Goal: Information Seeking & Learning: Learn about a topic

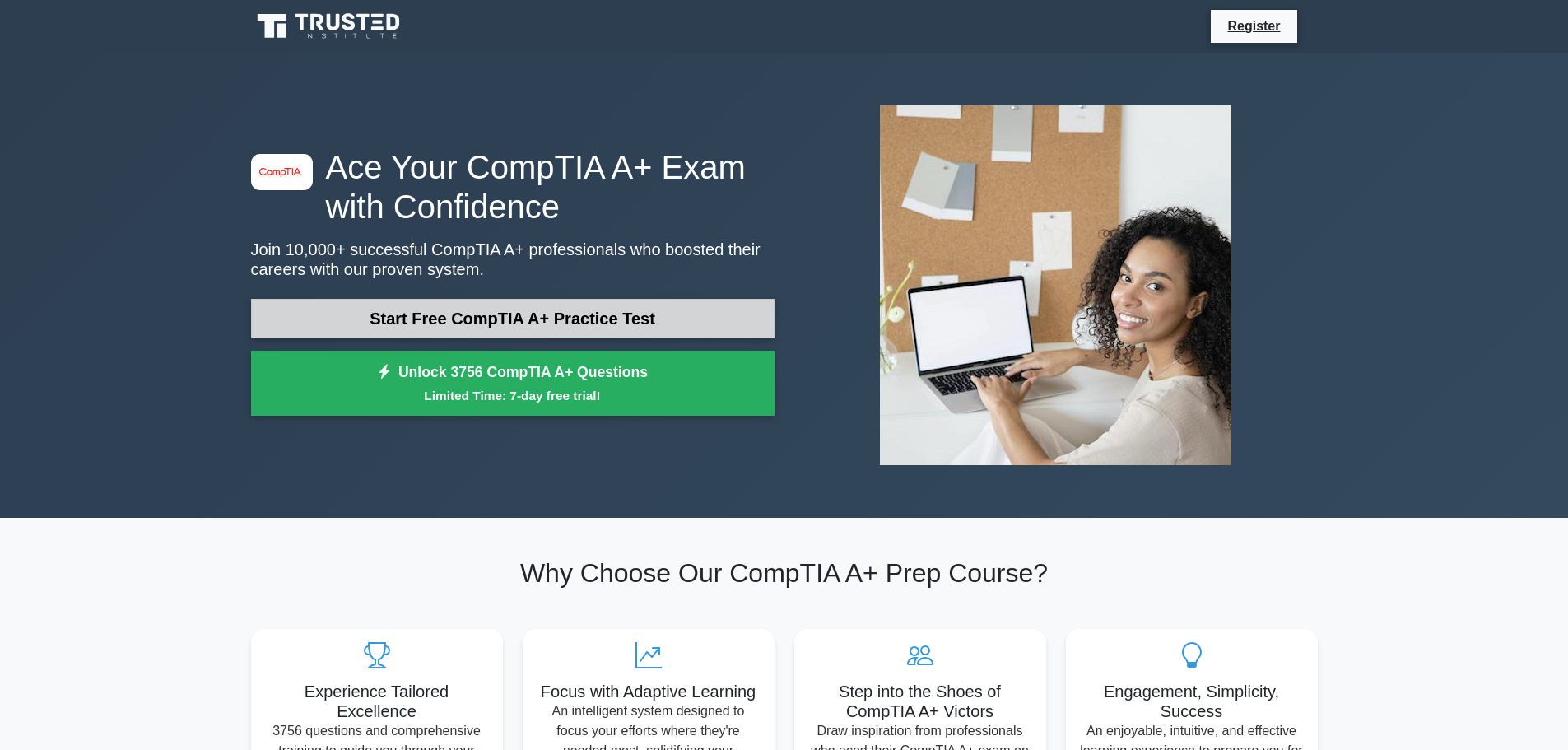
click at [547, 319] on link "Start Free CompTIA A+ Practice Test" at bounding box center [512, 318] width 523 height 39
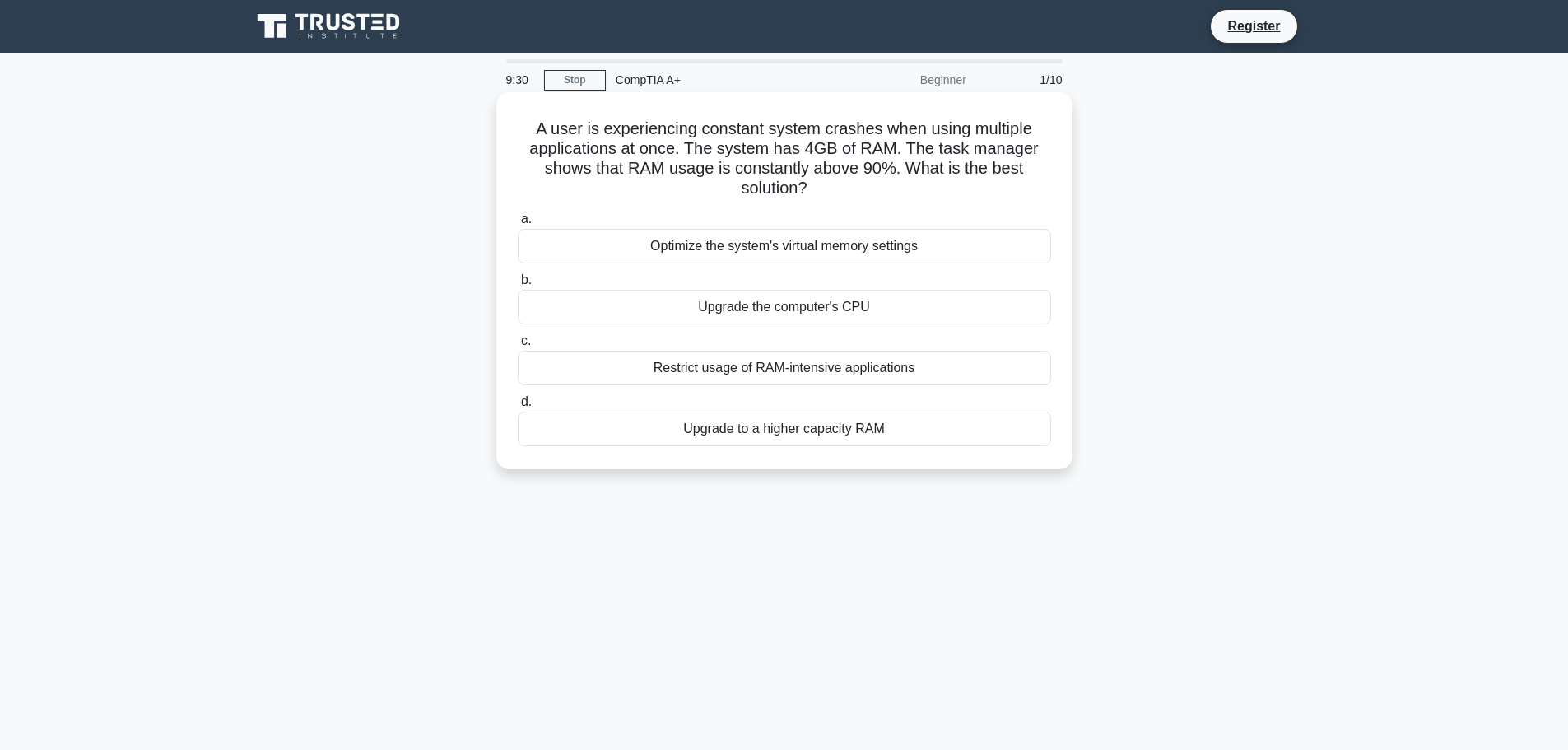
click at [847, 244] on div "Optimize the system's virtual memory settings" at bounding box center [784, 247] width 533 height 35
click at [518, 225] on input "a. Optimize the system's virtual memory settings" at bounding box center [518, 219] width 0 height 11
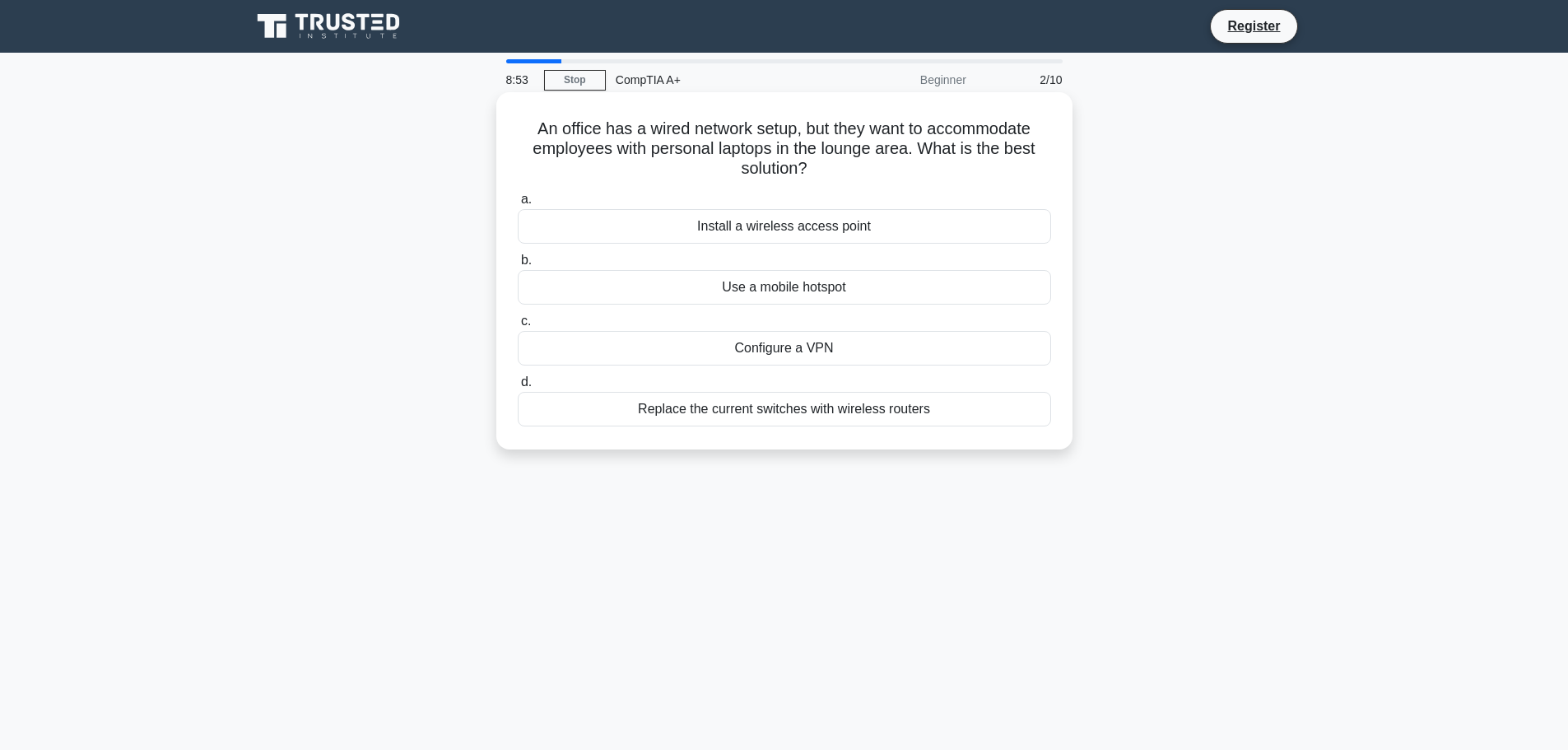
click at [884, 227] on div "Install a wireless access point" at bounding box center [784, 226] width 533 height 35
click at [518, 205] on input "a. Install a wireless access point" at bounding box center [518, 200] width 0 height 11
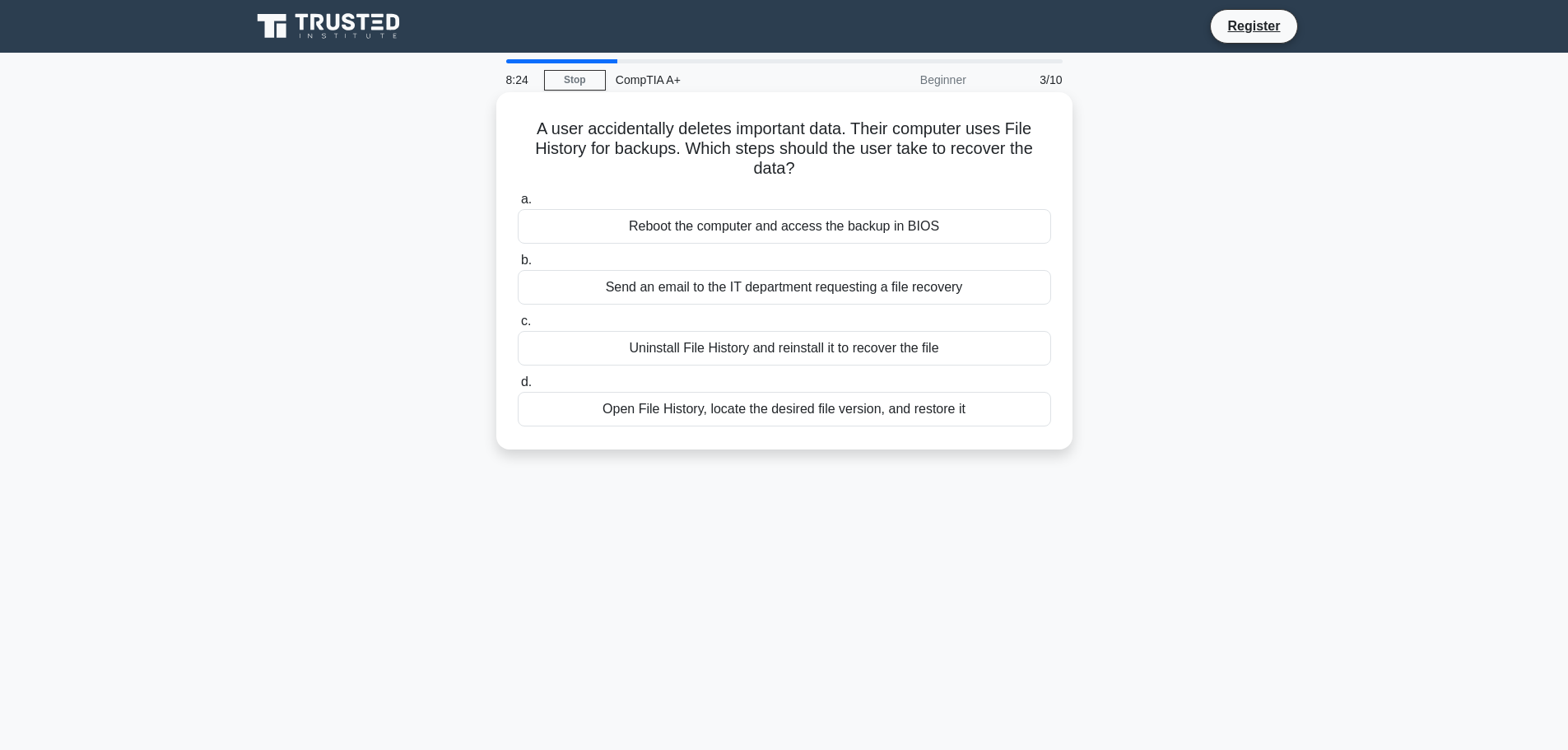
click at [867, 408] on div "Open File History, locate the desired file version, and restore it" at bounding box center [784, 409] width 533 height 35
click at [518, 388] on input "d. Open File History, locate the desired file version, and restore it" at bounding box center [518, 382] width 0 height 11
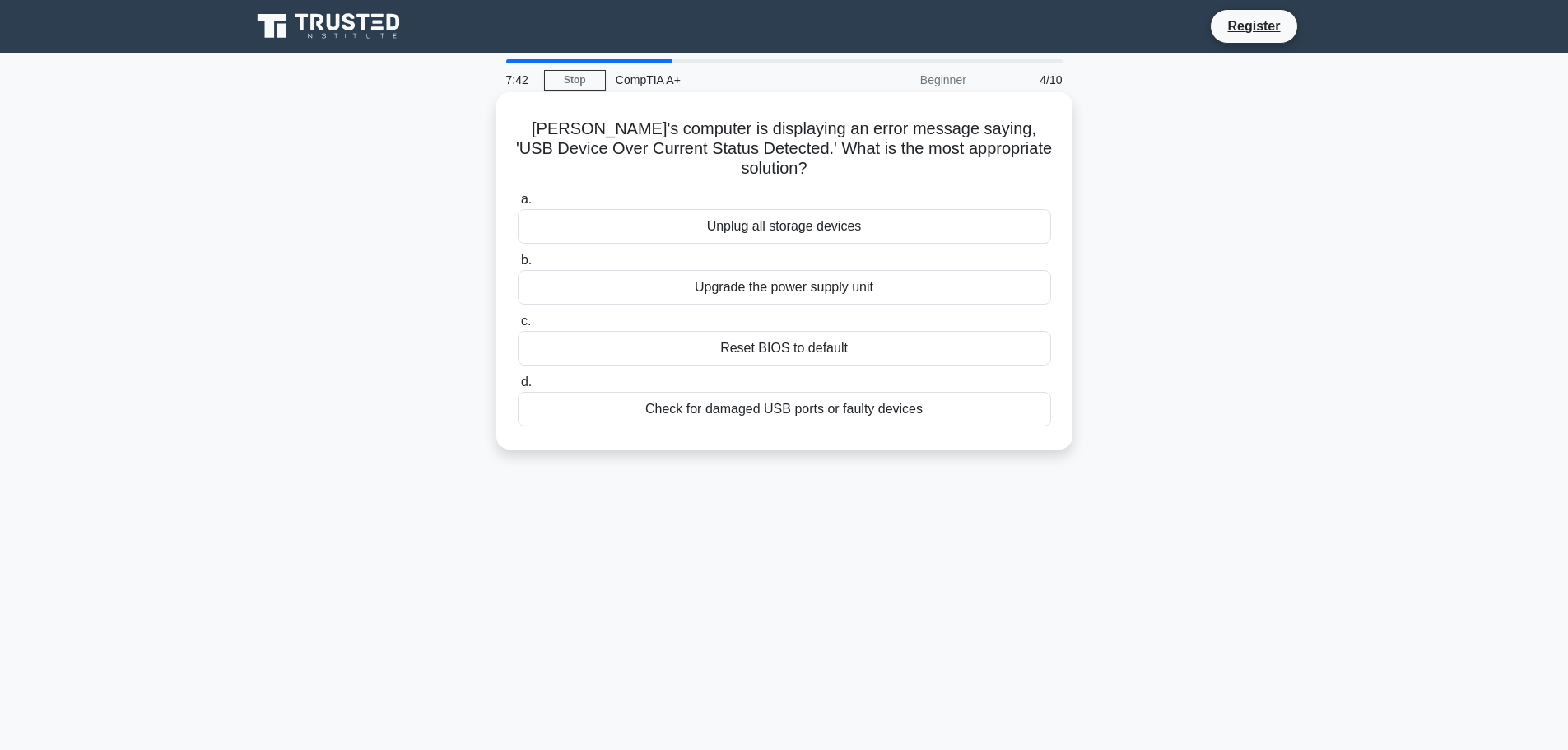
click at [821, 392] on div "Check for damaged USB ports or faulty devices" at bounding box center [784, 409] width 533 height 35
click at [518, 388] on input "d. Check for damaged USB ports or faulty devices" at bounding box center [518, 382] width 0 height 11
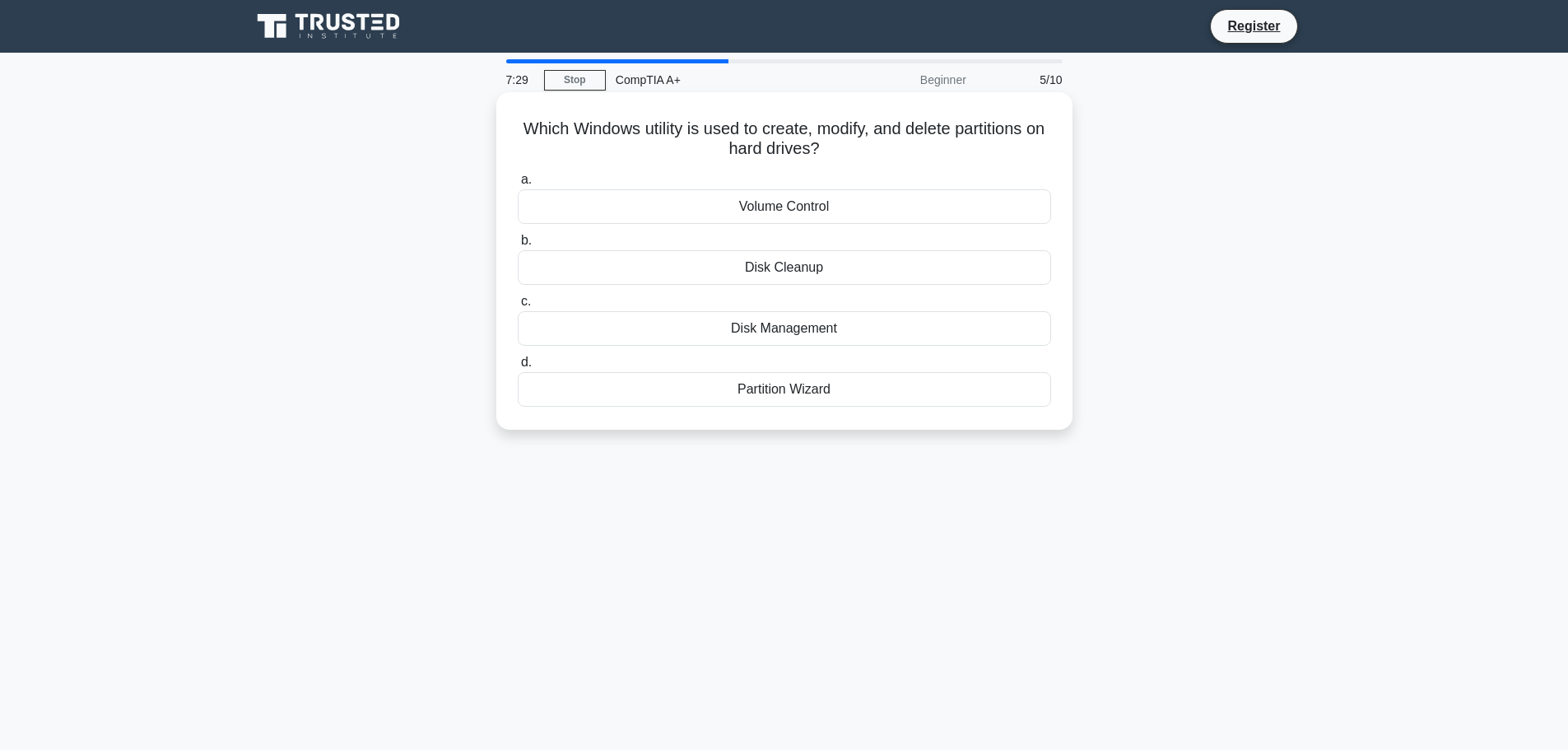
click at [797, 392] on div "Partition Wizard" at bounding box center [784, 390] width 533 height 35
click at [518, 368] on input "d. Partition Wizard" at bounding box center [518, 363] width 0 height 11
click at [807, 331] on div "PS/2 port" at bounding box center [784, 328] width 533 height 35
click at [518, 307] on input "c. PS/2 port" at bounding box center [518, 302] width 0 height 11
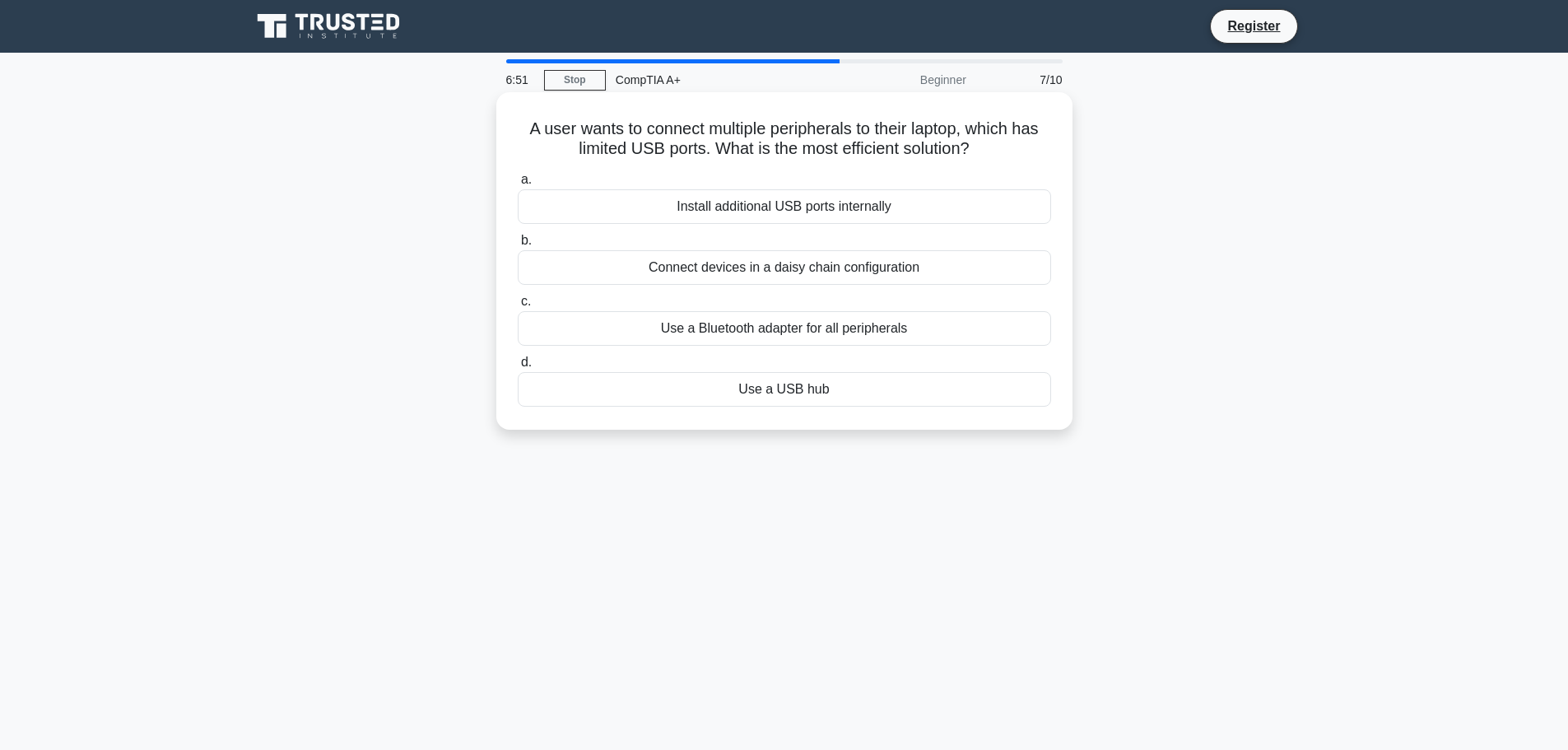
click at [875, 270] on div "Connect devices in a daisy chain configuration" at bounding box center [784, 268] width 533 height 35
click at [518, 247] on input "b. Connect devices in a daisy chain configuration" at bounding box center [518, 241] width 0 height 11
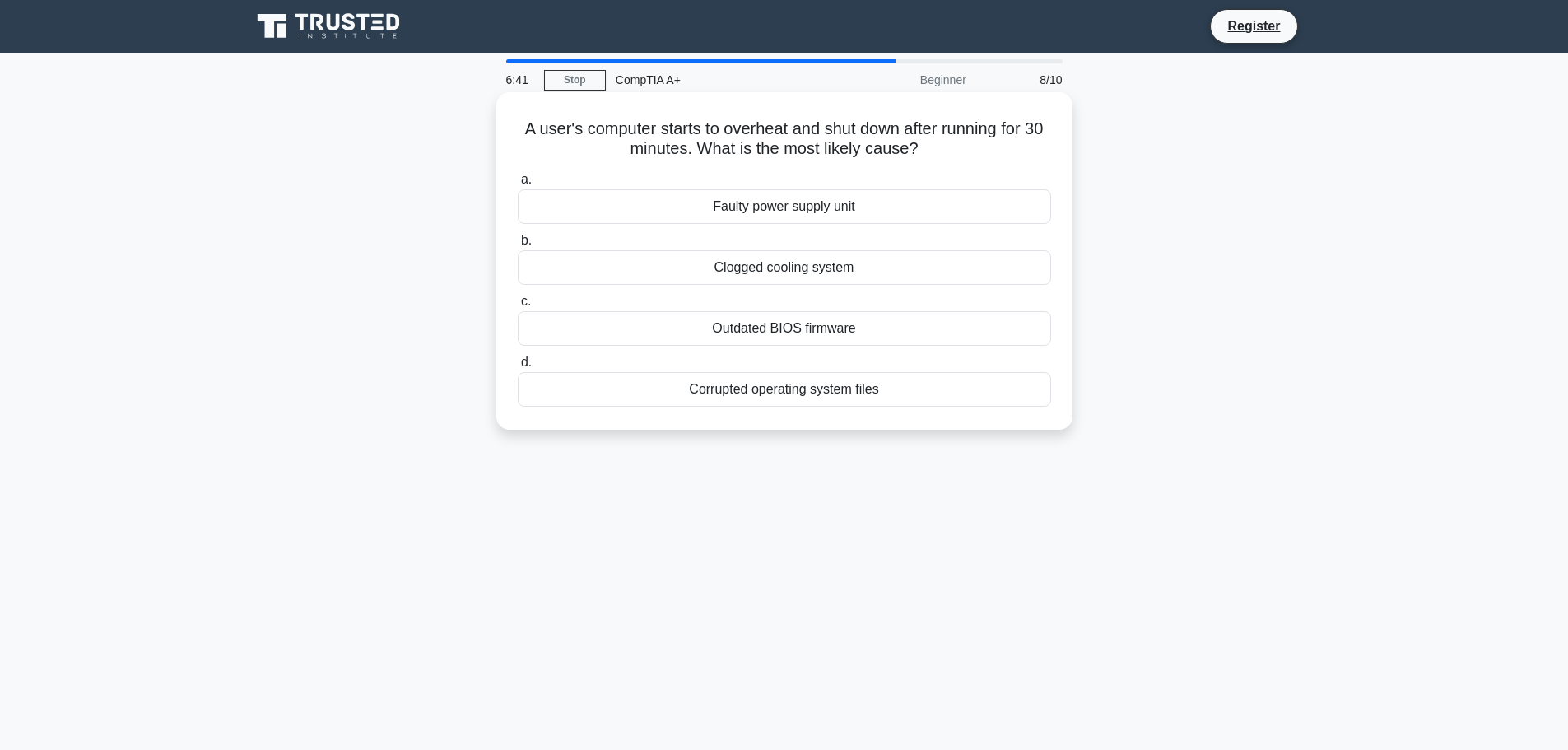
click at [804, 270] on div "Clogged cooling system" at bounding box center [784, 268] width 533 height 35
click at [518, 247] on input "b. Clogged cooling system" at bounding box center [518, 241] width 0 height 11
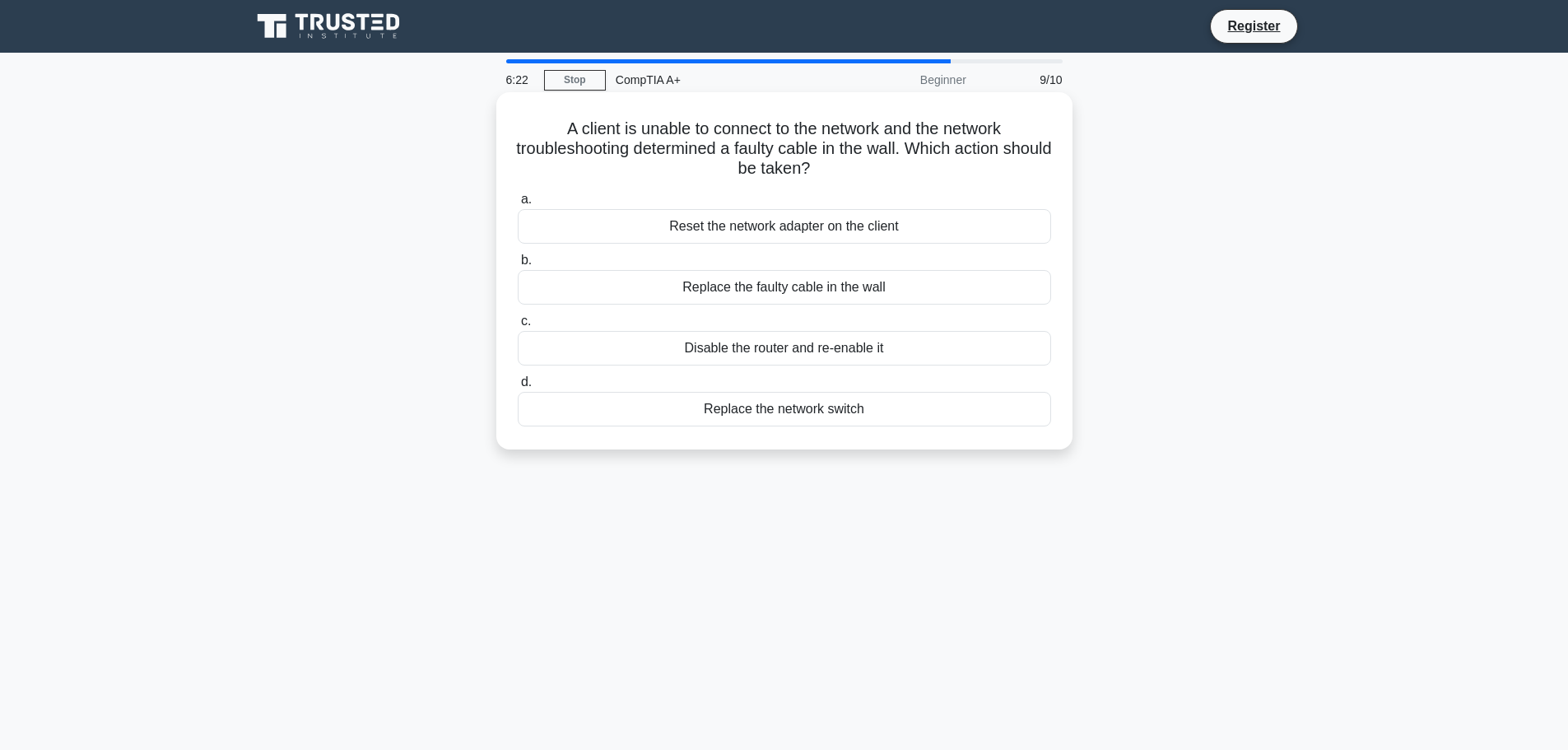
click at [787, 286] on div "Replace the faulty cable in the wall" at bounding box center [784, 288] width 533 height 35
click at [518, 266] on input "b. Replace the faulty cable in the wall" at bounding box center [518, 260] width 0 height 11
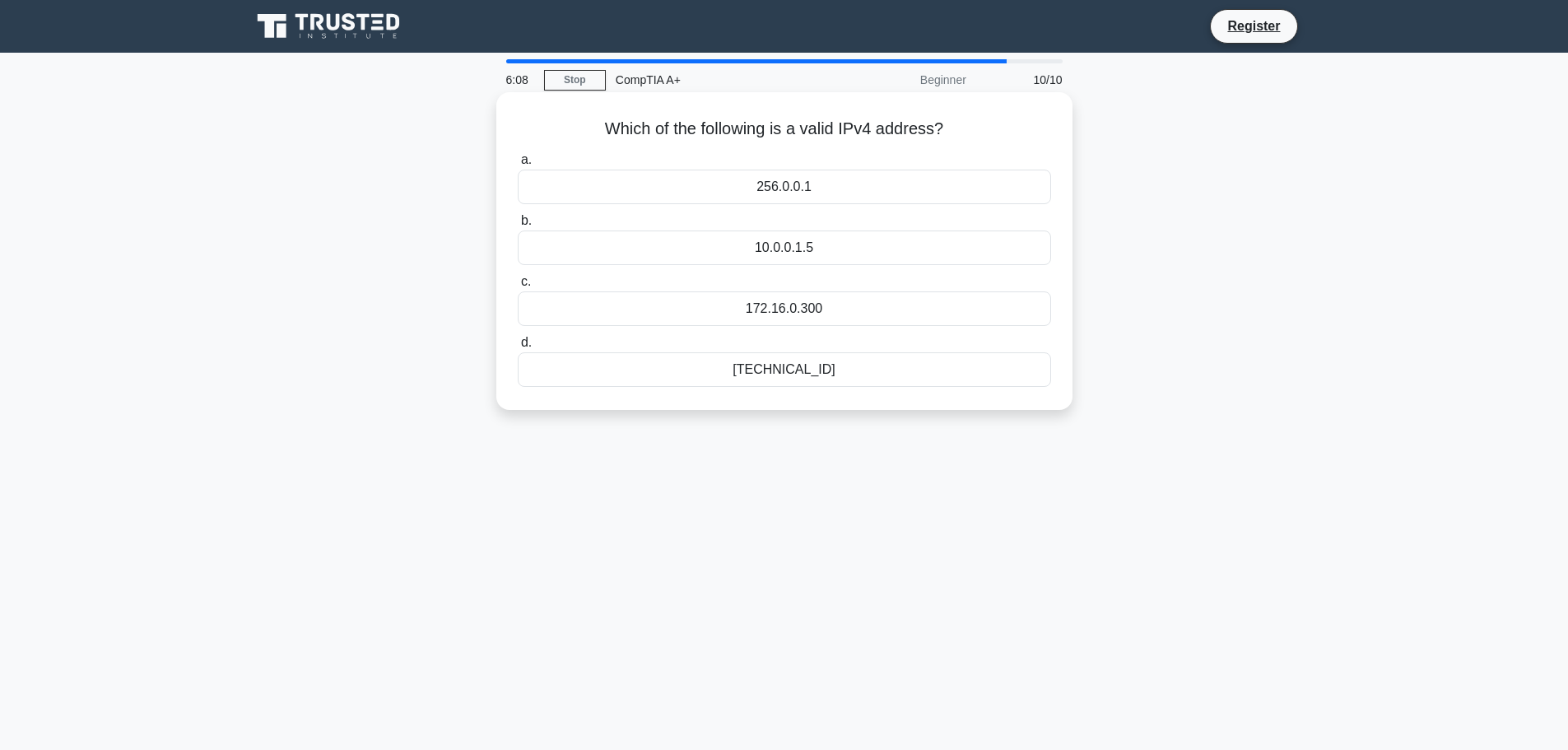
click at [796, 308] on div "172.16.0.300" at bounding box center [784, 309] width 533 height 35
click at [518, 287] on input "c. 172.16.0.300" at bounding box center [518, 282] width 0 height 11
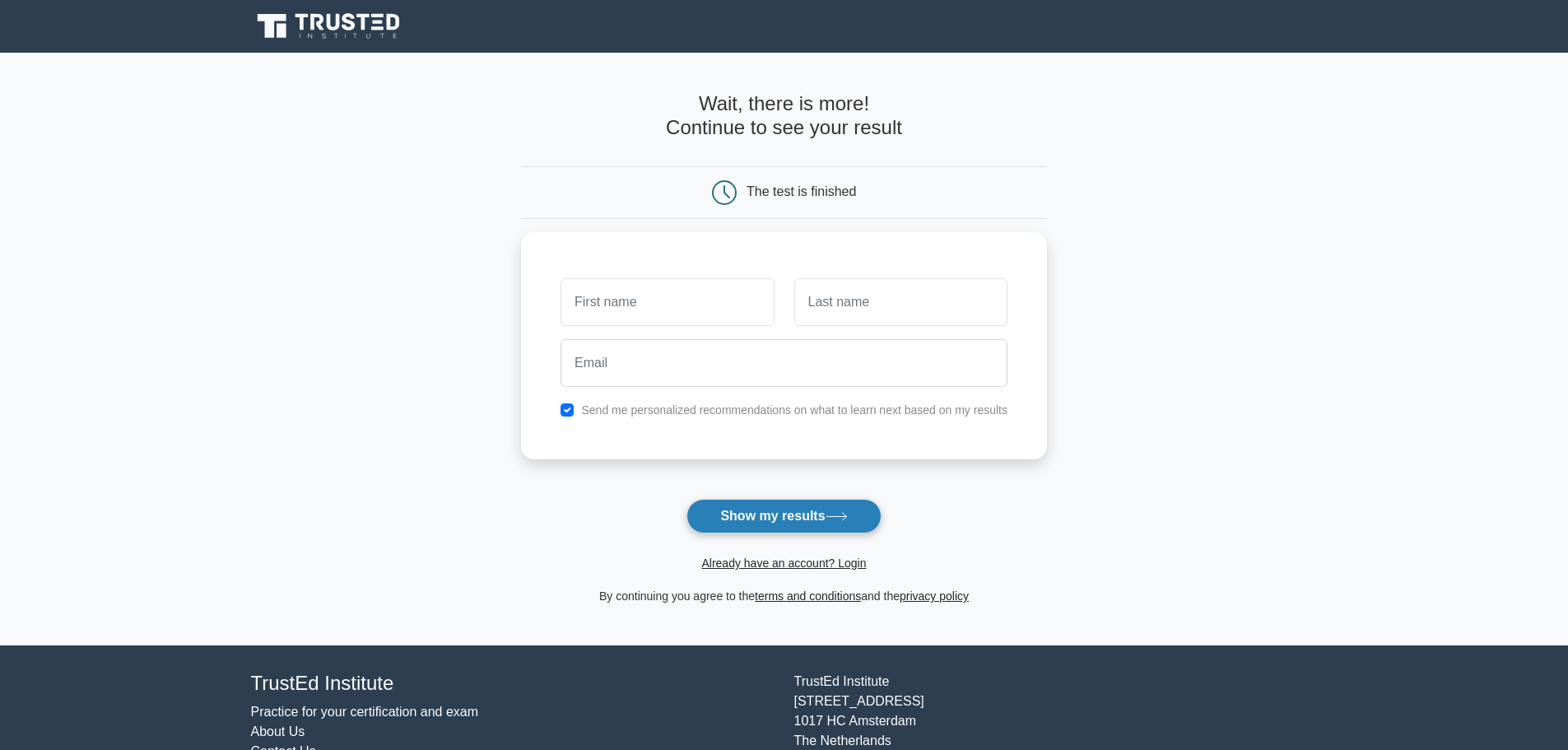
click at [795, 513] on button "Show my results" at bounding box center [784, 516] width 194 height 35
click at [633, 296] on input "text" at bounding box center [667, 298] width 214 height 48
type input "L"
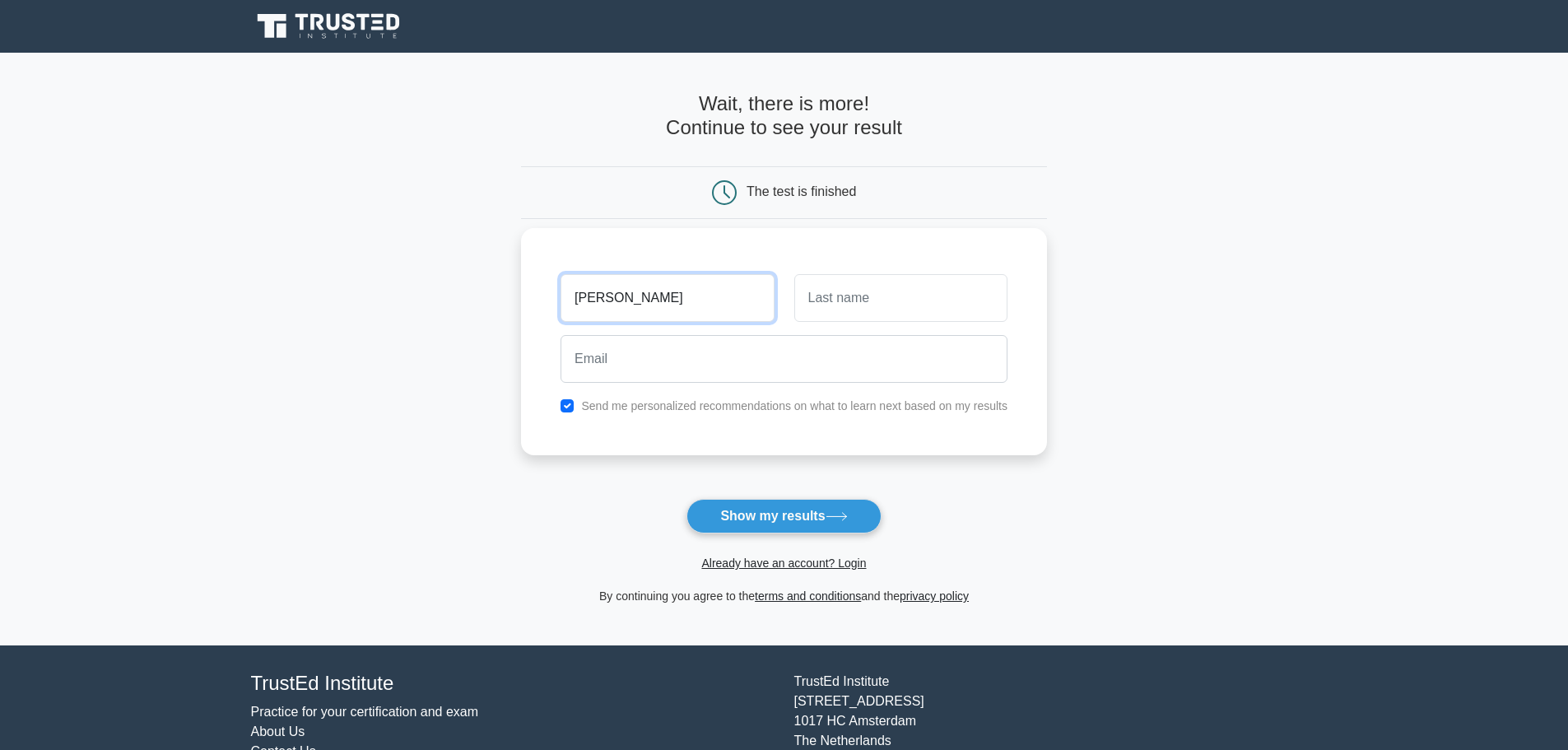
type input "[PERSON_NAME]"
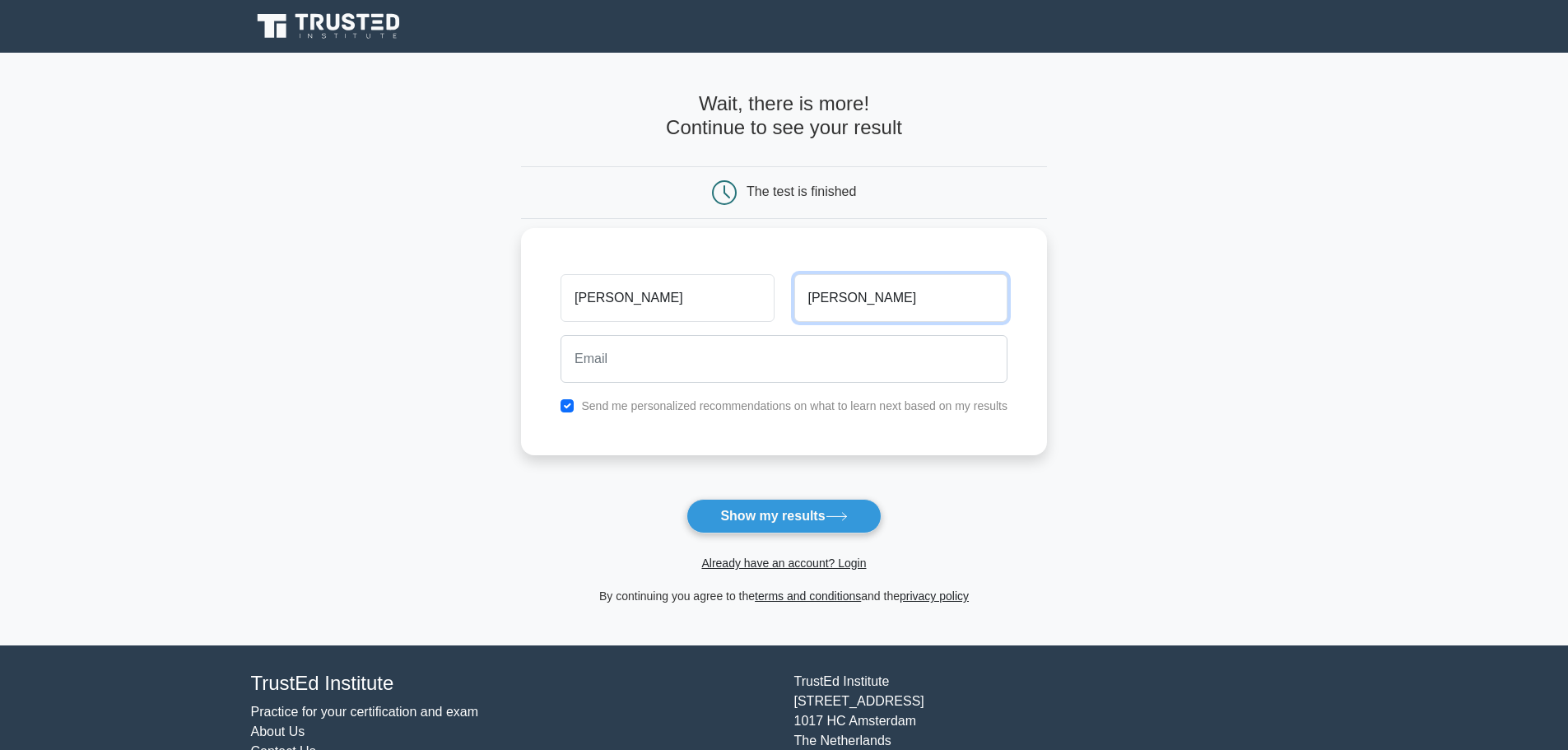
type input "Jensen"
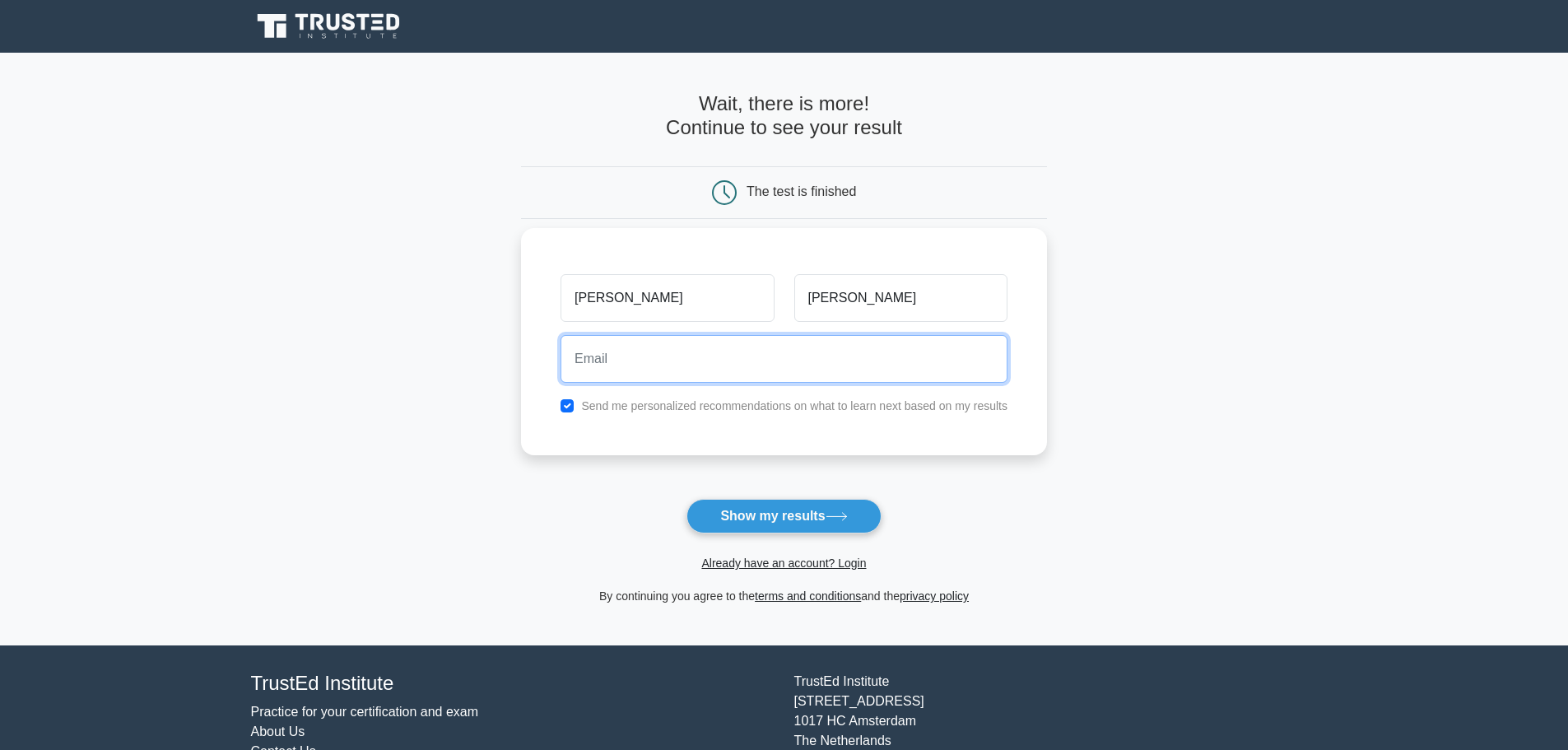
click at [600, 362] on input "email" at bounding box center [784, 358] width 447 height 48
type input "Kim@duckman.dk"
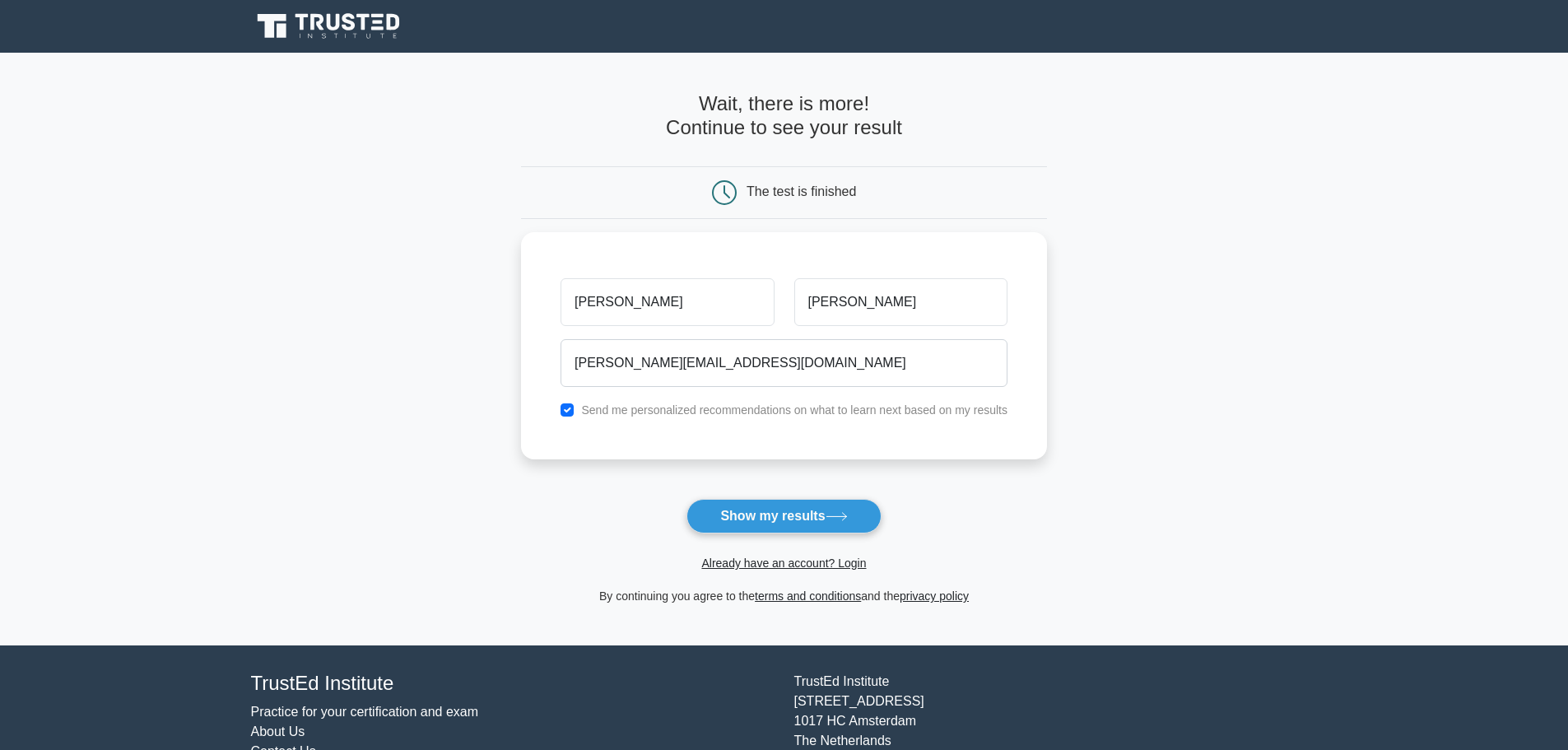
click at [840, 535] on div "Already have an account? Login" at bounding box center [784, 553] width 526 height 39
click at [836, 531] on button "Show my results" at bounding box center [784, 516] width 194 height 35
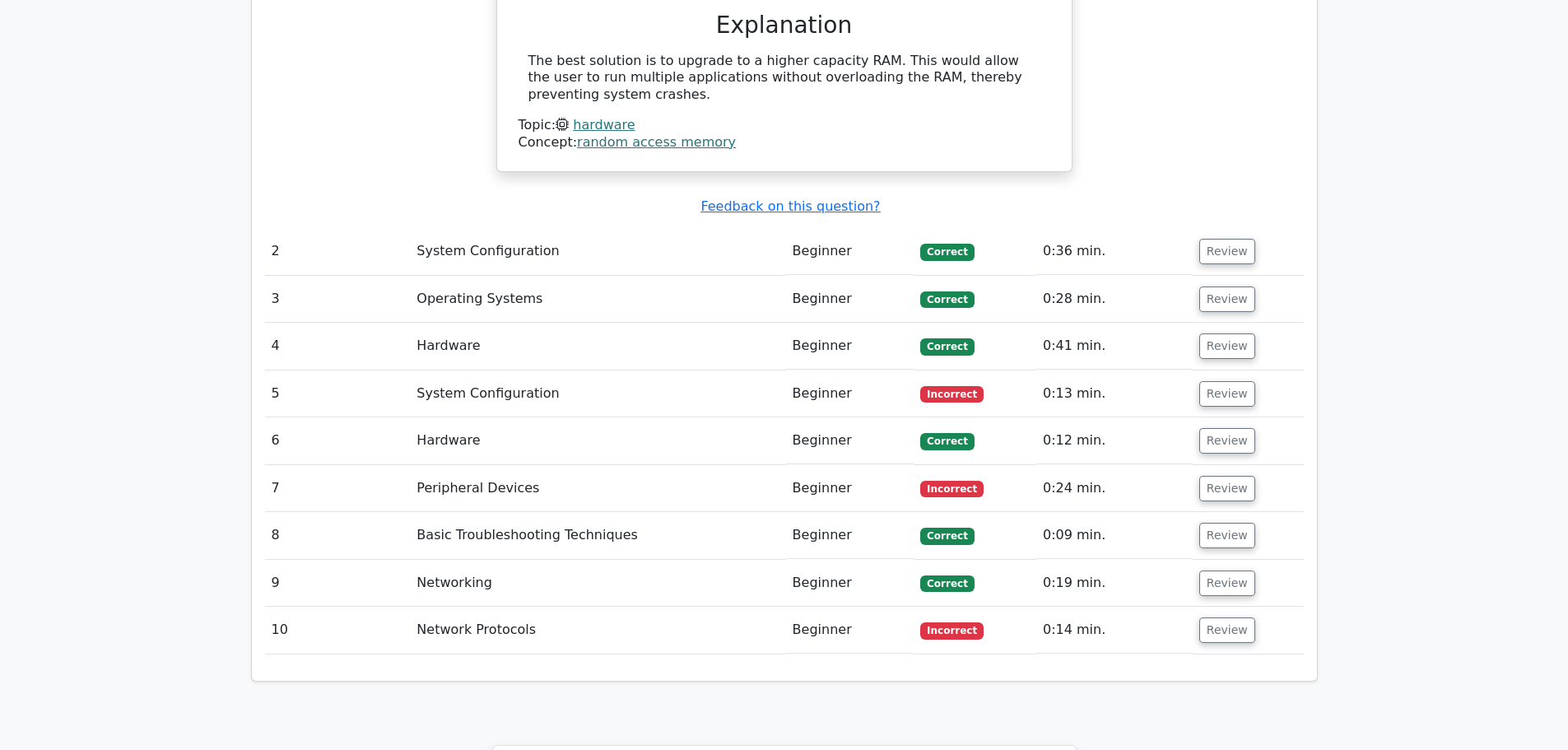
scroll to position [1729, 0]
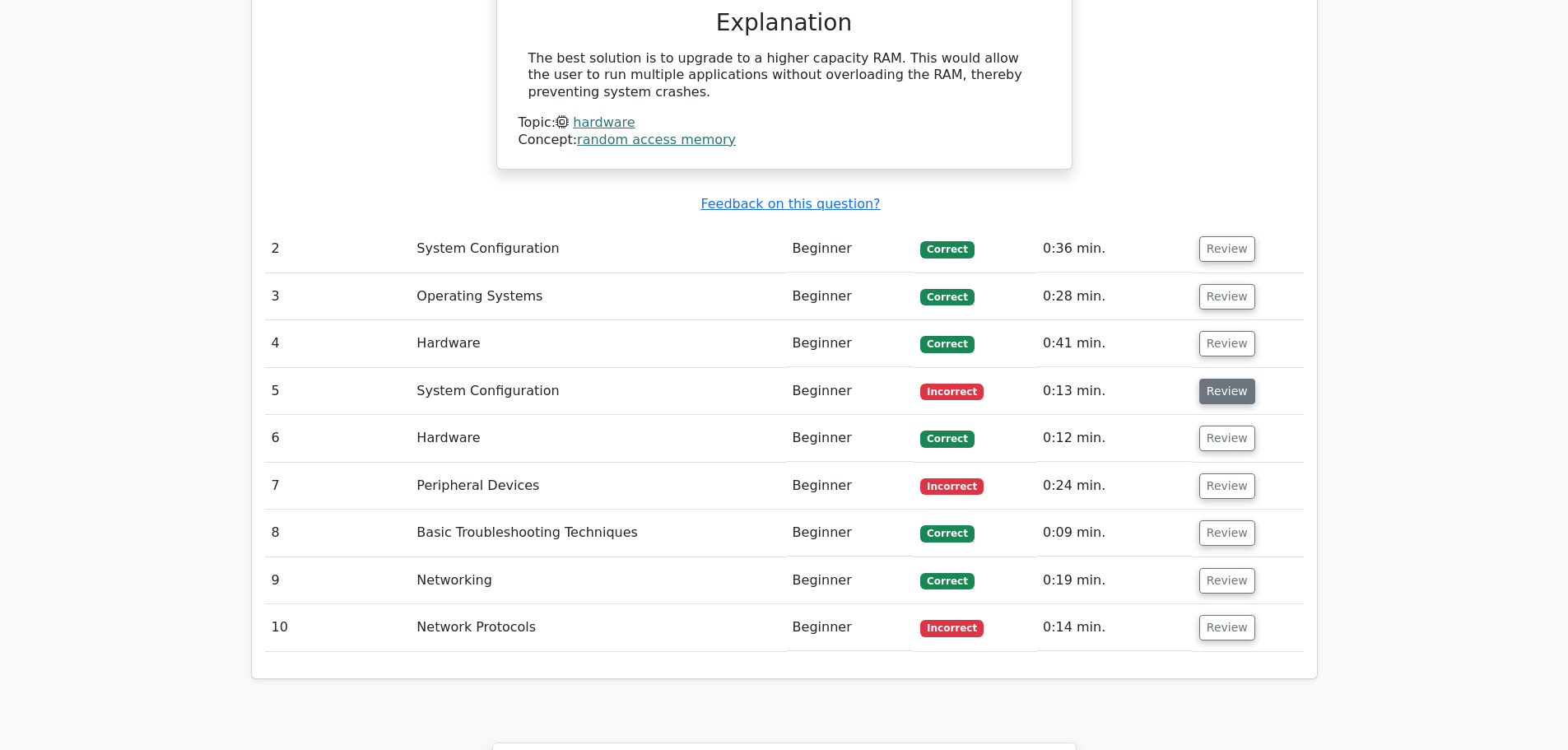
click at [1230, 379] on button "Review" at bounding box center [1226, 392] width 56 height 26
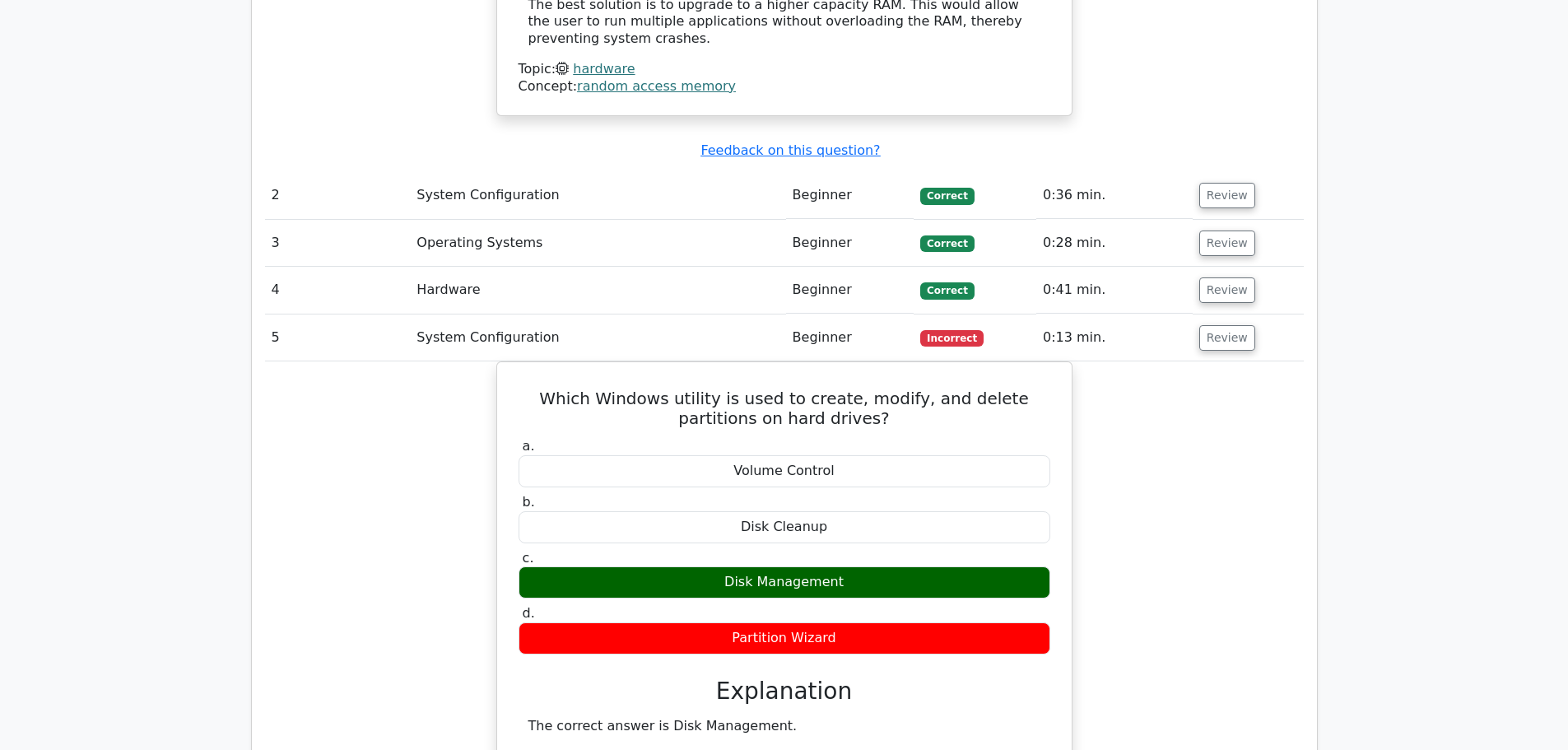
scroll to position [1812, 0]
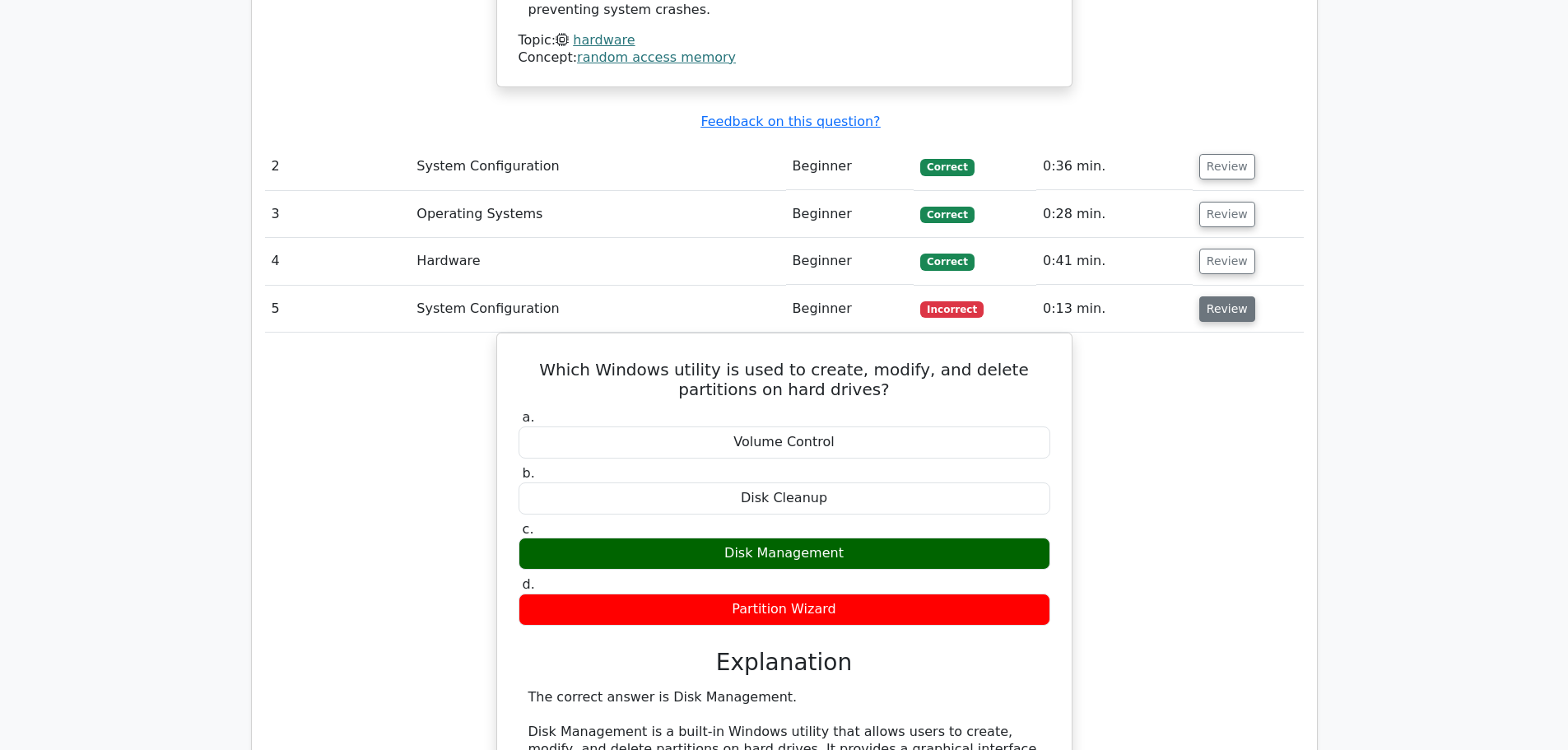
click at [1234, 296] on button "Review" at bounding box center [1226, 309] width 56 height 26
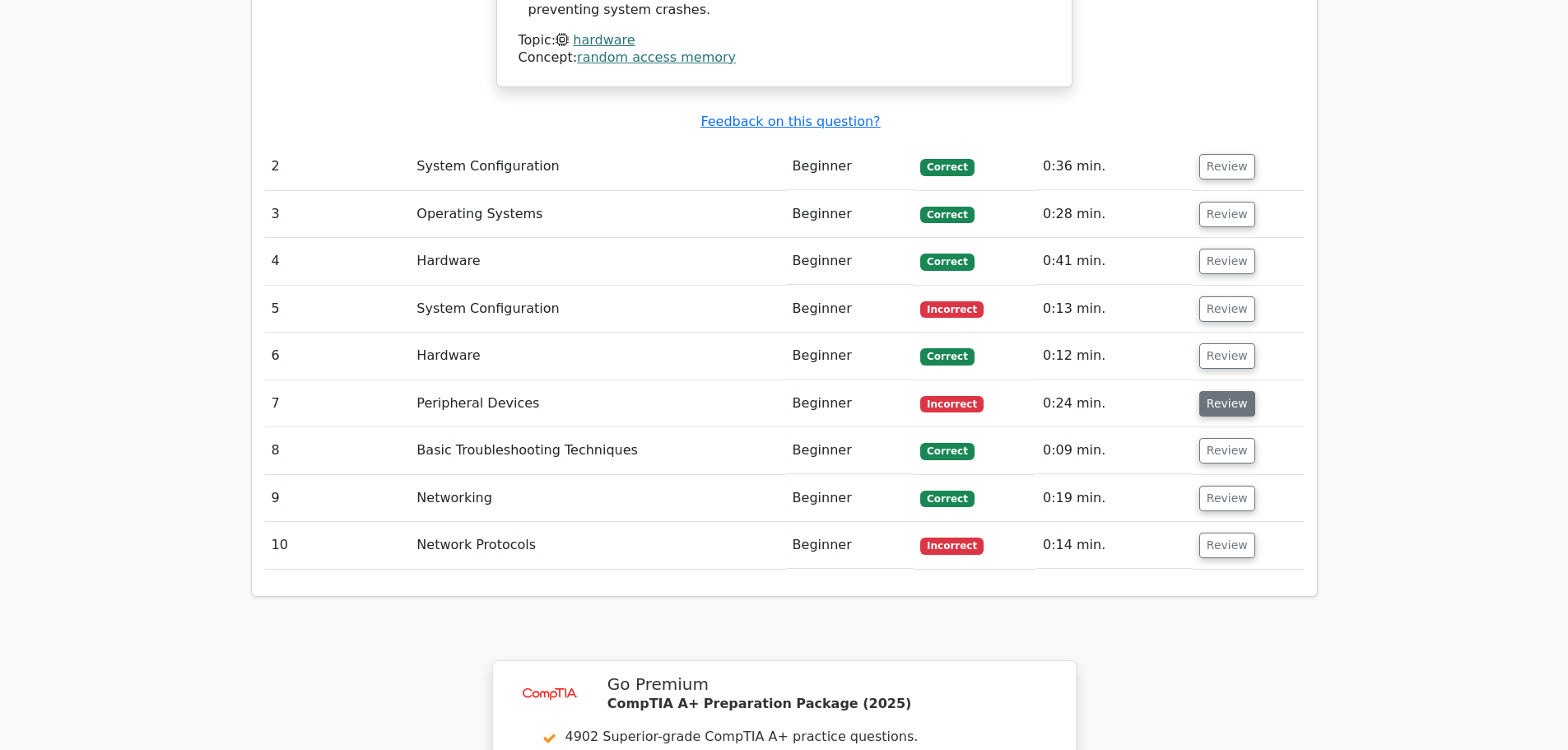
click at [1228, 392] on button "Review" at bounding box center [1226, 404] width 56 height 26
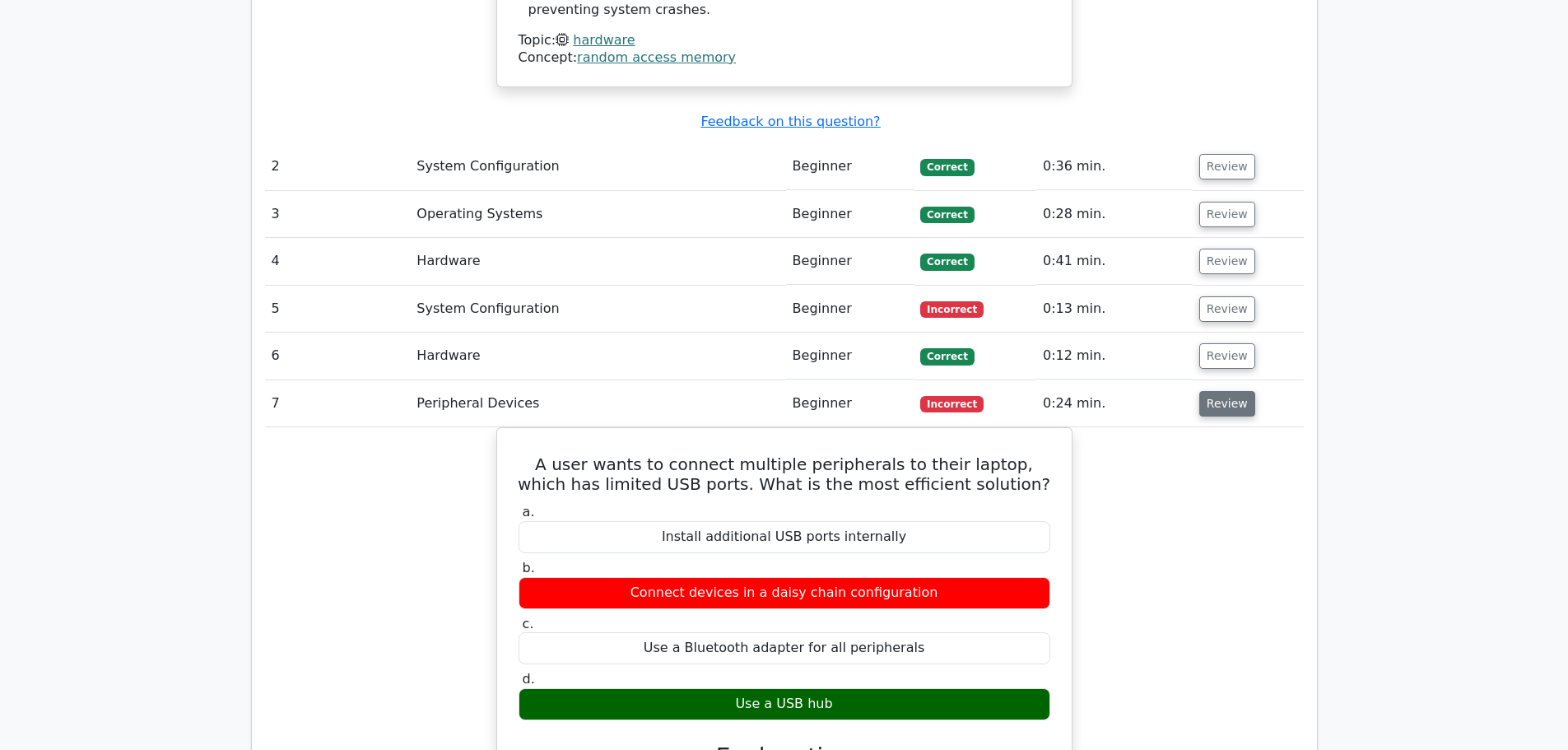
click at [1228, 392] on button "Review" at bounding box center [1226, 404] width 56 height 26
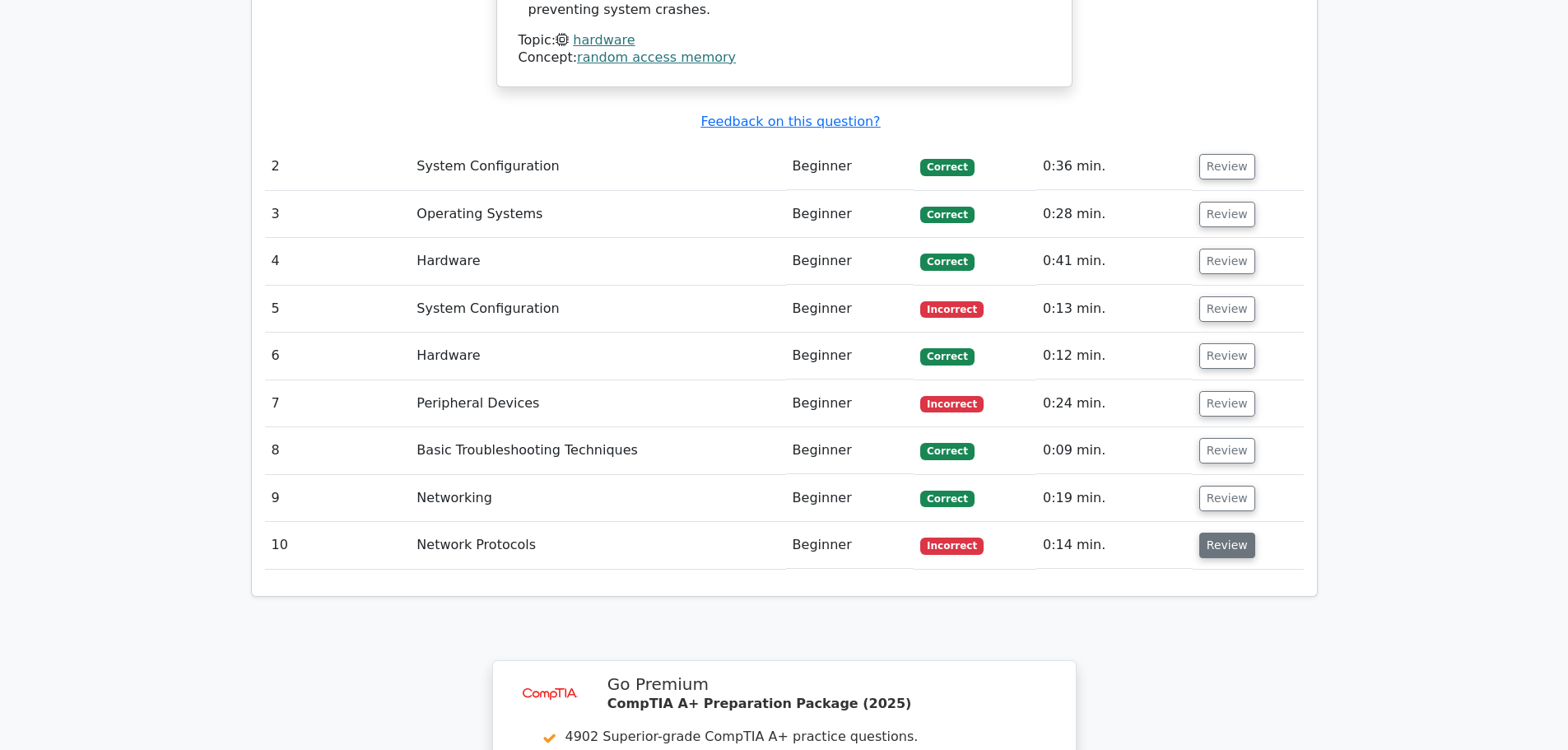
click at [1220, 533] on button "Review" at bounding box center [1226, 546] width 56 height 26
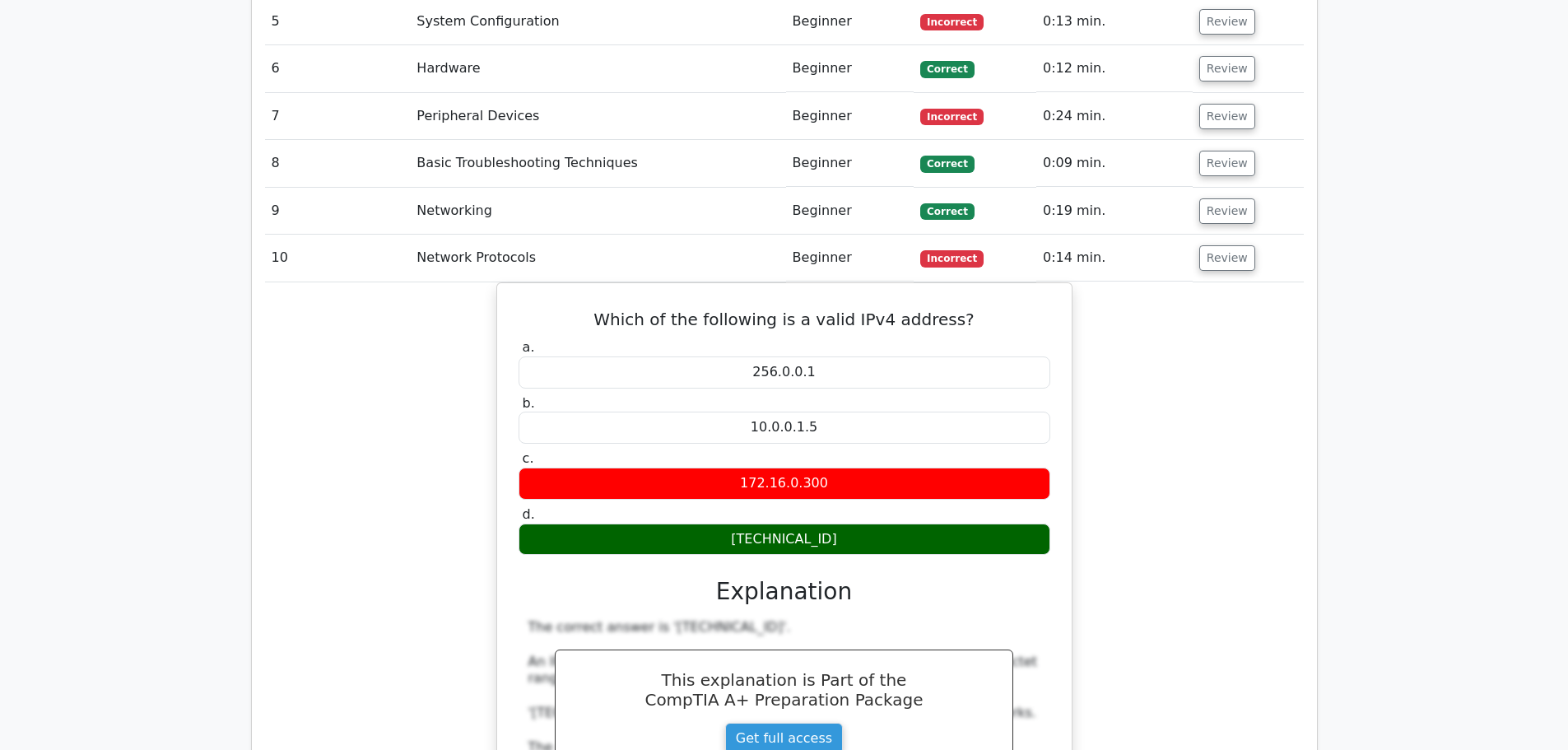
scroll to position [2058, 0]
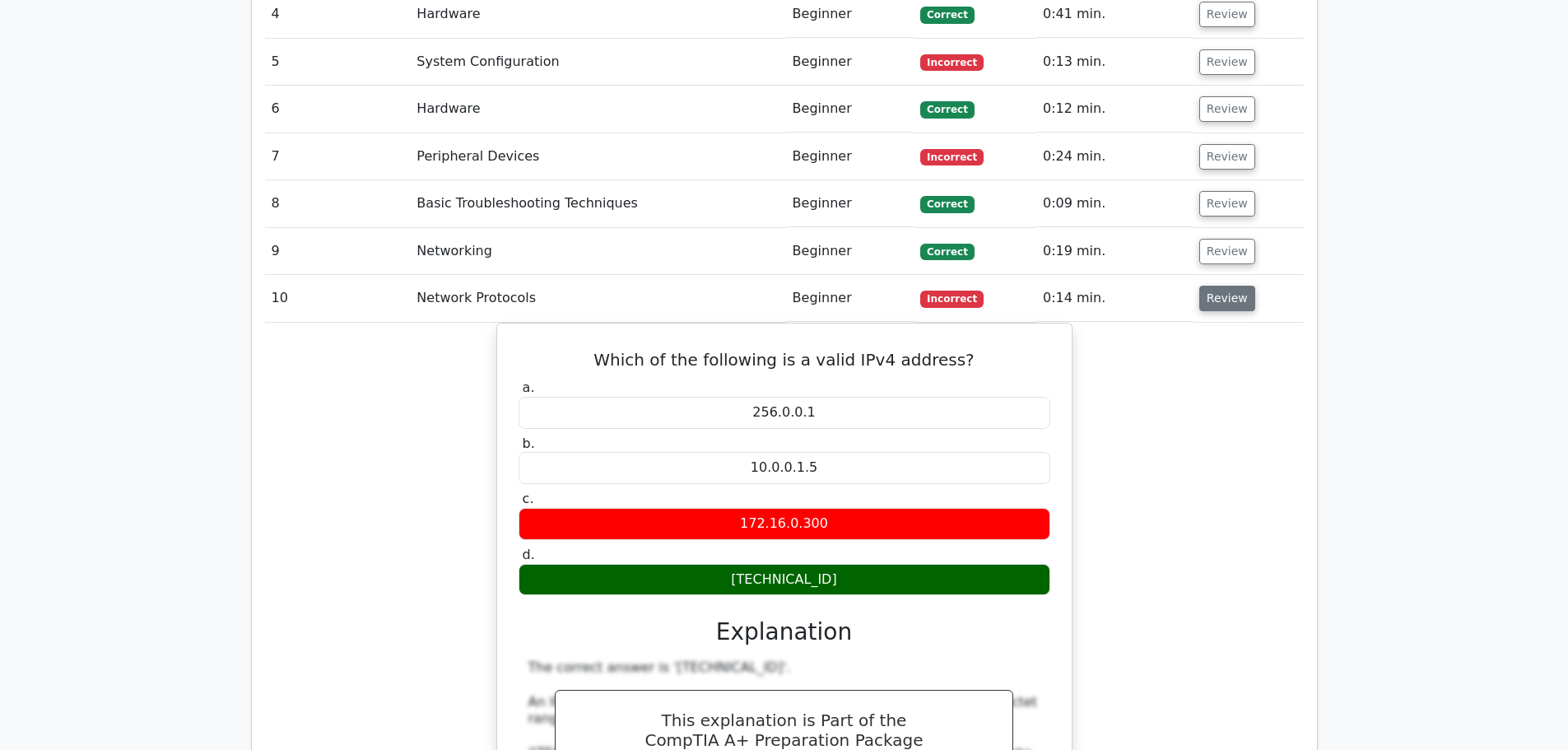
click at [1239, 286] on button "Review" at bounding box center [1226, 299] width 56 height 26
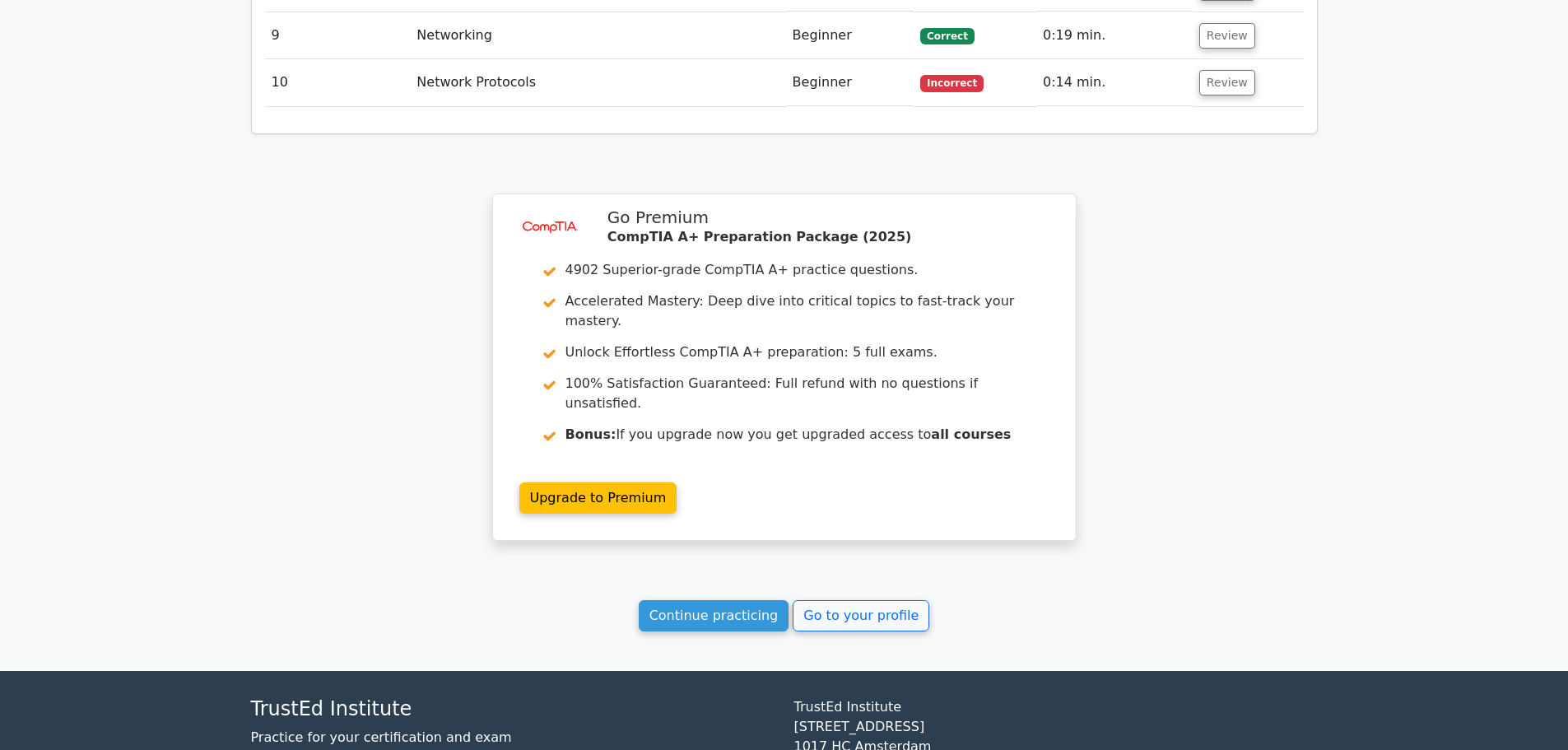
scroll to position [2328, 0]
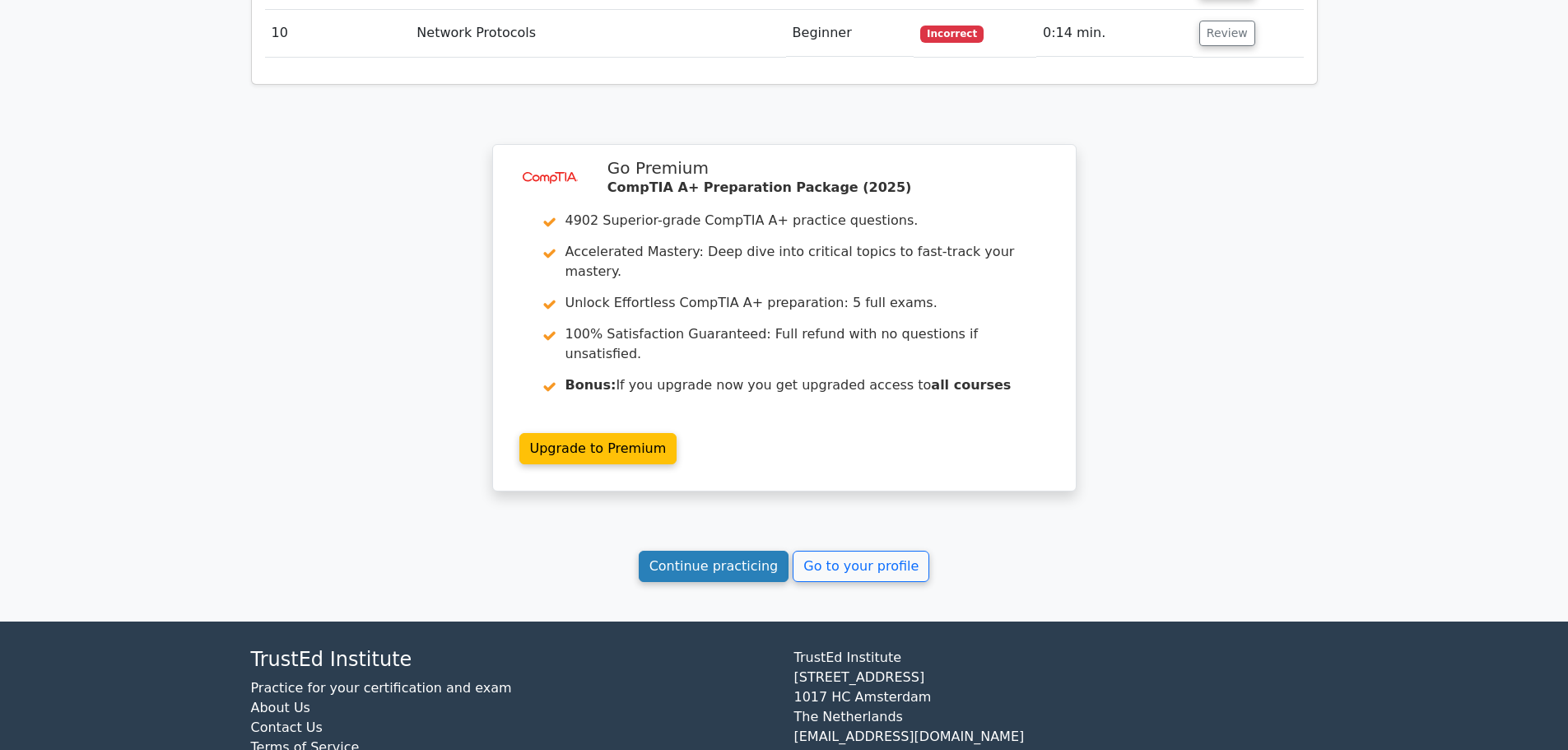
click at [707, 551] on link "Continue practicing" at bounding box center [714, 567] width 150 height 31
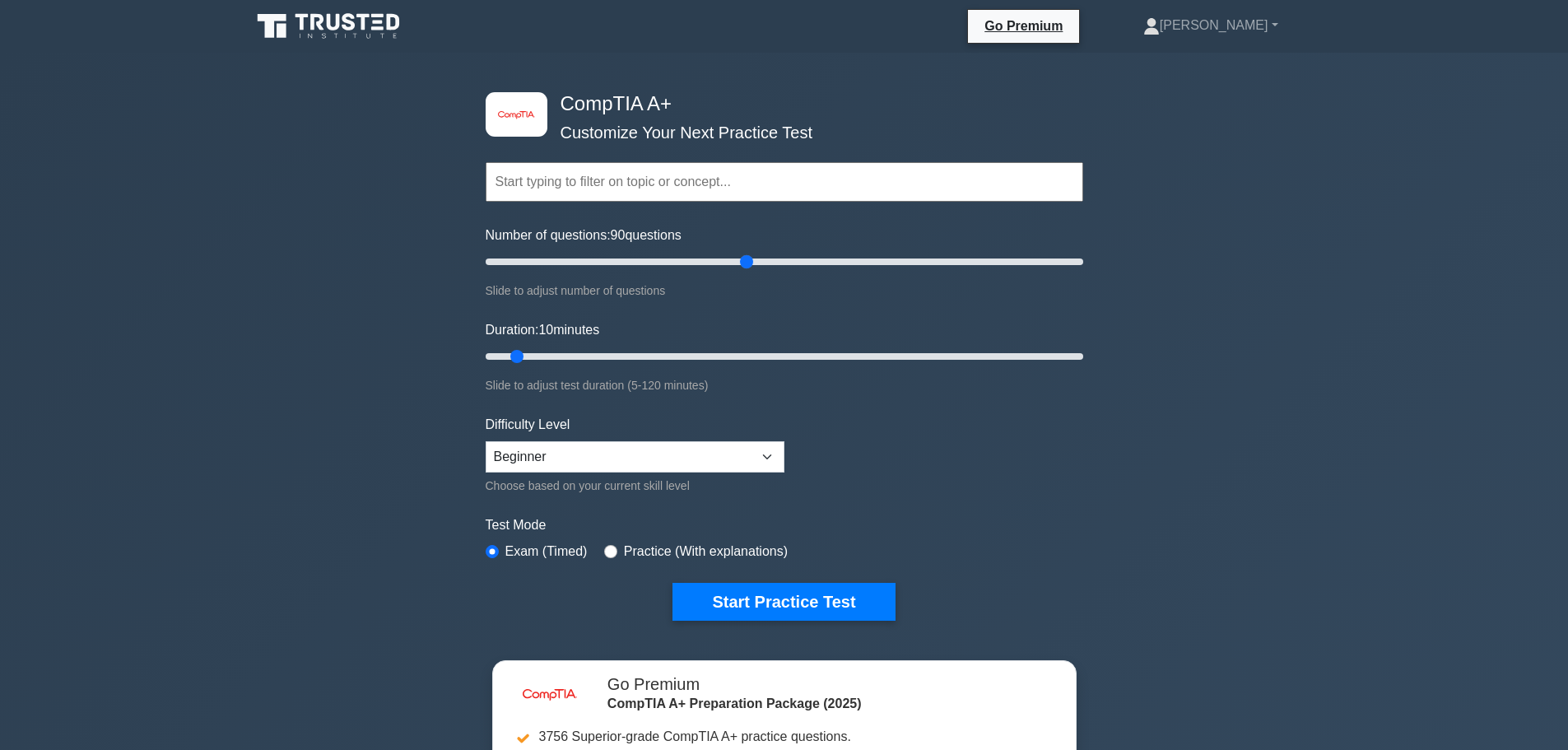
drag, startPoint x: 507, startPoint y: 260, endPoint x: 743, endPoint y: 270, distance: 236.2
type input "90"
click at [743, 270] on input "Number of questions: 90 questions" at bounding box center [784, 262] width 598 height 20
drag, startPoint x: 517, startPoint y: 356, endPoint x: 824, endPoint y: 368, distance: 307.2
type input "70"
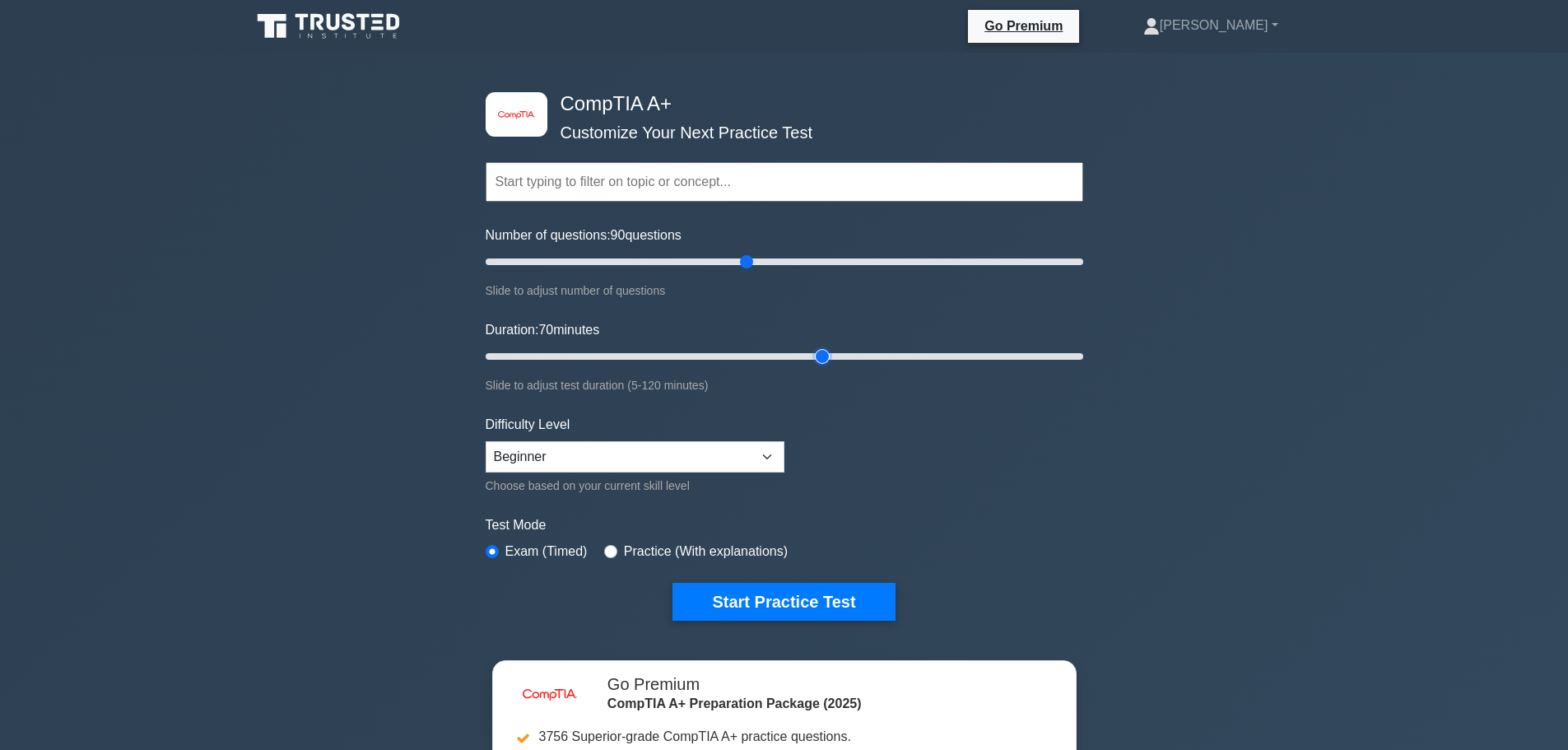
click at [824, 367] on input "Duration: 70 minutes" at bounding box center [784, 357] width 598 height 20
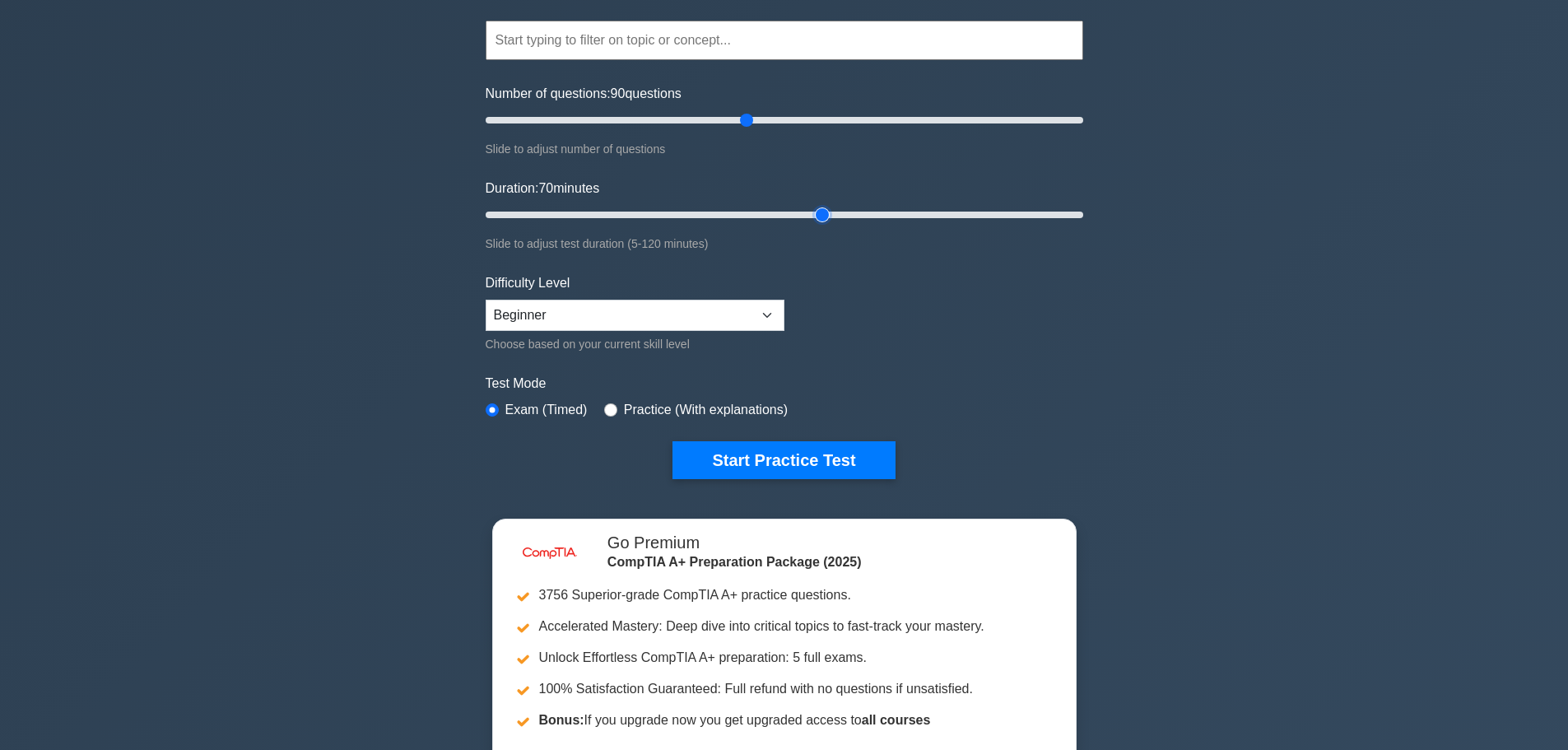
scroll to position [247, 0]
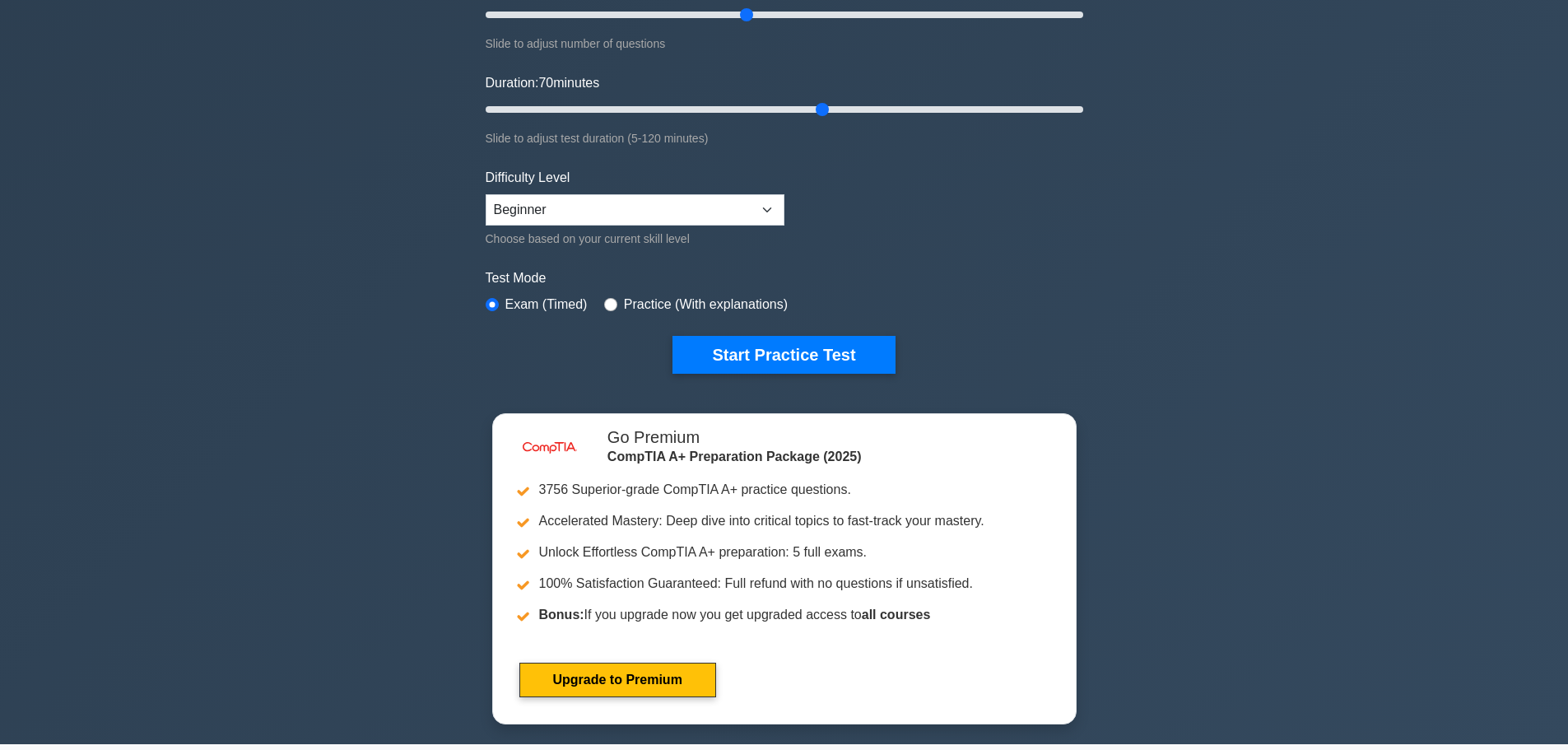
click at [599, 304] on div "Test Mode Exam (Timed) Practice (With explanations)" at bounding box center [784, 292] width 598 height 48
click at [609, 303] on input "radio" at bounding box center [610, 304] width 13 height 13
radio input "true"
click at [800, 358] on button "Start Practice Test" at bounding box center [784, 354] width 222 height 38
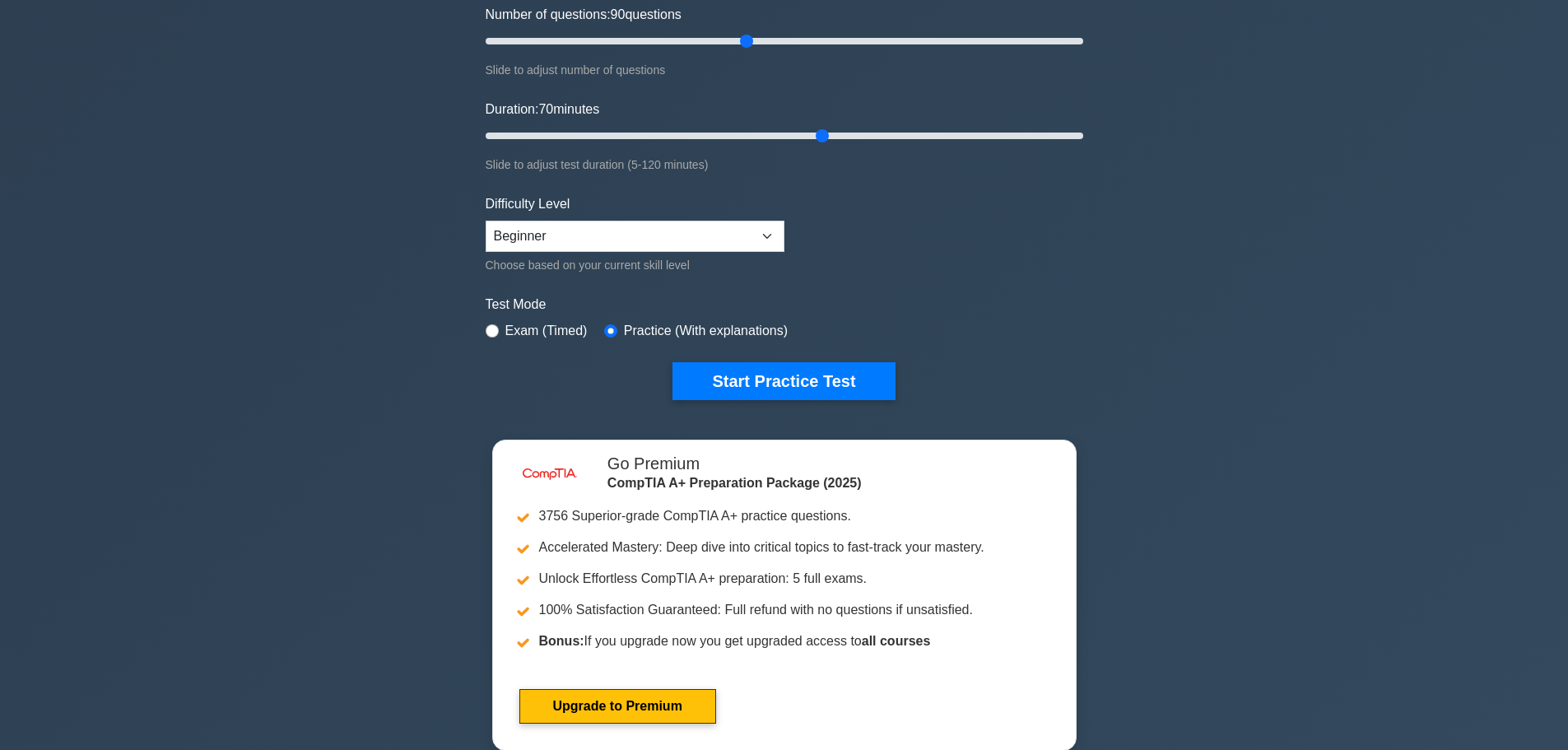
scroll to position [329, 0]
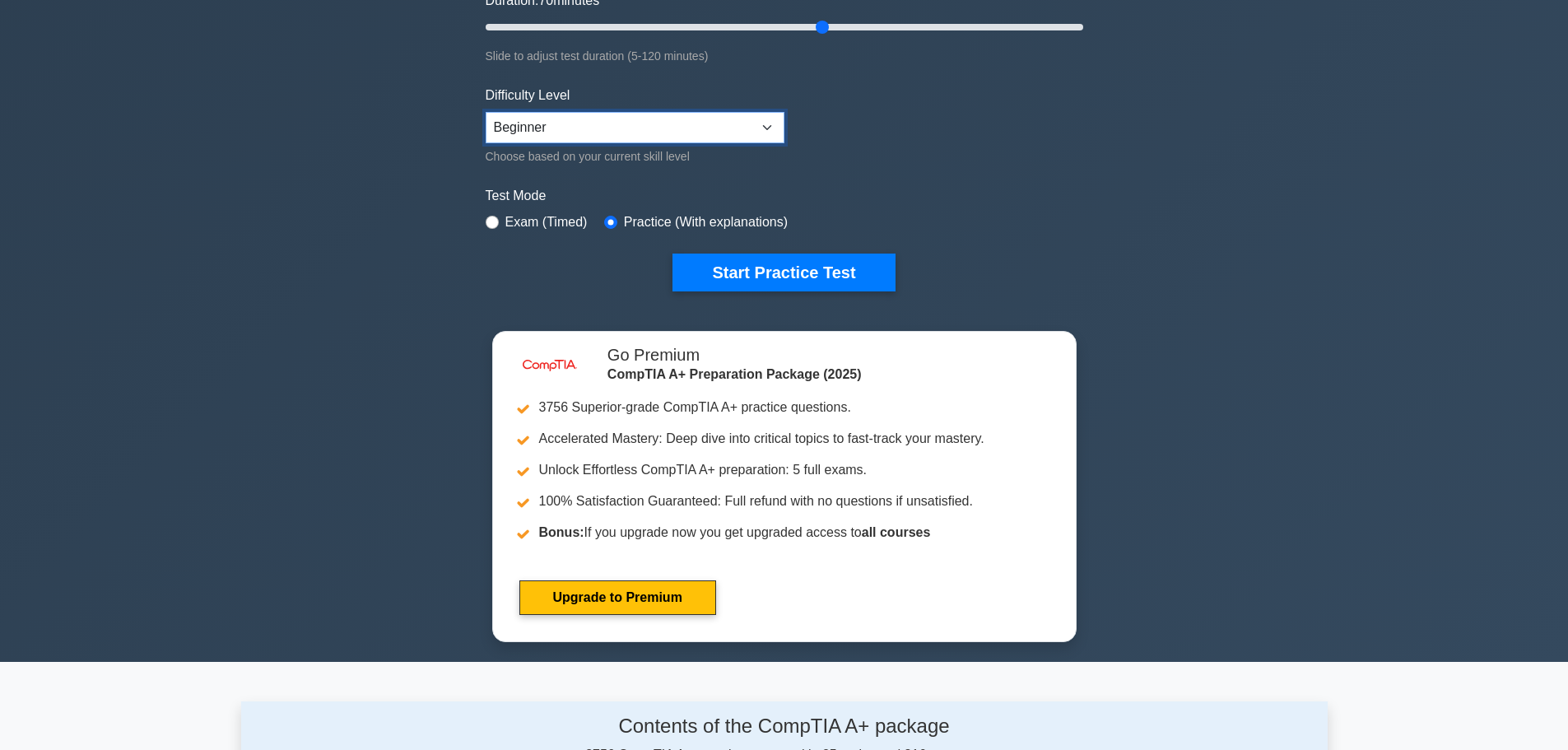
click at [771, 120] on select "Beginner Intermediate Expert" at bounding box center [635, 127] width 299 height 31
click at [772, 277] on button "Start Practice Test" at bounding box center [784, 272] width 222 height 38
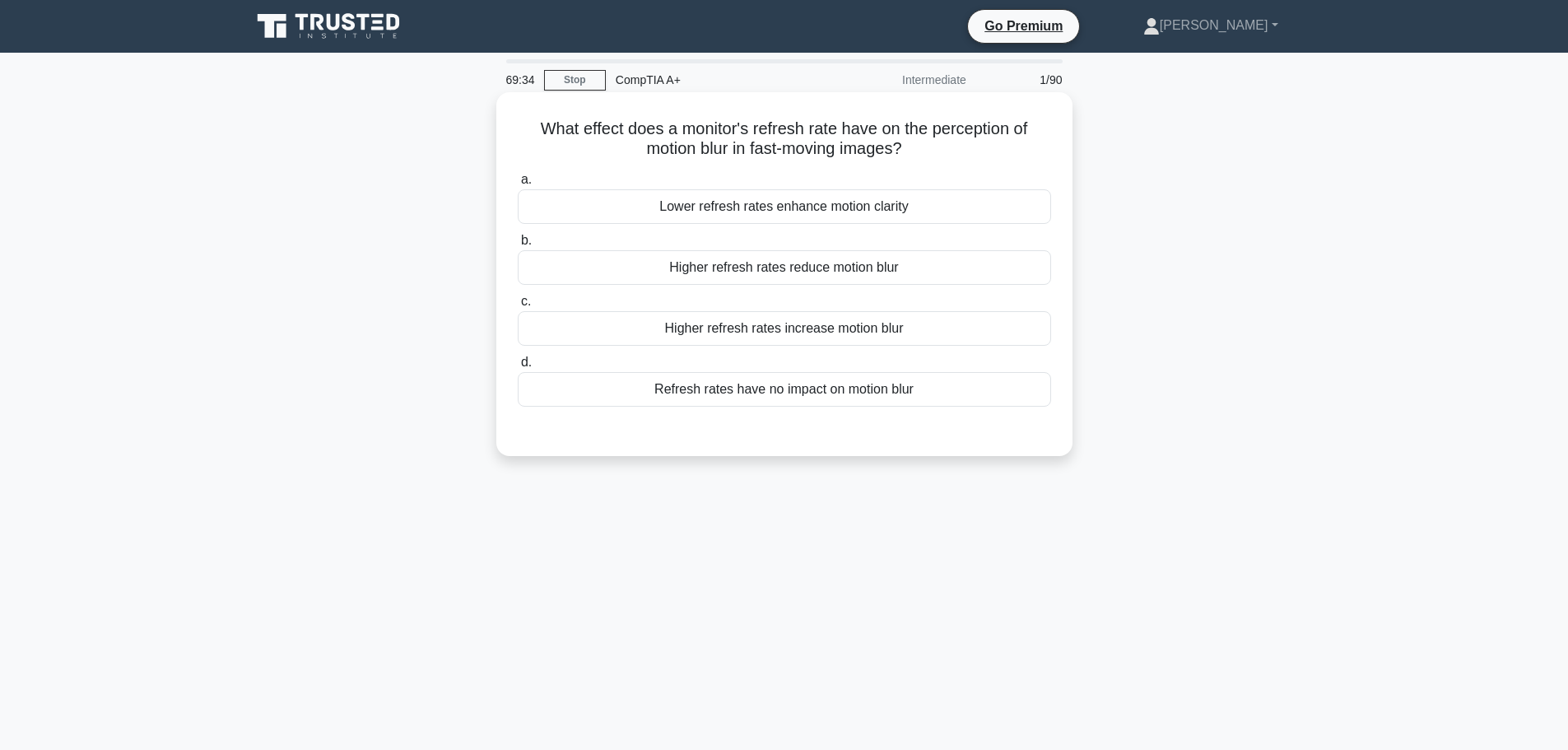
click at [829, 266] on div "Higher refresh rates reduce motion blur" at bounding box center [784, 268] width 533 height 35
click at [518, 247] on input "b. Higher refresh rates reduce motion blur" at bounding box center [518, 241] width 0 height 11
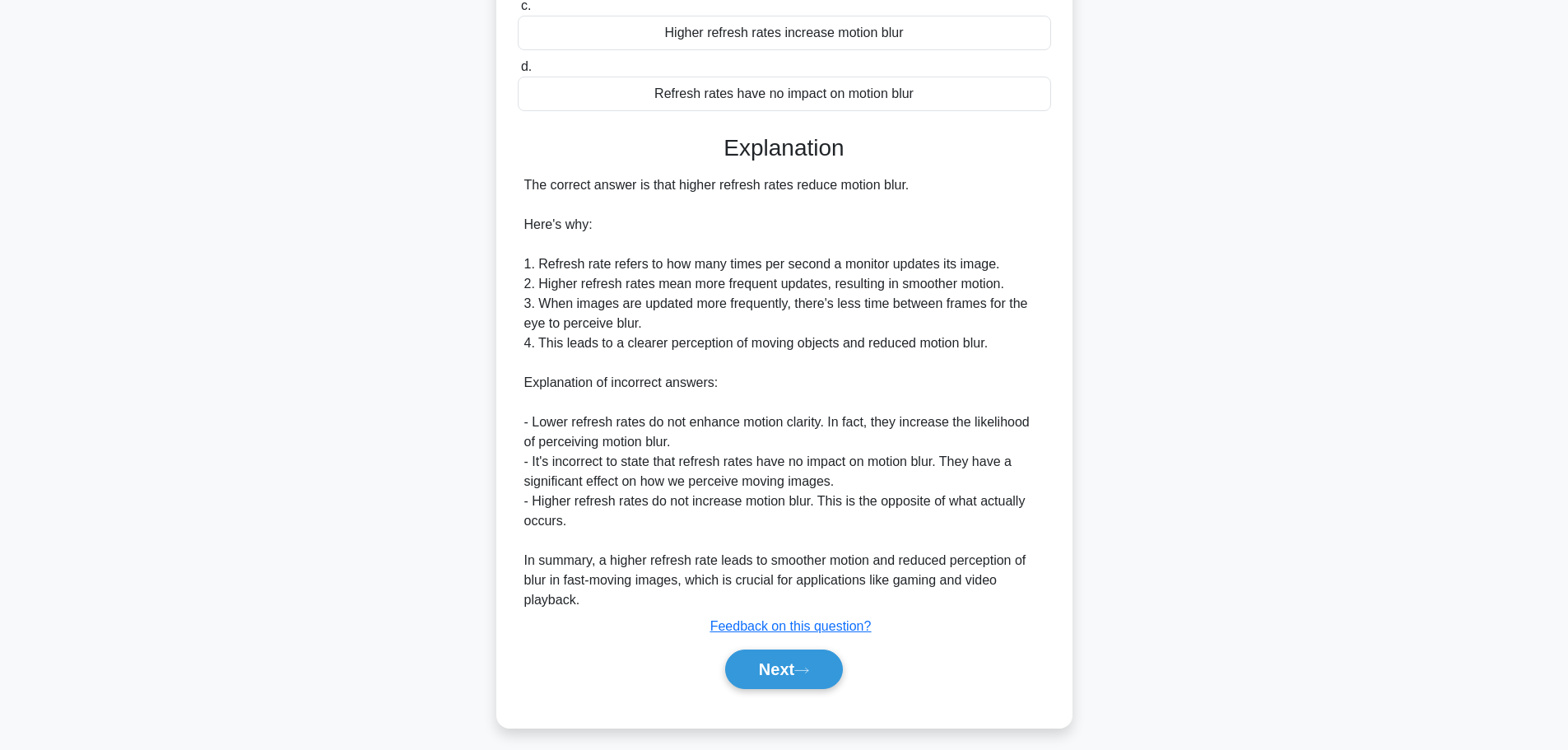
scroll to position [305, 0]
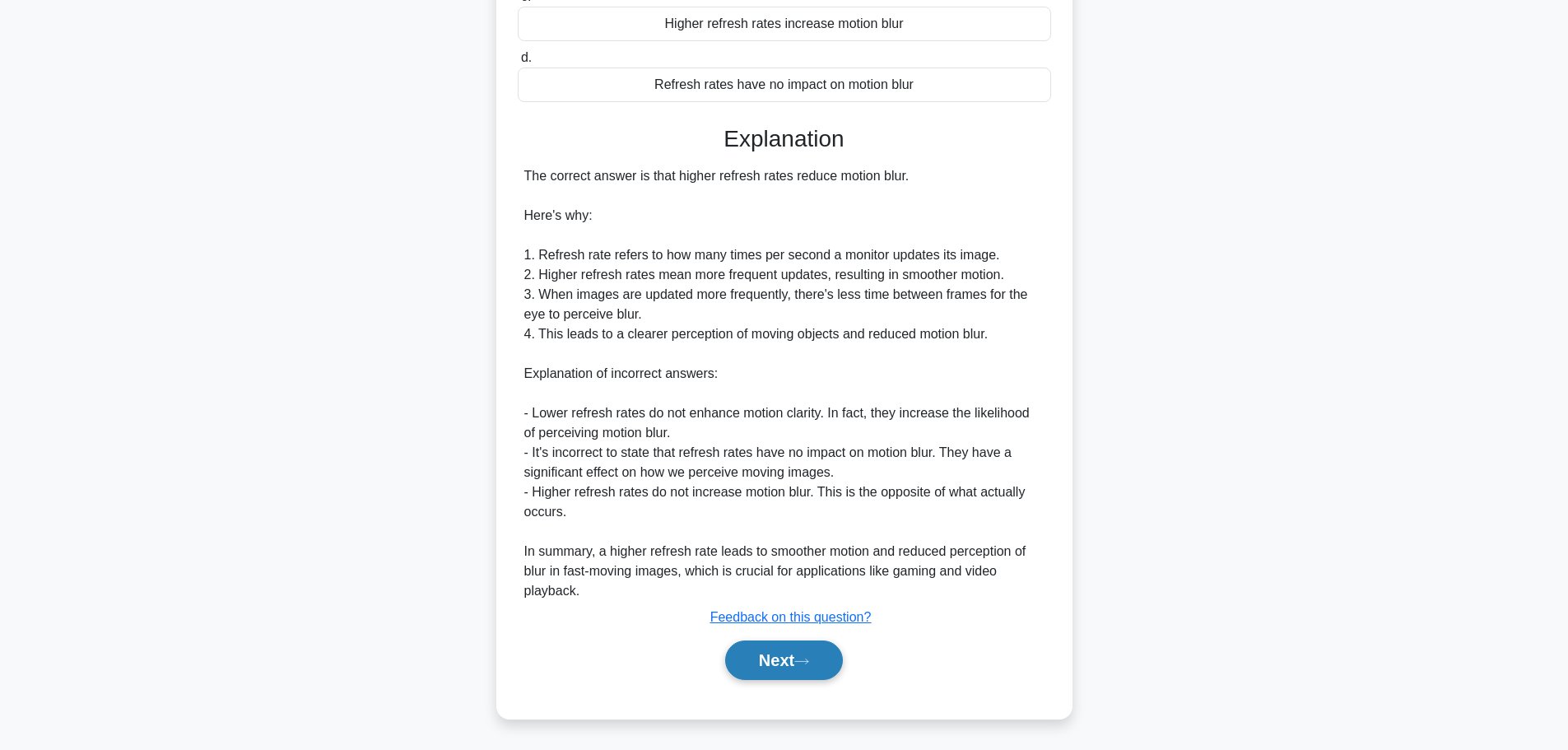
click at [784, 659] on button "Next" at bounding box center [784, 660] width 117 height 39
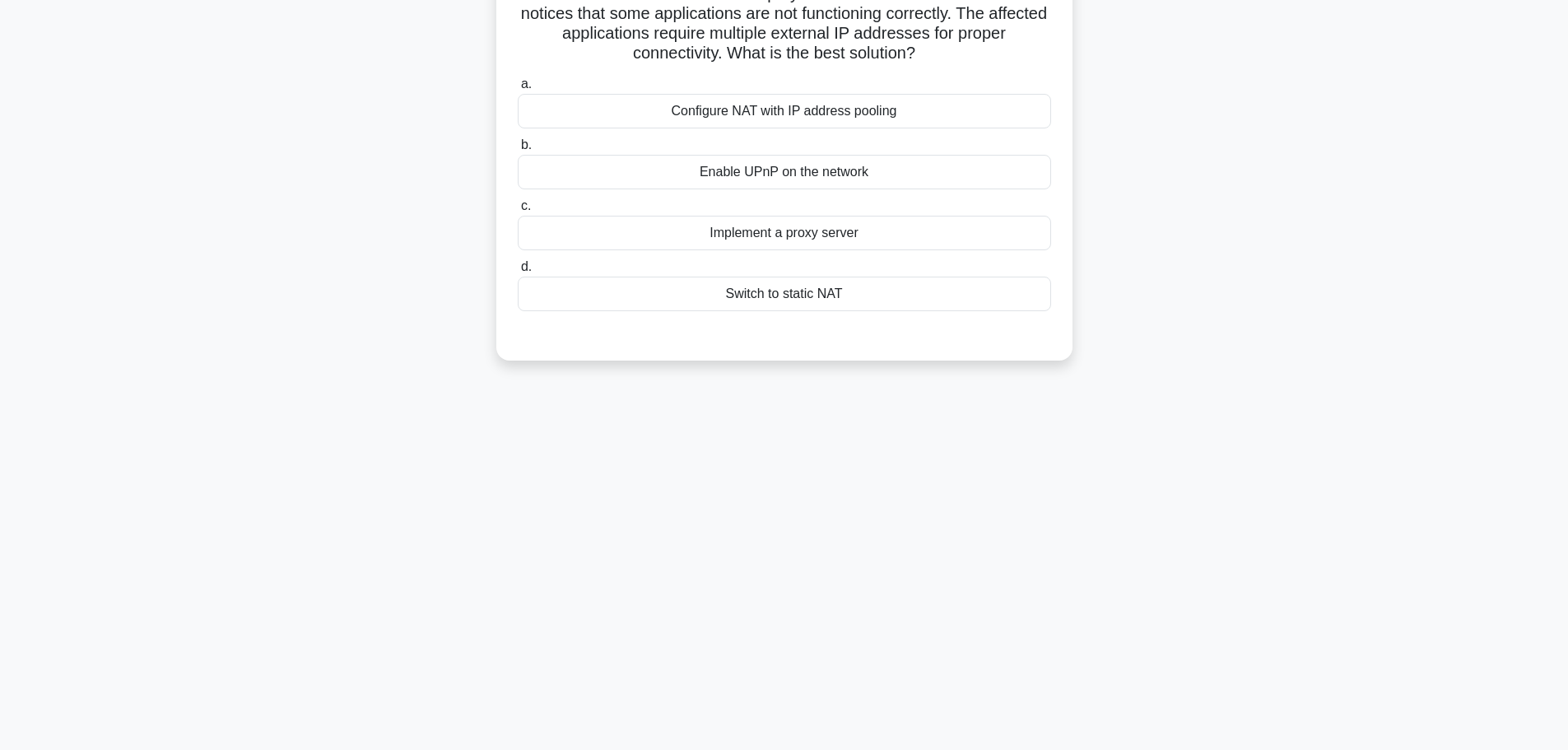
scroll to position [57, 0]
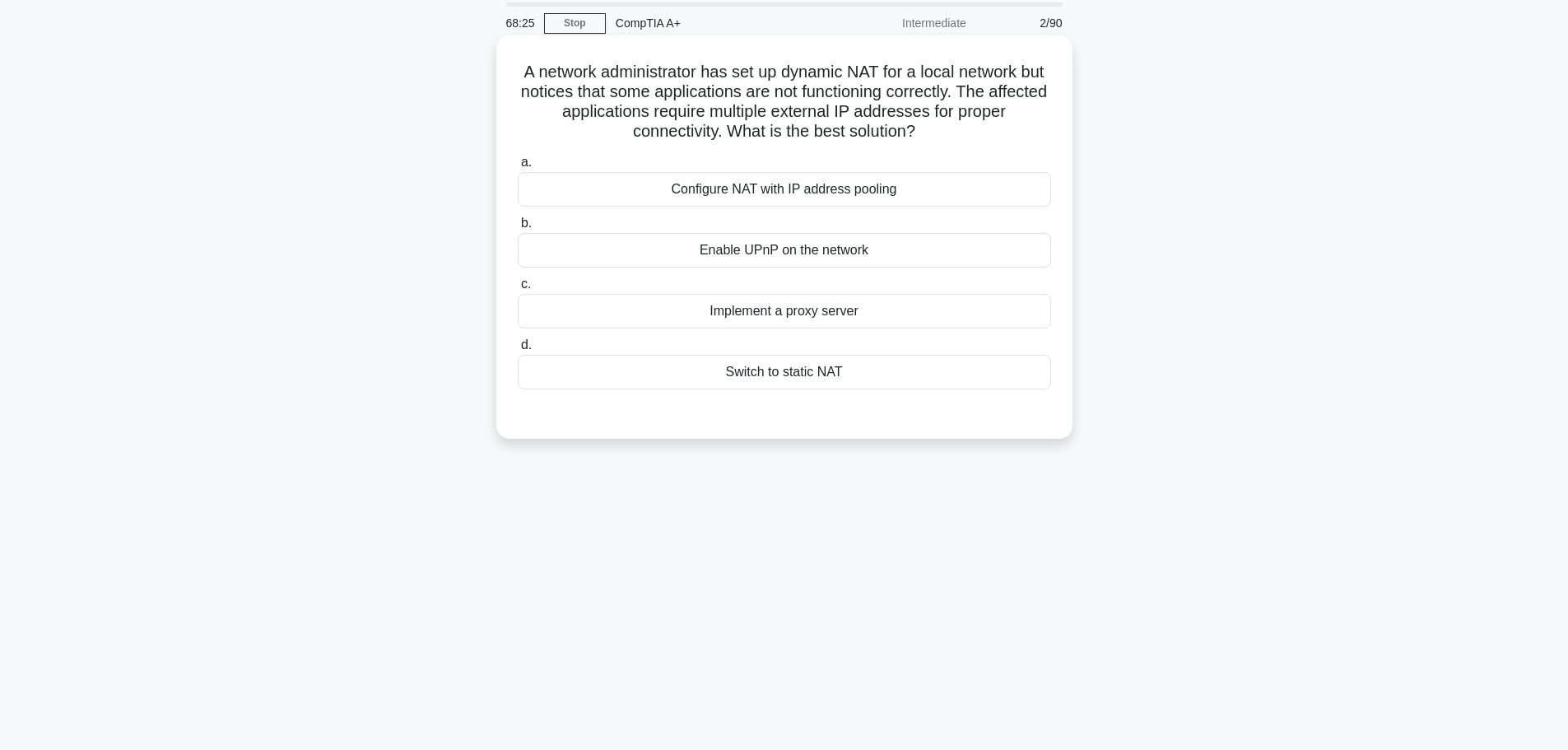
click at [850, 255] on div "Enable UPnP on the network" at bounding box center [784, 250] width 533 height 35
click at [518, 229] on input "b. Enable UPnP on the network" at bounding box center [518, 224] width 0 height 11
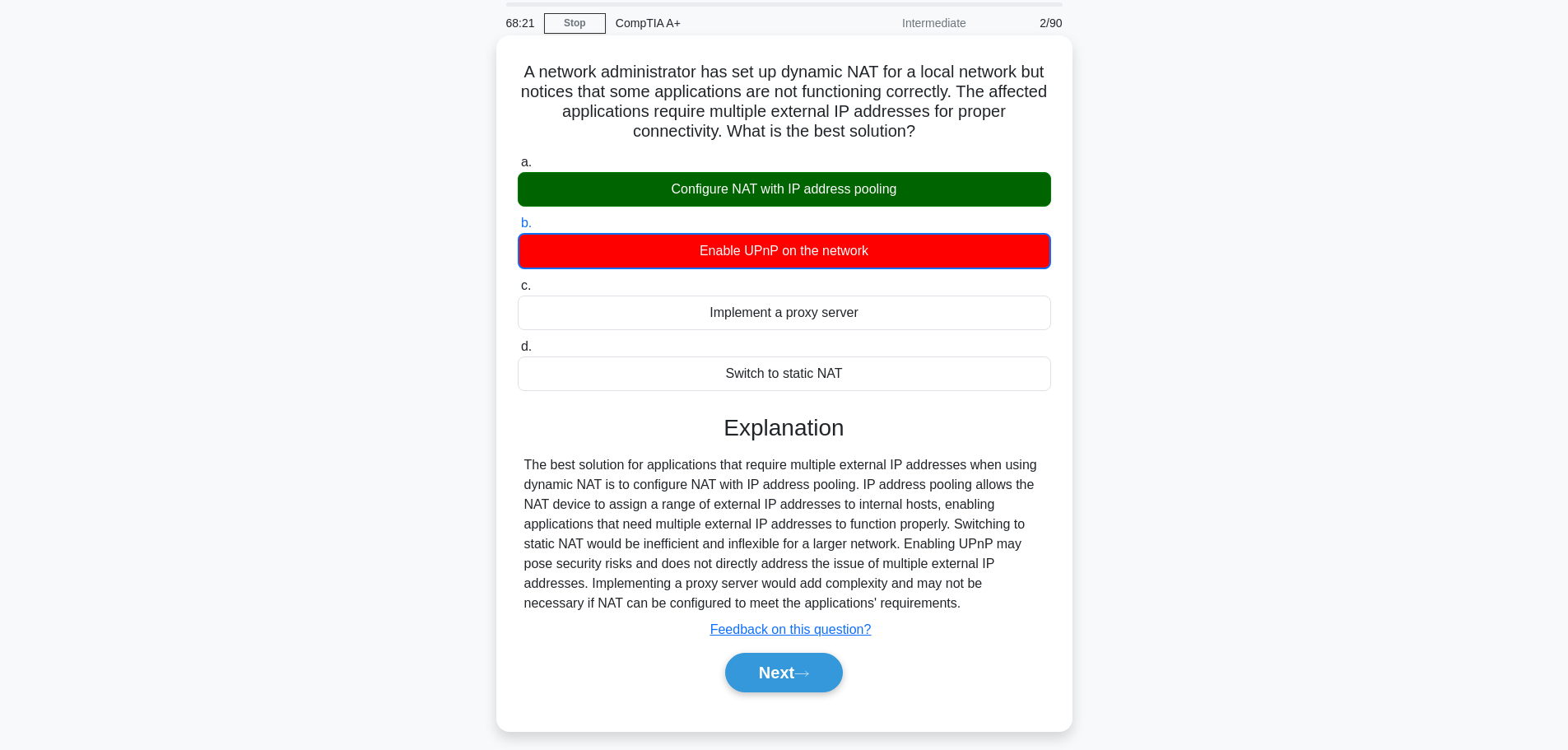
click at [851, 187] on div "Configure NAT with IP address pooling" at bounding box center [784, 190] width 533 height 35
click at [518, 168] on input "a. Configure NAT with IP address pooling" at bounding box center [518, 163] width 0 height 11
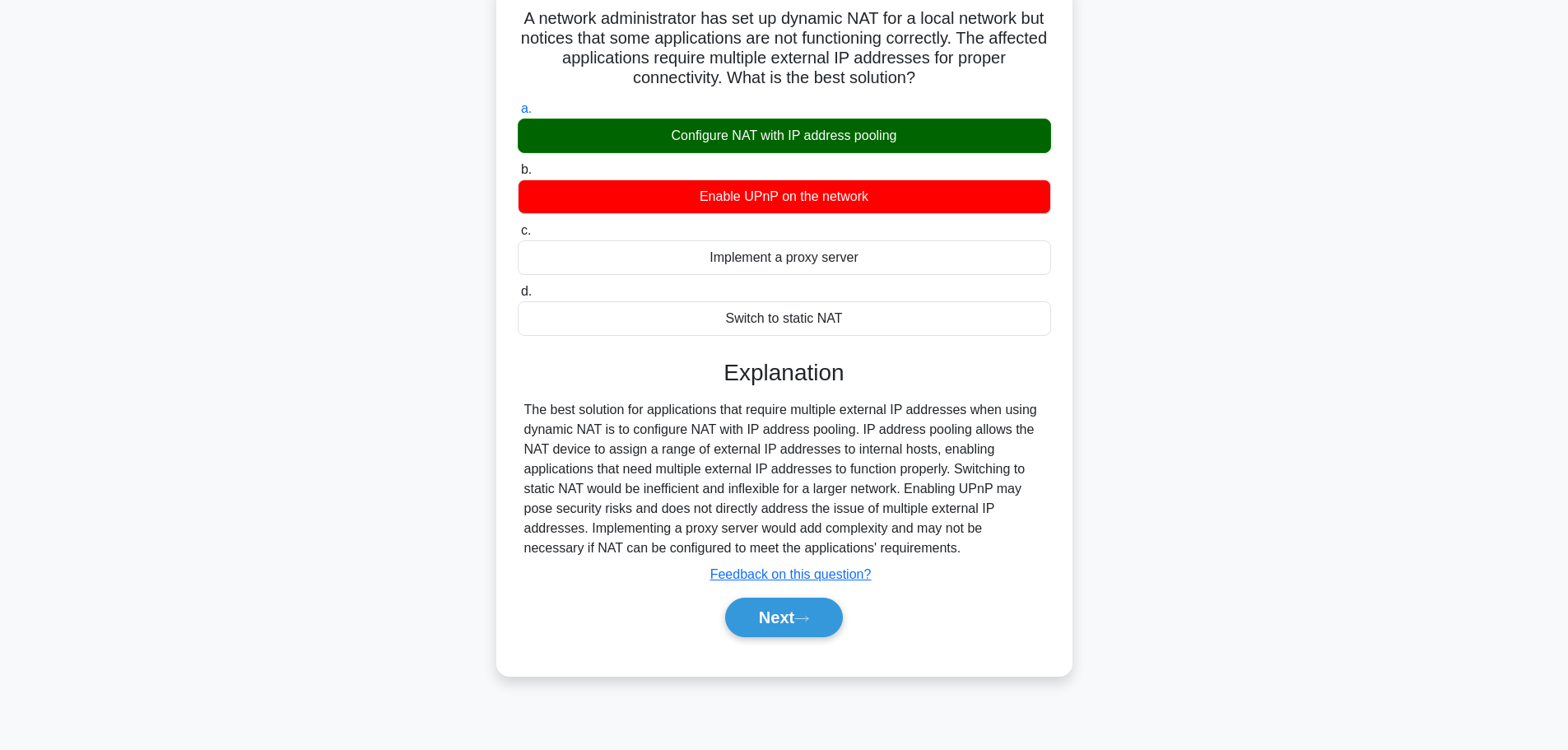
scroll to position [139, 0]
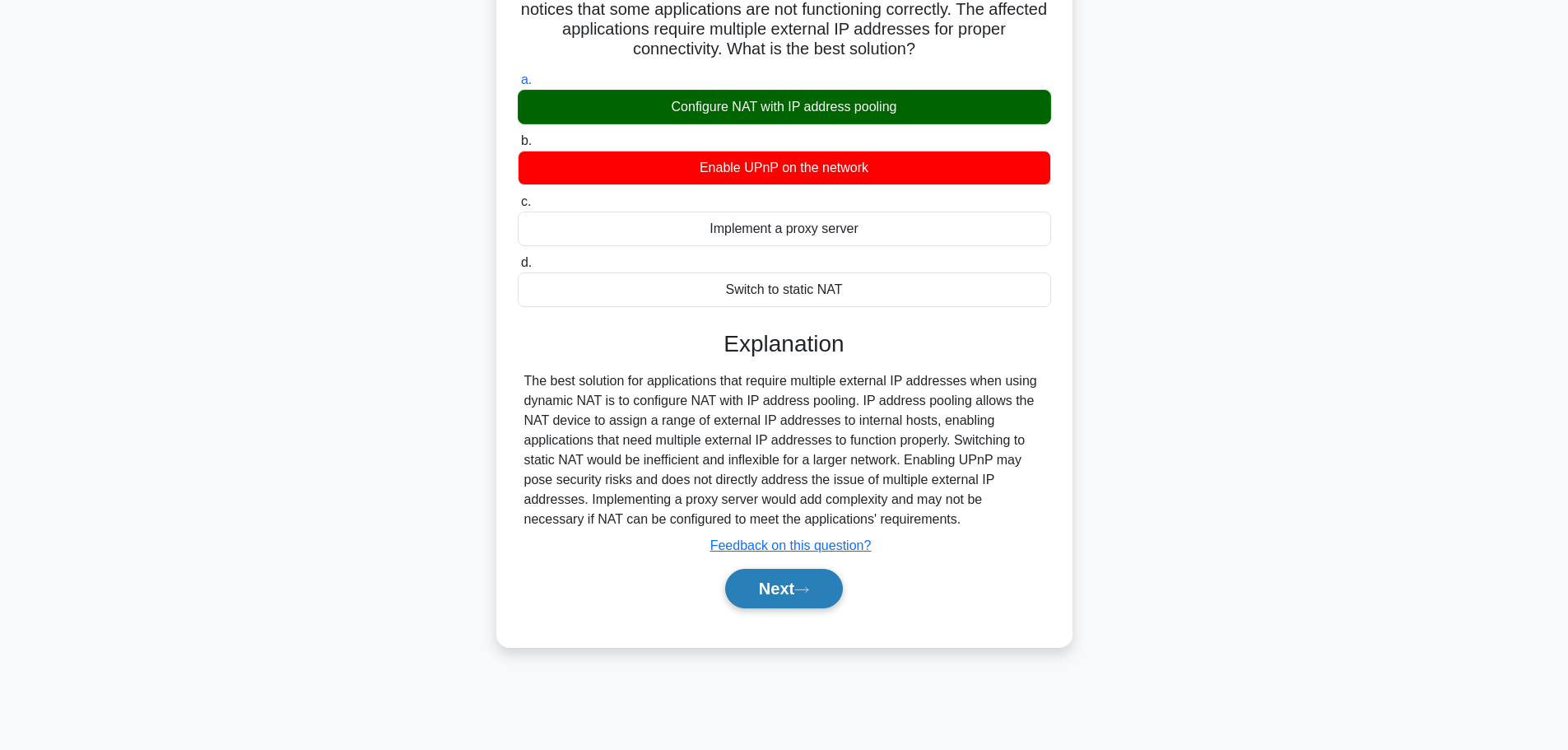
click at [766, 590] on button "Next" at bounding box center [784, 589] width 117 height 39
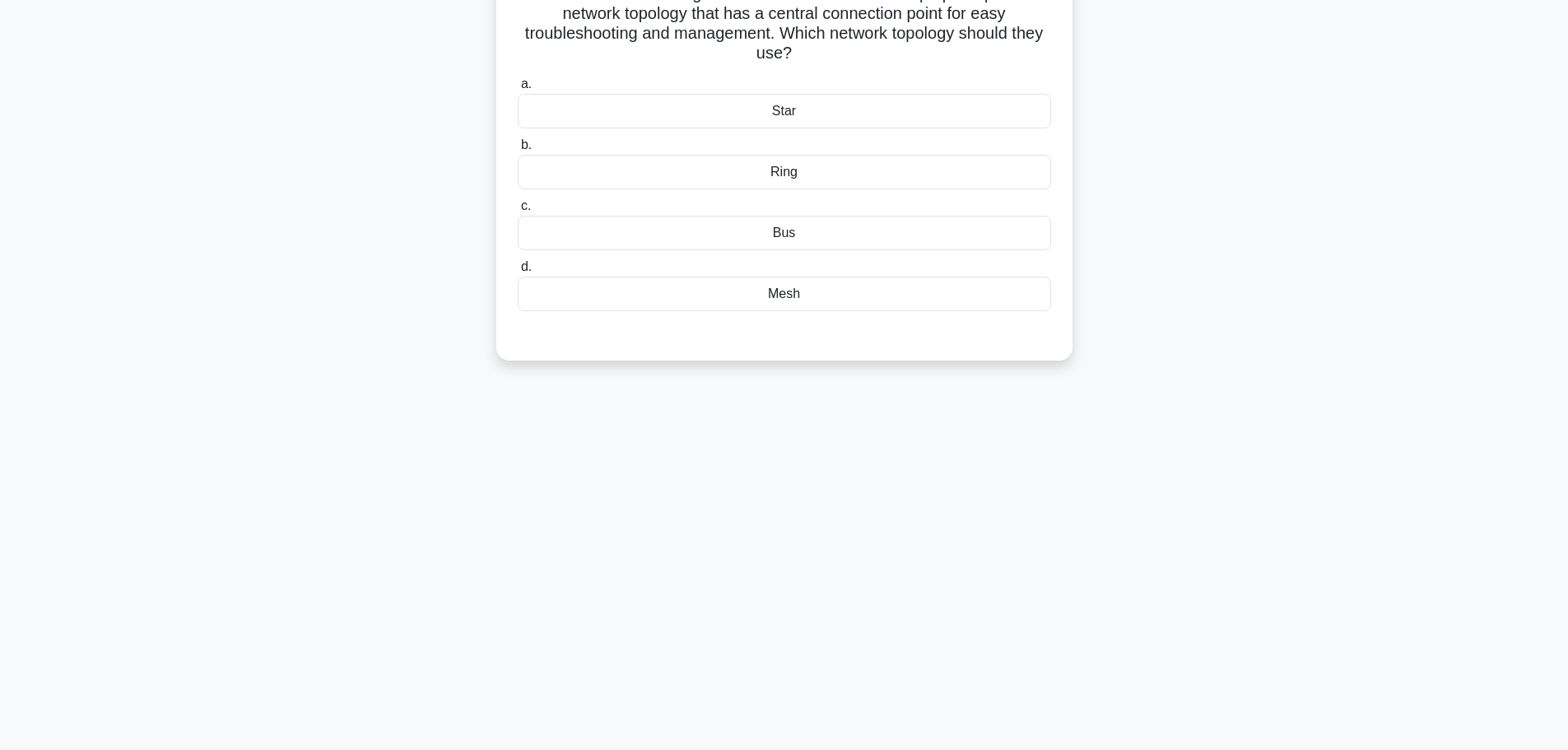
scroll to position [57, 0]
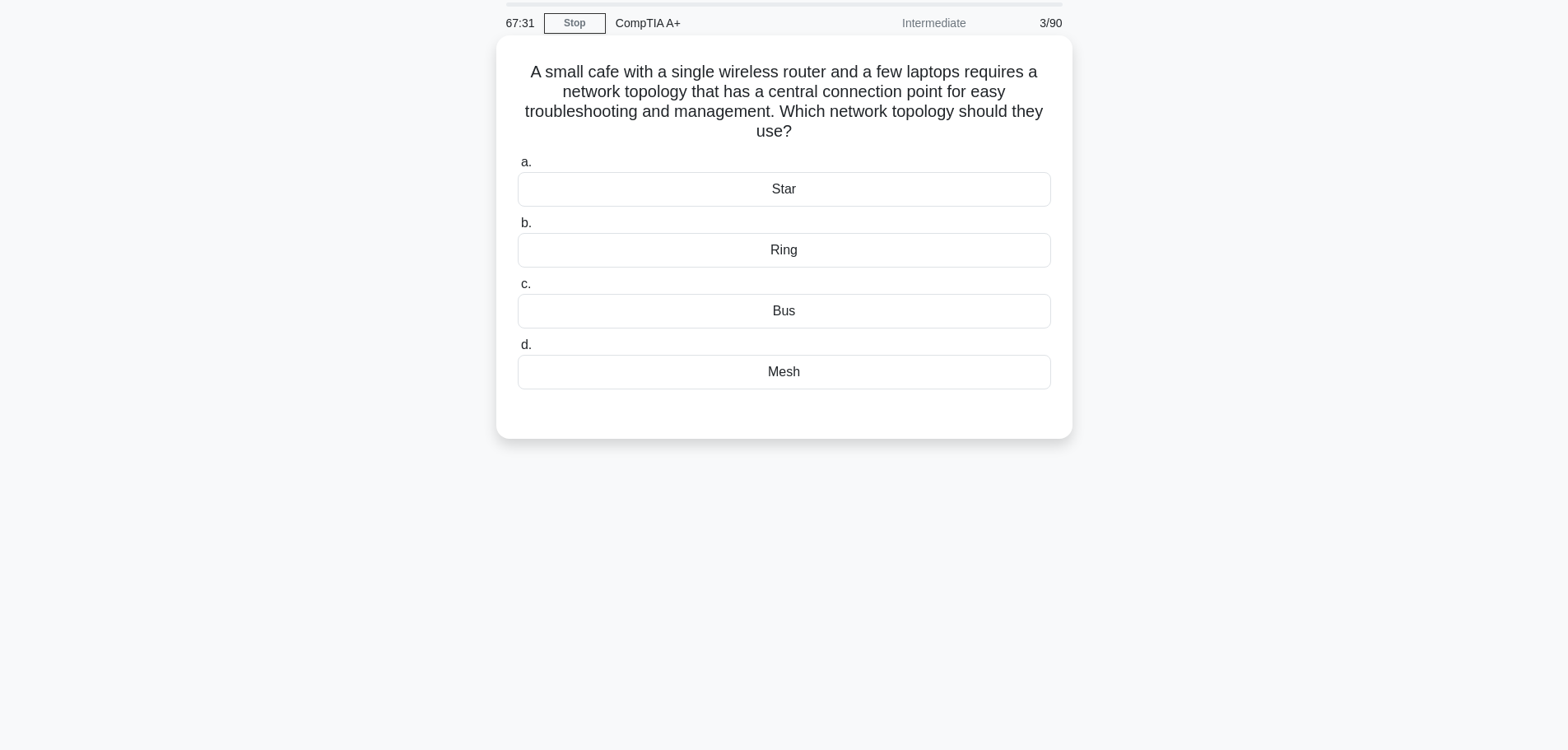
click at [791, 251] on div "Ring" at bounding box center [784, 250] width 533 height 35
click at [518, 229] on input "b. Ring" at bounding box center [518, 224] width 0 height 11
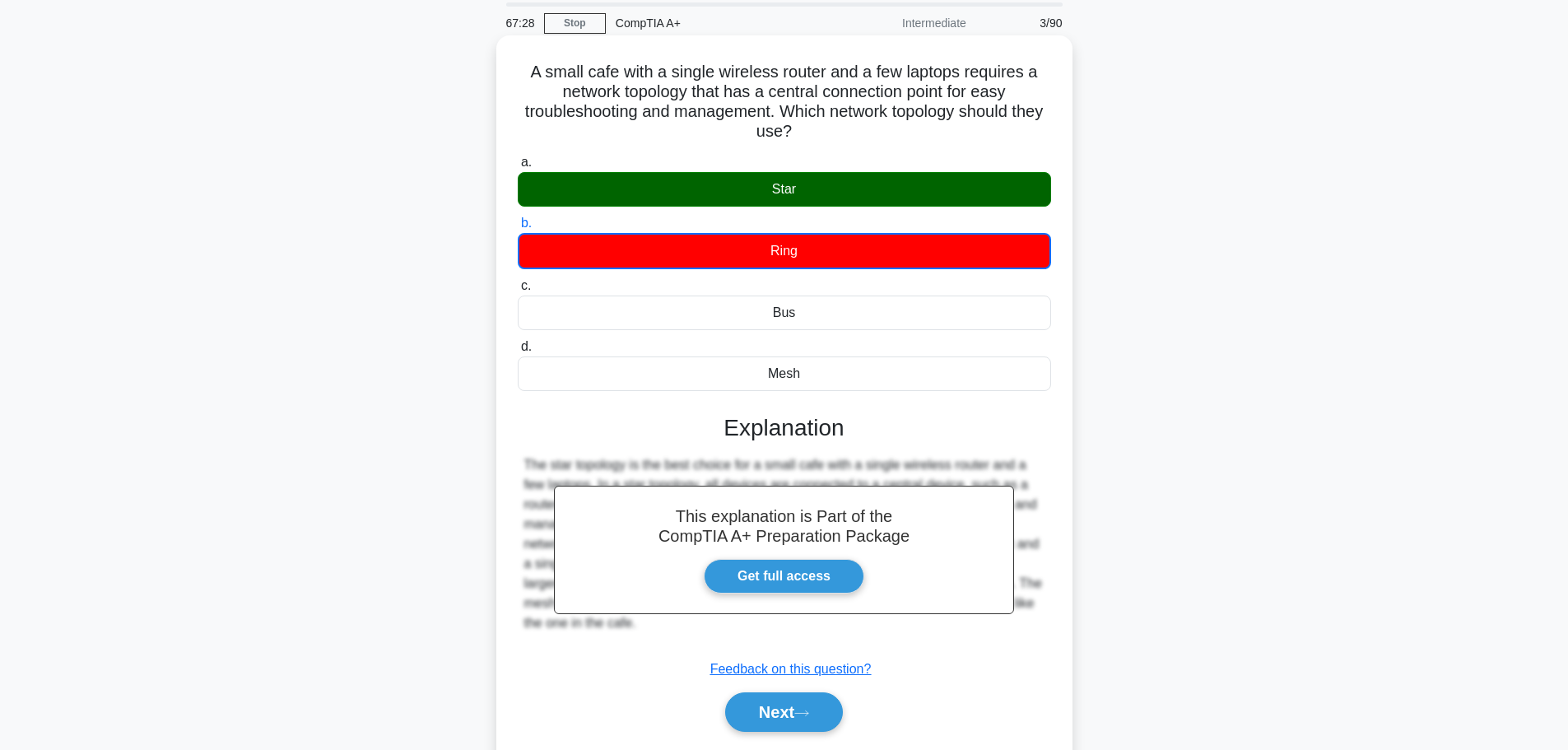
scroll to position [139, 0]
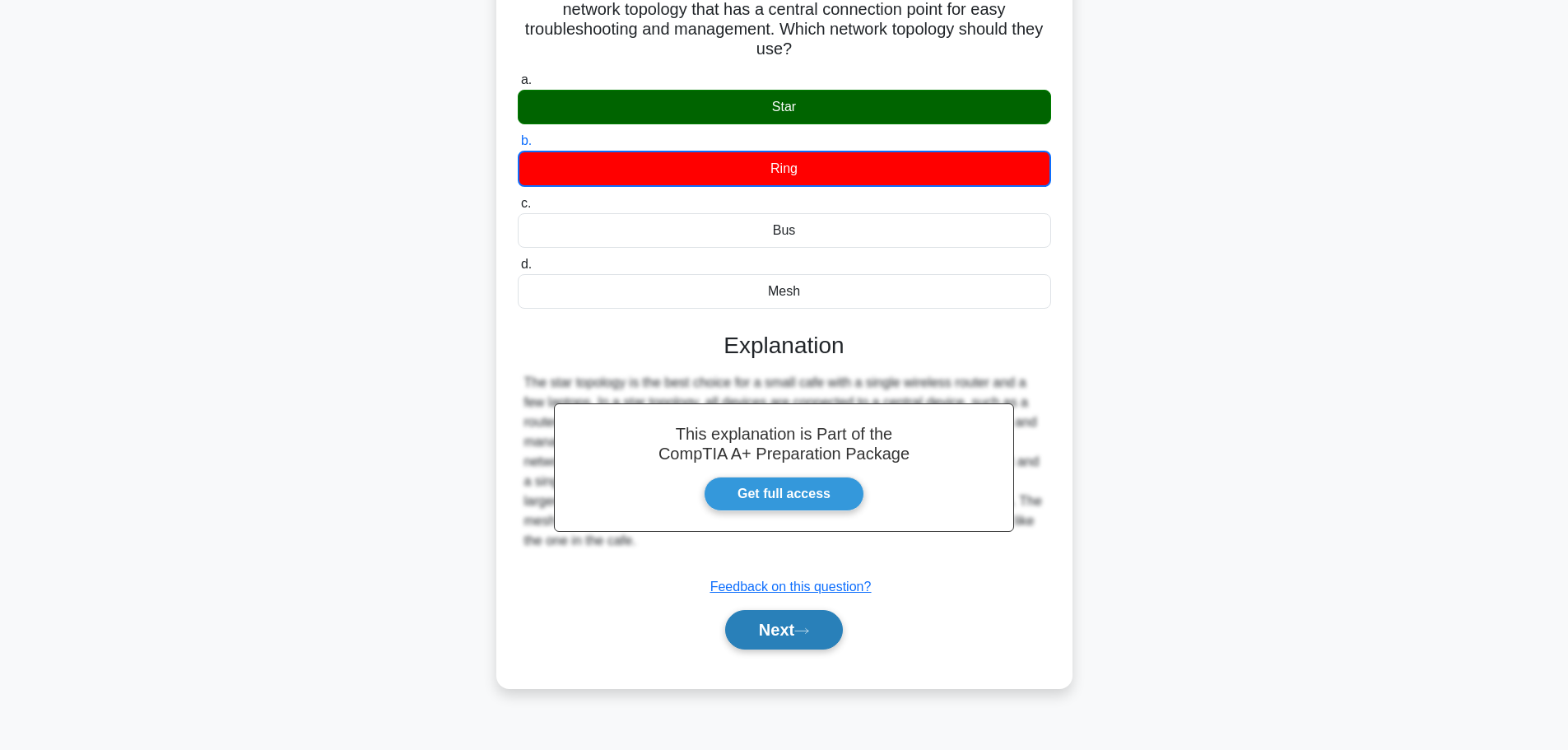
click at [785, 635] on button "Next" at bounding box center [784, 629] width 117 height 39
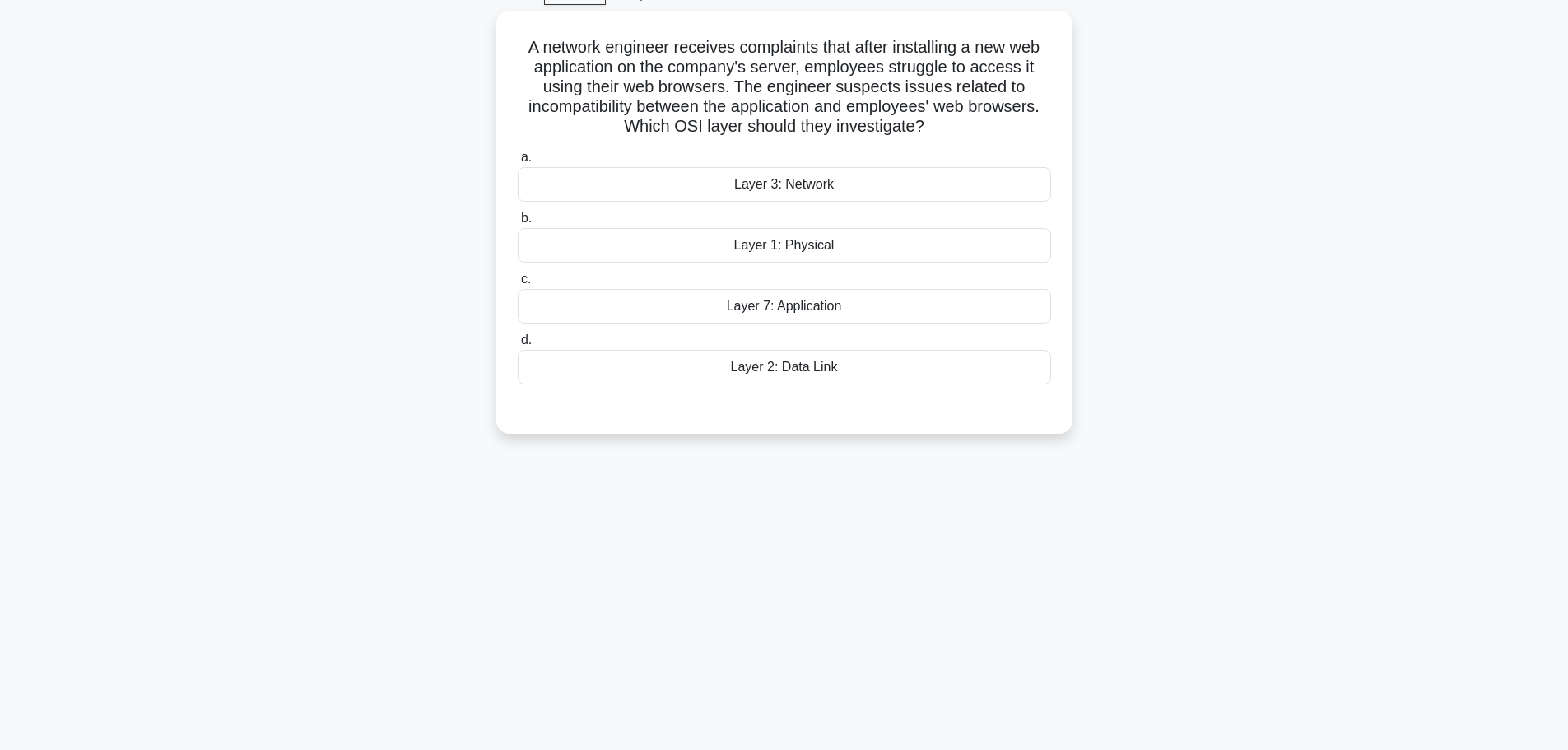
scroll to position [57, 0]
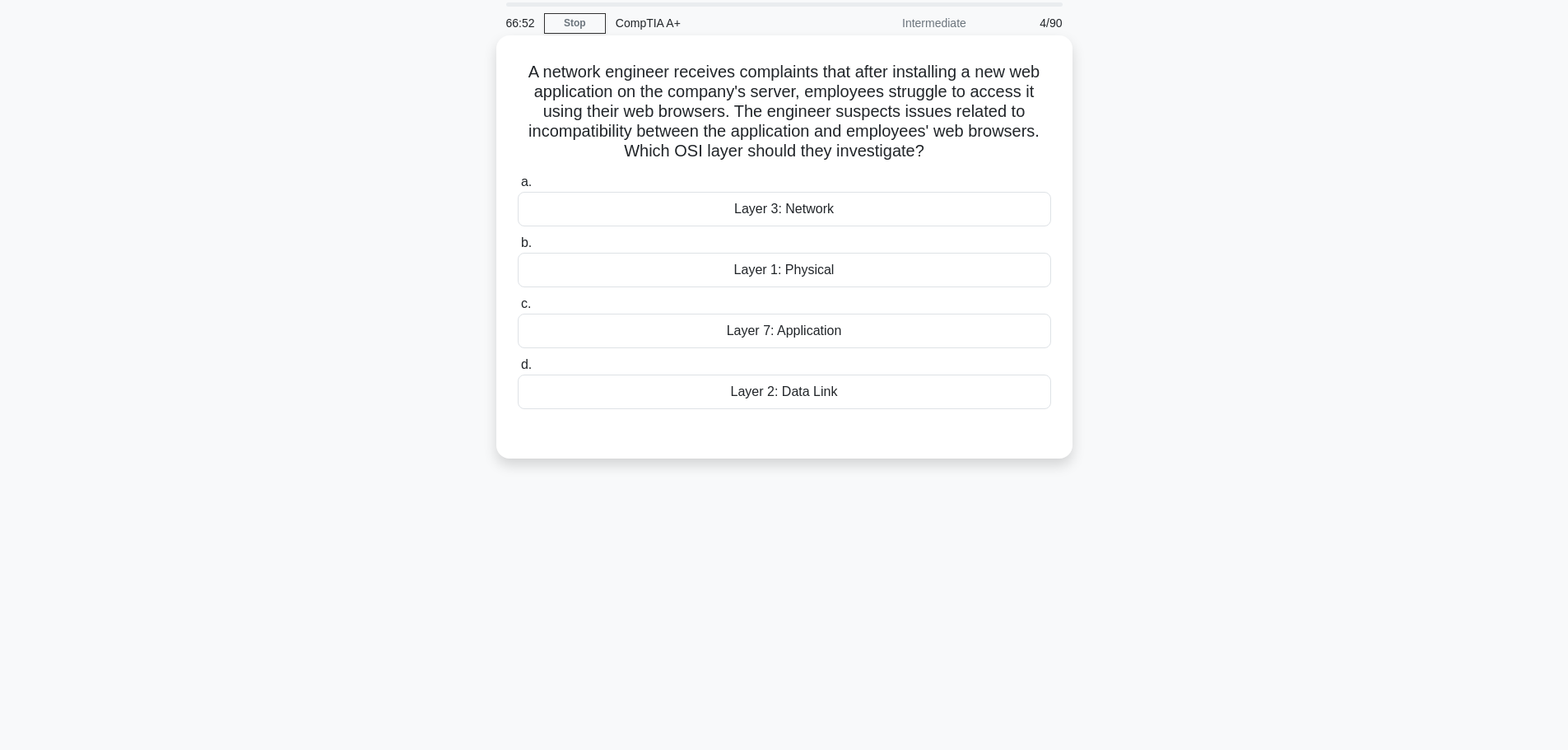
click at [850, 201] on div "Layer 3: Network" at bounding box center [784, 209] width 533 height 35
click at [518, 188] on input "a. Layer 3: Network" at bounding box center [518, 182] width 0 height 11
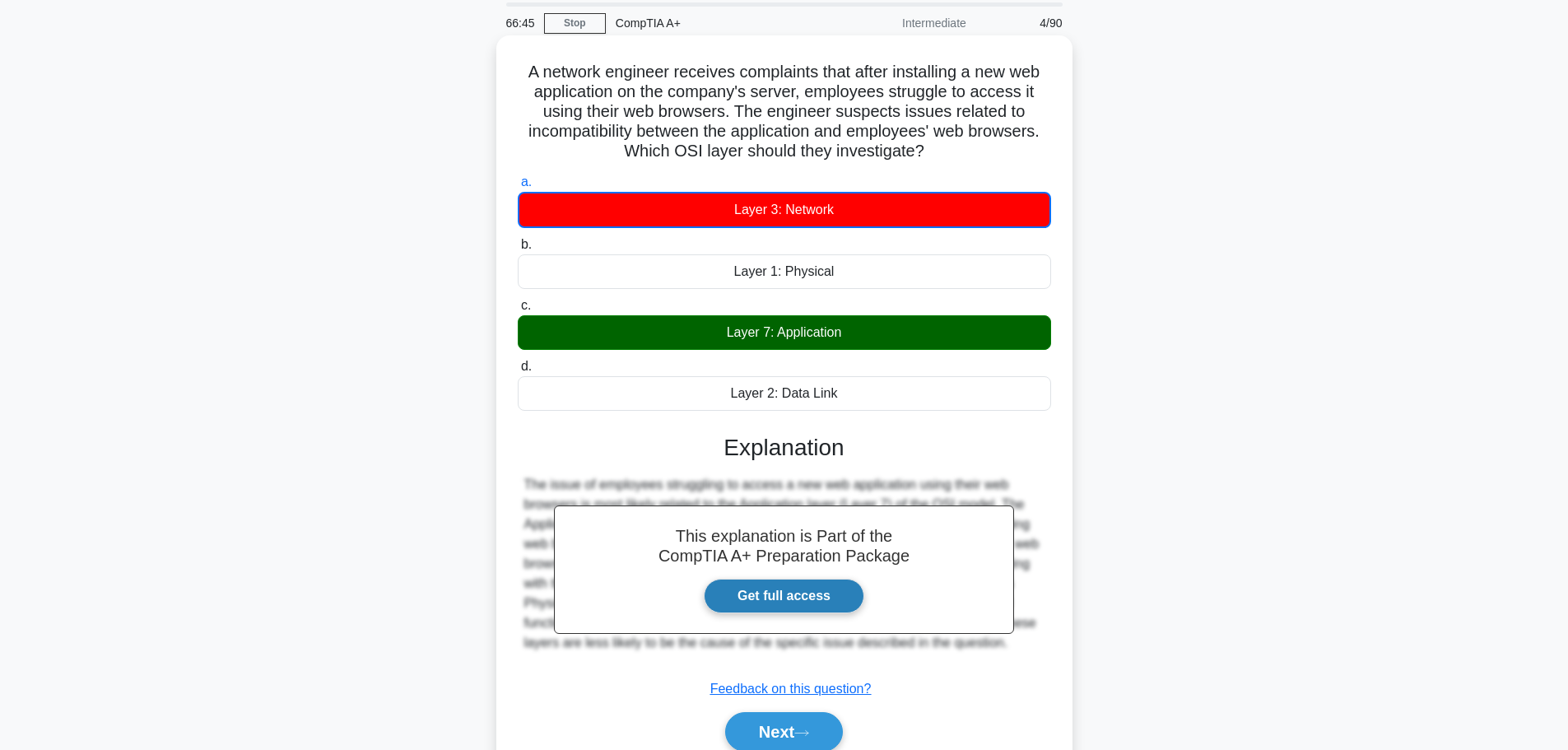
click at [791, 596] on link "Get full access" at bounding box center [784, 596] width 160 height 35
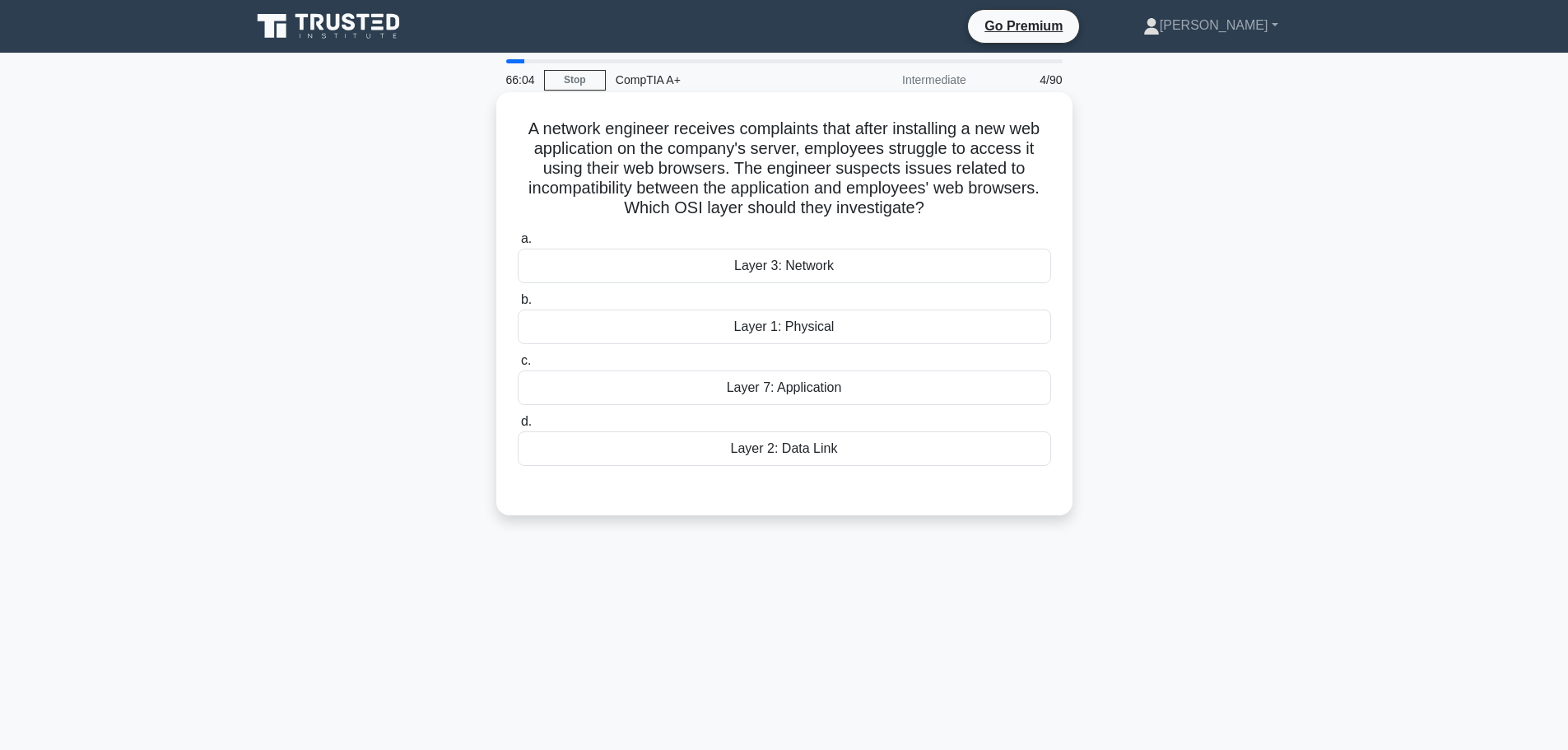
click at [784, 392] on div "Layer 7: Application" at bounding box center [784, 388] width 533 height 35
click at [518, 367] on input "c. Layer 7: Application" at bounding box center [518, 361] width 0 height 11
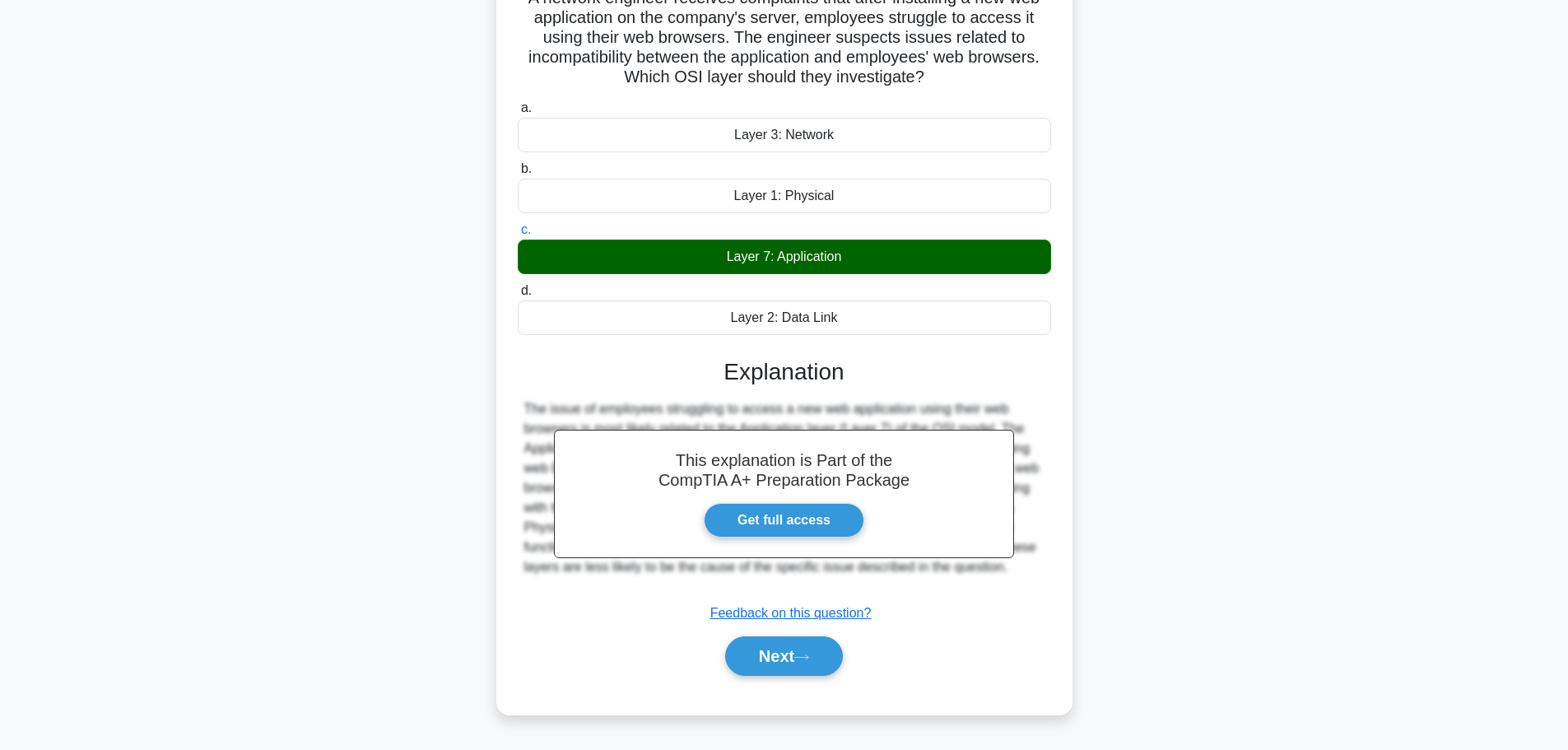
scroll to position [139, 0]
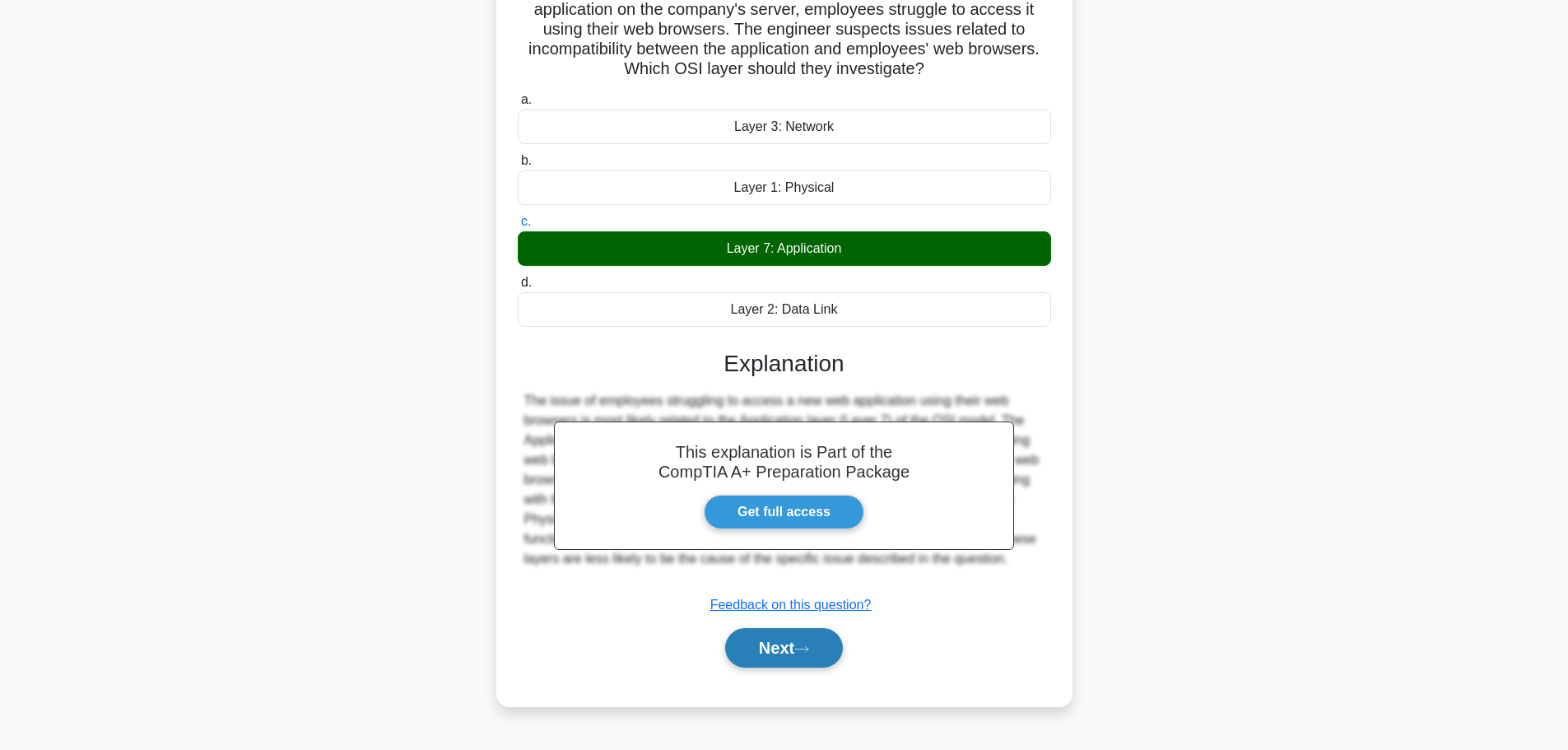
click at [787, 649] on button "Next" at bounding box center [784, 647] width 117 height 39
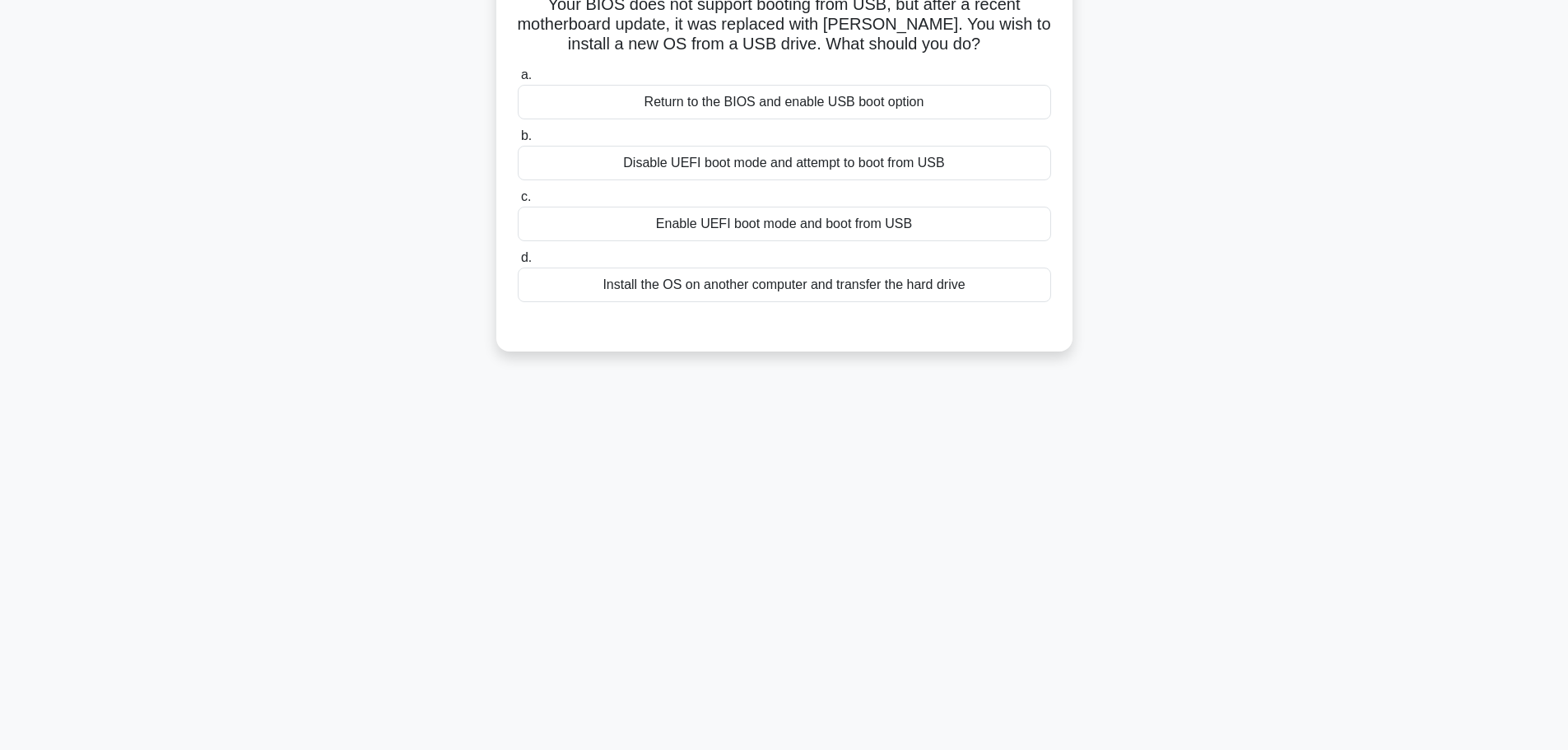
scroll to position [57, 0]
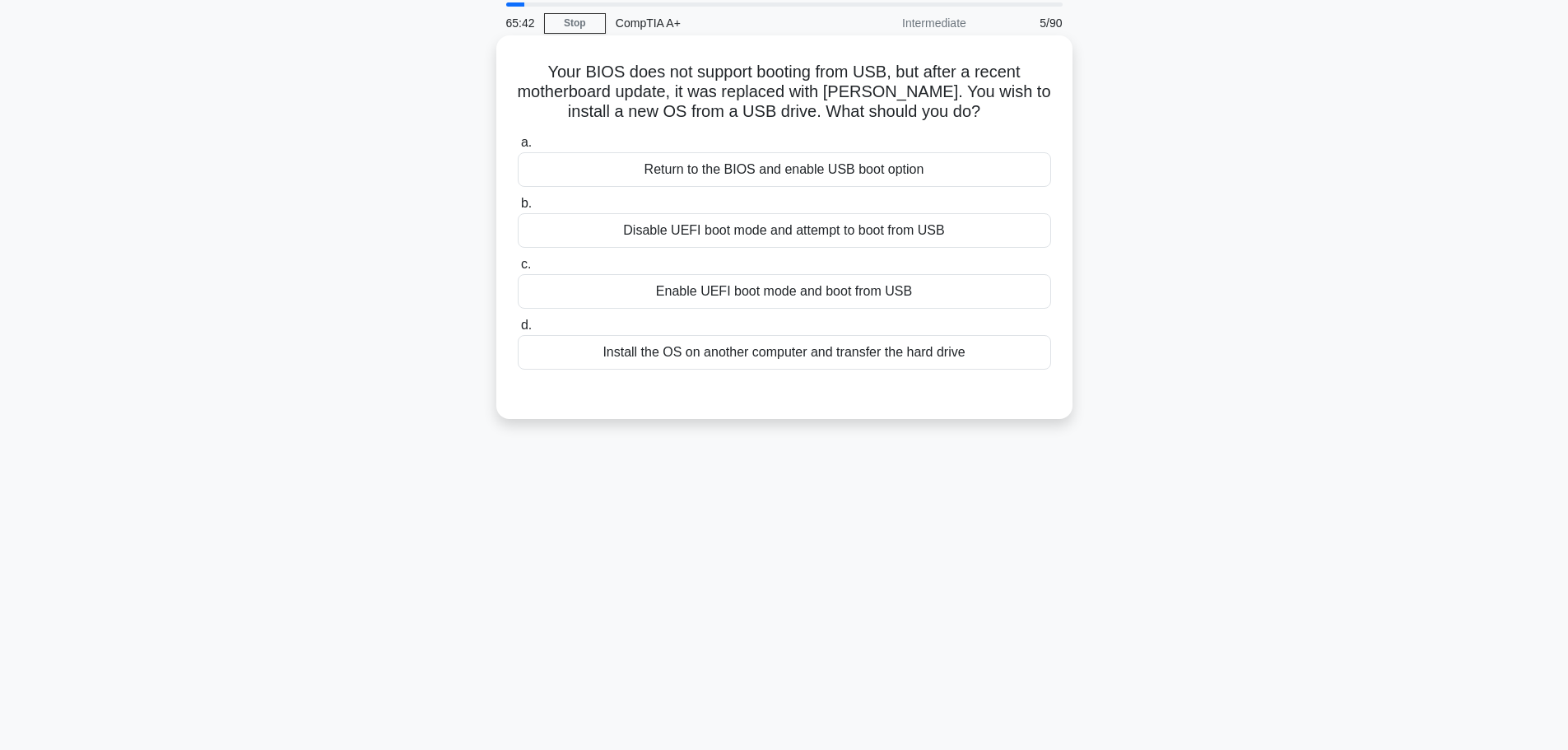
click at [881, 177] on div "Return to the BIOS and enable USB boot option" at bounding box center [784, 170] width 533 height 35
click at [518, 149] on input "a. Return to the BIOS and enable USB boot option" at bounding box center [518, 143] width 0 height 11
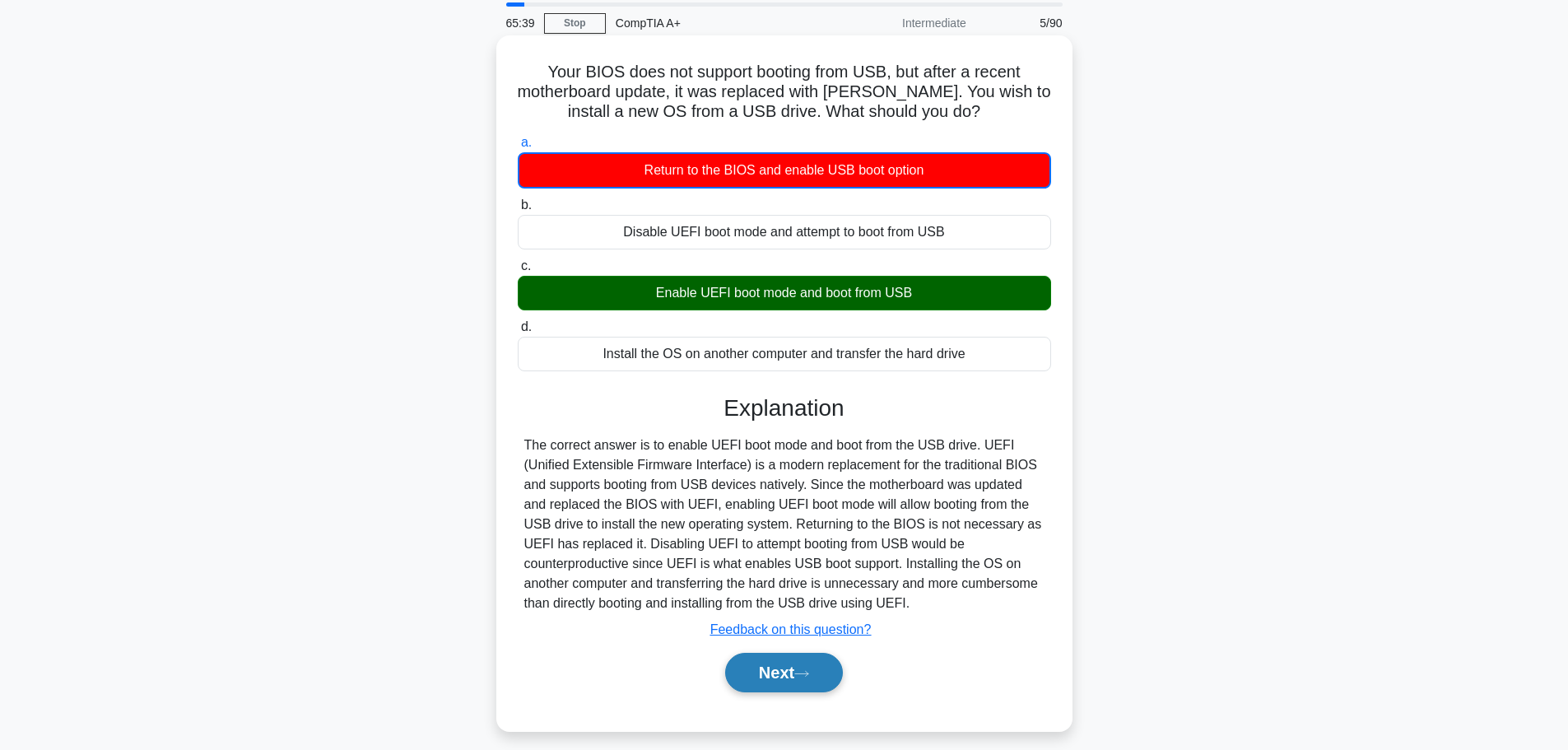
drag, startPoint x: 783, startPoint y: 672, endPoint x: 961, endPoint y: 666, distance: 178.1
click at [784, 672] on button "Next" at bounding box center [784, 672] width 117 height 39
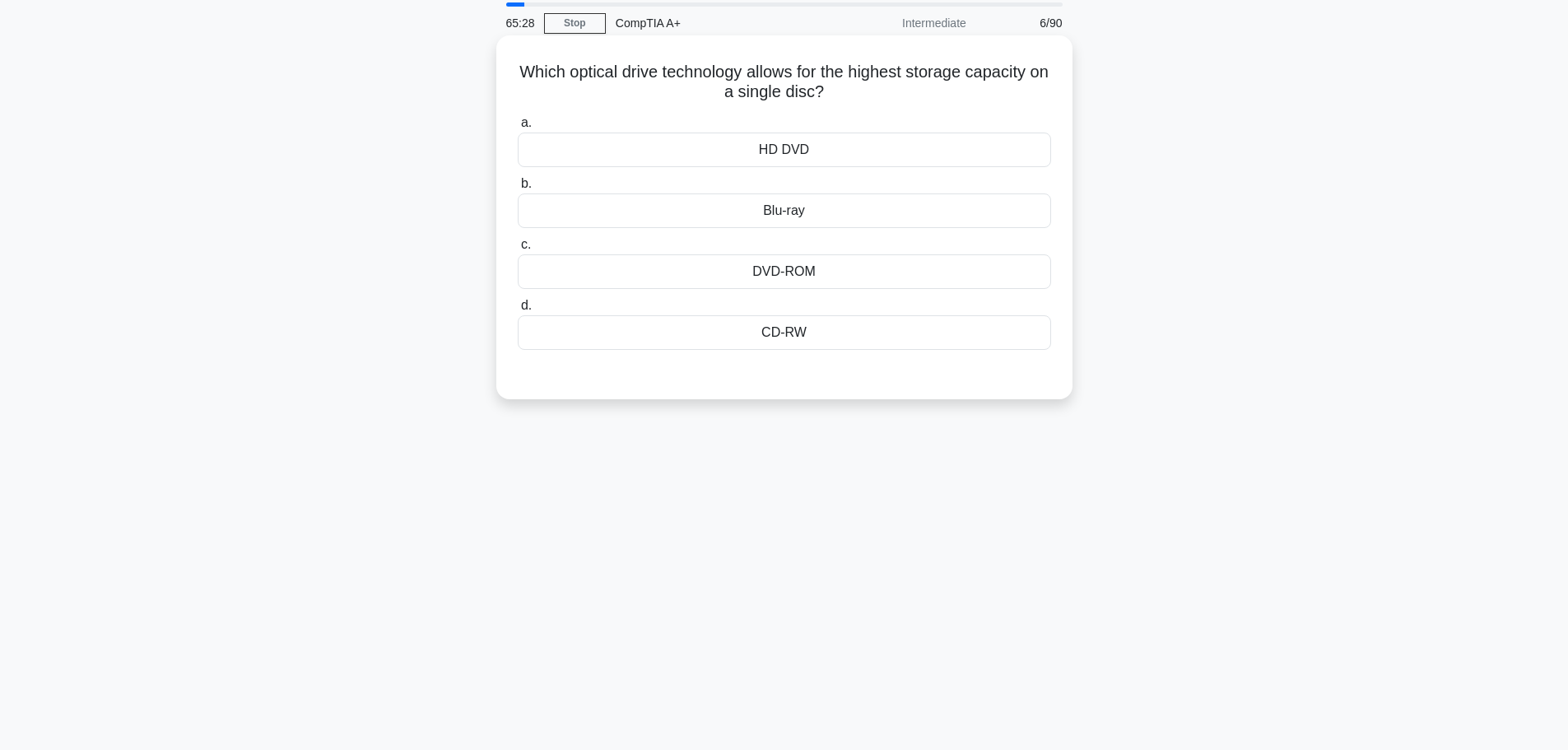
click at [802, 214] on div "Blu-ray" at bounding box center [784, 211] width 533 height 35
click at [518, 190] on input "b. Blu-ray" at bounding box center [518, 184] width 0 height 11
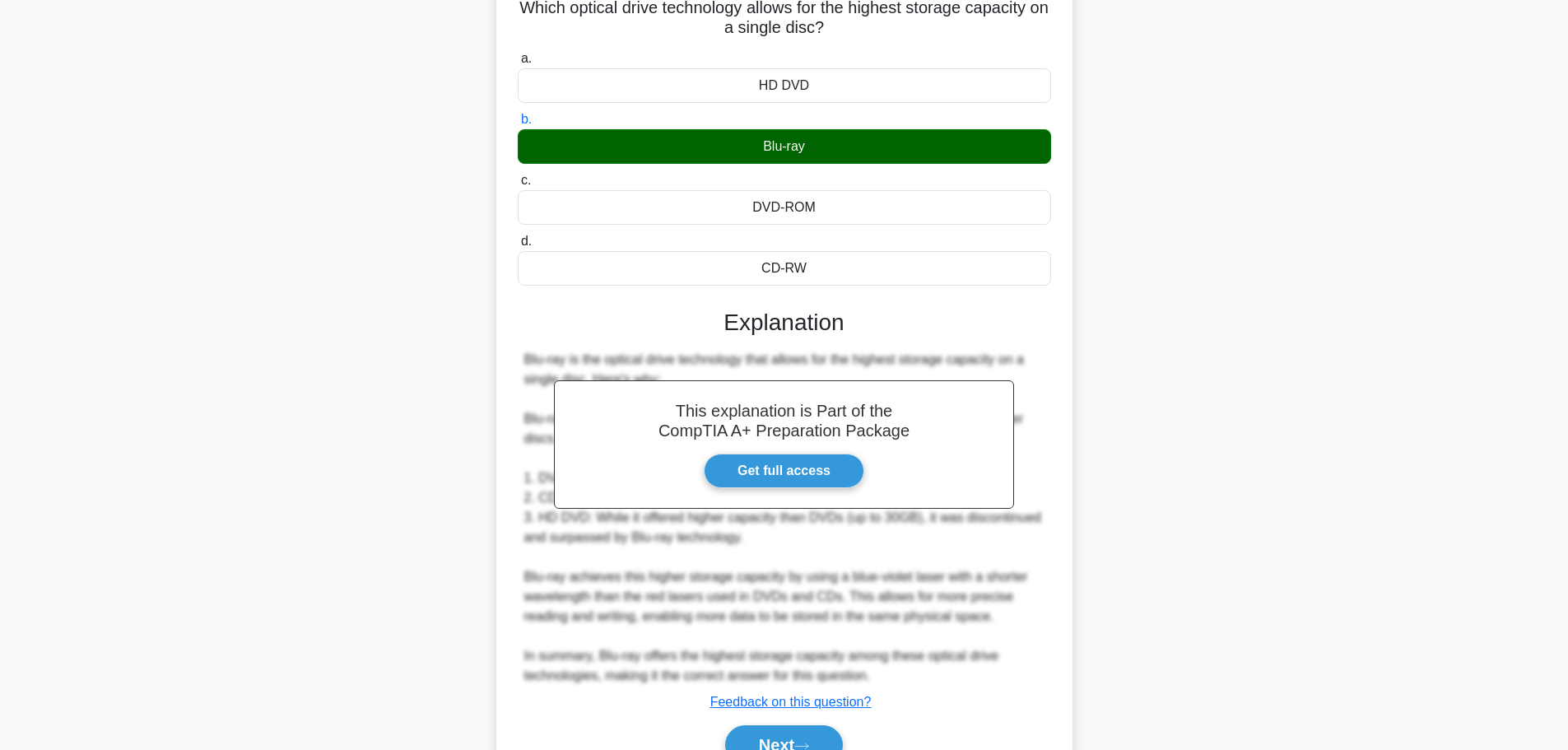
scroll to position [206, 0]
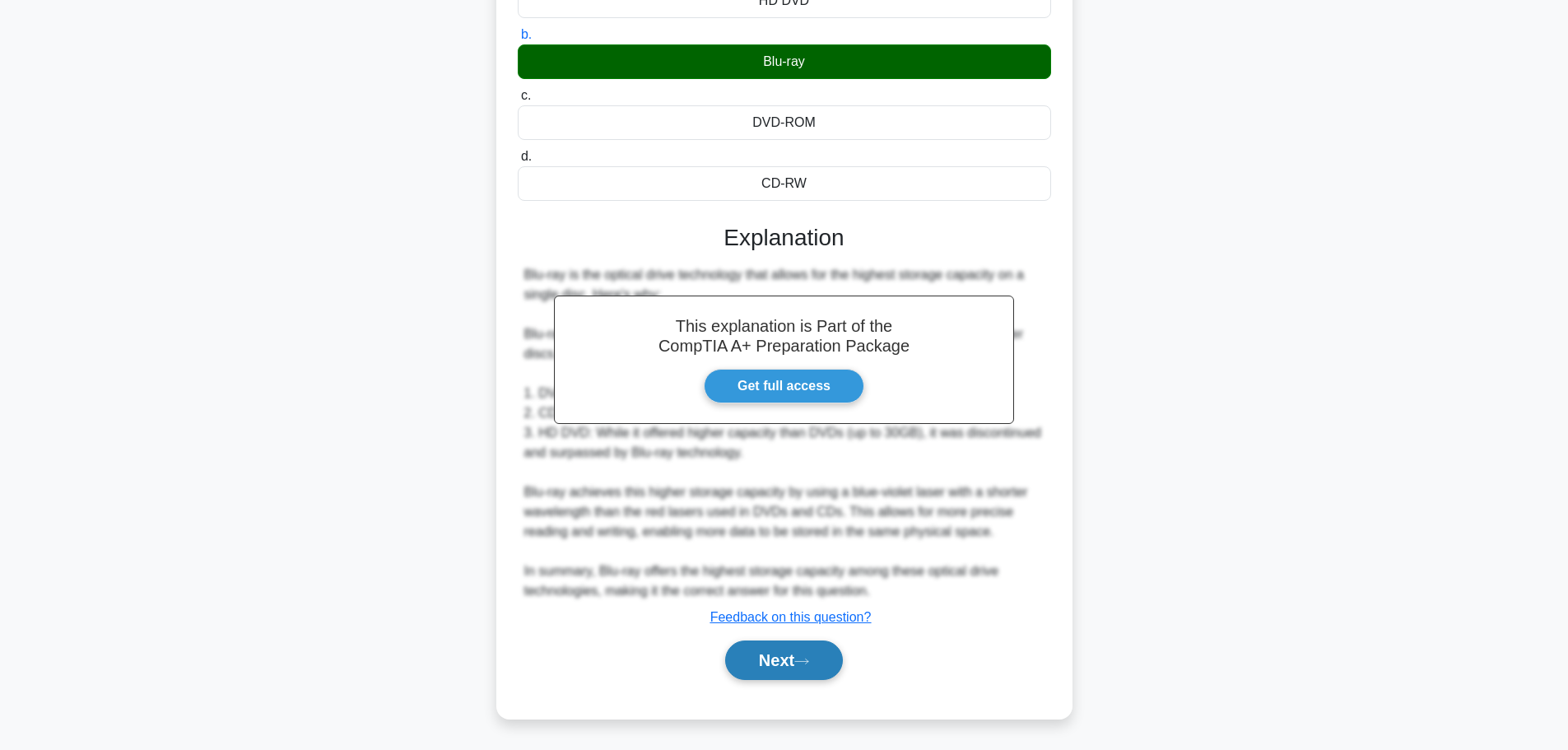
drag, startPoint x: 773, startPoint y: 675, endPoint x: 784, endPoint y: 674, distance: 11.0
click at [773, 675] on button "Next" at bounding box center [784, 660] width 117 height 39
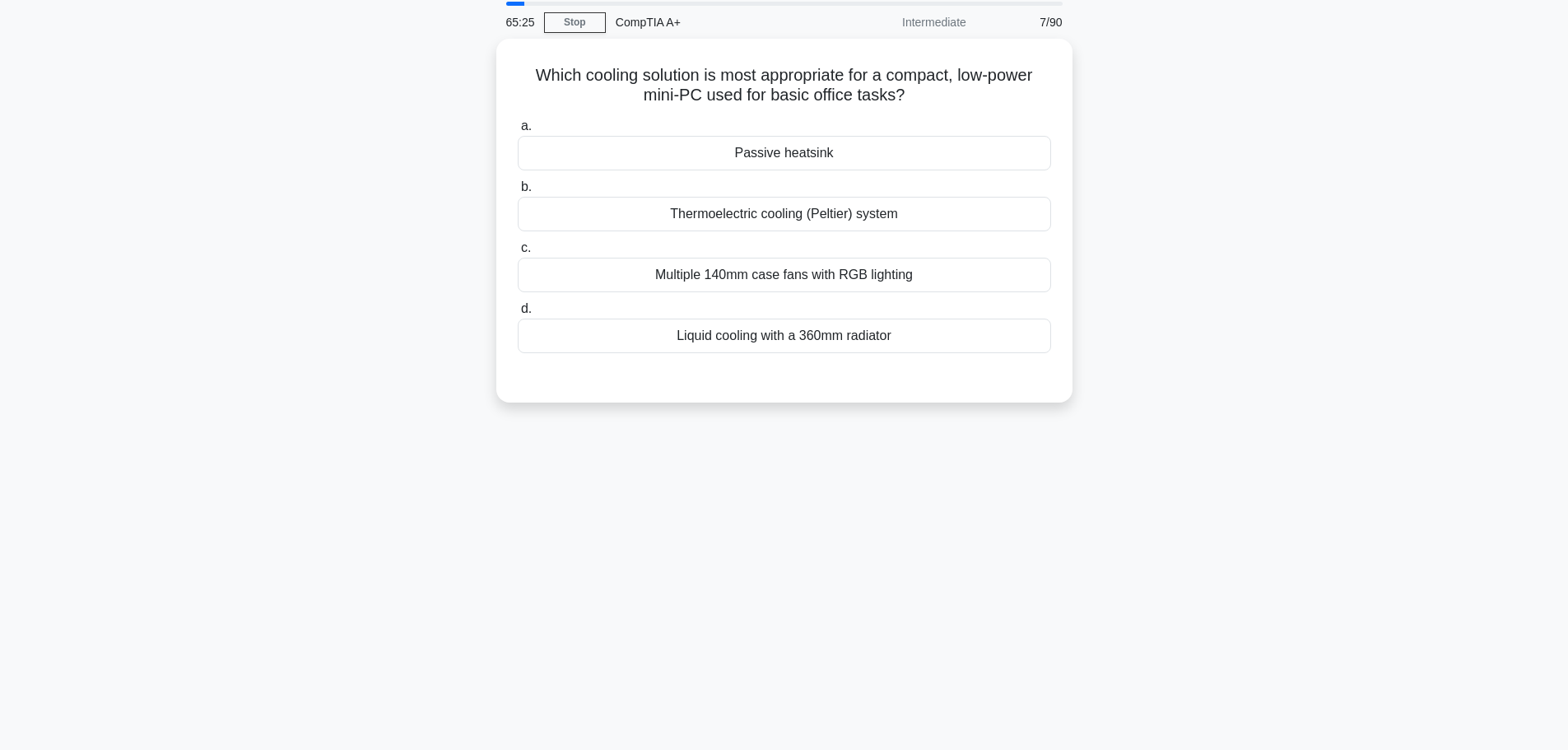
scroll to position [57, 0]
click at [762, 150] on div "Passive heatsink" at bounding box center [784, 150] width 533 height 35
click at [518, 128] on input "a. Passive heatsink" at bounding box center [518, 123] width 0 height 11
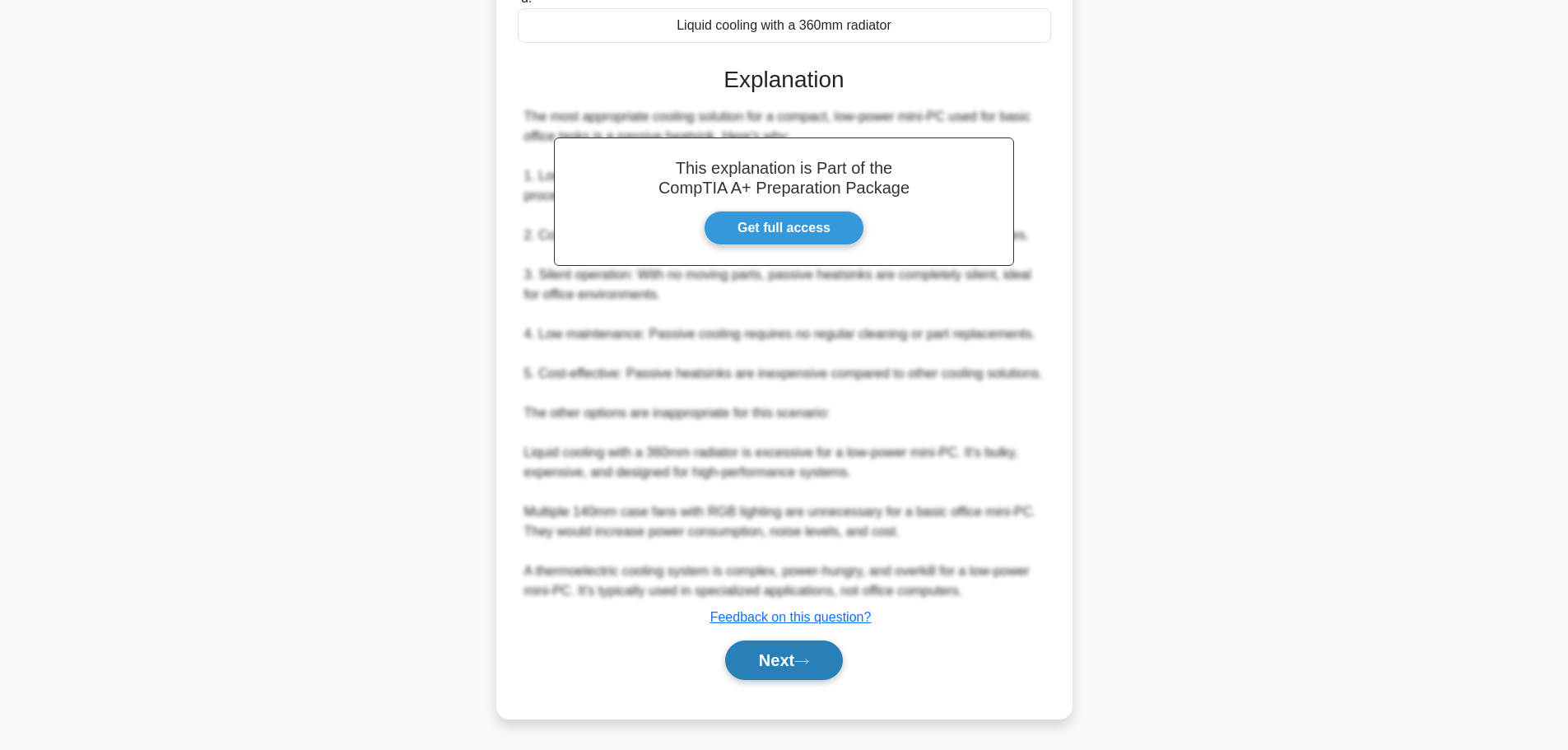
click at [791, 657] on button "Next" at bounding box center [784, 660] width 117 height 39
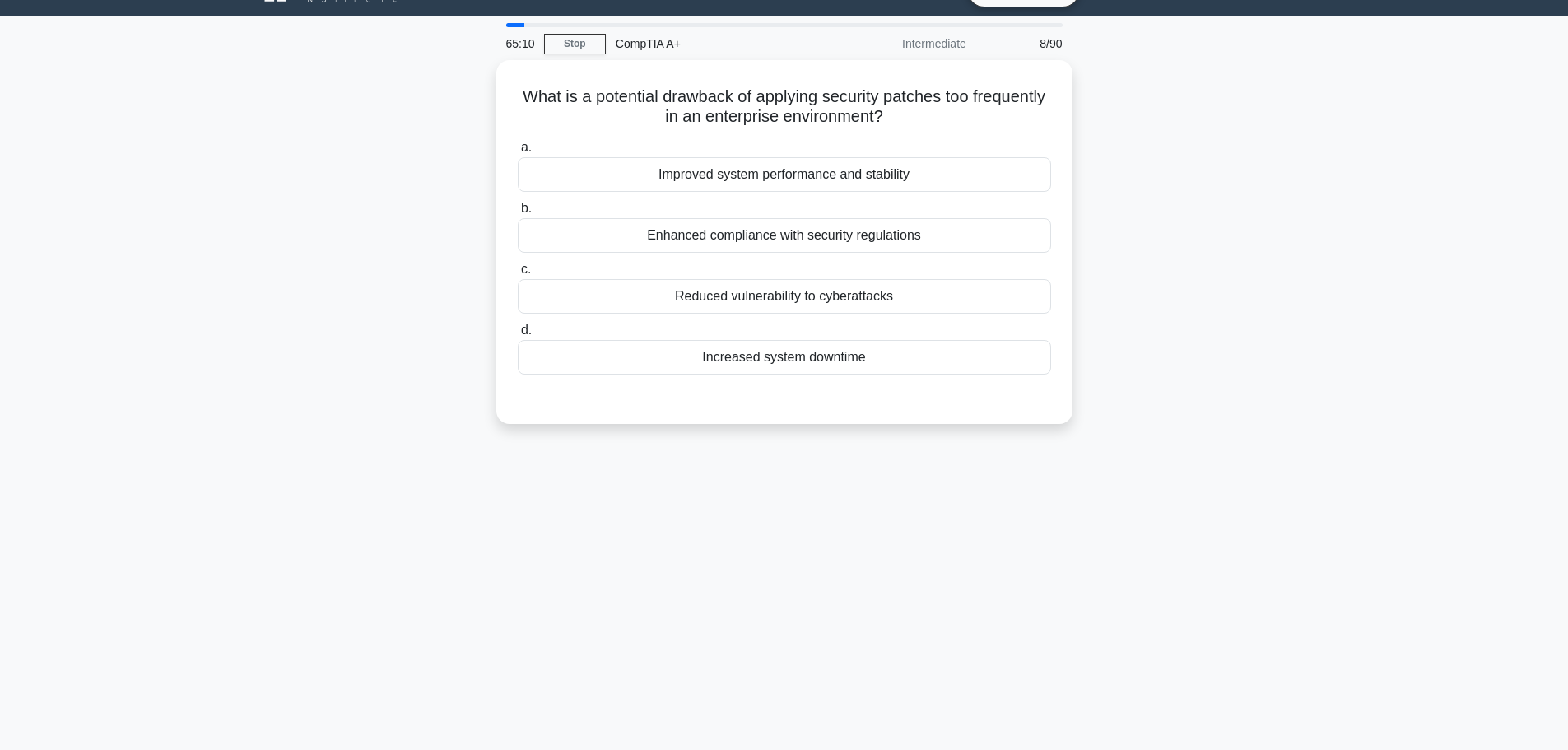
scroll to position [0, 0]
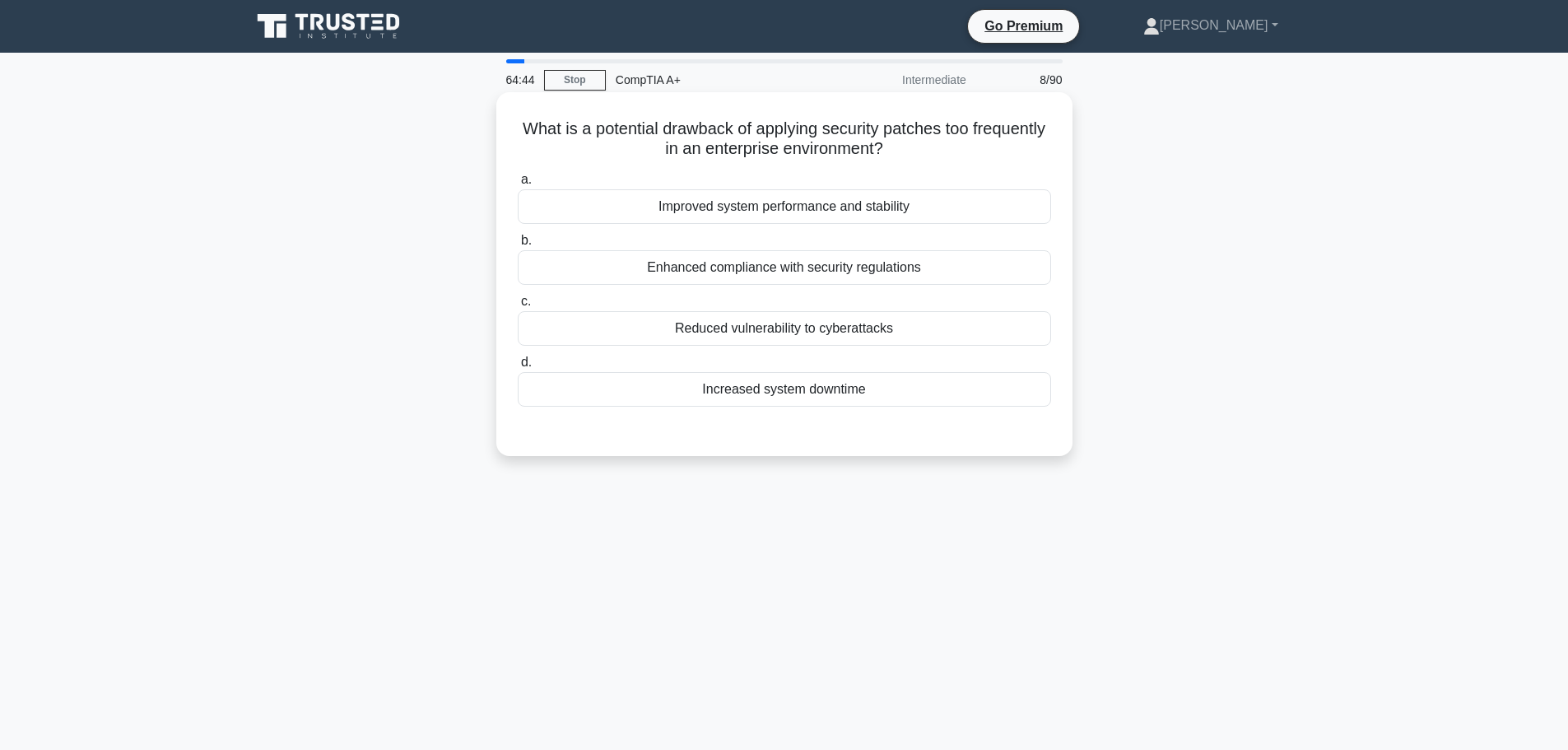
drag, startPoint x: 780, startPoint y: 395, endPoint x: 859, endPoint y: 403, distance: 79.4
click at [781, 395] on div "Increased system downtime" at bounding box center [784, 390] width 533 height 35
click at [518, 368] on input "d. Increased system downtime" at bounding box center [518, 363] width 0 height 11
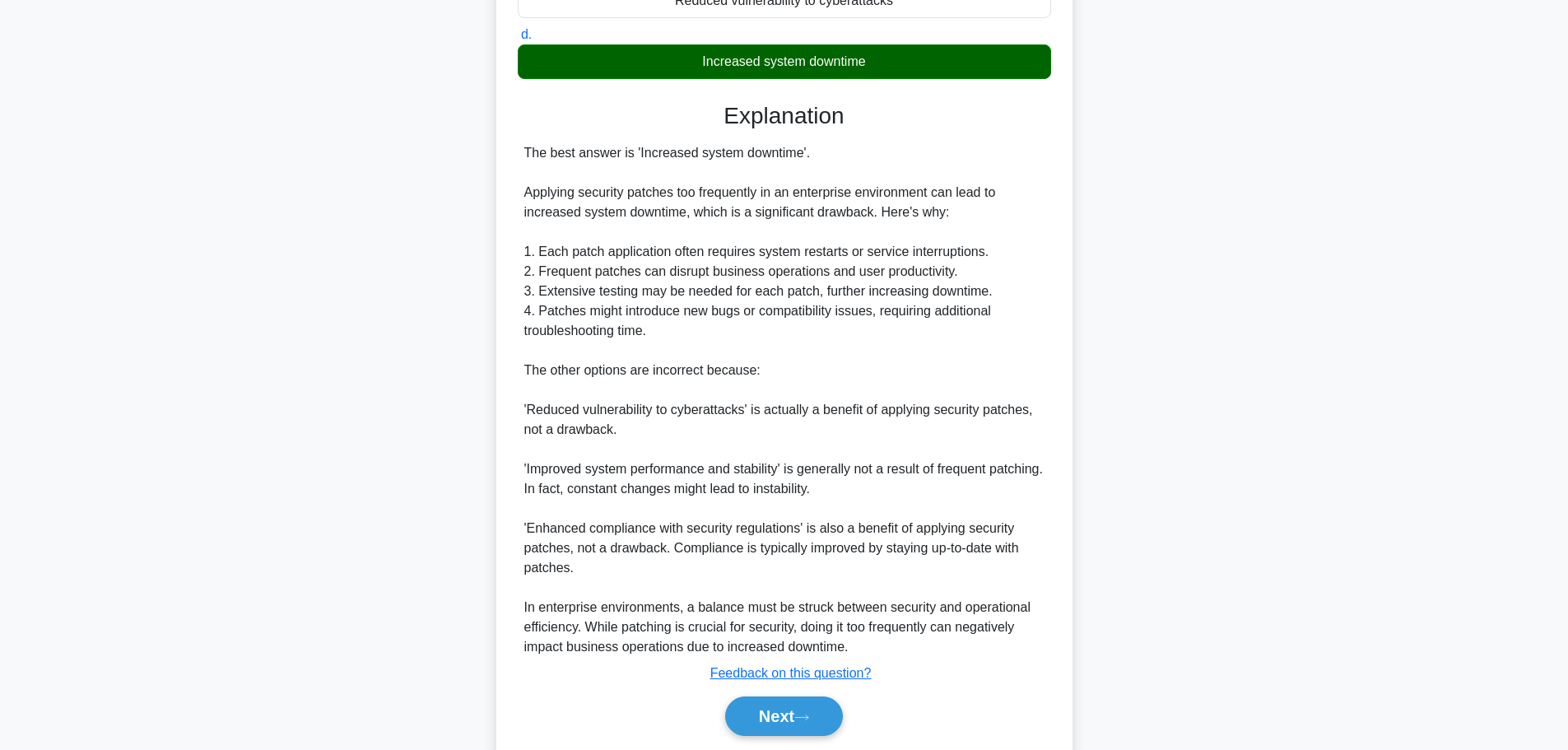
scroll to position [384, 0]
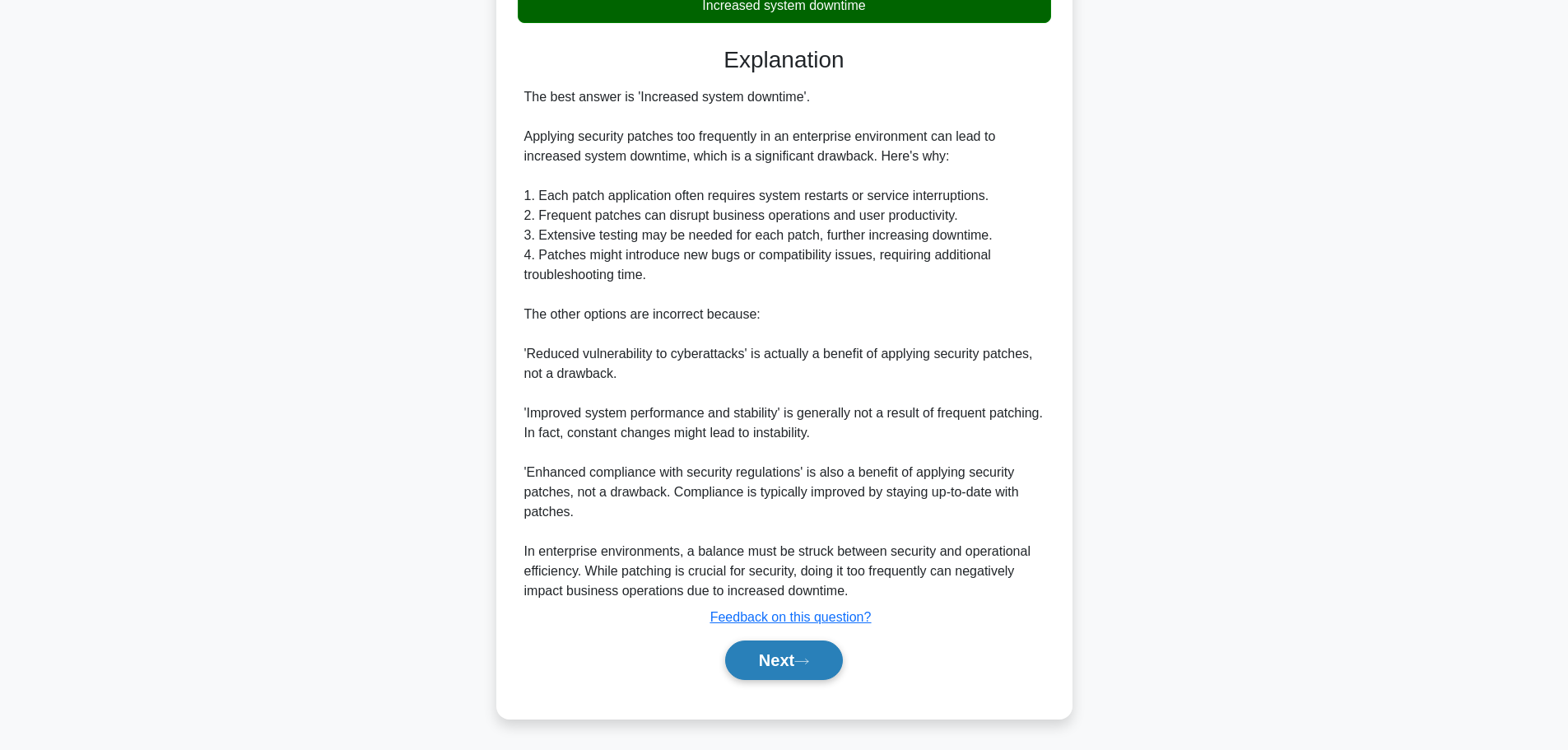
click at [799, 668] on button "Next" at bounding box center [784, 660] width 117 height 39
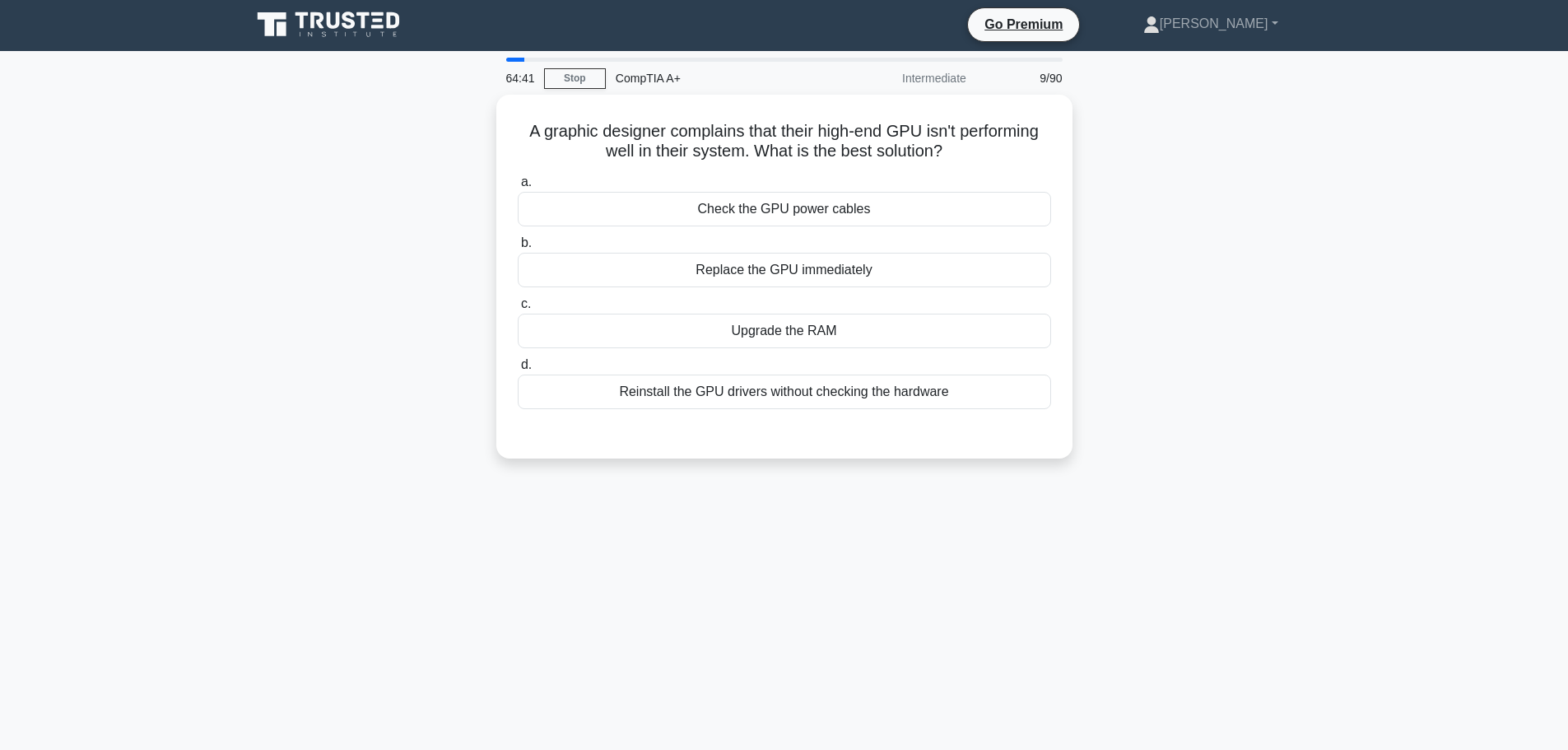
scroll to position [0, 0]
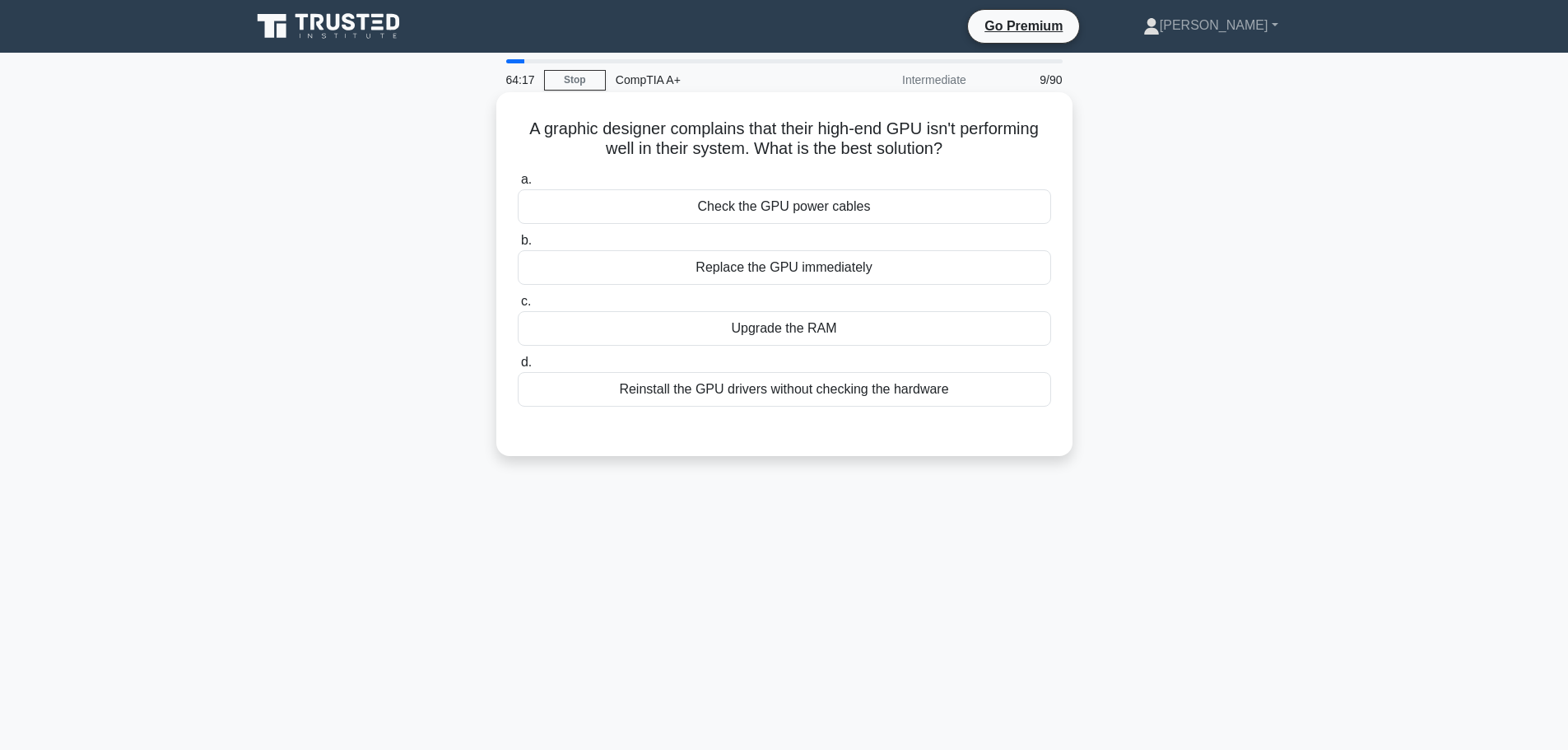
click at [797, 332] on div "Upgrade the RAM" at bounding box center [784, 328] width 533 height 35
click at [518, 307] on input "c. Upgrade the RAM" at bounding box center [518, 302] width 0 height 11
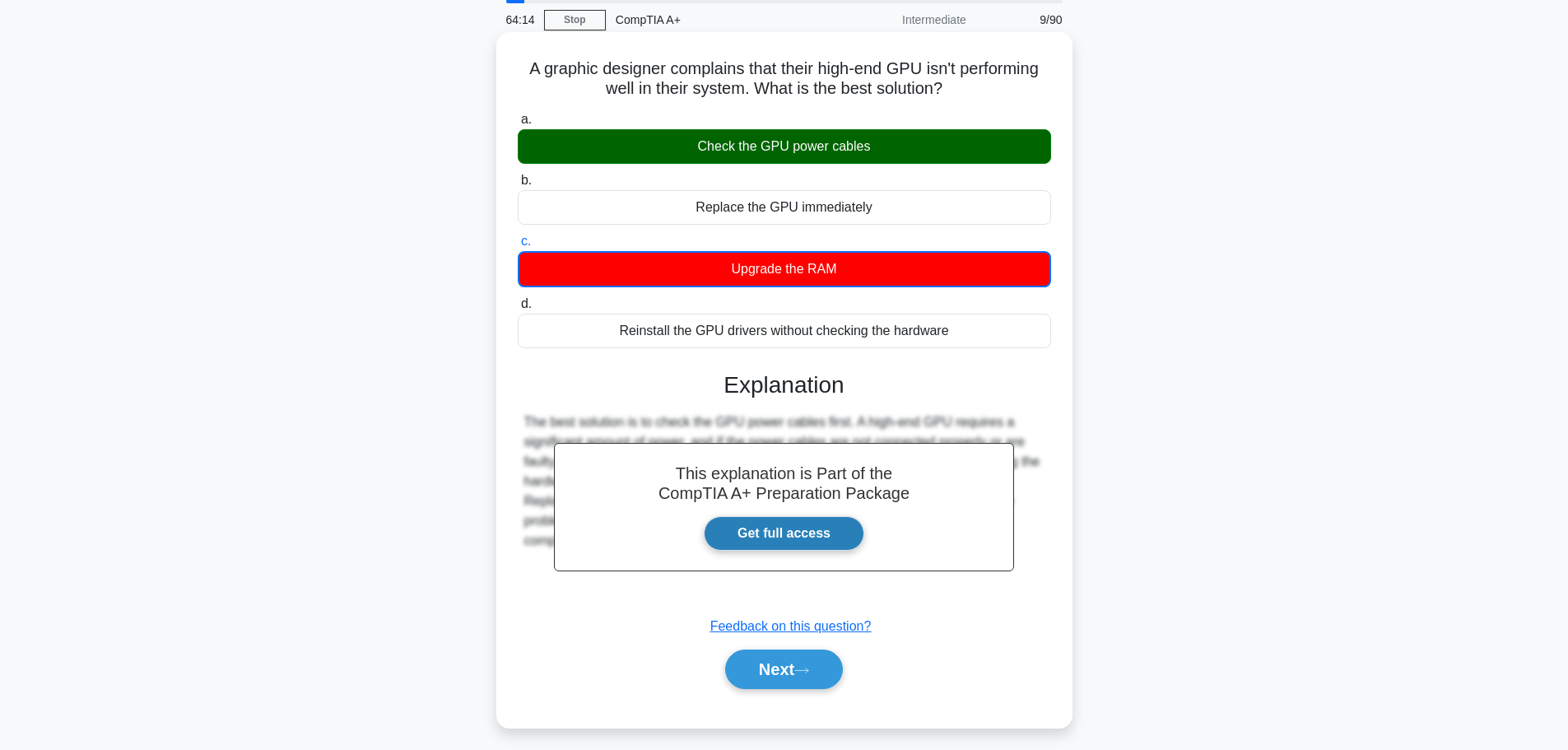
scroll to position [139, 0]
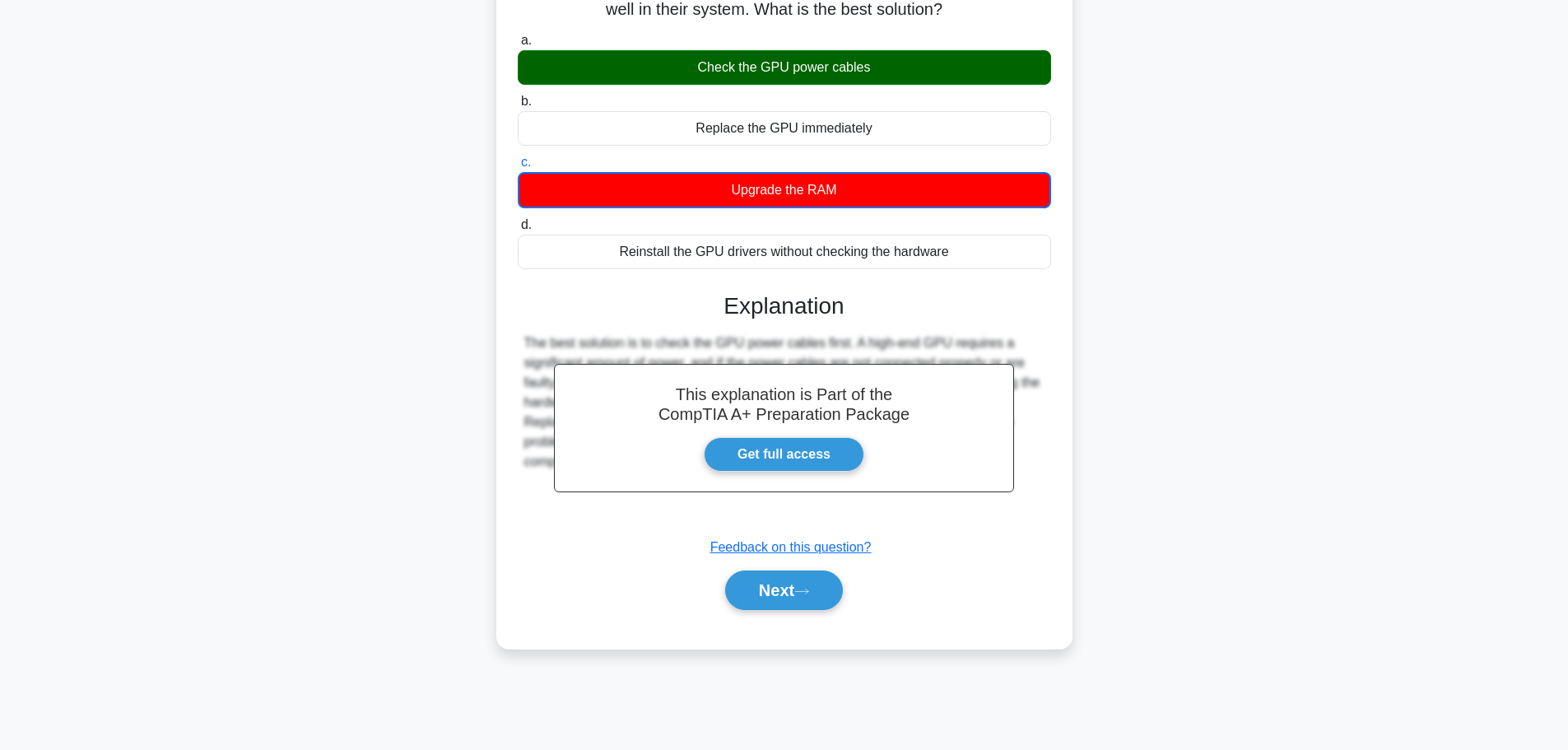
click at [770, 619] on div "a. Check the GPU power cables b. Replace the GPU immediately" at bounding box center [784, 328] width 537 height 602
click at [811, 601] on button "Next" at bounding box center [784, 590] width 117 height 39
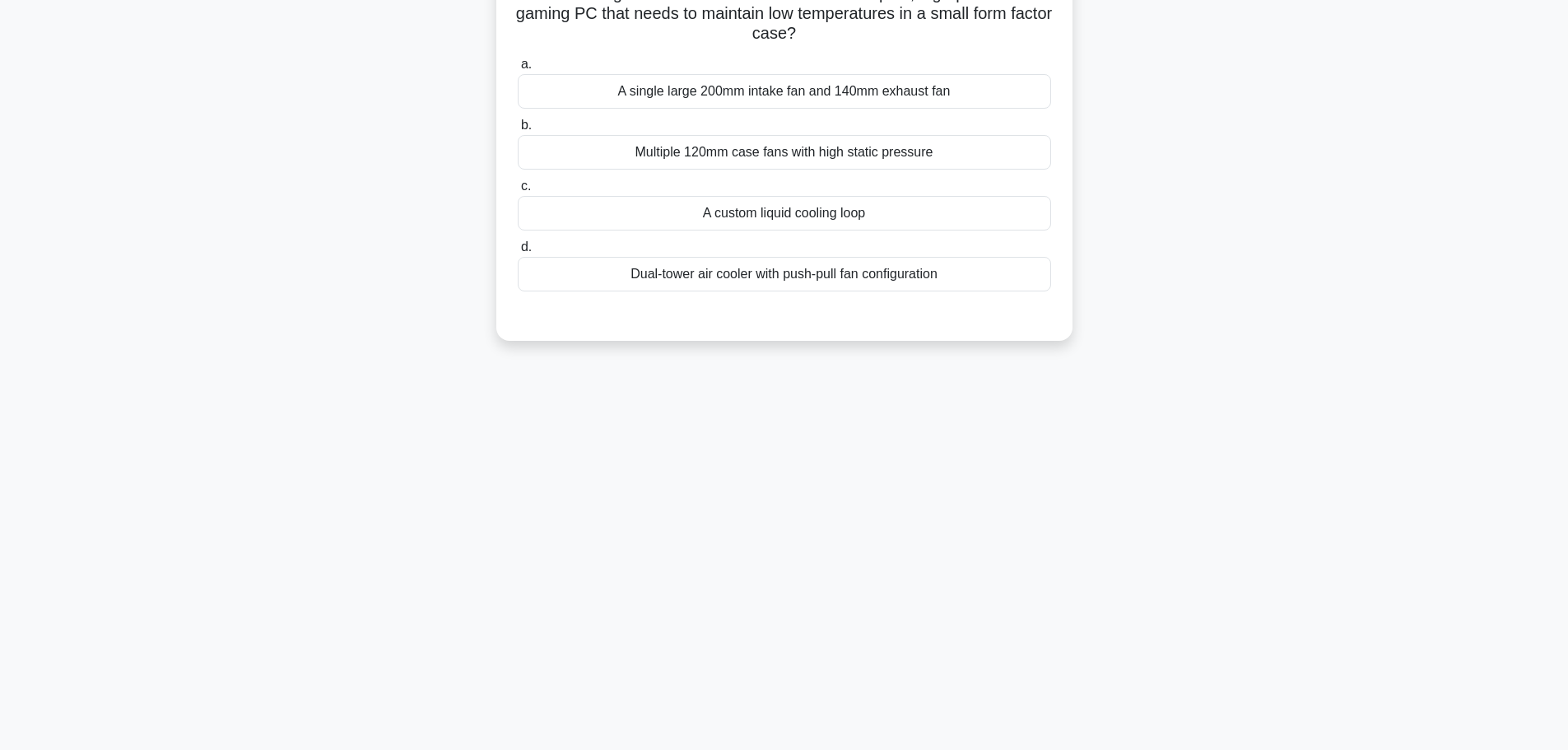
scroll to position [57, 0]
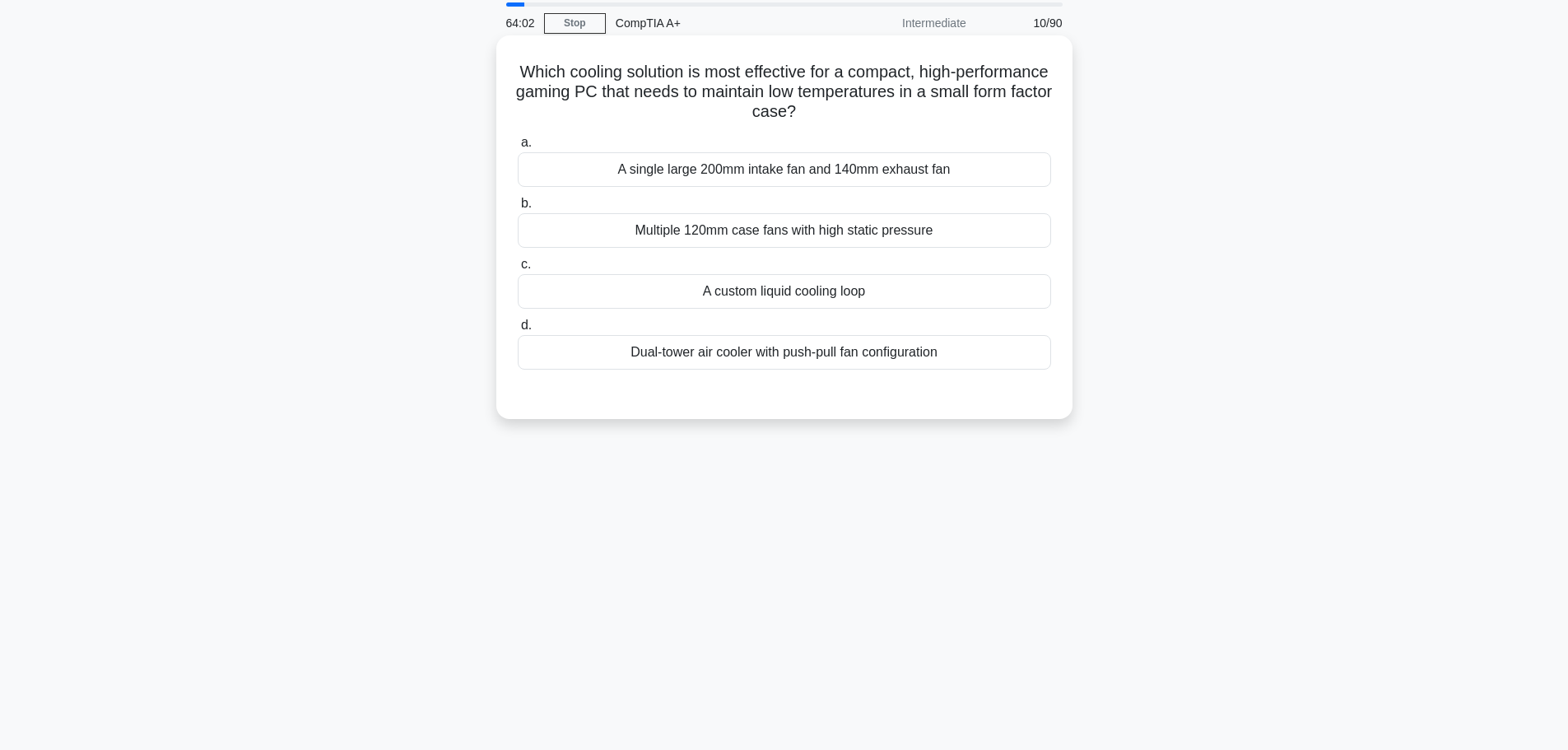
click at [790, 287] on div "A custom liquid cooling loop" at bounding box center [784, 292] width 533 height 35
click at [518, 270] on input "c. A custom liquid cooling loop" at bounding box center [518, 265] width 0 height 11
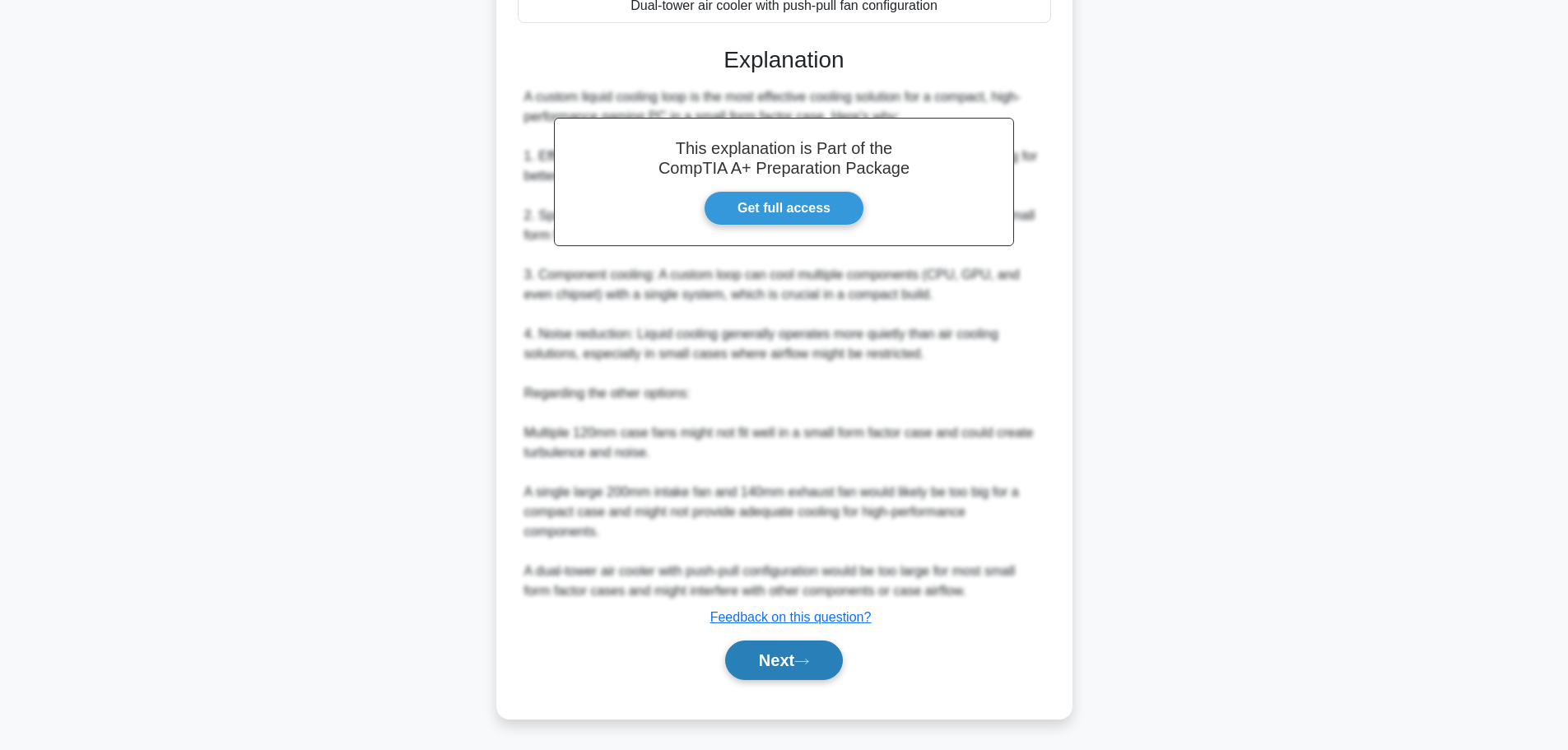
drag, startPoint x: 779, startPoint y: 662, endPoint x: 791, endPoint y: 662, distance: 12.0
click at [779, 662] on button "Next" at bounding box center [784, 660] width 117 height 39
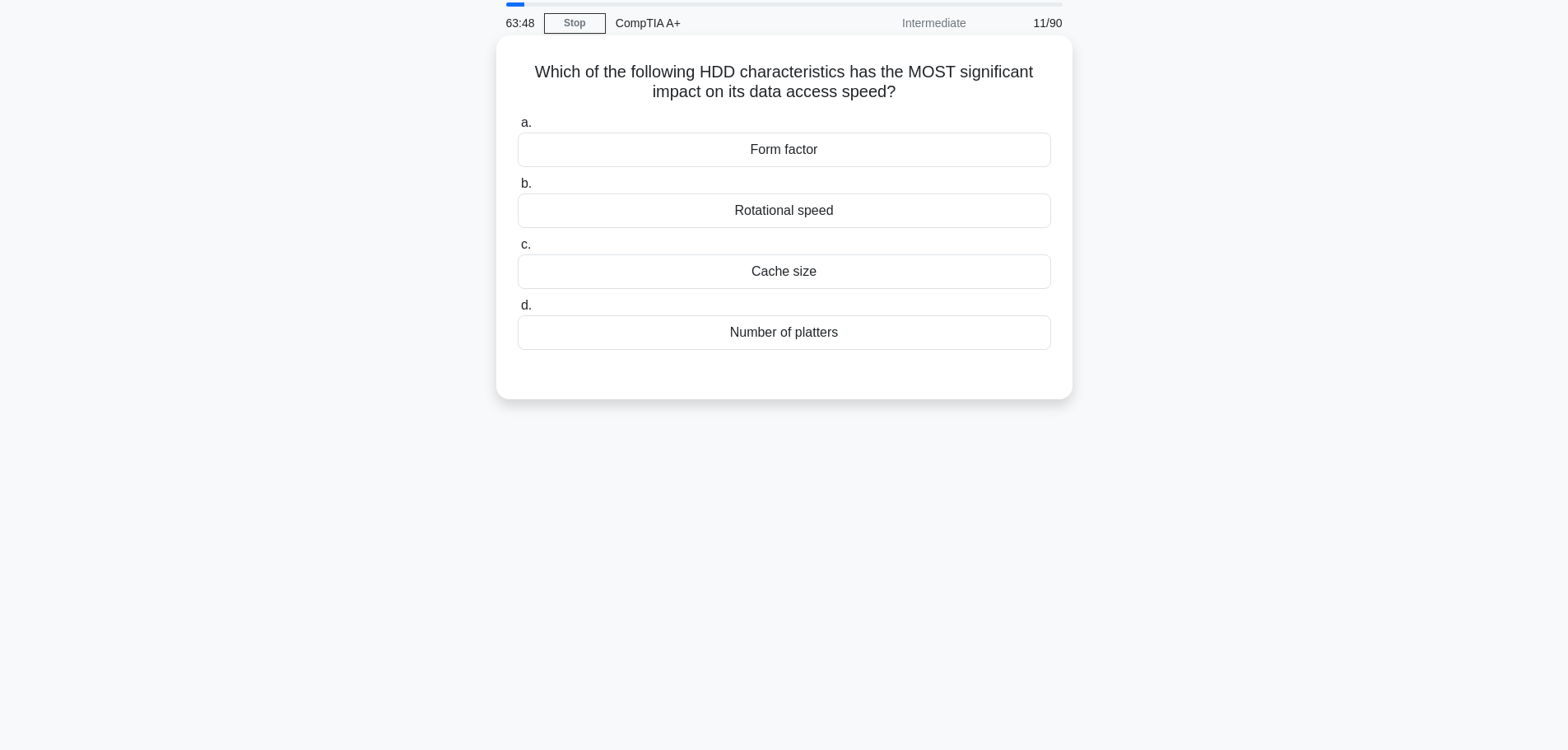
click at [747, 193] on label "b. Rotational speed" at bounding box center [784, 200] width 533 height 54
click at [518, 190] on input "b. Rotational speed" at bounding box center [518, 184] width 0 height 11
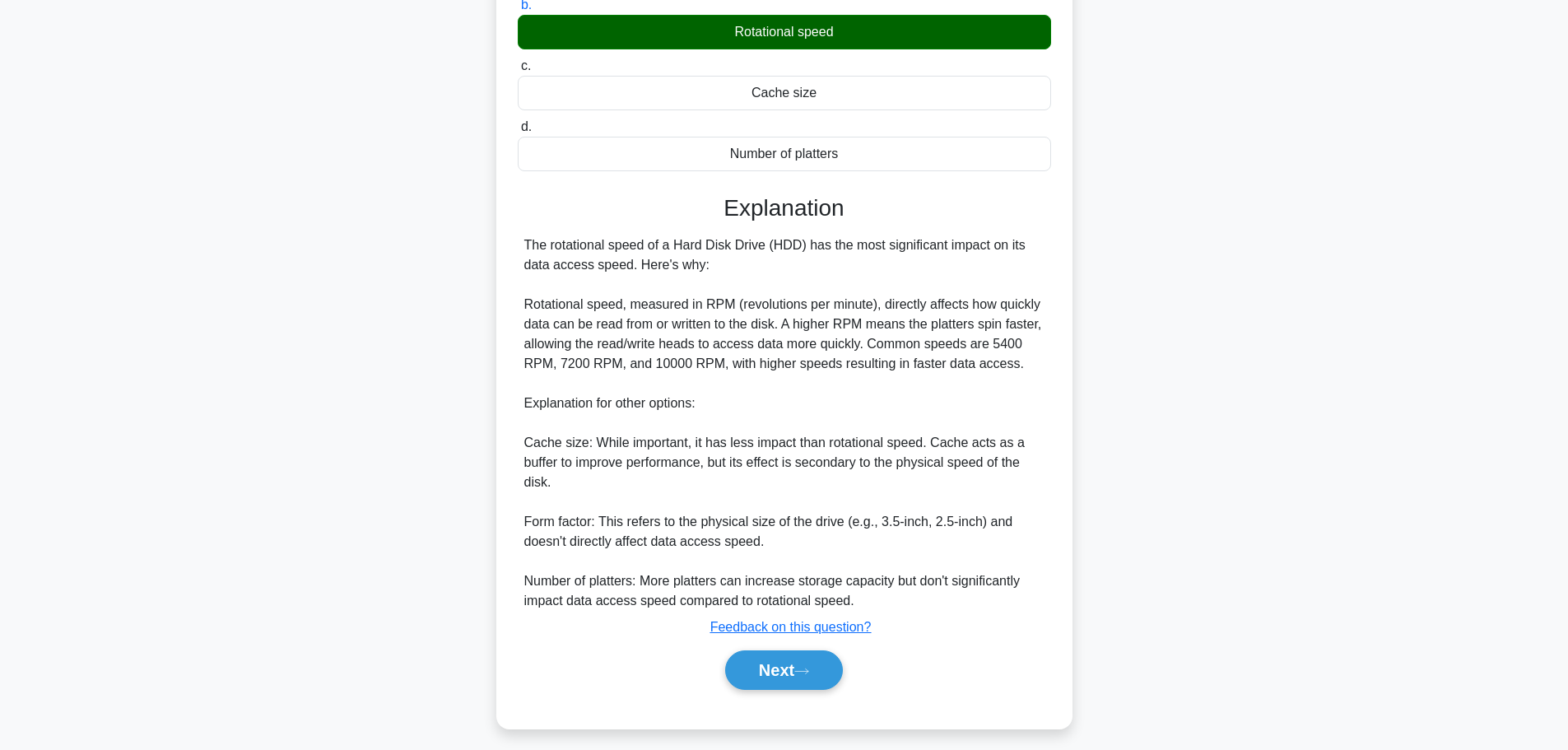
scroll to position [247, 0]
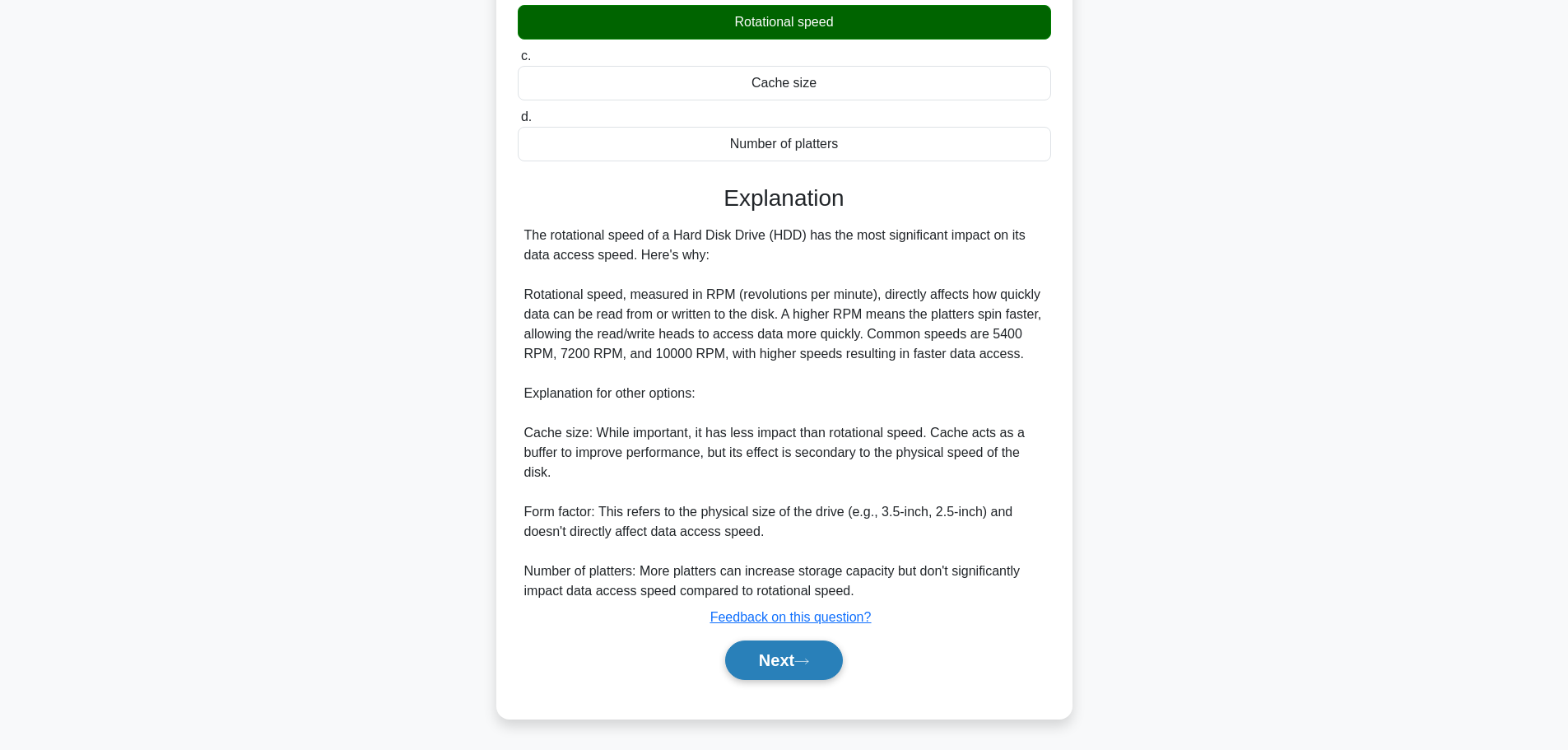
click at [790, 656] on button "Next" at bounding box center [784, 660] width 117 height 39
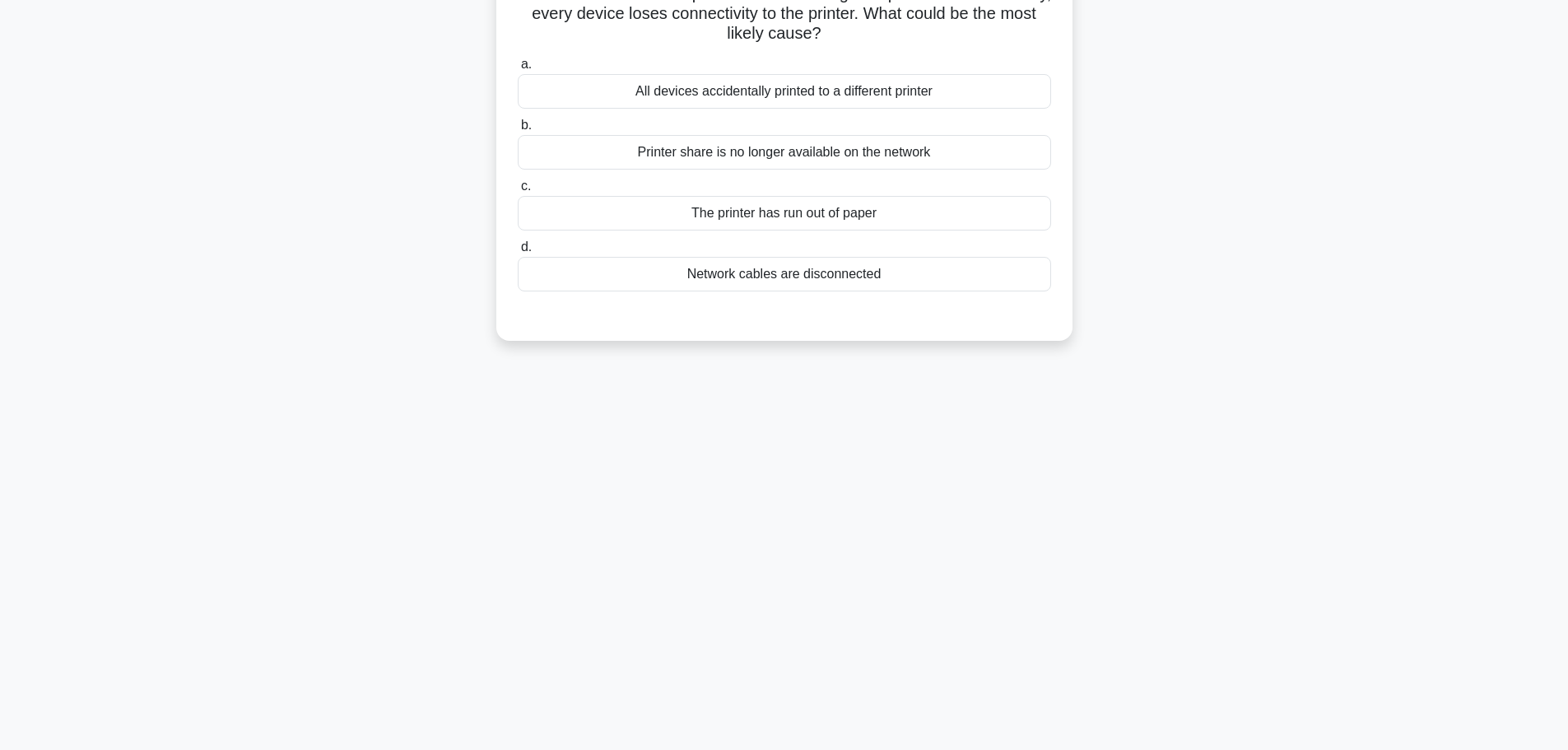
scroll to position [57, 0]
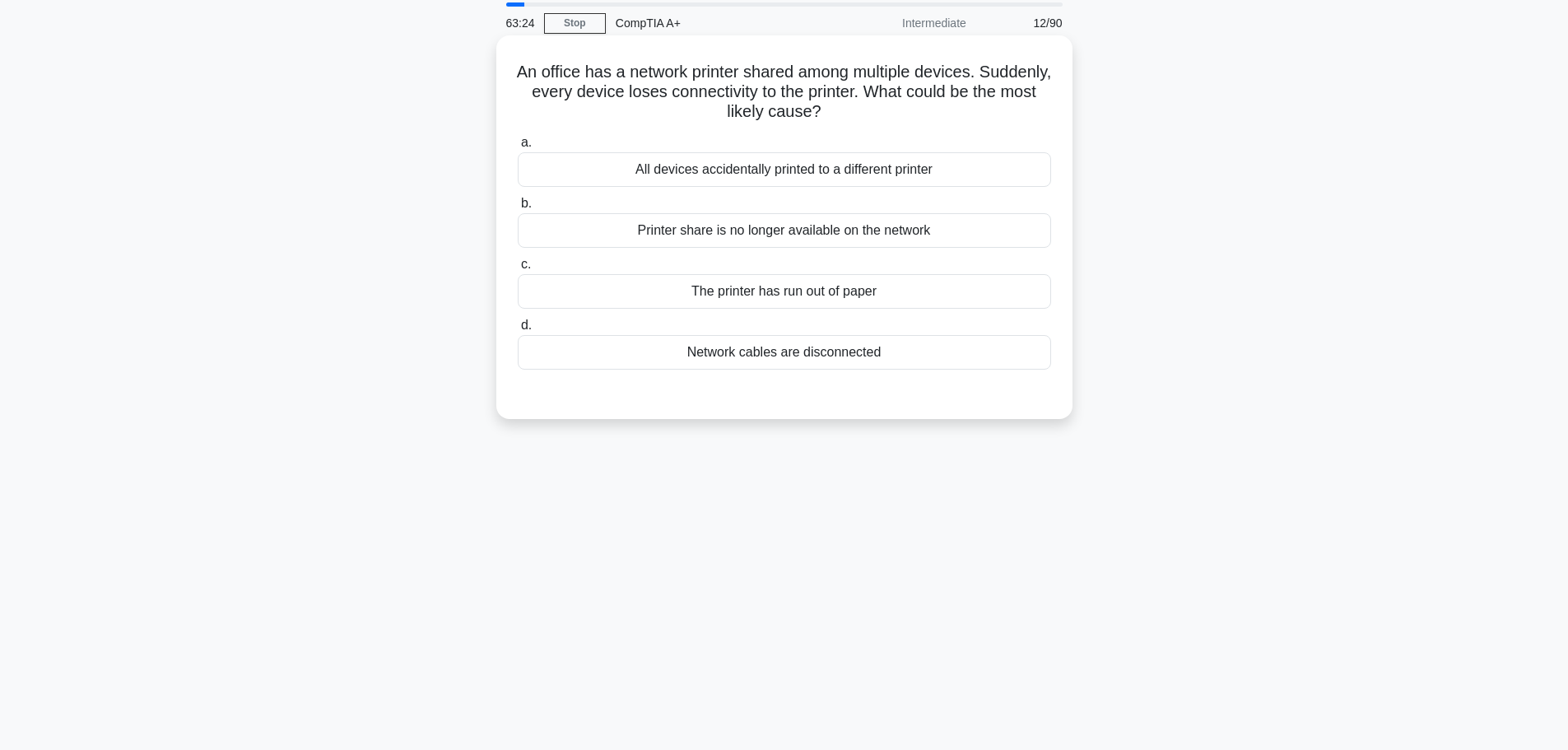
click at [766, 350] on div "Network cables are disconnected" at bounding box center [784, 352] width 533 height 35
click at [518, 331] on input "d. Network cables are disconnected" at bounding box center [518, 325] width 0 height 11
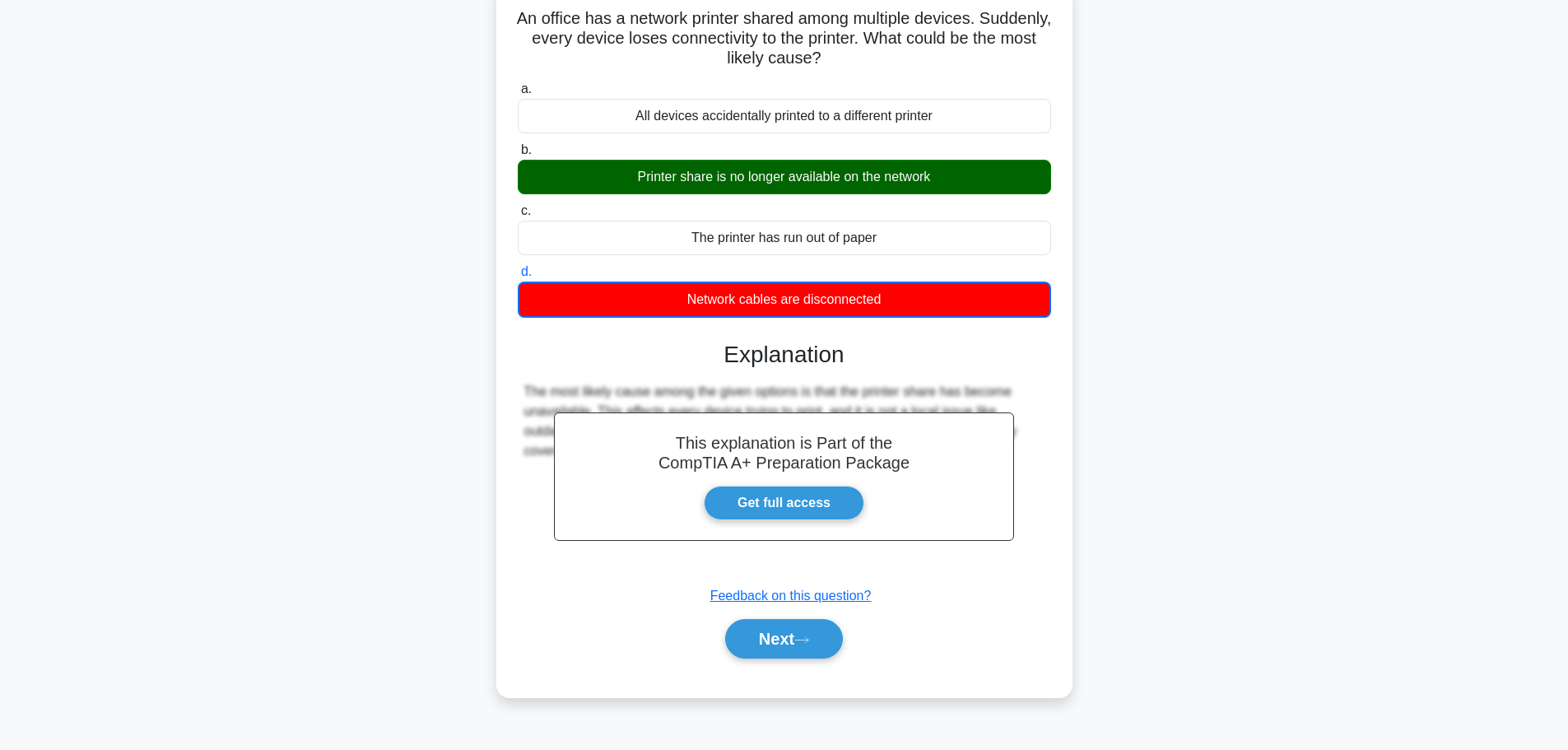
scroll to position [139, 0]
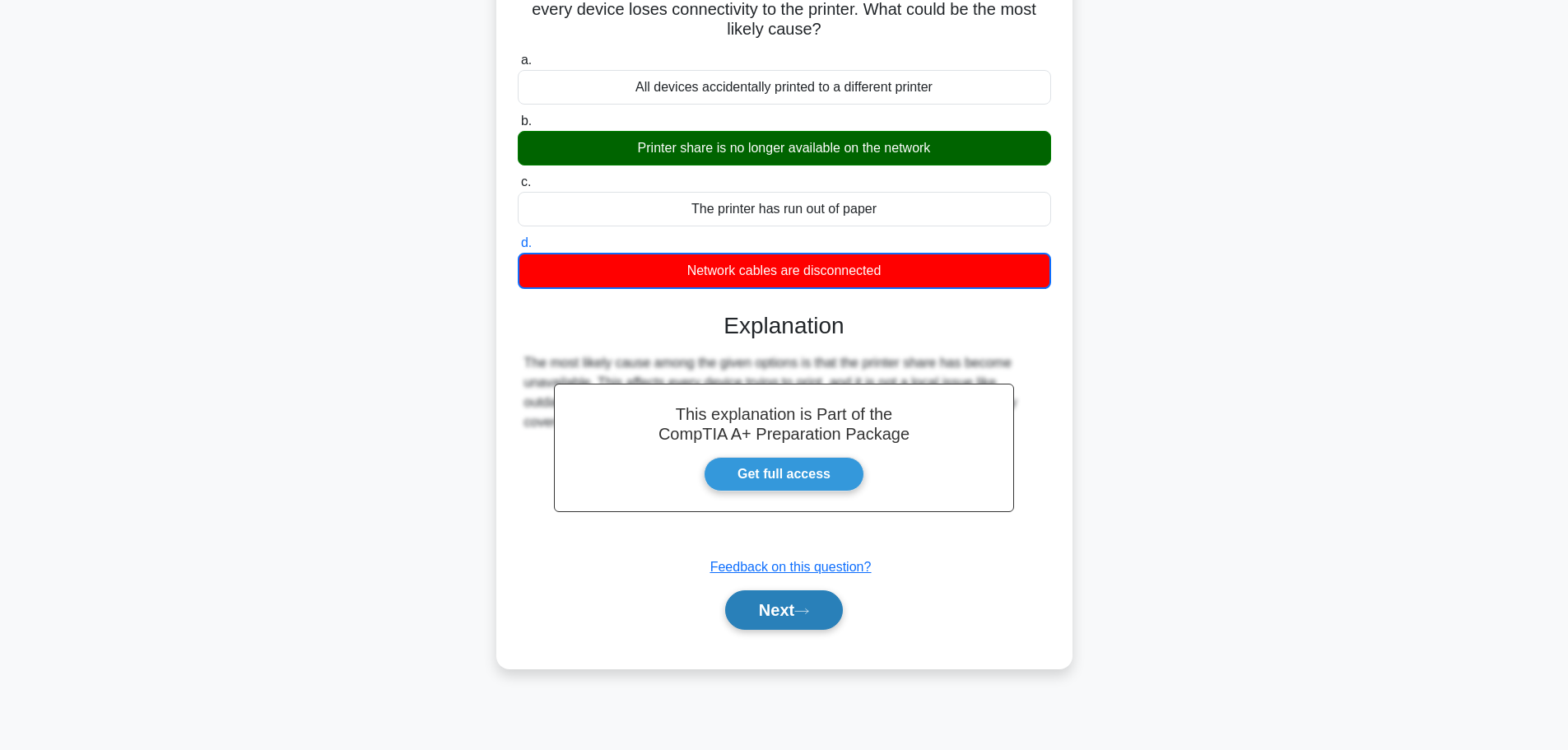
click at [795, 629] on button "Next" at bounding box center [784, 610] width 117 height 39
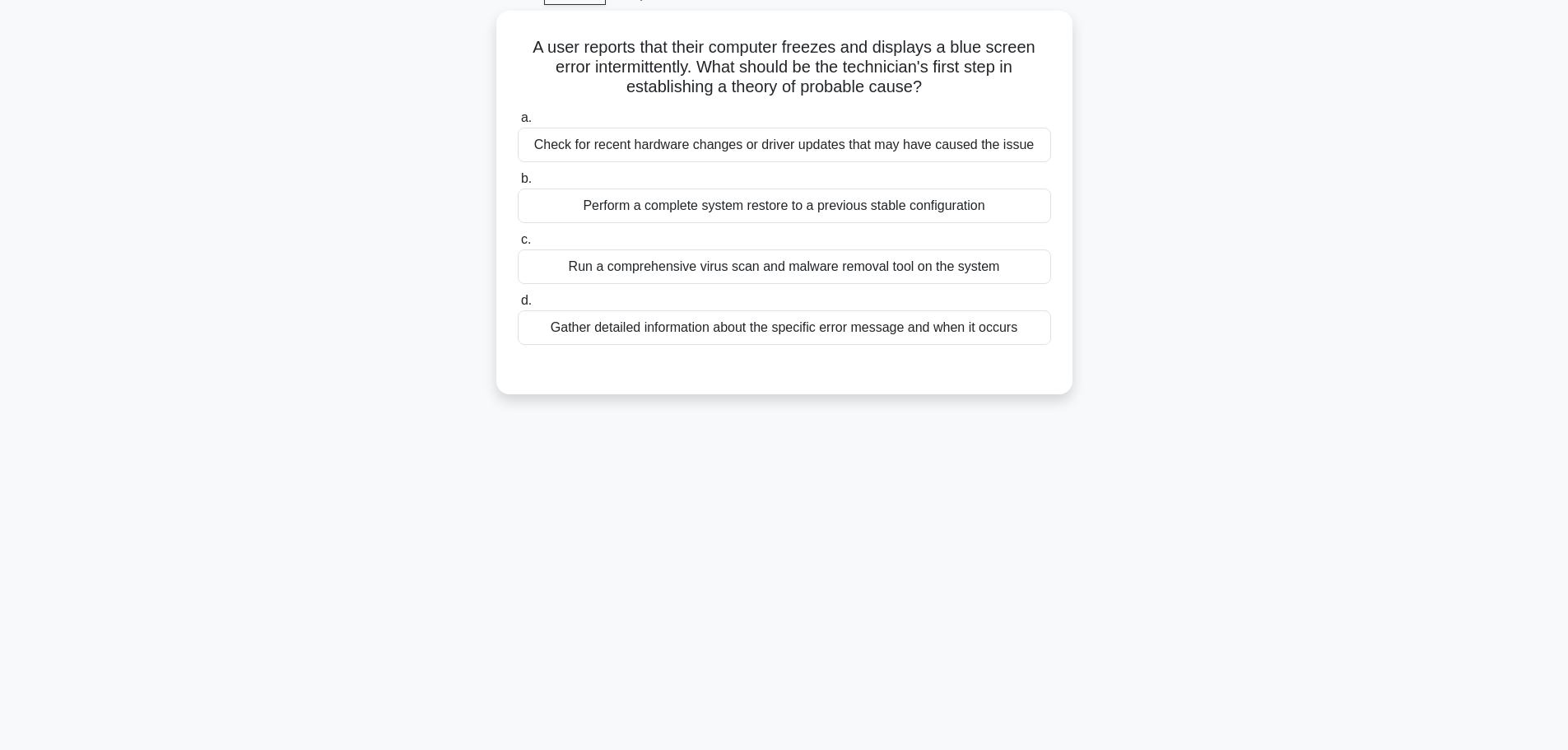
scroll to position [57, 0]
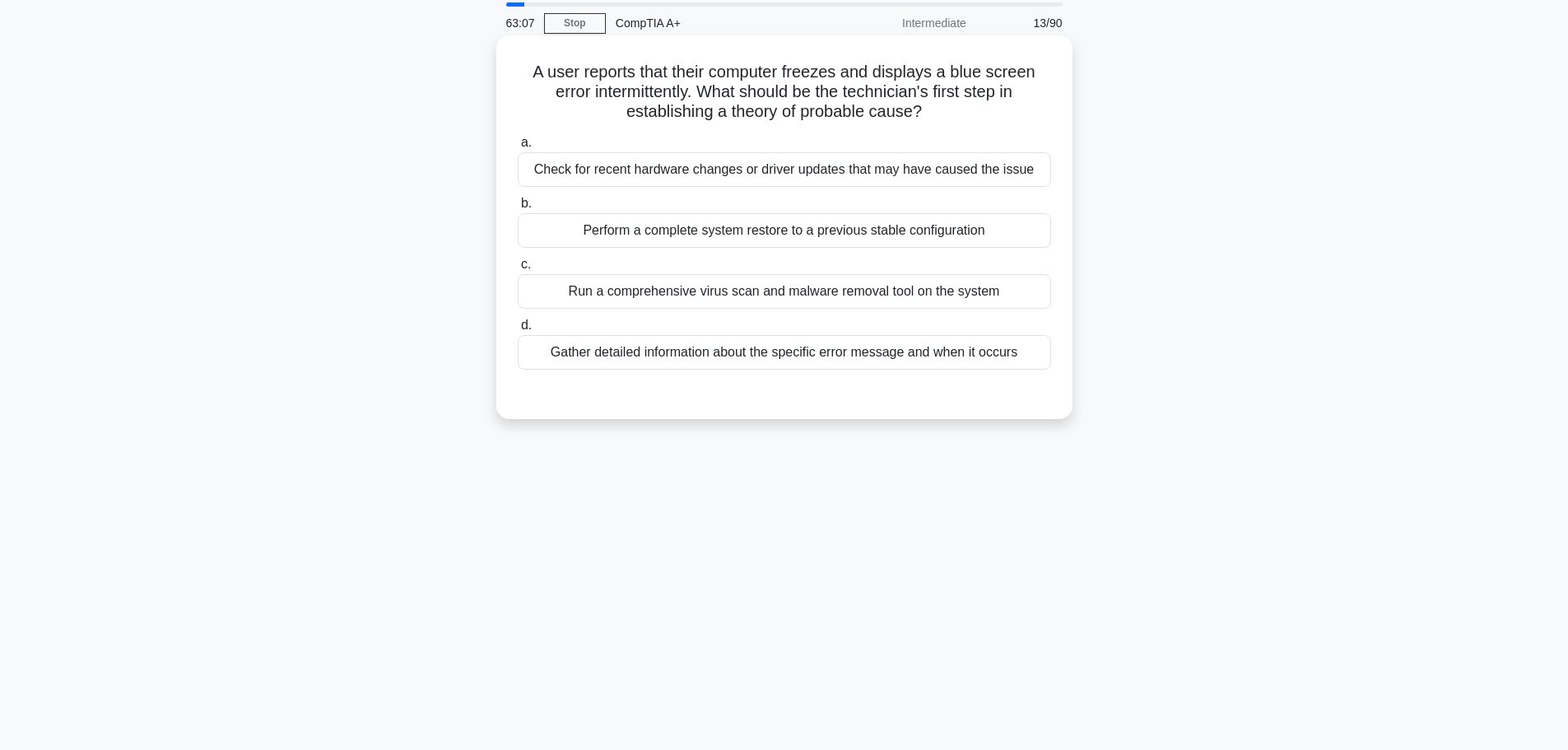
click at [869, 160] on div "Check for recent hardware changes or driver updates that may have caused the is…" at bounding box center [784, 170] width 533 height 35
click at [811, 171] on div "Check for recent hardware changes or driver updates that may have caused the is…" at bounding box center [784, 170] width 533 height 35
click at [518, 149] on input "a. Check for recent hardware changes or driver updates that may have caused the…" at bounding box center [518, 143] width 0 height 11
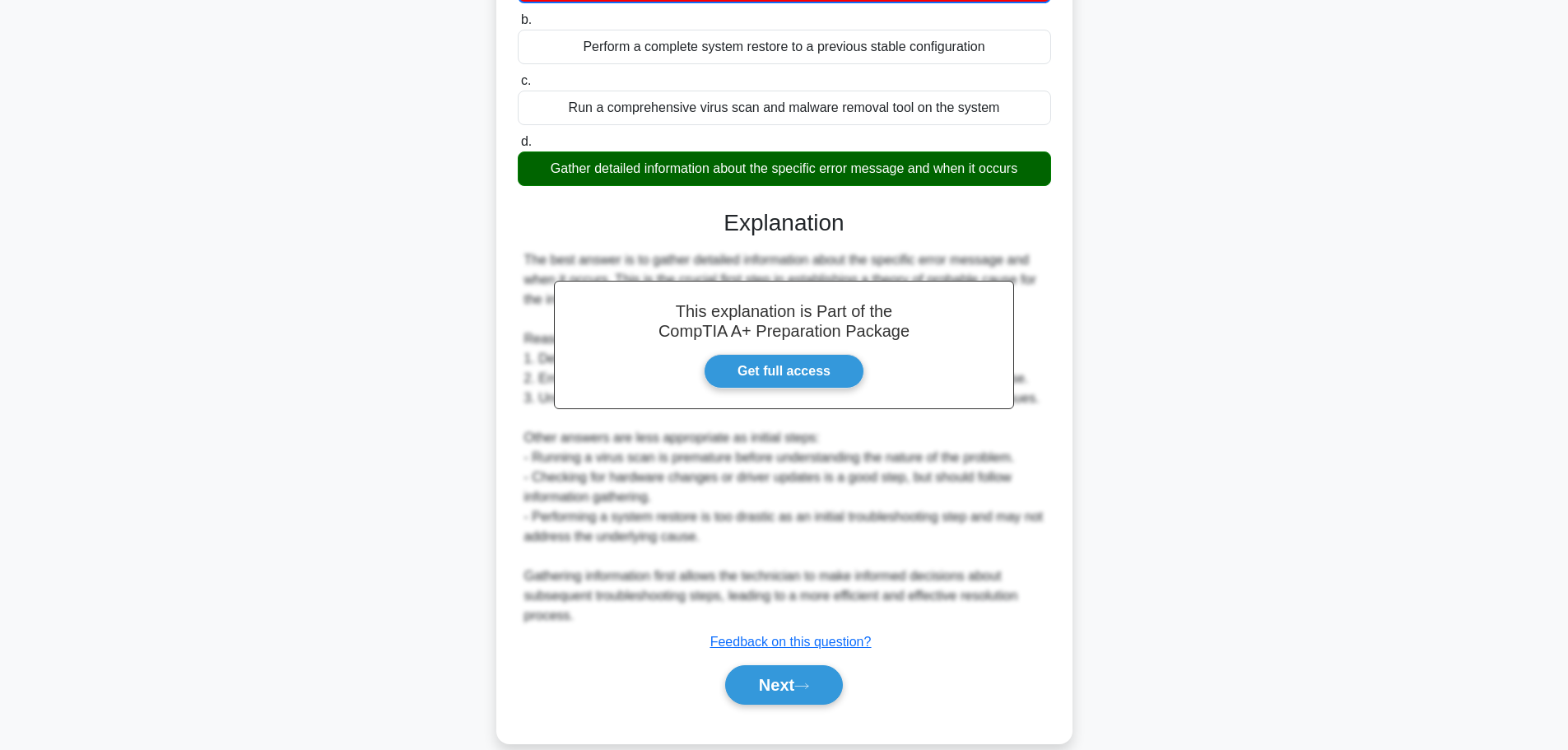
scroll to position [268, 0]
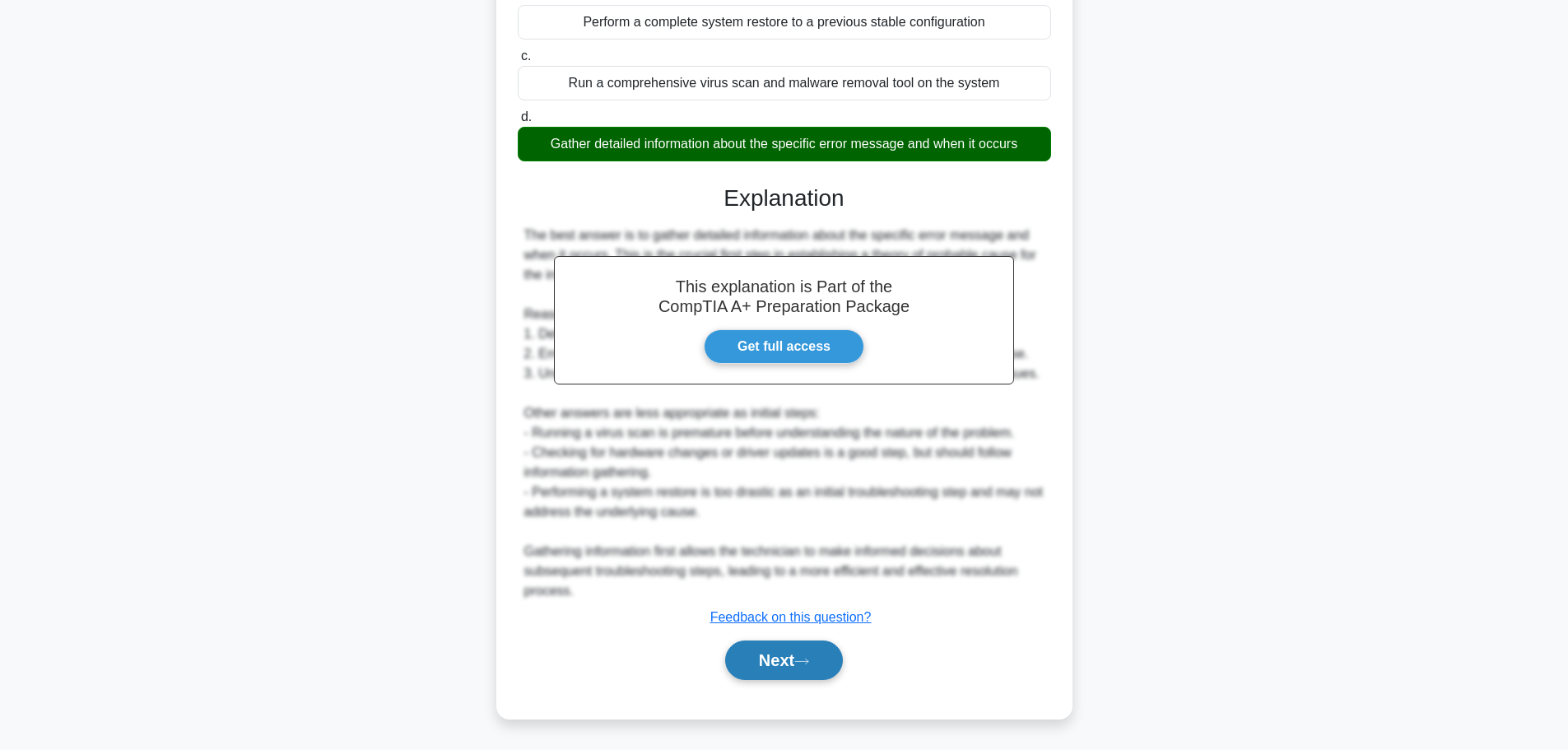
click at [795, 654] on button "Next" at bounding box center [784, 660] width 117 height 39
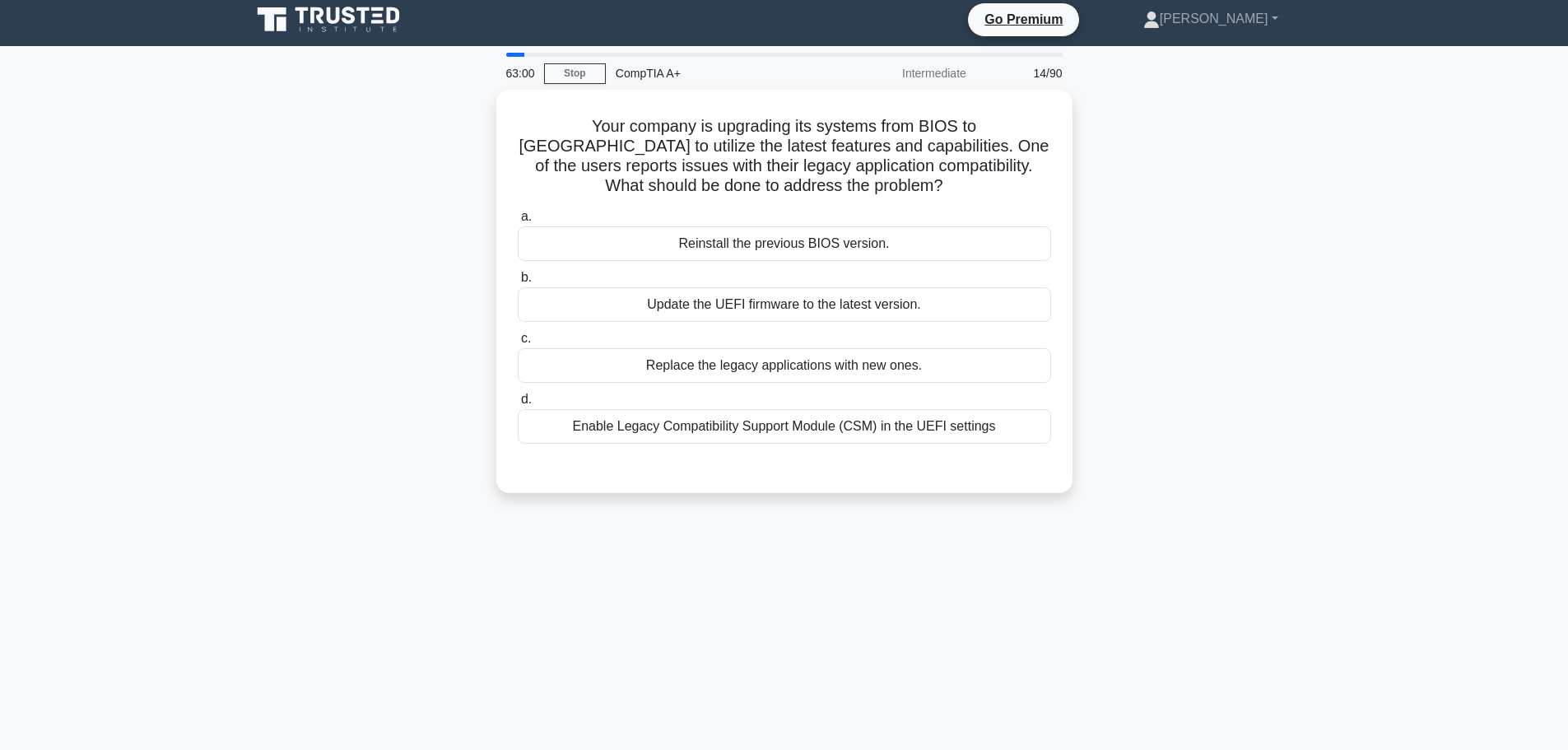
scroll to position [0, 0]
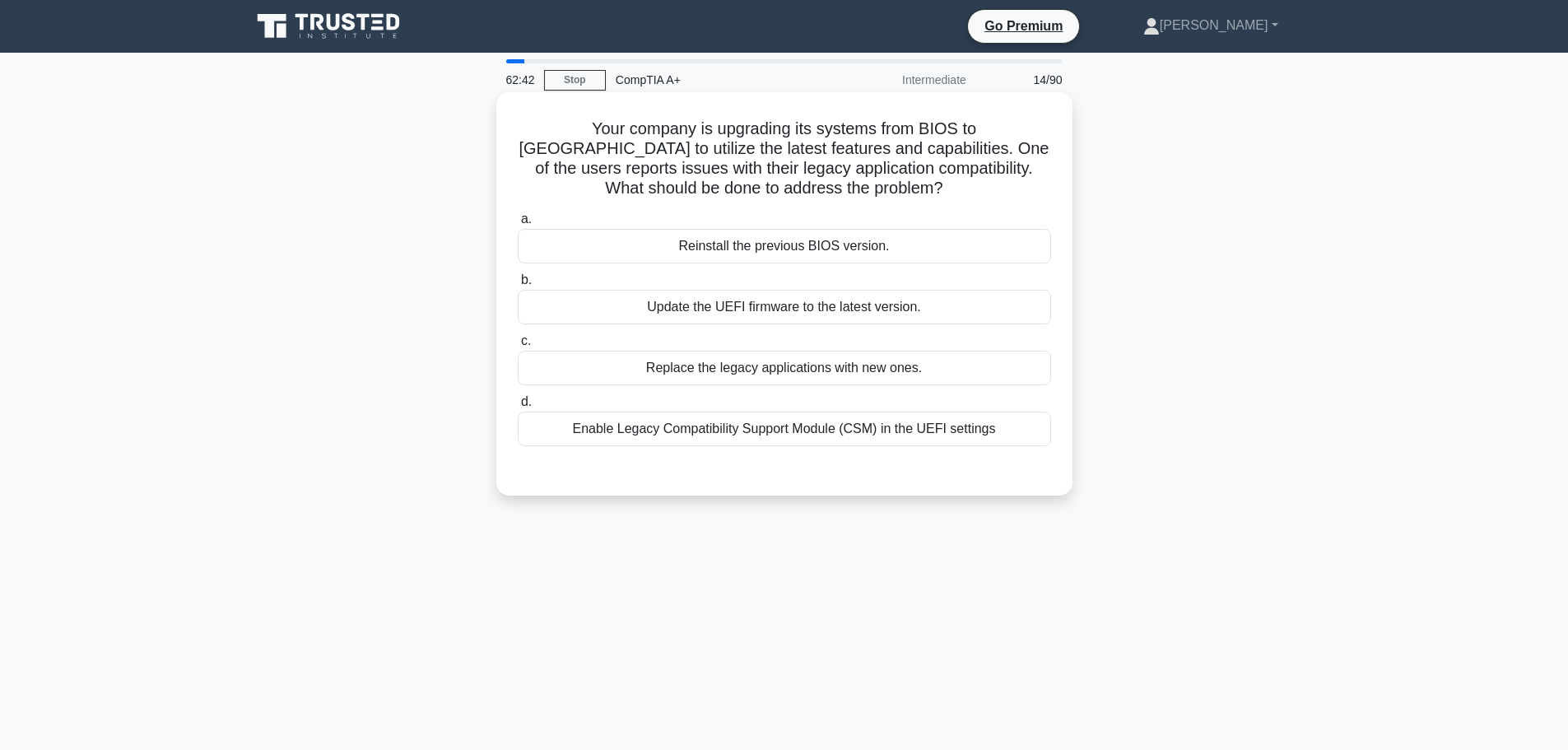
click at [799, 424] on div "Enable Legacy Compatibility Support Module (CSM) in the UEFI settings" at bounding box center [784, 429] width 533 height 35
click at [518, 408] on input "d. Enable Legacy Compatibility Support Module (CSM) in the UEFI settings" at bounding box center [518, 403] width 0 height 11
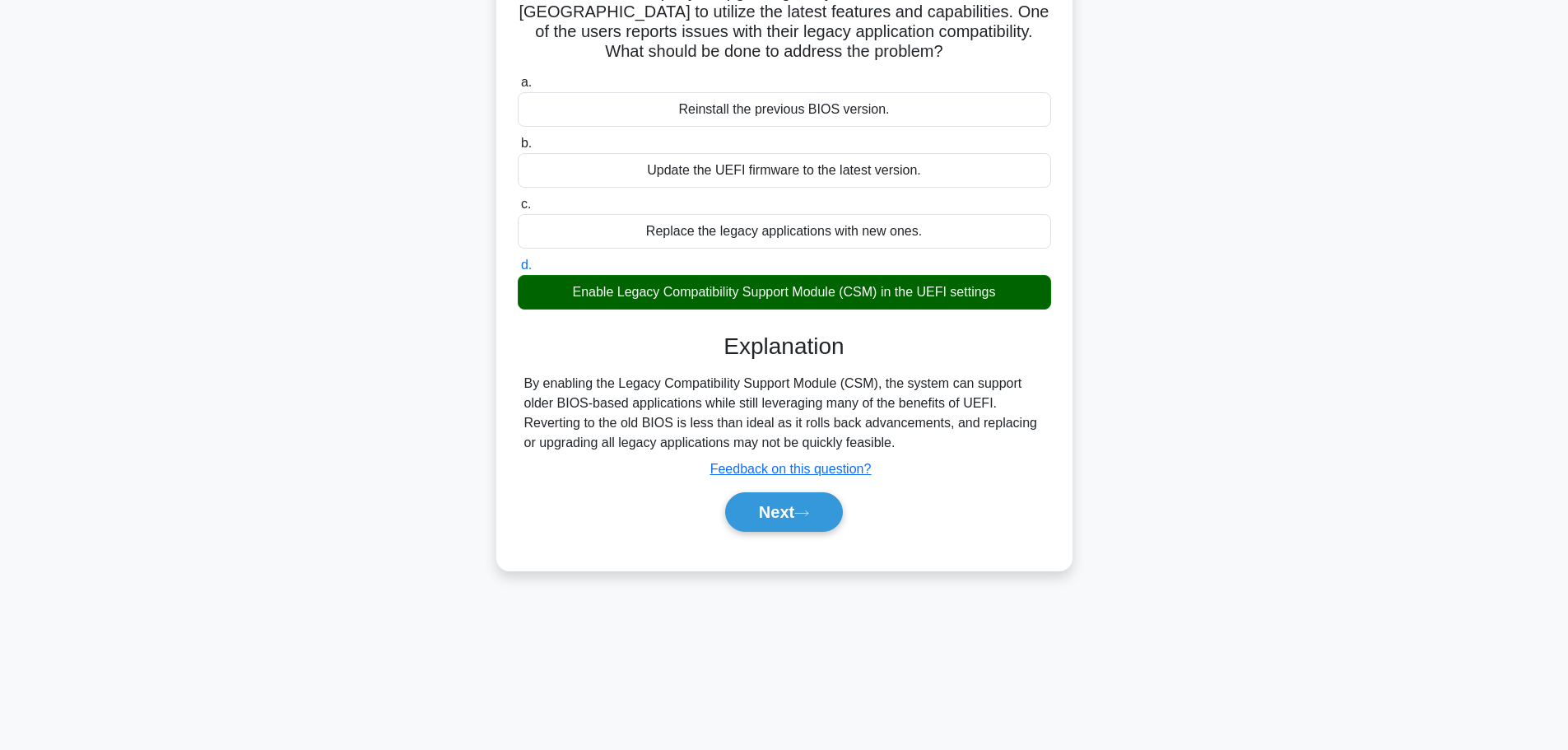
scroll to position [139, 0]
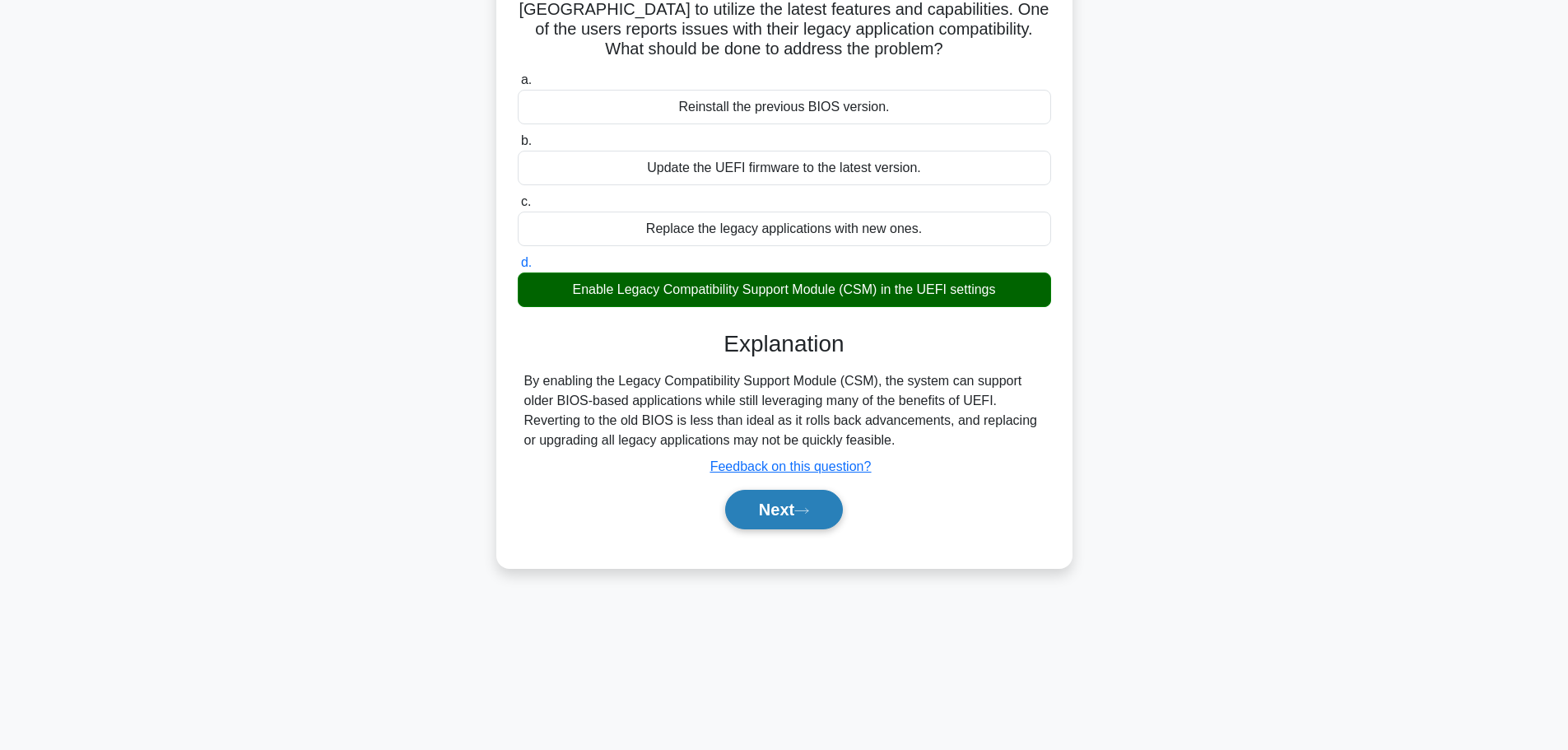
click at [775, 510] on button "Next" at bounding box center [784, 509] width 117 height 39
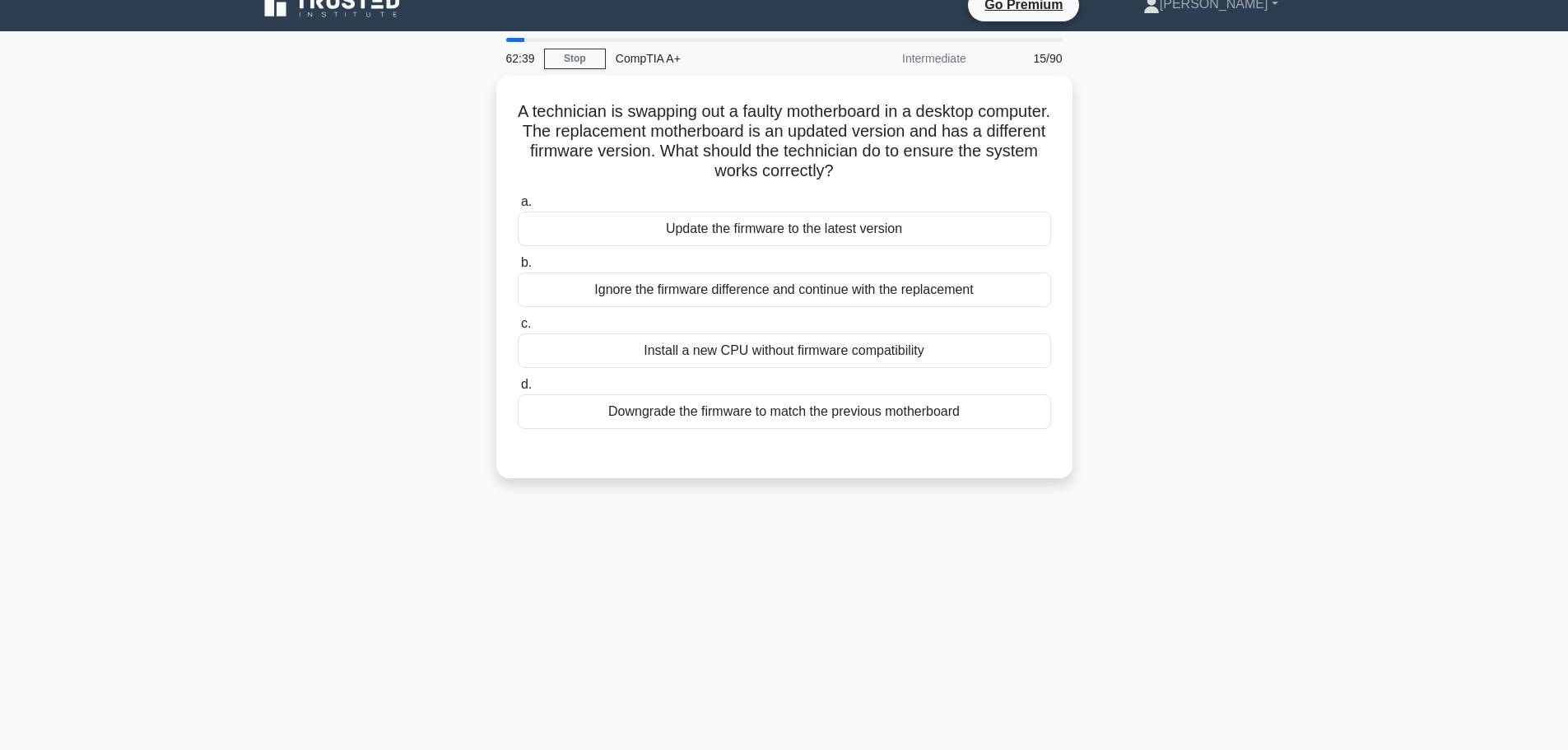
scroll to position [0, 0]
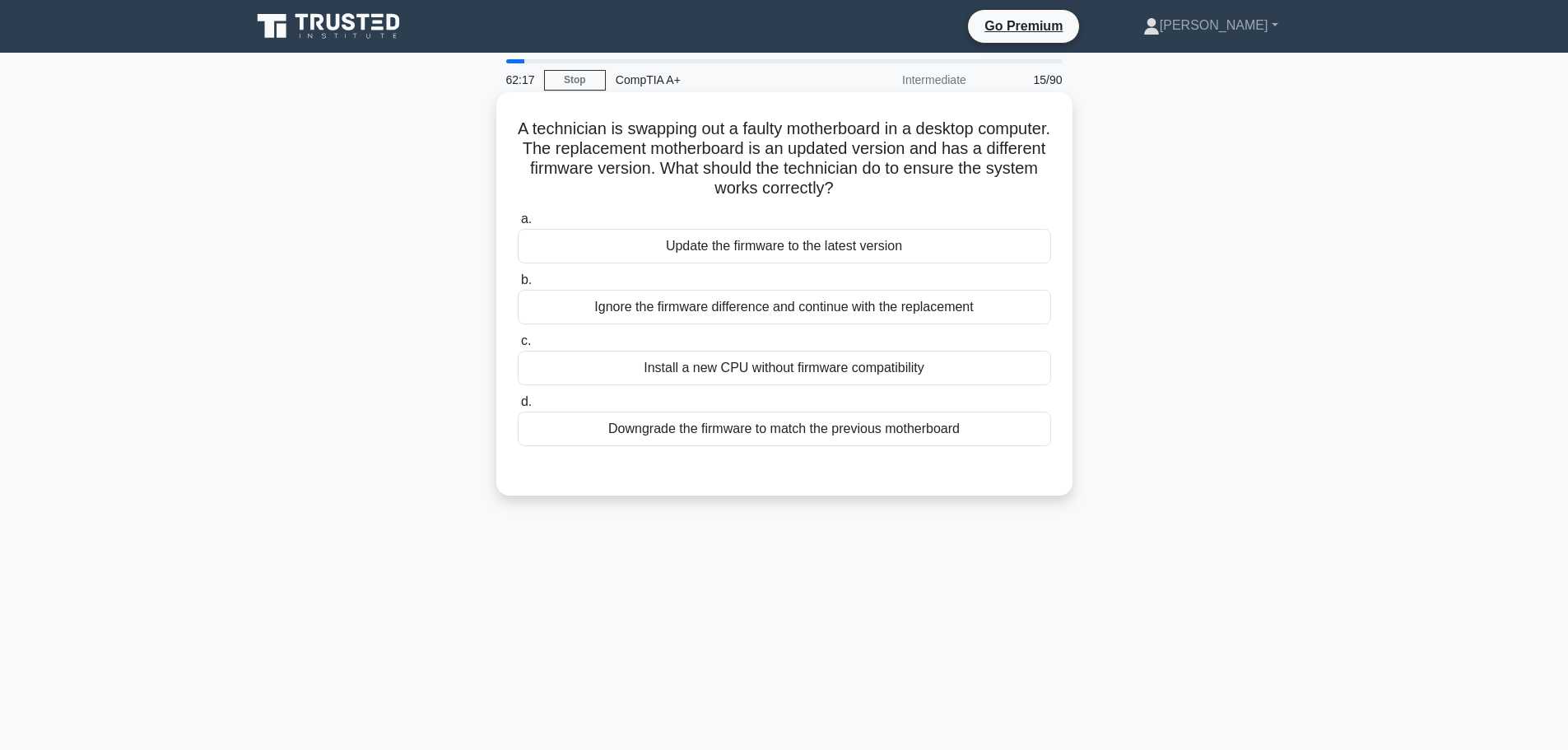
click at [817, 252] on div "Update the firmware to the latest version" at bounding box center [784, 247] width 533 height 35
click at [518, 225] on input "a. Update the firmware to the latest version" at bounding box center [518, 219] width 0 height 11
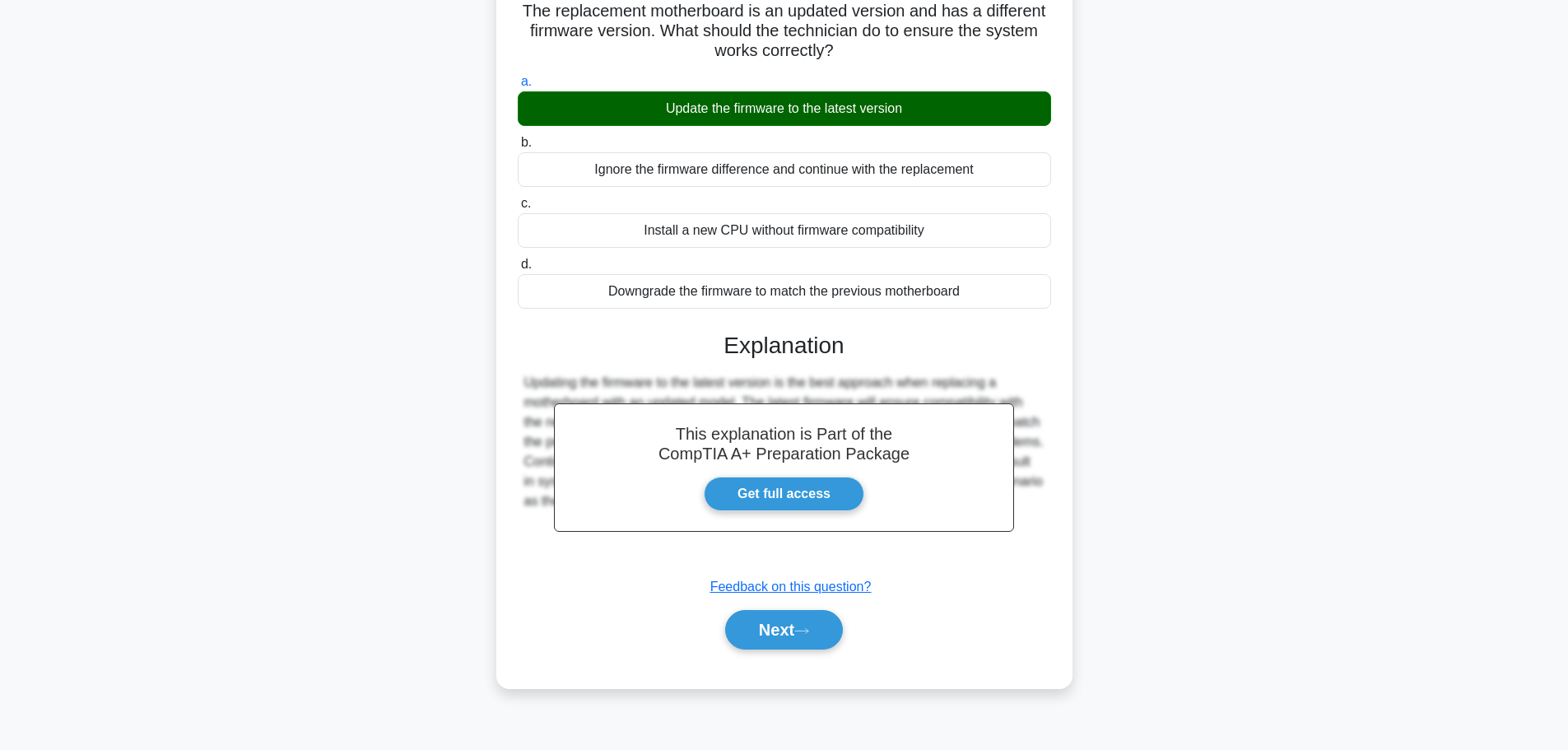
scroll to position [139, 0]
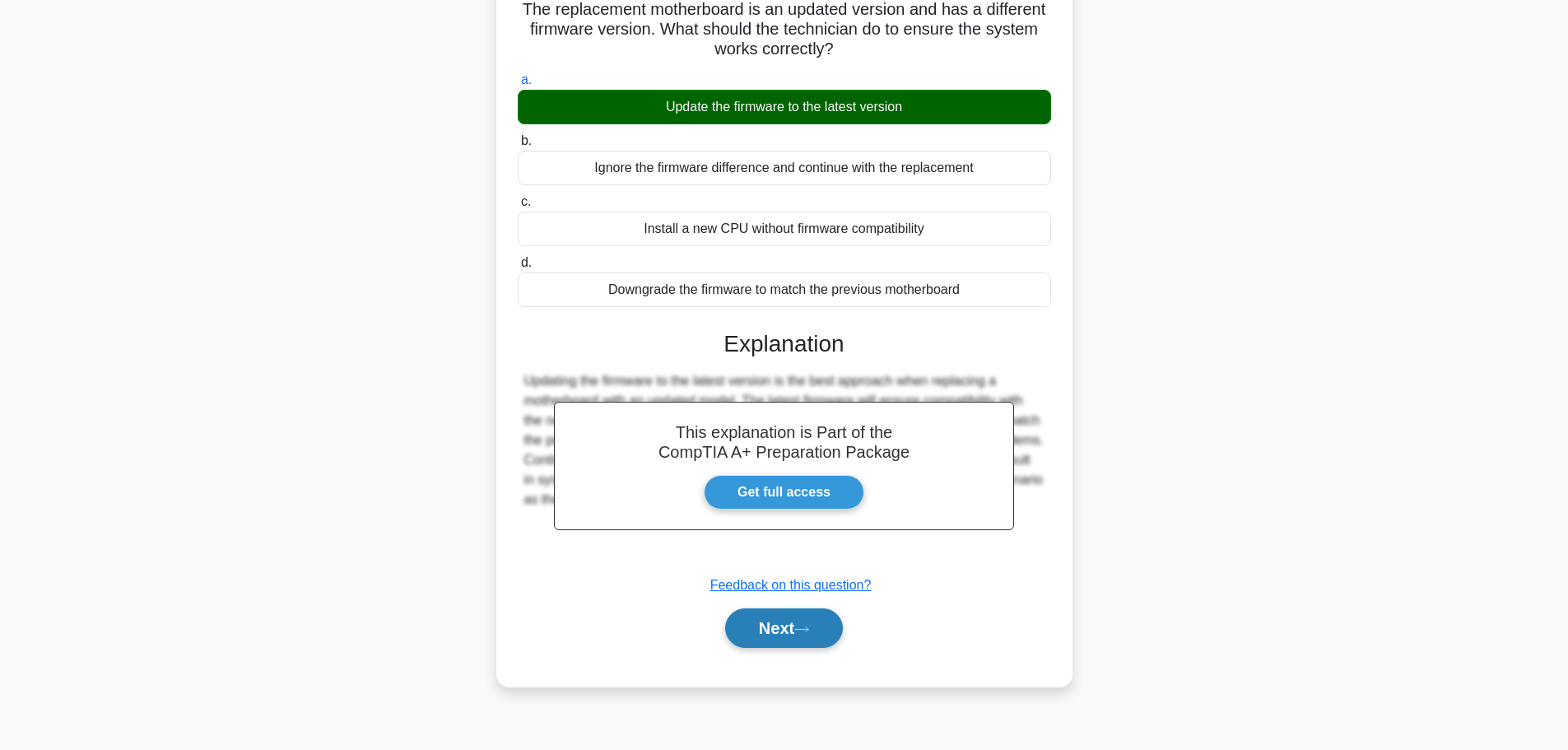
click at [771, 612] on button "Next" at bounding box center [784, 628] width 117 height 39
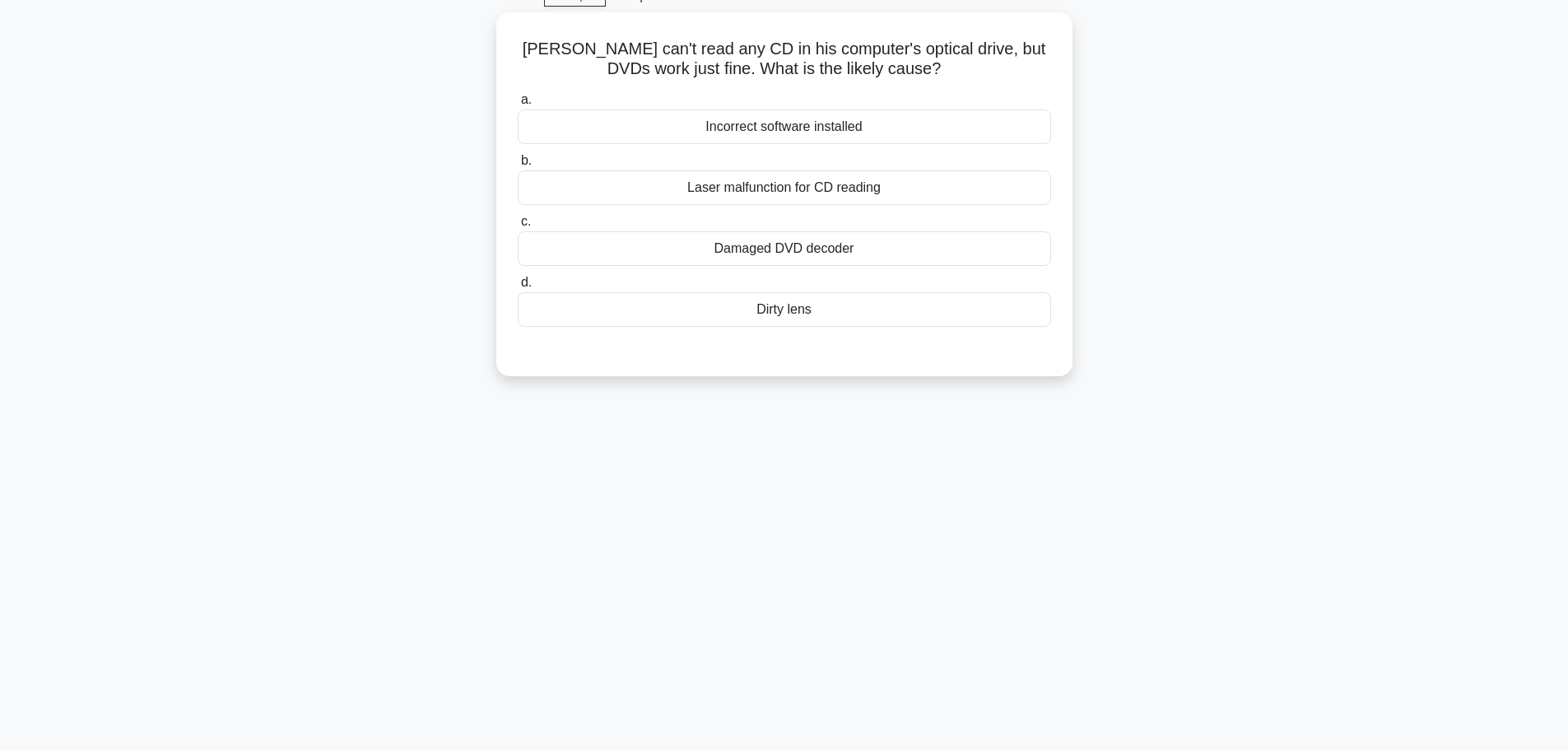
scroll to position [0, 0]
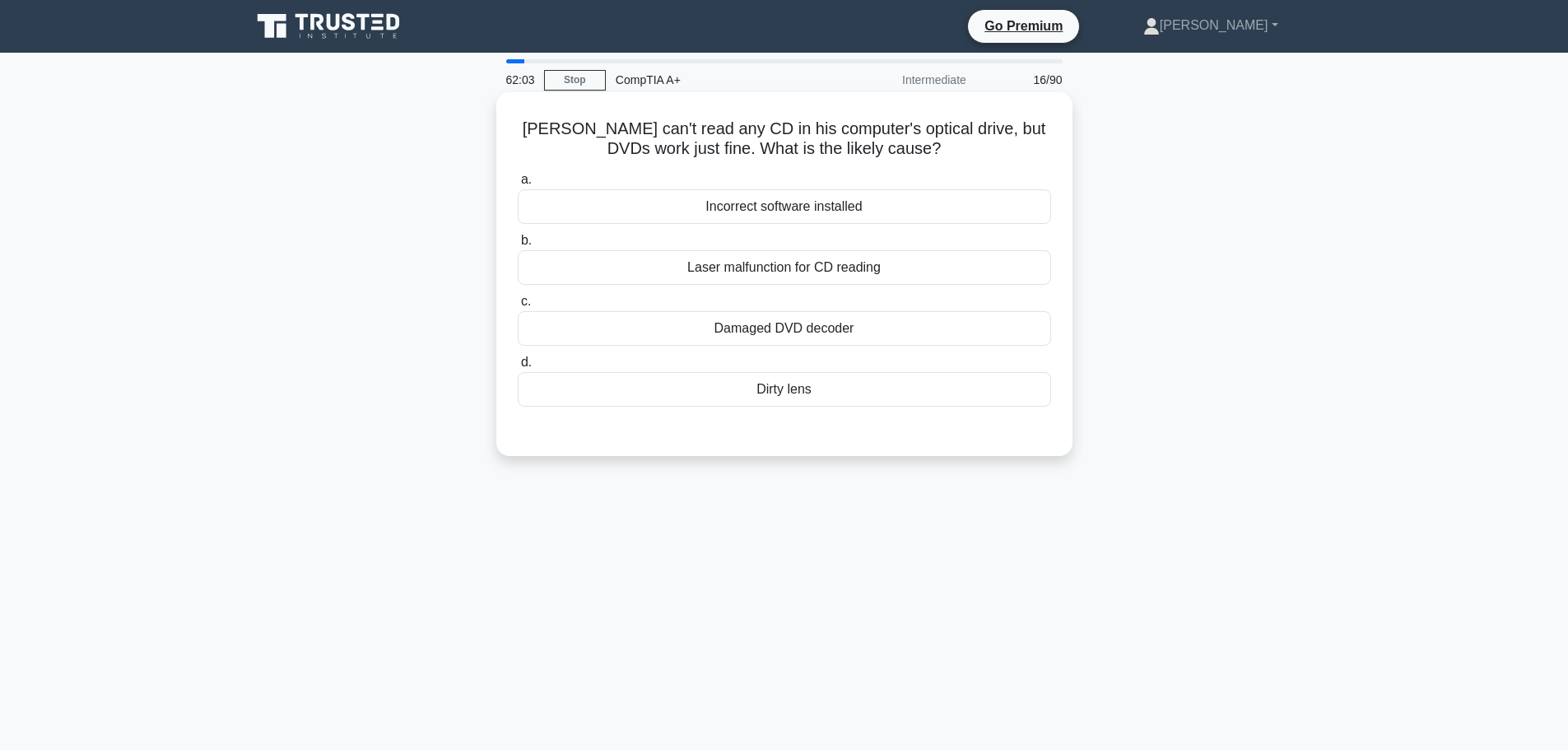
click at [819, 269] on div "Laser malfunction for CD reading" at bounding box center [784, 268] width 533 height 35
click at [518, 247] on input "b. Laser malfunction for CD reading" at bounding box center [518, 241] width 0 height 11
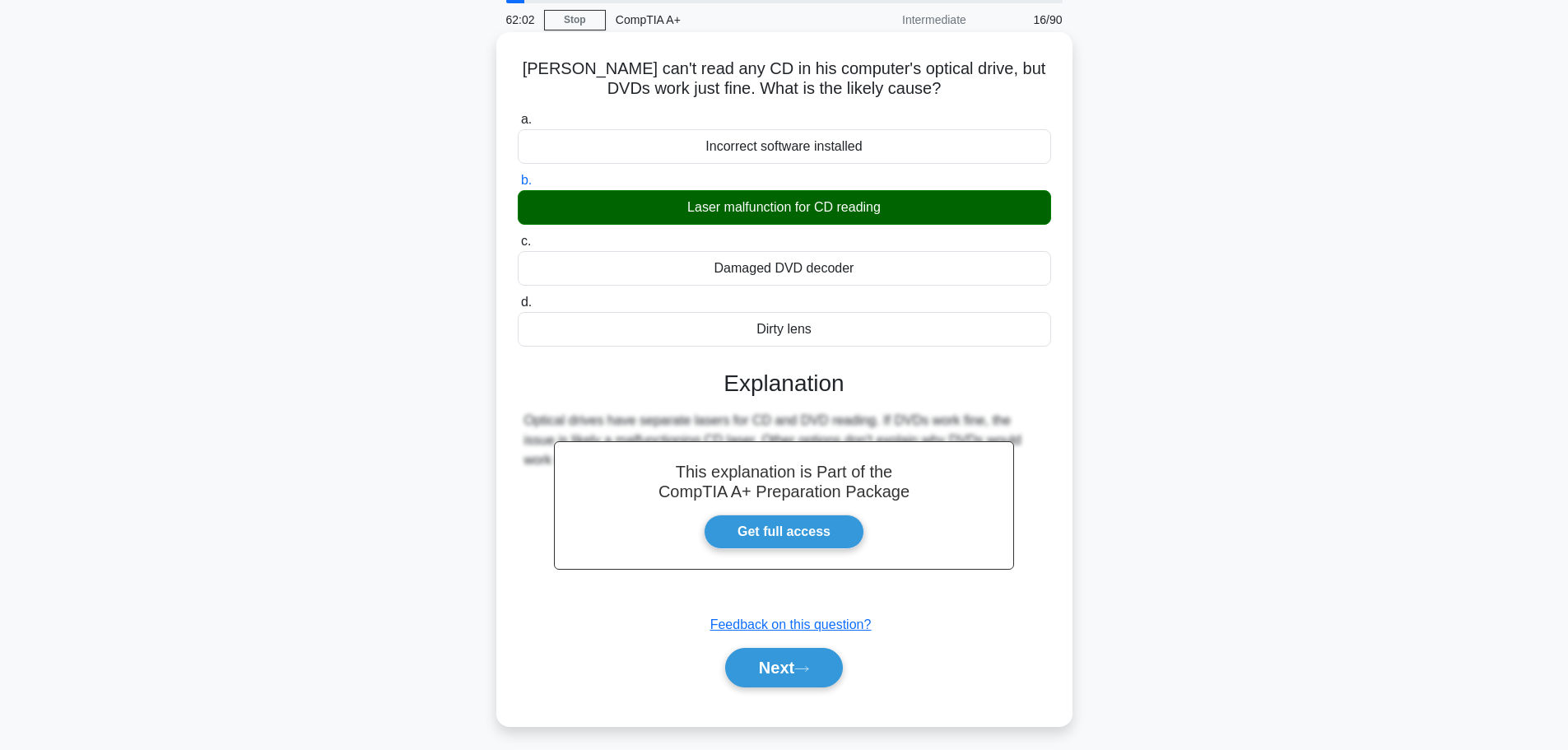
scroll to position [139, 0]
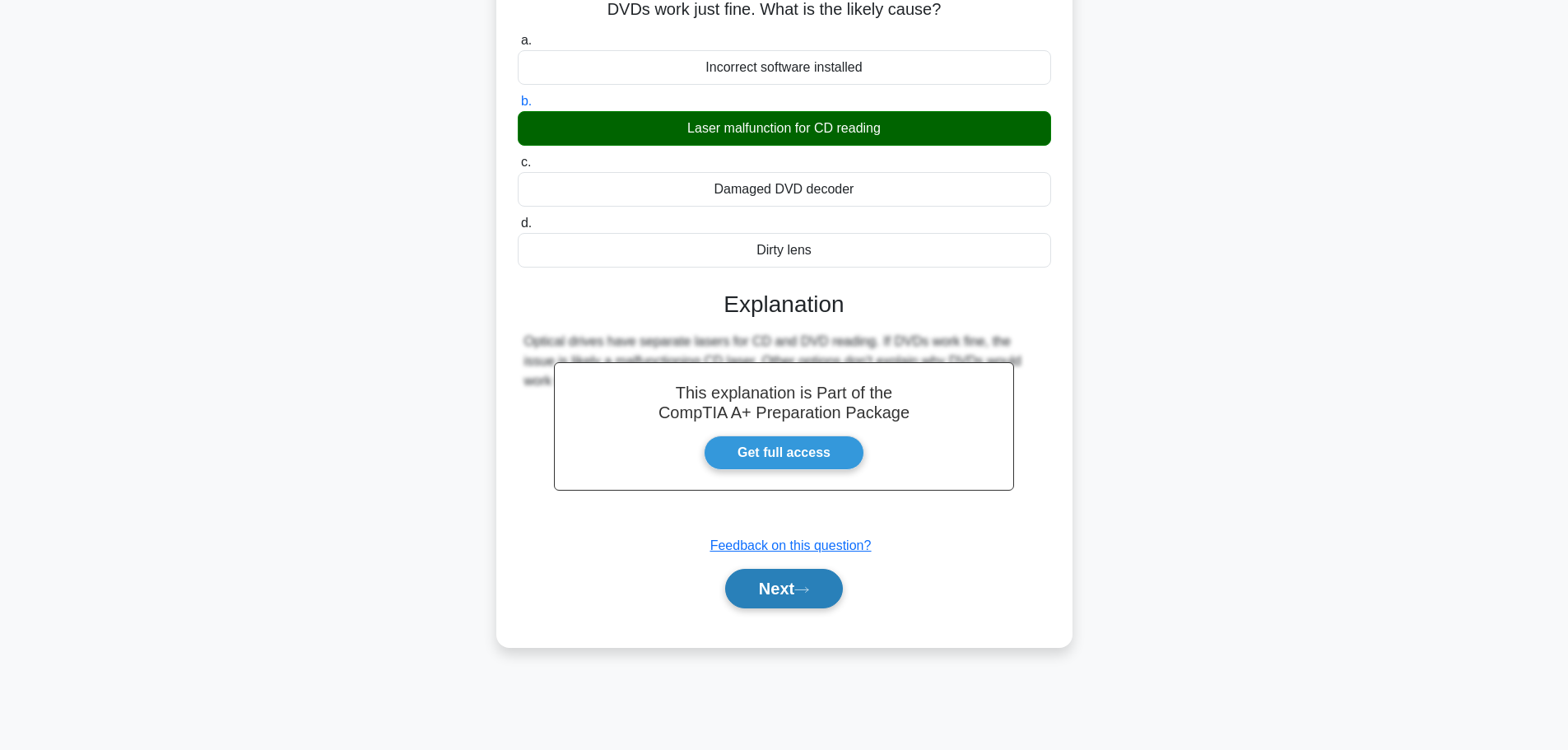
click at [783, 581] on button "Next" at bounding box center [784, 589] width 117 height 39
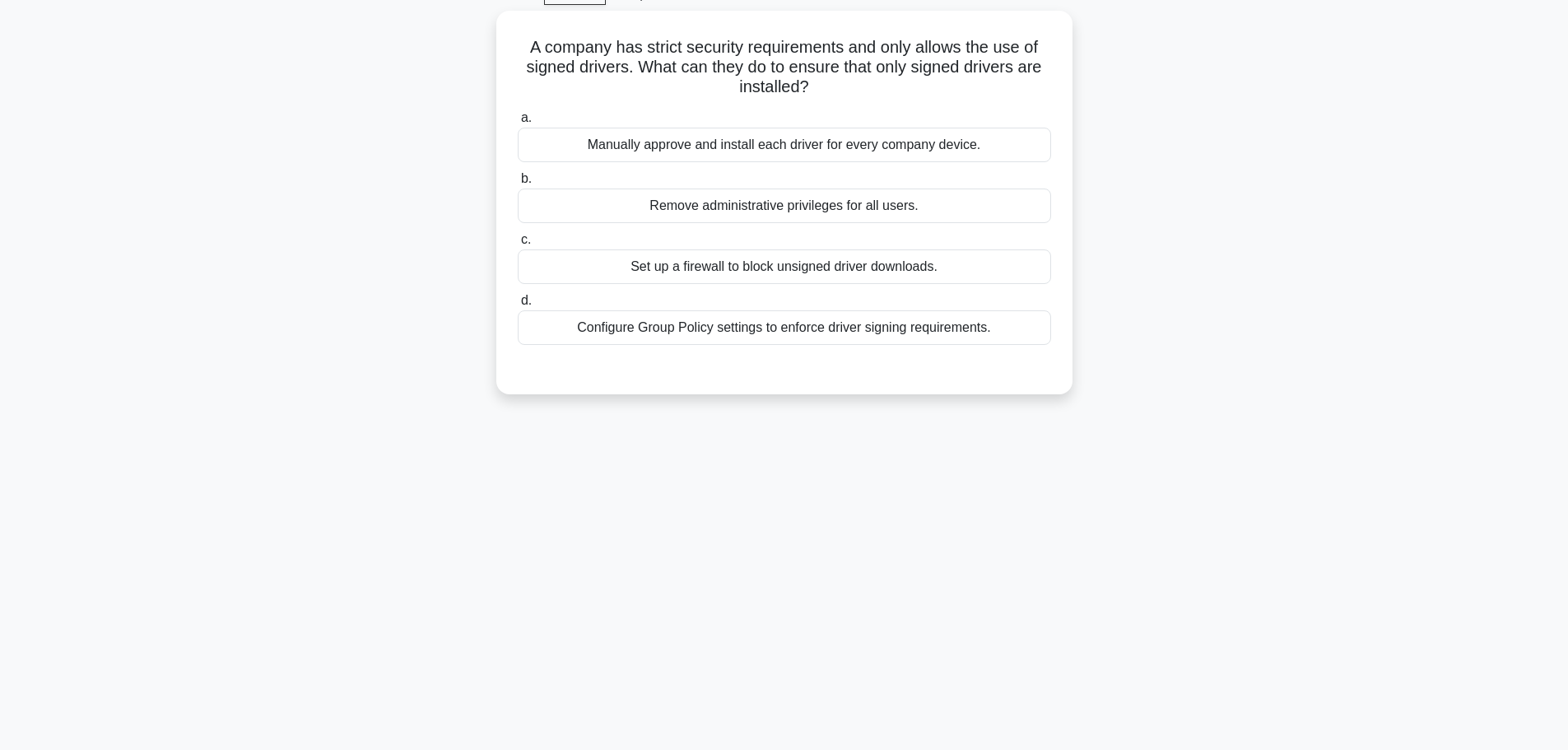
scroll to position [57, 0]
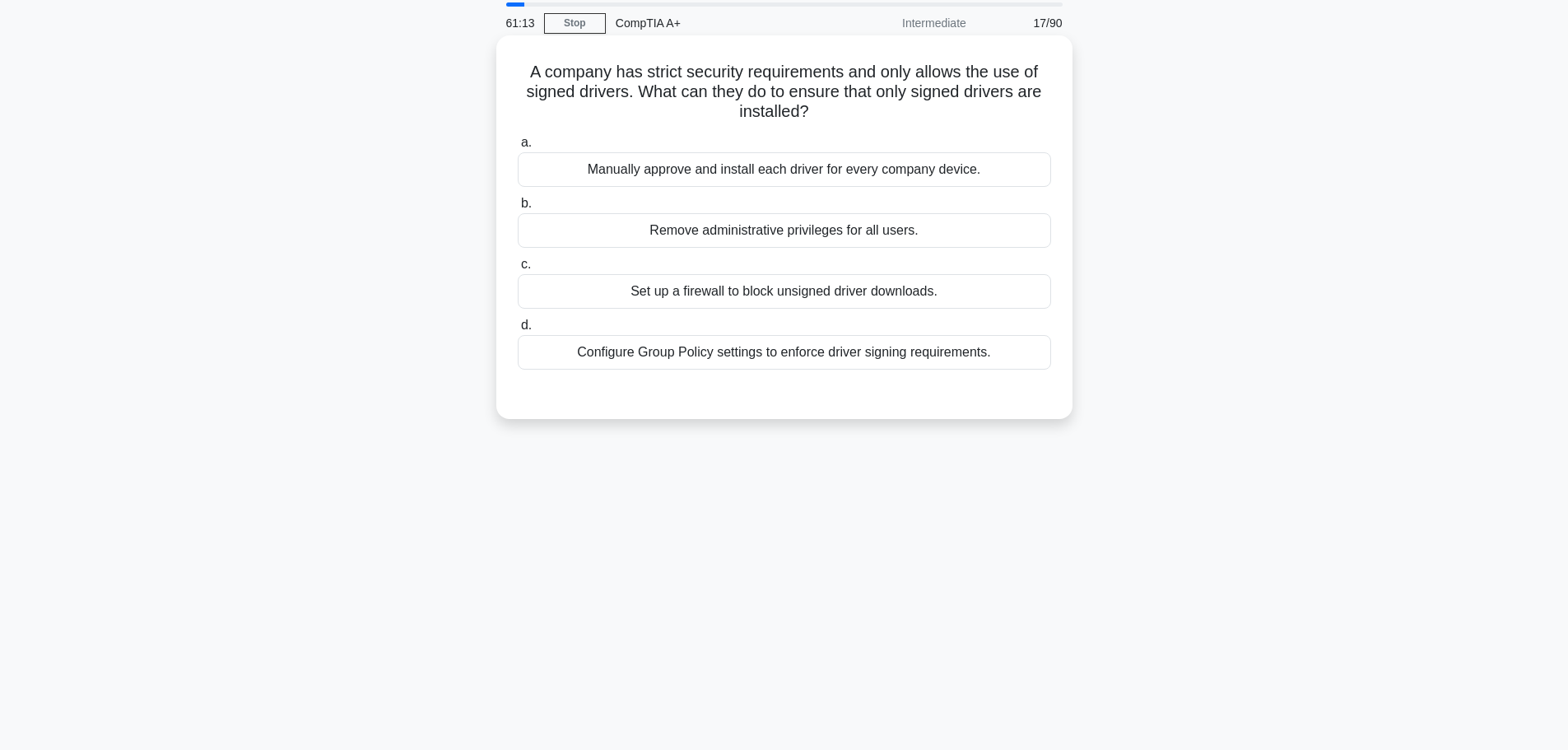
click at [811, 363] on div "Configure Group Policy settings to enforce driver signing requirements." at bounding box center [784, 352] width 533 height 35
click at [518, 331] on input "d. Configure Group Policy settings to enforce driver signing requirements." at bounding box center [518, 325] width 0 height 11
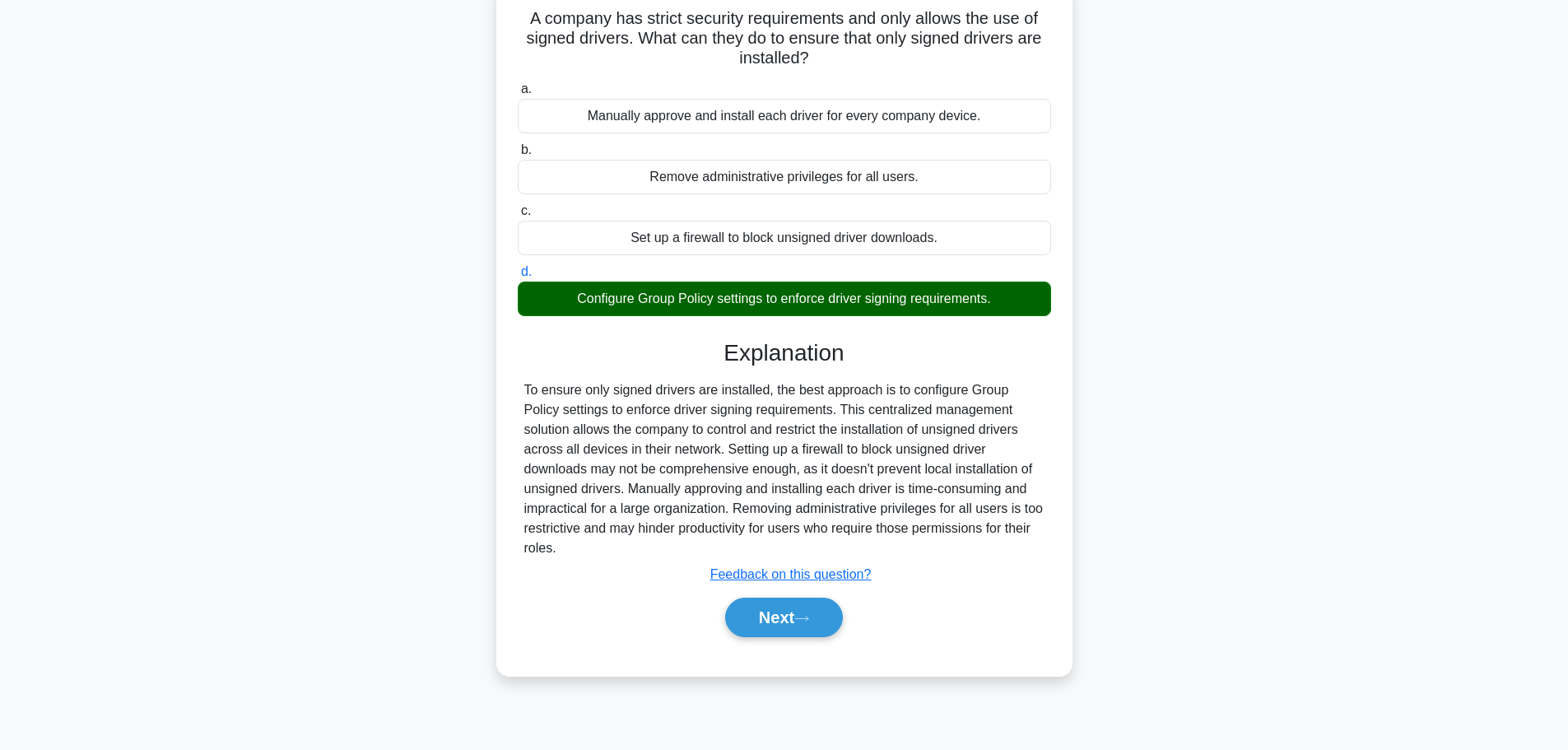
scroll to position [139, 0]
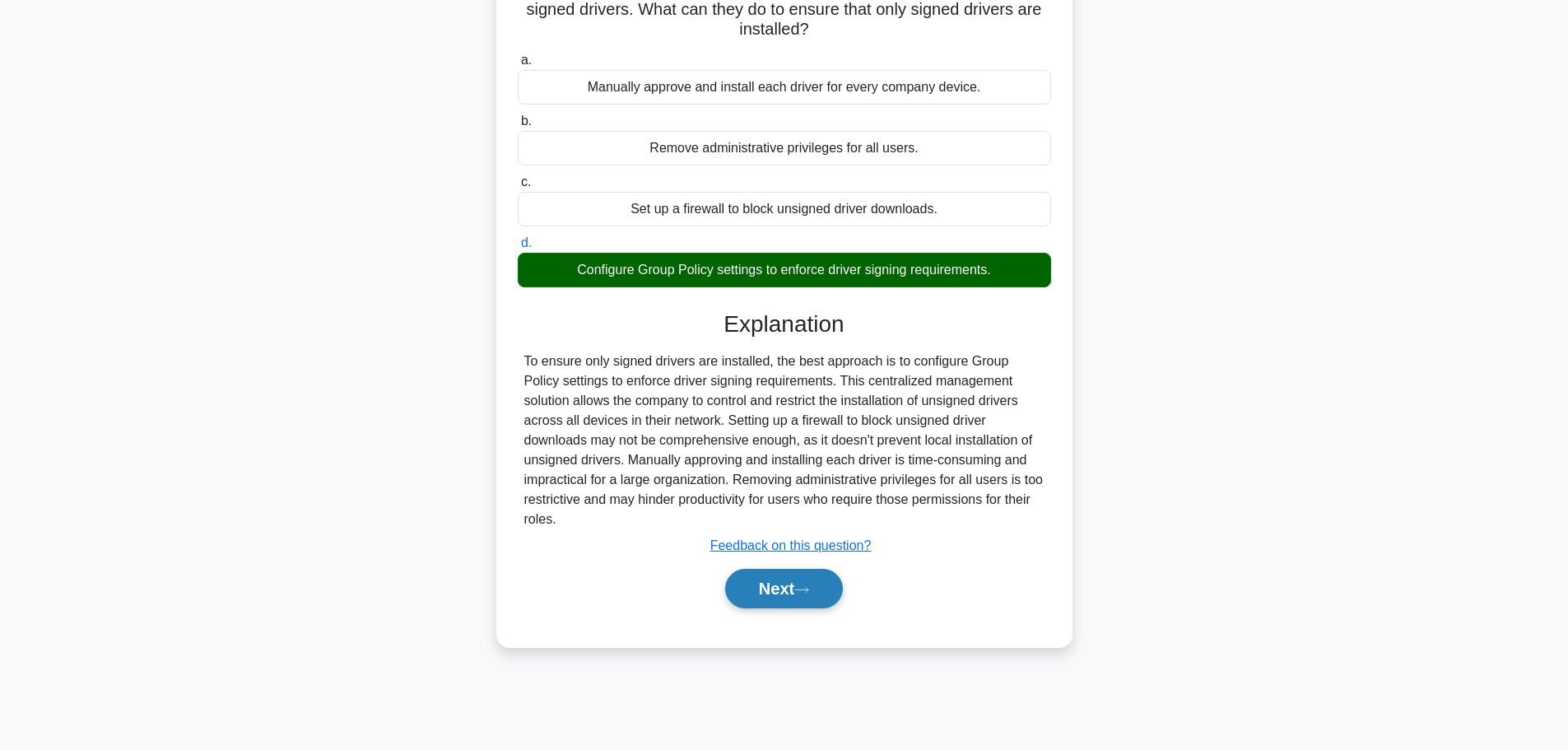
click at [774, 569] on button "Next" at bounding box center [784, 589] width 117 height 39
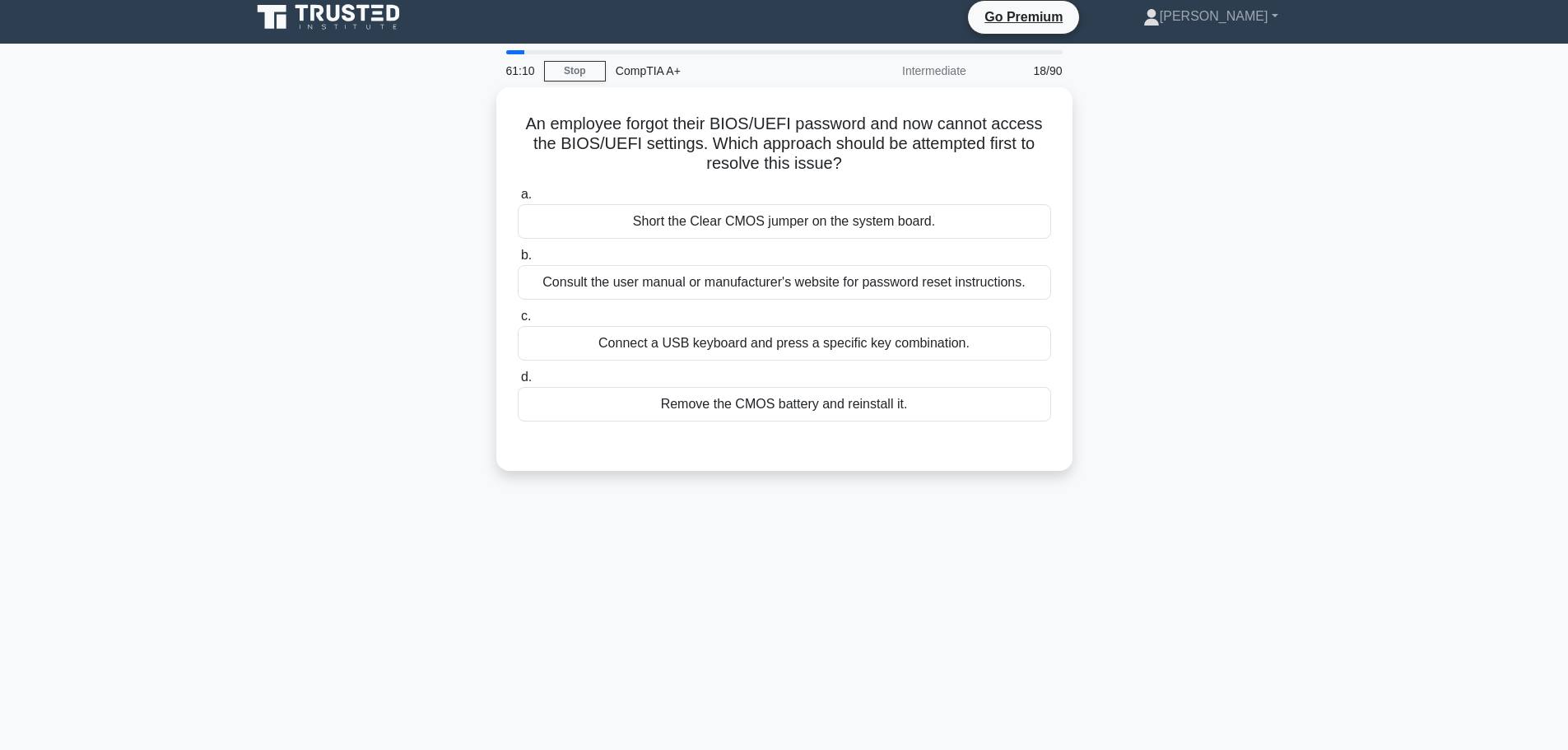
scroll to position [0, 0]
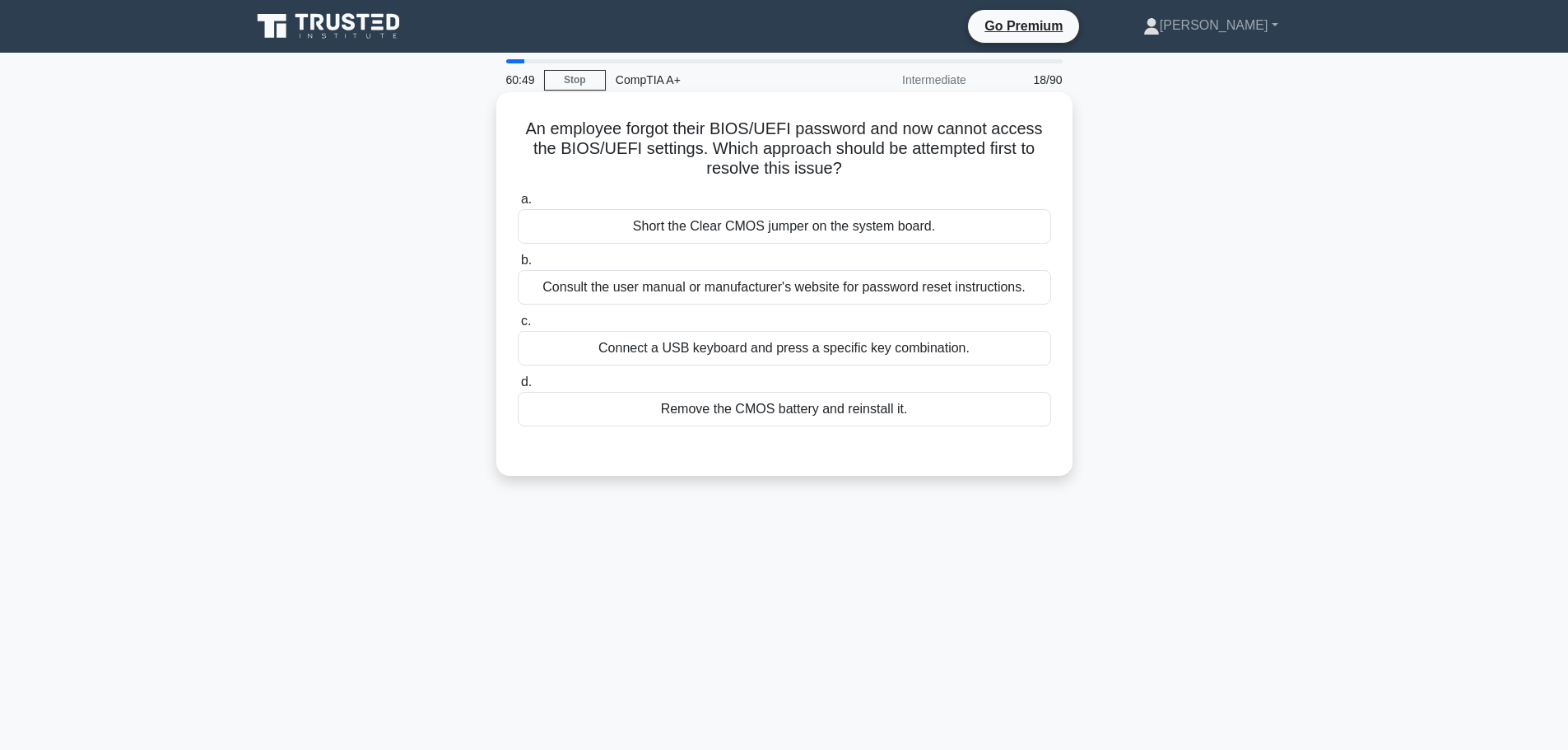
click at [833, 285] on div "Consult the user manual or manufacturer's website for password reset instructio…" at bounding box center [784, 288] width 533 height 35
click at [518, 266] on input "b. Consult the user manual or manufacturer's website for password reset instruc…" at bounding box center [518, 260] width 0 height 11
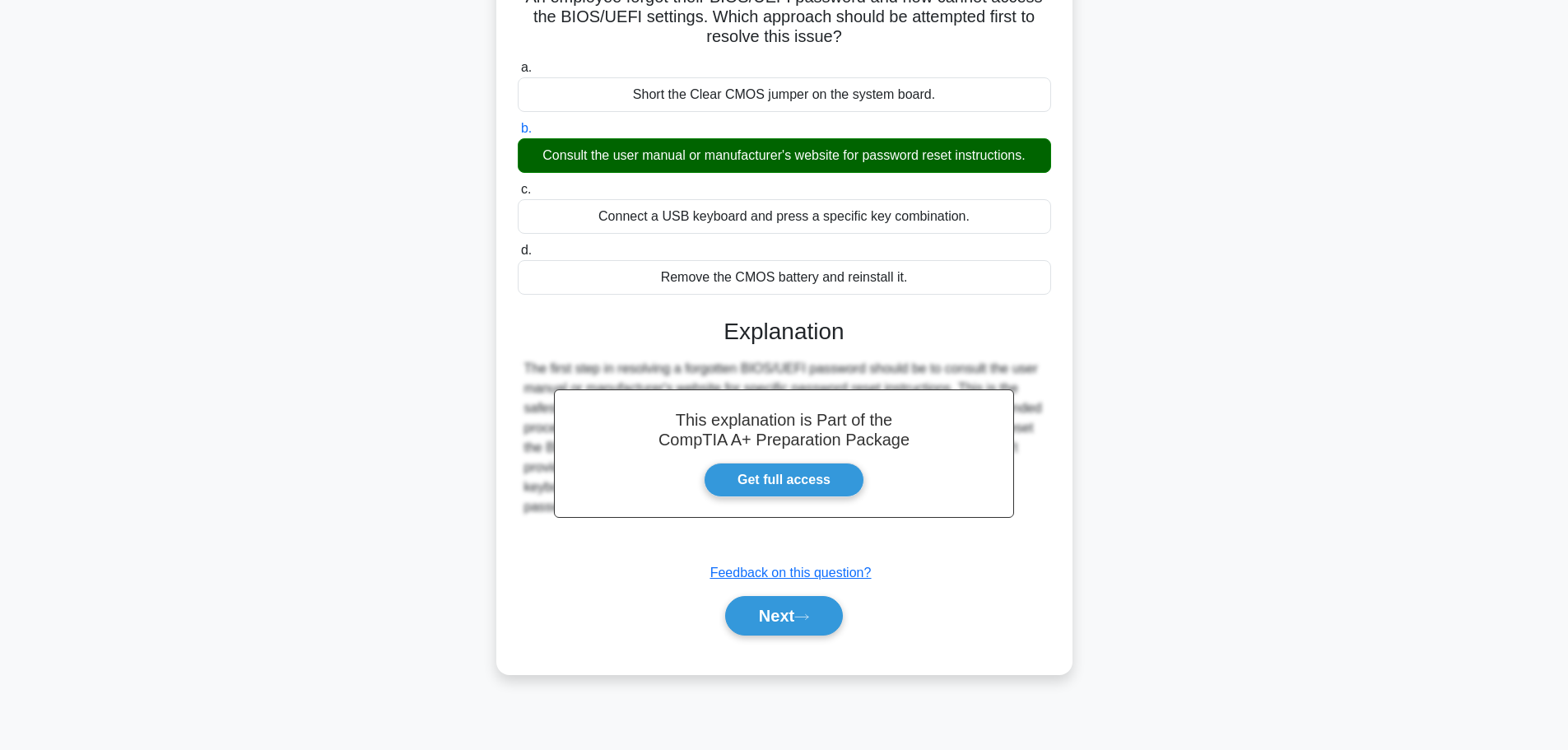
scroll to position [139, 0]
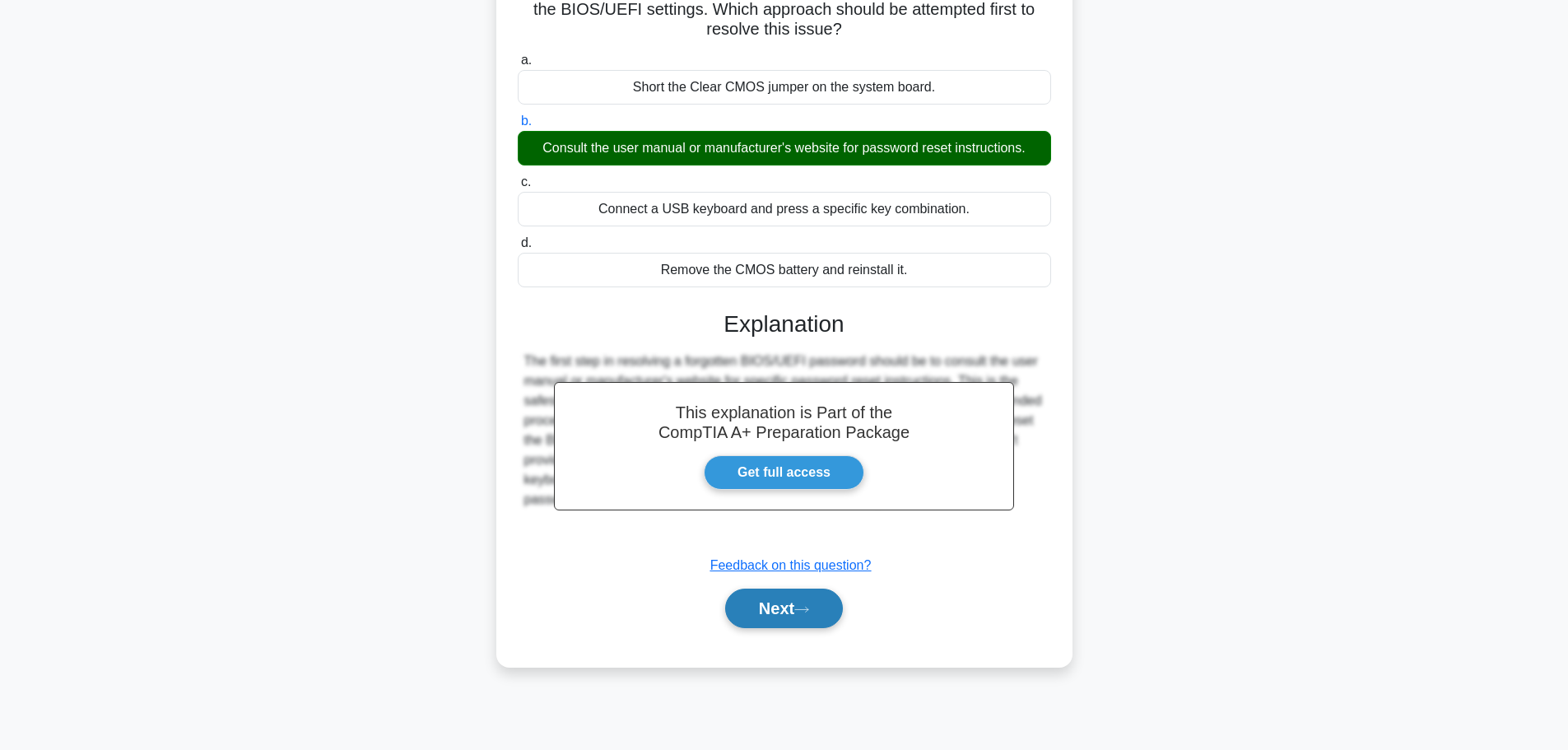
click at [772, 606] on button "Next" at bounding box center [784, 608] width 117 height 39
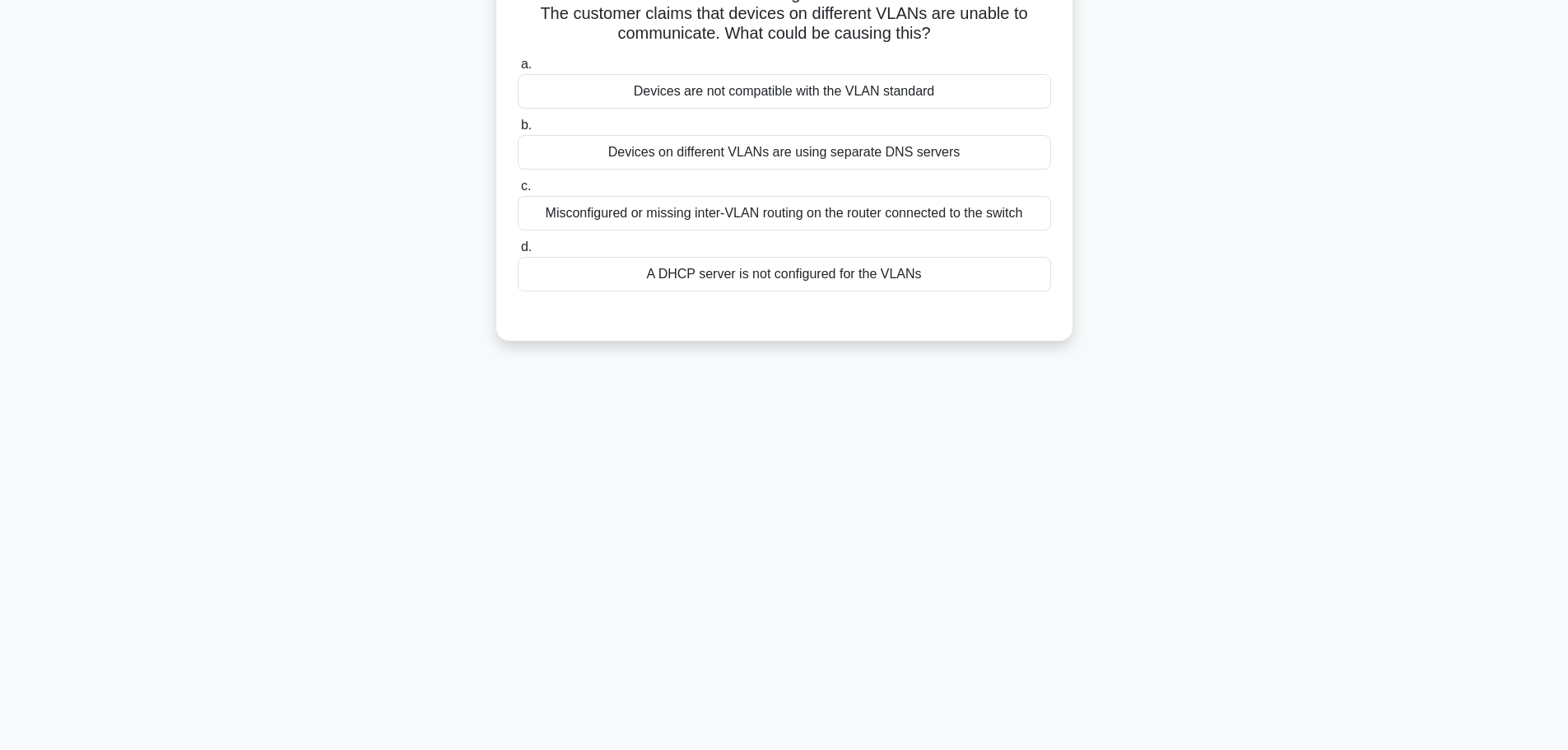
scroll to position [57, 0]
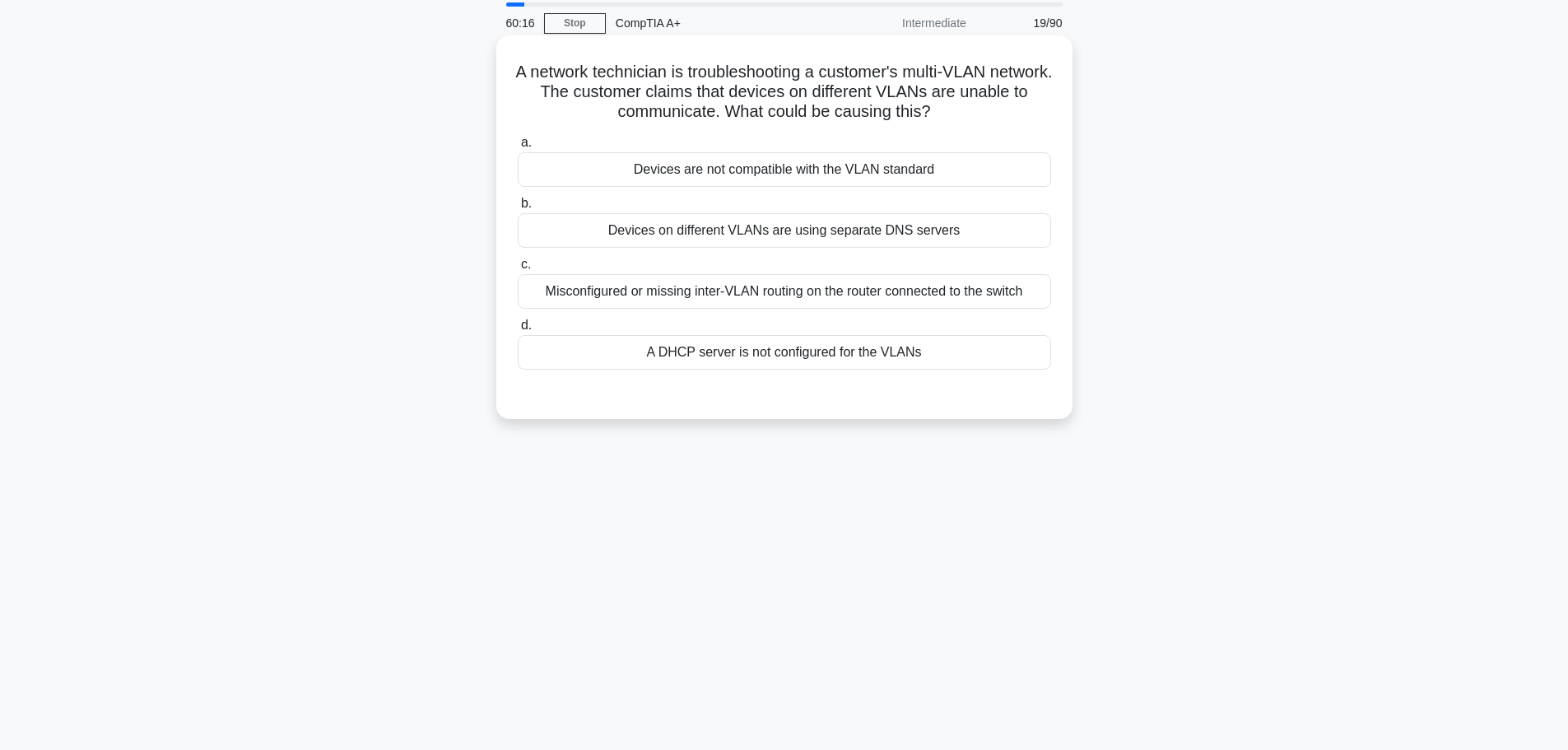
click at [858, 297] on div "Misconfigured or missing inter-VLAN routing on the router connected to the swit…" at bounding box center [784, 292] width 533 height 35
click at [518, 270] on input "c. Misconfigured or missing inter-VLAN routing on the router connected to the s…" at bounding box center [518, 265] width 0 height 11
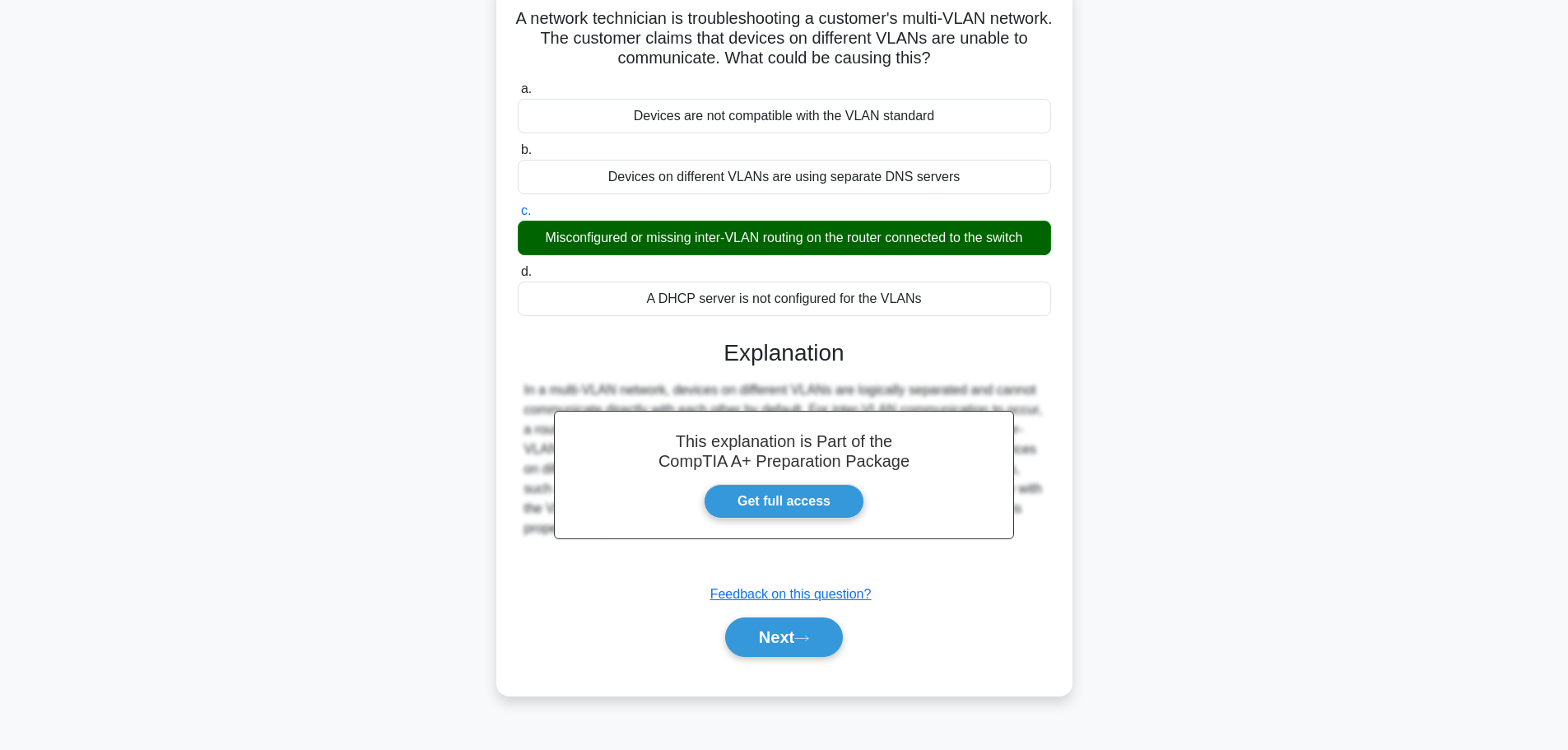
scroll to position [139, 0]
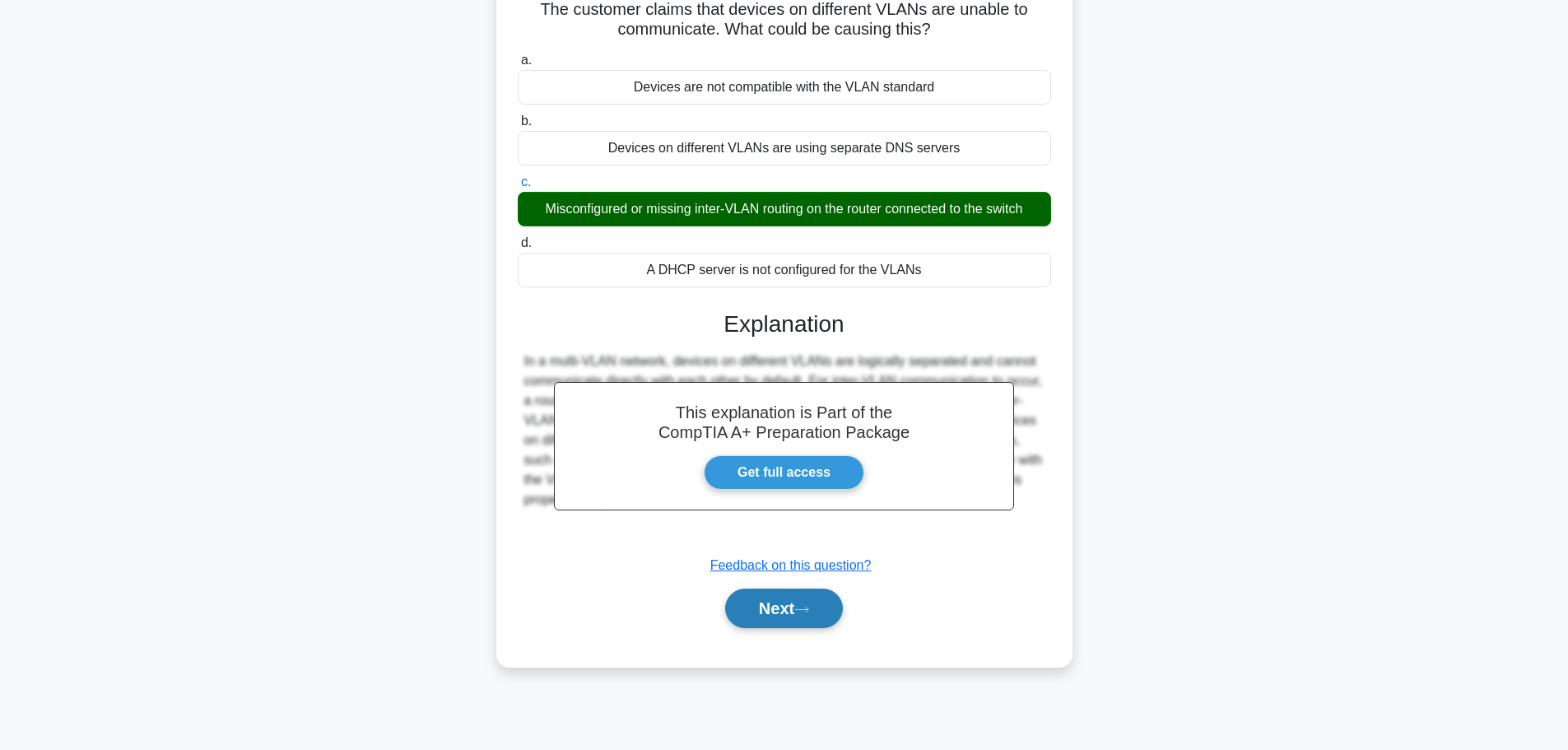
click at [787, 606] on button "Next" at bounding box center [784, 608] width 117 height 39
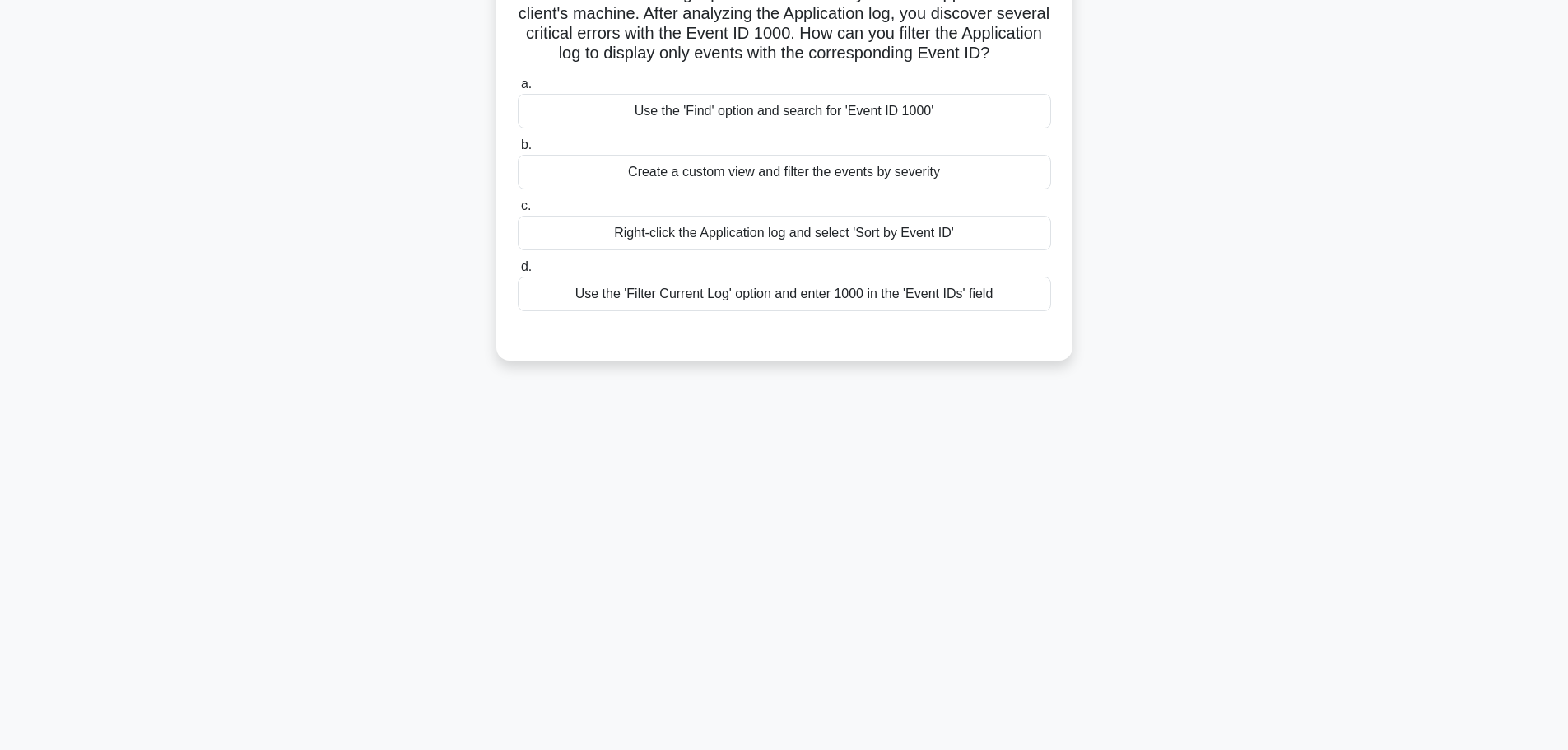
scroll to position [57, 0]
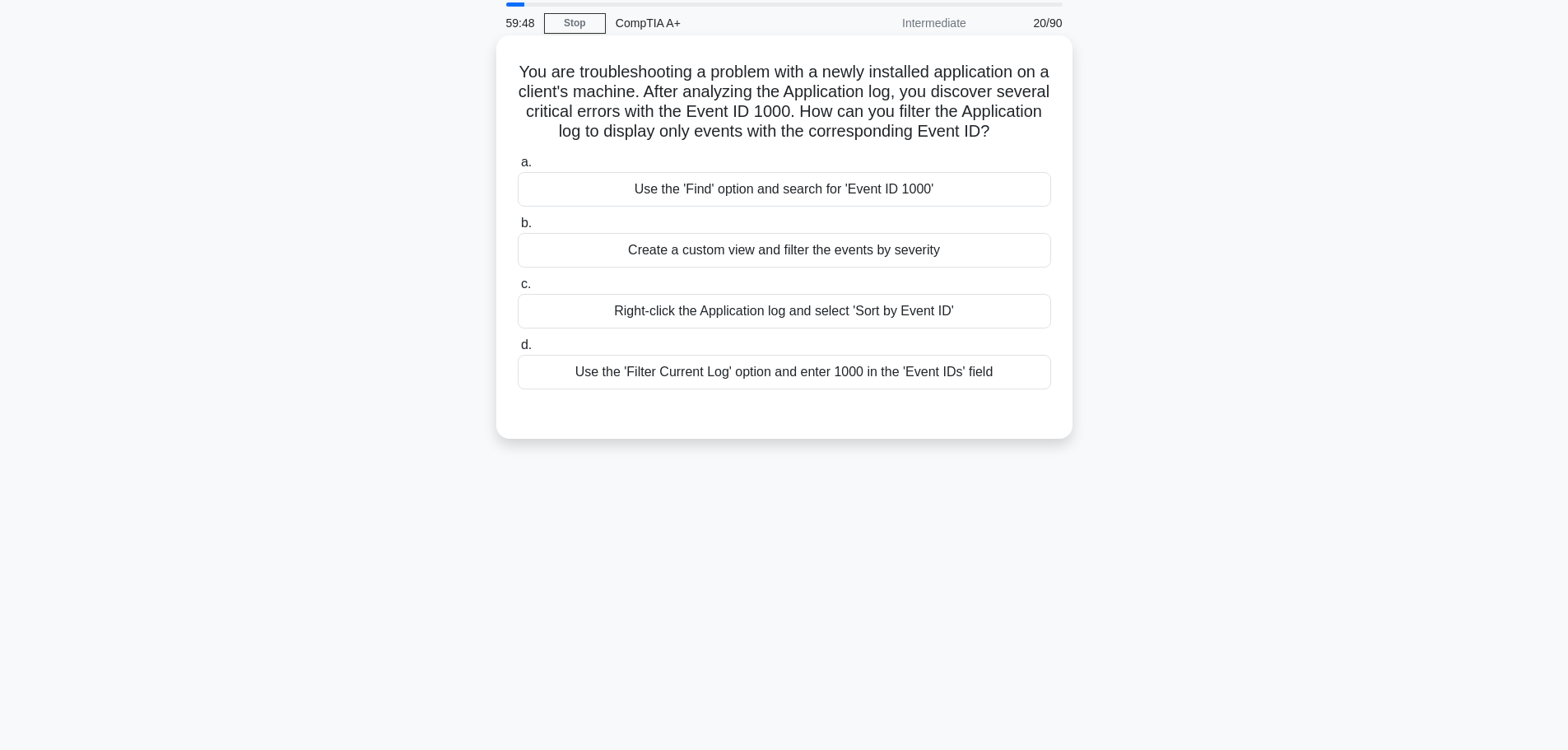
click at [817, 328] on div "Right-click the Application log and select 'Sort by Event ID'" at bounding box center [784, 312] width 533 height 35
click at [518, 290] on input "c. Right-click the Application log and select 'Sort by Event ID'" at bounding box center [518, 284] width 0 height 11
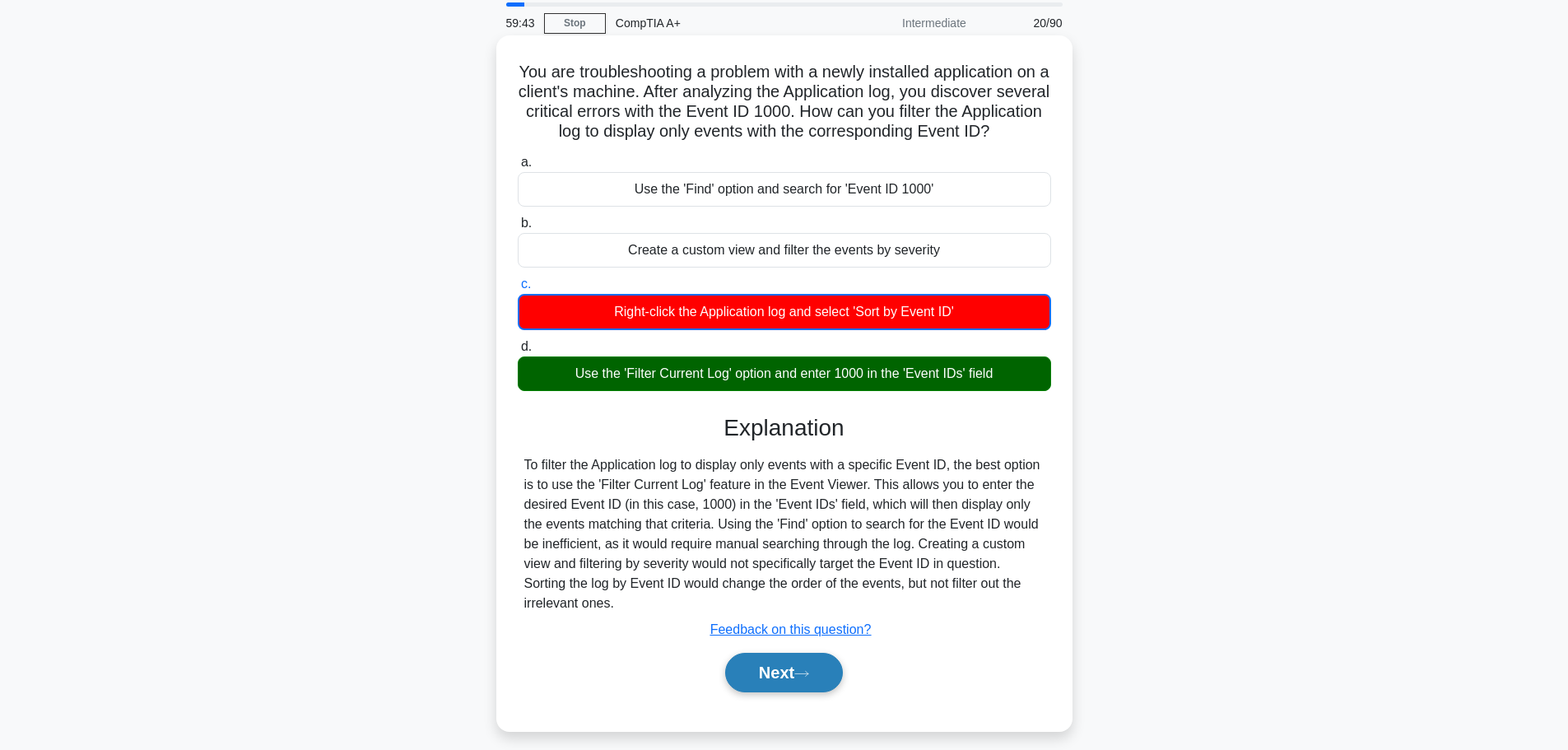
click at [781, 692] on button "Next" at bounding box center [784, 672] width 117 height 39
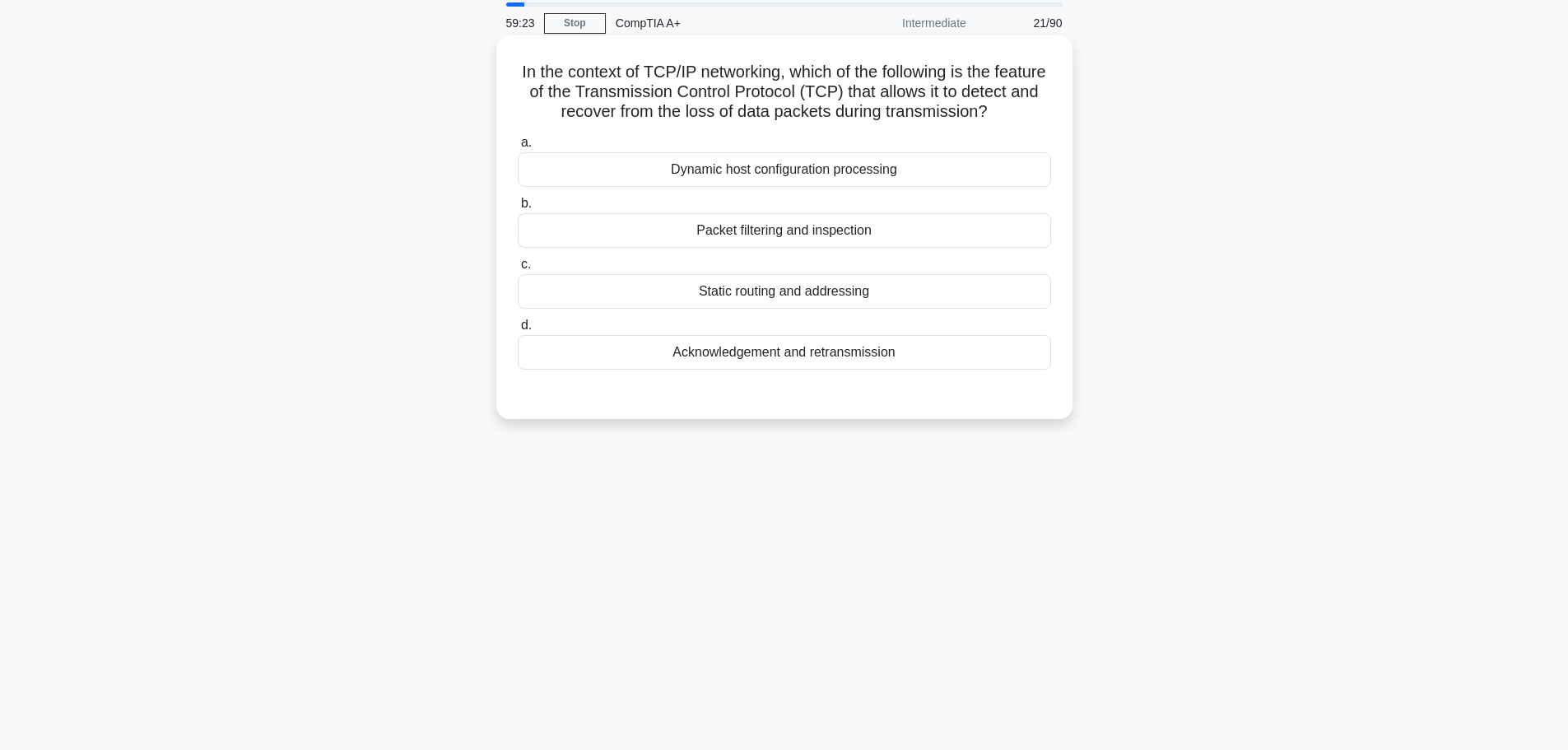
click at [765, 248] on div "Packet filtering and inspection" at bounding box center [784, 231] width 533 height 35
click at [518, 209] on input "b. Packet filtering and inspection" at bounding box center [518, 204] width 0 height 11
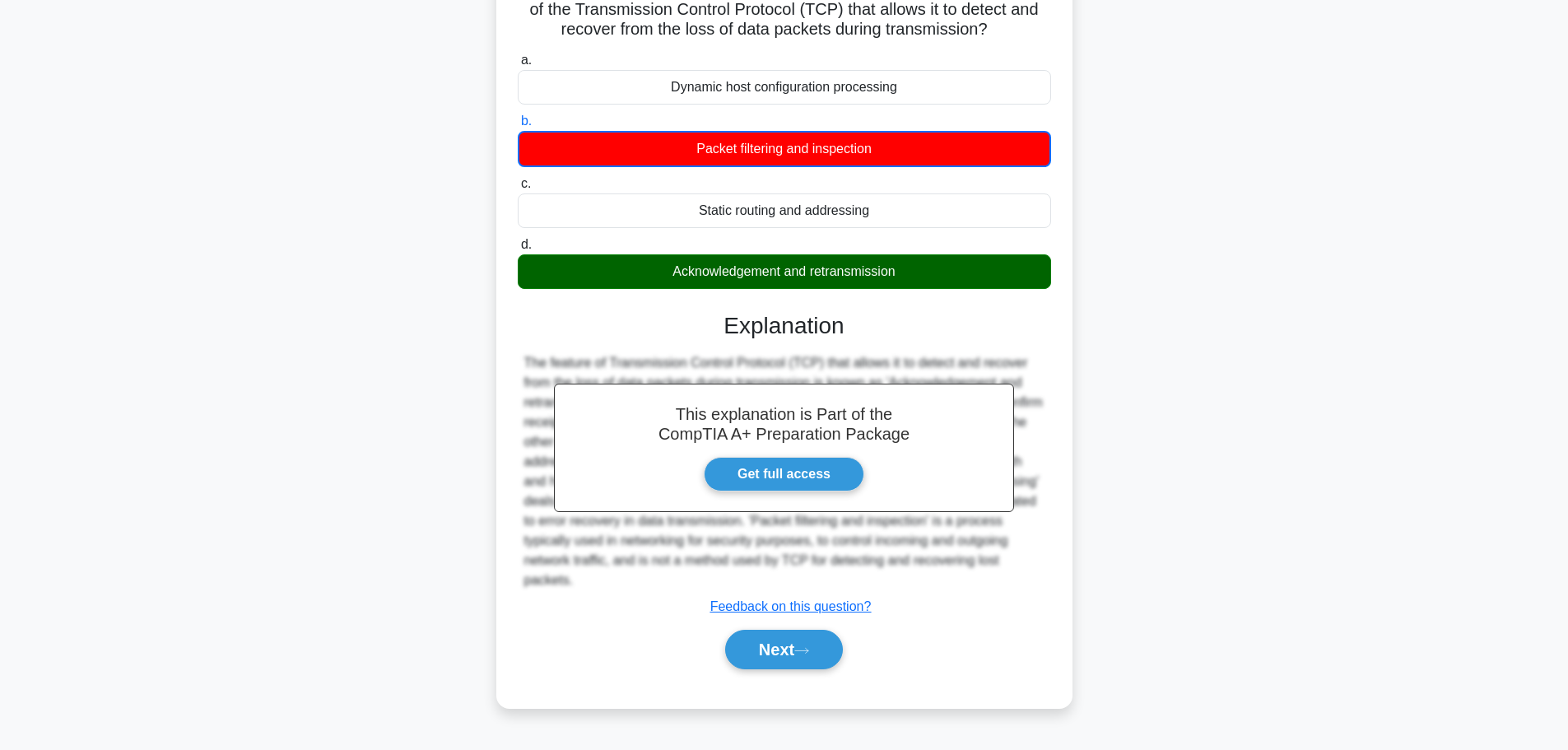
scroll to position [149, 0]
drag, startPoint x: 781, startPoint y: 662, endPoint x: 839, endPoint y: 657, distance: 58.2
click at [781, 662] on button "Next" at bounding box center [784, 649] width 117 height 39
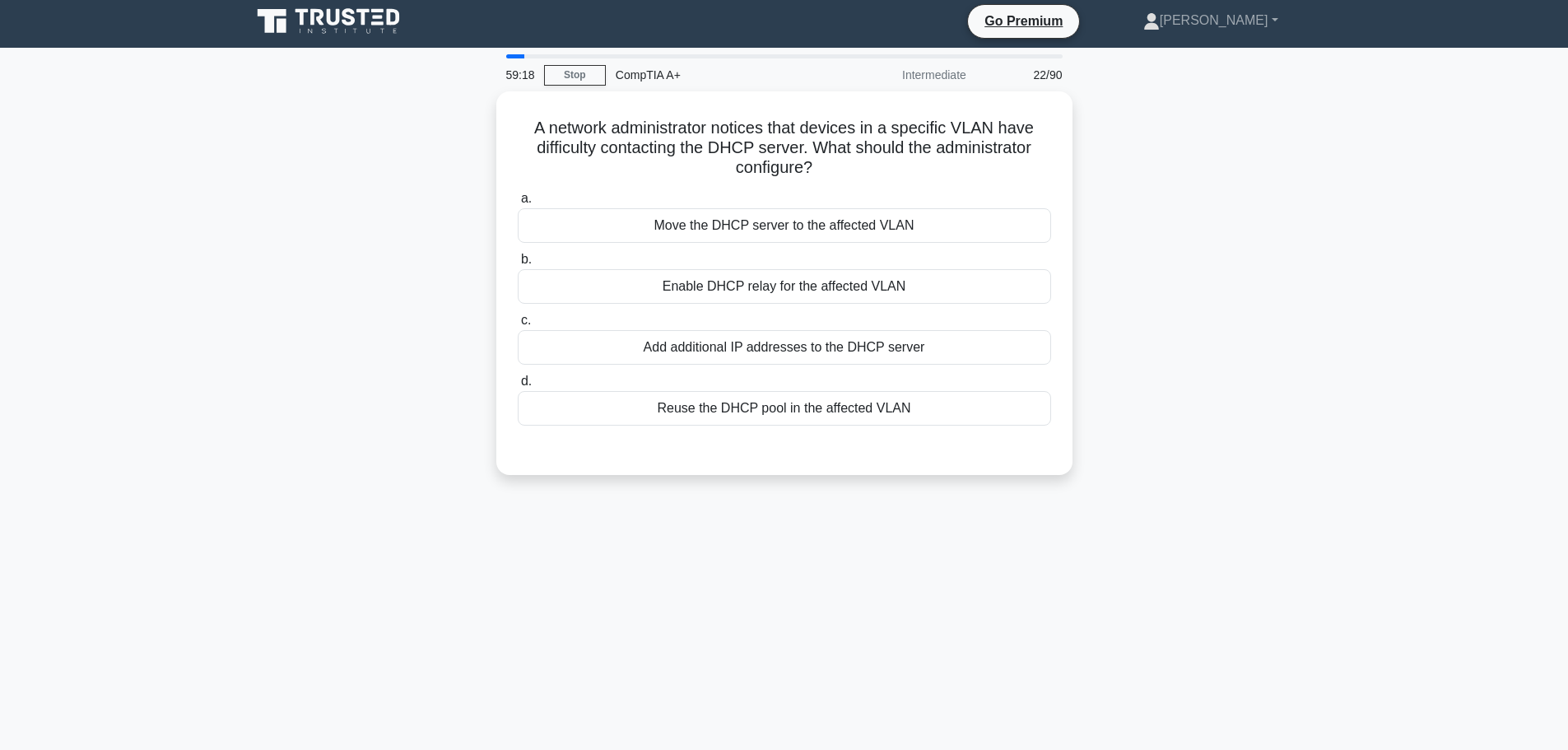
scroll to position [0, 0]
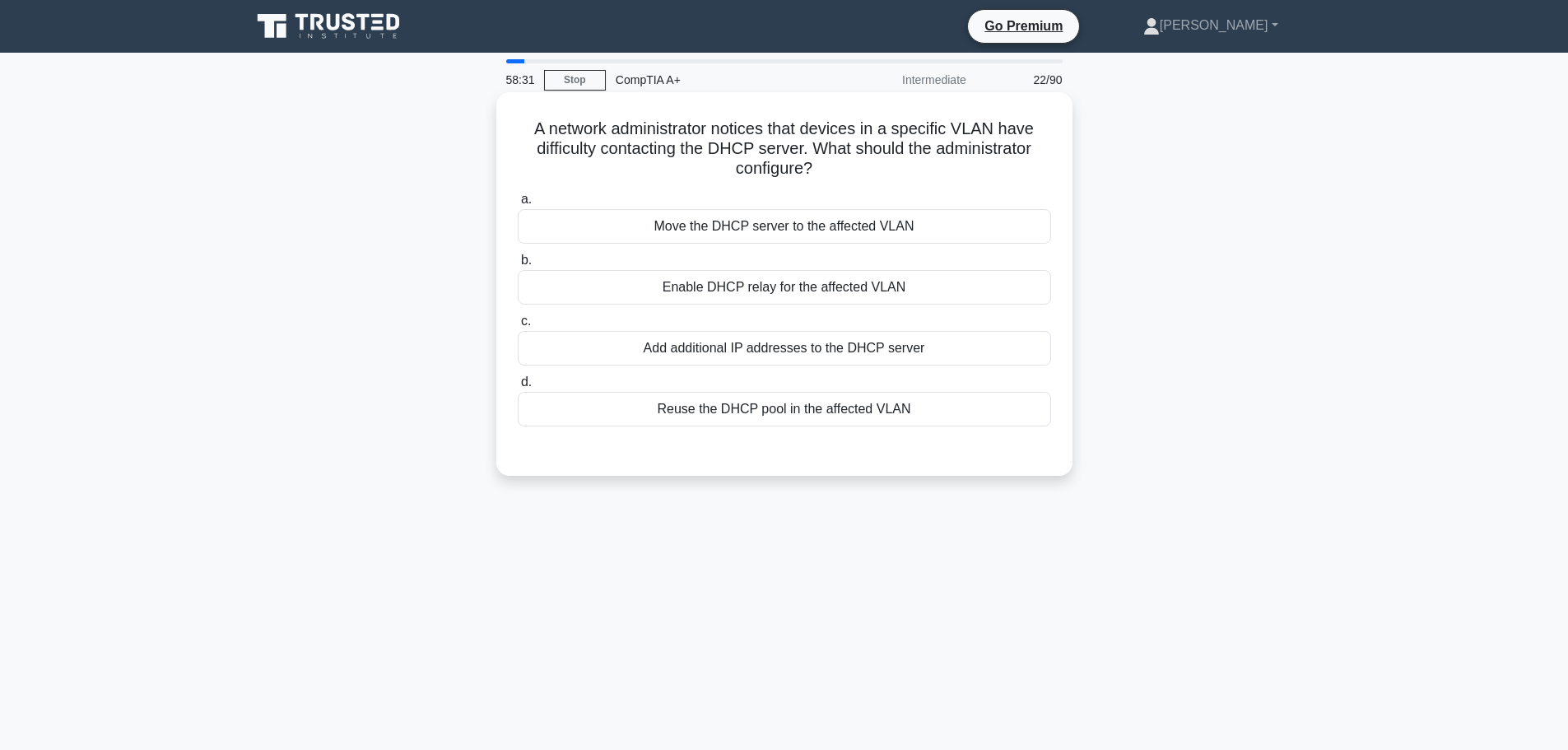
click at [773, 349] on div "Add additional IP addresses to the DHCP server" at bounding box center [784, 348] width 533 height 35
click at [518, 327] on input "c. Add additional IP addresses to the DHCP server" at bounding box center [518, 322] width 0 height 11
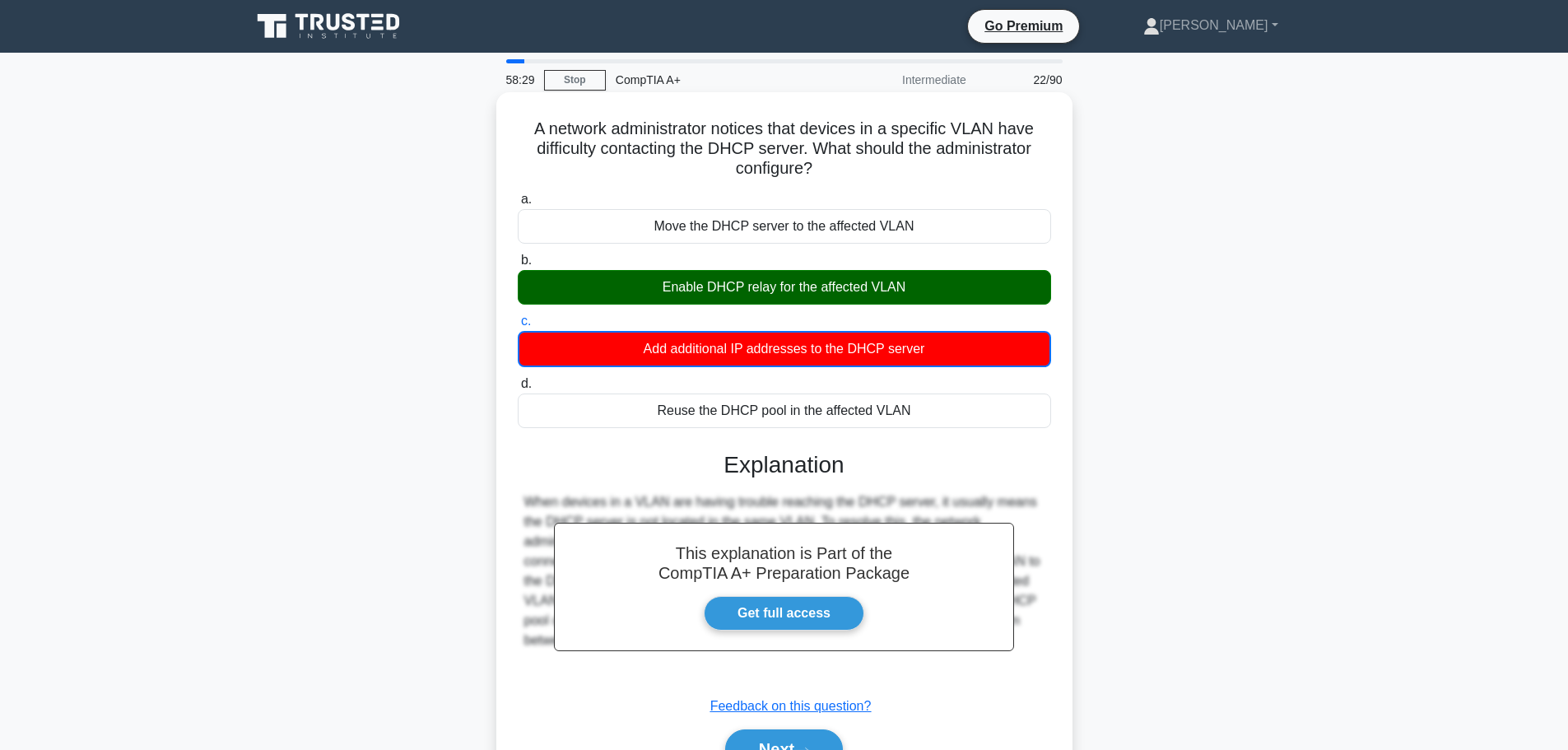
click at [780, 289] on div "Enable DHCP relay for the affected VLAN" at bounding box center [784, 288] width 533 height 35
click at [518, 266] on input "b. Enable DHCP relay for the affected VLAN" at bounding box center [518, 260] width 0 height 11
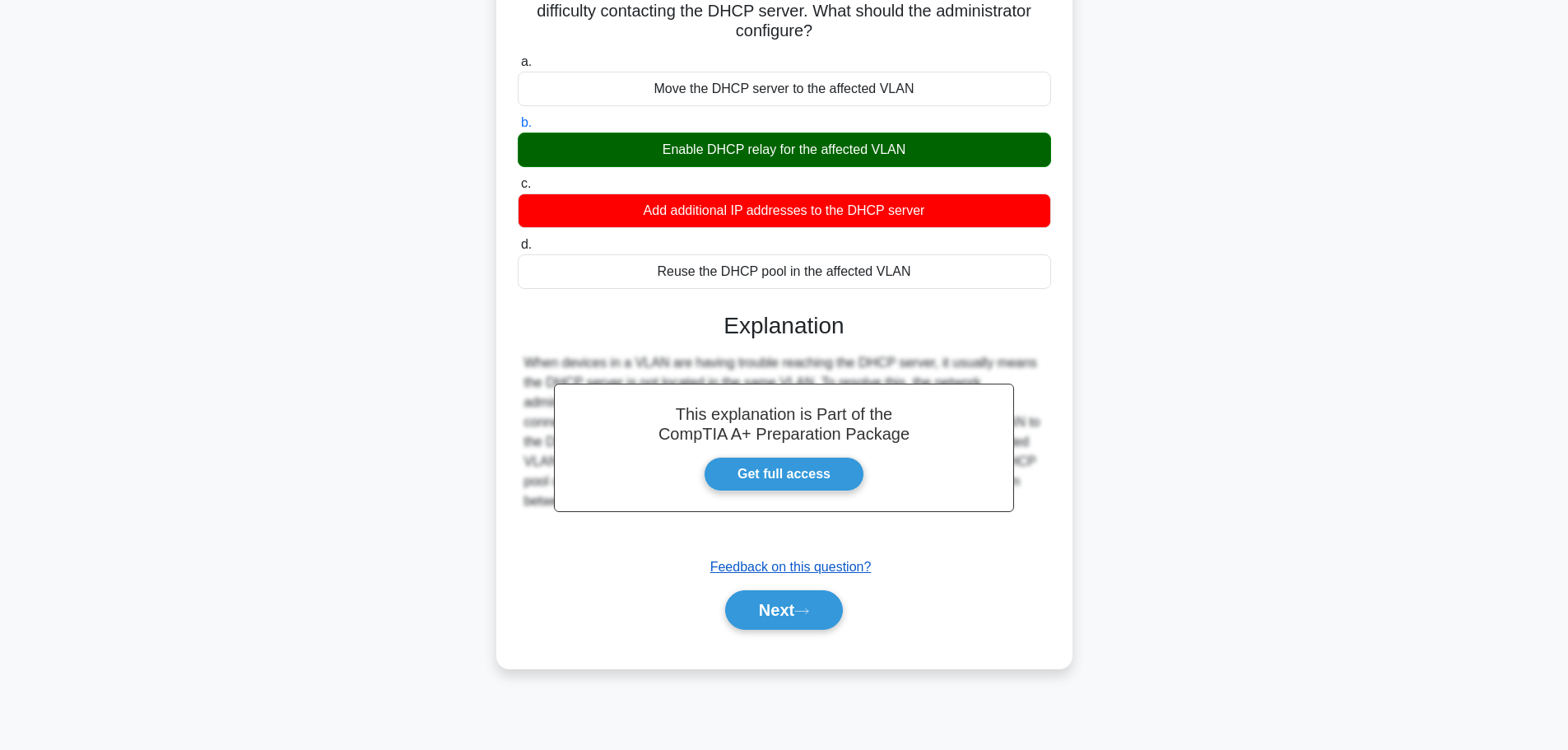
scroll to position [139, 0]
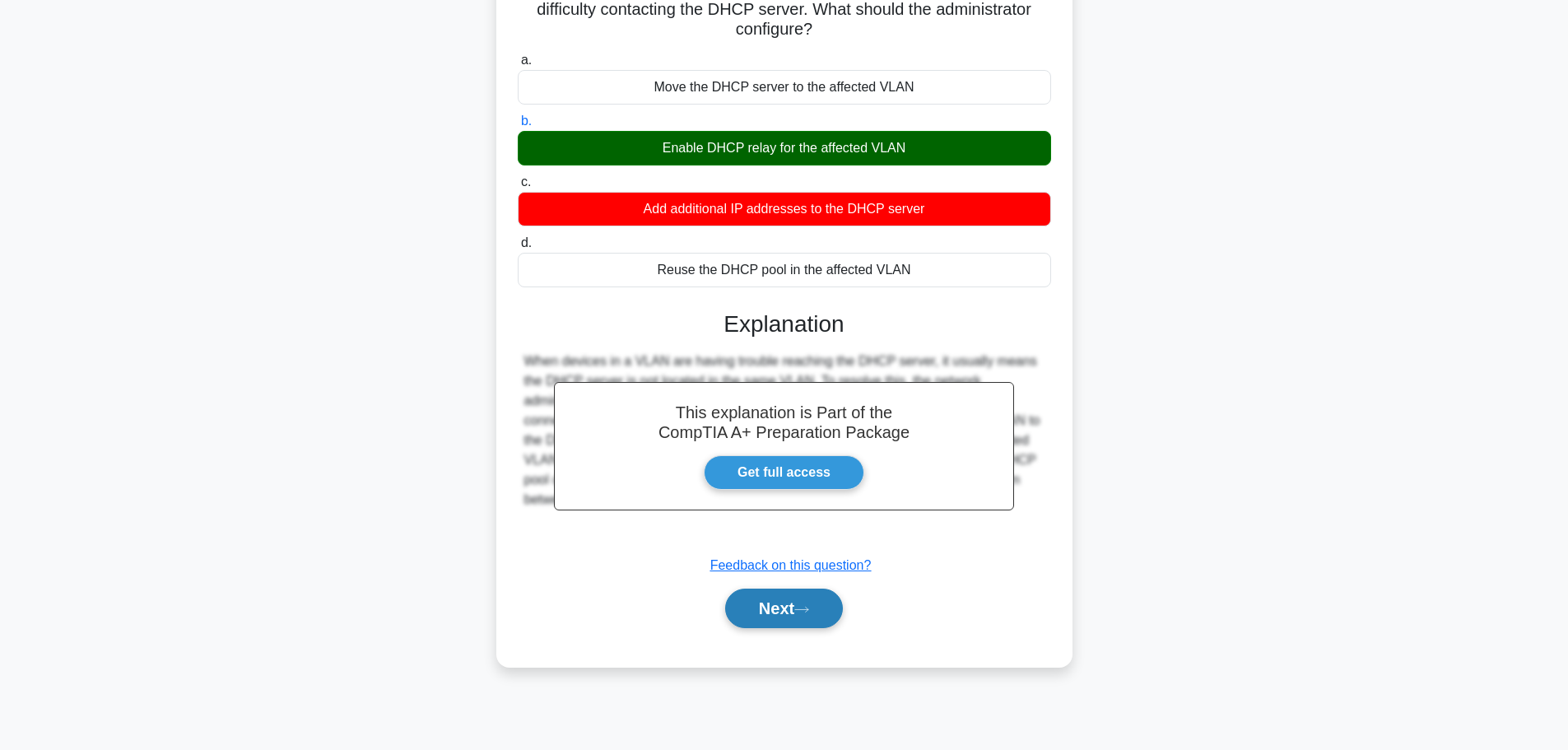
click at [787, 610] on button "Next" at bounding box center [784, 608] width 117 height 39
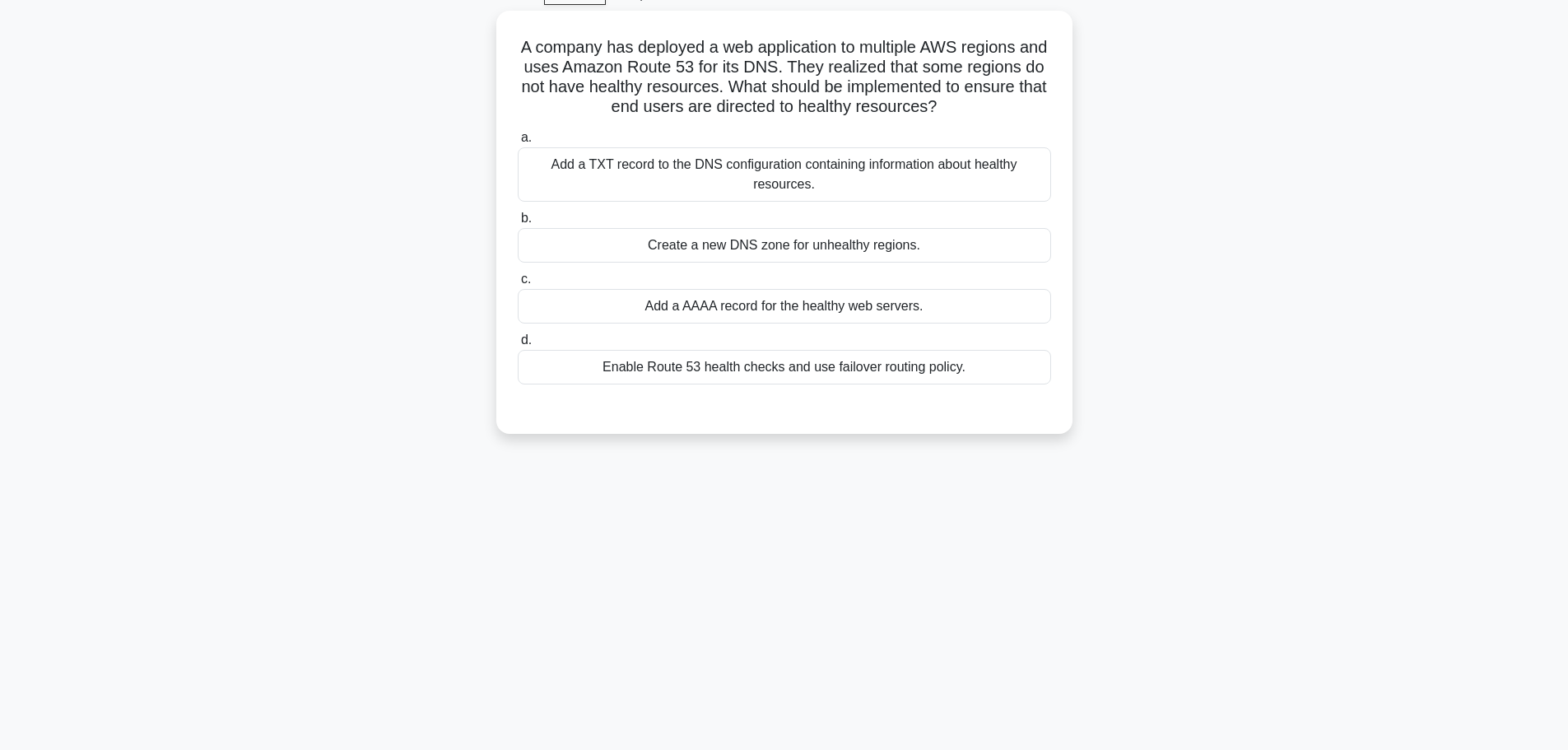
scroll to position [57, 0]
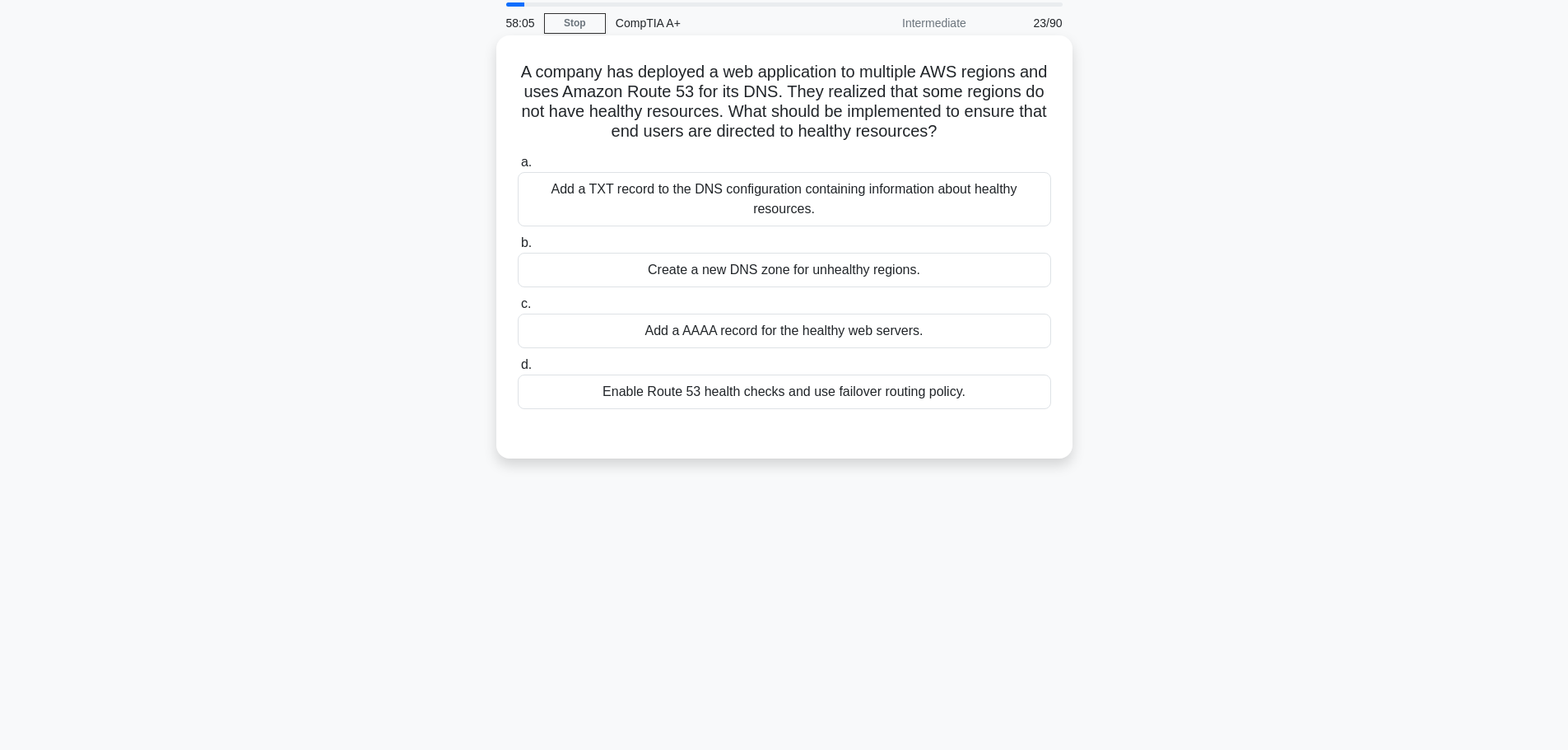
click at [795, 327] on div "Add a AAAA record for the healthy web servers." at bounding box center [784, 331] width 533 height 35
click at [518, 310] on input "c. Add a AAAA record for the healthy web servers." at bounding box center [518, 304] width 0 height 11
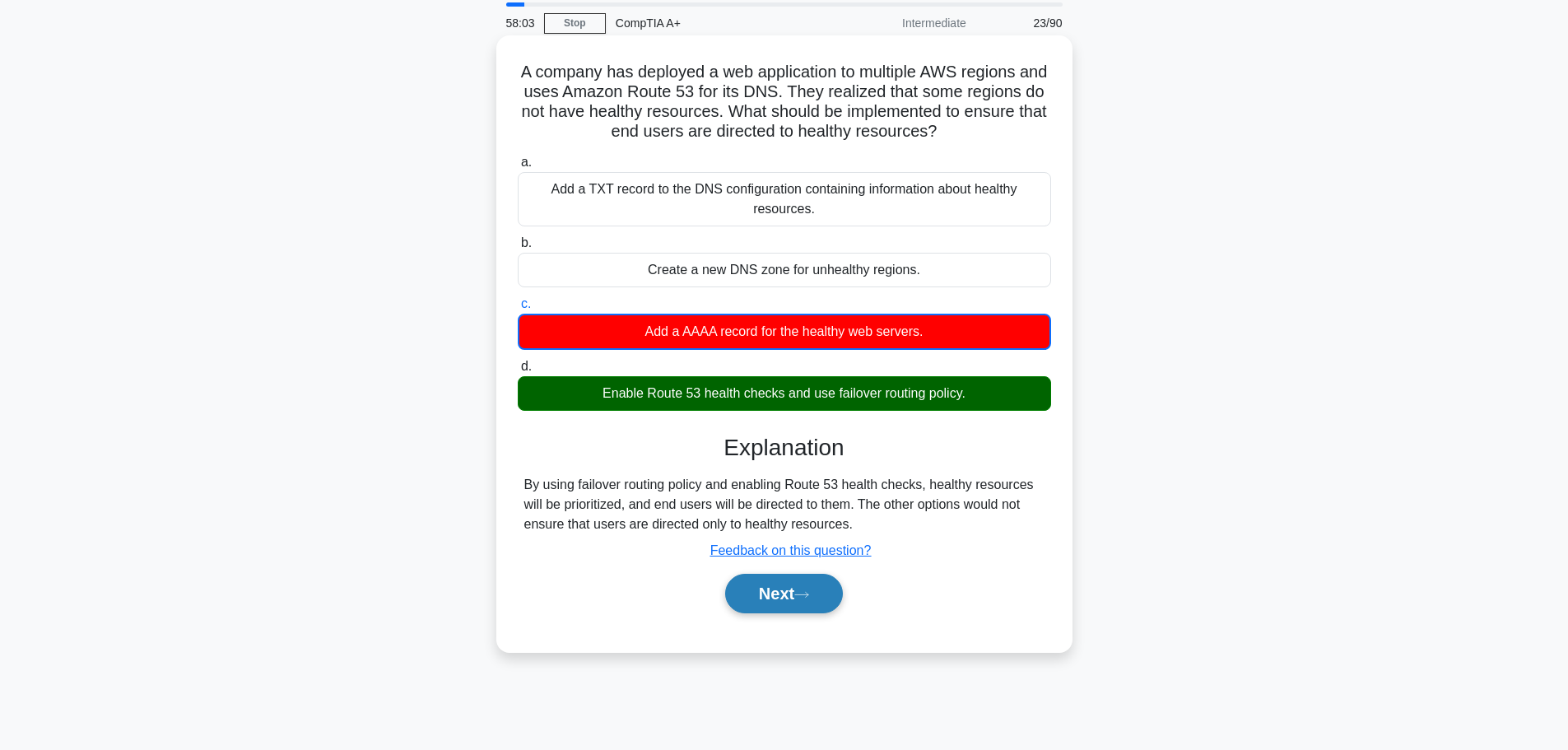
click at [773, 605] on button "Next" at bounding box center [784, 593] width 117 height 39
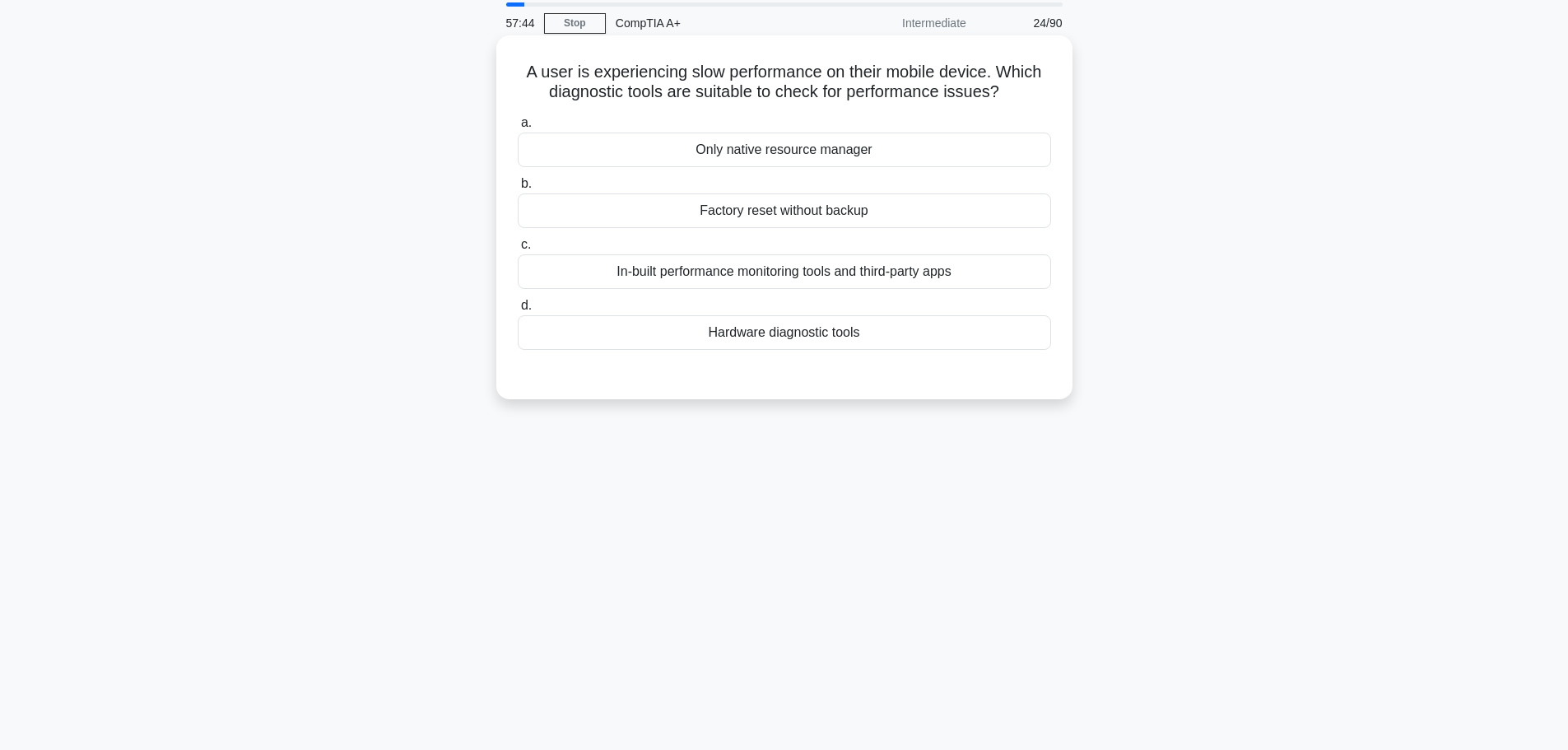
click at [795, 272] on div "In-built performance monitoring tools and third-party apps" at bounding box center [784, 271] width 533 height 35
click at [518, 250] on input "c. In-built performance monitoring tools and third-party apps" at bounding box center [518, 245] width 0 height 11
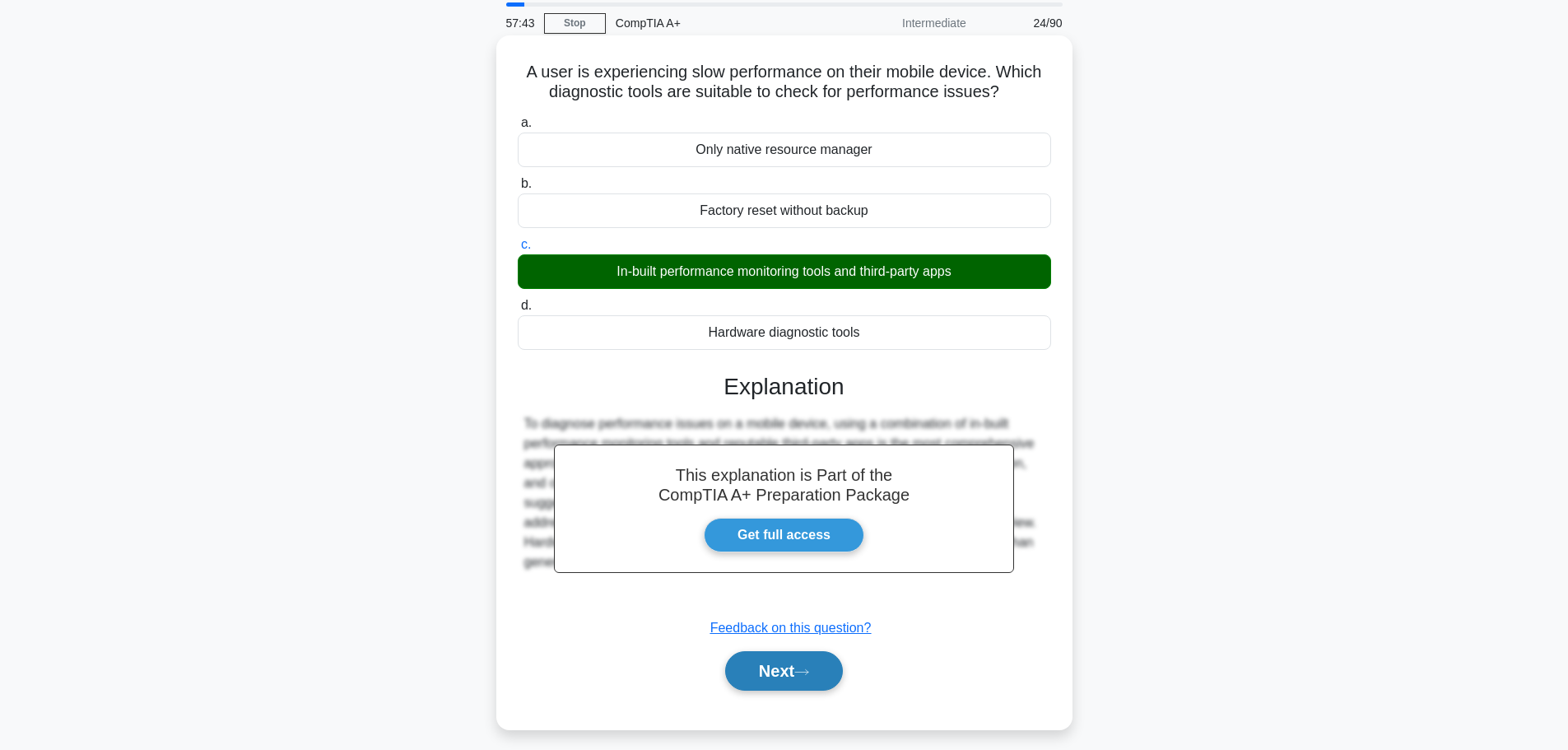
click at [782, 670] on button "Next" at bounding box center [784, 670] width 117 height 39
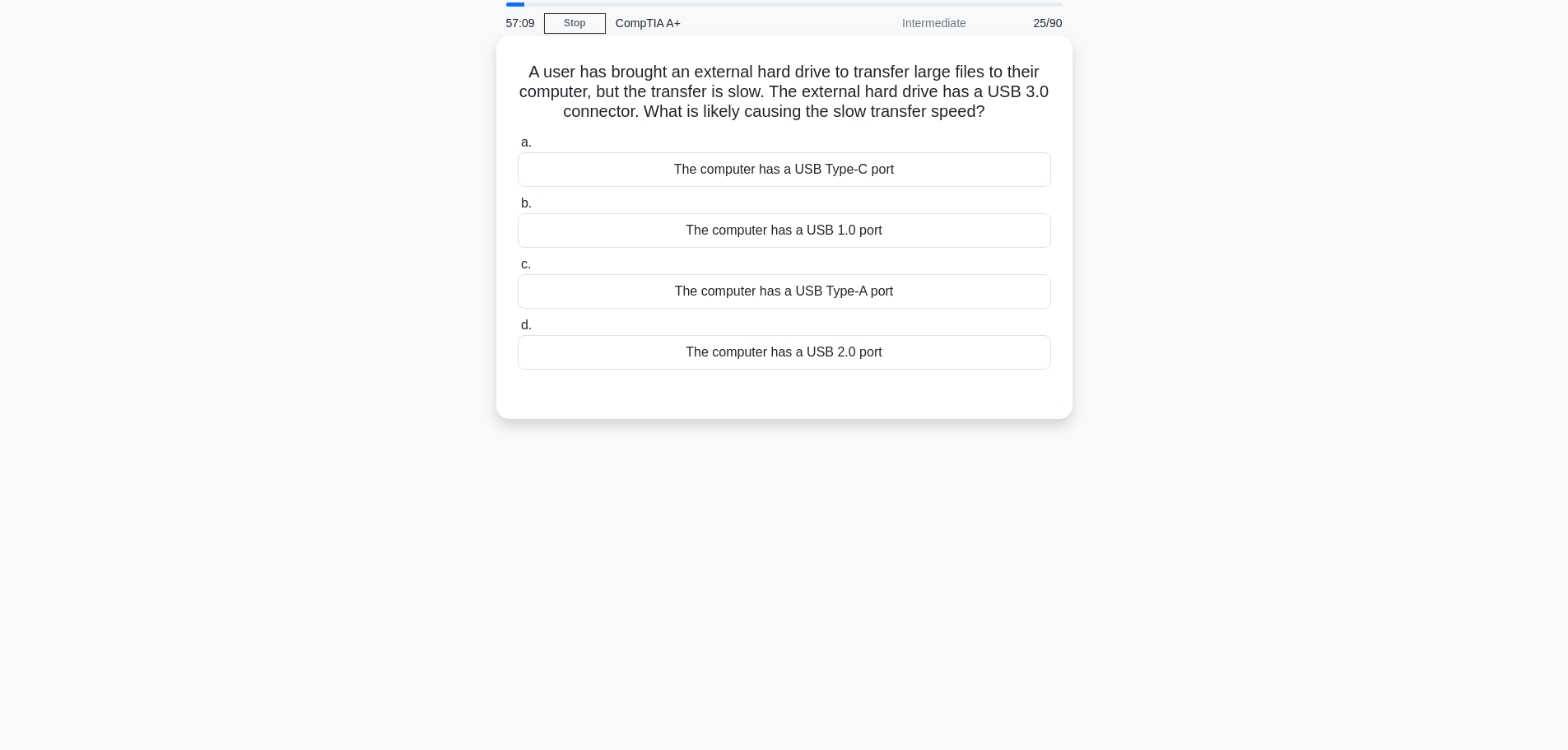
click at [787, 351] on div "The computer has a USB 2.0 port" at bounding box center [784, 352] width 533 height 35
click at [518, 331] on input "d. The computer has a USB 2.0 port" at bounding box center [518, 325] width 0 height 11
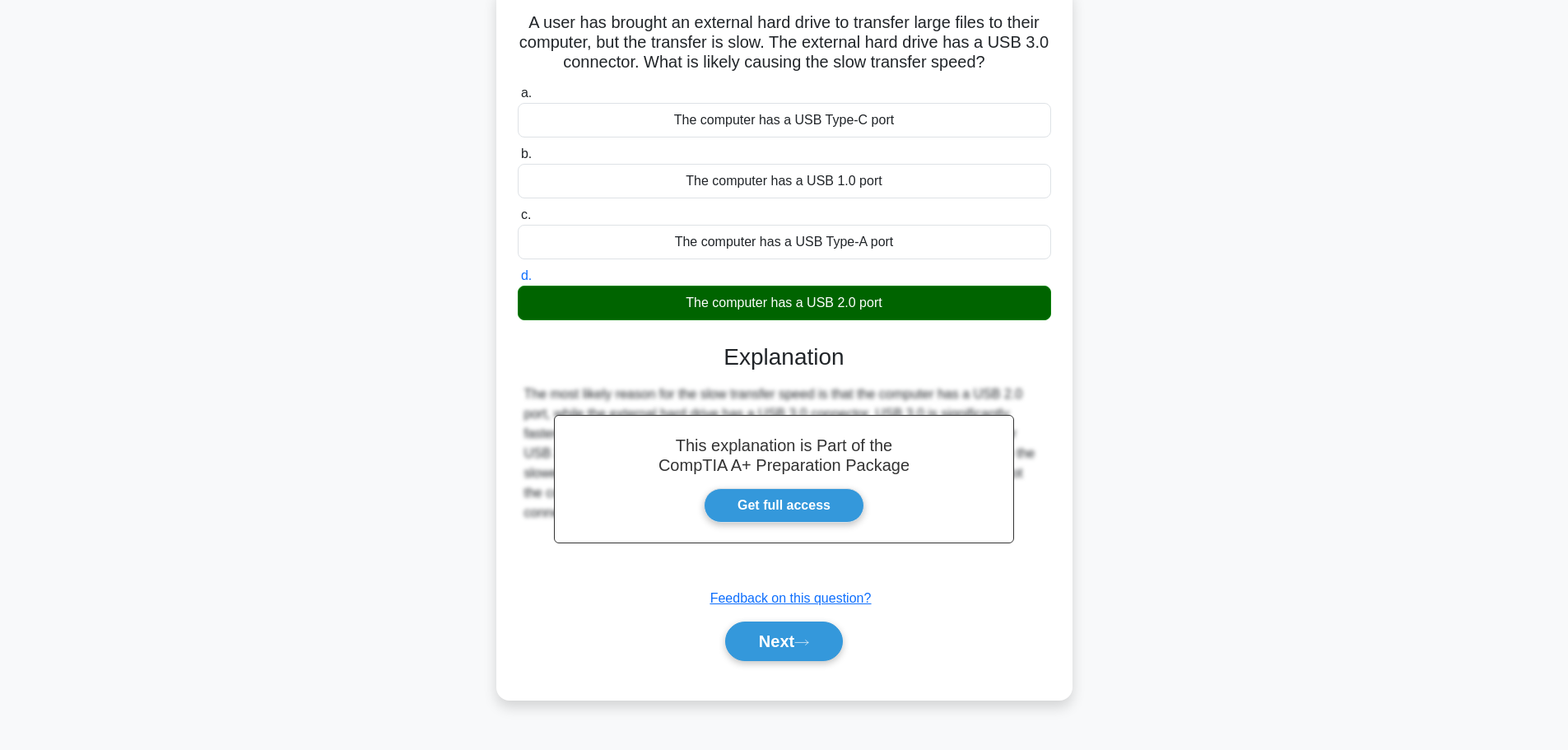
scroll to position [139, 0]
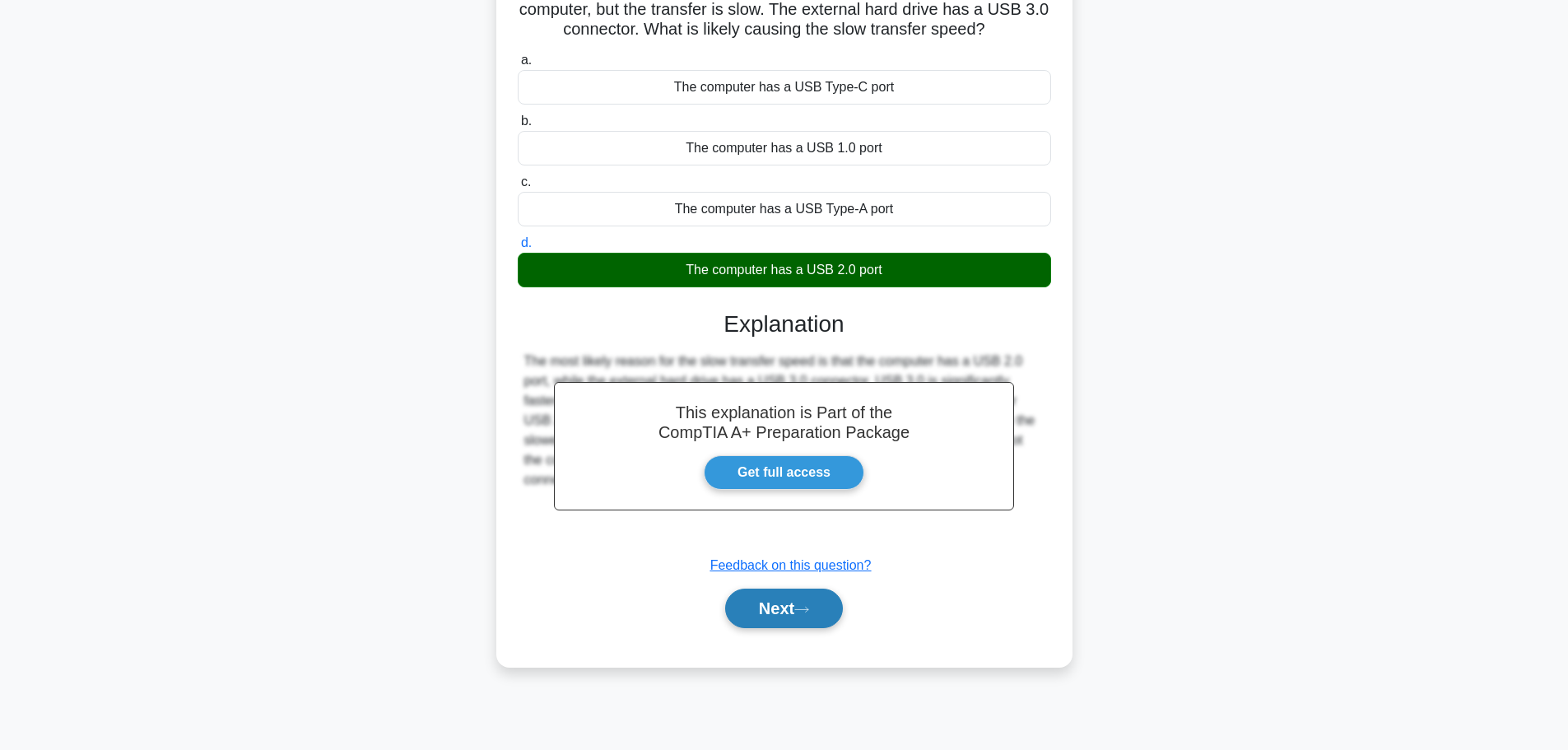
click at [776, 603] on button "Next" at bounding box center [784, 608] width 117 height 39
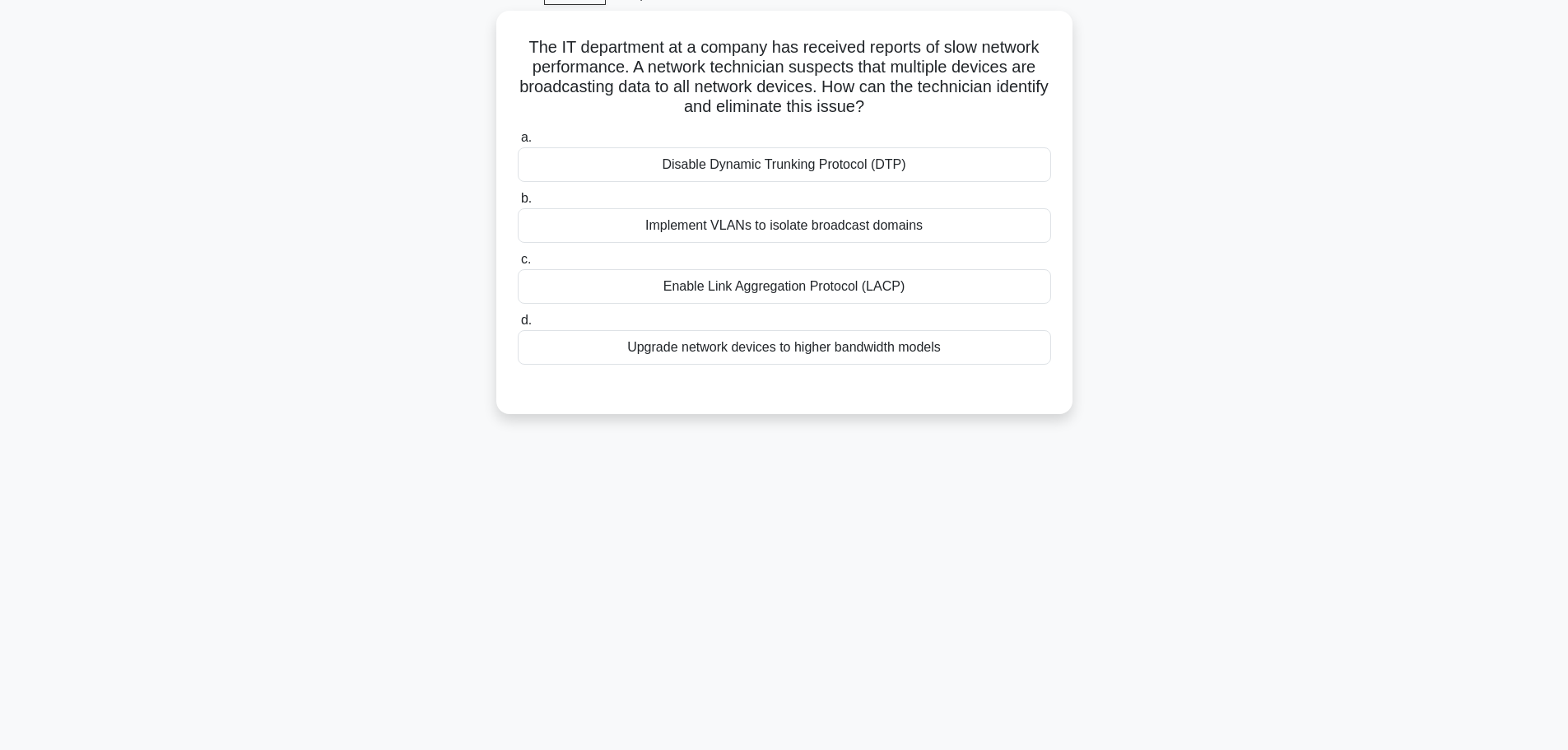
scroll to position [57, 0]
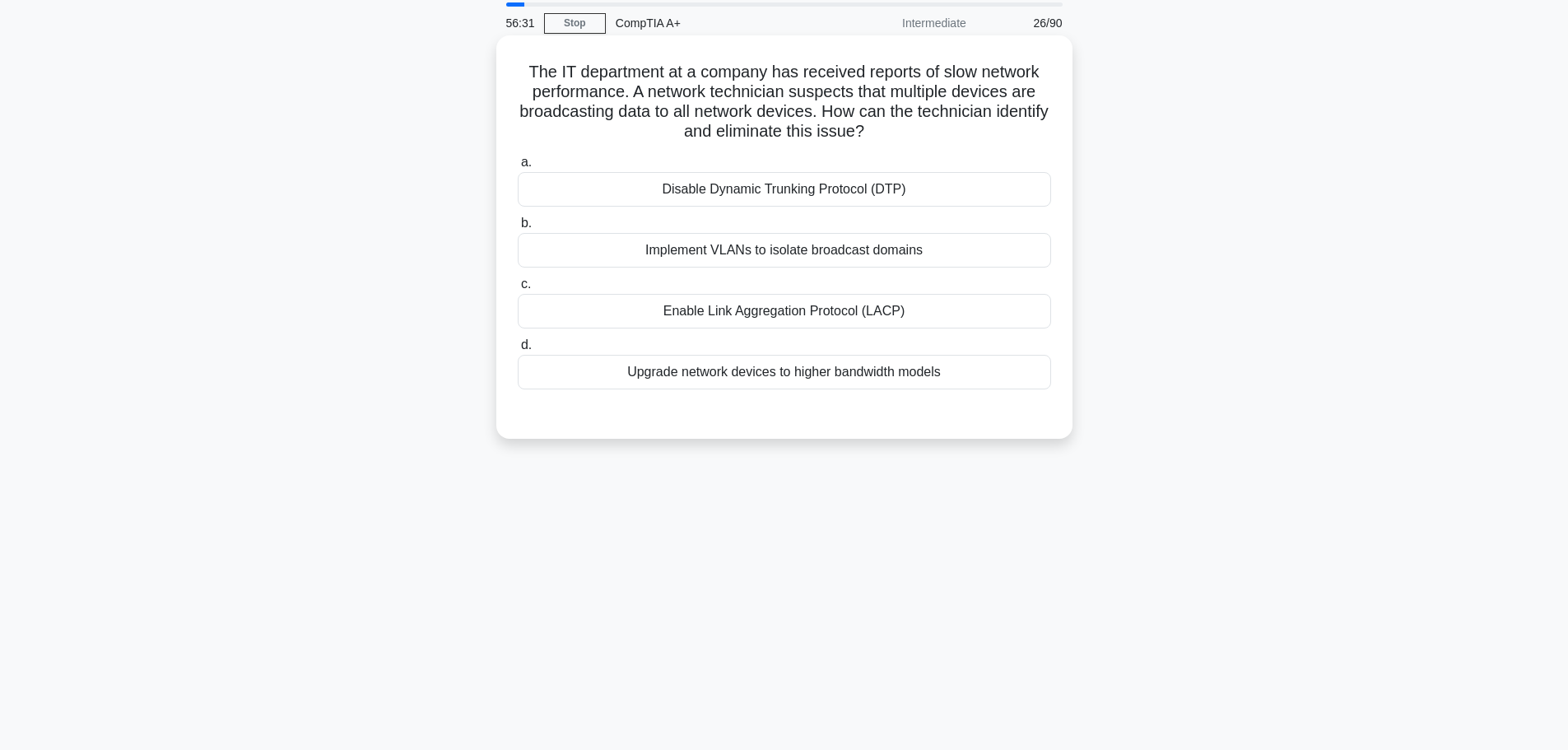
click at [775, 311] on div "Enable Link Aggregation Protocol (LACP)" at bounding box center [784, 312] width 533 height 35
click at [518, 290] on input "c. Enable Link Aggregation Protocol (LACP)" at bounding box center [518, 284] width 0 height 11
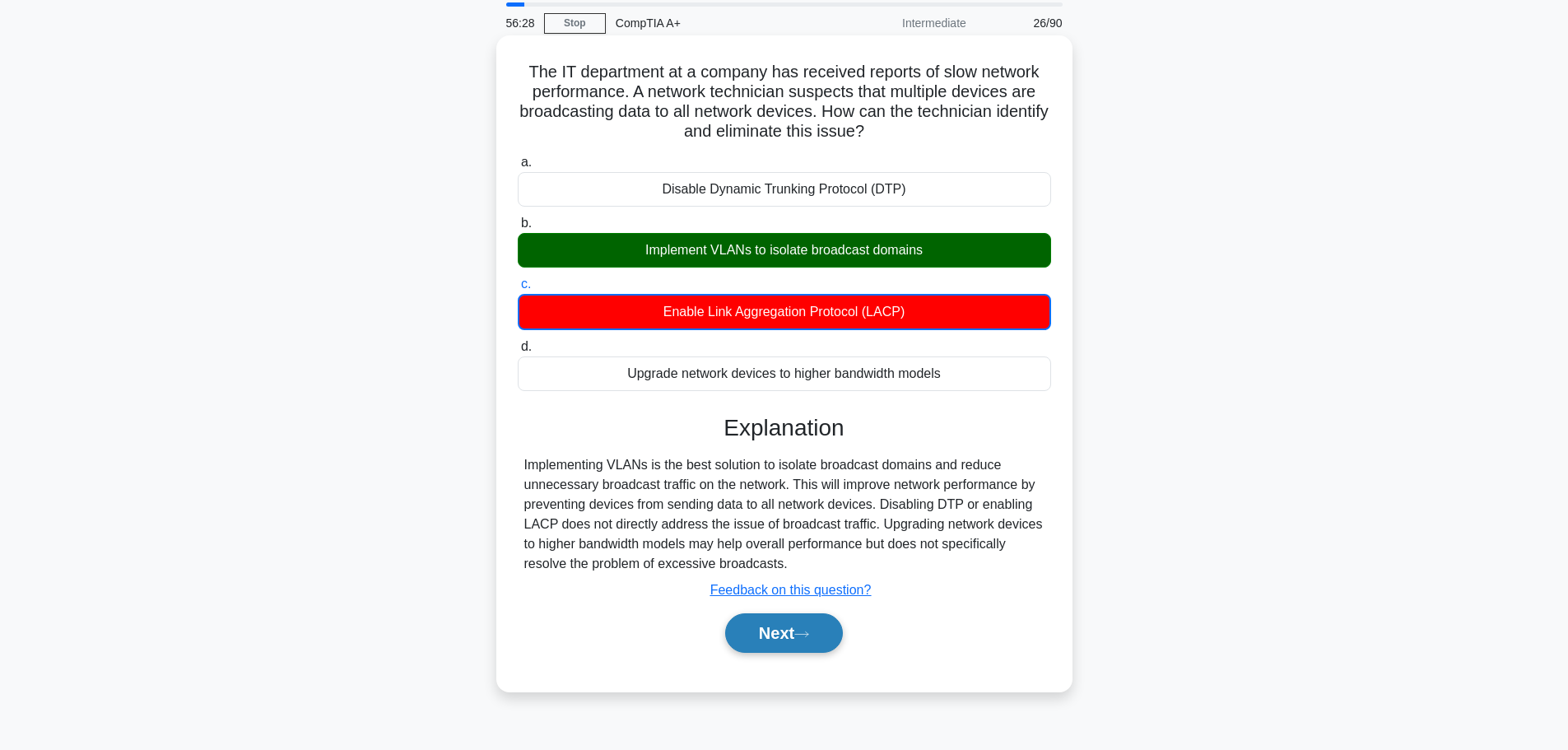
click at [790, 642] on button "Next" at bounding box center [784, 633] width 117 height 39
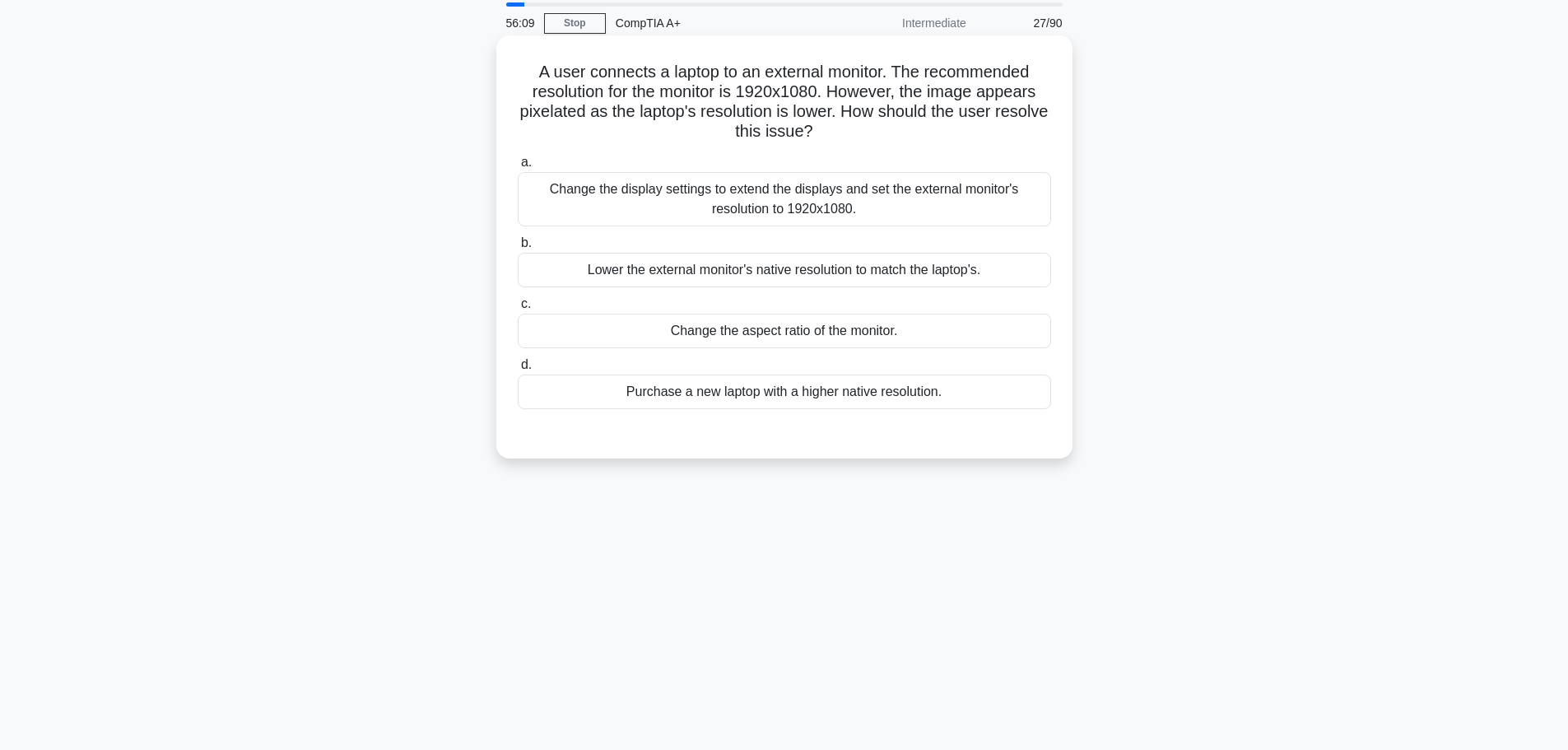
click at [820, 203] on div "Change the display settings to extend the displays and set the external monitor…" at bounding box center [784, 199] width 533 height 54
click at [518, 168] on input "a. Change the display settings to extend the displays and set the external moni…" at bounding box center [518, 163] width 0 height 11
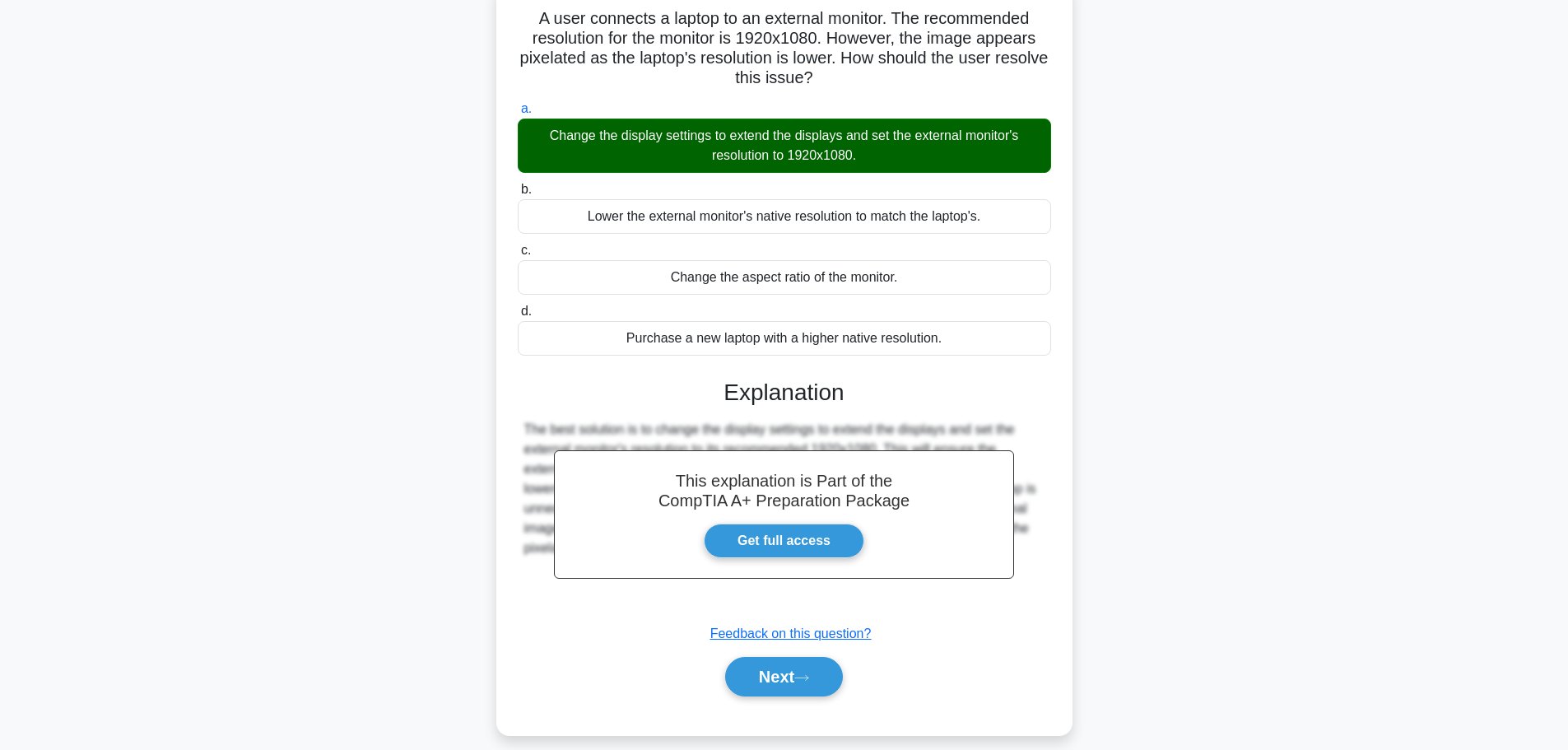
scroll to position [139, 0]
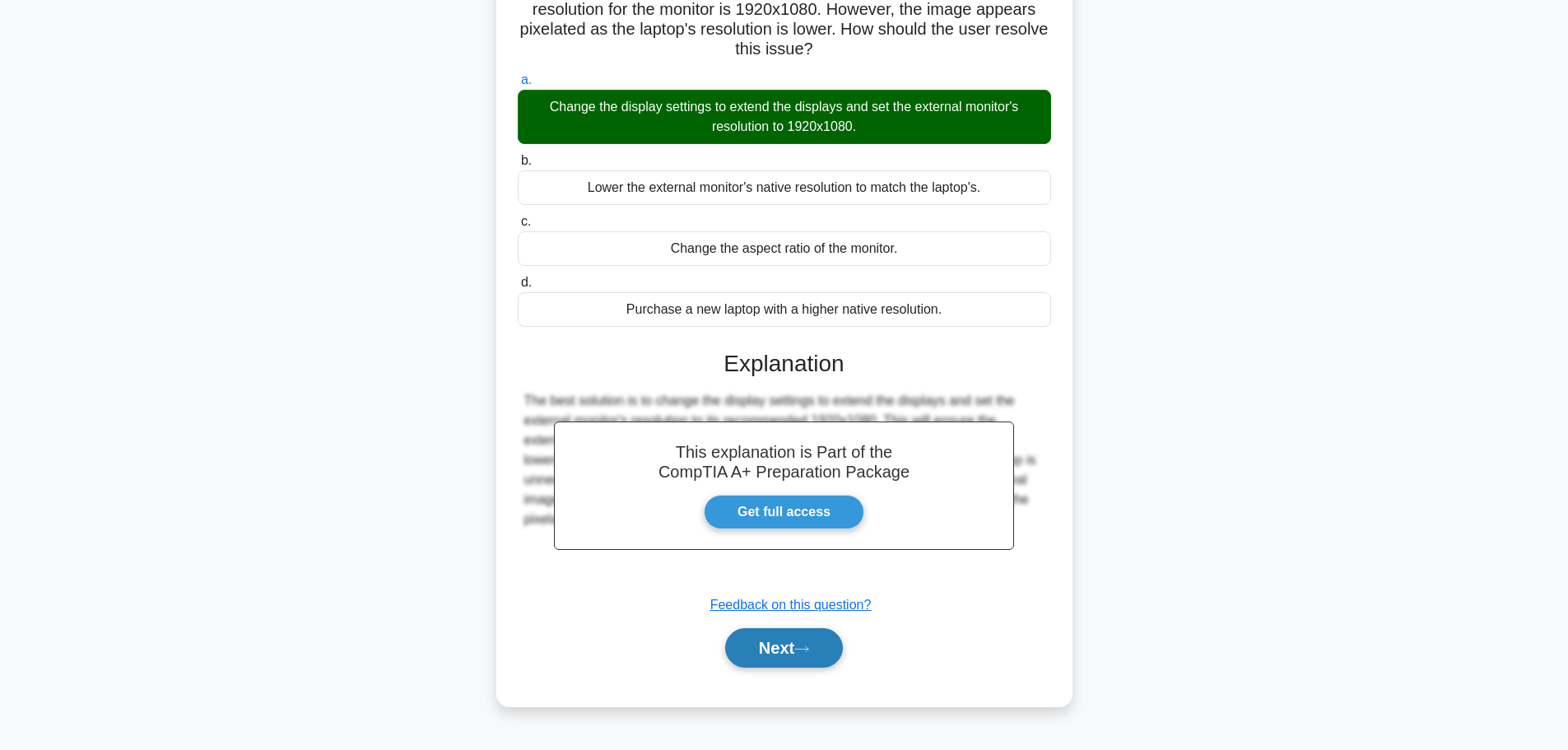
click at [797, 646] on button "Next" at bounding box center [784, 647] width 117 height 39
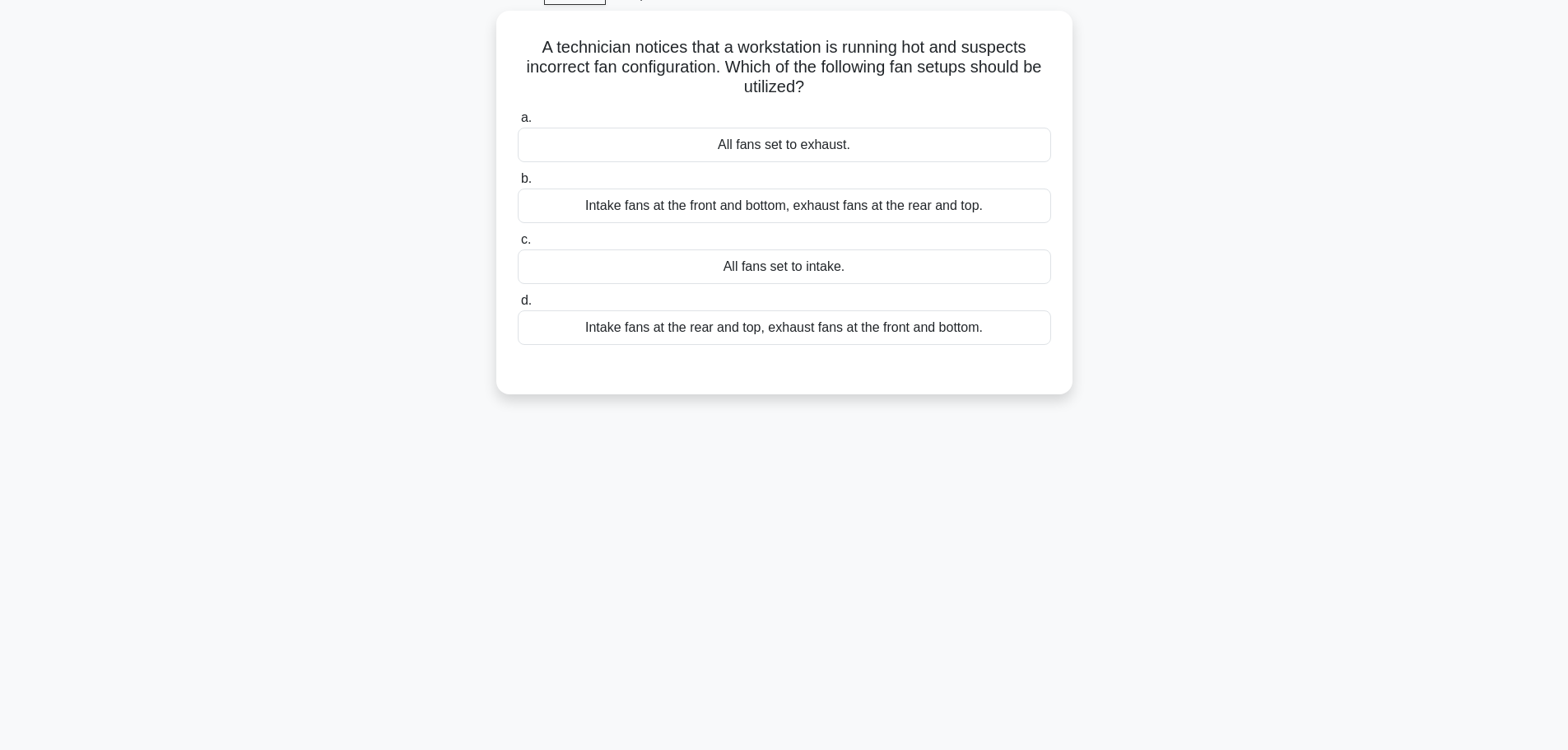
scroll to position [57, 0]
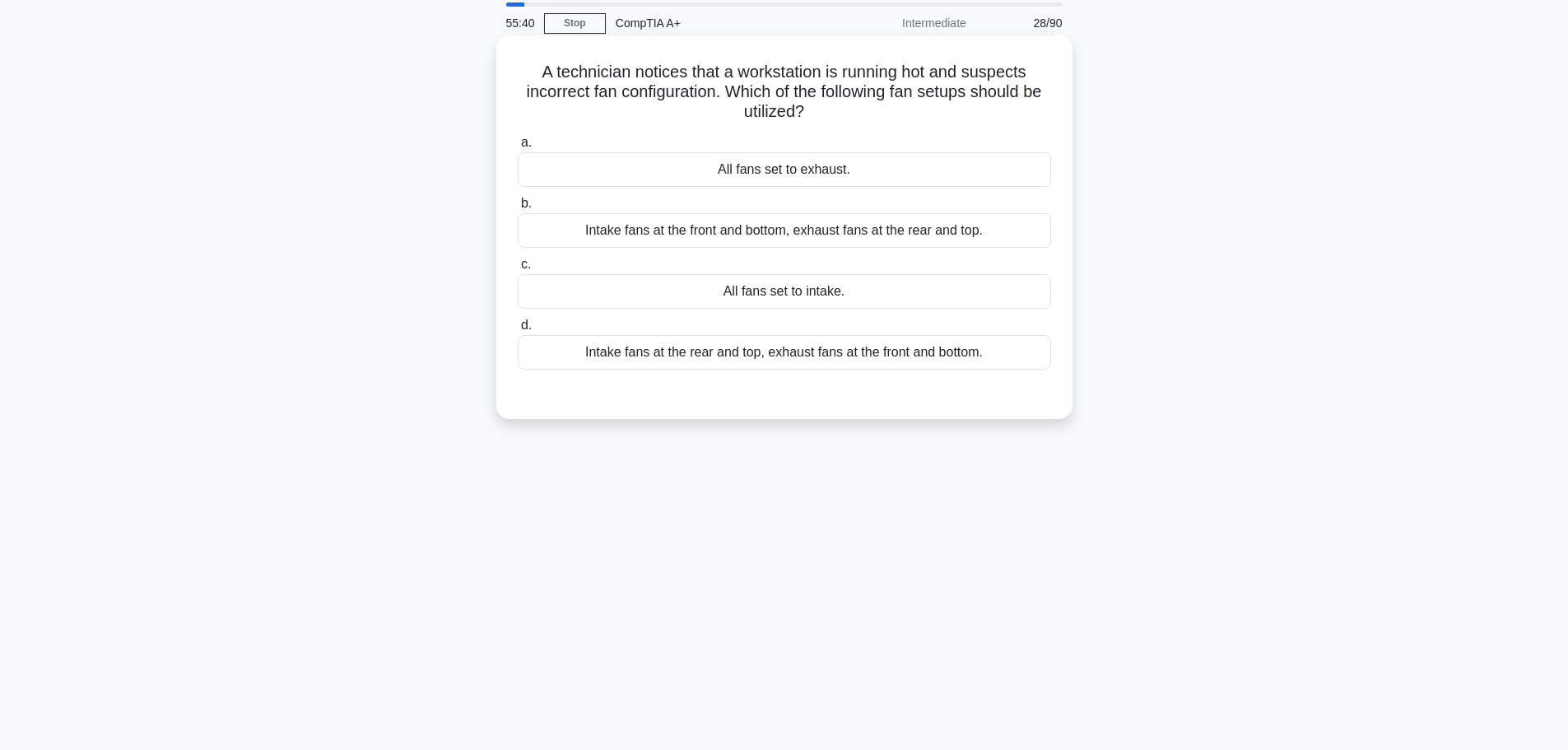
click at [777, 292] on div "All fans set to intake." at bounding box center [784, 292] width 533 height 35
click at [518, 270] on input "c. All fans set to intake." at bounding box center [518, 265] width 0 height 11
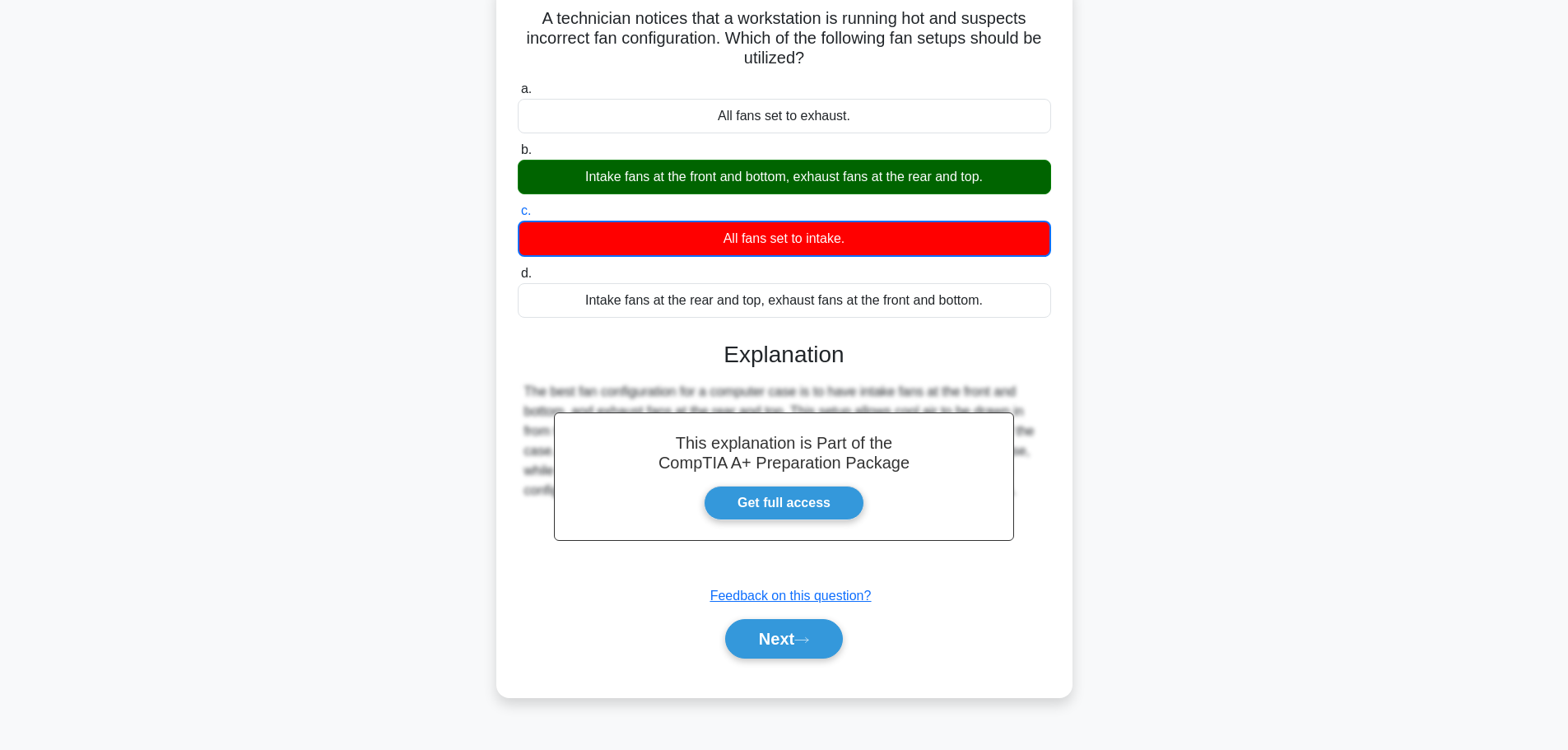
scroll to position [139, 0]
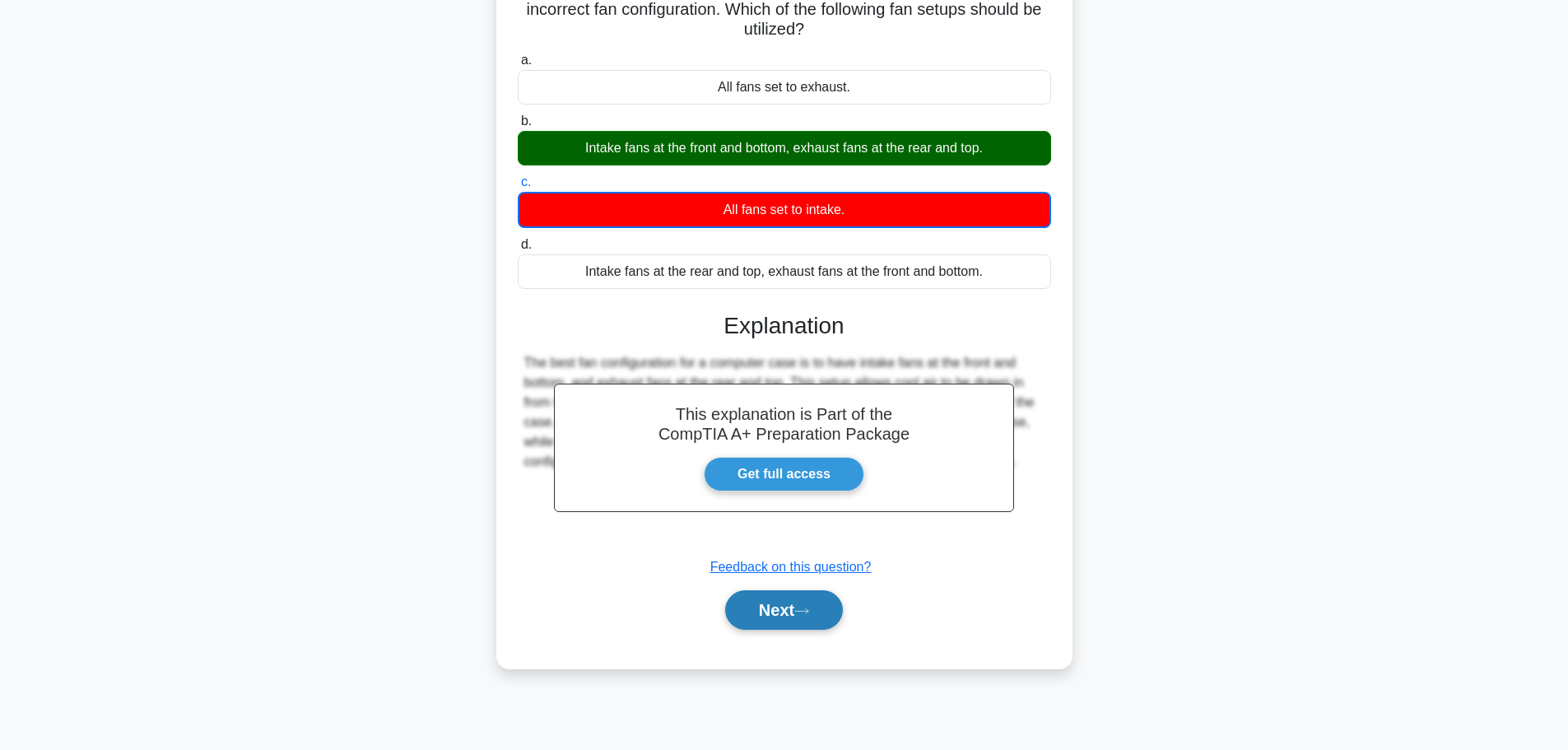
click at [773, 623] on button "Next" at bounding box center [784, 610] width 117 height 39
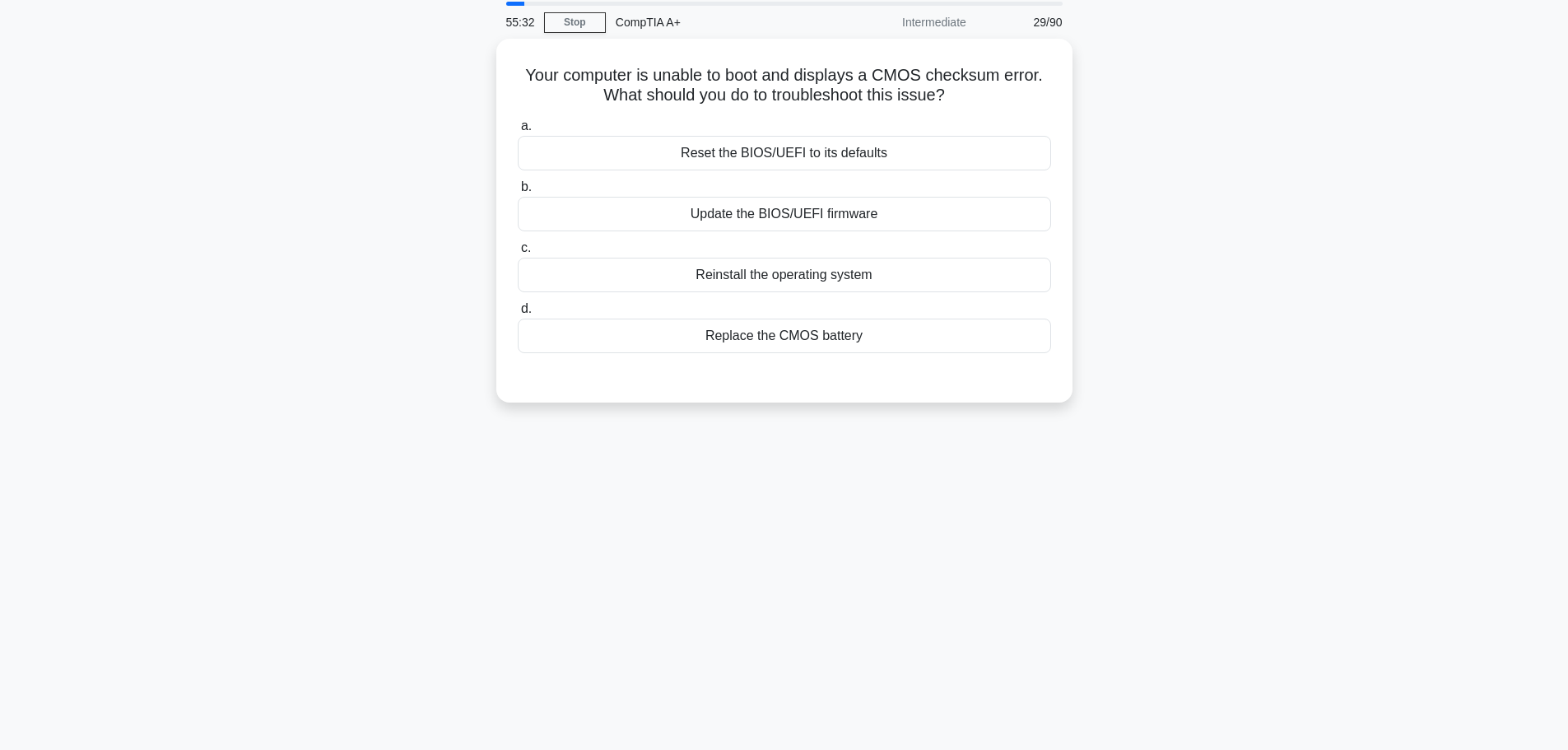
scroll to position [57, 0]
drag, startPoint x: 773, startPoint y: 338, endPoint x: 803, endPoint y: 392, distance: 61.8
click at [773, 338] on div "Replace the CMOS battery" at bounding box center [784, 333] width 533 height 35
click at [518, 311] on input "d. Replace the CMOS battery" at bounding box center [518, 306] width 0 height 11
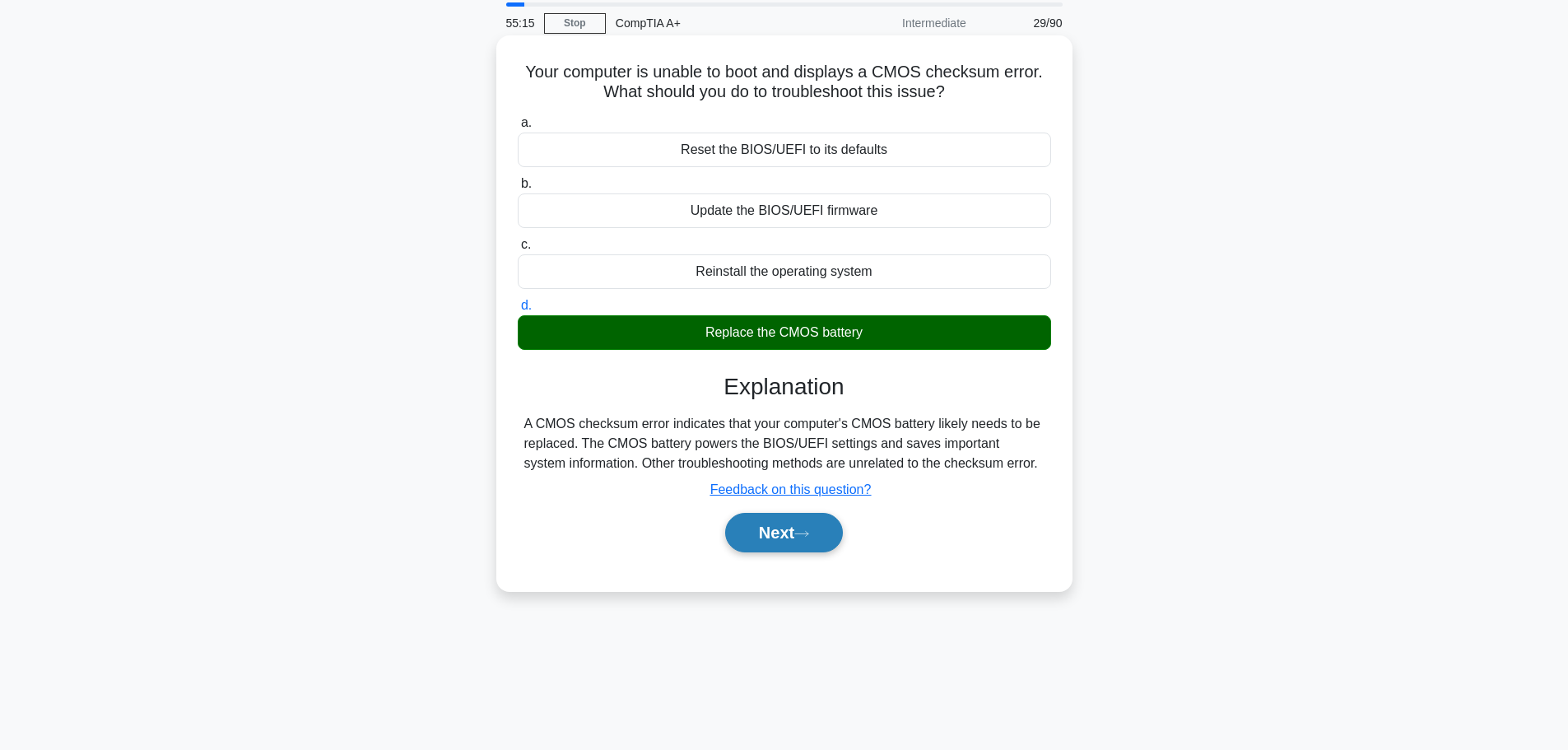
click at [779, 537] on button "Next" at bounding box center [784, 532] width 117 height 39
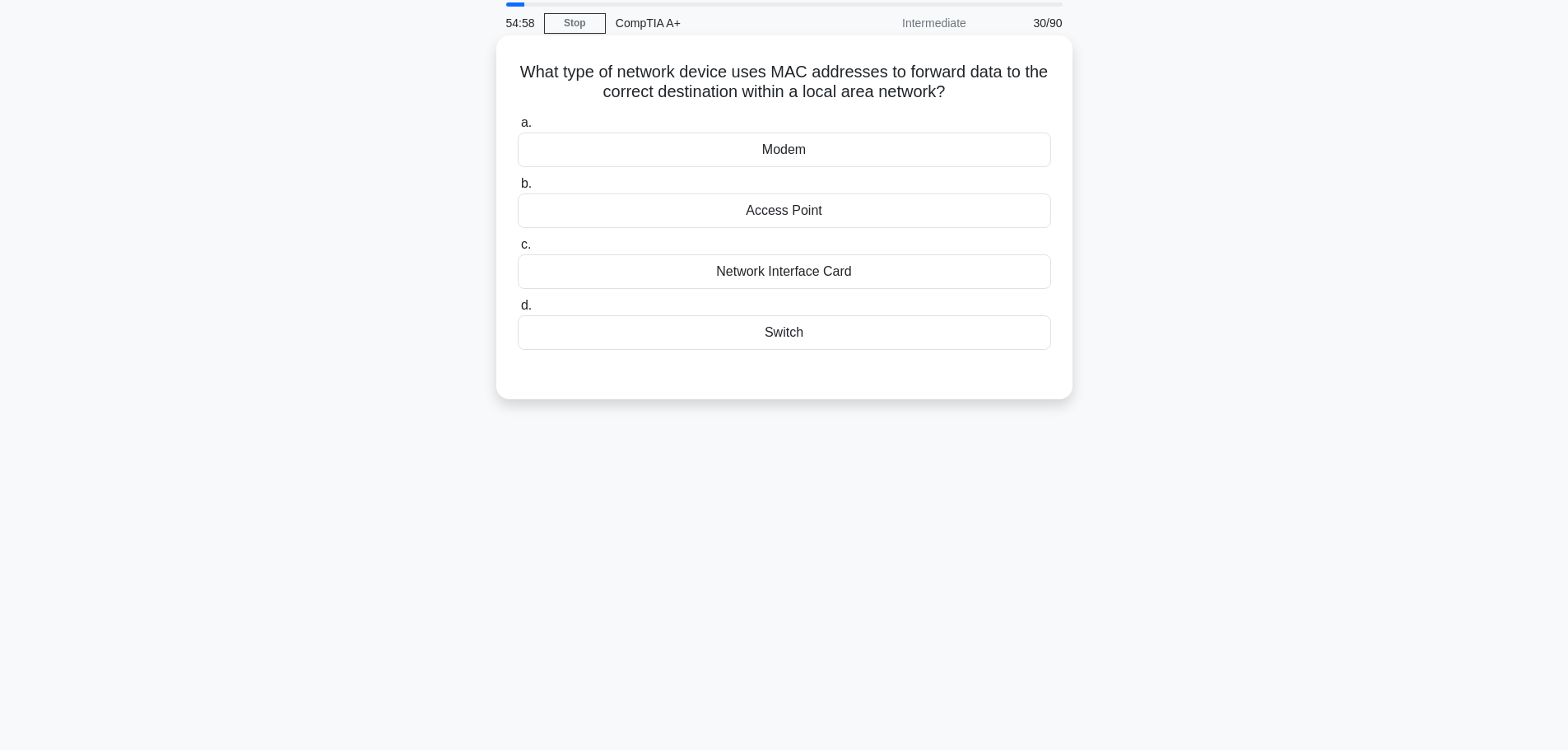
click at [791, 335] on div "Switch" at bounding box center [784, 333] width 533 height 35
click at [518, 311] on input "d. Switch" at bounding box center [518, 306] width 0 height 11
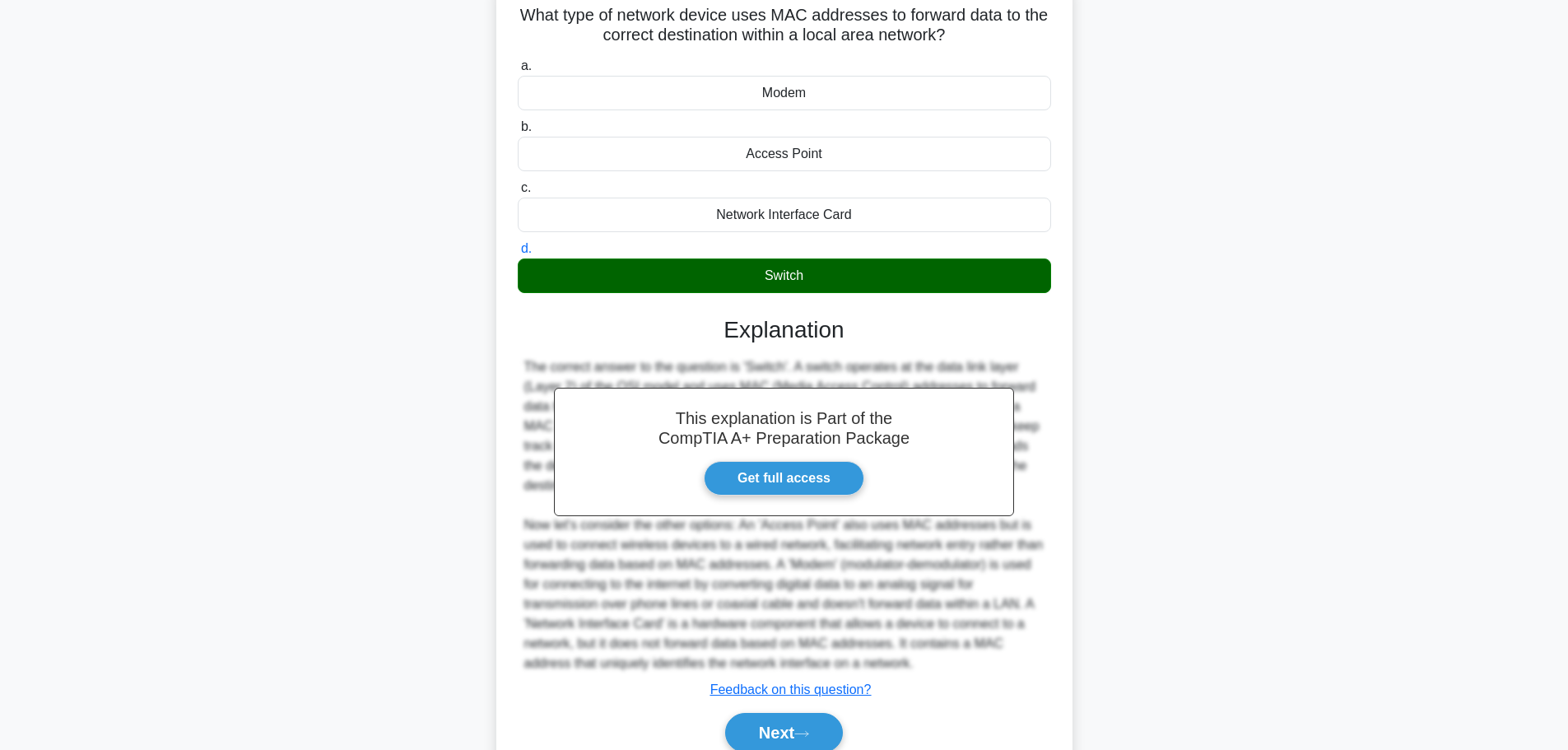
scroll to position [187, 0]
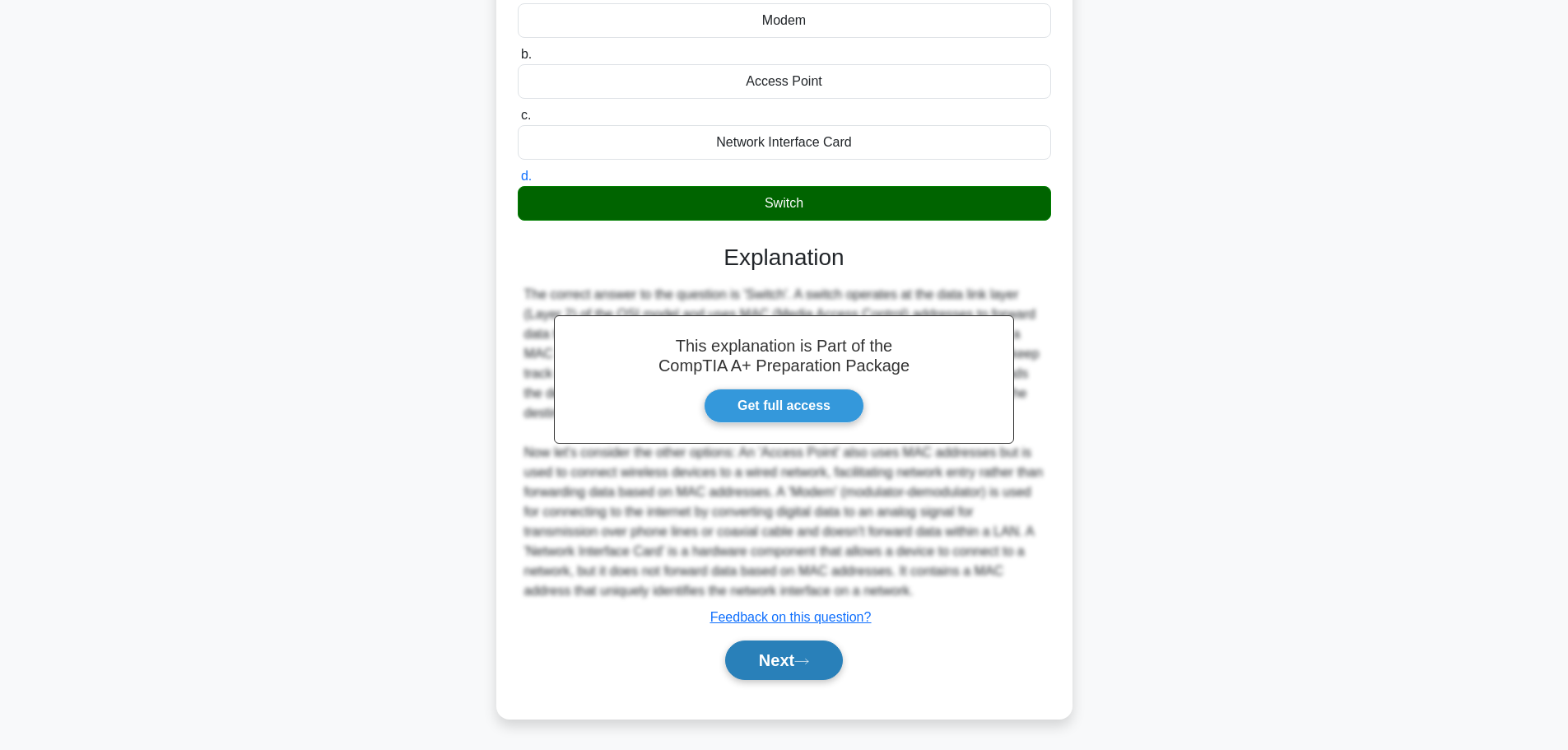
click at [795, 674] on button "Next" at bounding box center [784, 660] width 117 height 39
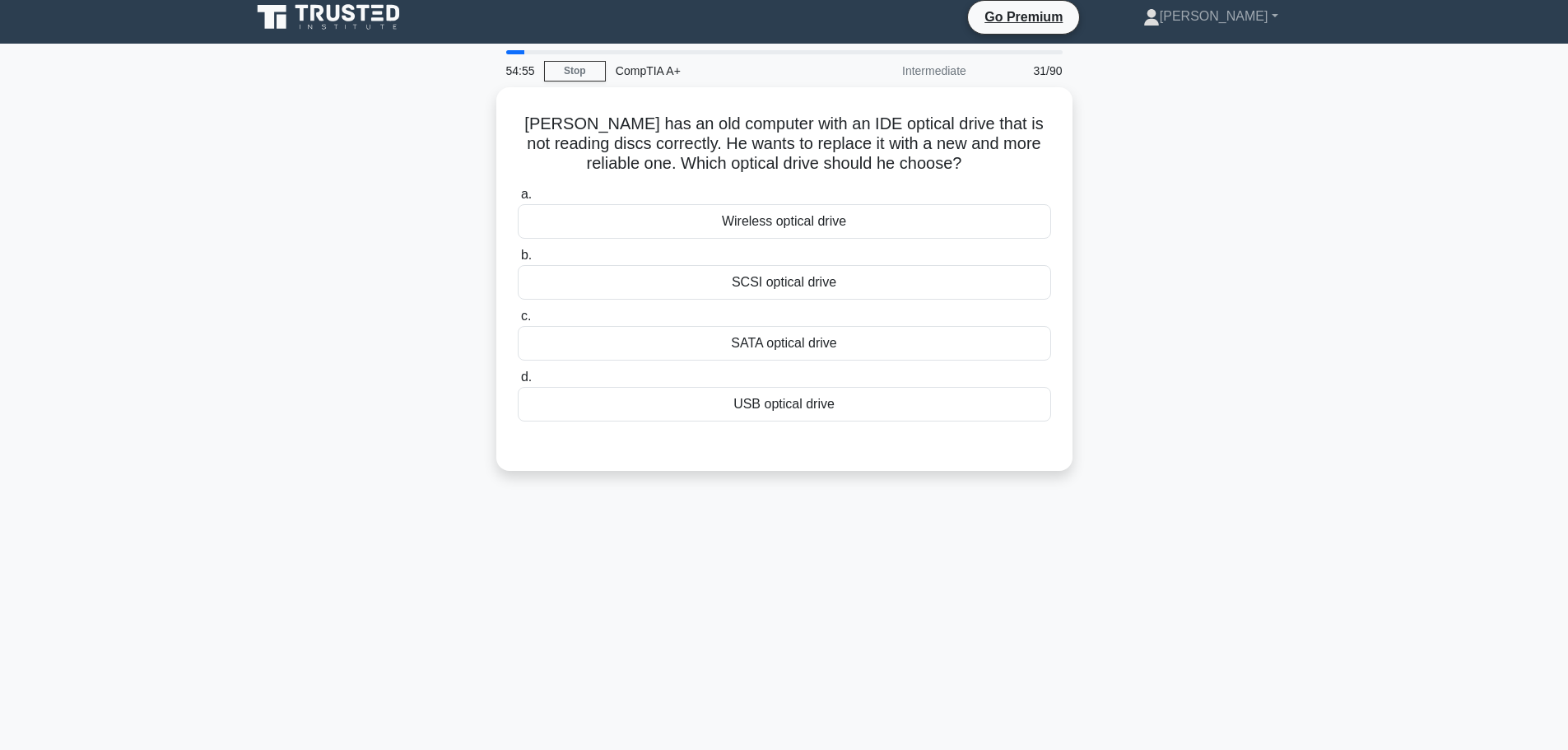
scroll to position [0, 0]
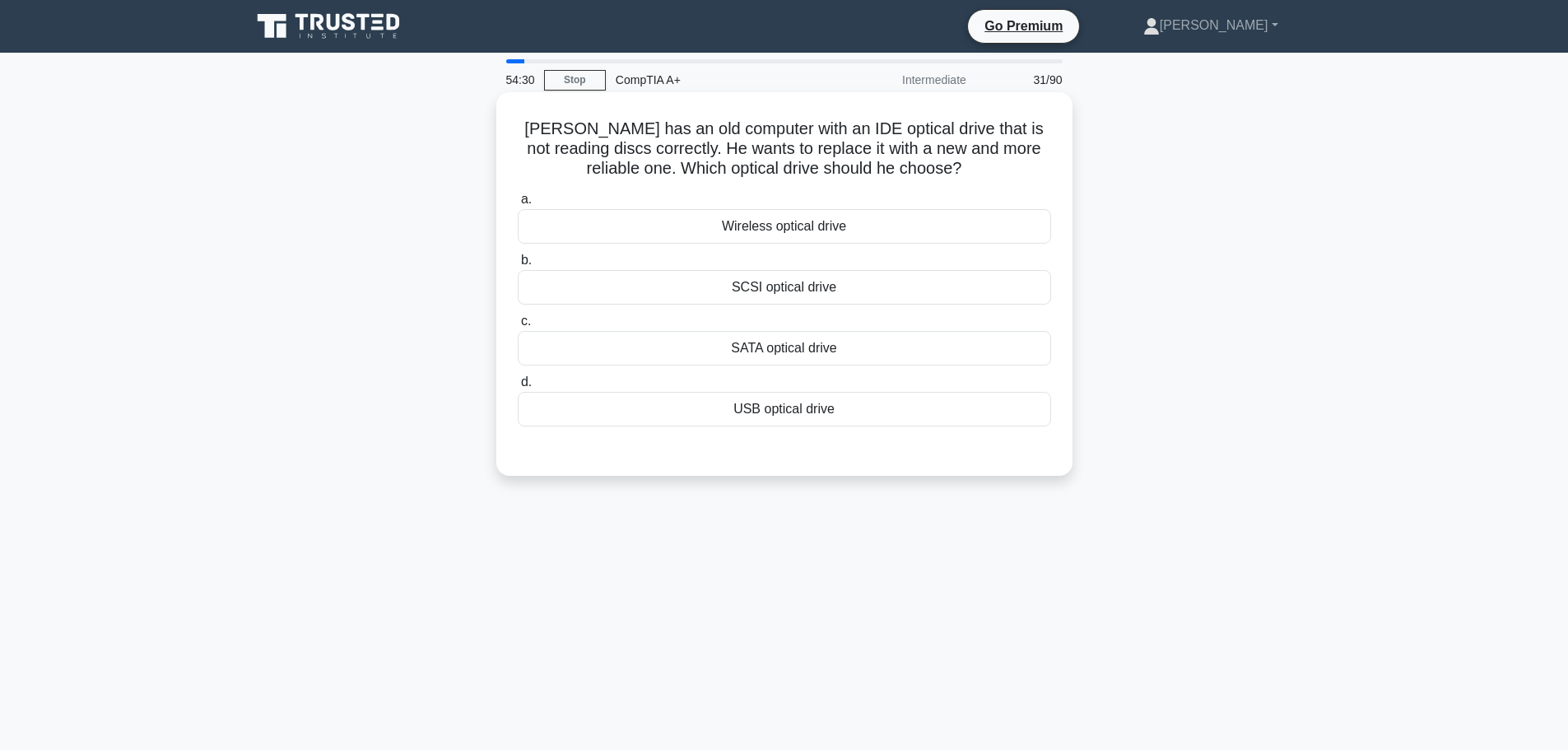
click at [817, 337] on div "SATA optical drive" at bounding box center [784, 348] width 533 height 35
click at [518, 327] on input "c. SATA optical drive" at bounding box center [518, 322] width 0 height 11
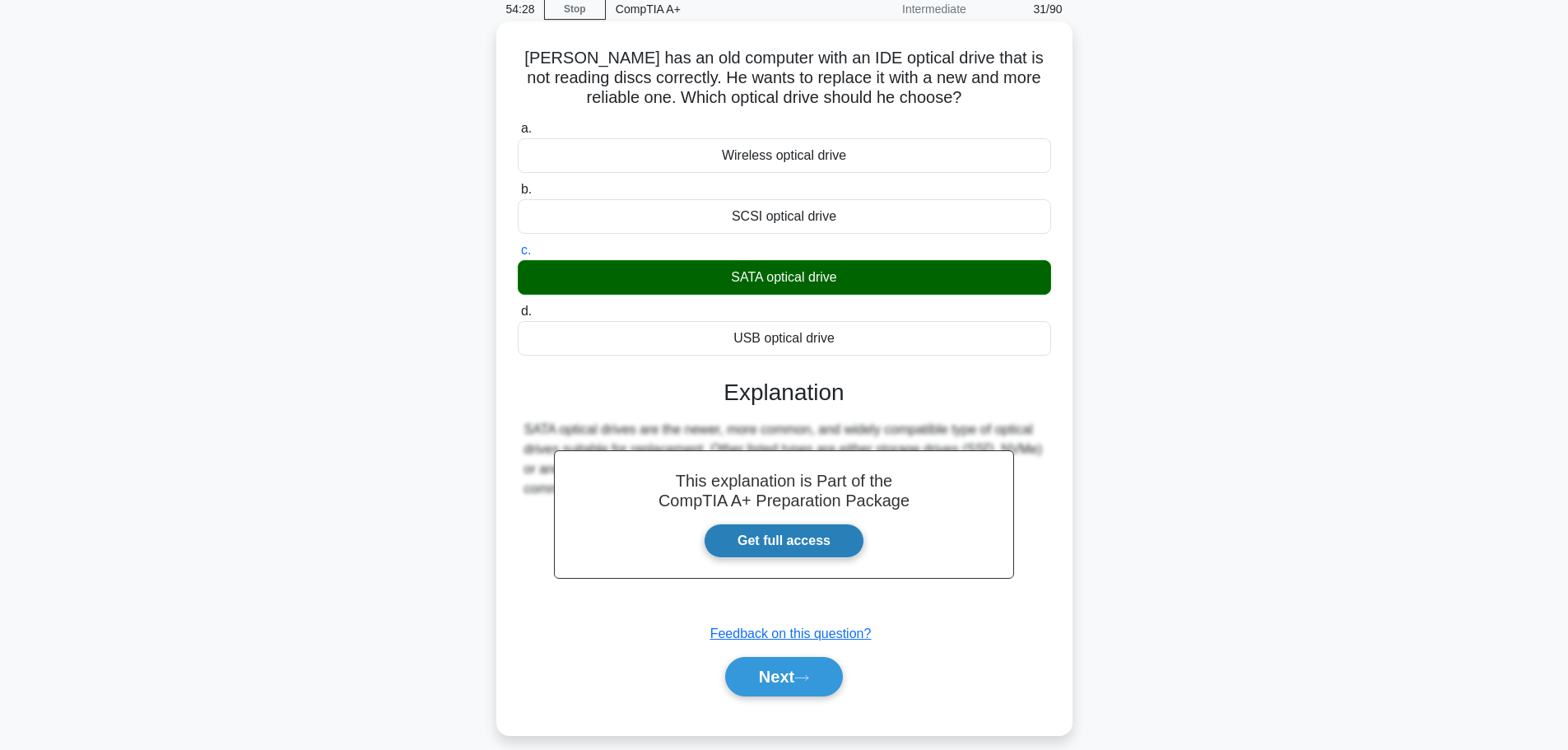
scroll to position [139, 0]
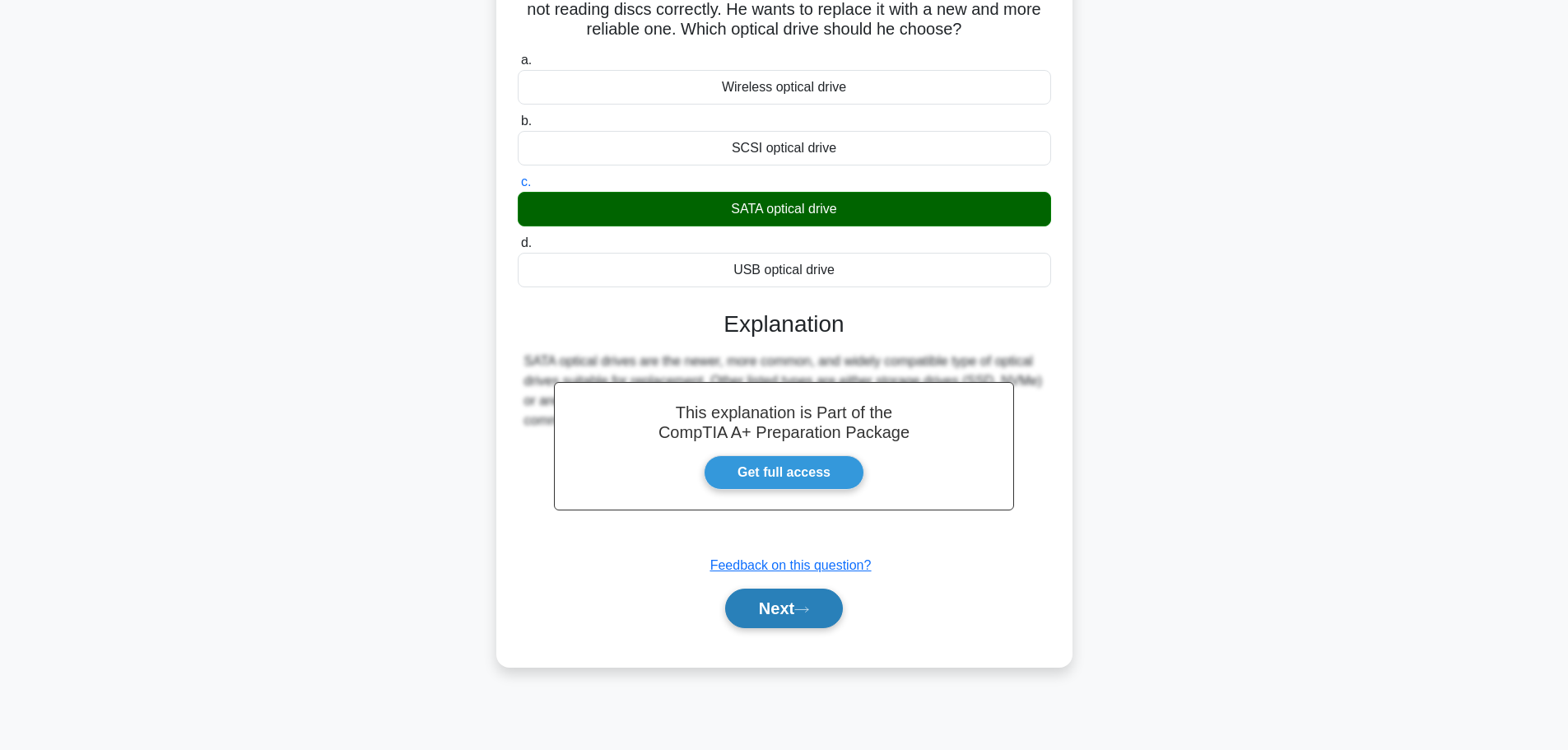
click at [786, 620] on button "Next" at bounding box center [784, 608] width 117 height 39
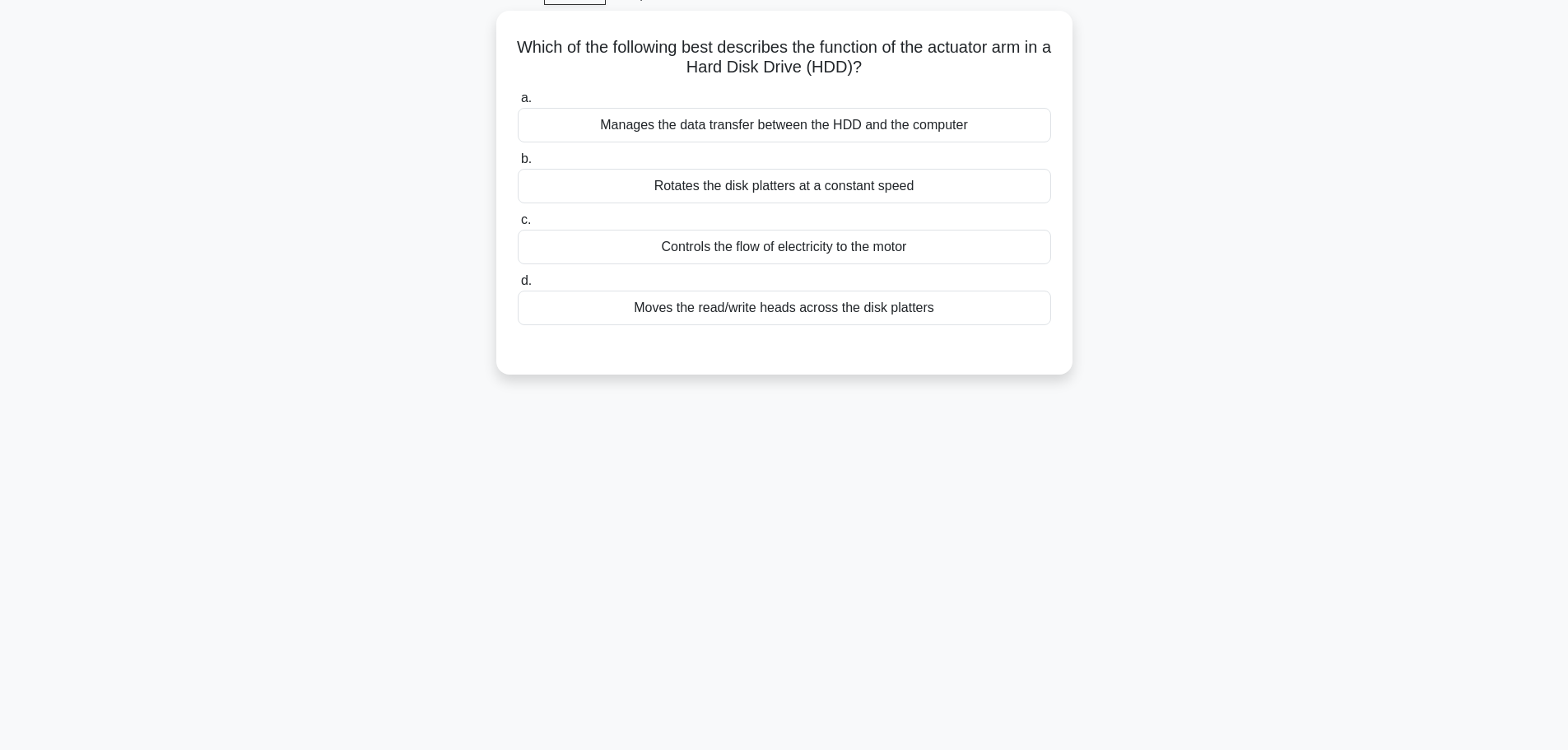
scroll to position [57, 0]
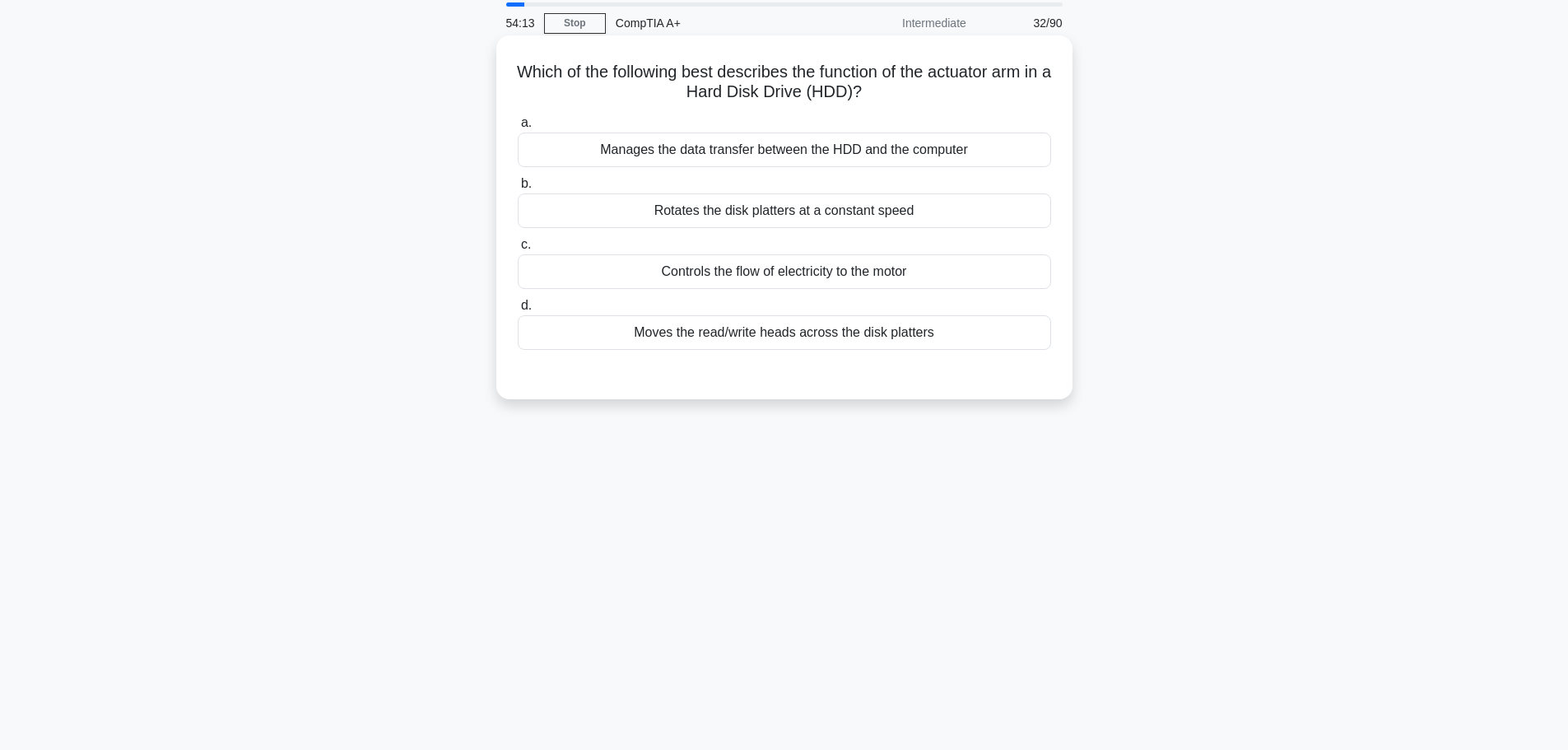
click at [734, 347] on div "Moves the read/write heads across the disk platters" at bounding box center [784, 333] width 533 height 35
click at [518, 311] on input "d. Moves the read/write heads across the disk platters" at bounding box center [518, 306] width 0 height 11
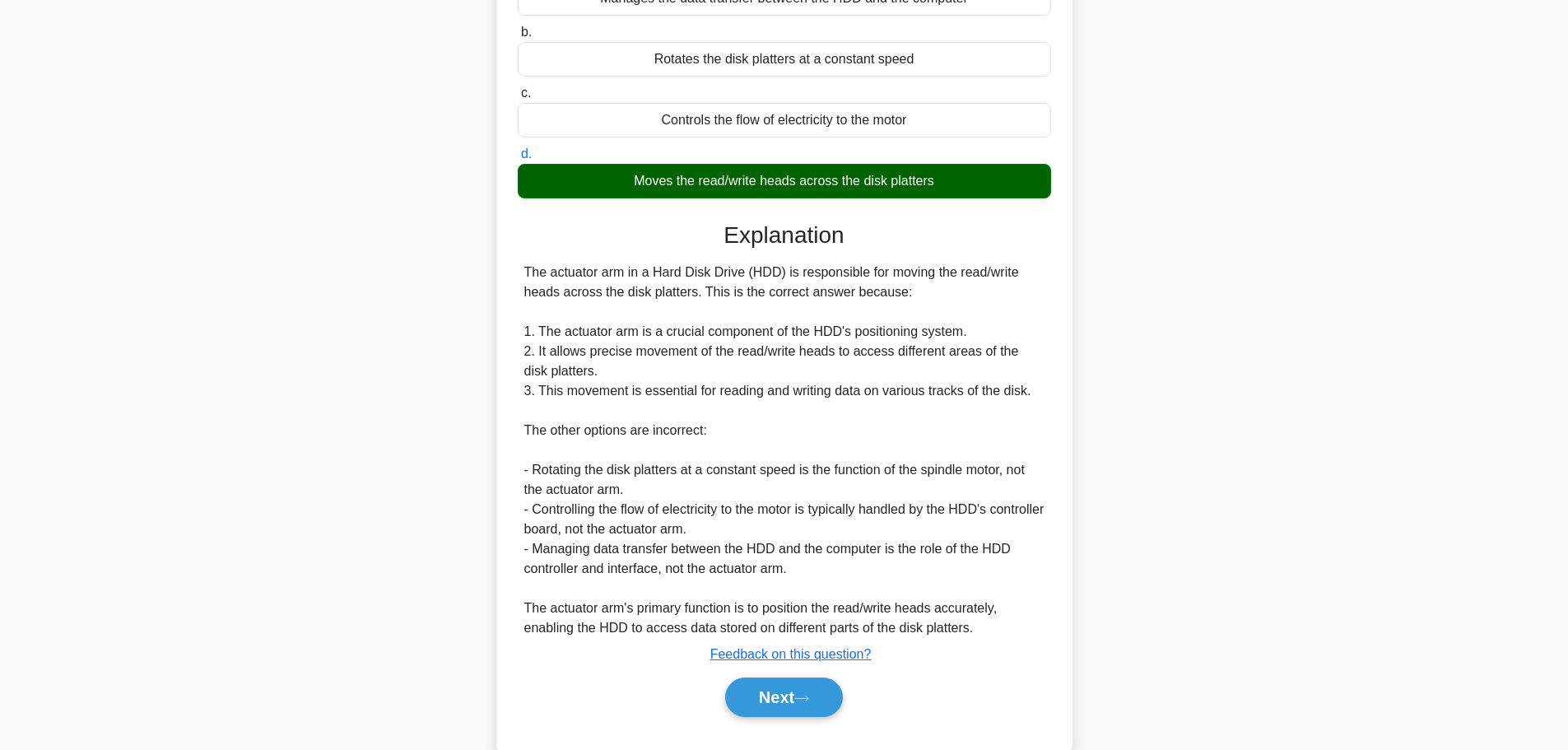
scroll to position [247, 0]
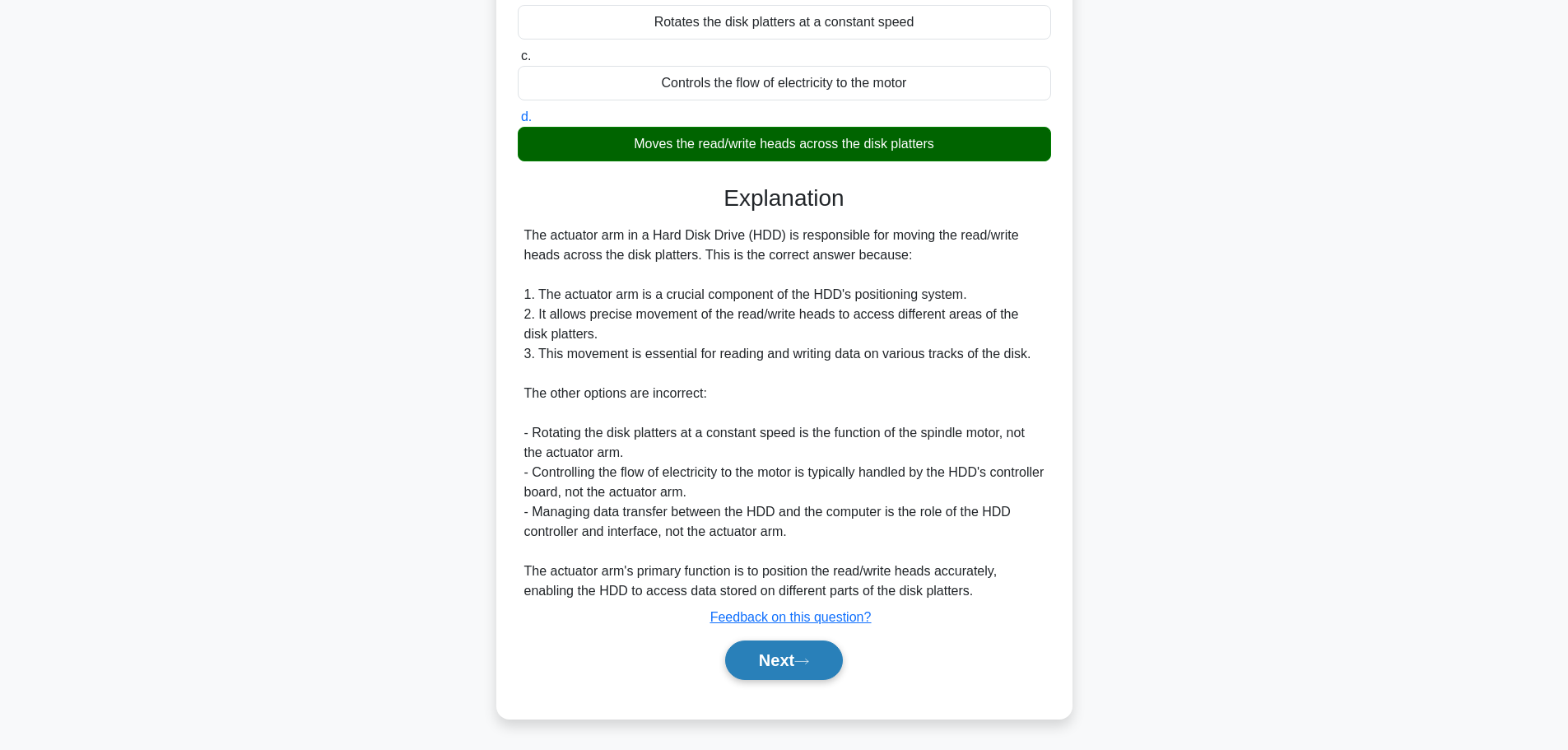
click at [791, 663] on button "Next" at bounding box center [784, 660] width 117 height 39
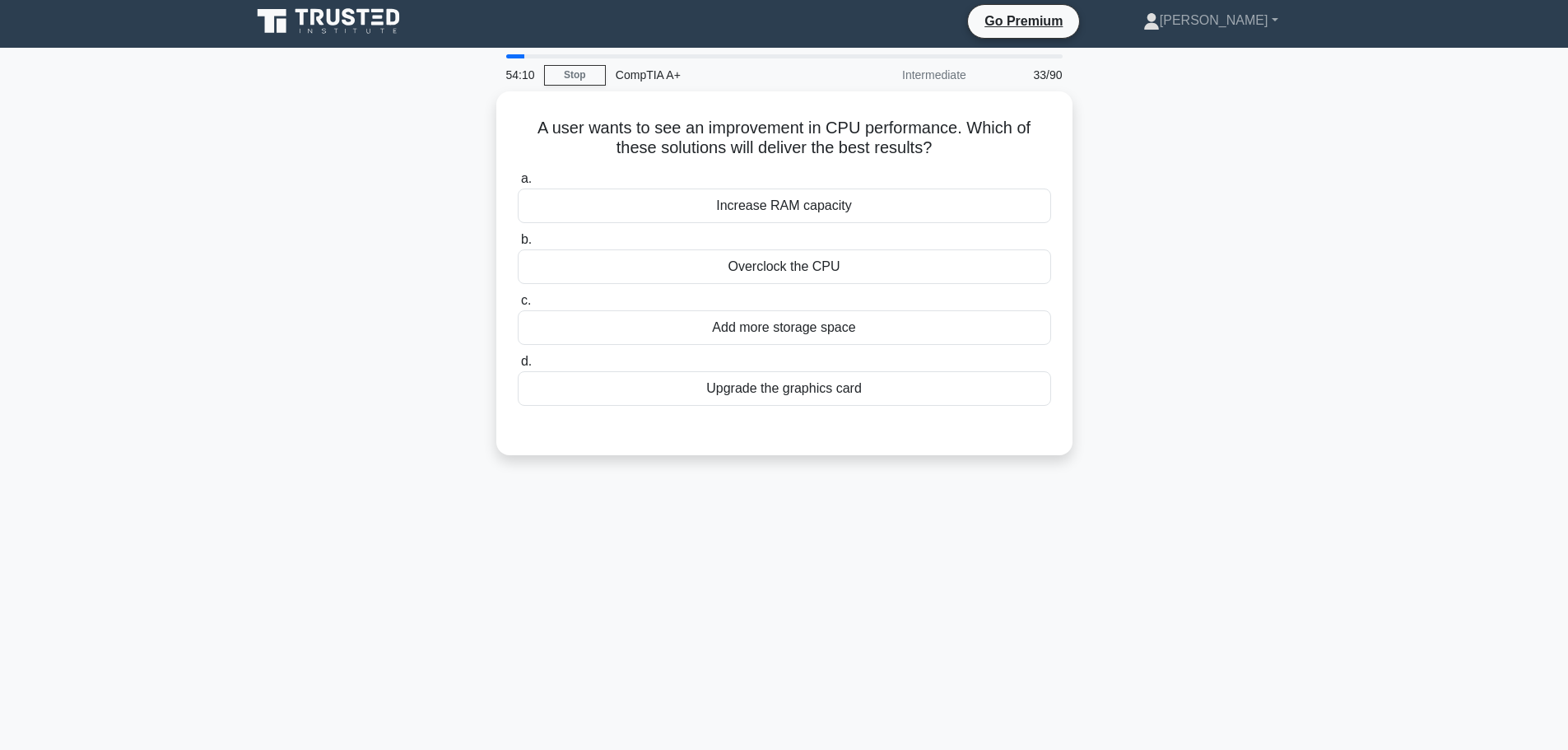
scroll to position [0, 0]
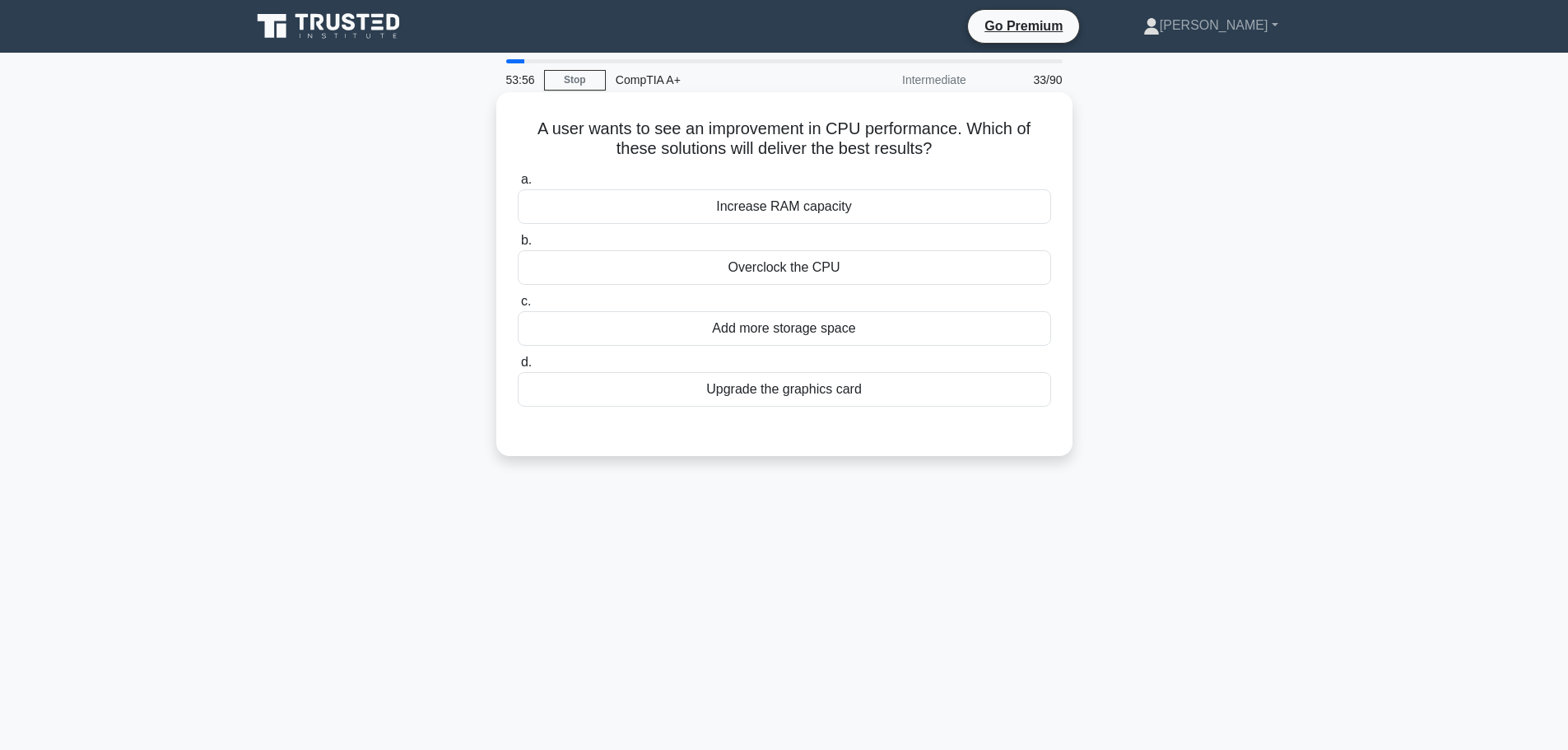
click at [819, 278] on div "Overclock the CPU" at bounding box center [784, 268] width 533 height 35
click at [518, 247] on input "b. Overclock the CPU" at bounding box center [518, 241] width 0 height 11
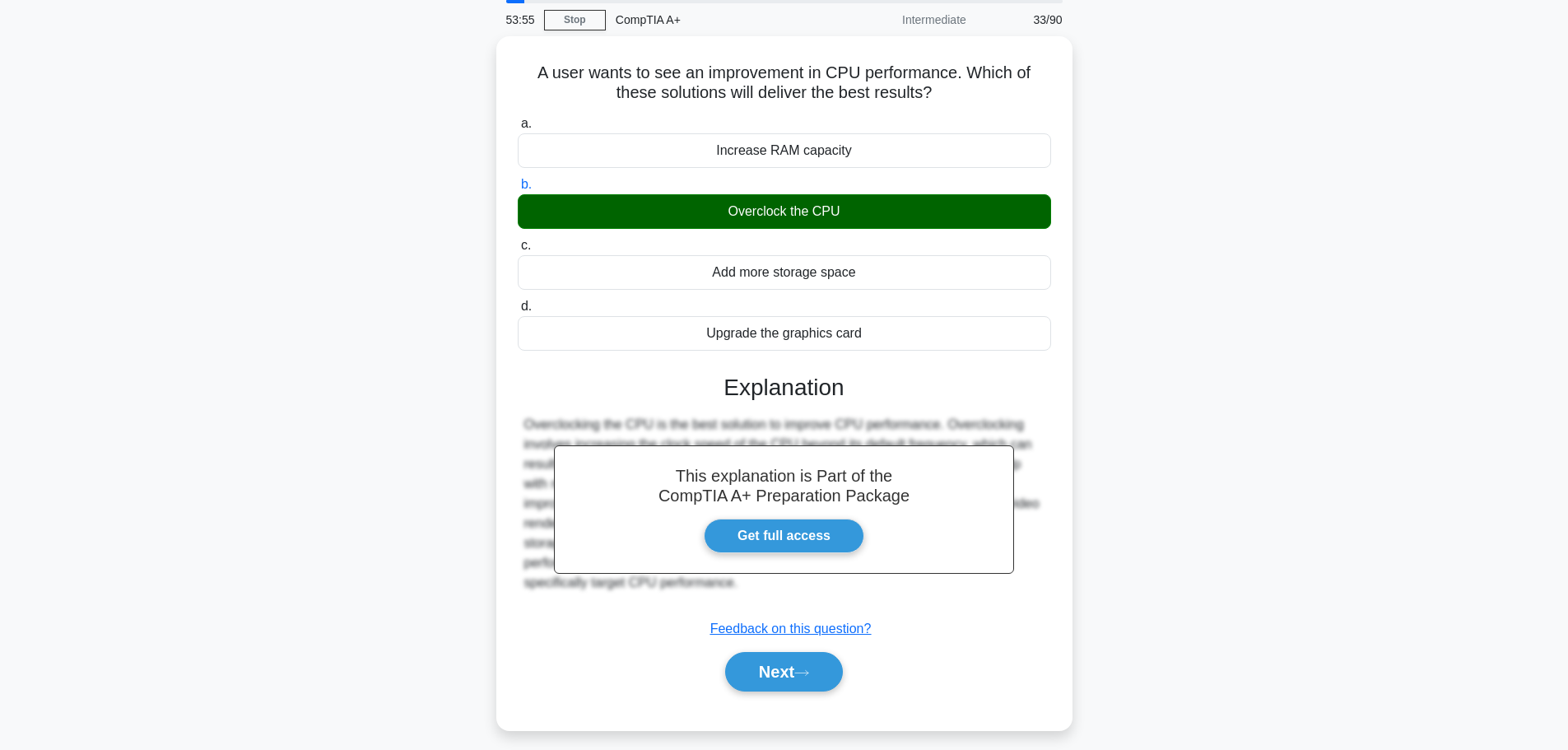
scroll to position [139, 0]
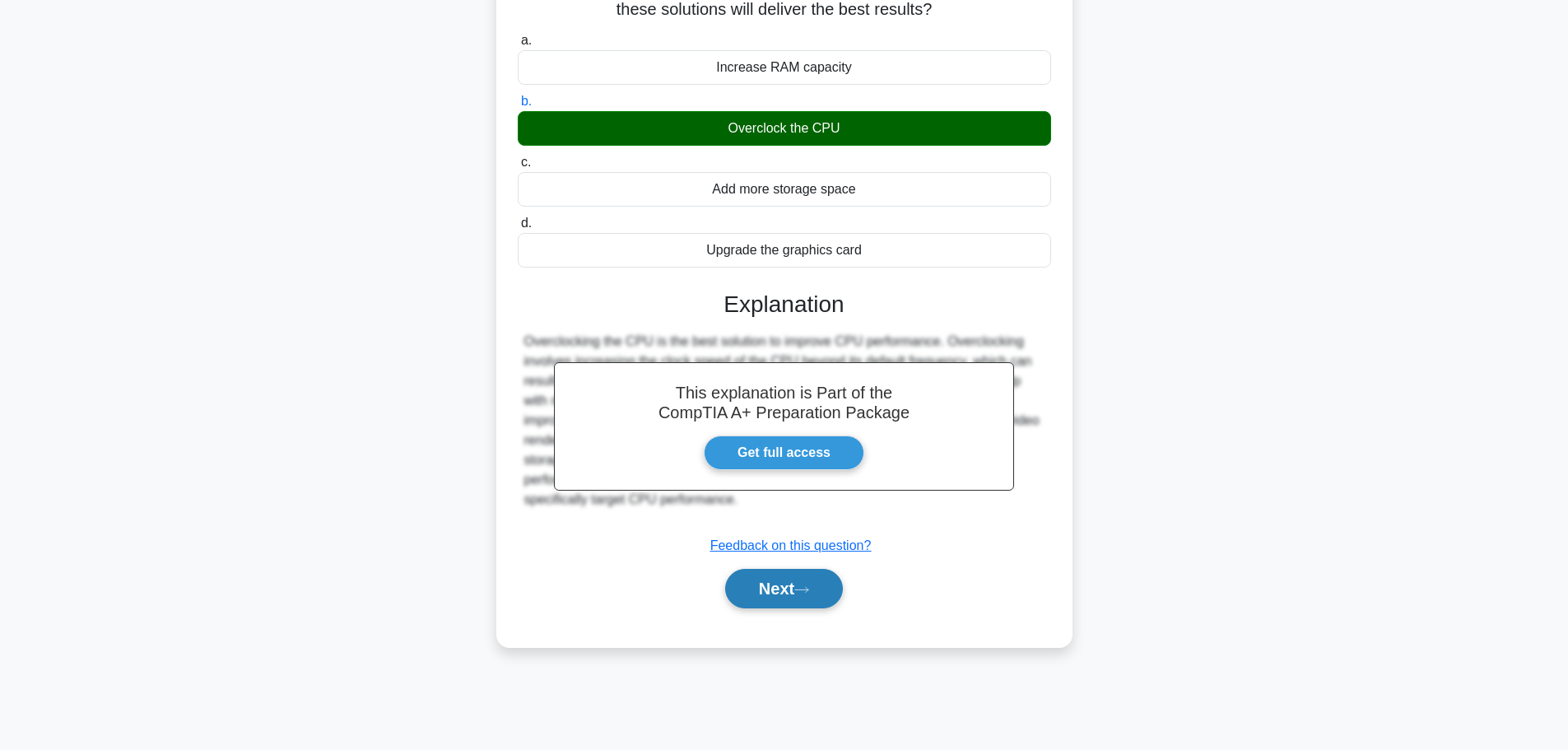
click at [759, 591] on button "Next" at bounding box center [784, 589] width 117 height 39
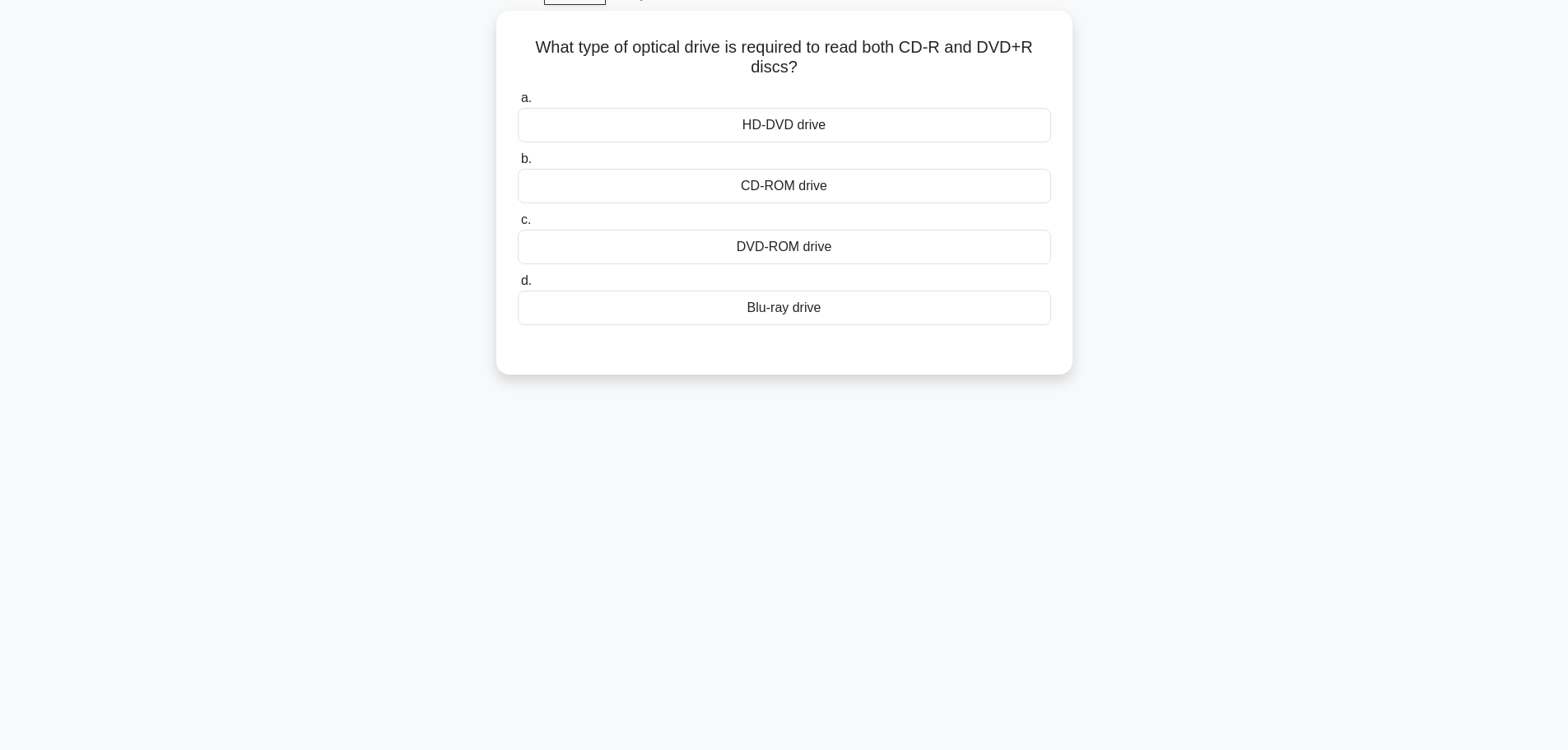
scroll to position [57, 0]
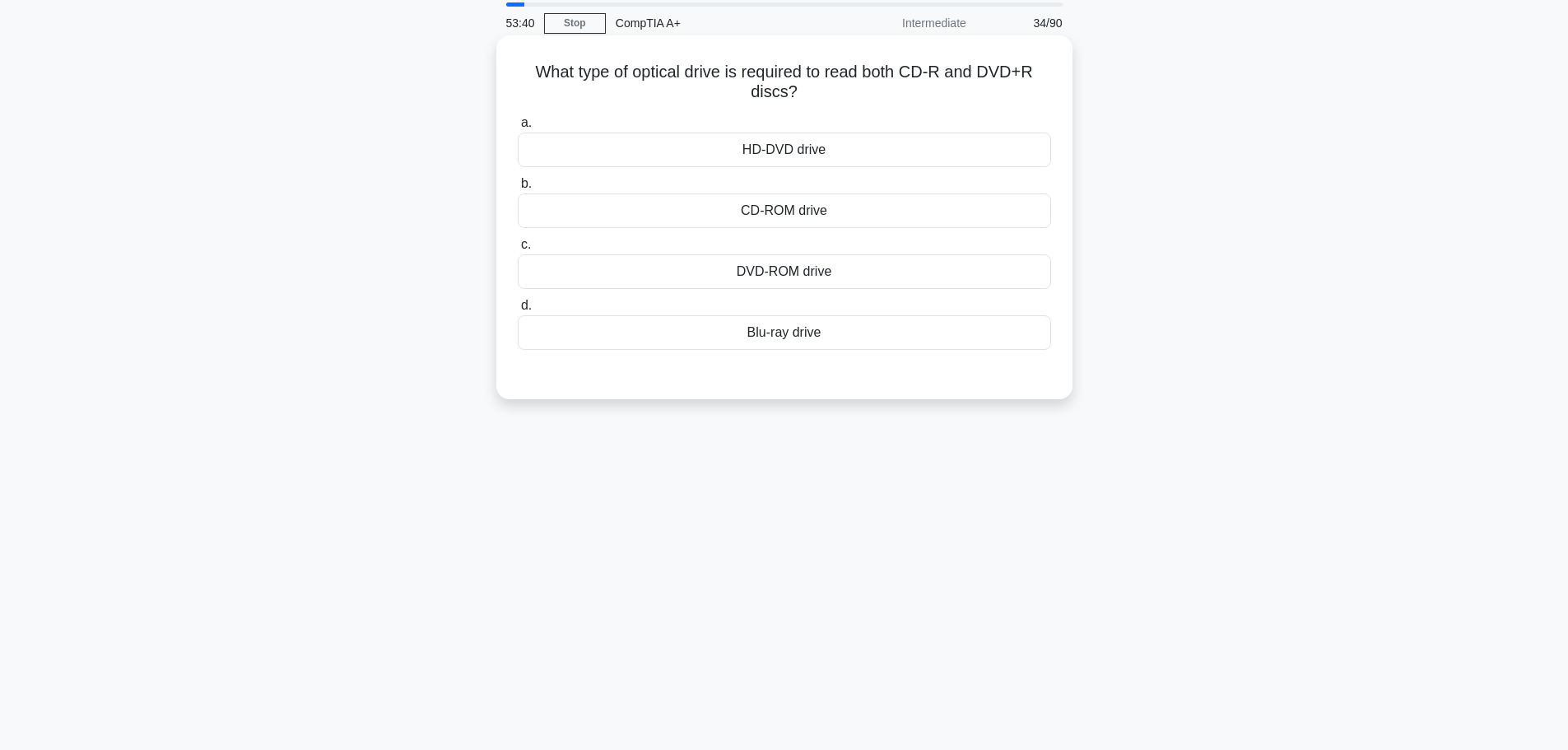
click at [795, 273] on div "DVD-ROM drive" at bounding box center [784, 271] width 533 height 35
click at [518, 250] on input "c. DVD-ROM drive" at bounding box center [518, 245] width 0 height 11
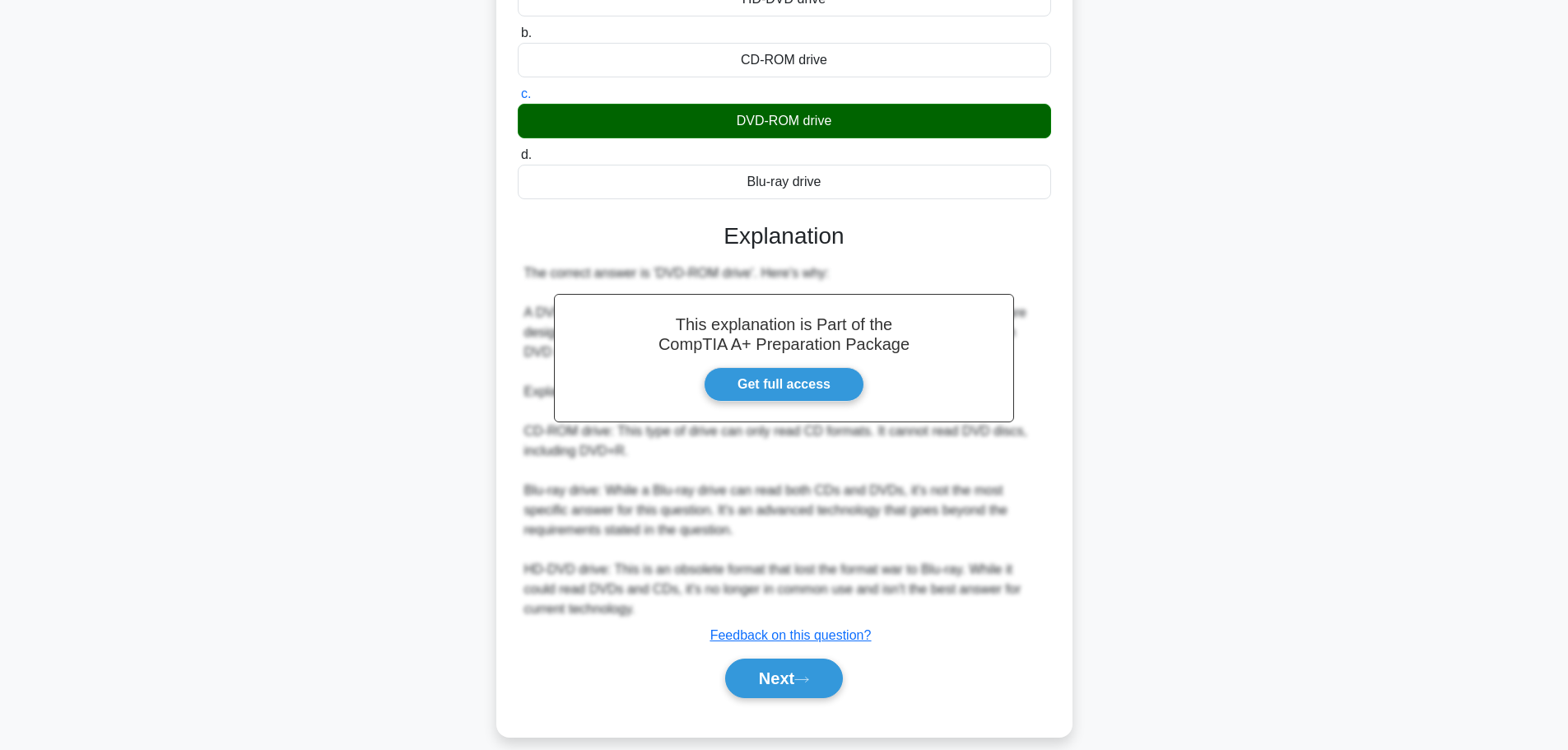
scroll to position [226, 0]
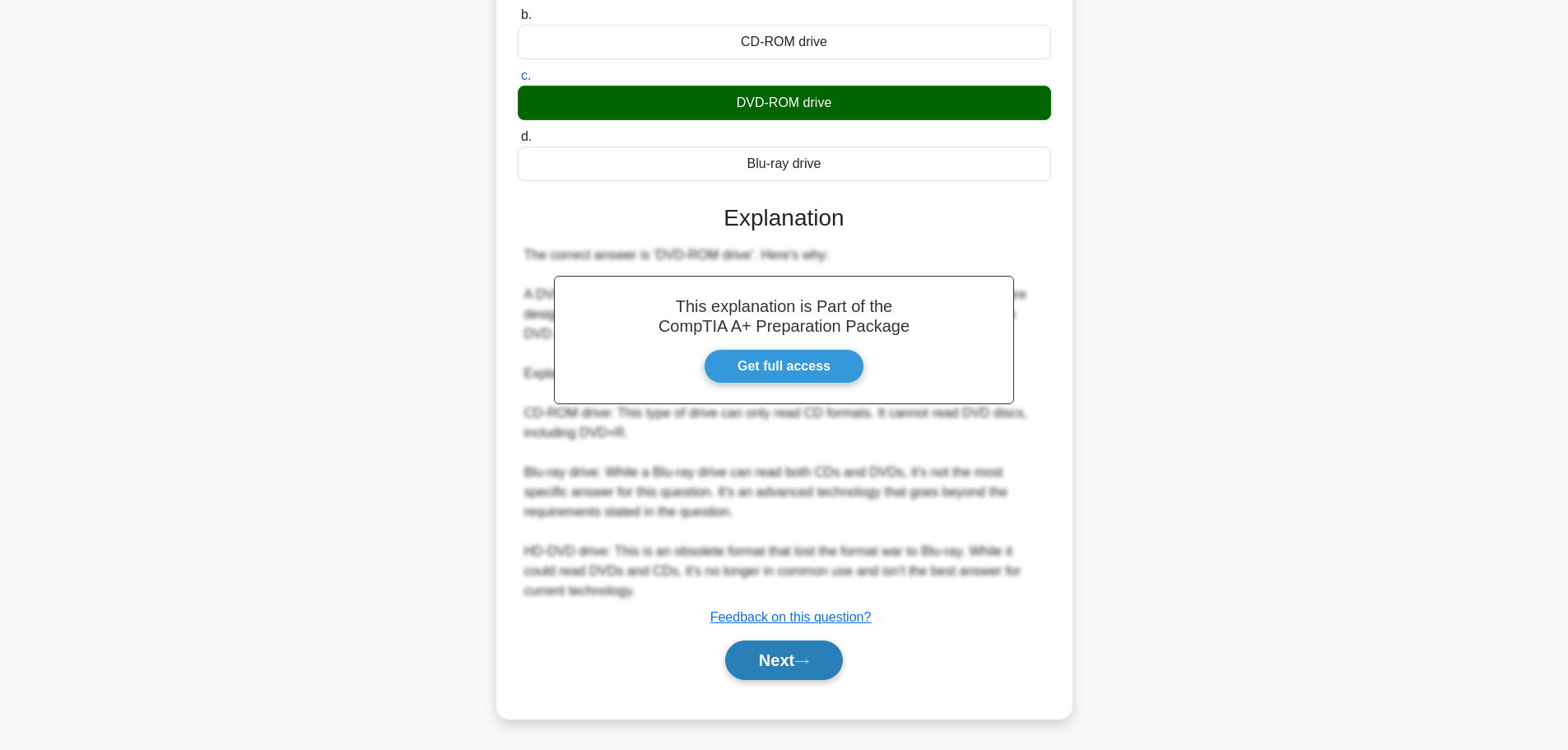
click at [784, 667] on button "Next" at bounding box center [784, 660] width 117 height 39
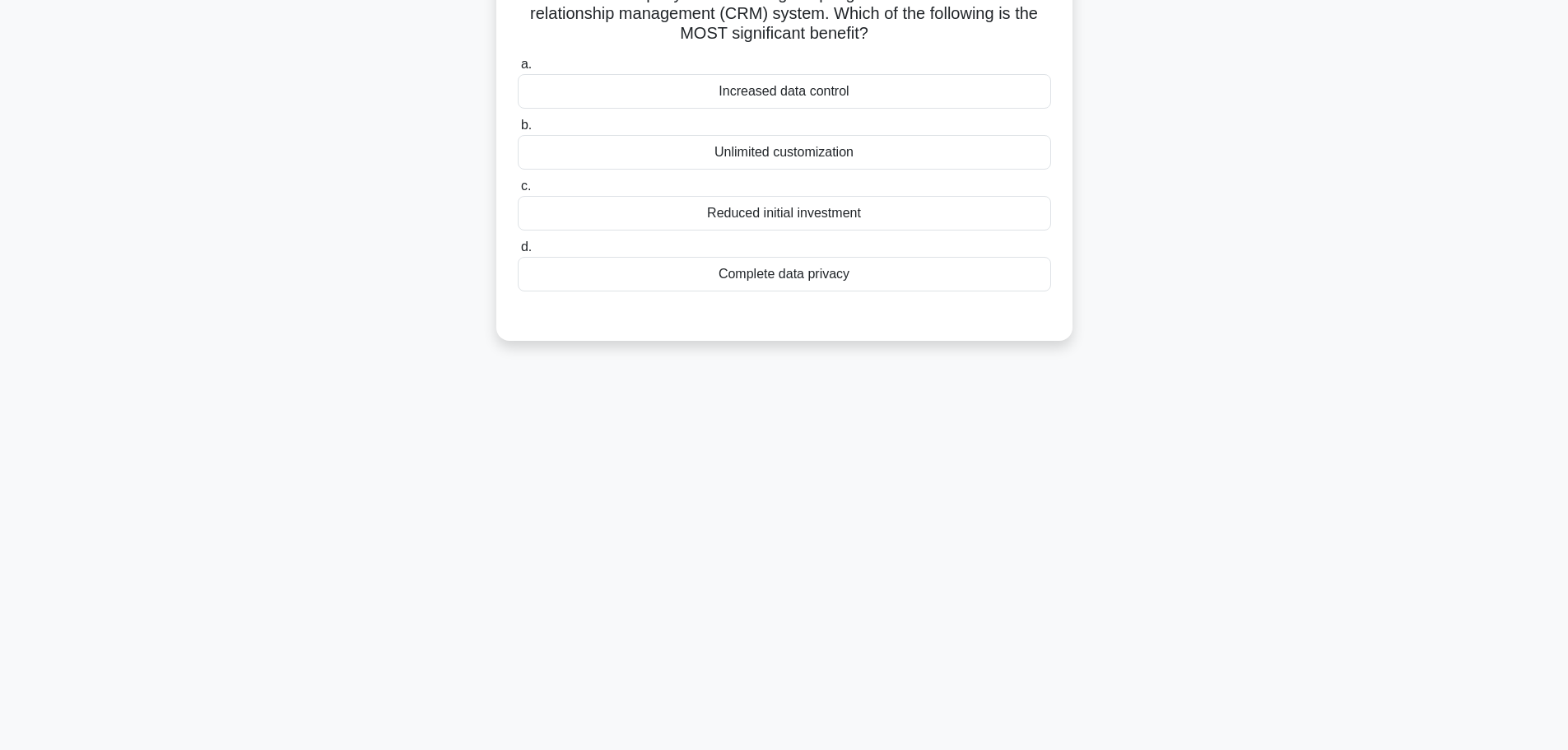
scroll to position [57, 0]
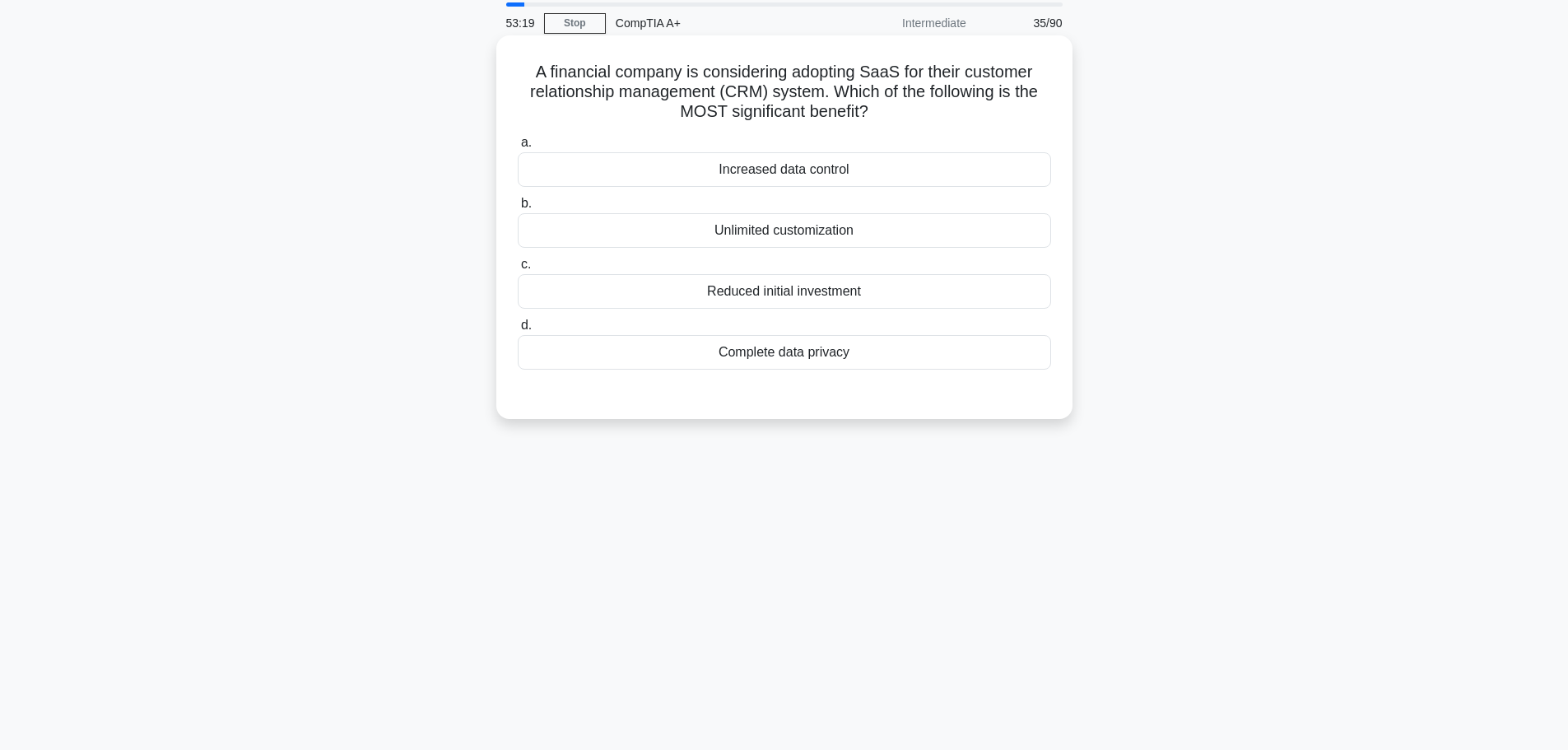
click at [730, 294] on div "Reduced initial investment" at bounding box center [784, 292] width 533 height 35
click at [518, 270] on input "c. Reduced initial investment" at bounding box center [518, 265] width 0 height 11
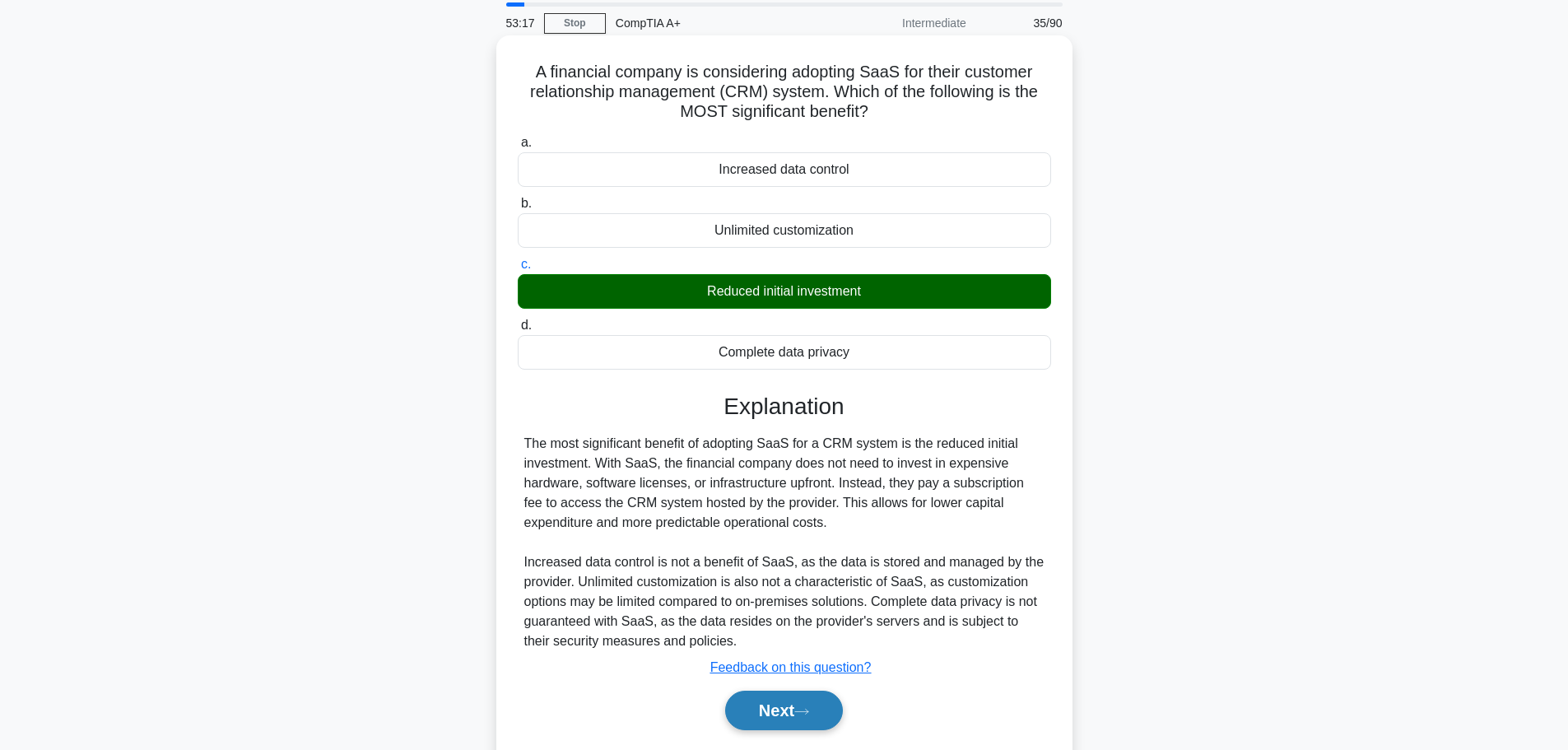
drag, startPoint x: 788, startPoint y: 711, endPoint x: 798, endPoint y: 711, distance: 10.0
click at [788, 711] on button "Next" at bounding box center [784, 710] width 117 height 39
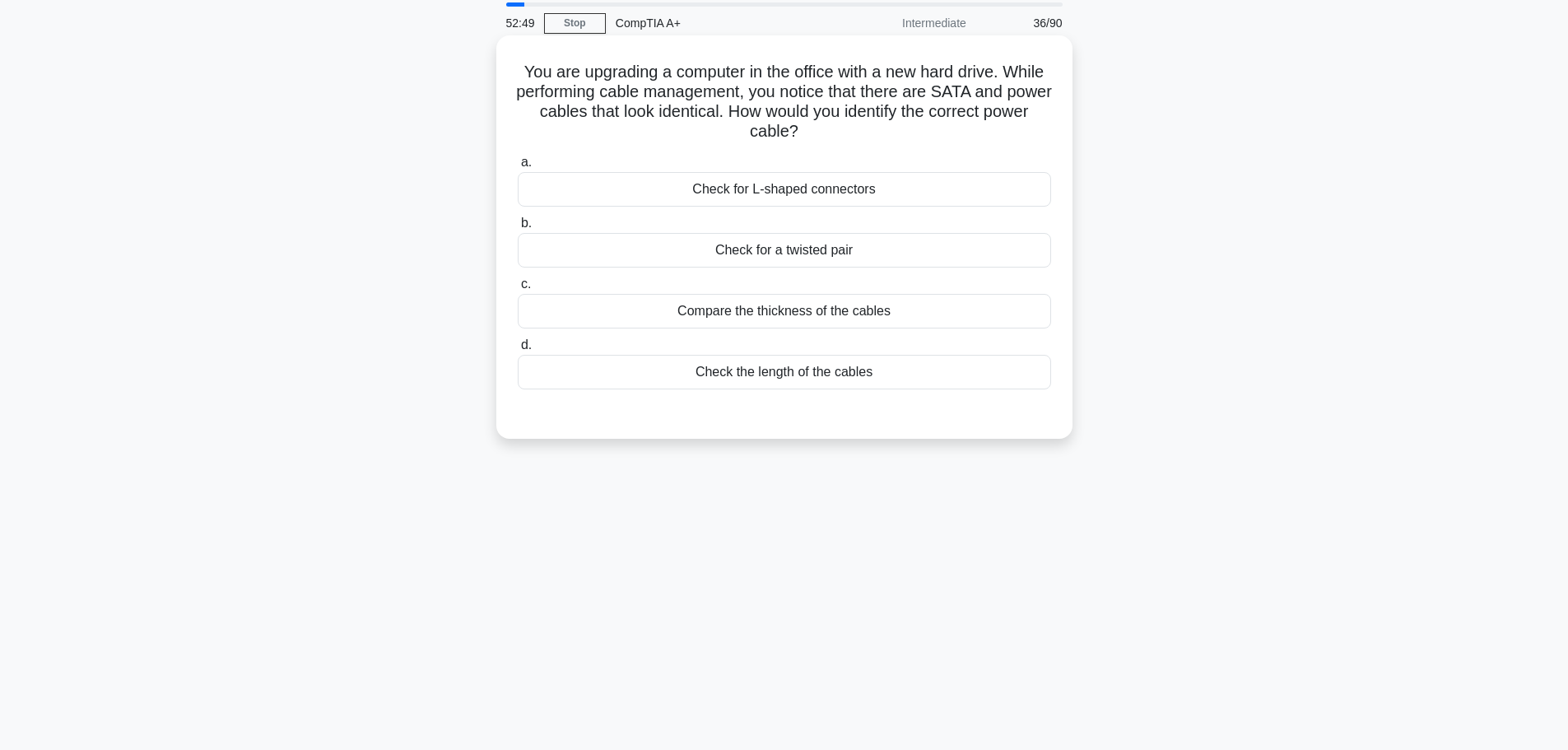
click at [732, 192] on div "Check for L-shaped connectors" at bounding box center [784, 190] width 533 height 35
click at [518, 168] on input "a. Check for L-shaped connectors" at bounding box center [518, 163] width 0 height 11
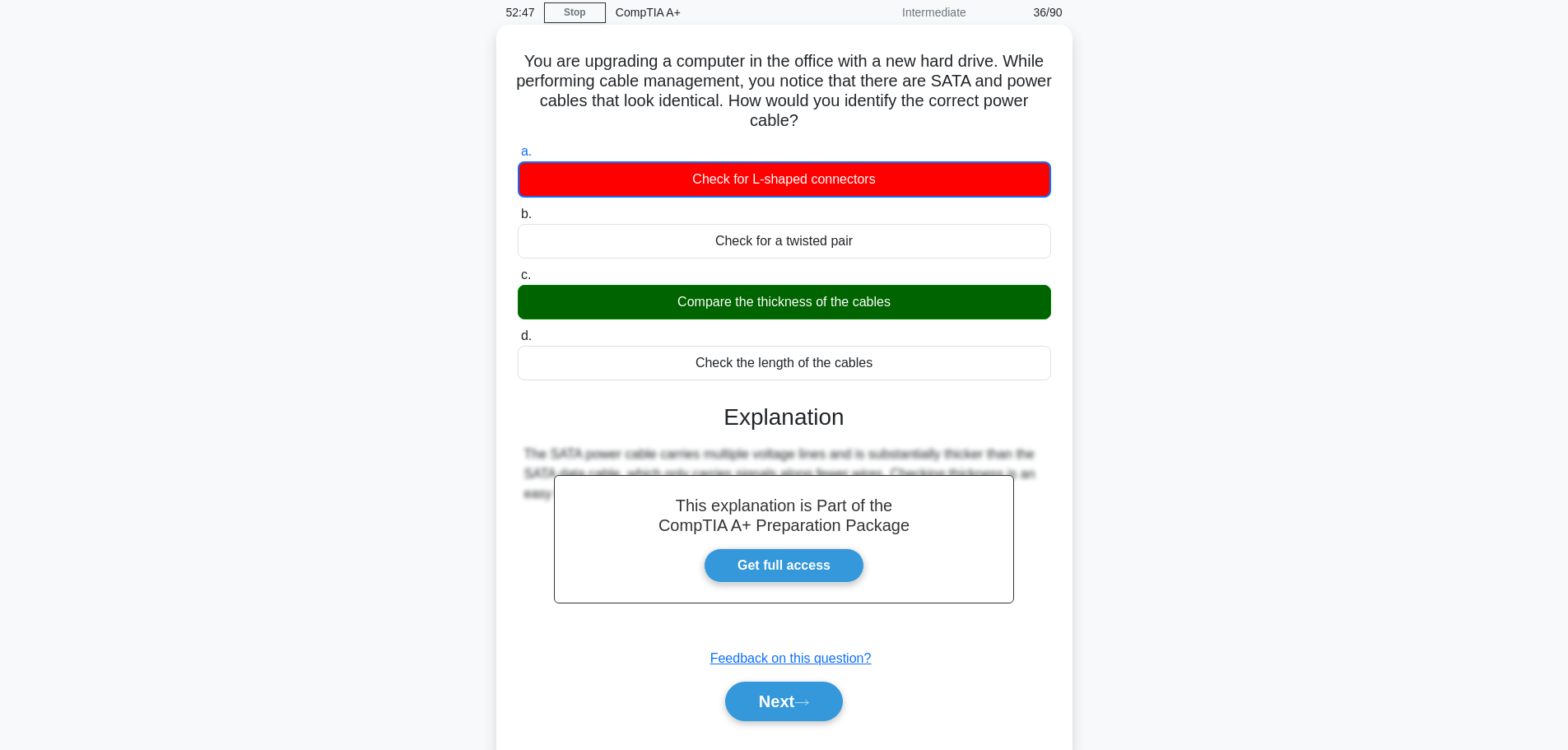
scroll to position [139, 0]
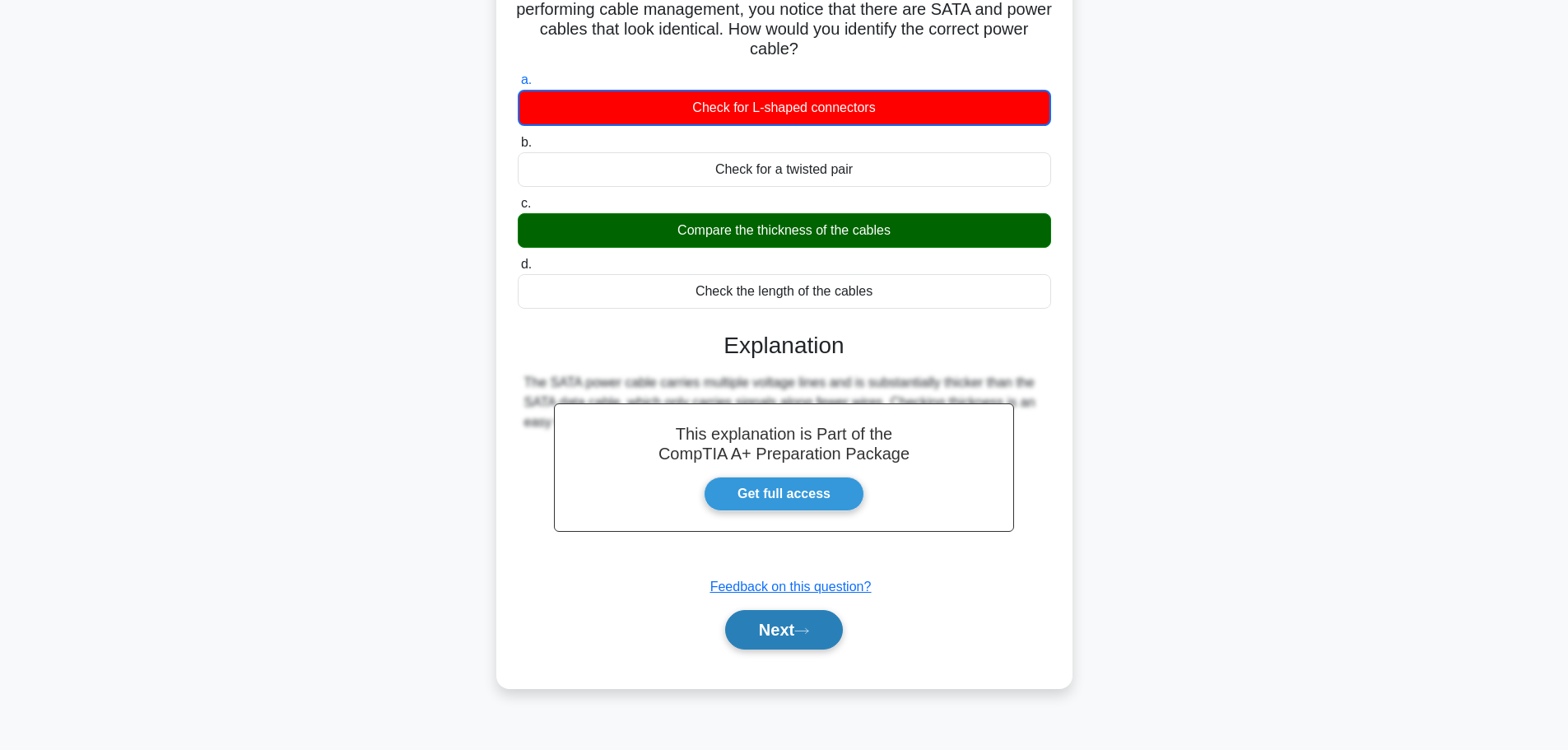
click at [776, 643] on button "Next" at bounding box center [784, 629] width 117 height 39
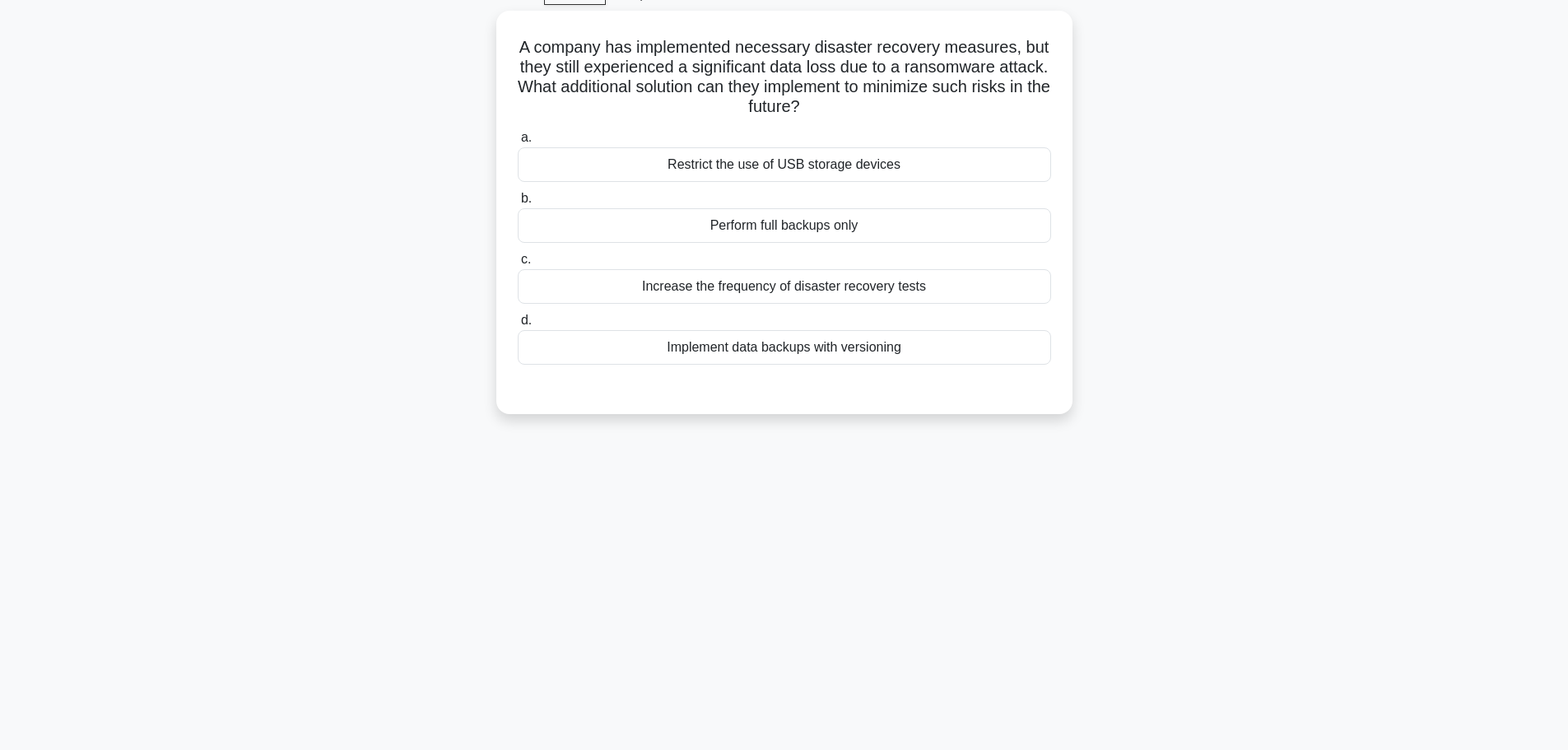
scroll to position [57, 0]
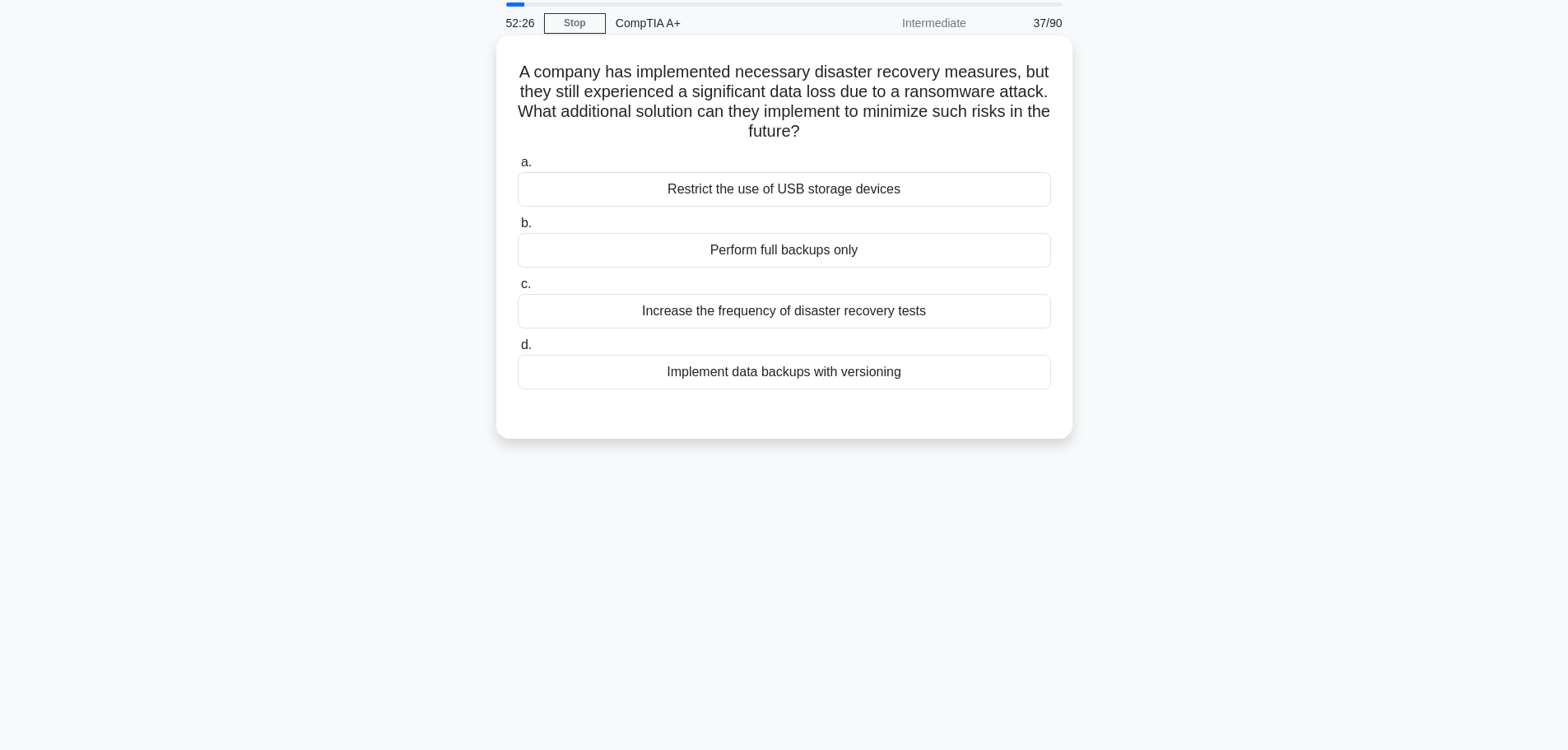
click at [838, 385] on div "Implement data backups with versioning" at bounding box center [784, 372] width 533 height 35
click at [518, 351] on input "d. Implement data backups with versioning" at bounding box center [518, 346] width 0 height 11
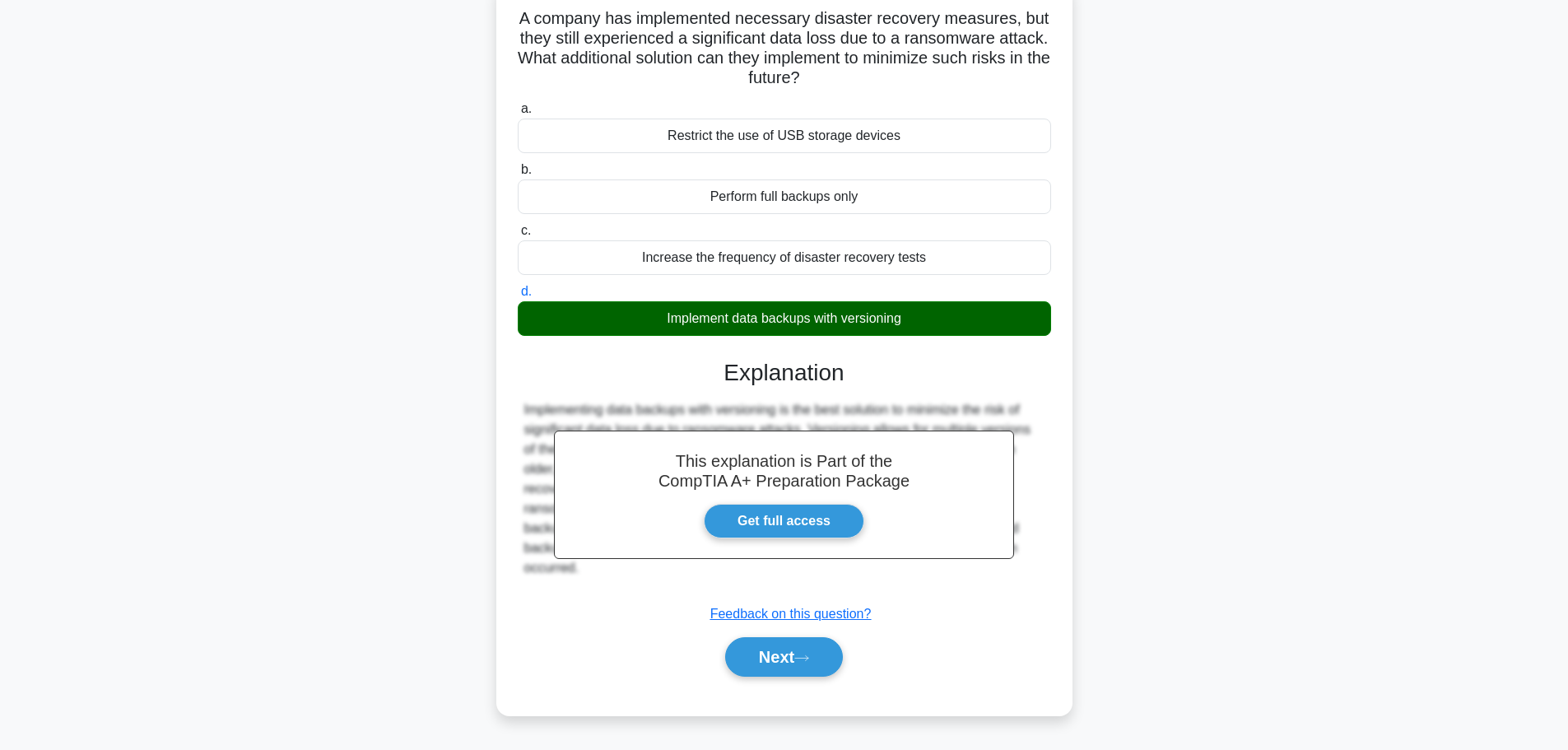
scroll to position [139, 0]
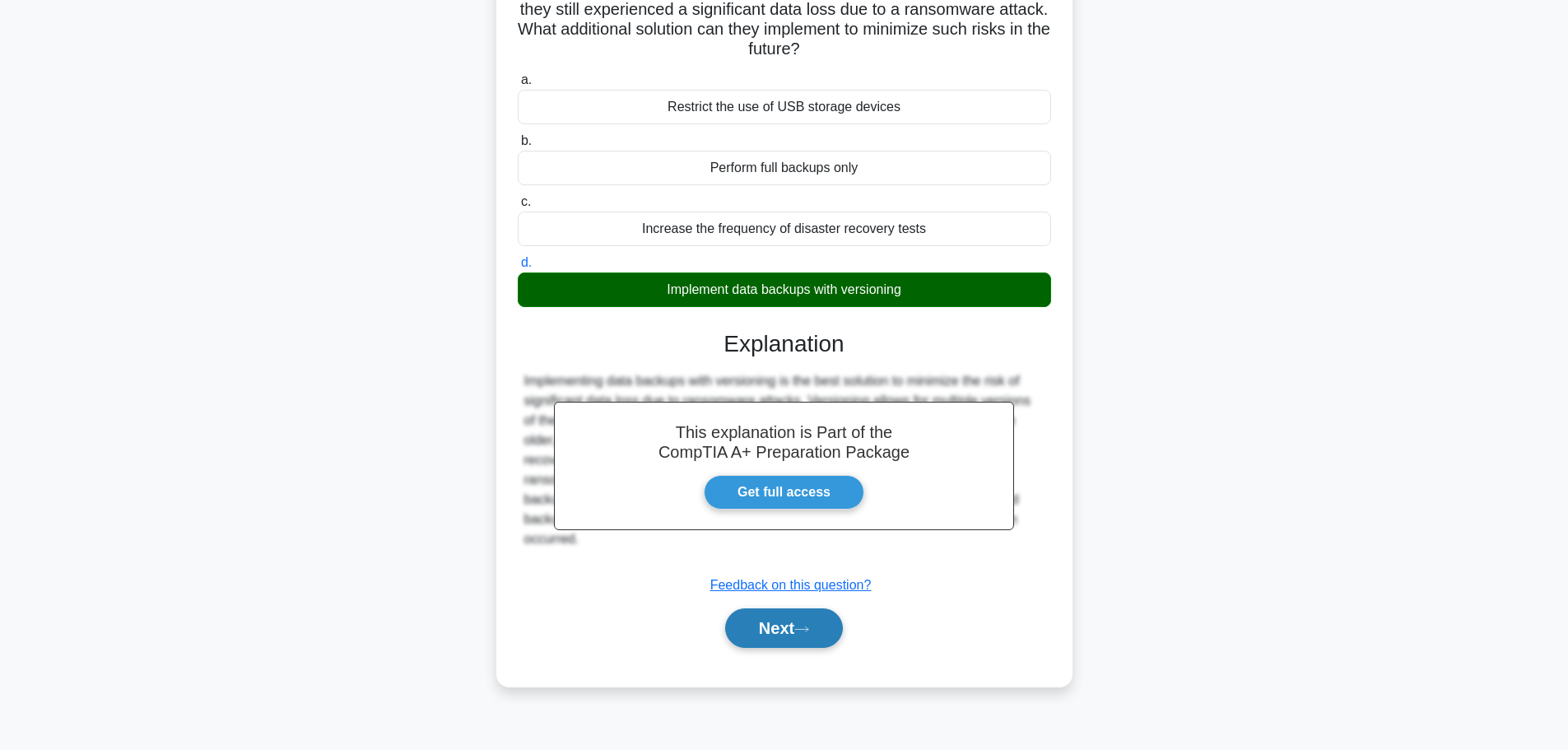
click at [784, 645] on button "Next" at bounding box center [784, 628] width 117 height 39
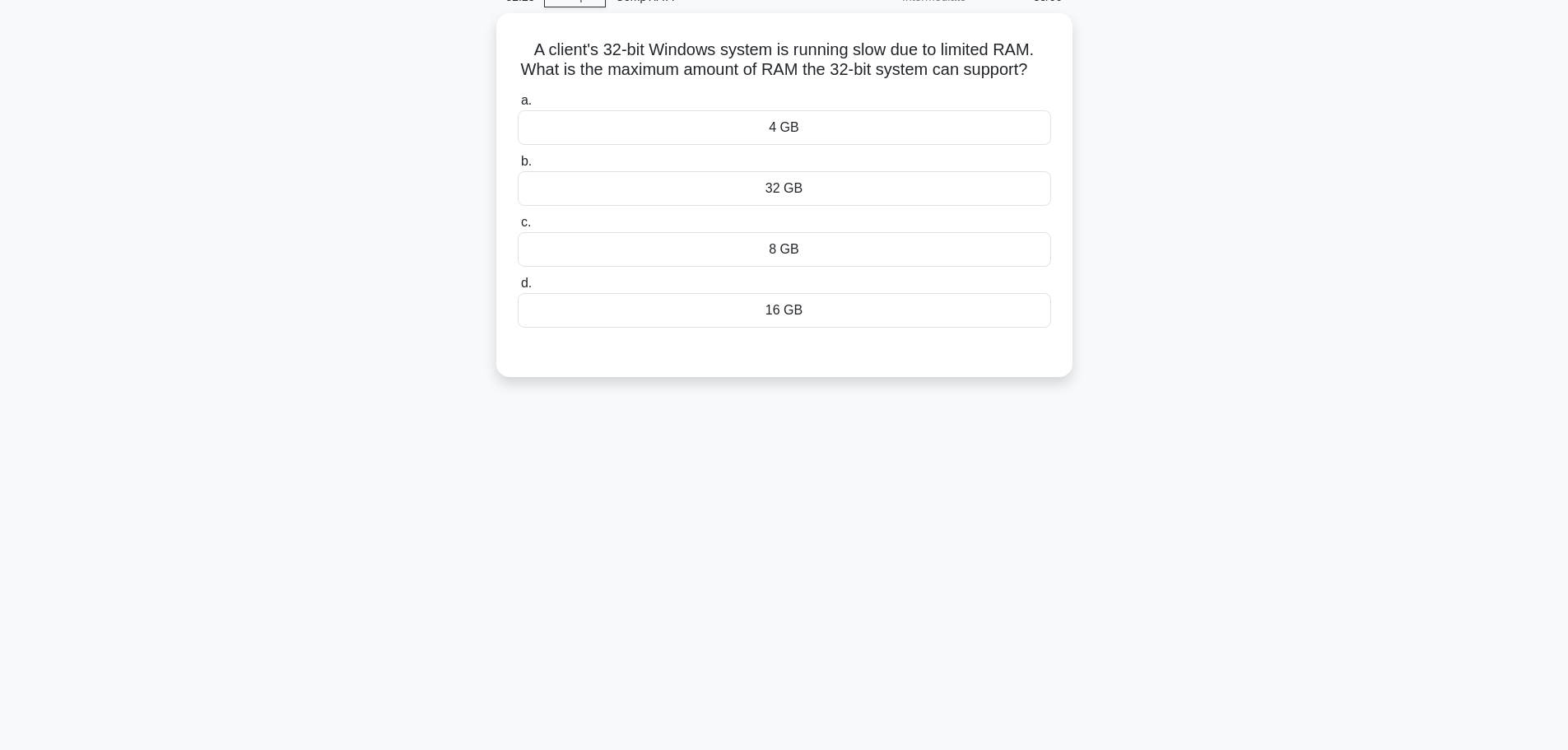
scroll to position [0, 0]
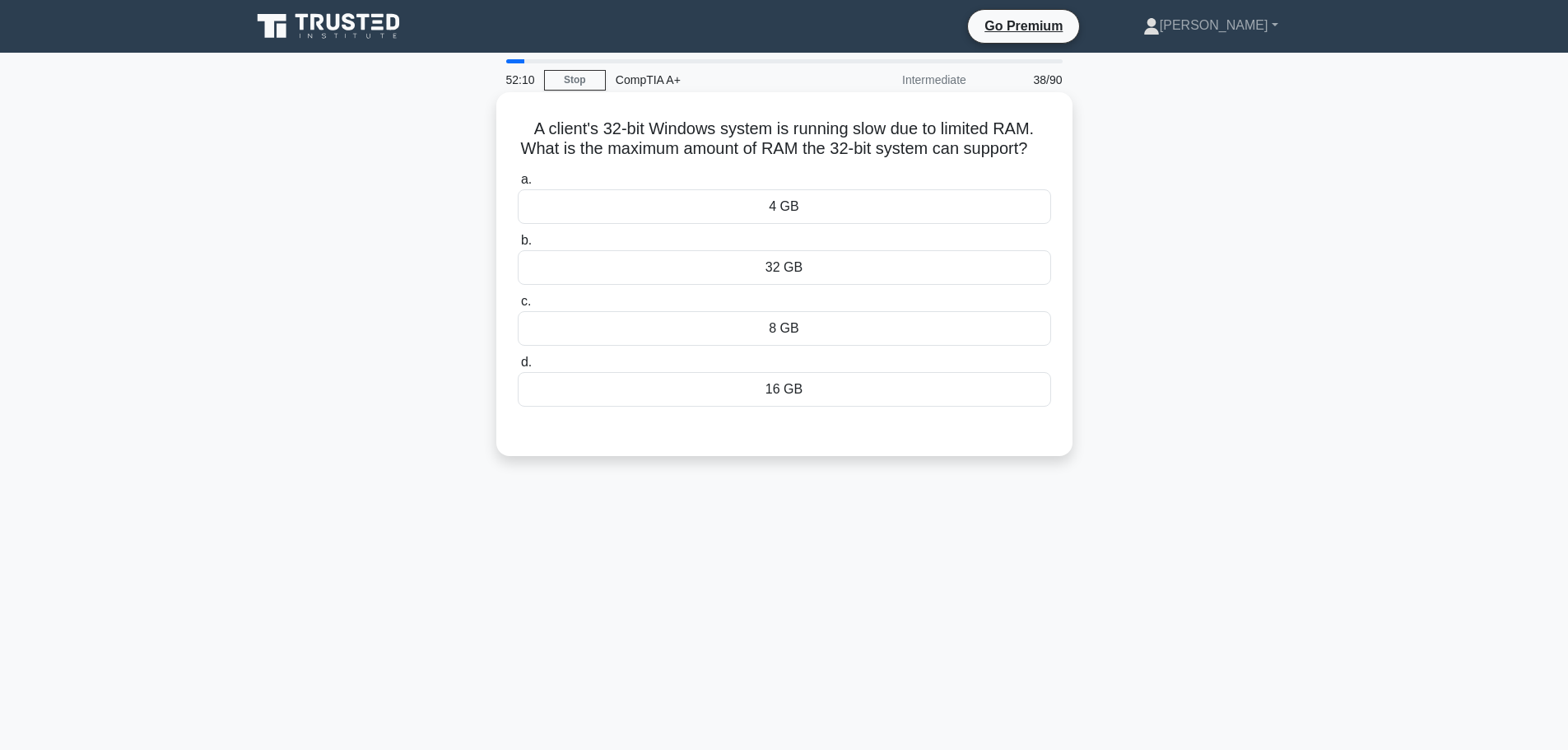
click at [801, 285] on div "32 GB" at bounding box center [784, 268] width 533 height 35
click at [518, 247] on input "b. 32 GB" at bounding box center [518, 241] width 0 height 11
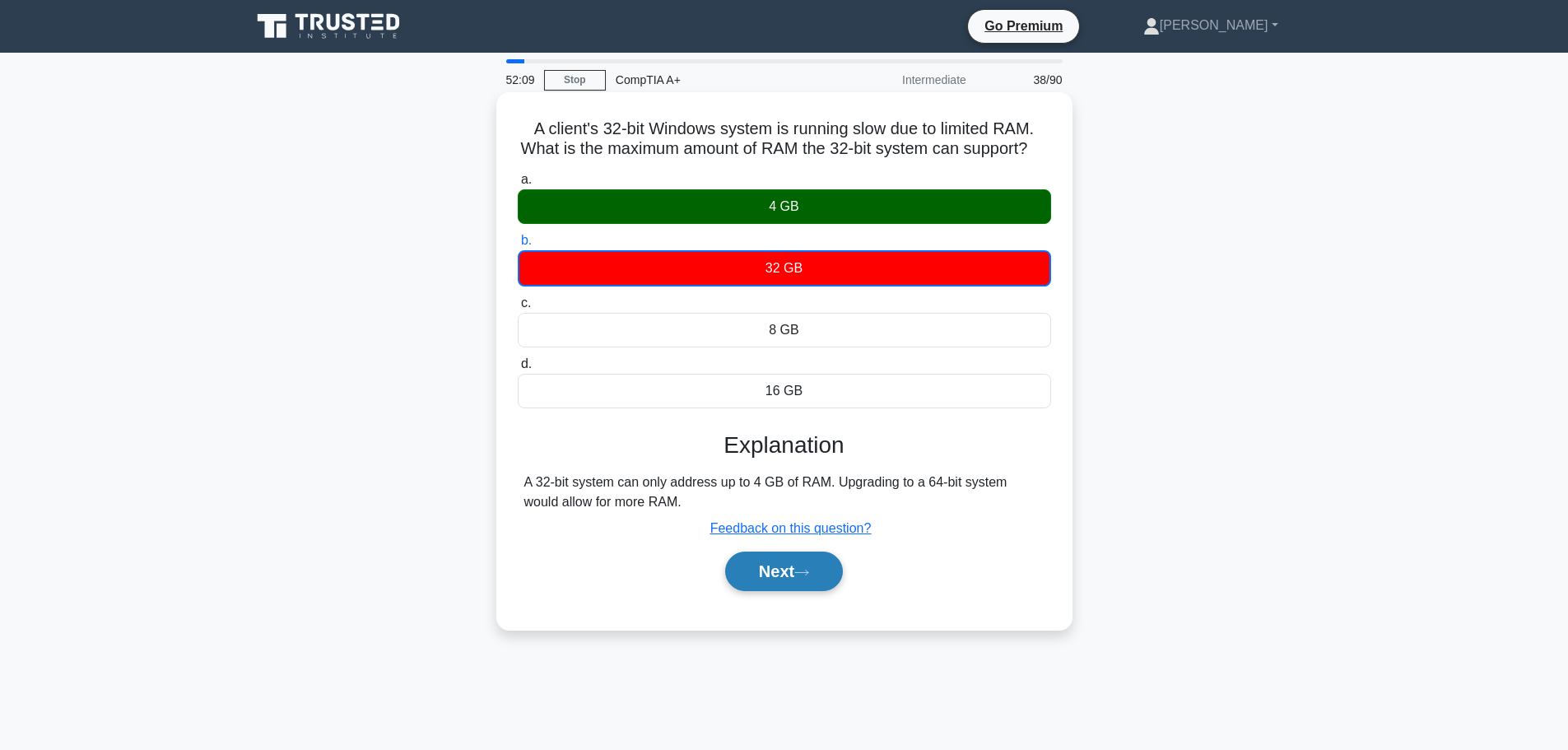
click at [802, 591] on button "Next" at bounding box center [784, 571] width 117 height 39
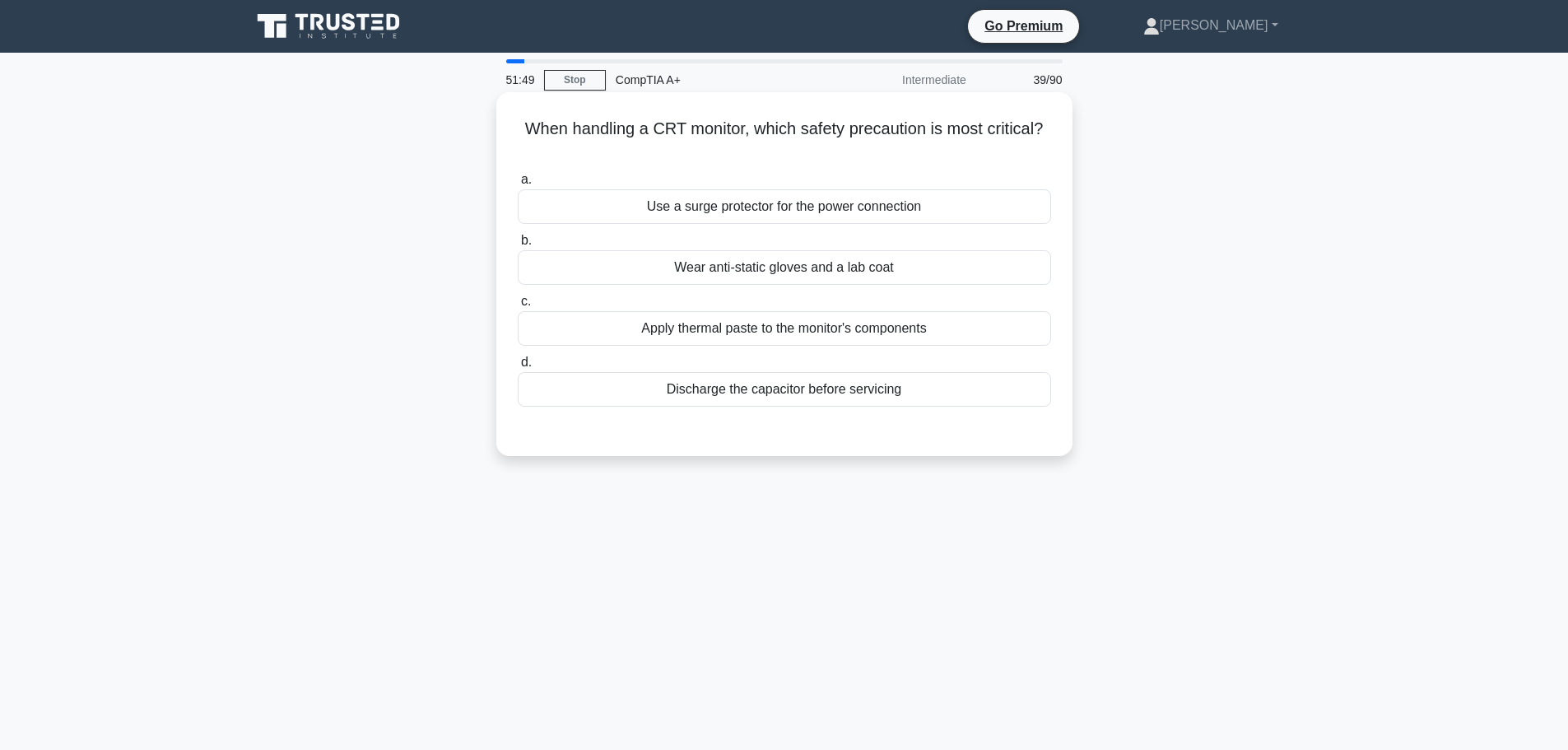
click at [837, 270] on div "Wear anti-static gloves and a lab coat" at bounding box center [784, 268] width 533 height 35
click at [518, 247] on input "b. Wear anti-static gloves and a lab coat" at bounding box center [518, 241] width 0 height 11
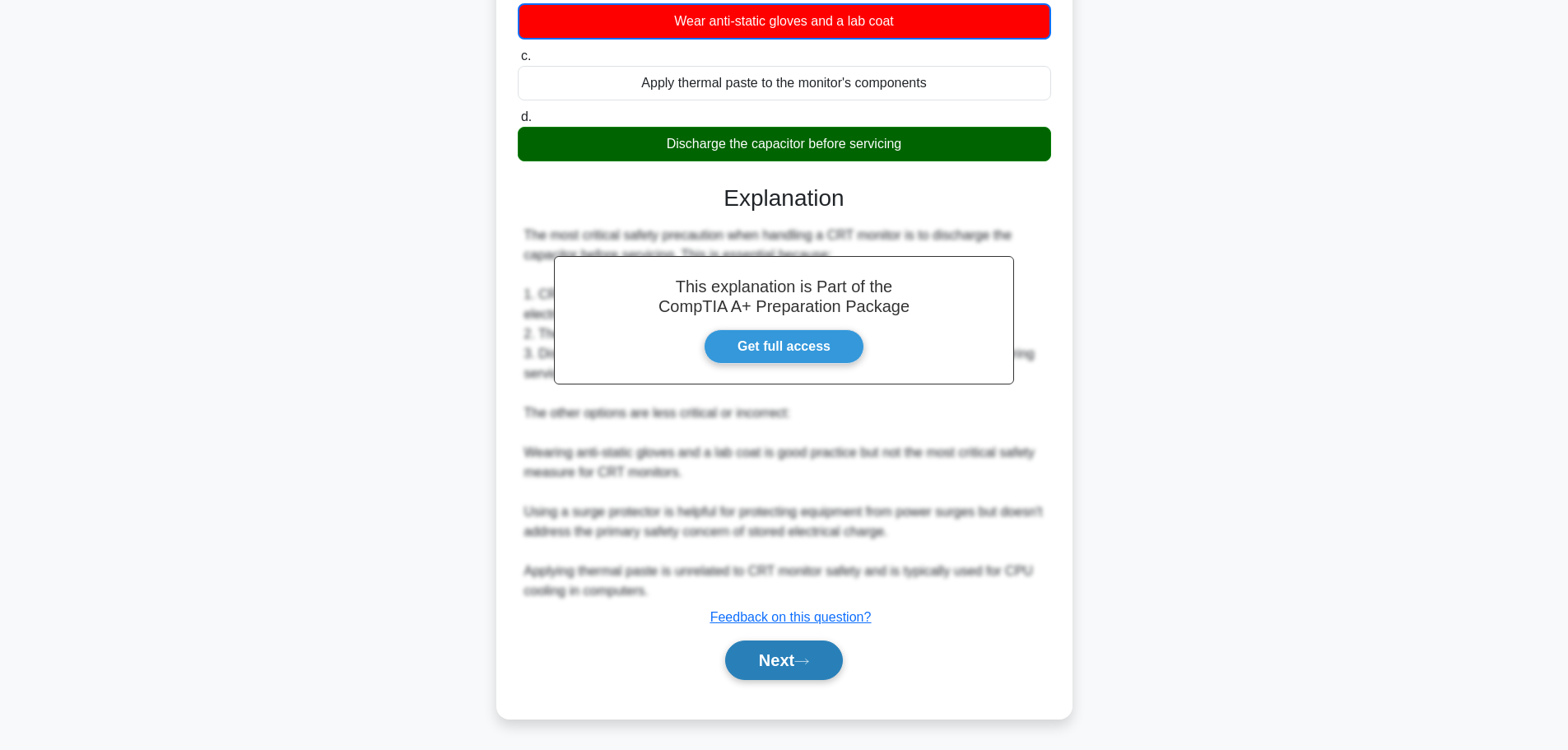
click at [811, 678] on button "Next" at bounding box center [784, 660] width 117 height 39
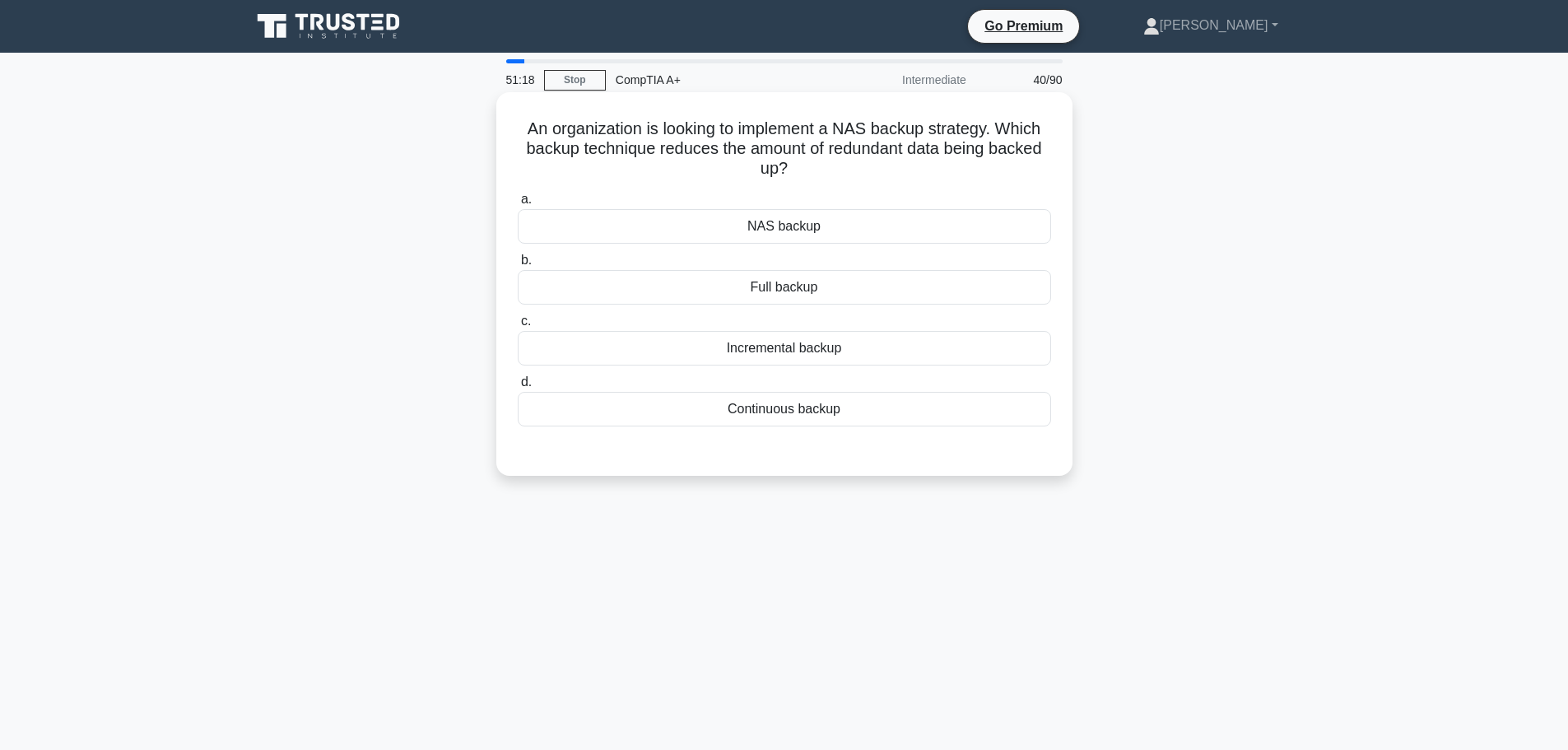
click at [768, 412] on div "Continuous backup" at bounding box center [784, 409] width 533 height 35
click at [518, 388] on input "d. Continuous backup" at bounding box center [518, 382] width 0 height 11
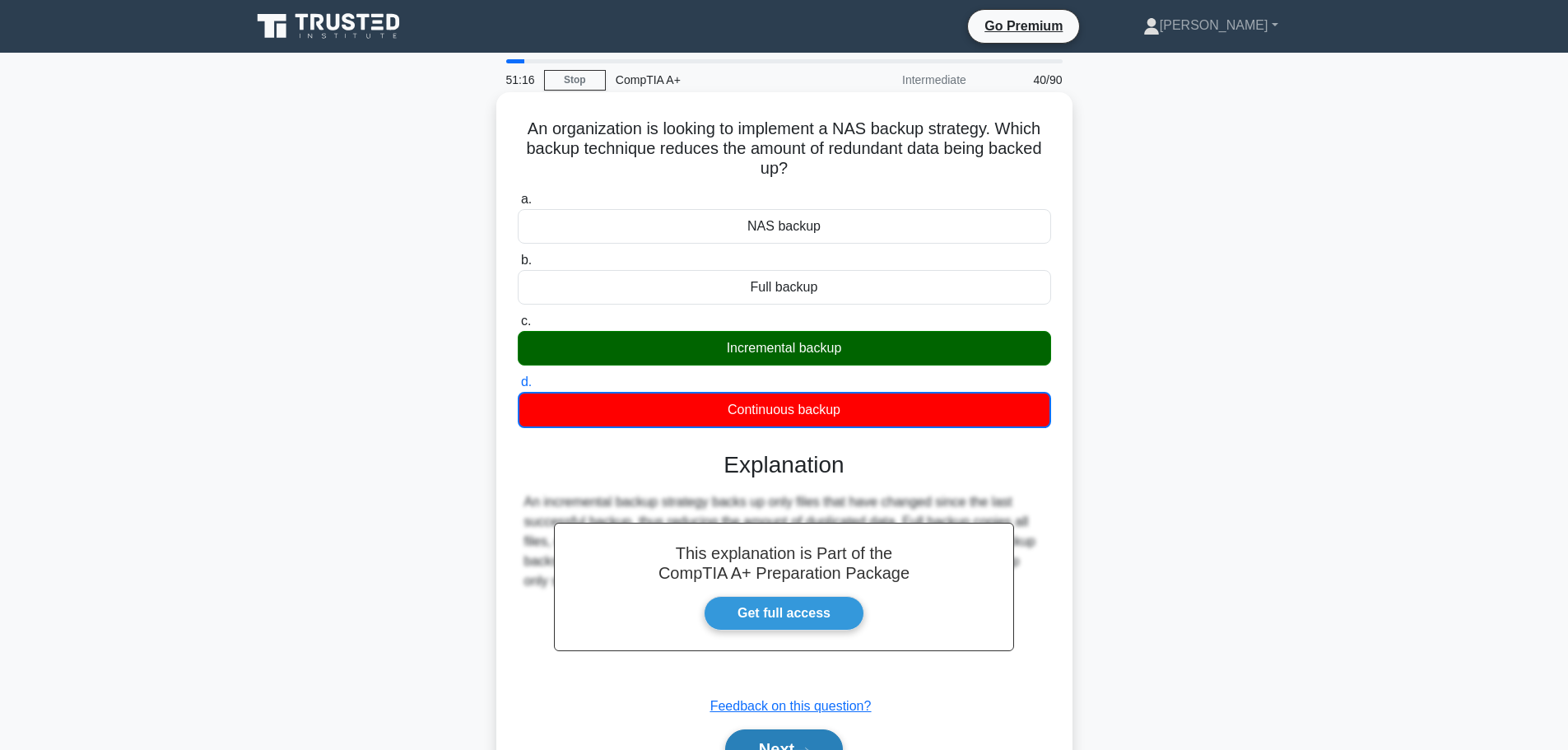
click at [757, 734] on button "Next" at bounding box center [784, 749] width 117 height 39
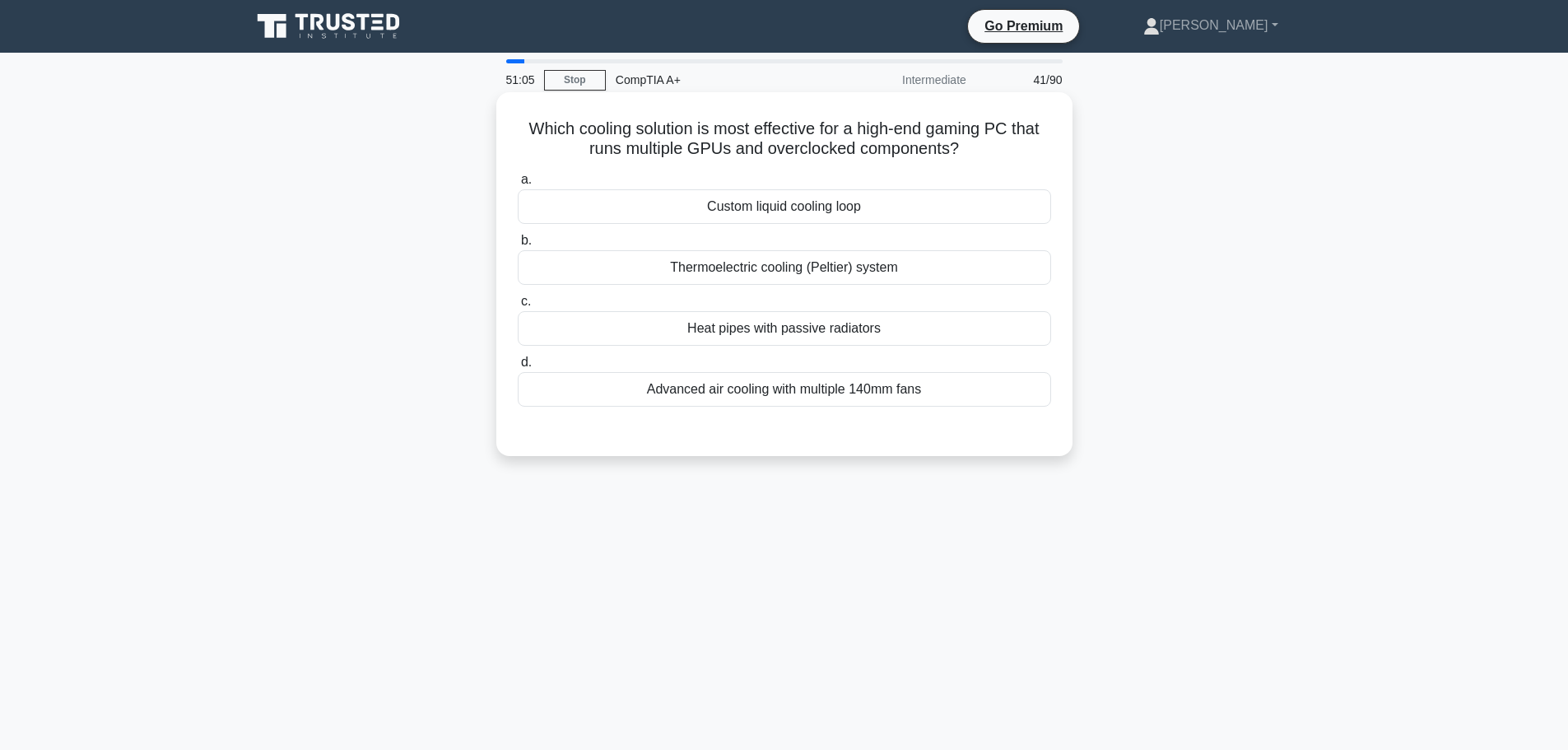
click at [870, 214] on div "Custom liquid cooling loop" at bounding box center [784, 207] width 533 height 35
click at [518, 185] on input "a. Custom liquid cooling loop" at bounding box center [518, 180] width 0 height 11
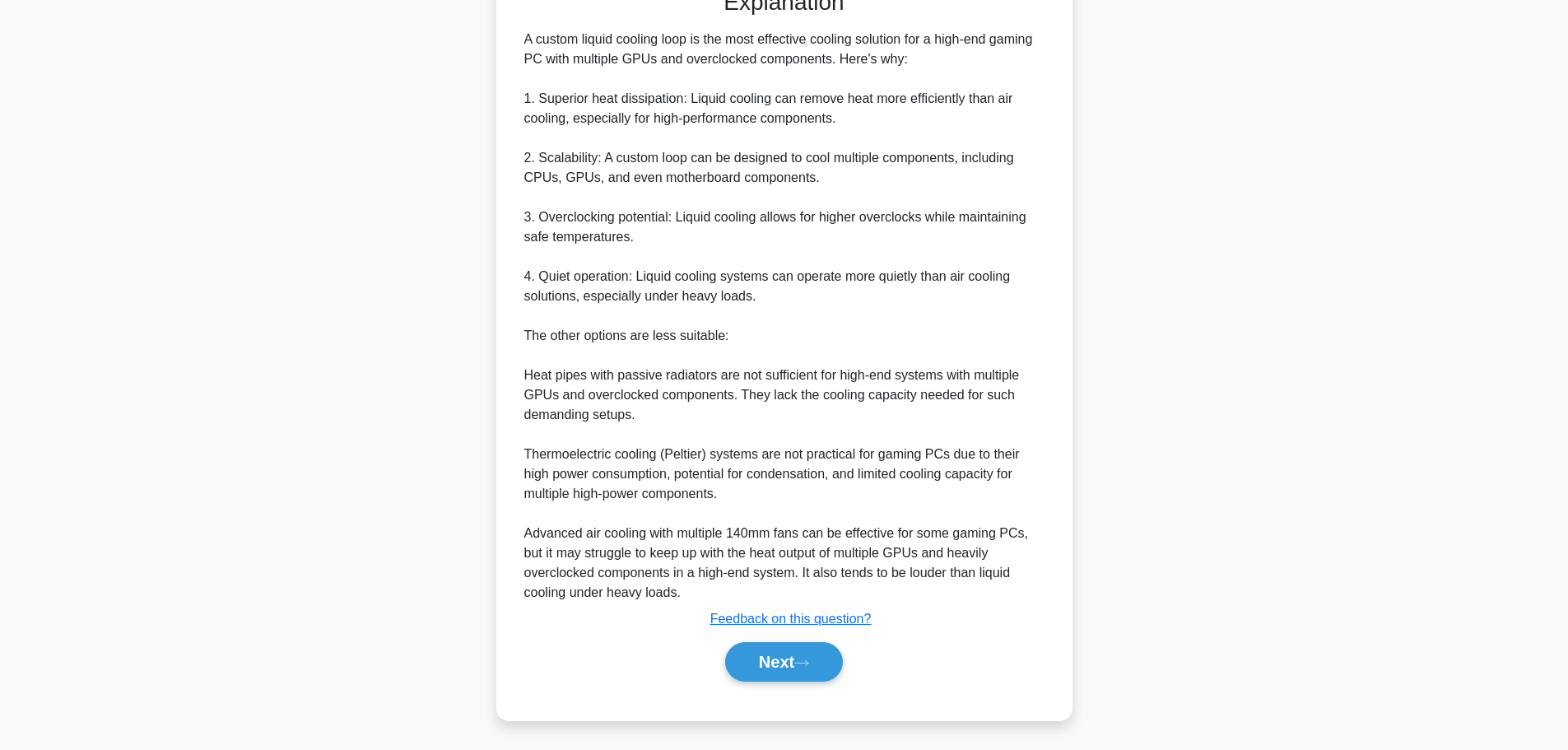
scroll to position [444, 0]
click at [805, 667] on button "Next" at bounding box center [784, 660] width 117 height 39
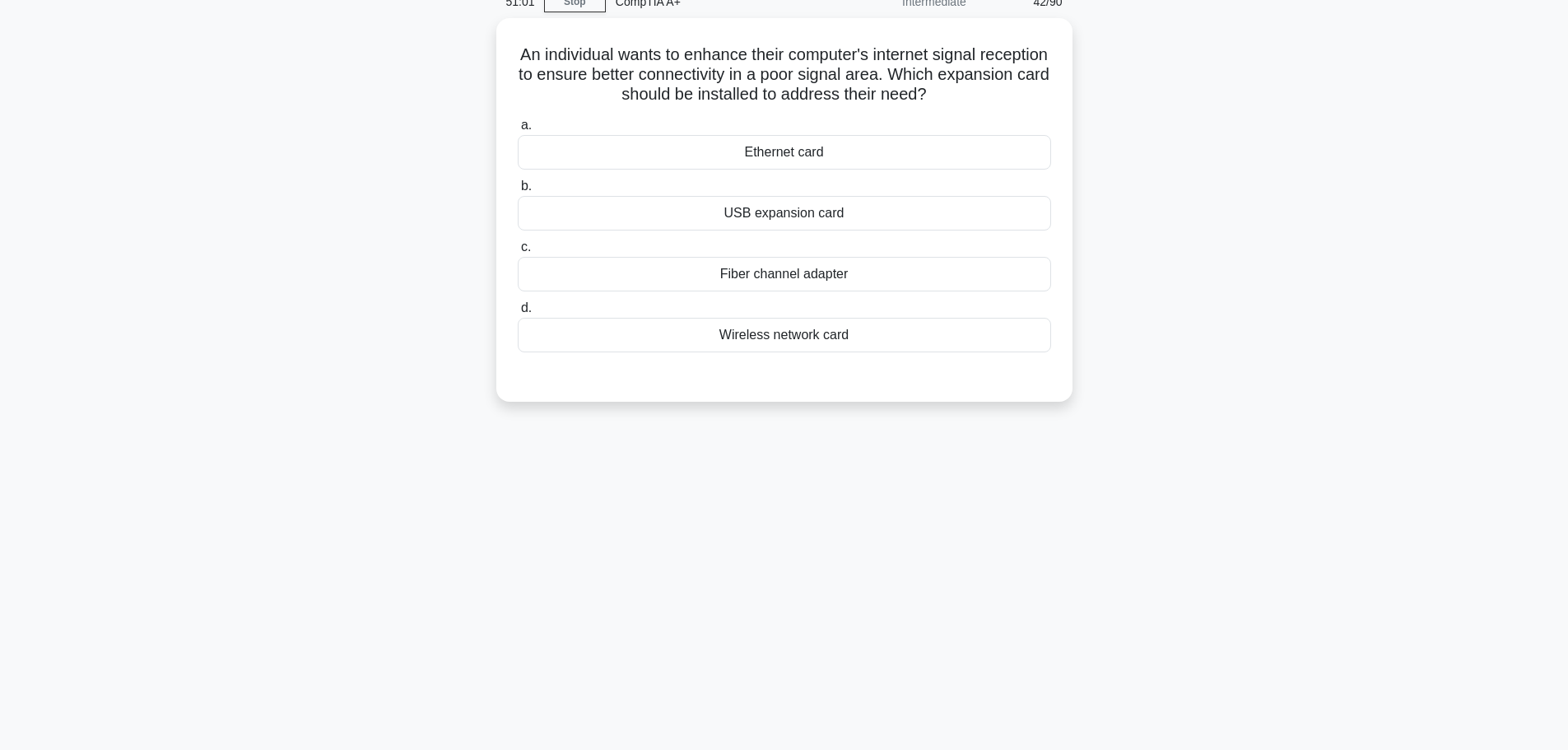
scroll to position [0, 0]
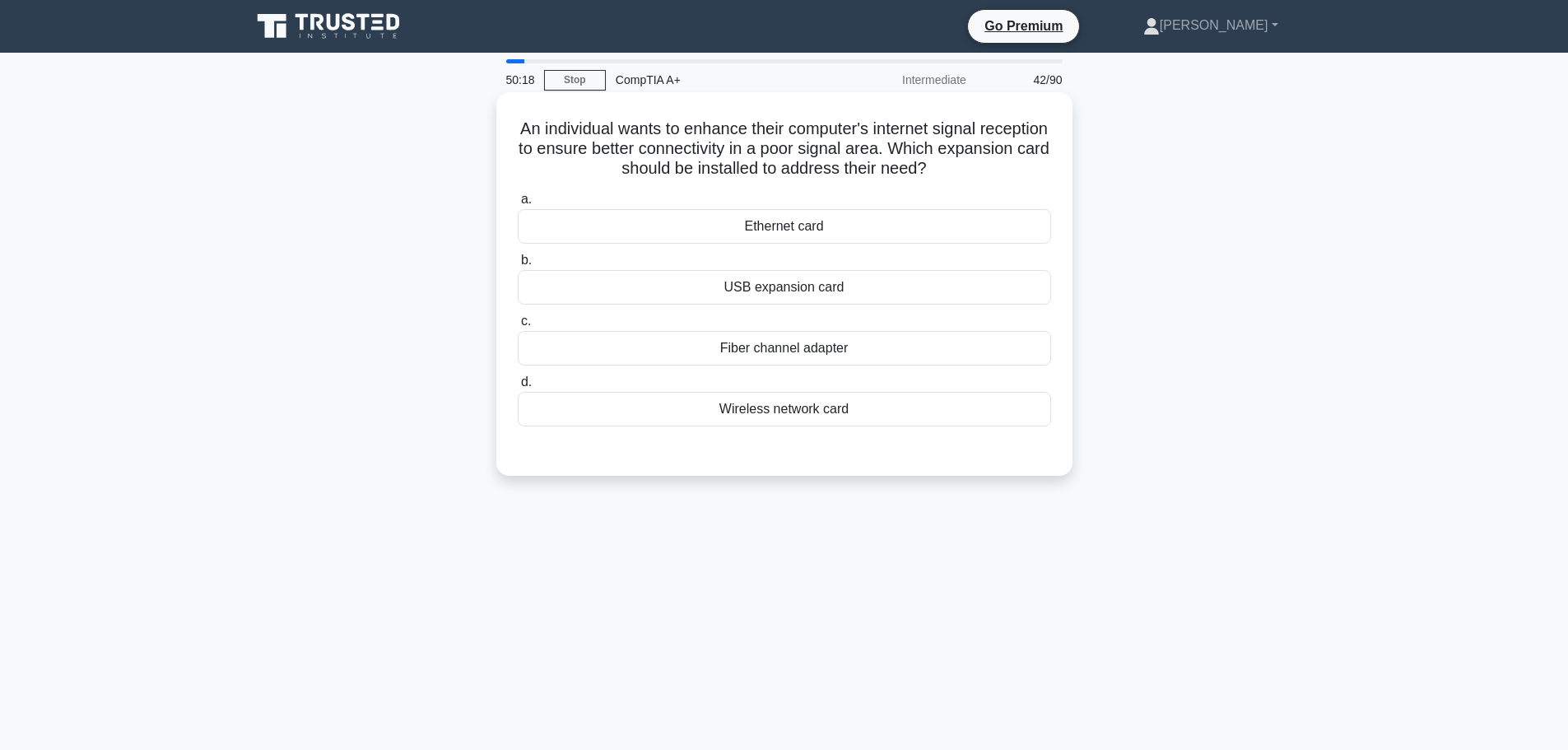
click at [771, 414] on div "Wireless network card" at bounding box center [784, 409] width 533 height 35
click at [518, 388] on input "d. Wireless network card" at bounding box center [518, 382] width 0 height 11
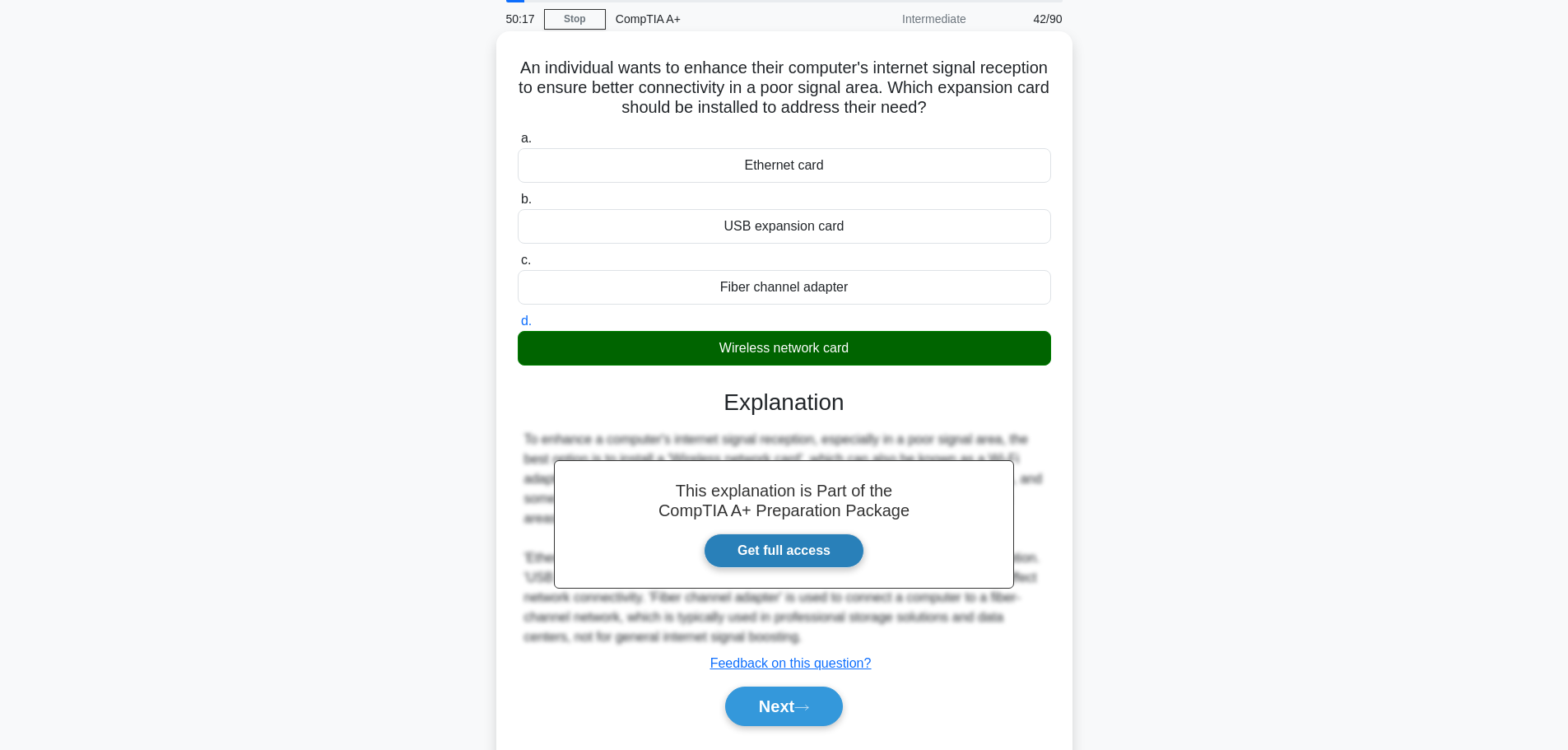
scroll to position [139, 0]
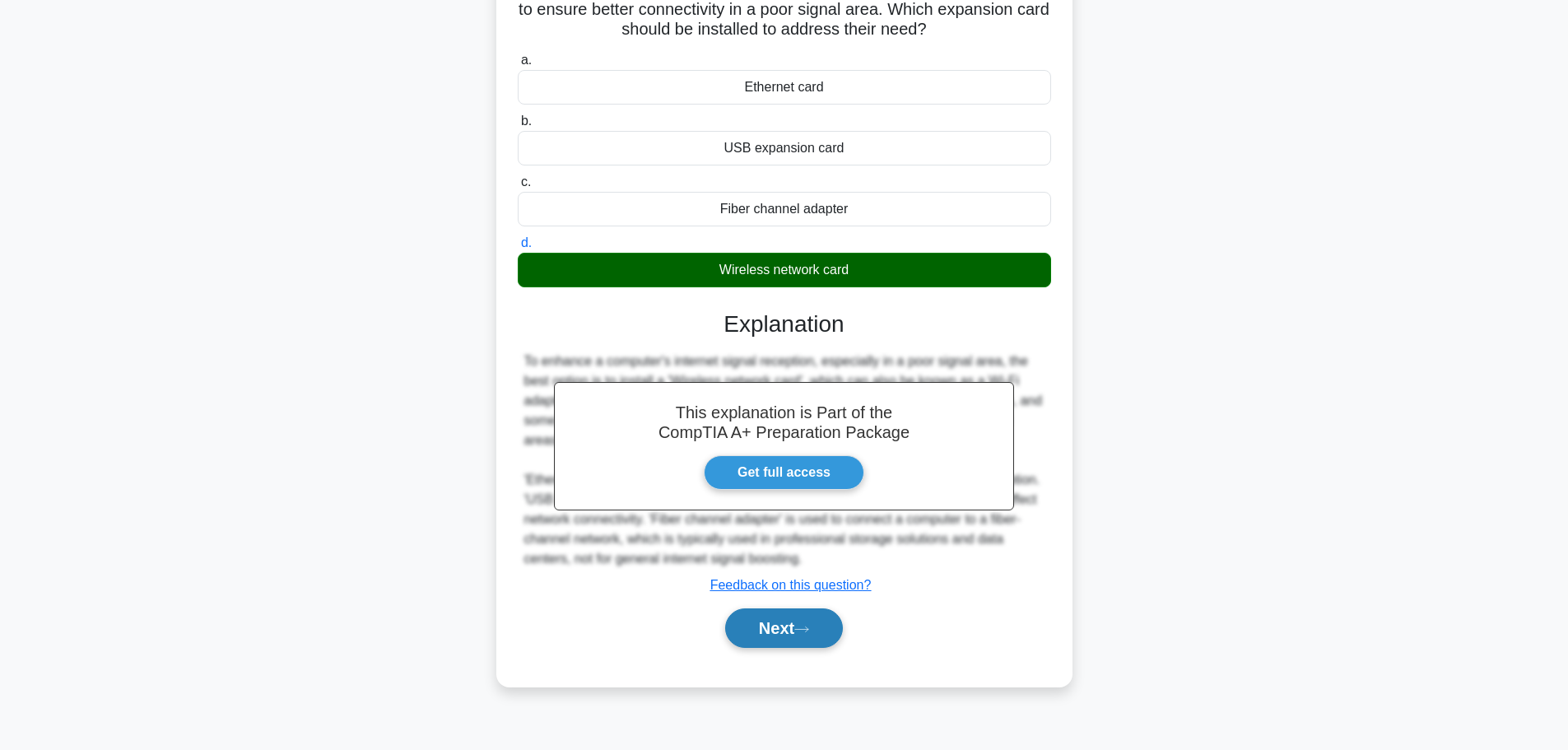
click at [787, 634] on button "Next" at bounding box center [784, 628] width 117 height 39
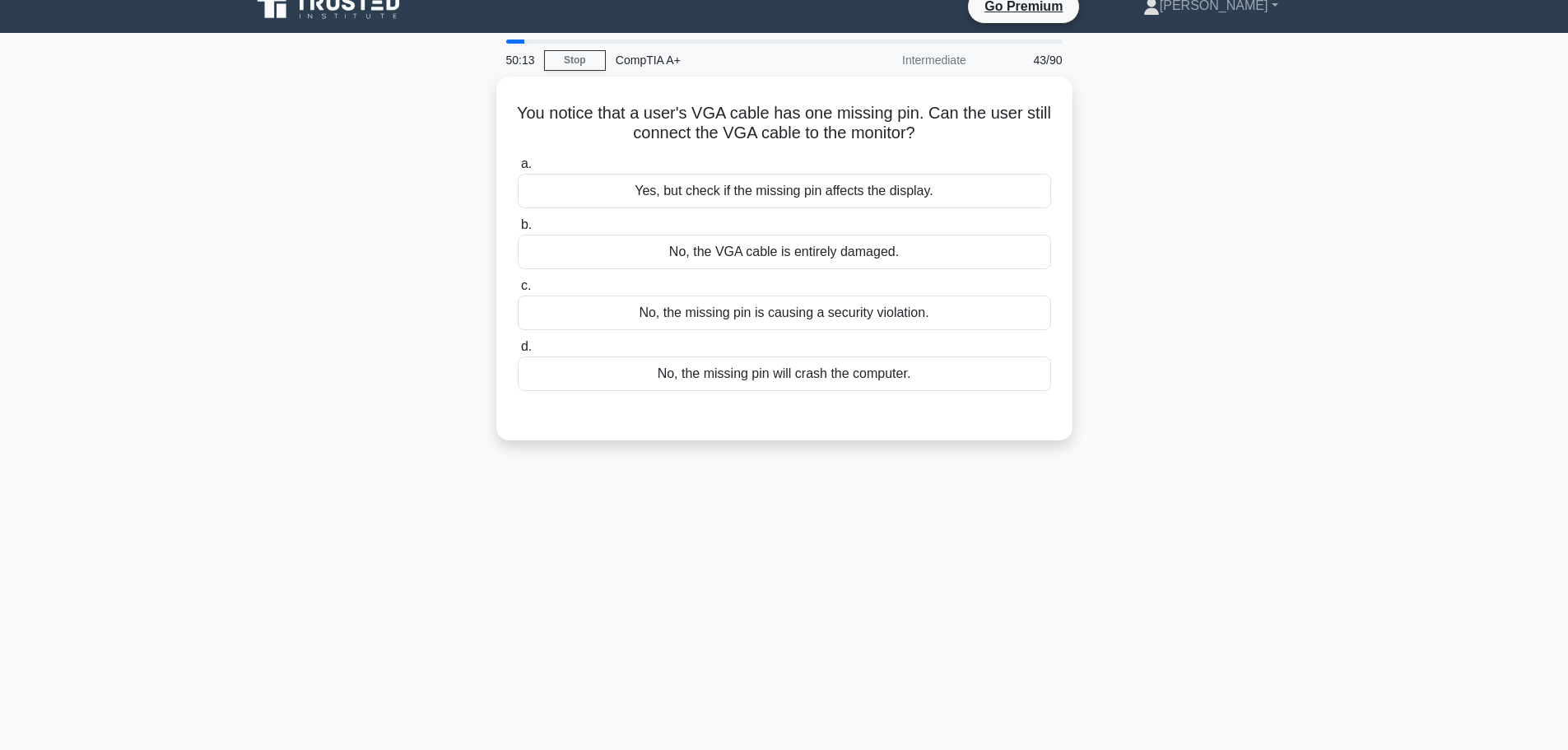
scroll to position [0, 0]
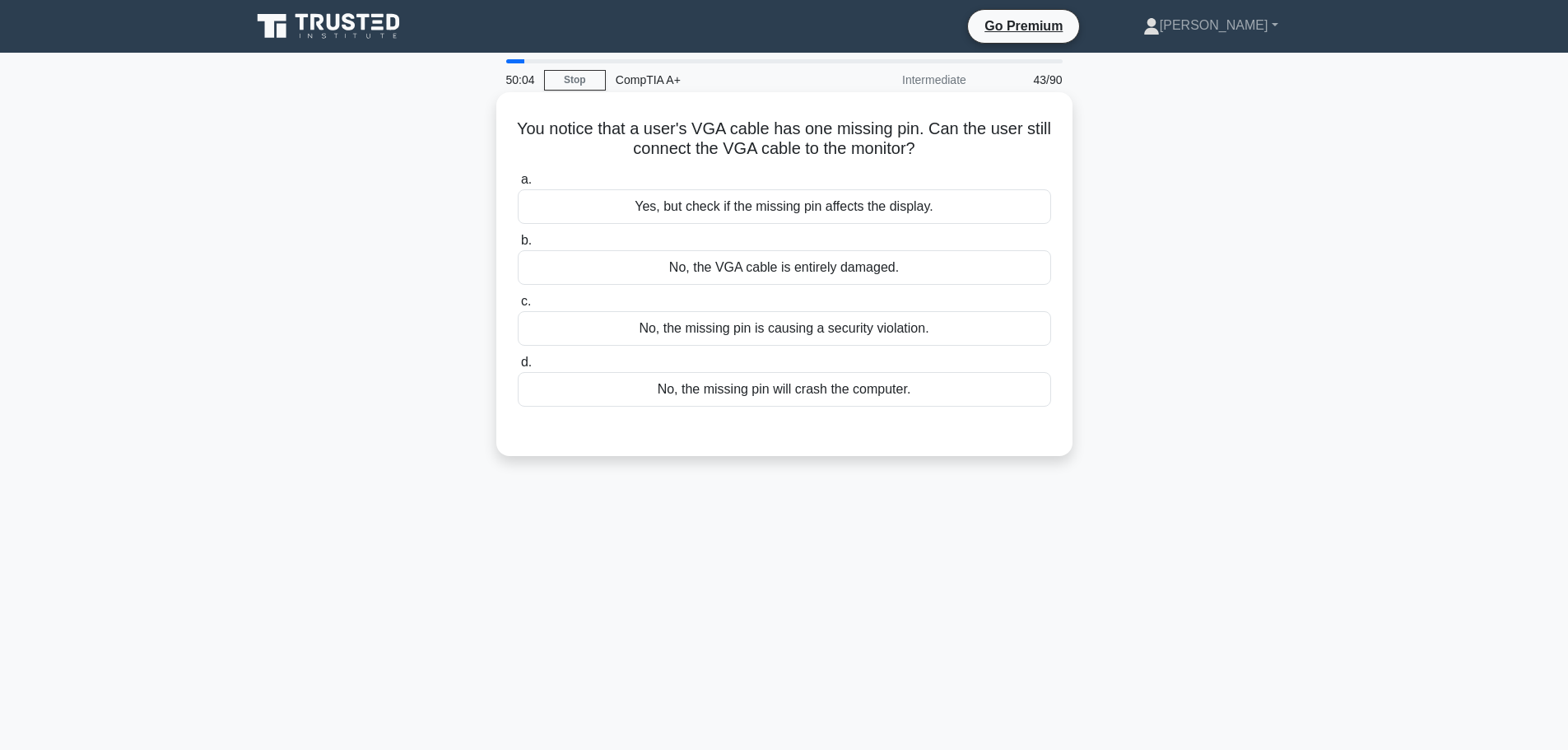
click at [742, 208] on div "Yes, but check if the missing pin affects the display." at bounding box center [784, 207] width 533 height 35
click at [518, 185] on input "a. Yes, but check if the missing pin affects the display." at bounding box center [518, 180] width 0 height 11
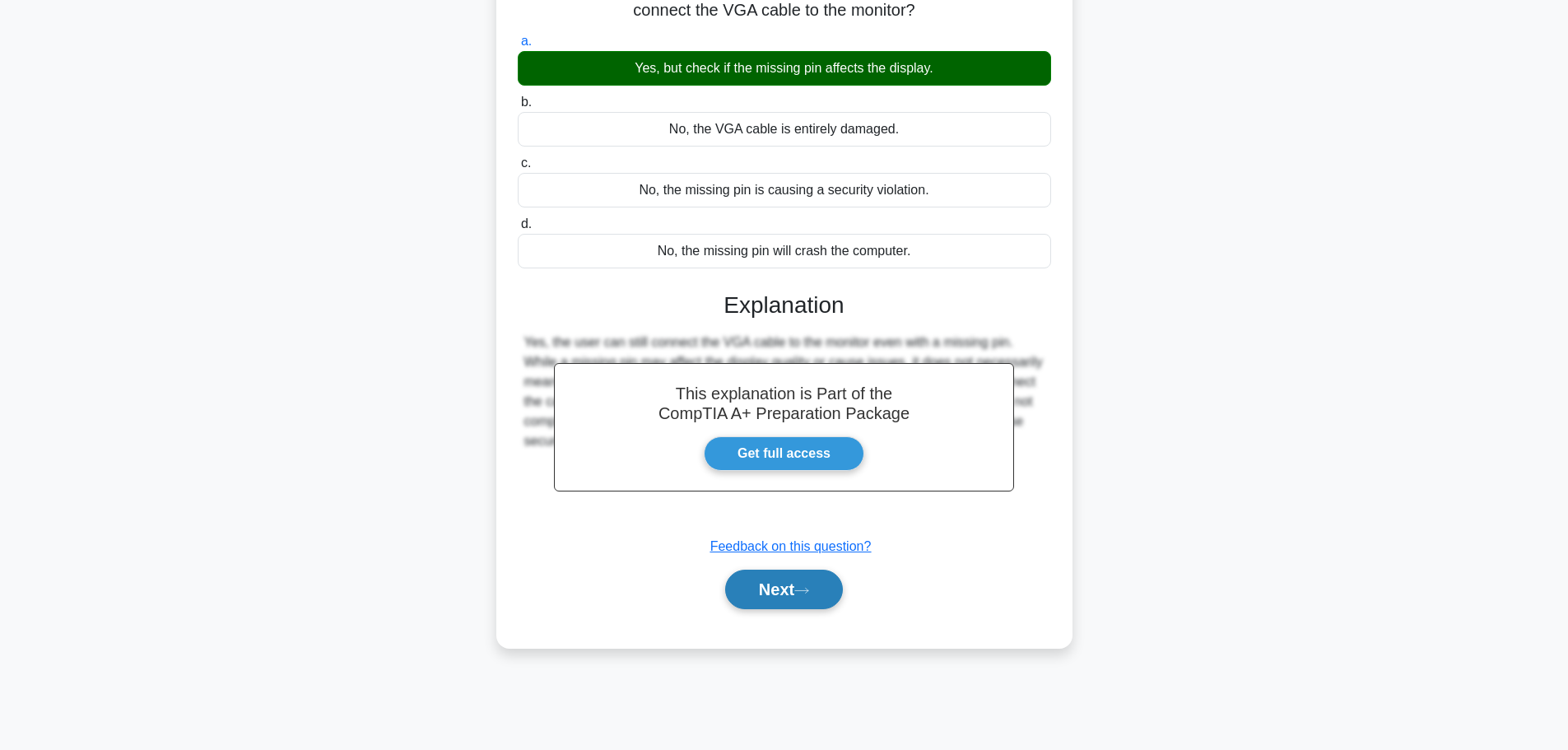
scroll to position [139, 0]
click at [794, 593] on button "Next" at bounding box center [784, 589] width 117 height 39
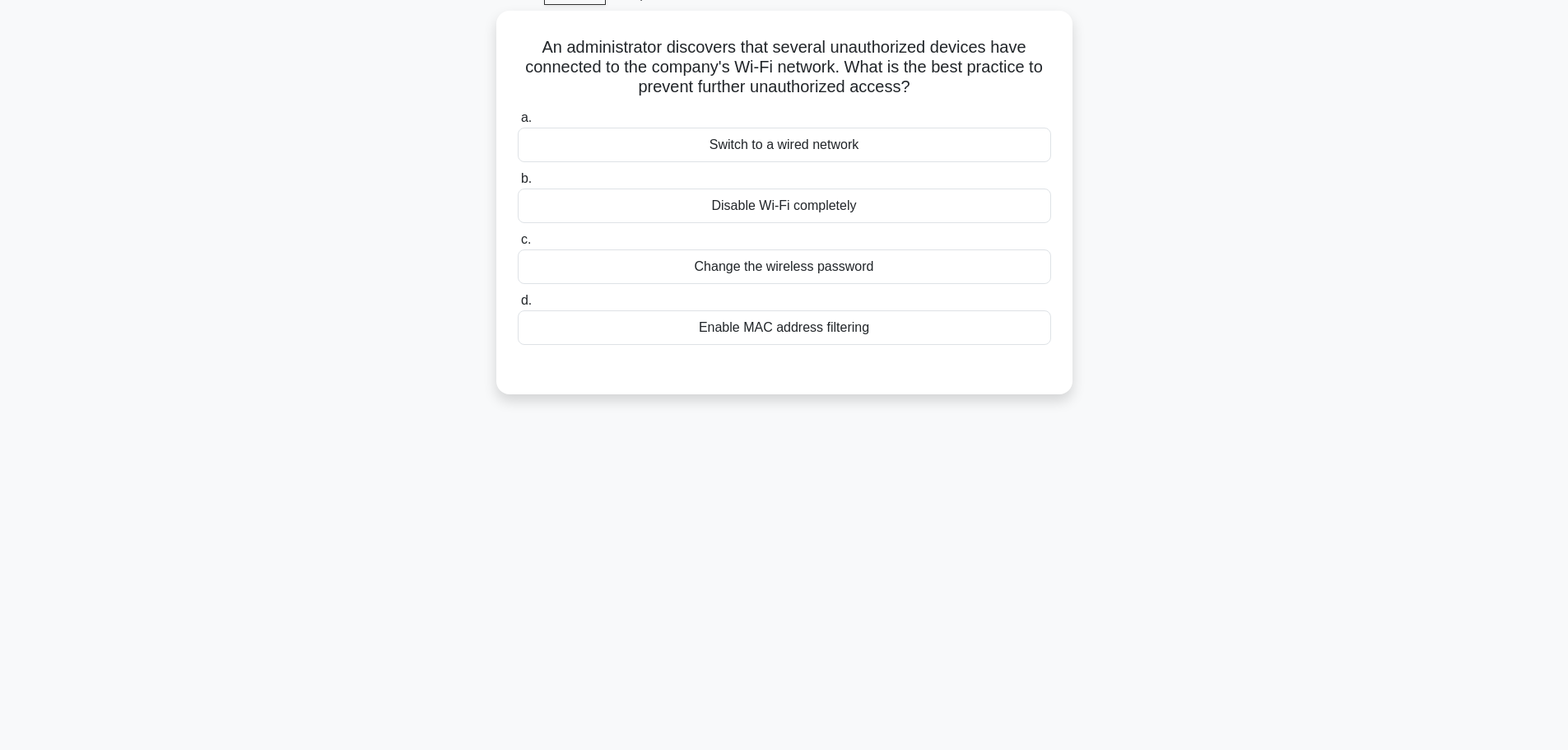
scroll to position [57, 0]
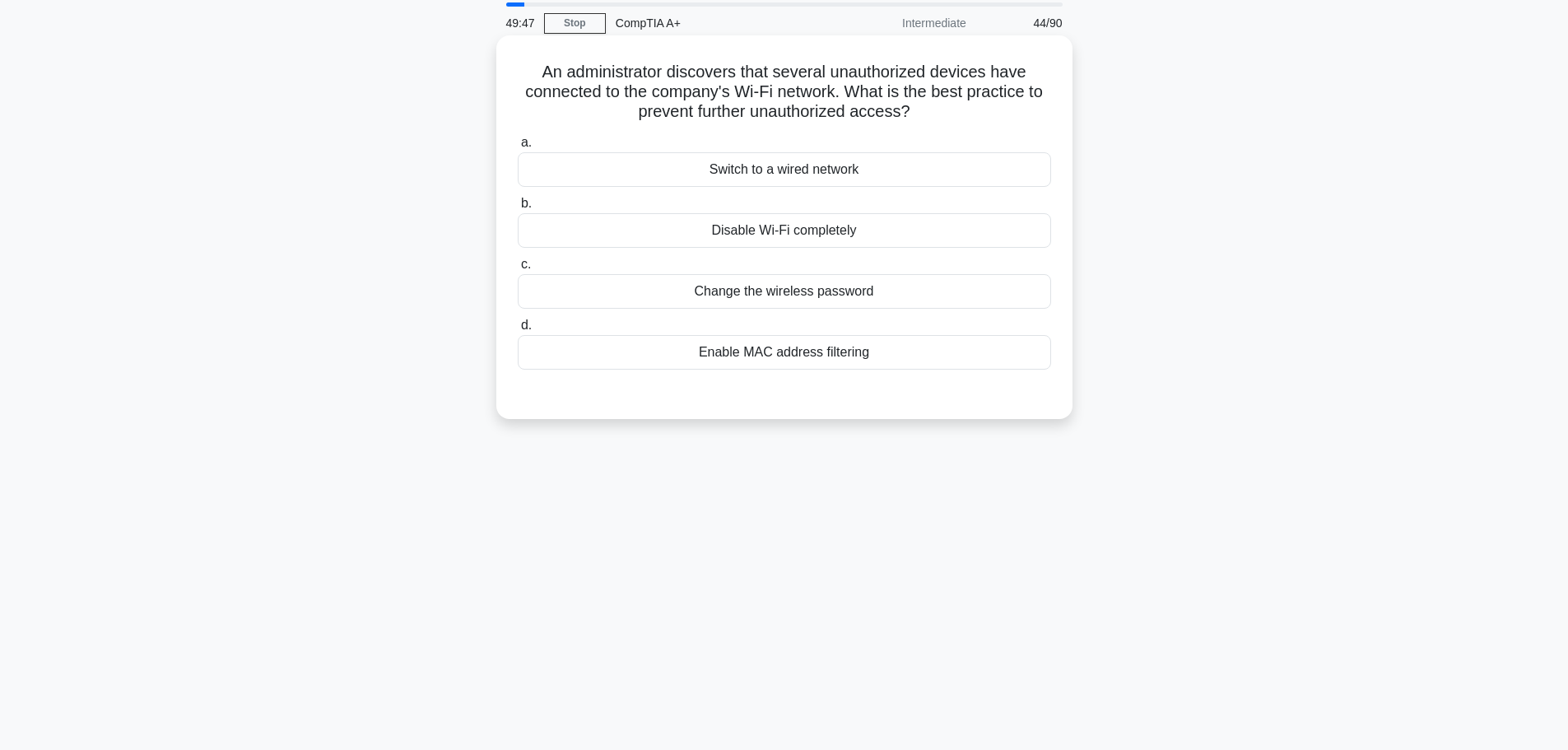
click at [762, 356] on div "Enable MAC address filtering" at bounding box center [784, 352] width 533 height 35
click at [518, 331] on input "d. Enable MAC address filtering" at bounding box center [518, 325] width 0 height 11
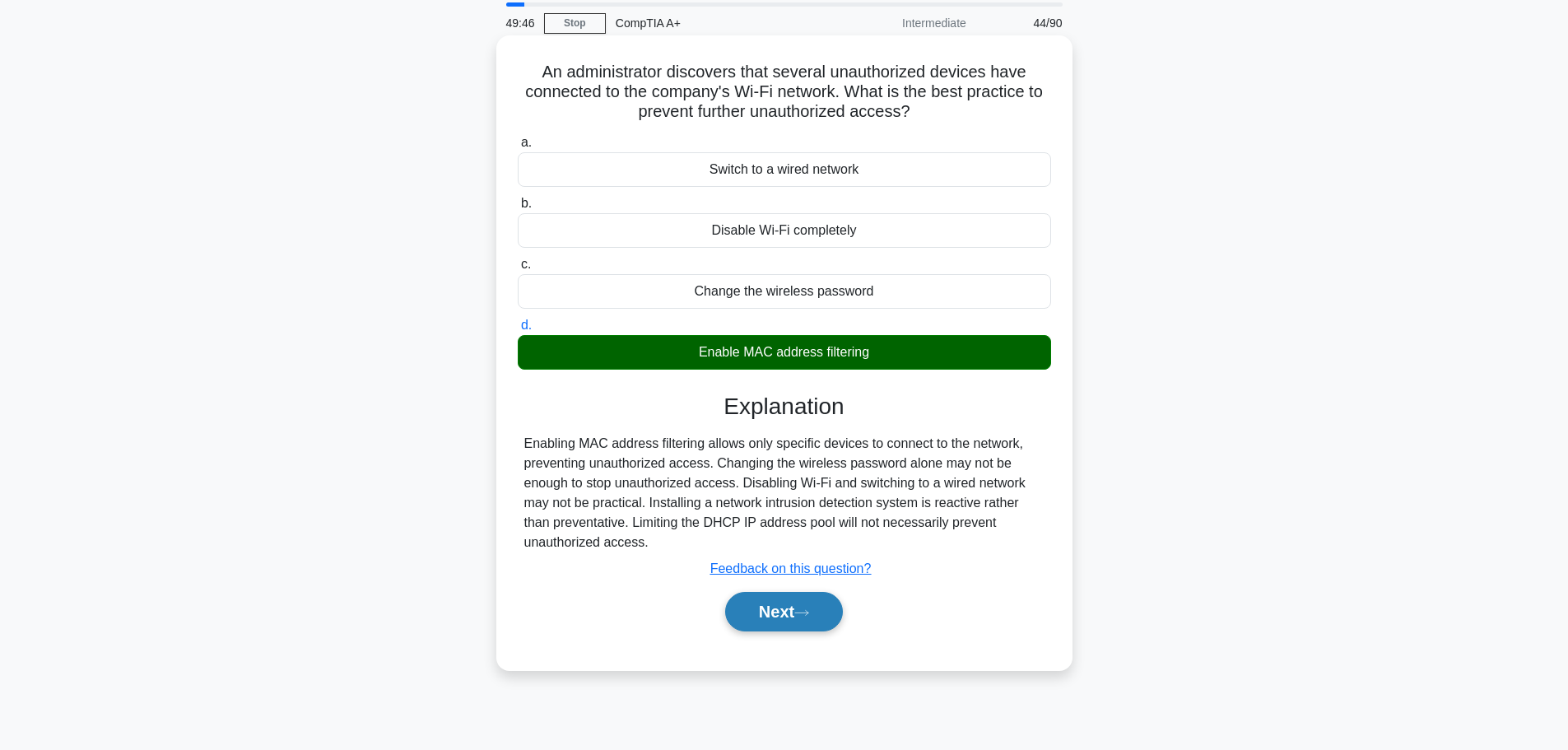
click at [777, 630] on button "Next" at bounding box center [784, 612] width 117 height 39
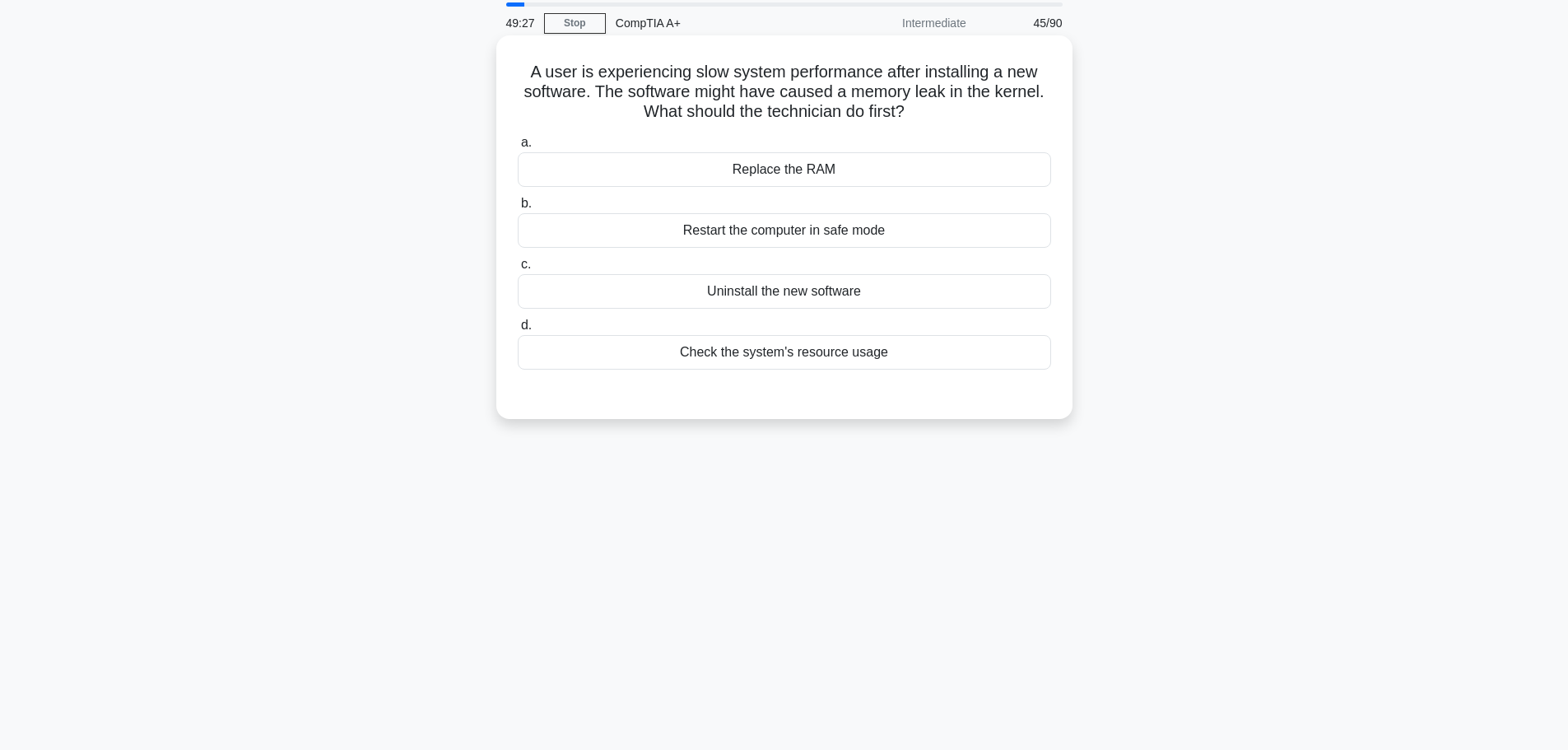
click at [771, 346] on div "Check the system's resource usage" at bounding box center [784, 352] width 533 height 35
click at [518, 331] on input "d. Check the system's resource usage" at bounding box center [518, 325] width 0 height 11
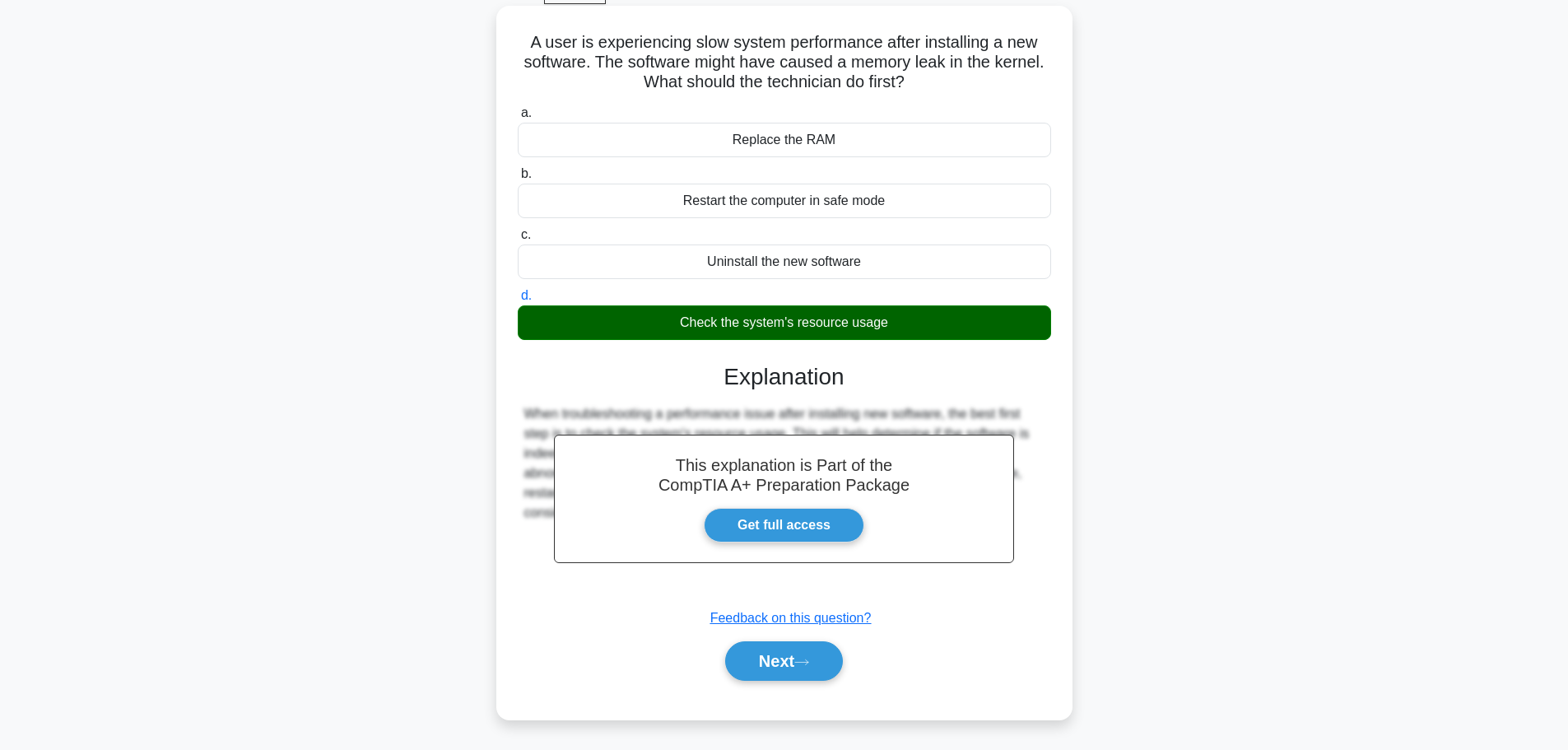
scroll to position [139, 0]
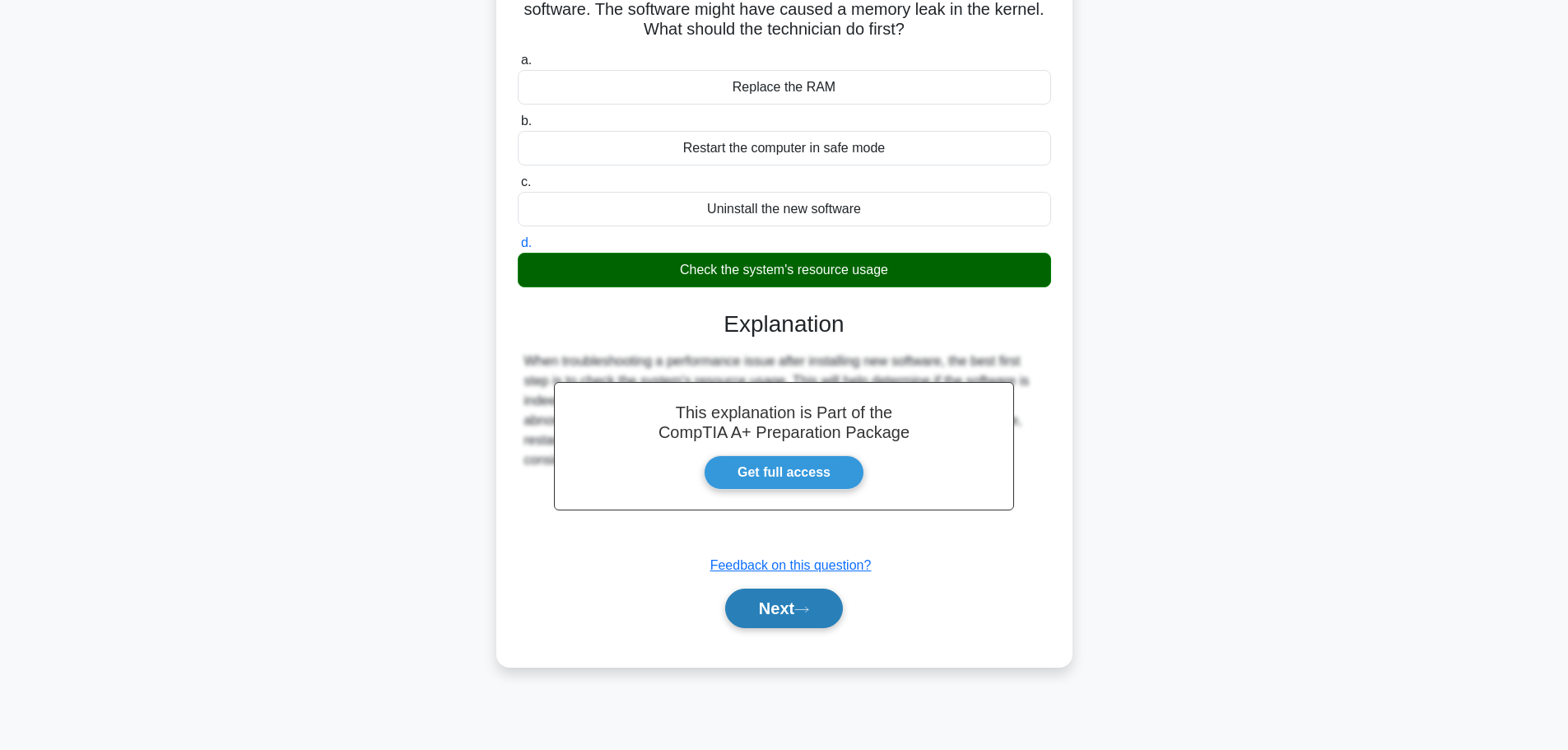
click at [788, 609] on button "Next" at bounding box center [784, 608] width 117 height 39
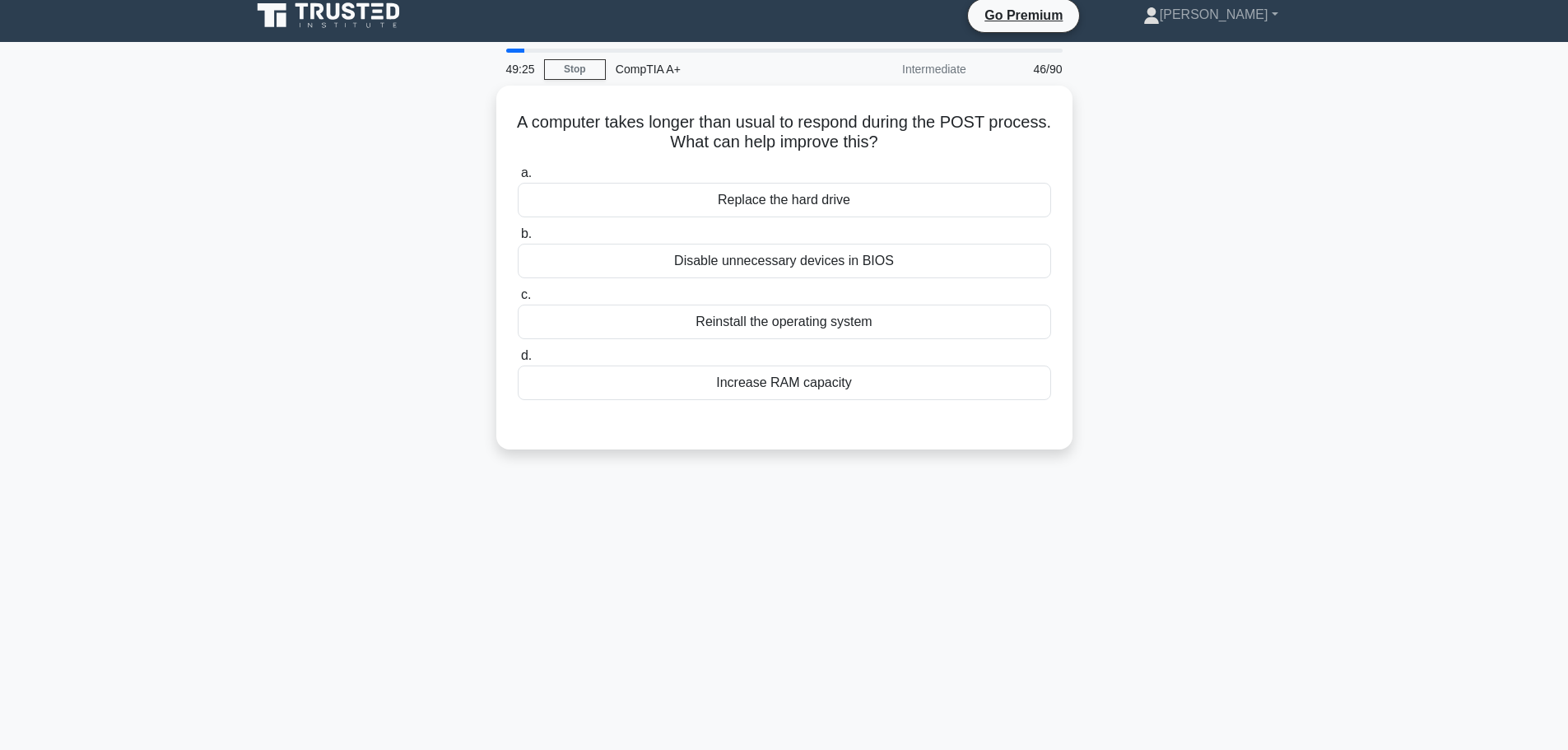
scroll to position [0, 0]
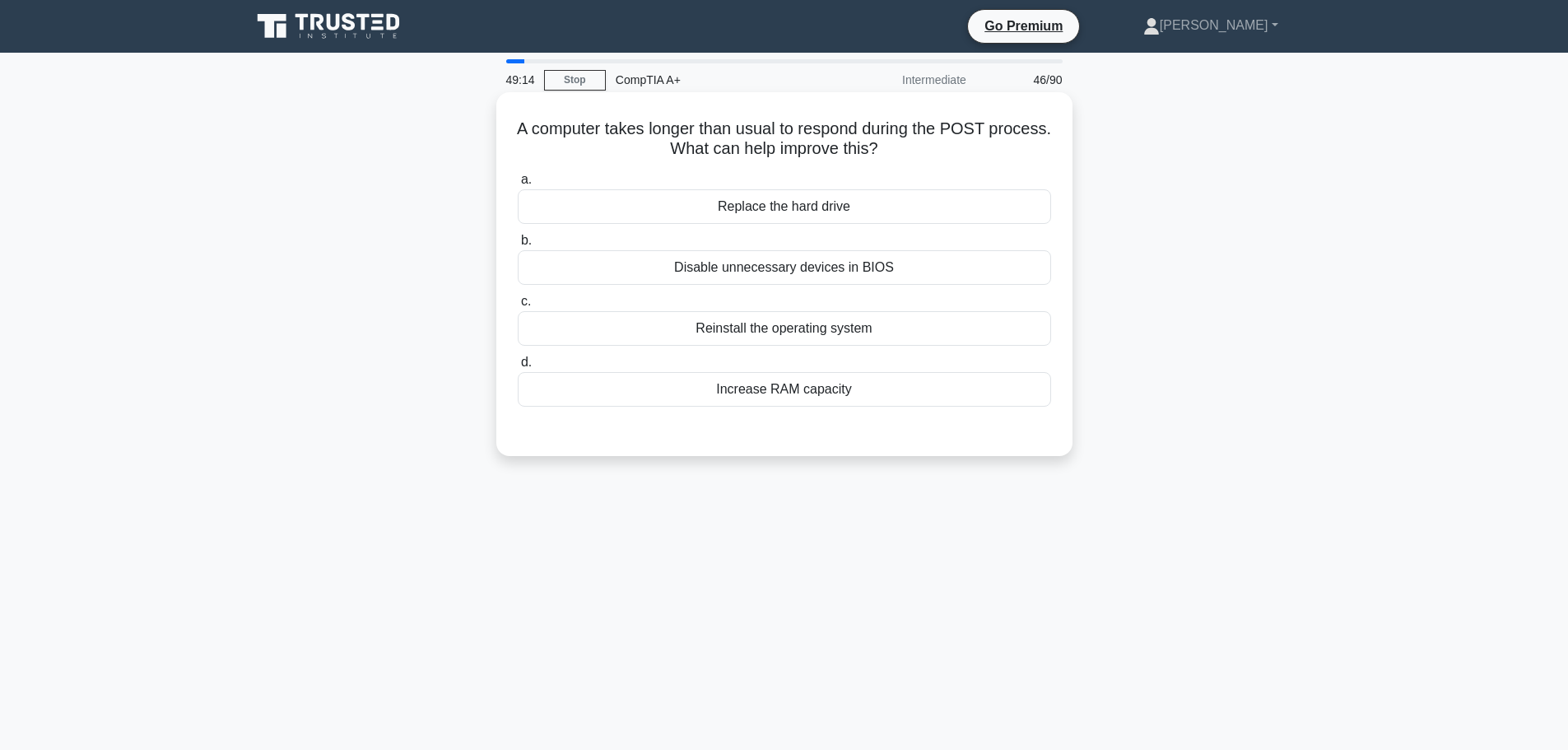
click at [795, 403] on div "Increase RAM capacity" at bounding box center [784, 390] width 533 height 35
click at [518, 368] on input "d. Increase RAM capacity" at bounding box center [518, 363] width 0 height 11
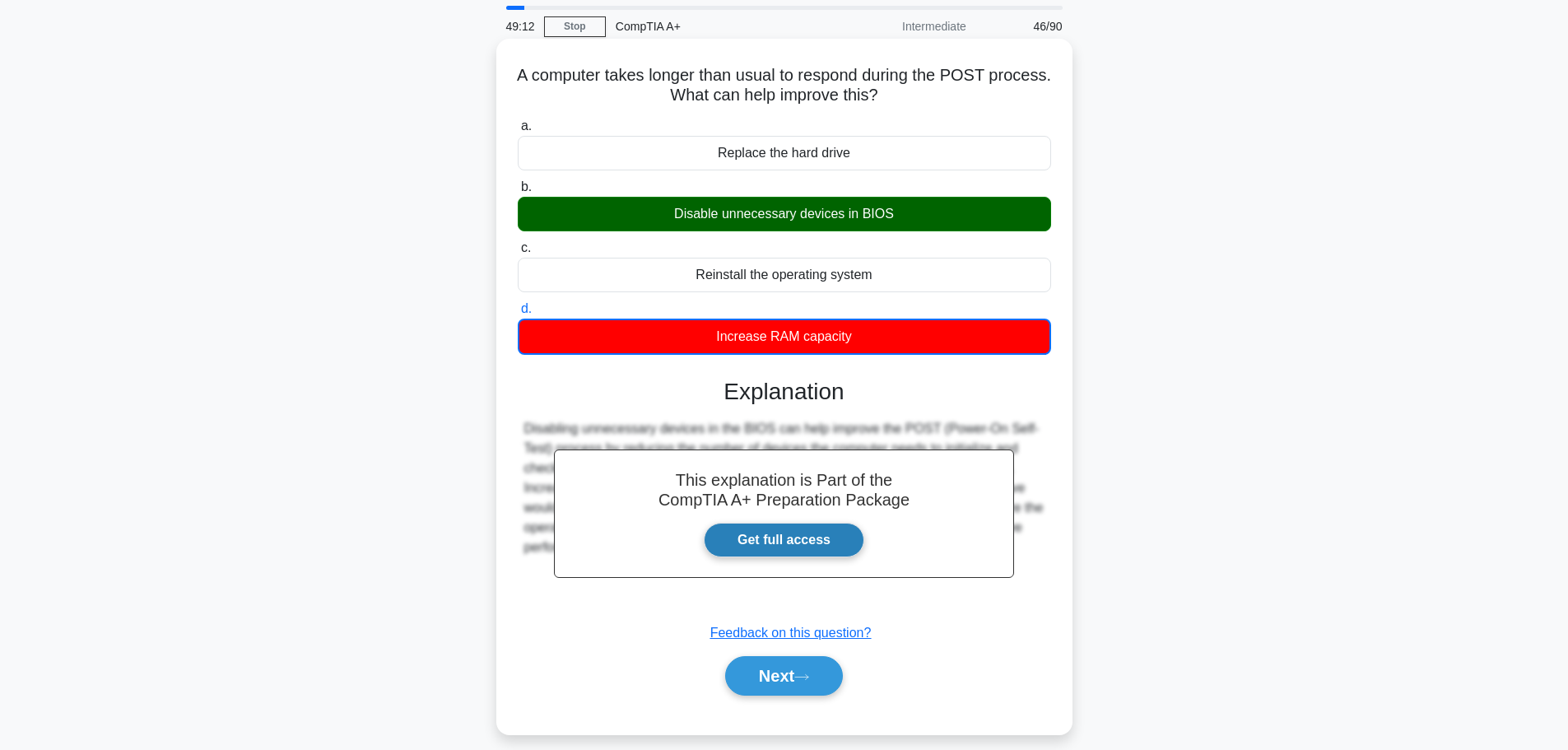
scroll to position [139, 0]
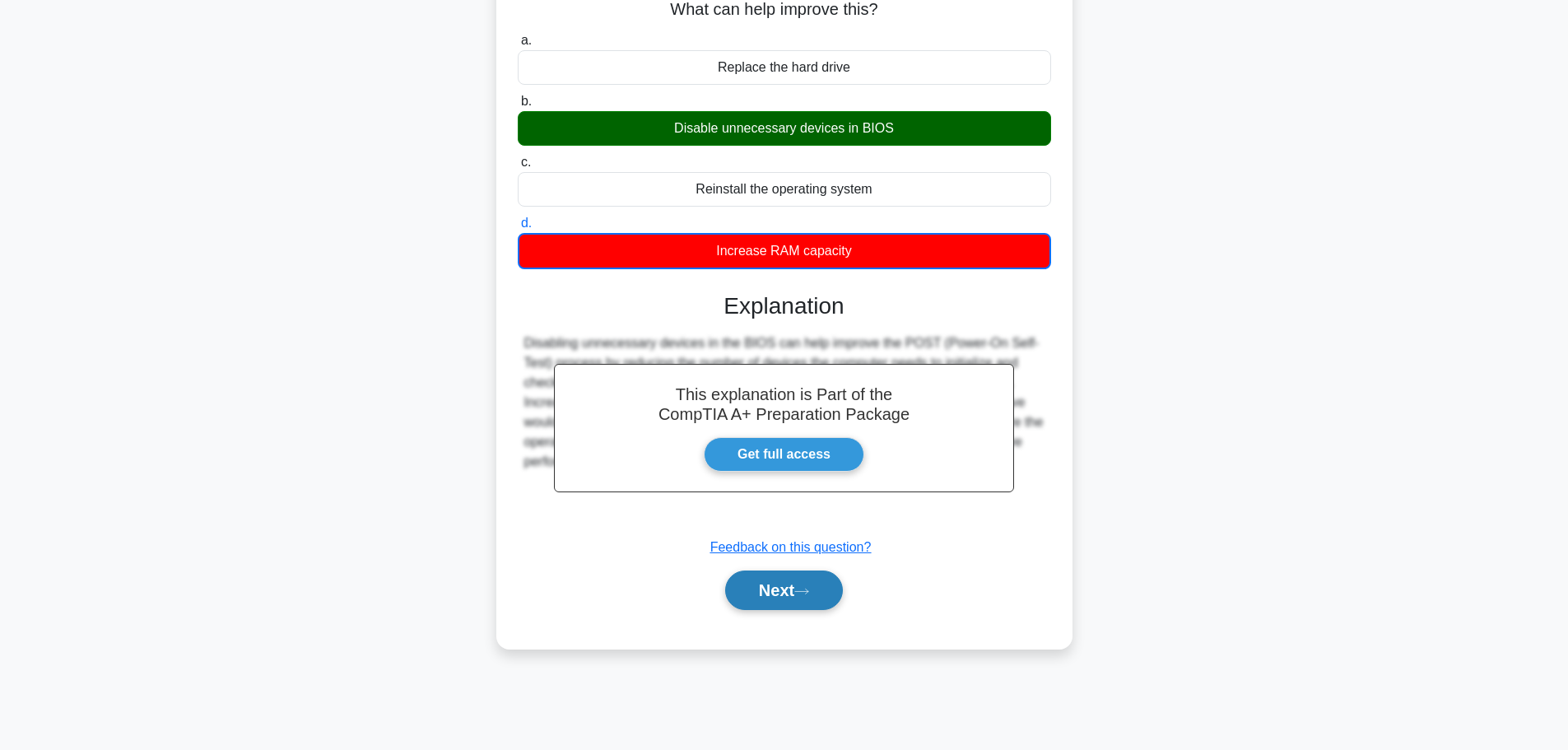
click at [783, 595] on button "Next" at bounding box center [784, 590] width 117 height 39
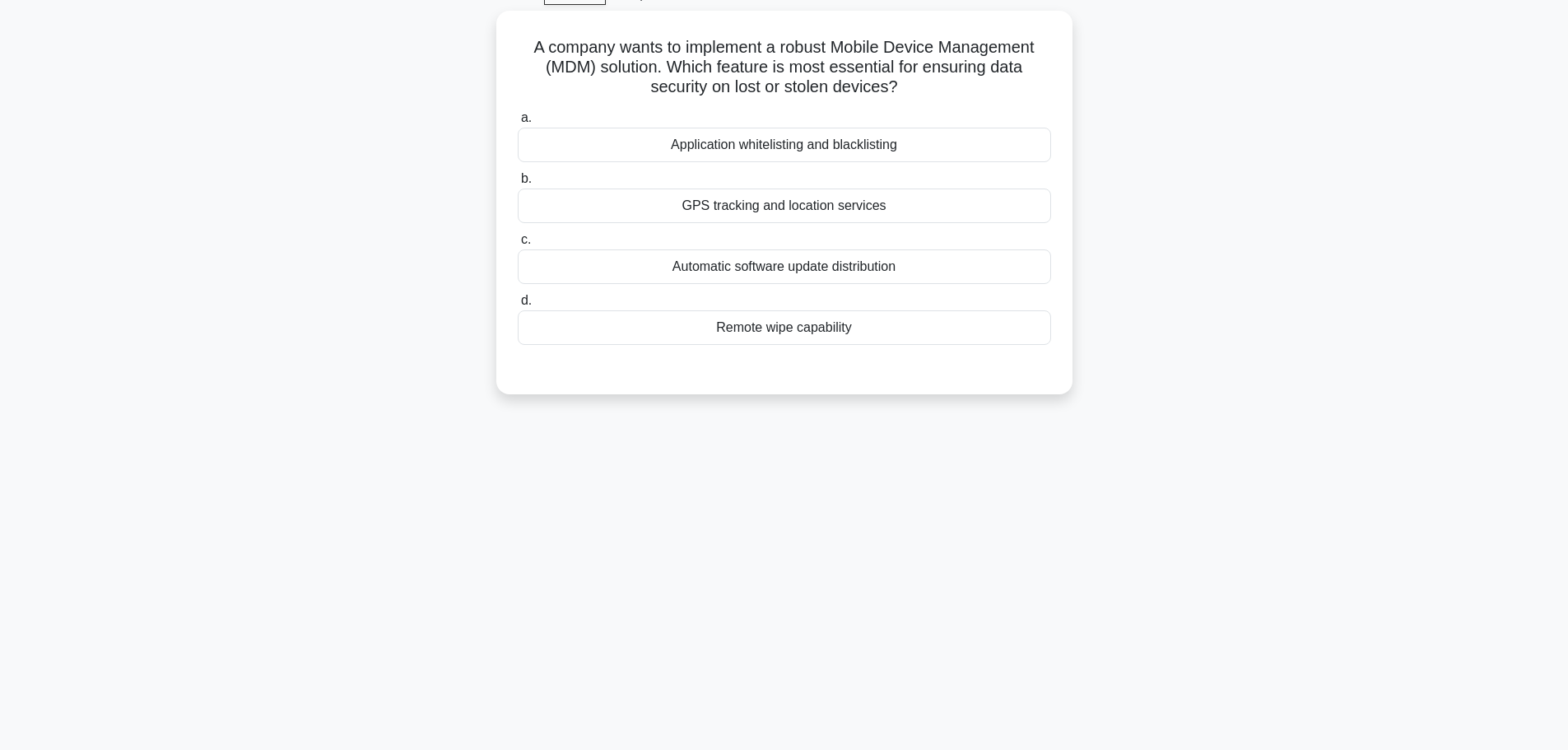
scroll to position [57, 0]
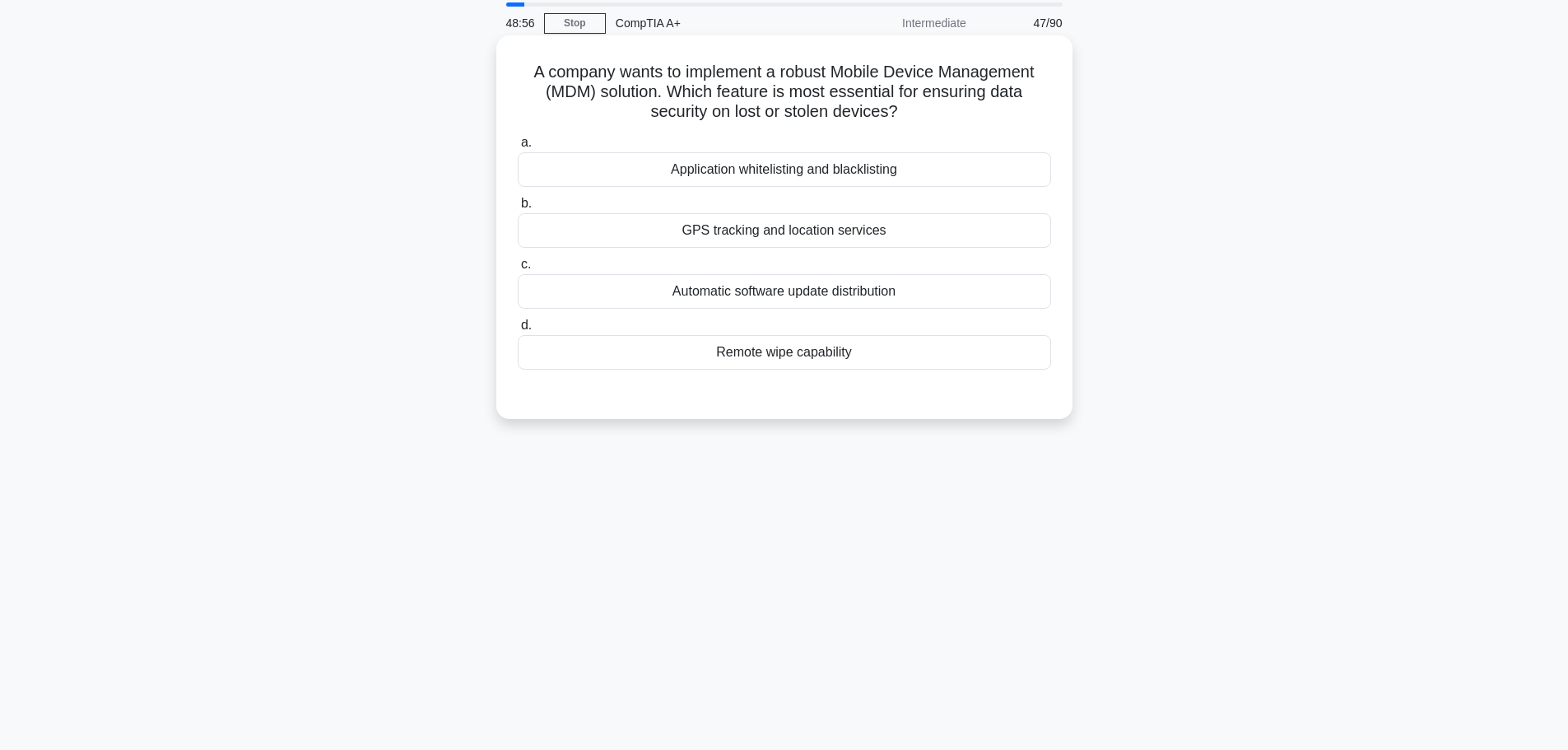
click at [844, 233] on div "GPS tracking and location services" at bounding box center [784, 231] width 533 height 35
click at [518, 209] on input "b. GPS tracking and location services" at bounding box center [518, 204] width 0 height 11
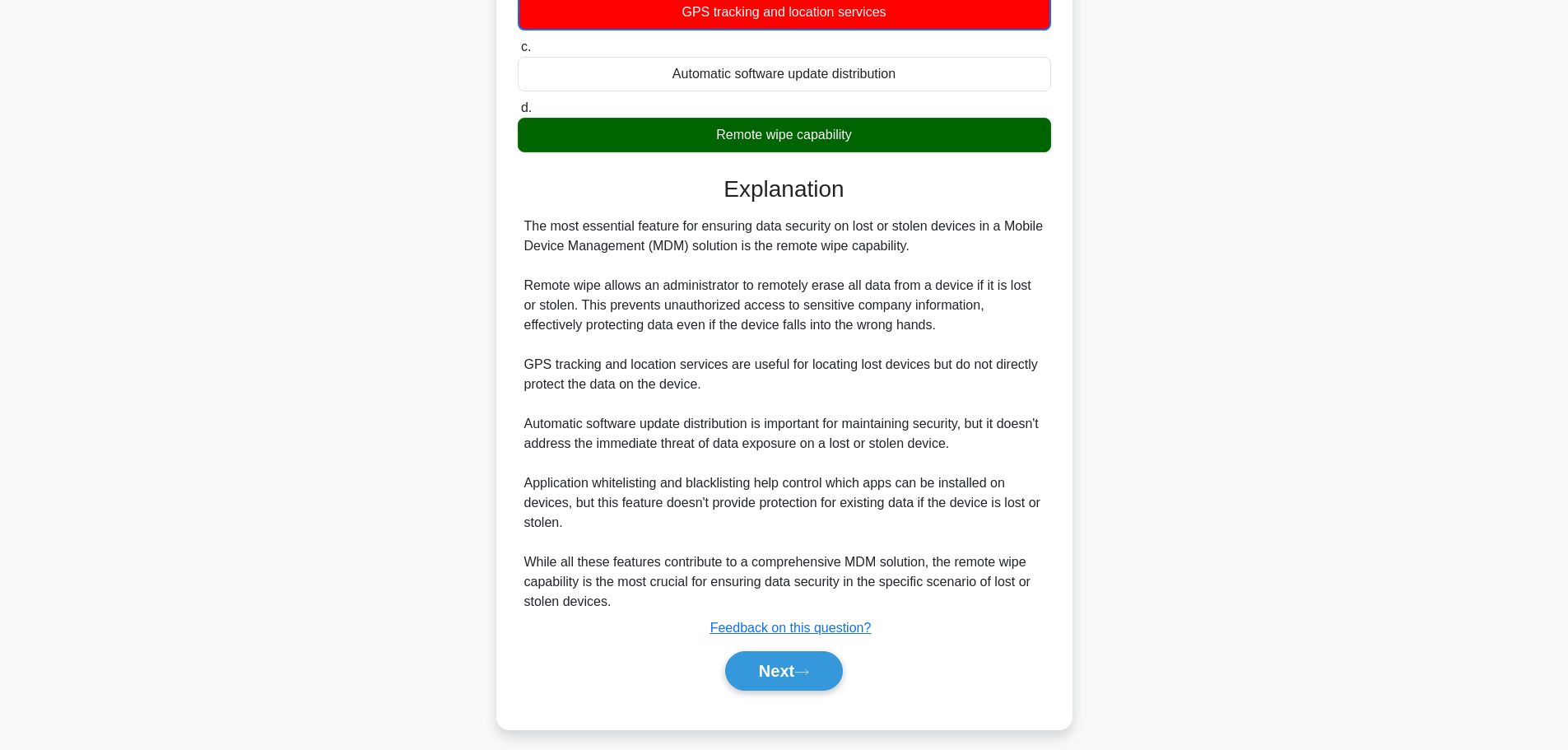
scroll to position [287, 0]
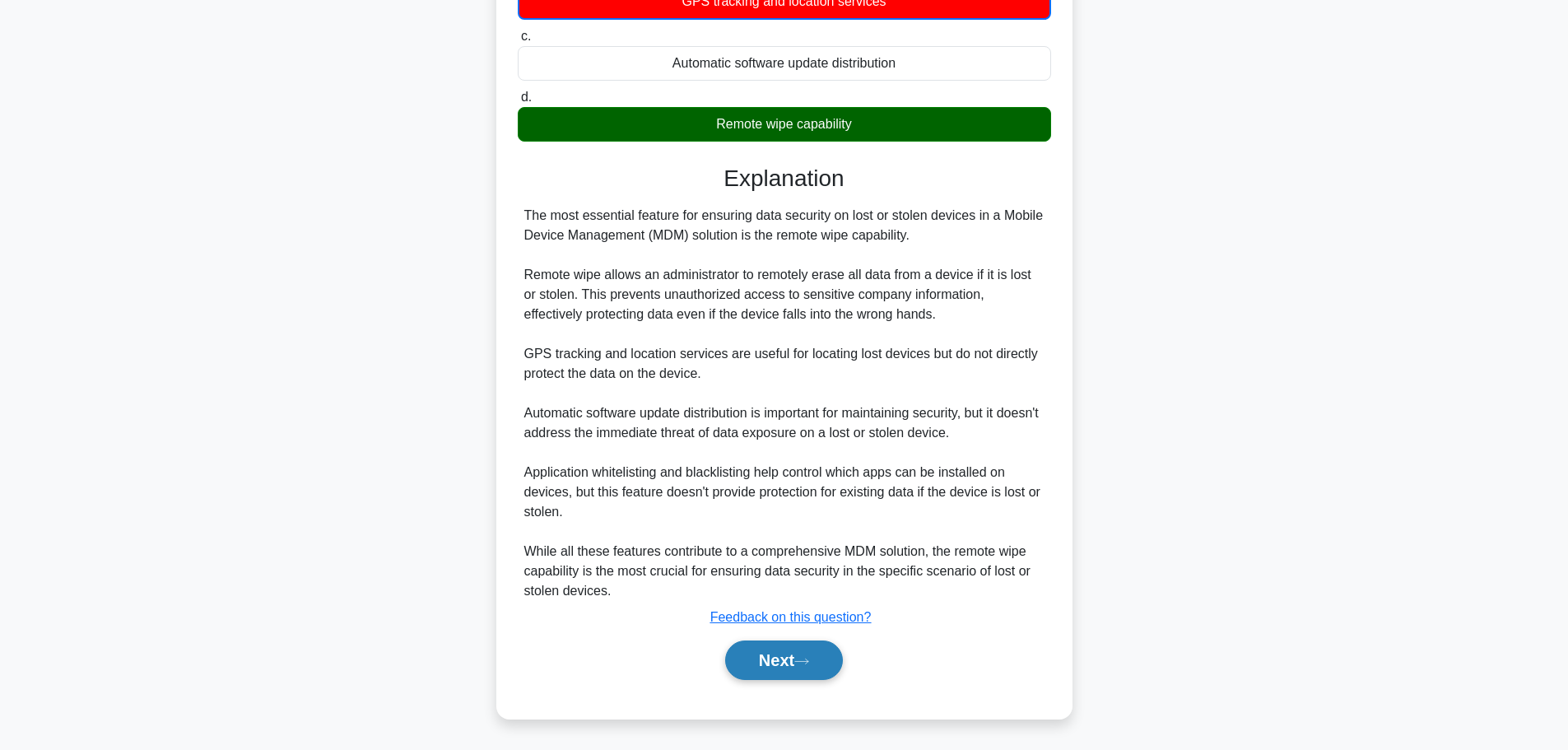
drag, startPoint x: 793, startPoint y: 658, endPoint x: 821, endPoint y: 651, distance: 28.9
click at [793, 658] on button "Next" at bounding box center [784, 660] width 117 height 39
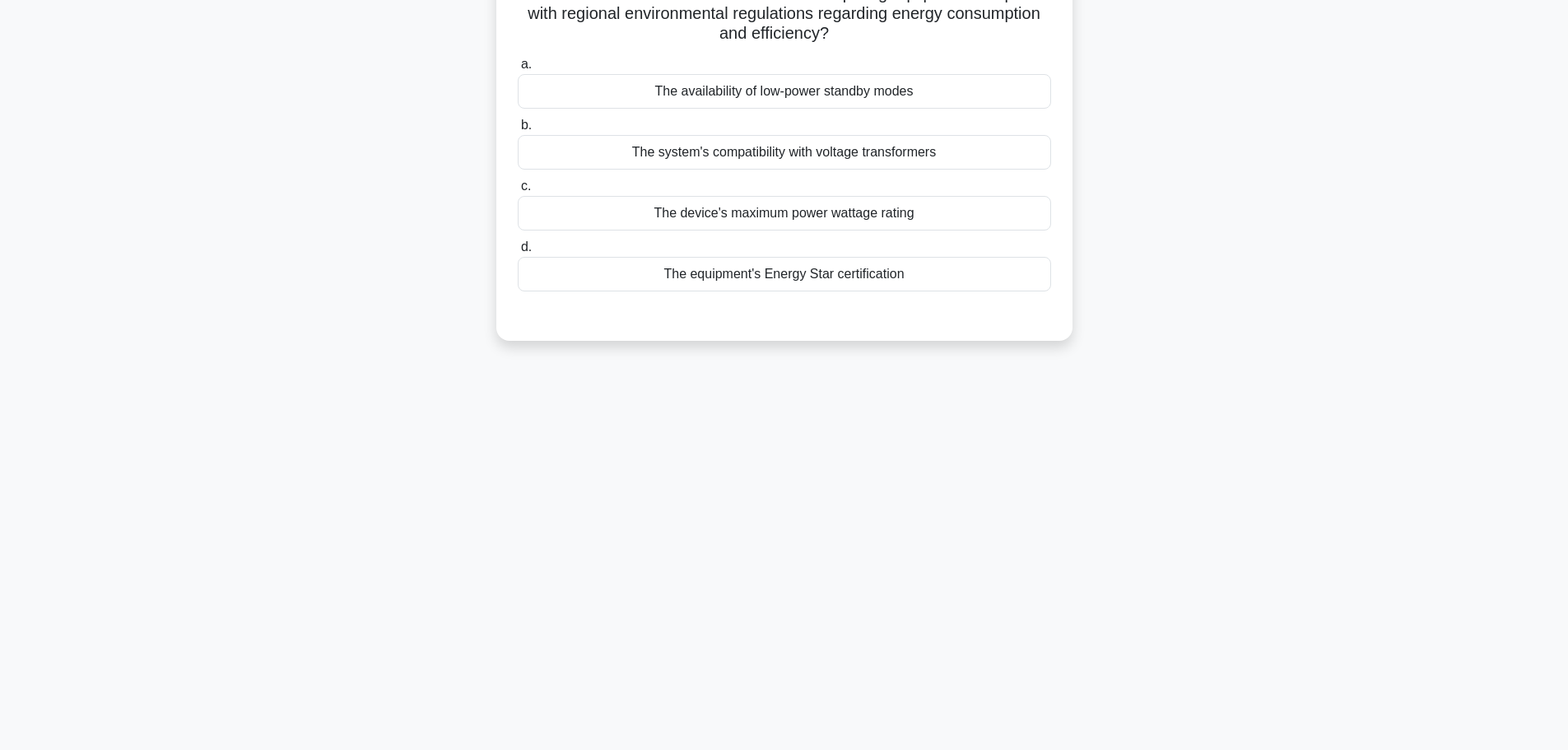
scroll to position [57, 0]
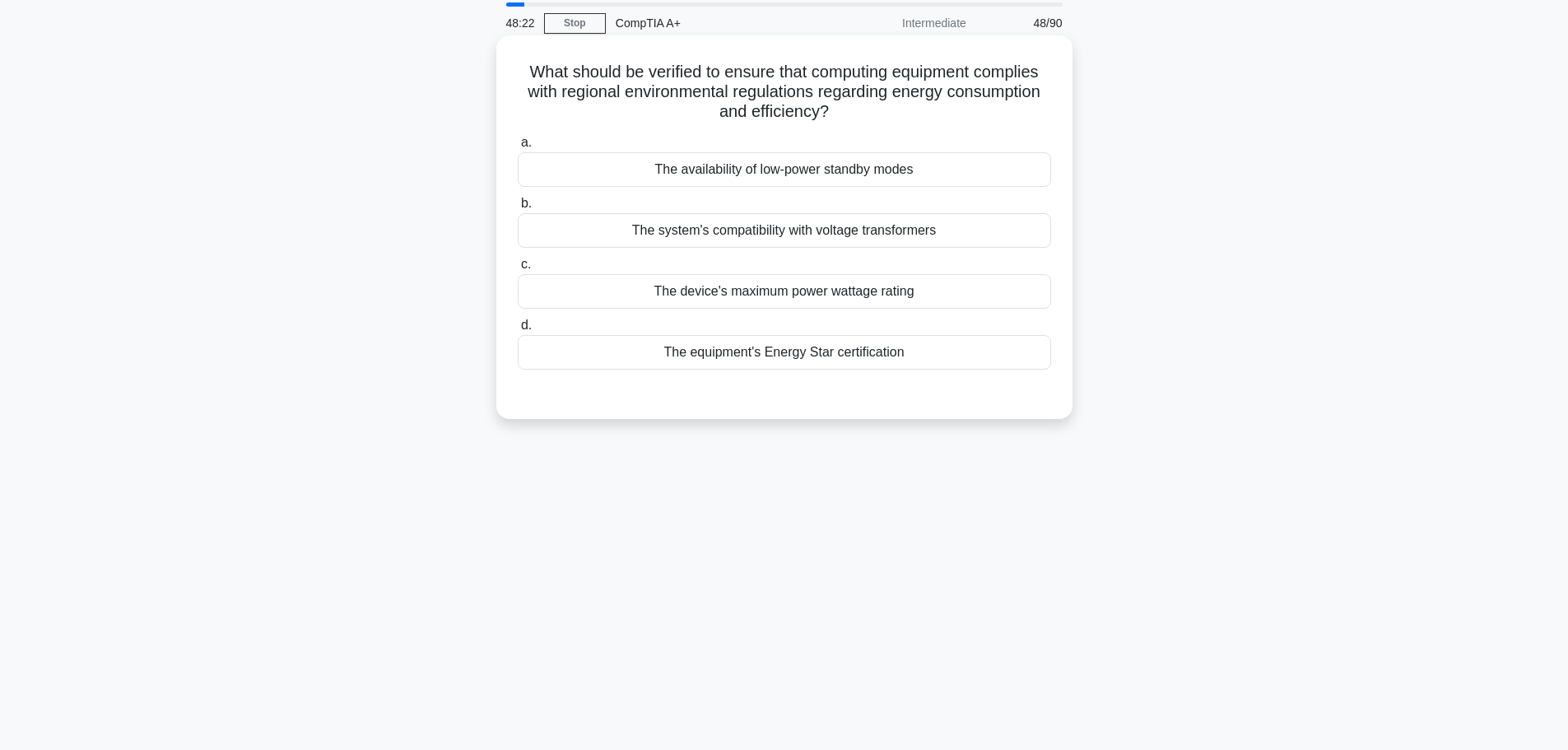
click at [777, 356] on div "The equipment's Energy Star certification" at bounding box center [784, 352] width 533 height 35
click at [518, 331] on input "d. The equipment's Energy Star certification" at bounding box center [518, 325] width 0 height 11
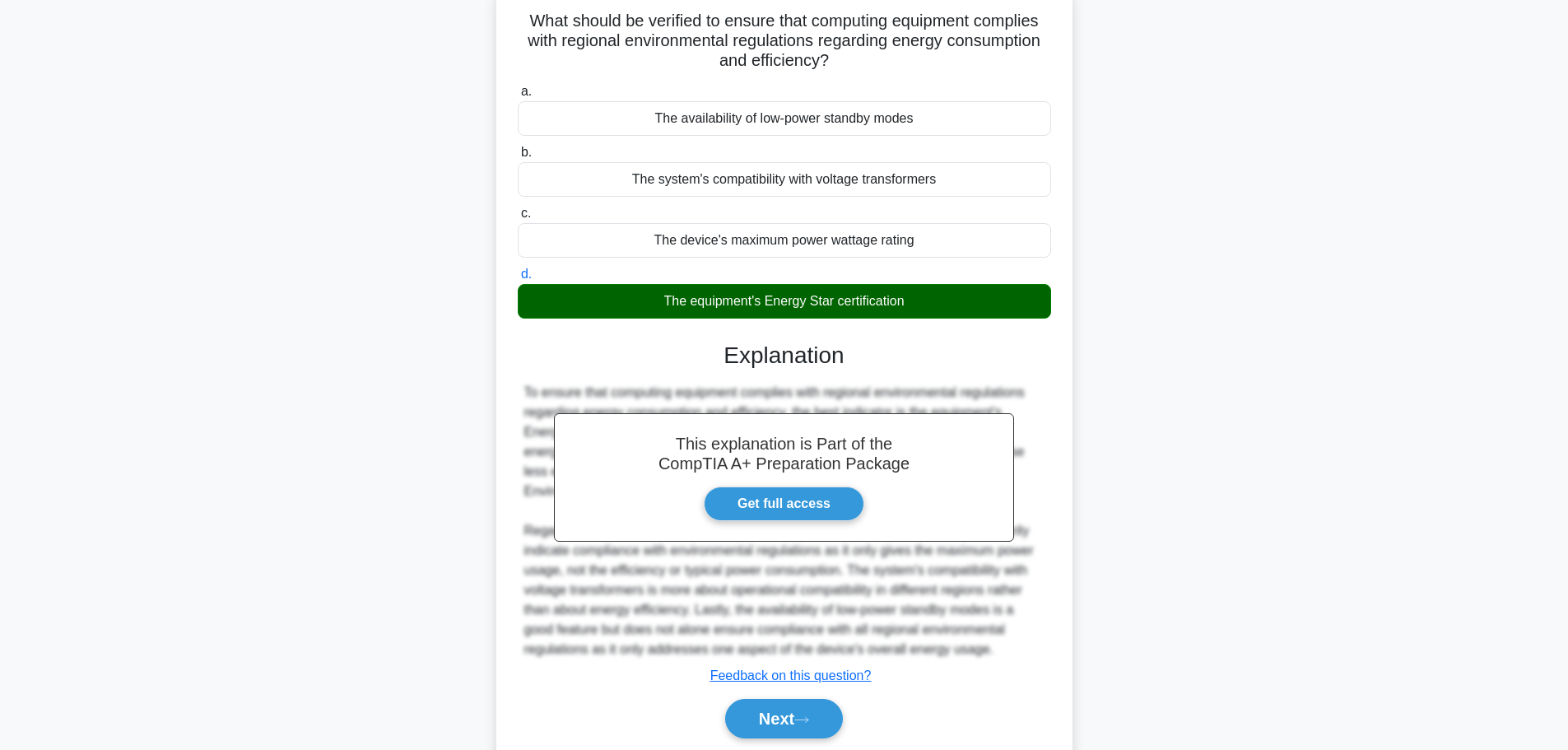
scroll to position [167, 0]
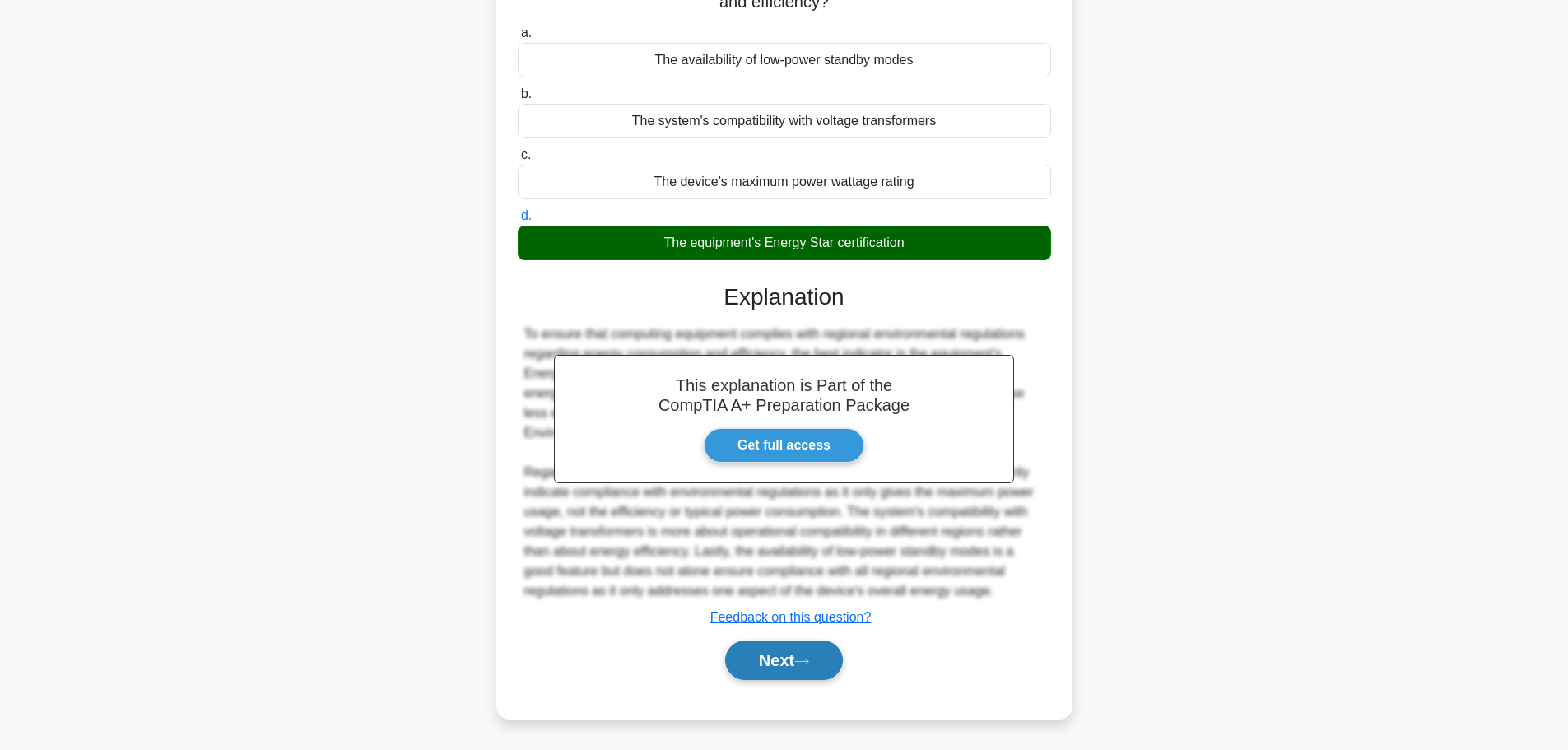
click at [774, 647] on button "Next" at bounding box center [784, 660] width 117 height 39
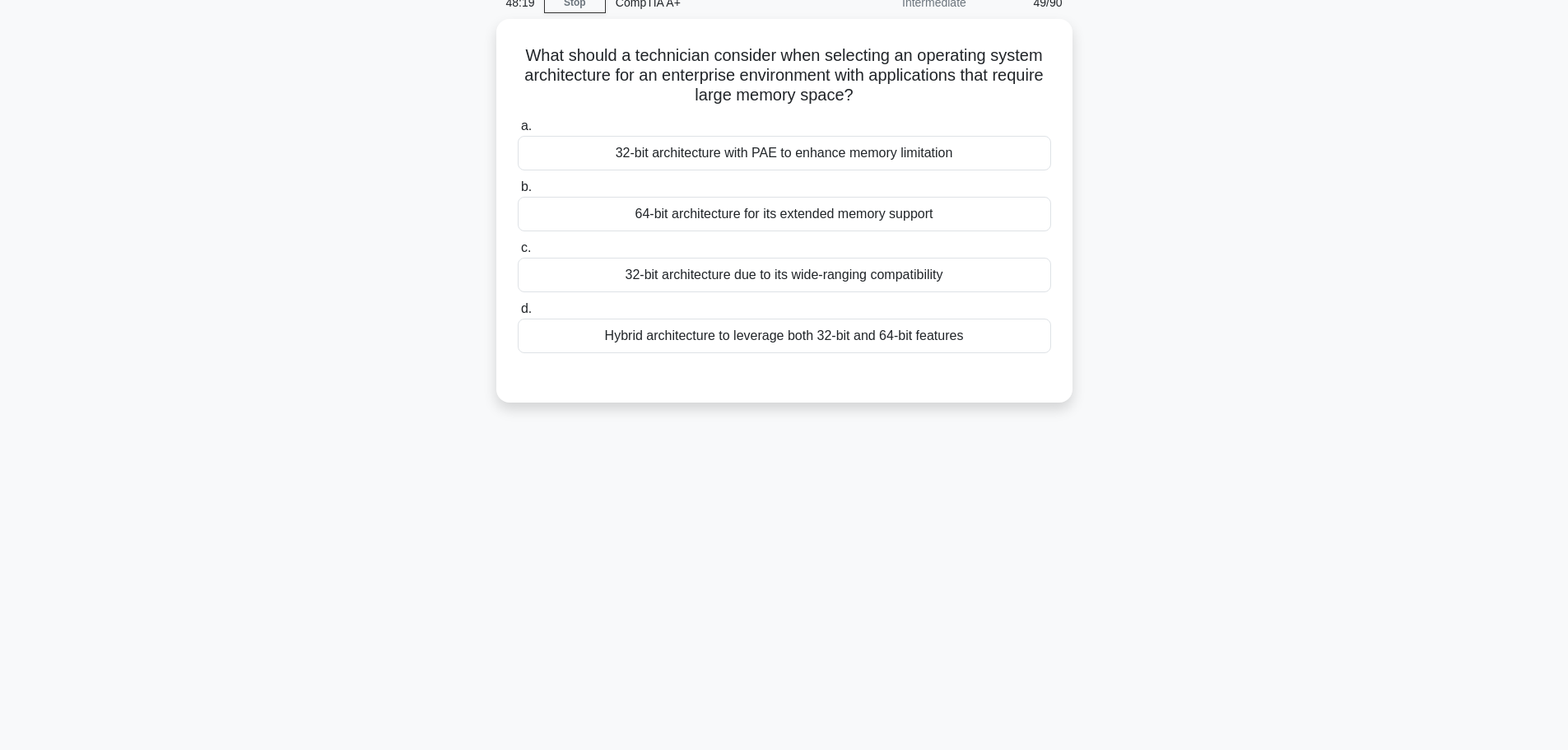
scroll to position [0, 0]
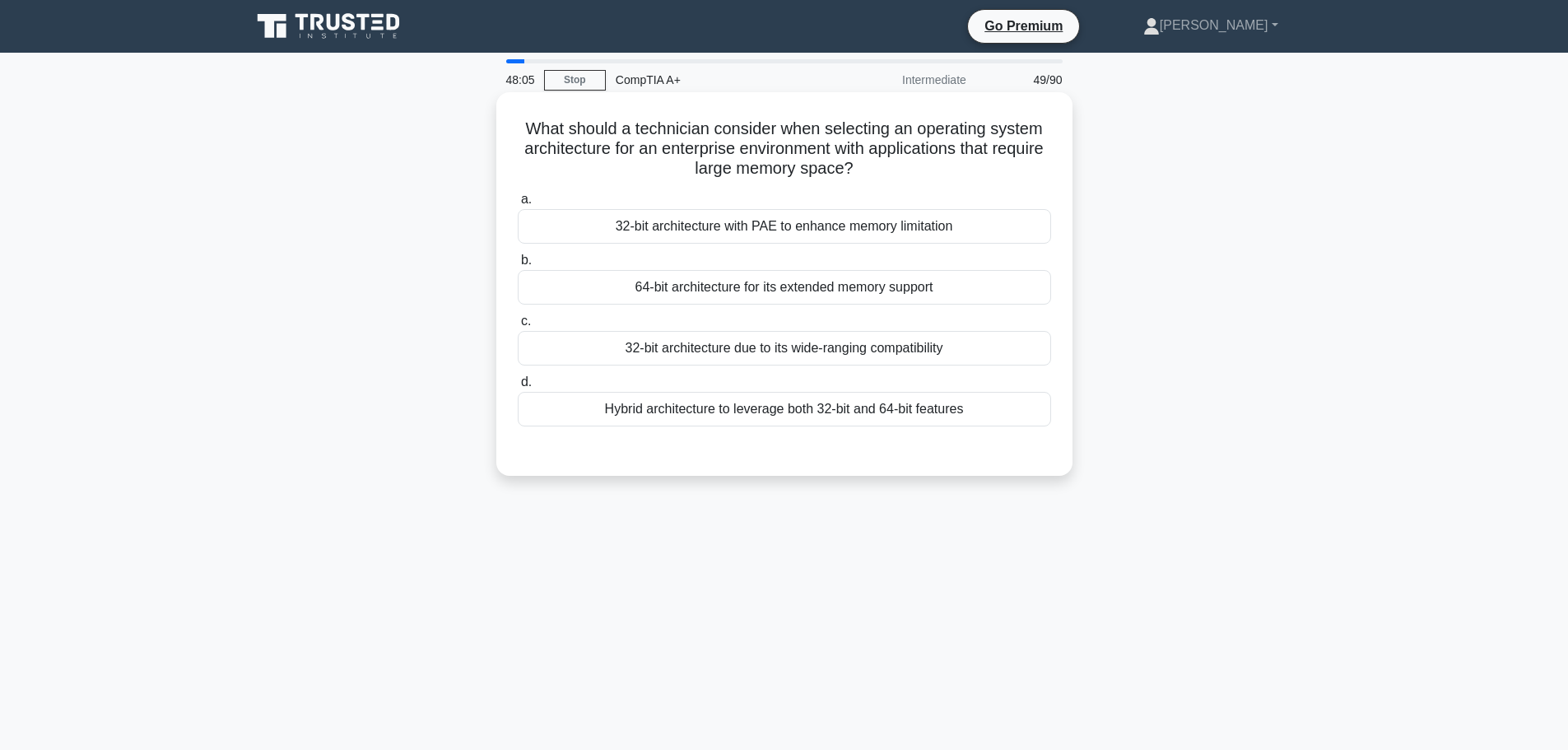
click at [825, 294] on div "64-bit architecture for its extended memory support" at bounding box center [784, 288] width 533 height 35
click at [518, 266] on input "b. 64-bit architecture for its extended memory support" at bounding box center [518, 260] width 0 height 11
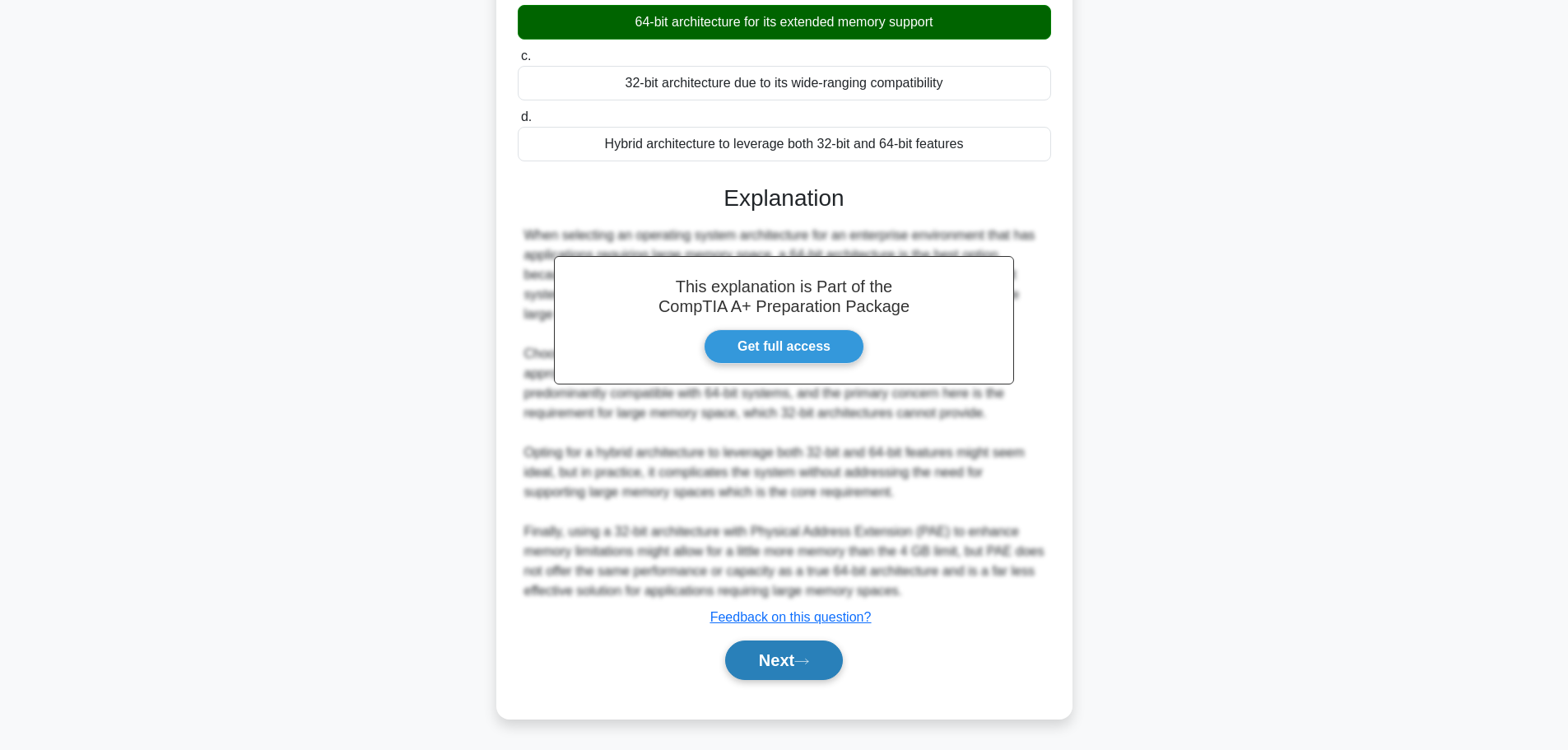
click at [804, 666] on icon at bounding box center [802, 662] width 15 height 9
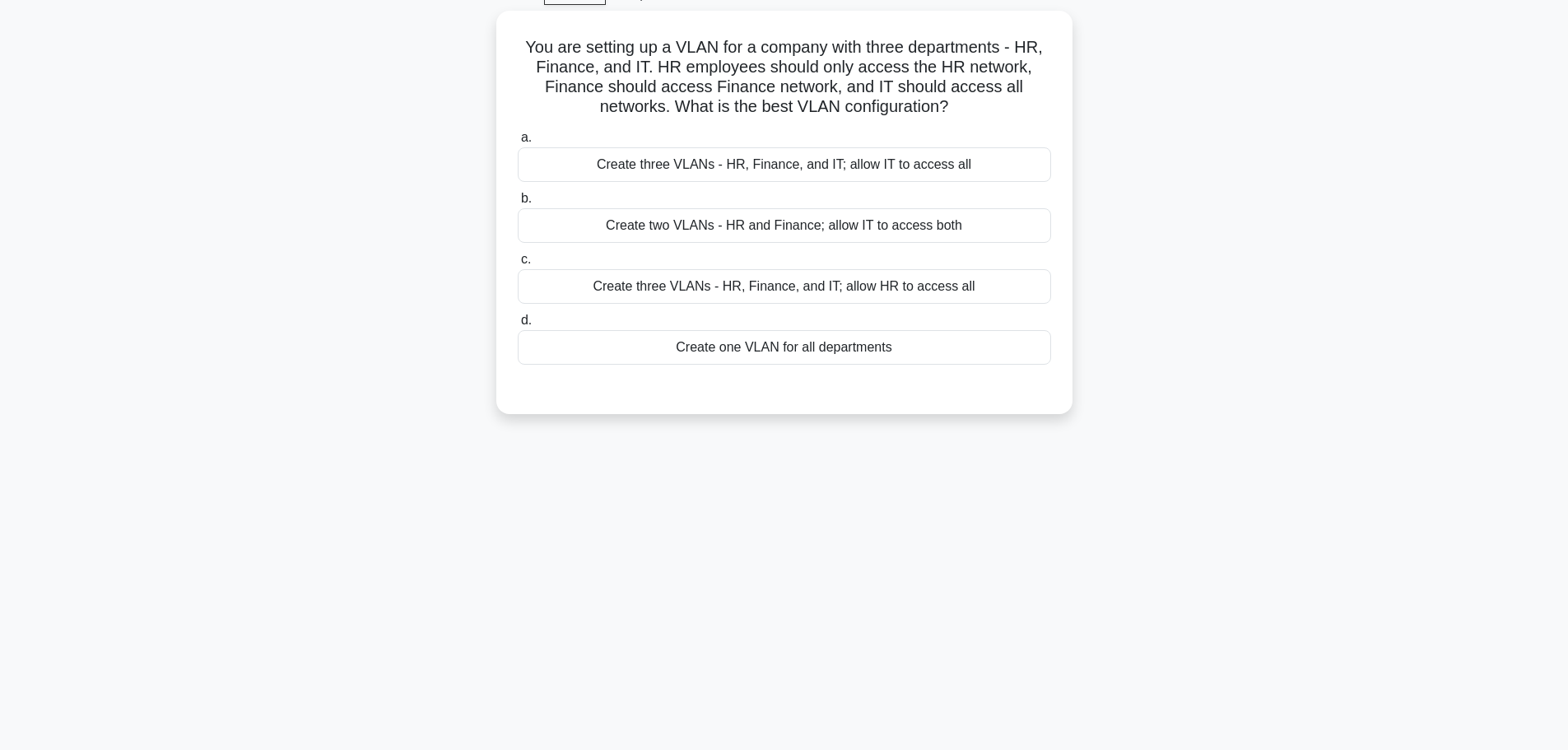
scroll to position [57, 0]
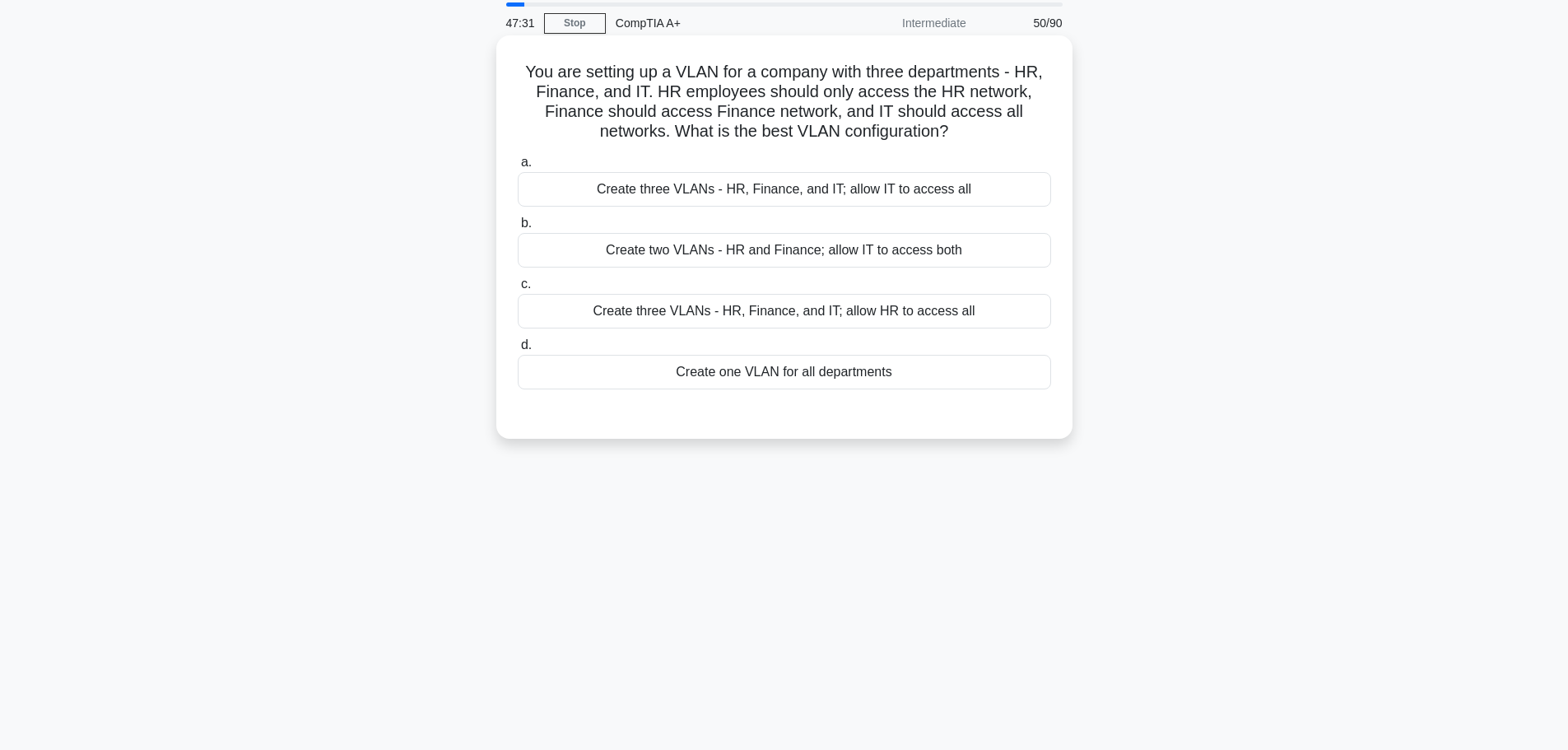
click at [824, 193] on div "Create three VLANs - HR, Finance, and IT; allow IT to access all" at bounding box center [784, 190] width 533 height 35
click at [518, 168] on input "a. Create three VLANs - HR, Finance, and IT; allow IT to access all" at bounding box center [518, 163] width 0 height 11
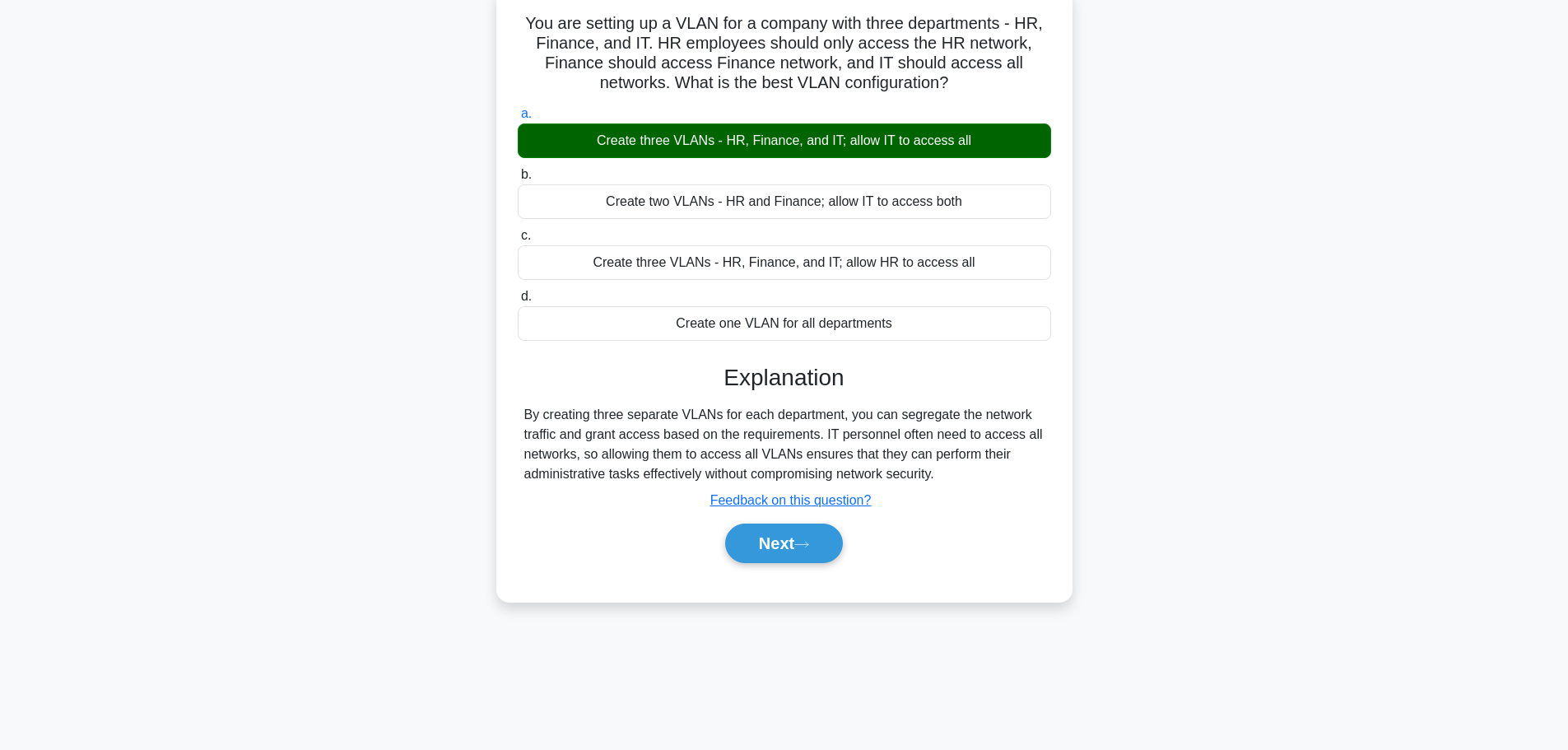
scroll to position [139, 0]
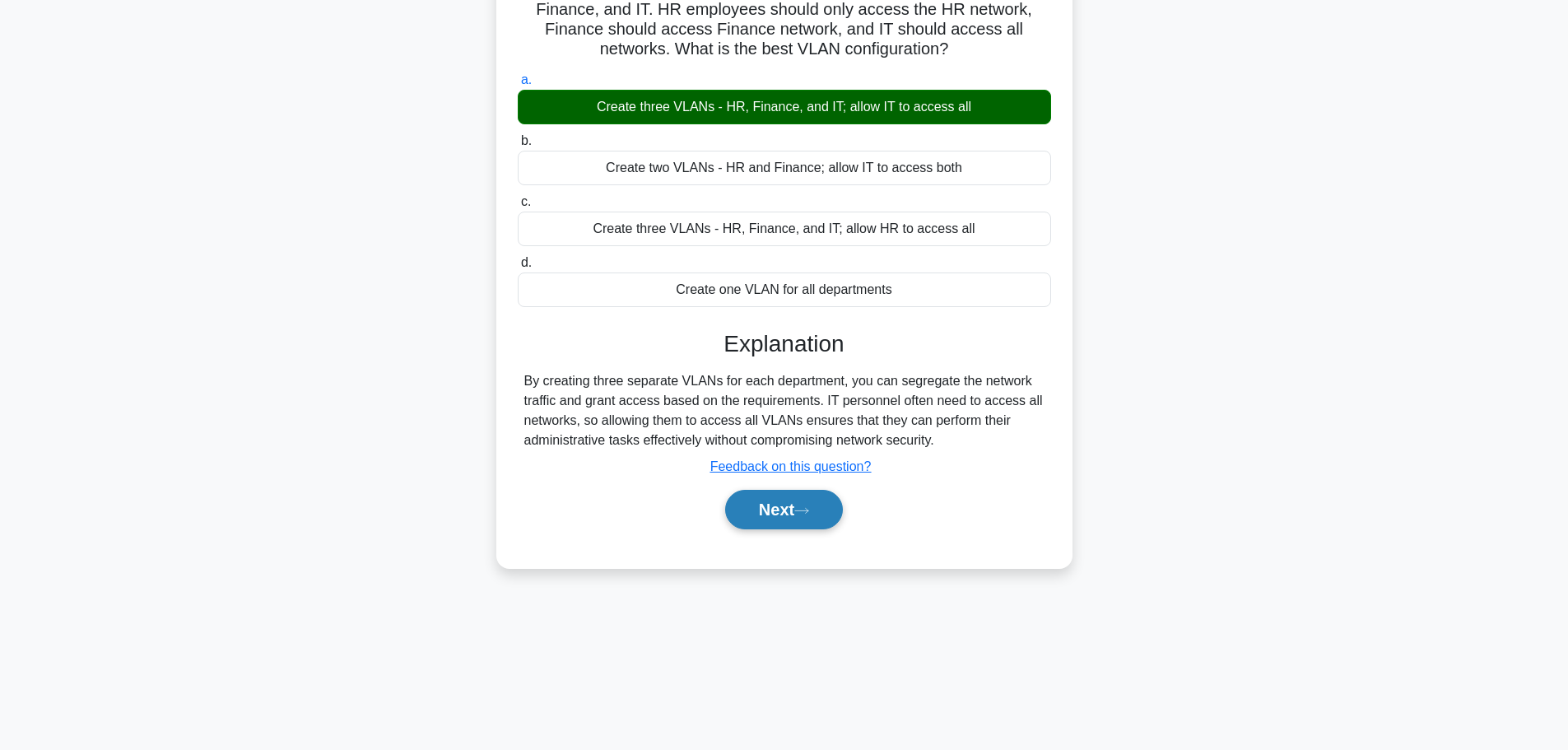
click at [730, 493] on button "Next" at bounding box center [784, 509] width 117 height 39
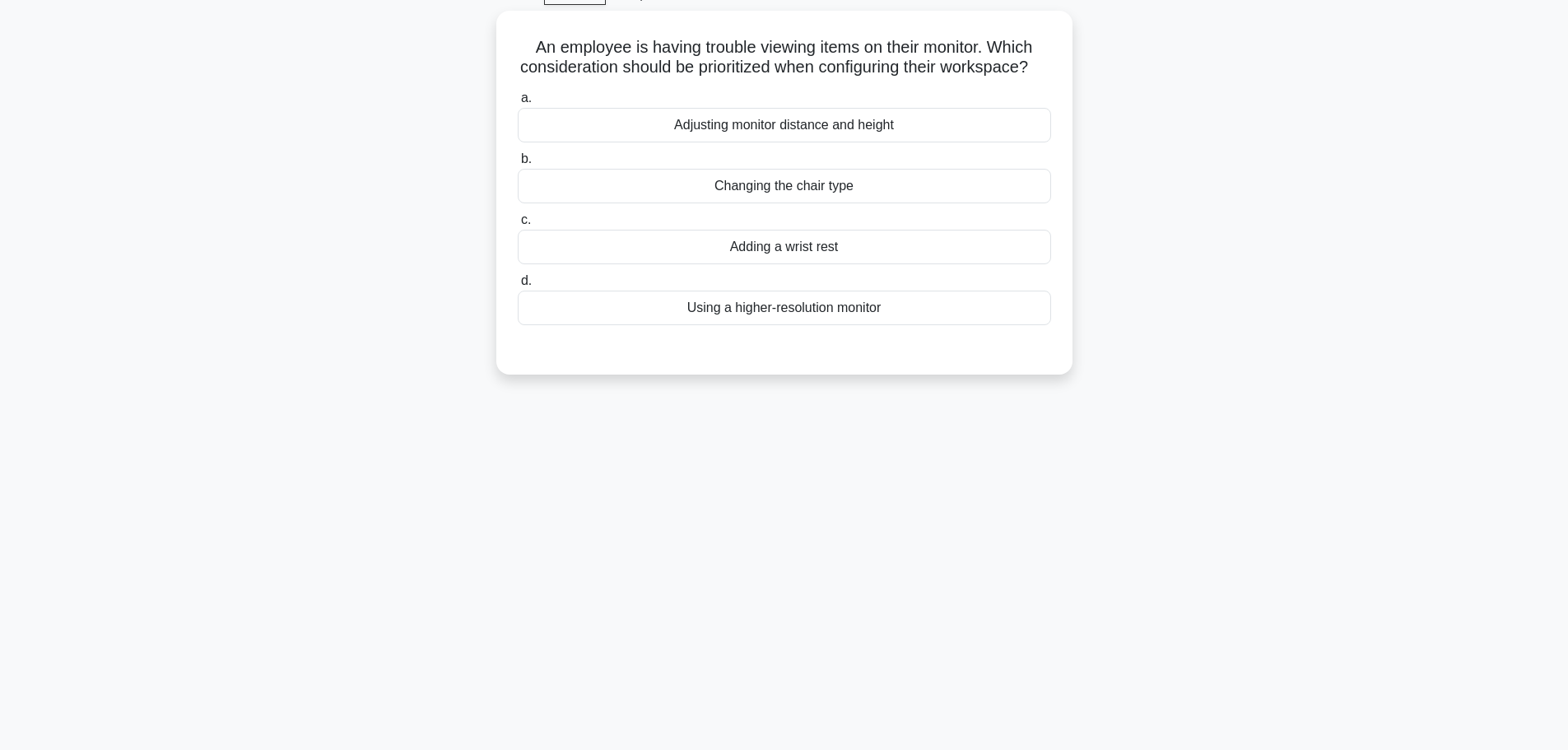
scroll to position [57, 0]
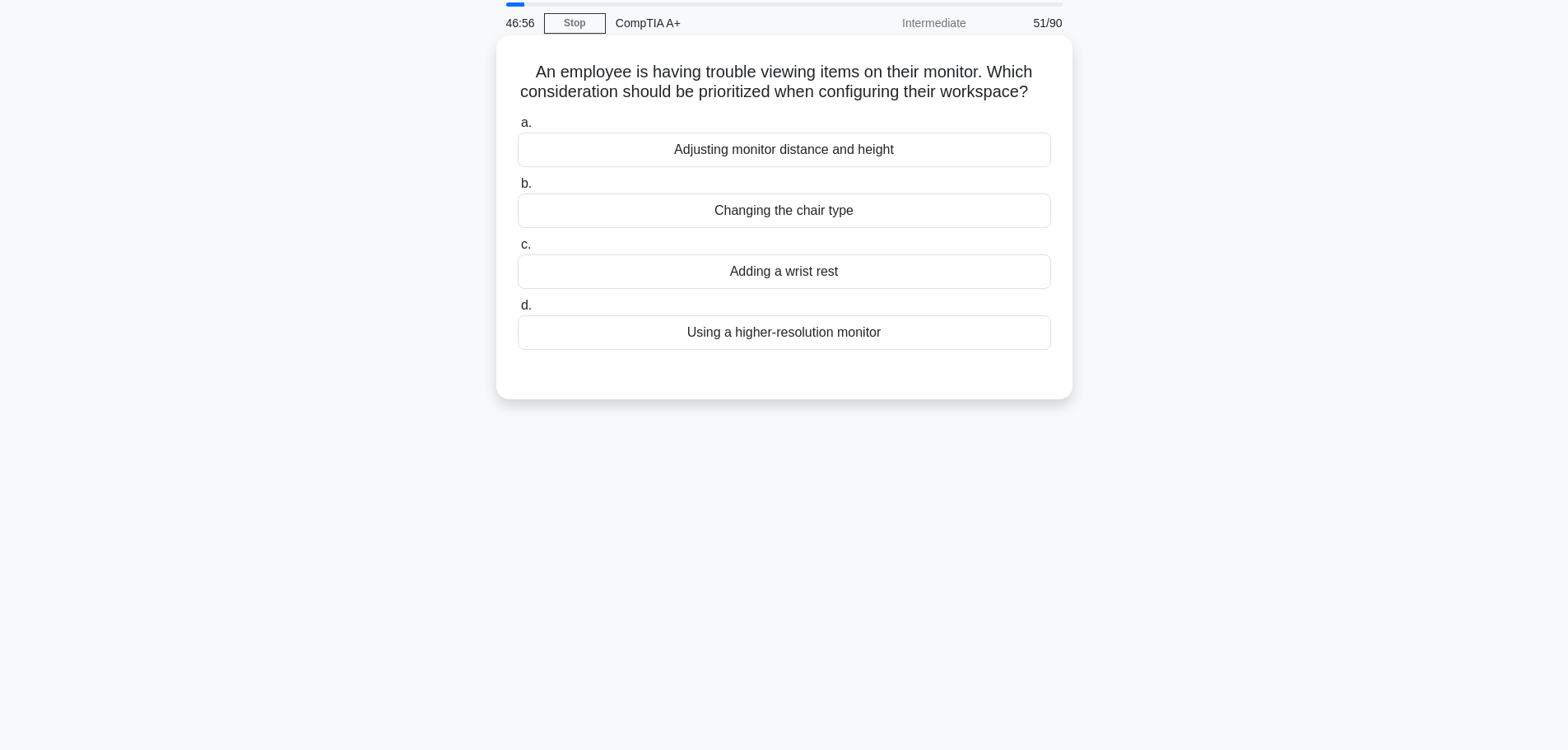
click at [839, 350] on div "Using a higher-resolution monitor" at bounding box center [784, 333] width 533 height 35
click at [518, 311] on input "d. Using a higher-resolution monitor" at bounding box center [518, 306] width 0 height 11
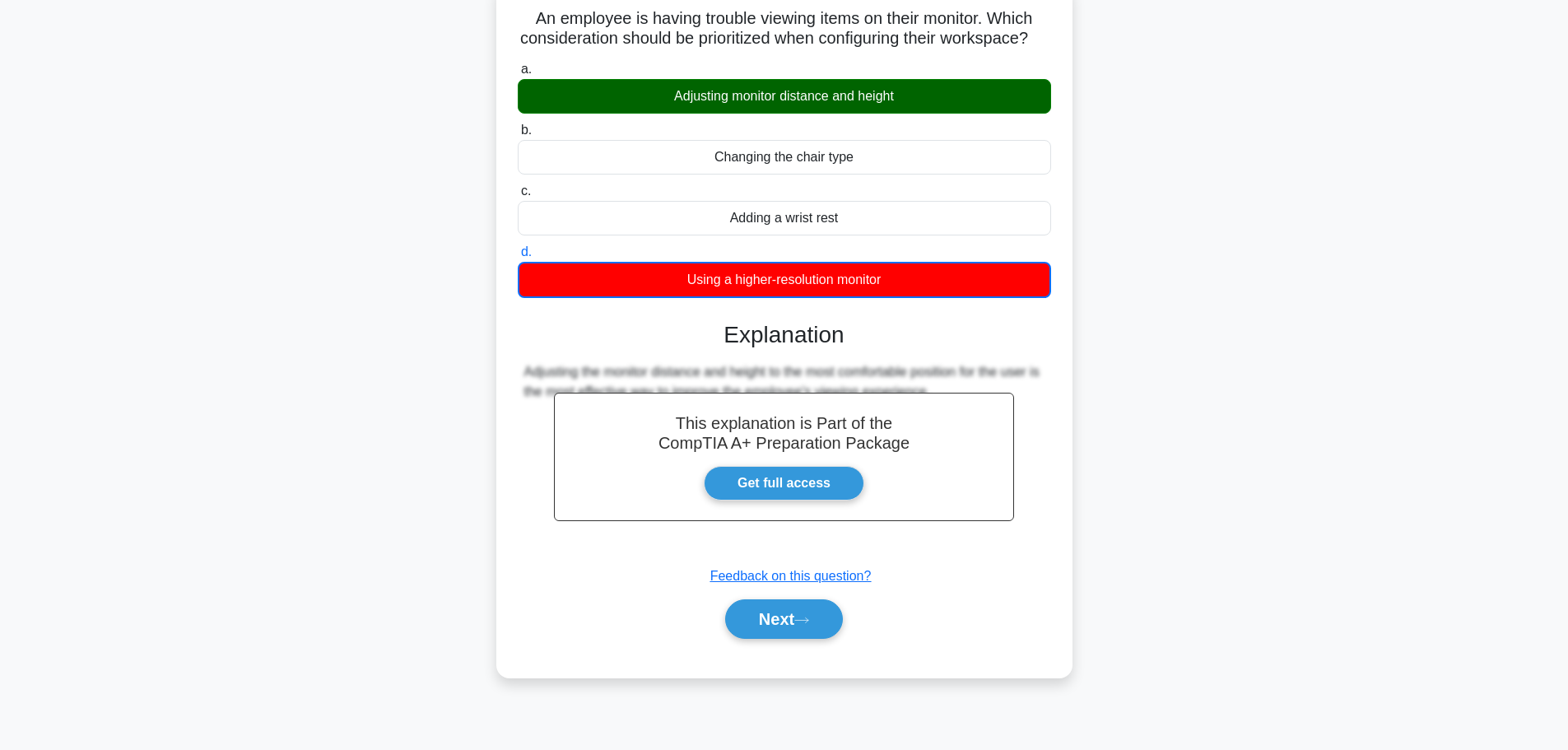
scroll to position [139, 0]
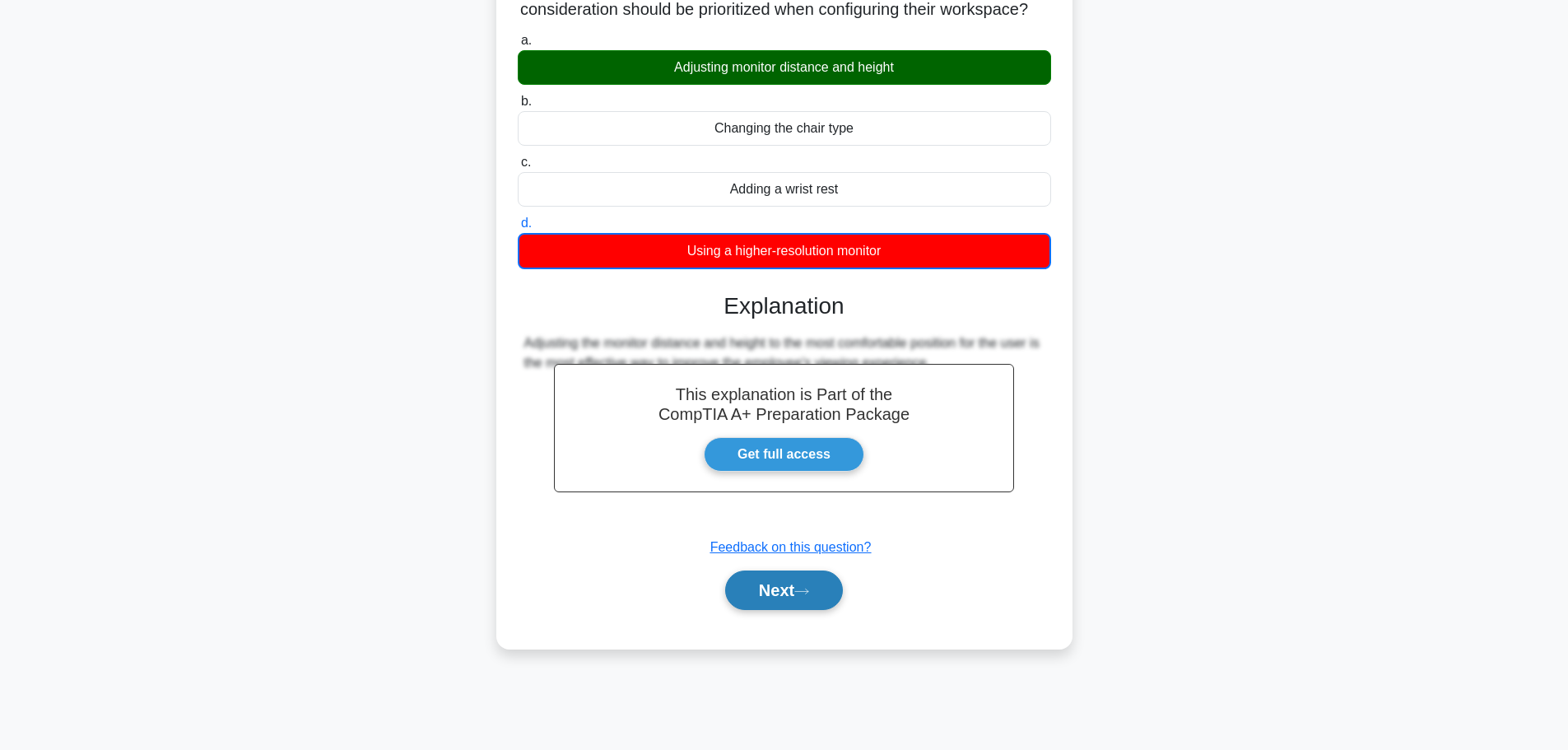
drag, startPoint x: 806, startPoint y: 615, endPoint x: 818, endPoint y: 612, distance: 12.4
click at [806, 596] on icon at bounding box center [802, 591] width 15 height 9
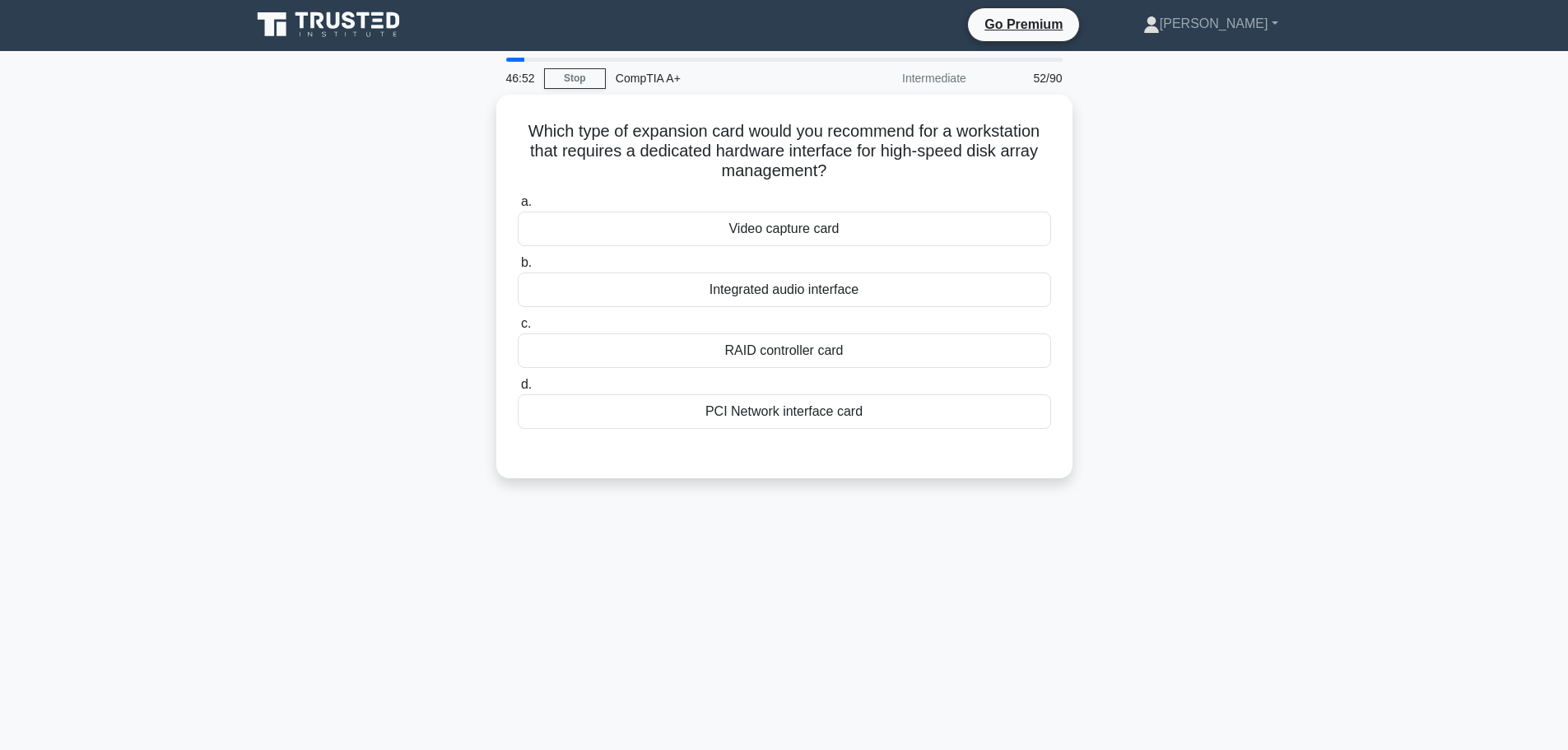
scroll to position [0, 0]
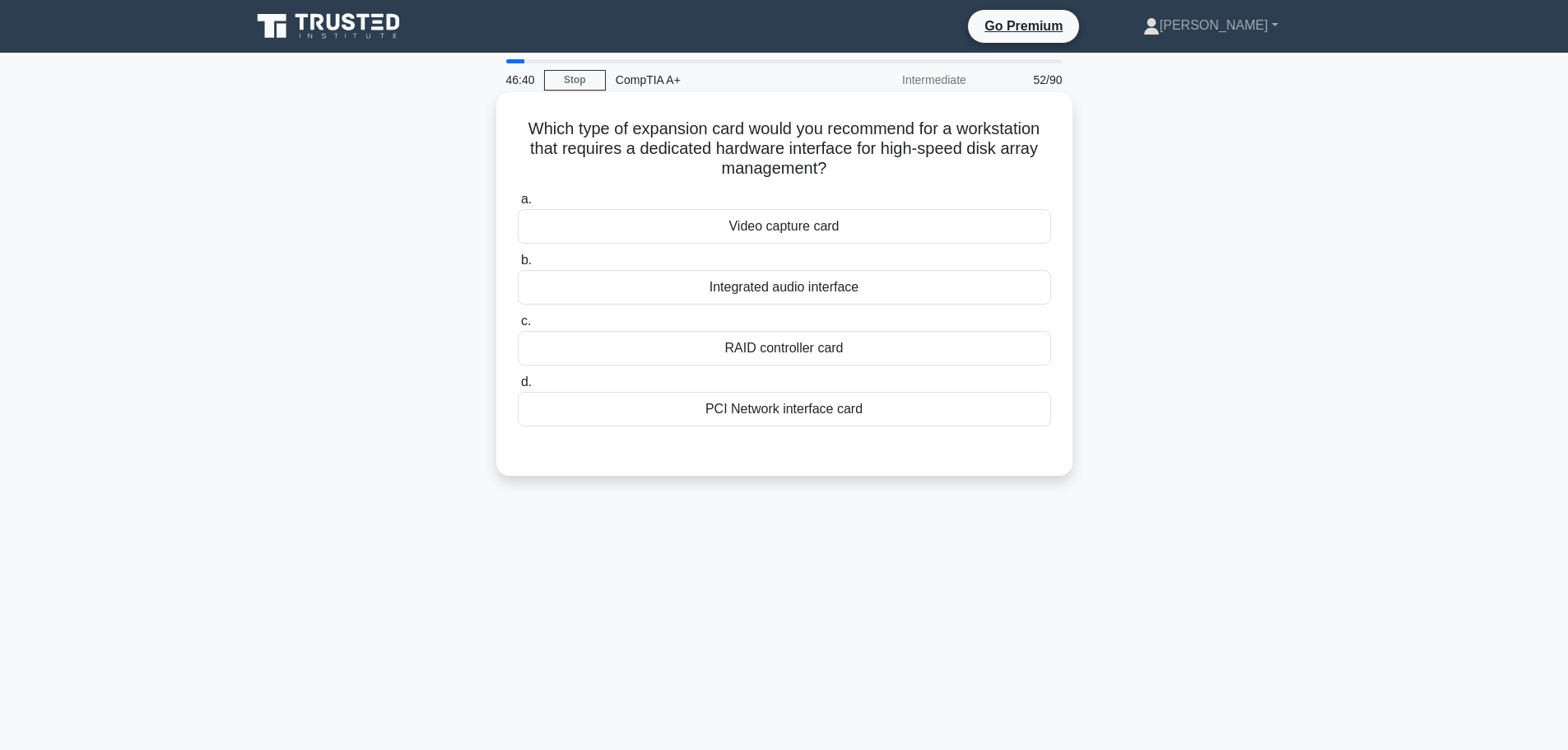
click at [754, 340] on div "RAID controller card" at bounding box center [784, 348] width 533 height 35
click at [518, 327] on input "c. RAID controller card" at bounding box center [518, 322] width 0 height 11
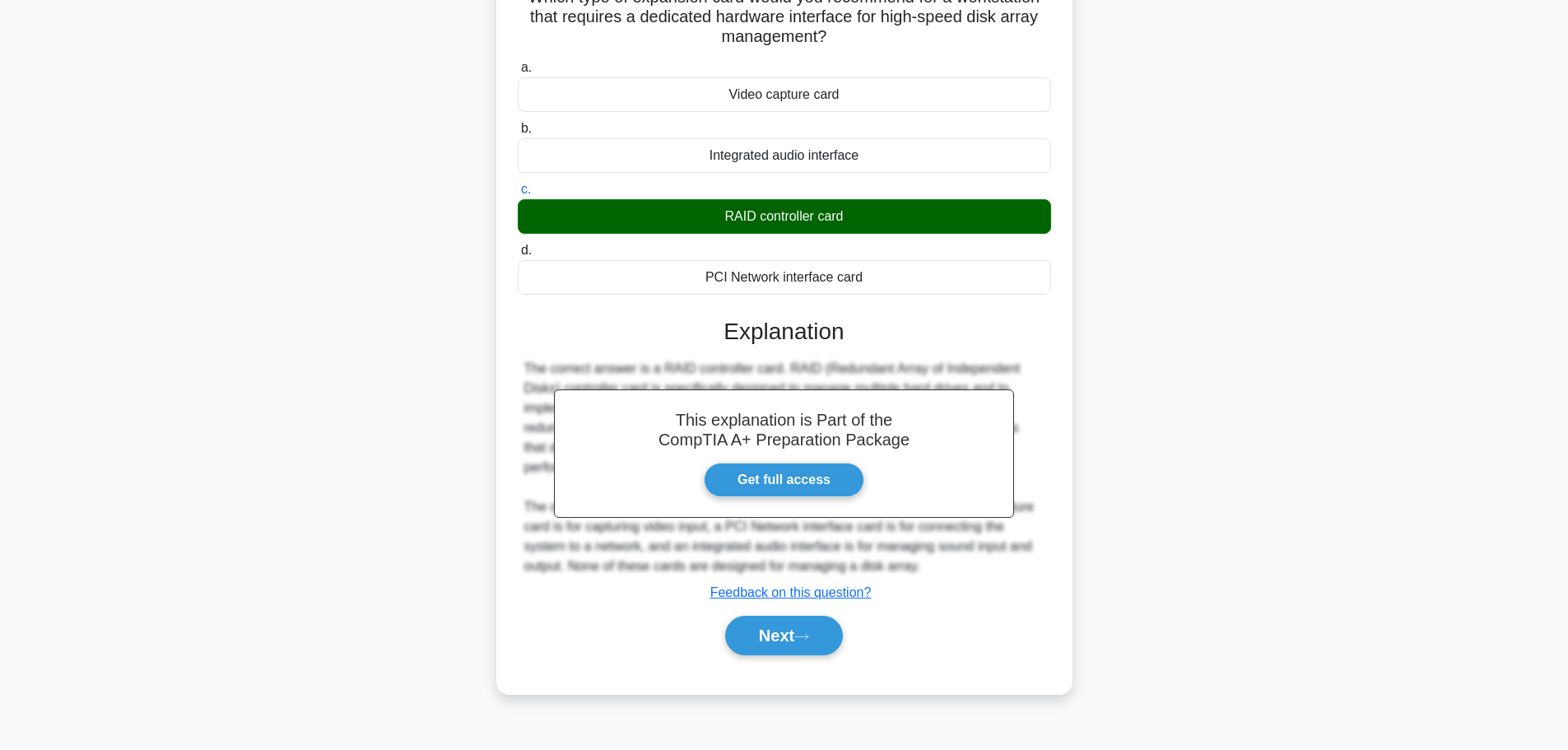
scroll to position [139, 0]
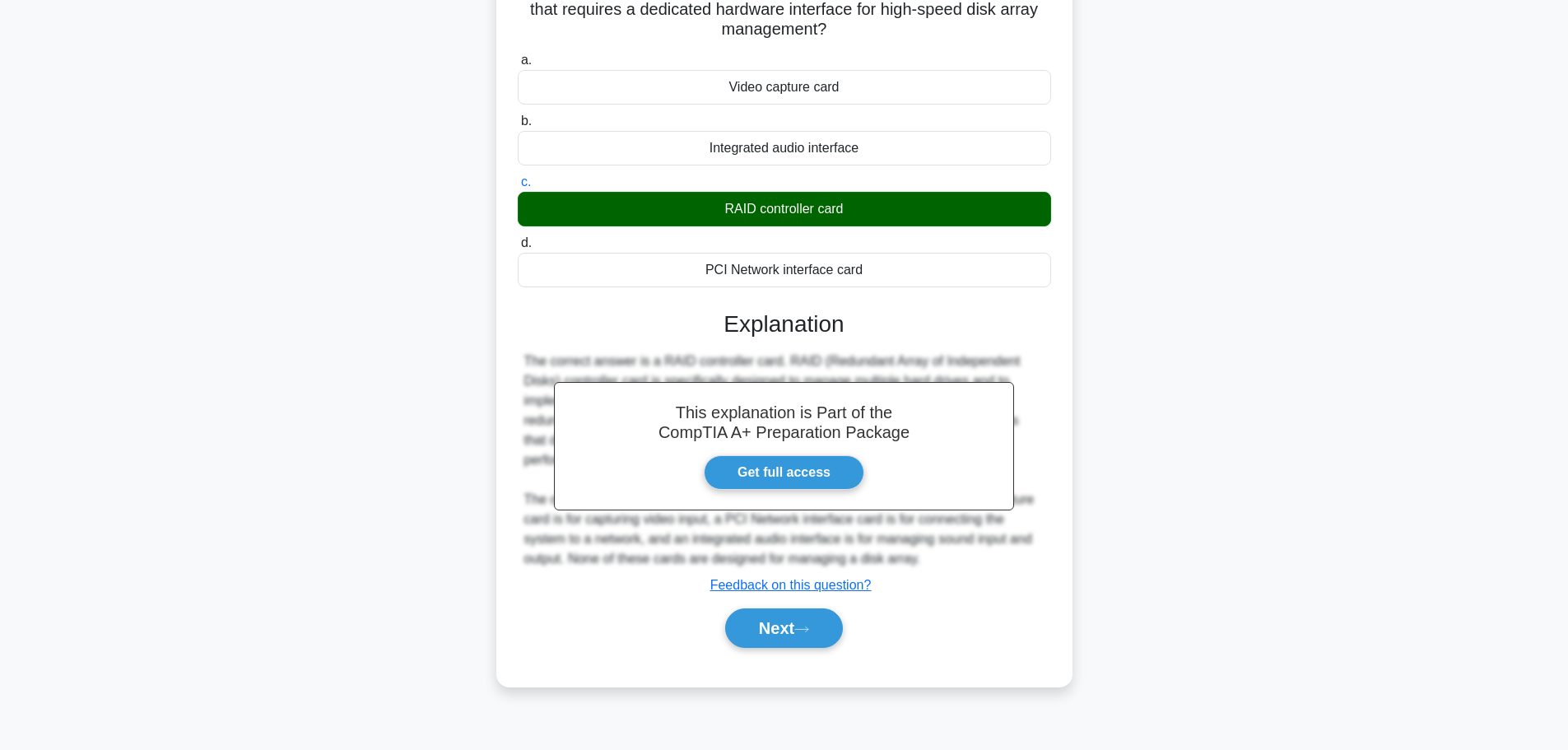
click at [781, 650] on div "Next" at bounding box center [784, 627] width 533 height 52
click at [787, 644] on button "Next" at bounding box center [784, 628] width 117 height 39
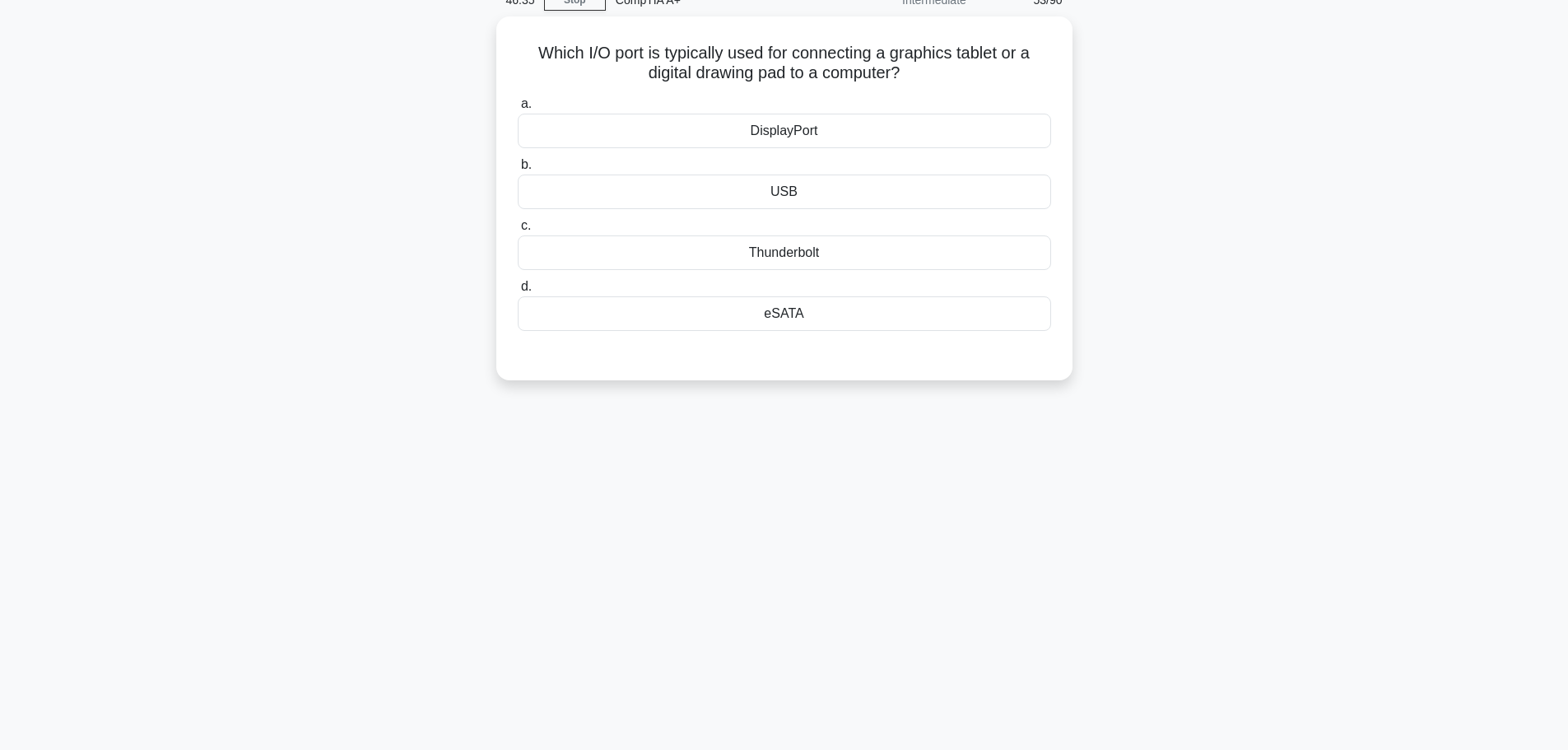
scroll to position [0, 0]
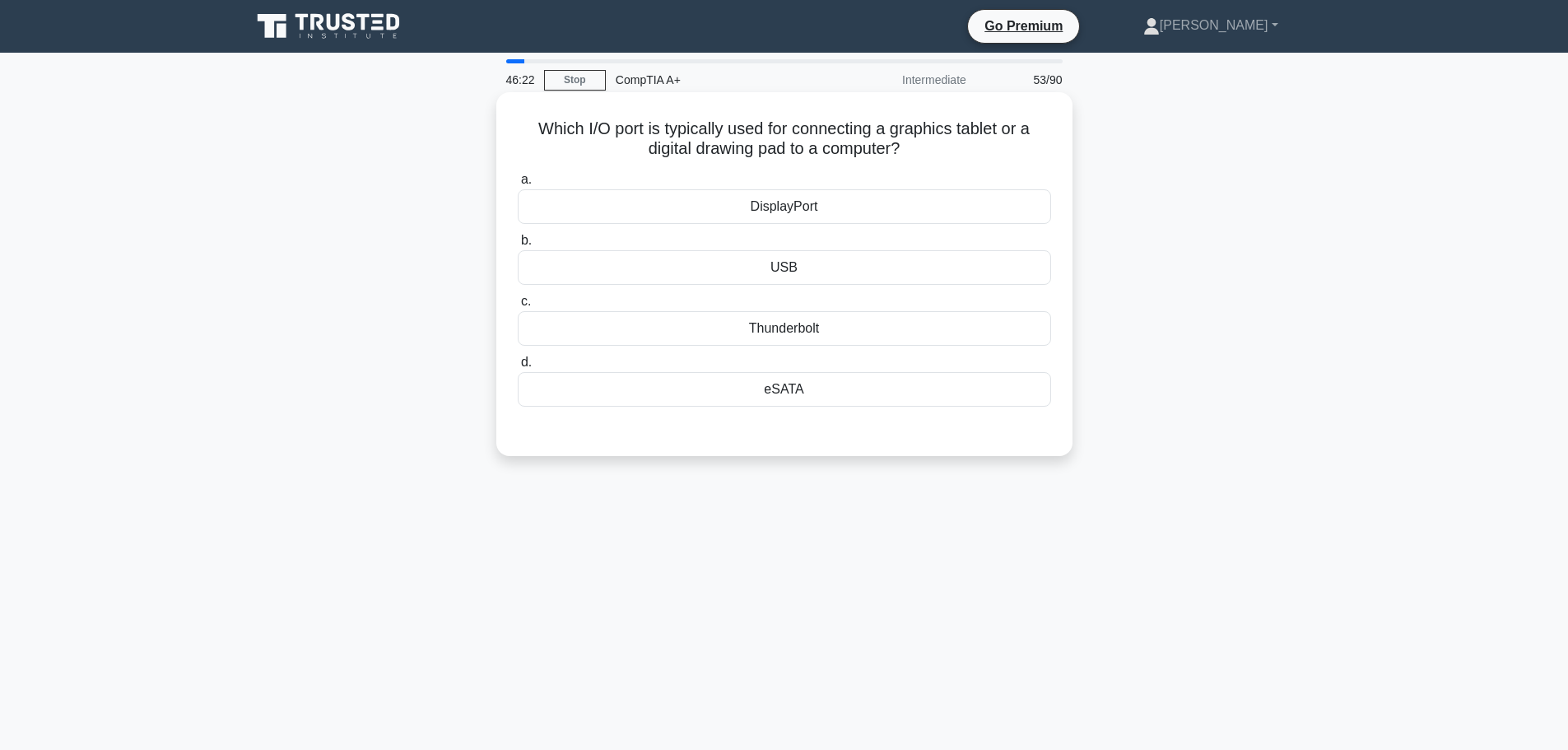
click at [793, 265] on div "USB" at bounding box center [784, 268] width 533 height 35
click at [518, 247] on input "b. USB" at bounding box center [518, 241] width 0 height 11
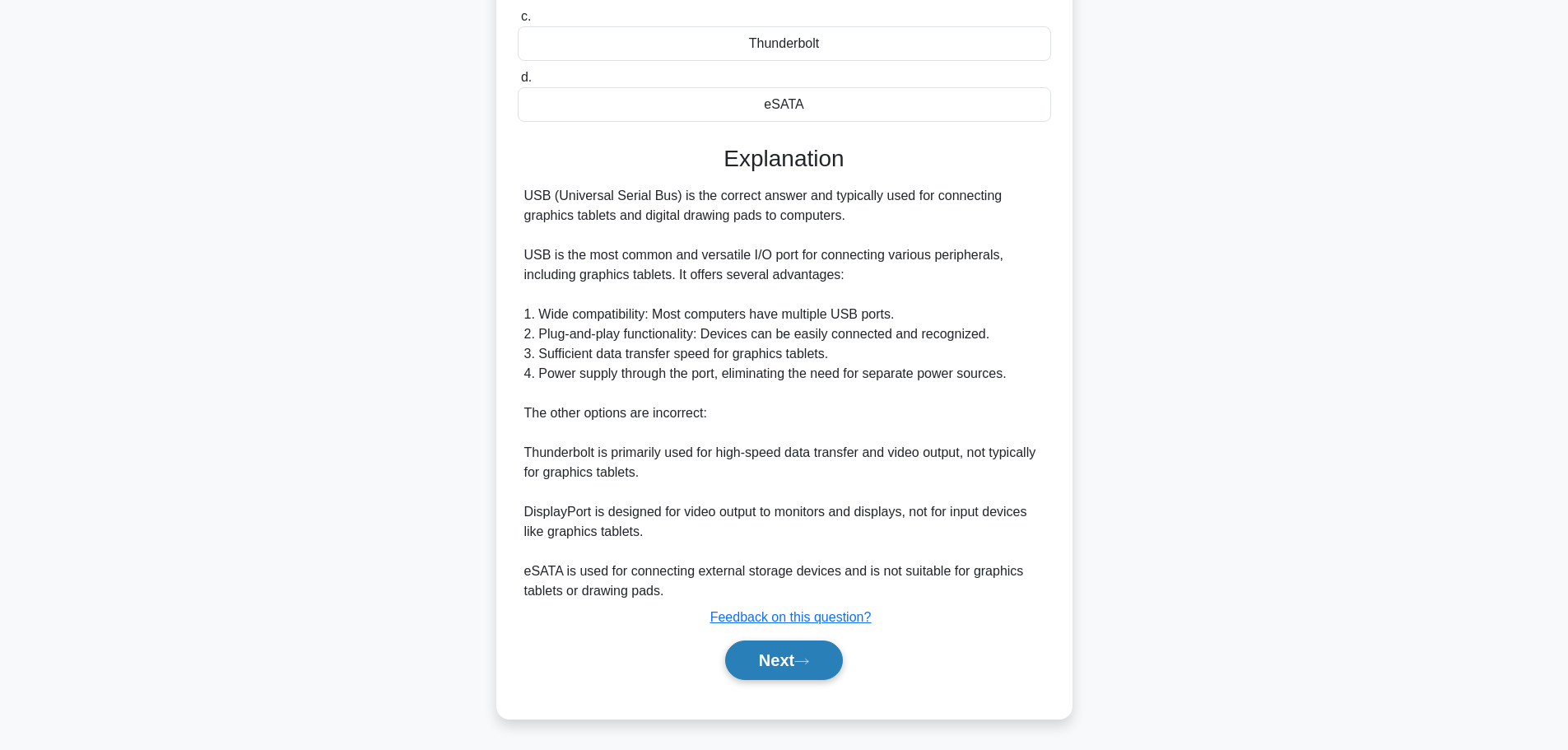
drag, startPoint x: 801, startPoint y: 659, endPoint x: 819, endPoint y: 652, distance: 19.3
click at [801, 659] on icon at bounding box center [802, 662] width 15 height 9
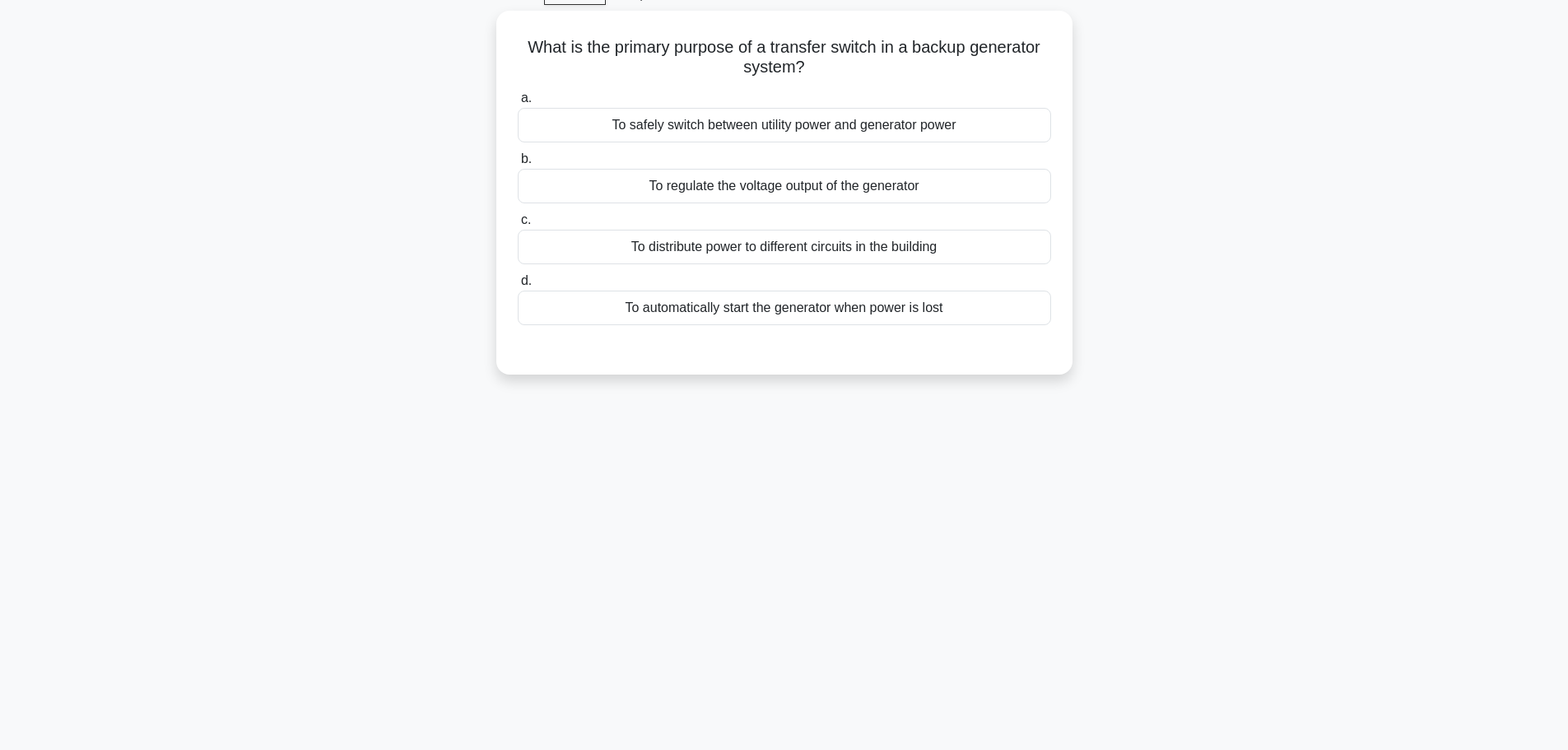
scroll to position [57, 0]
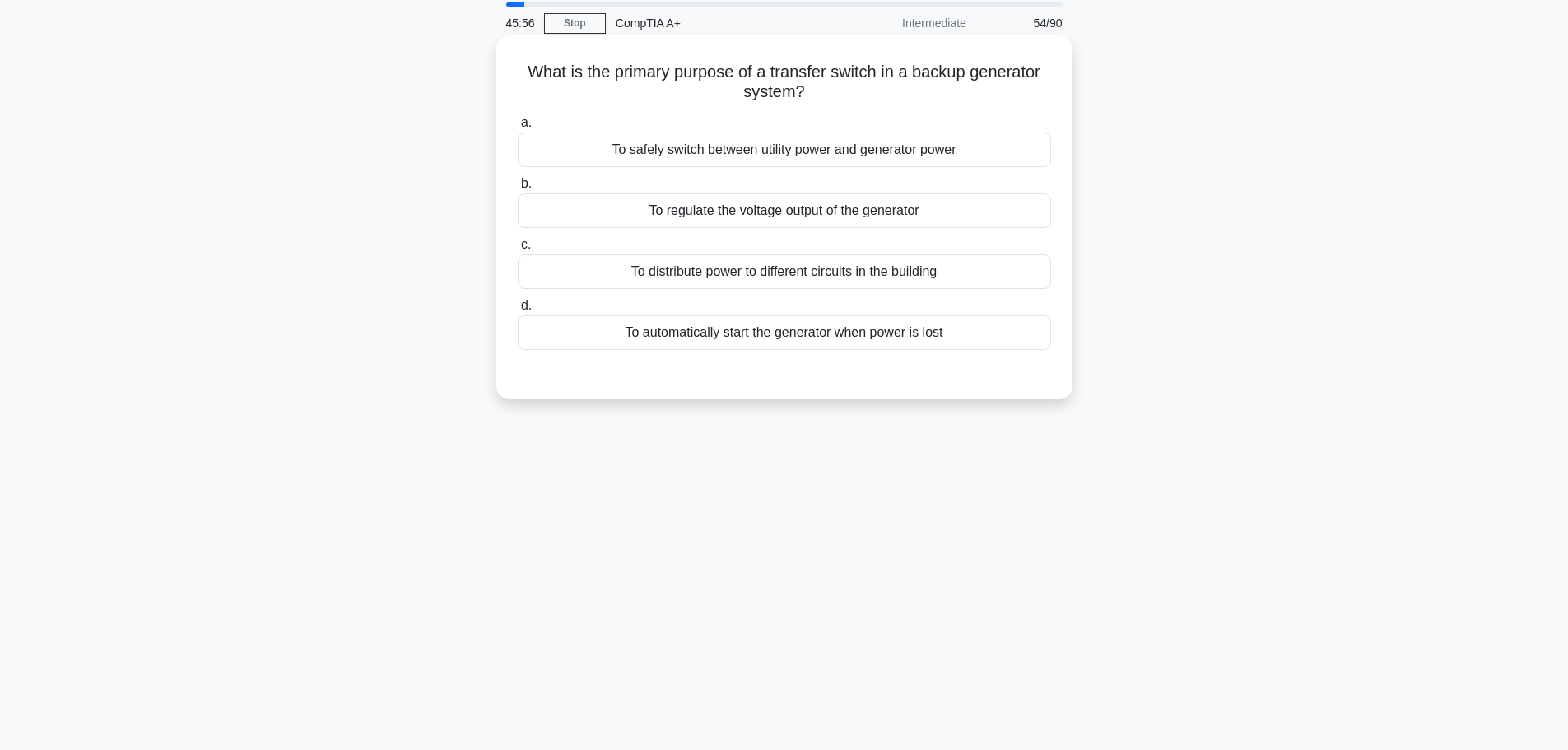
click at [810, 157] on div "To safely switch between utility power and generator power" at bounding box center [784, 150] width 533 height 35
click at [518, 128] on input "a. To safely switch between utility power and generator power" at bounding box center [518, 123] width 0 height 11
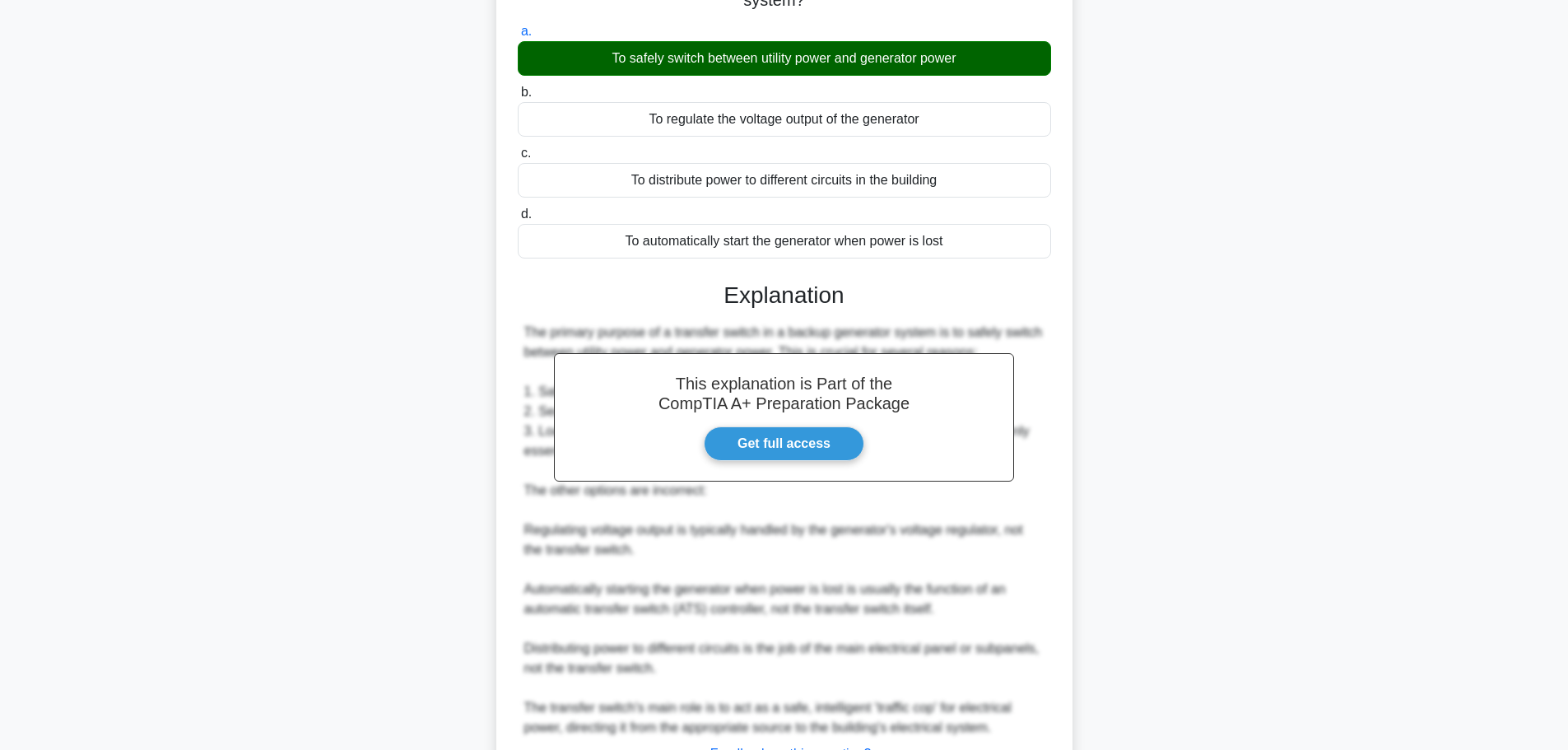
scroll to position [286, 0]
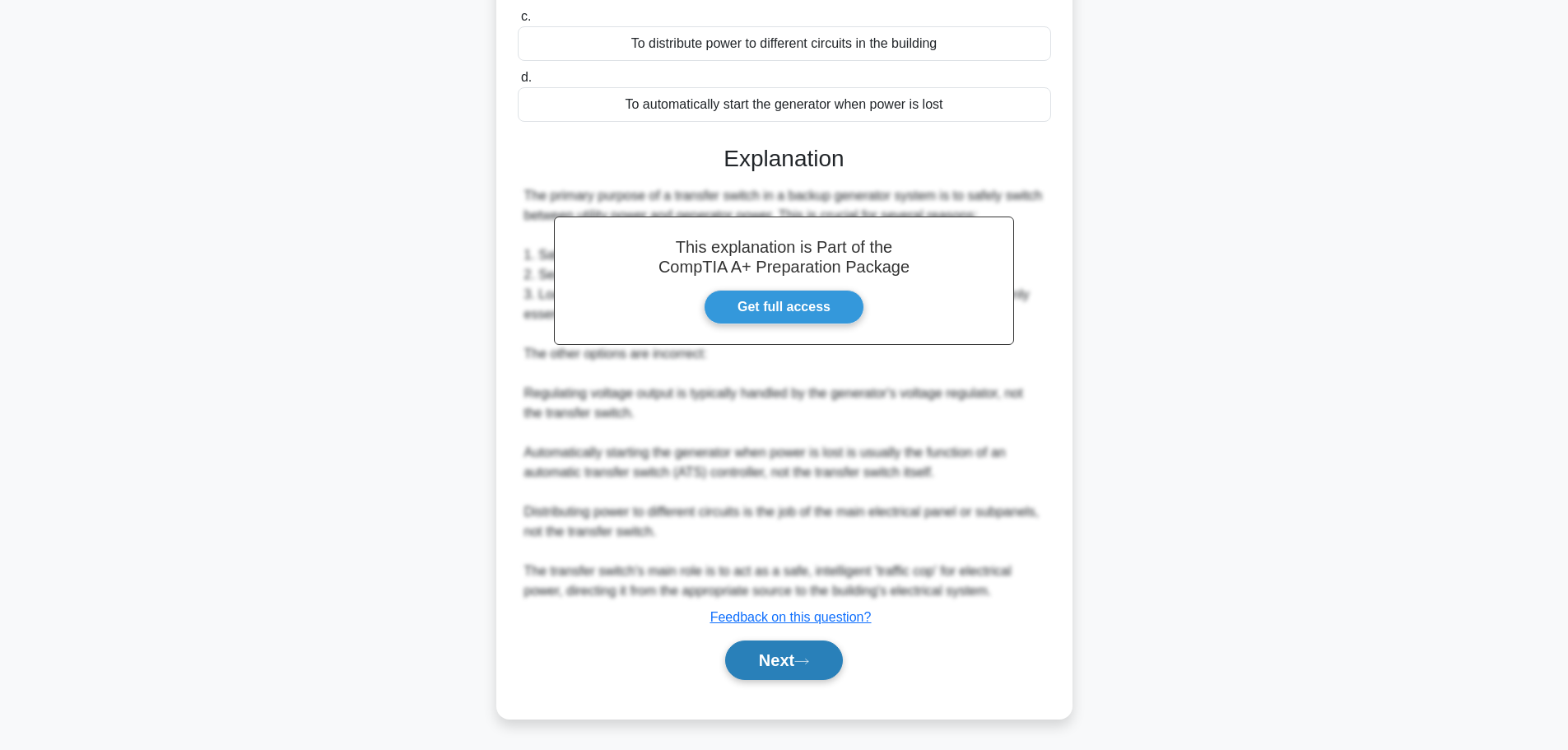
click at [787, 670] on button "Next" at bounding box center [784, 660] width 117 height 39
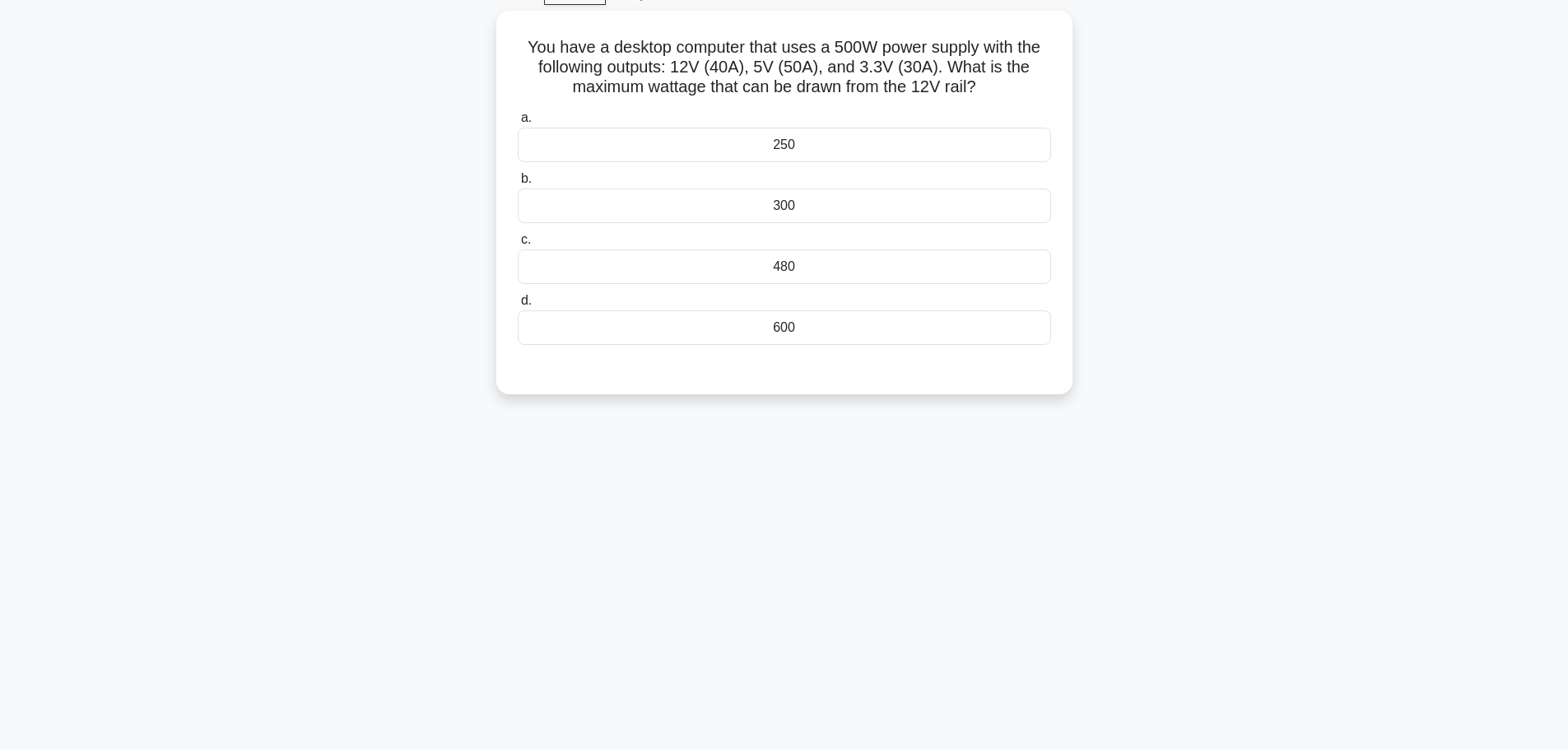
scroll to position [0, 0]
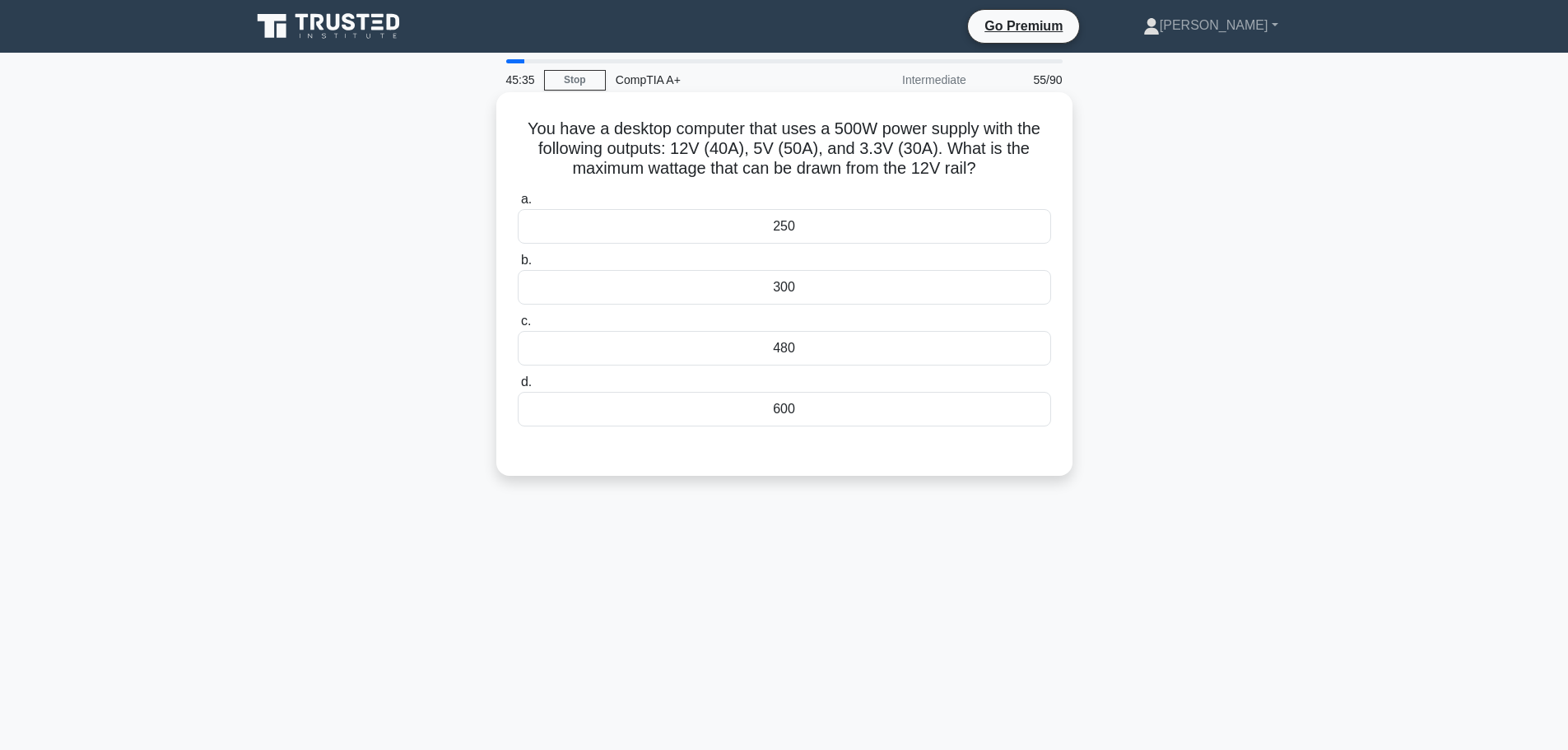
click at [804, 349] on div "480" at bounding box center [784, 348] width 533 height 35
click at [518, 327] on input "c. 480" at bounding box center [518, 322] width 0 height 11
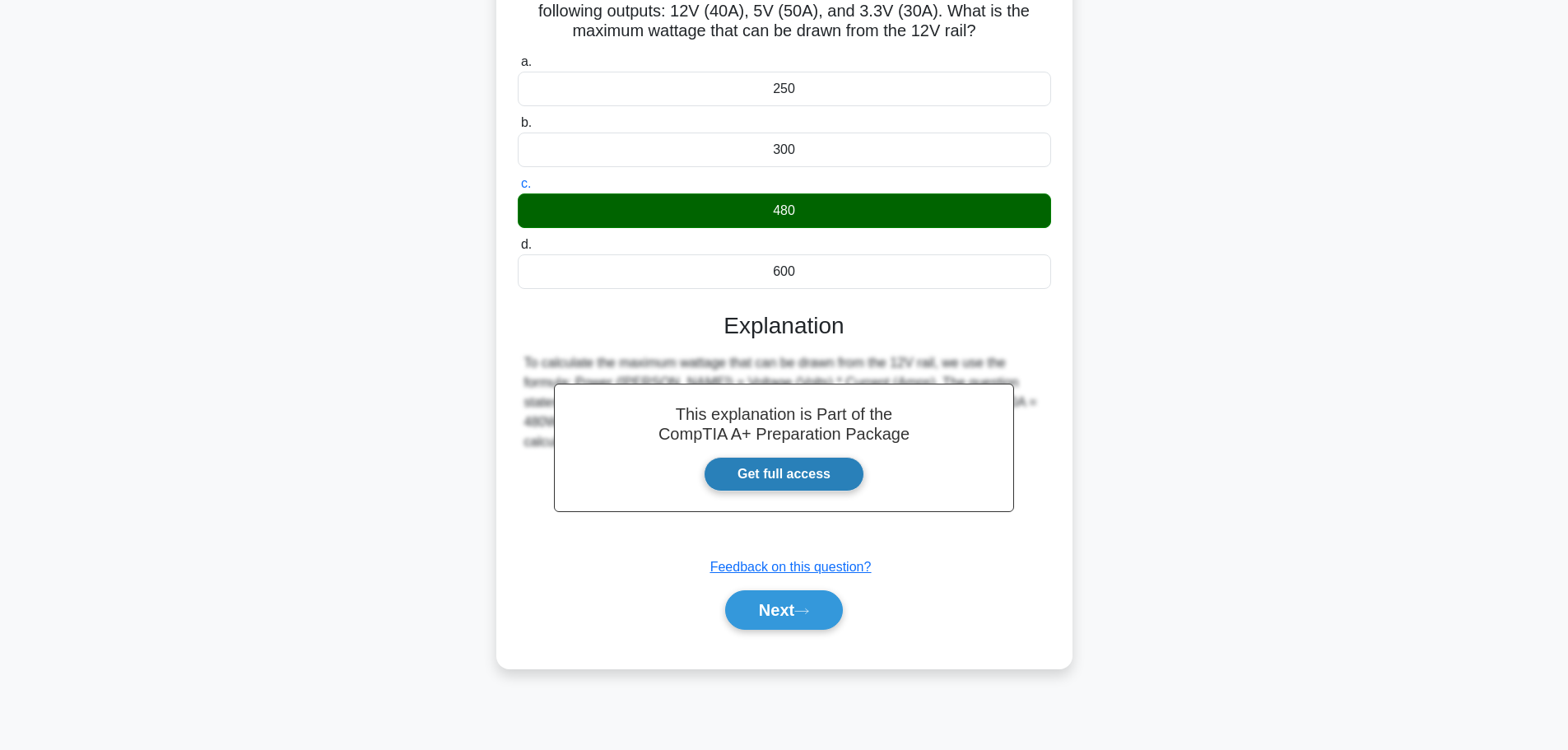
scroll to position [139, 0]
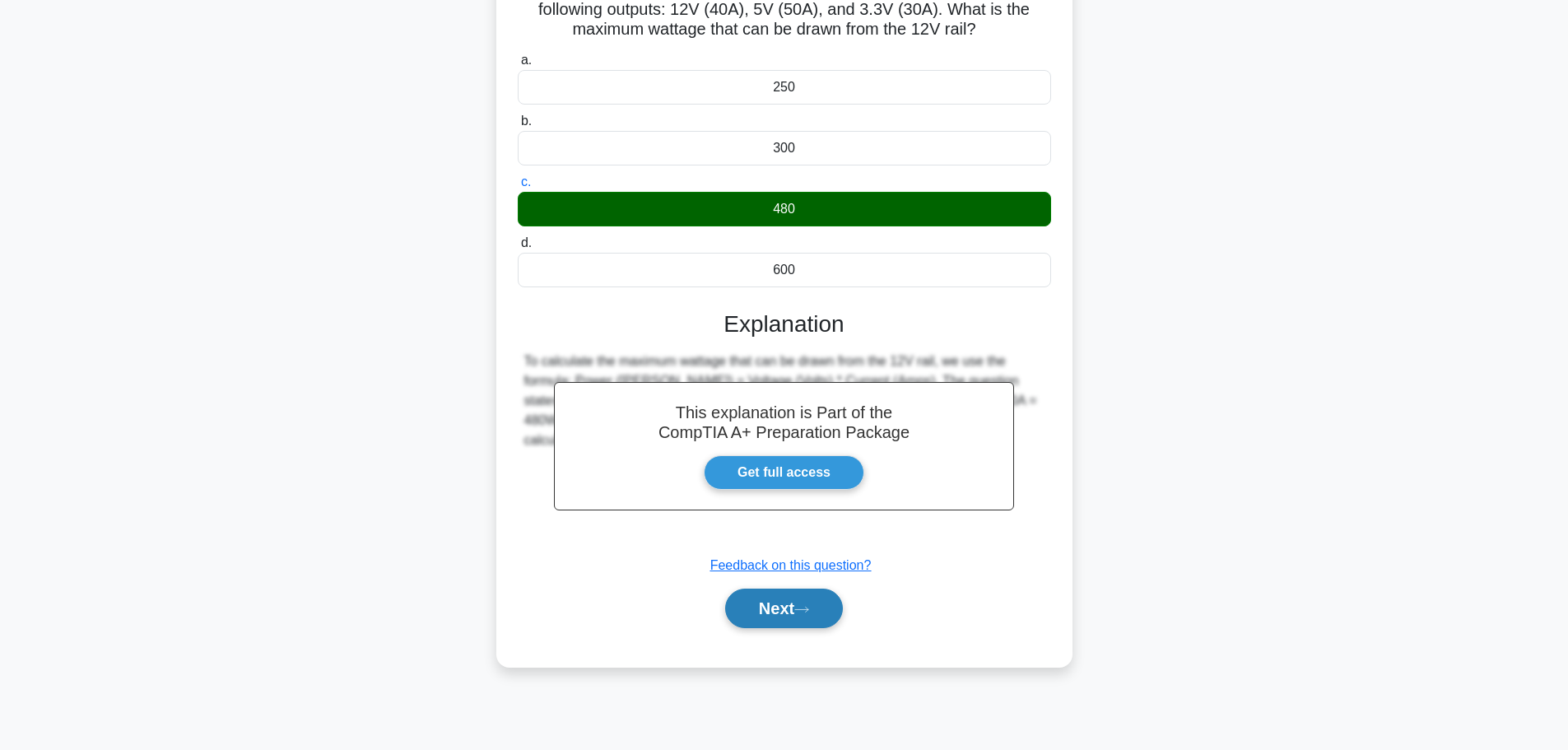
click at [781, 615] on button "Next" at bounding box center [784, 608] width 117 height 39
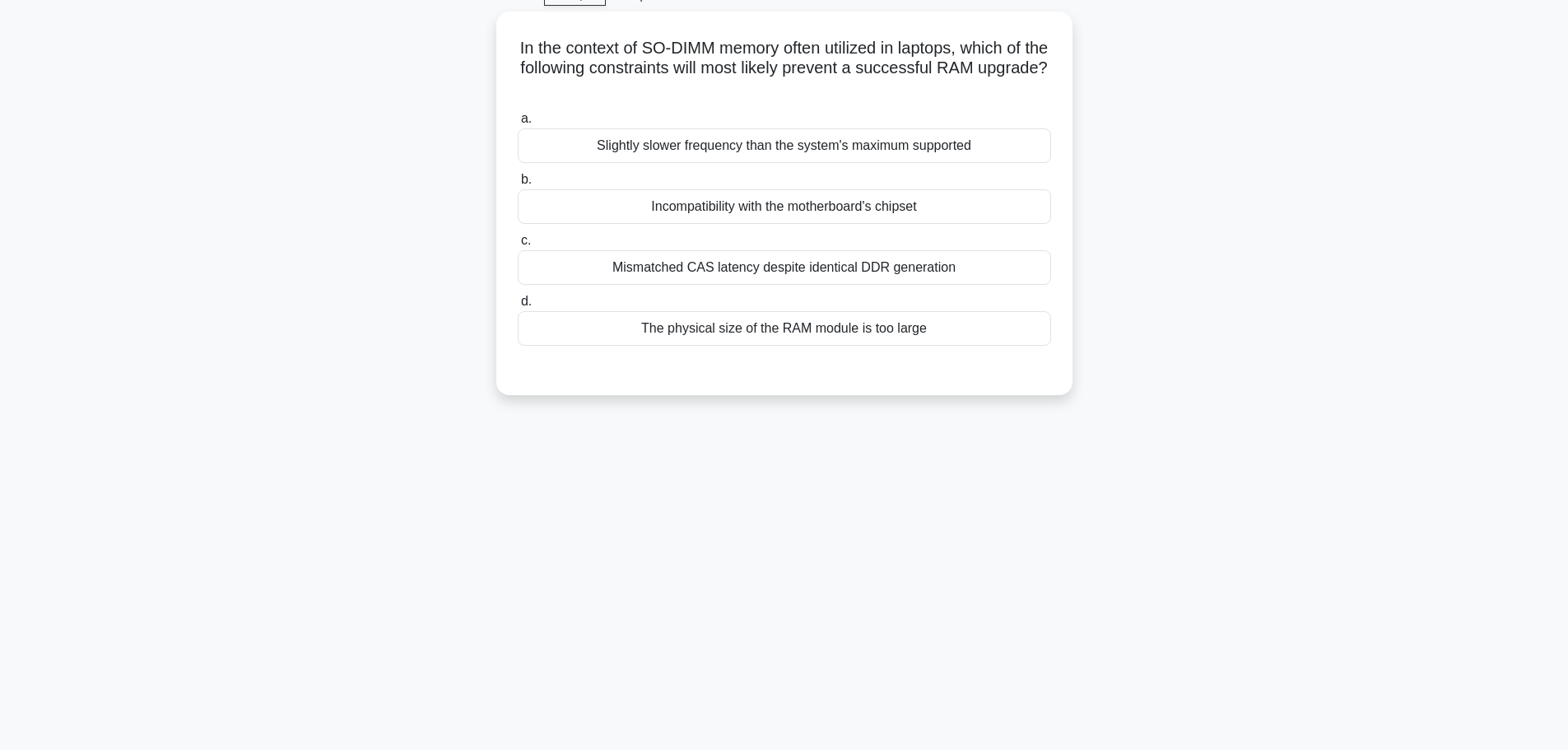
scroll to position [57, 0]
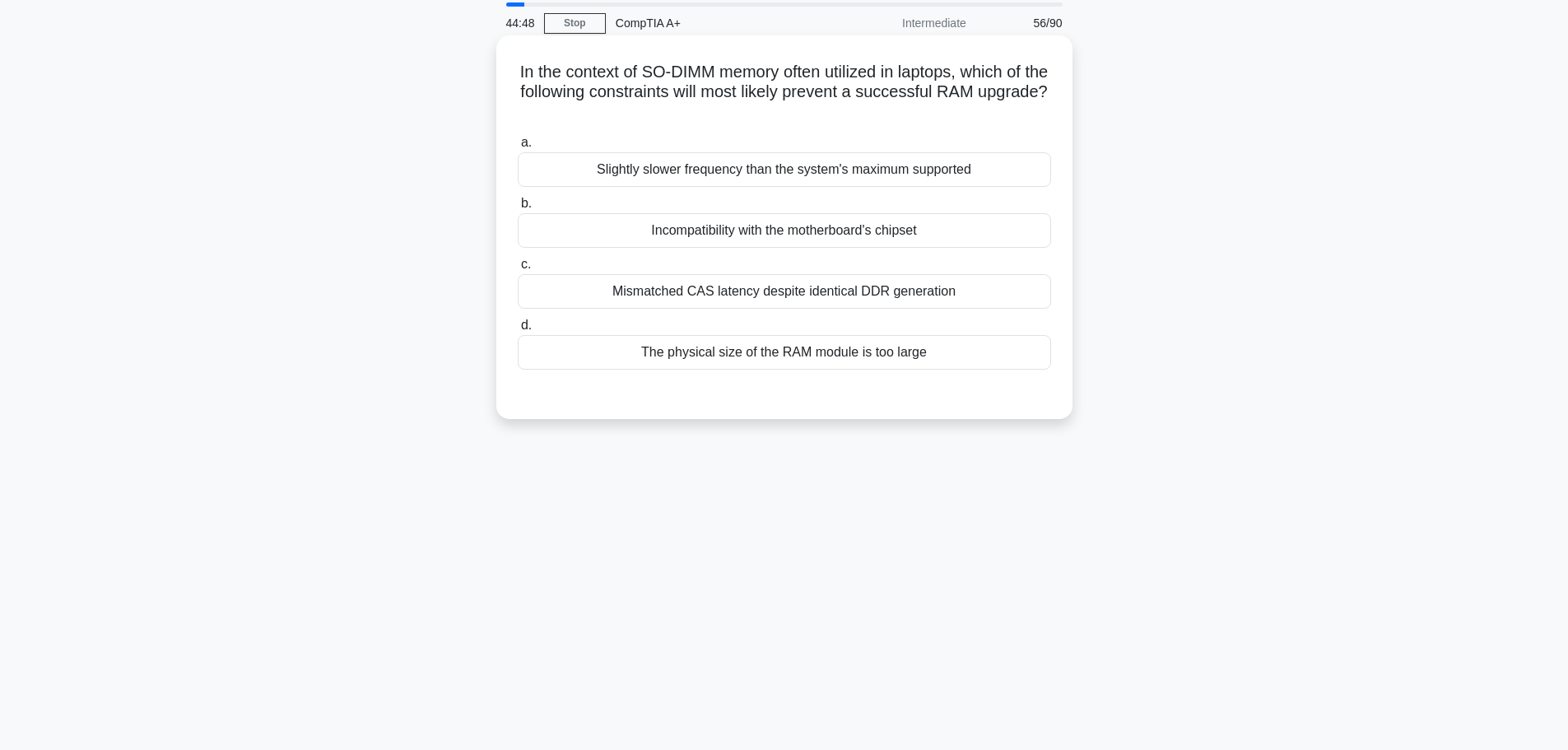
click at [883, 358] on div "The physical size of the RAM module is too large" at bounding box center [784, 352] width 533 height 35
click at [518, 331] on input "d. The physical size of the RAM module is too large" at bounding box center [518, 325] width 0 height 11
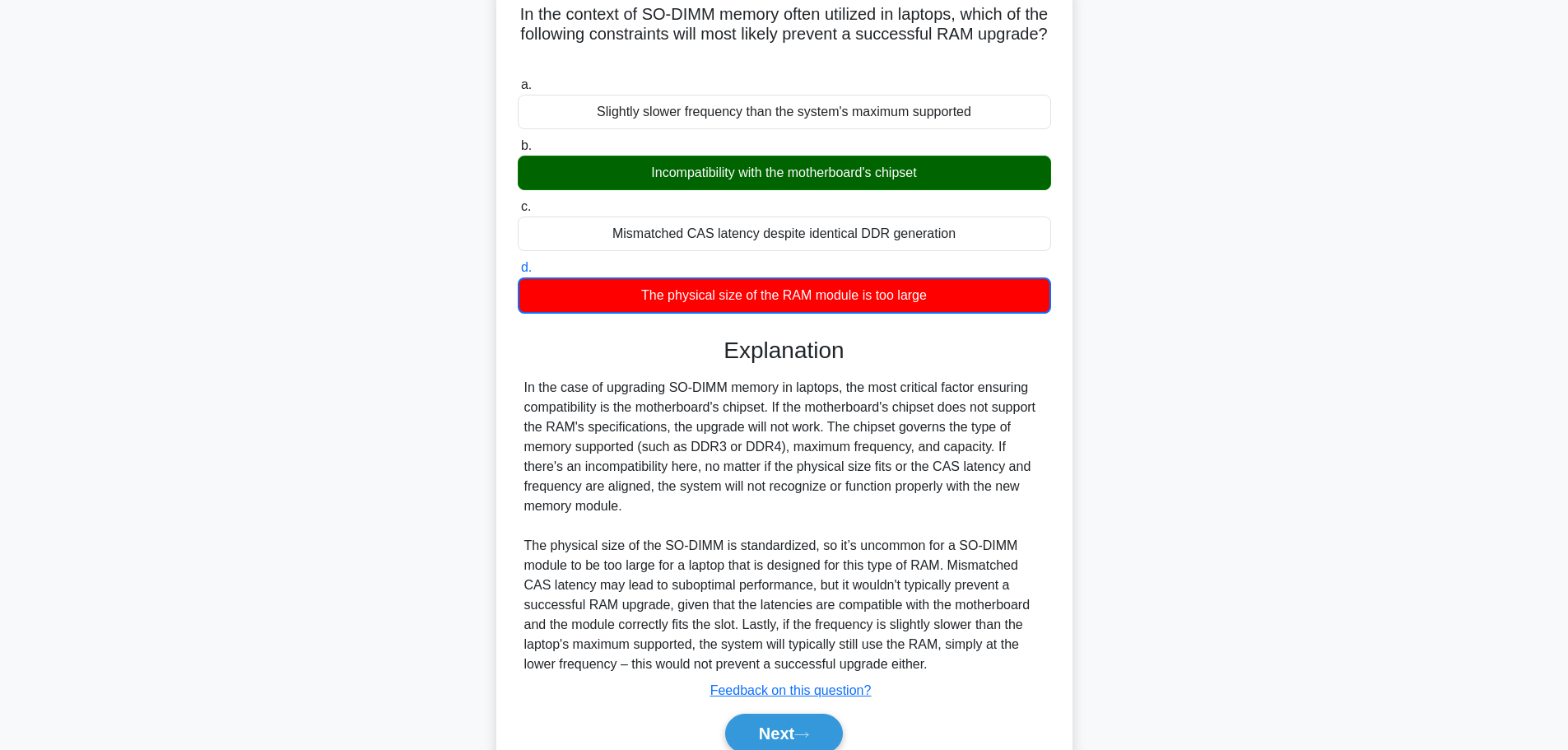
scroll to position [189, 0]
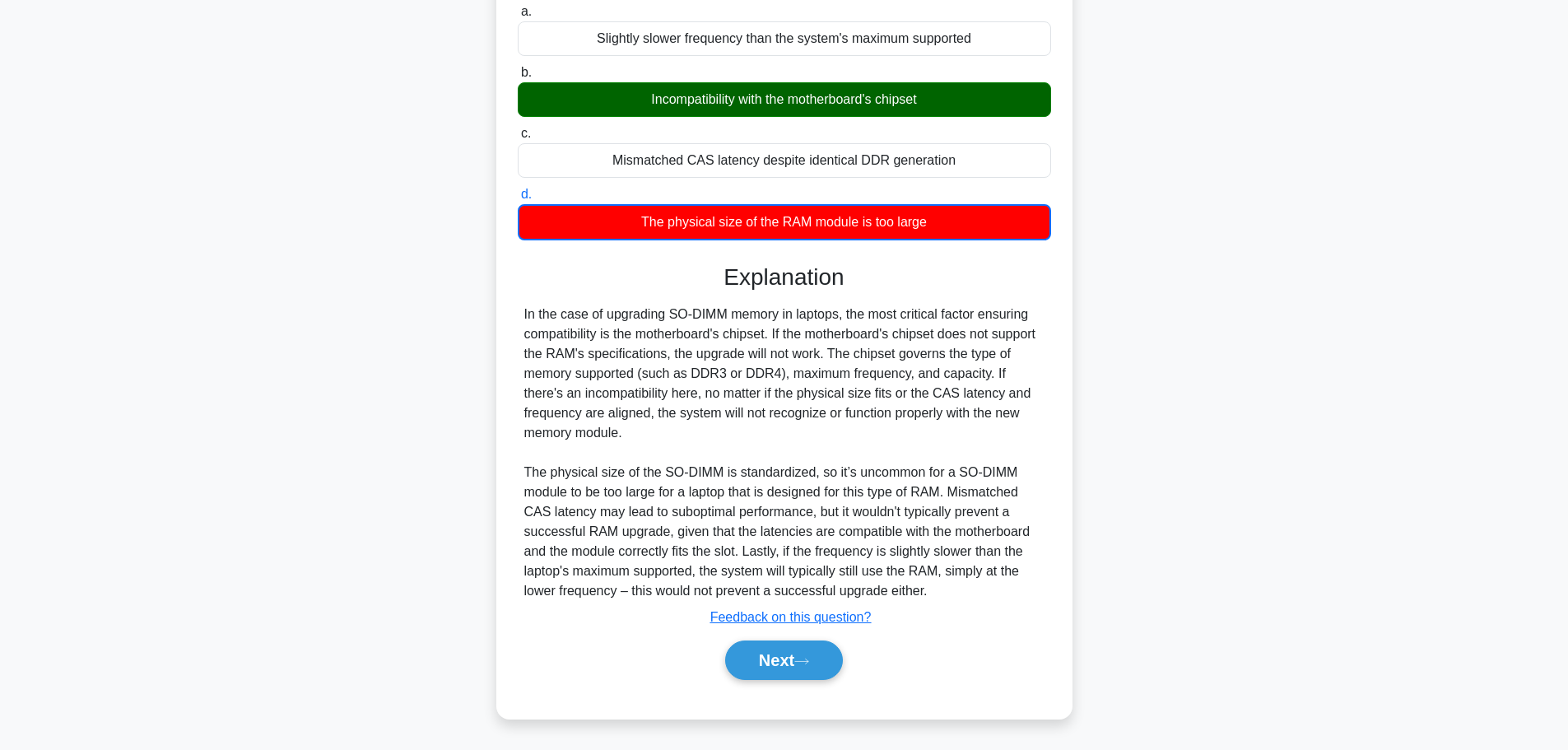
drag, startPoint x: 786, startPoint y: 666, endPoint x: 988, endPoint y: 631, distance: 205.0
click at [787, 666] on button "Next" at bounding box center [784, 660] width 117 height 39
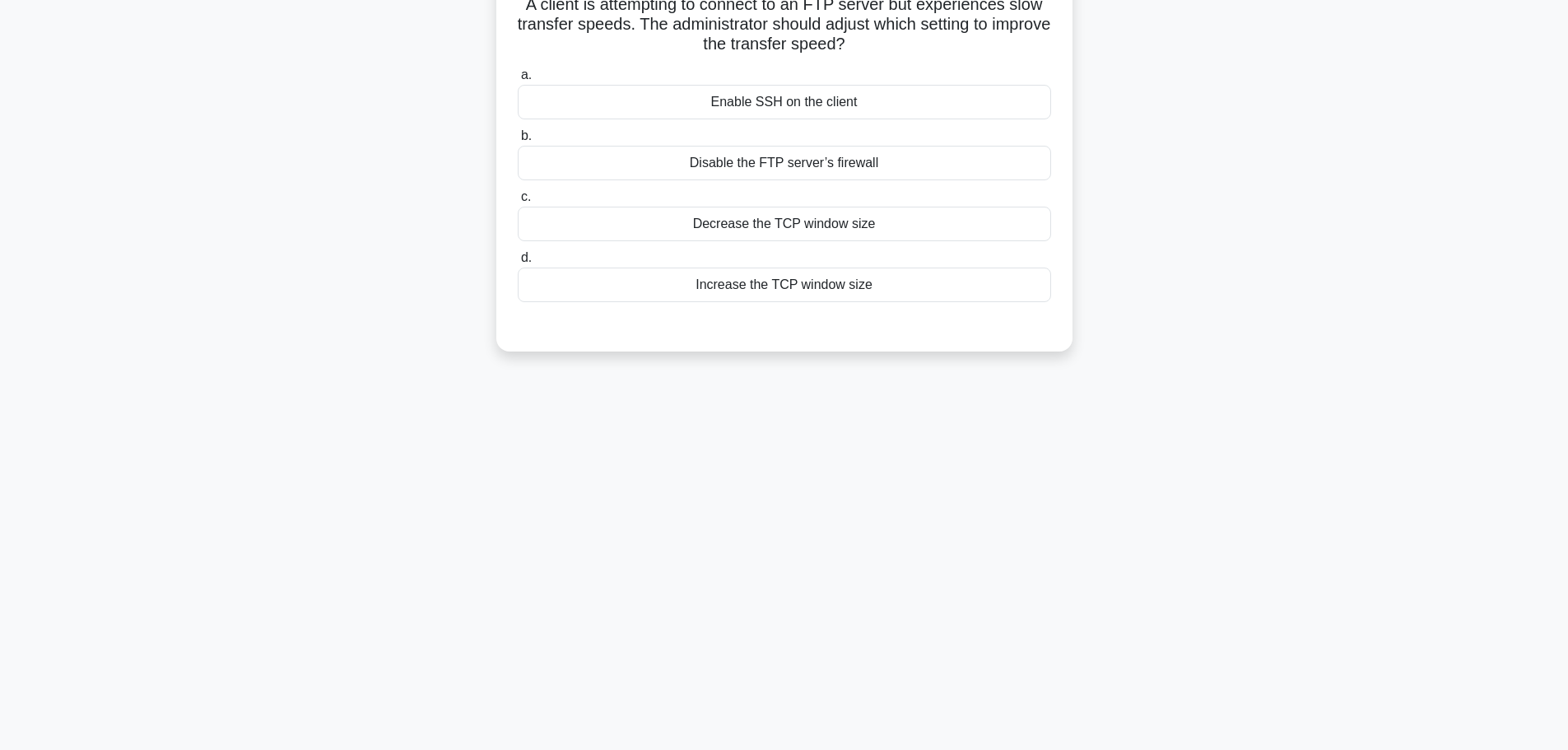
scroll to position [57, 0]
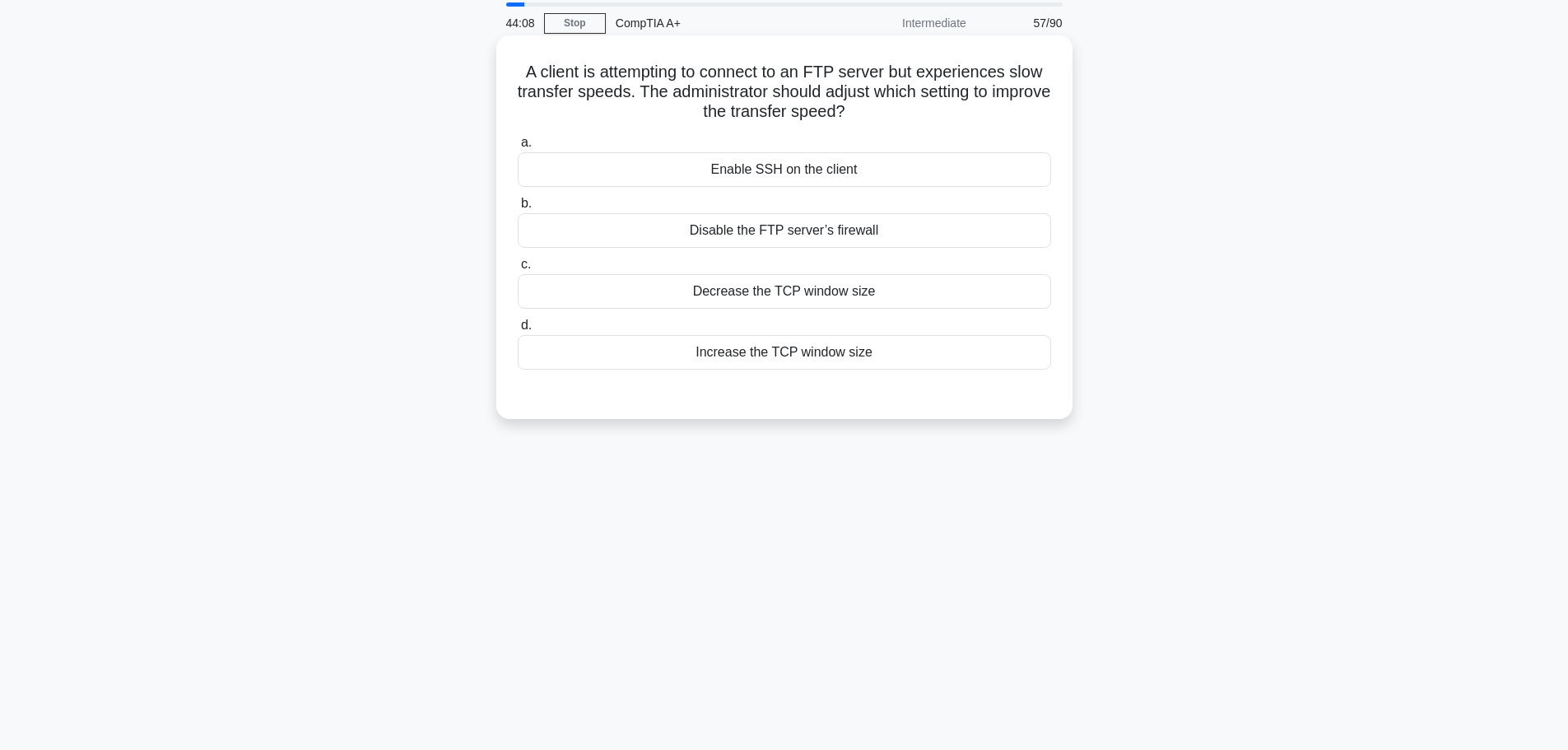
click at [821, 354] on div "Increase the TCP window size" at bounding box center [784, 352] width 533 height 35
click at [518, 331] on input "d. Increase the TCP window size" at bounding box center [518, 325] width 0 height 11
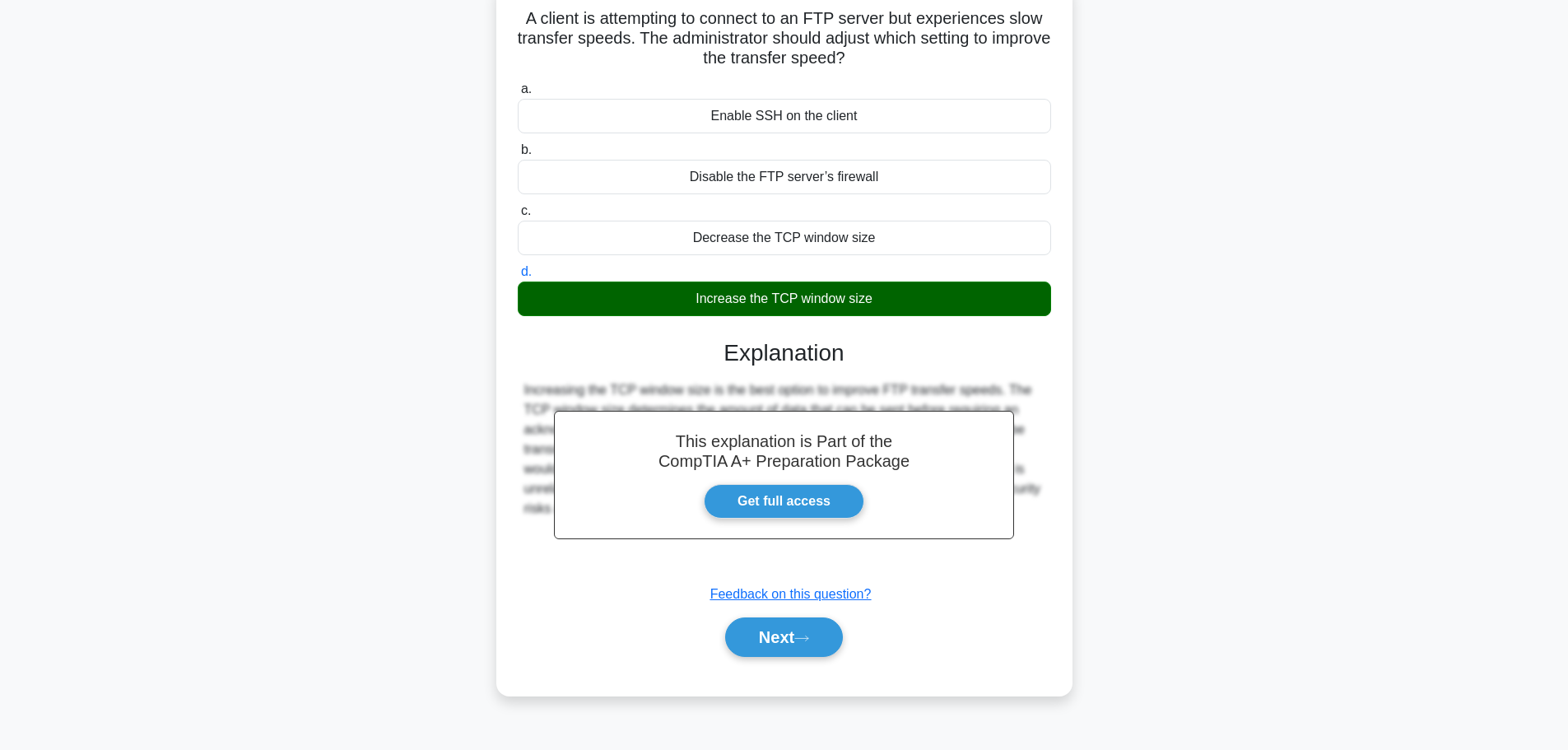
scroll to position [139, 0]
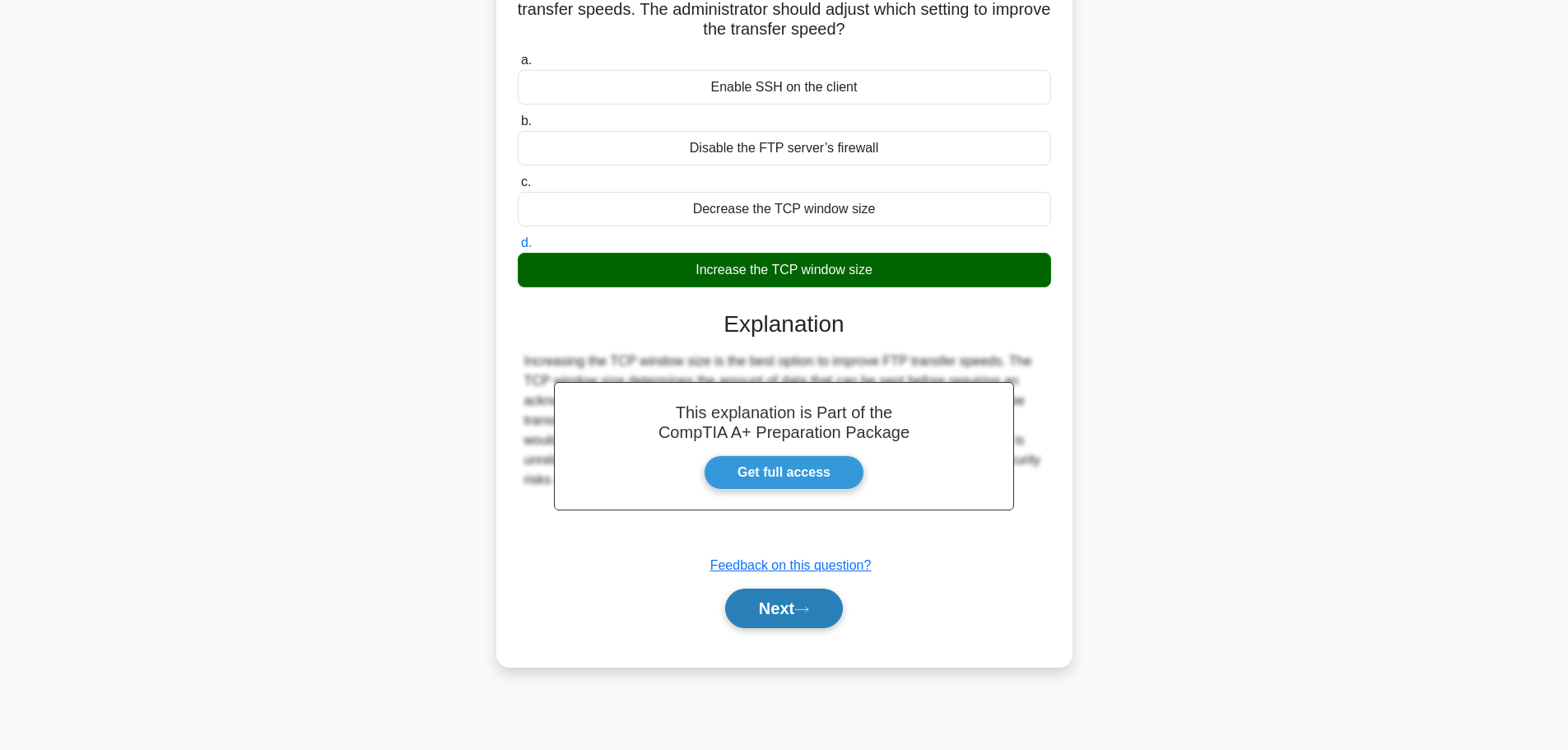
click at [781, 610] on button "Next" at bounding box center [784, 608] width 117 height 39
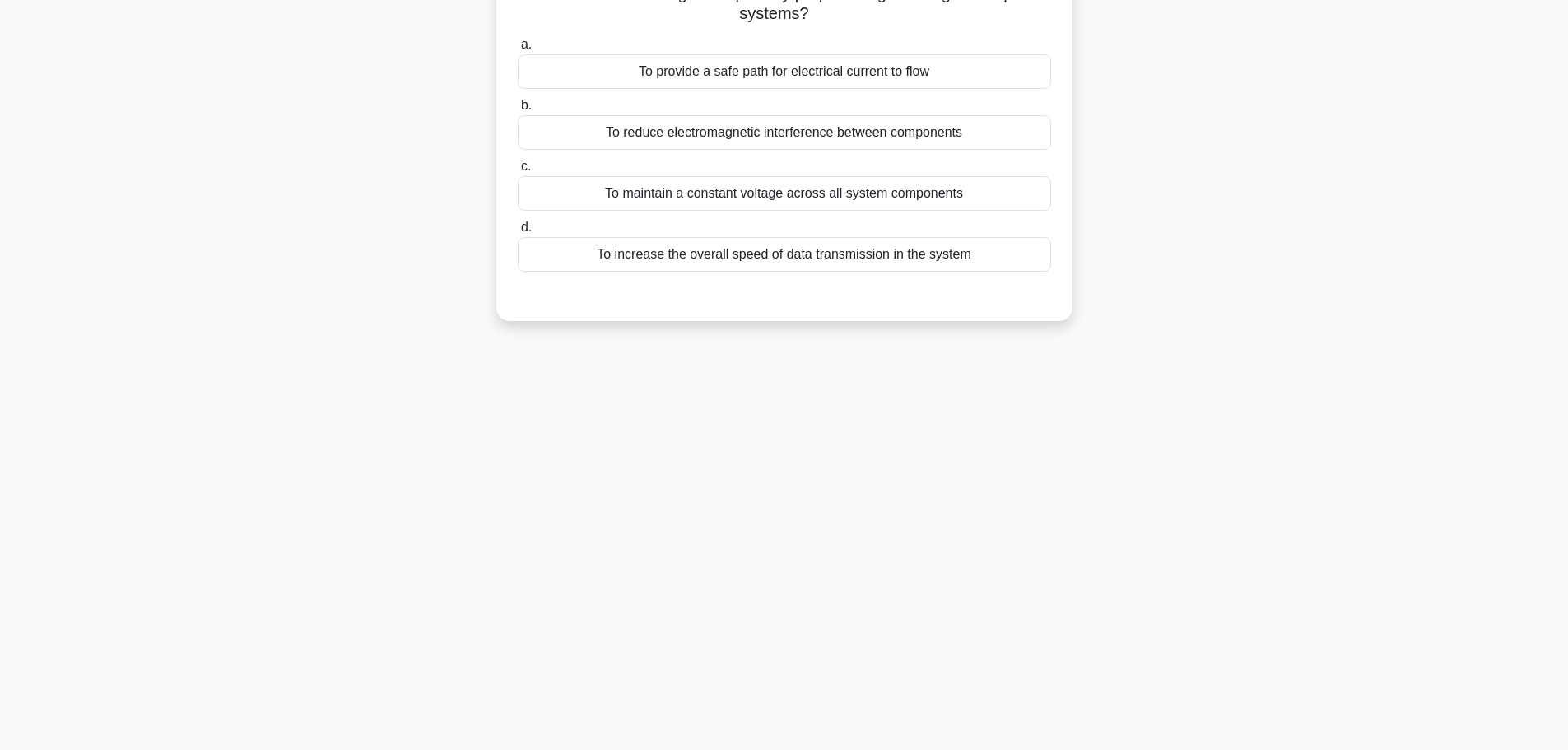
scroll to position [57, 0]
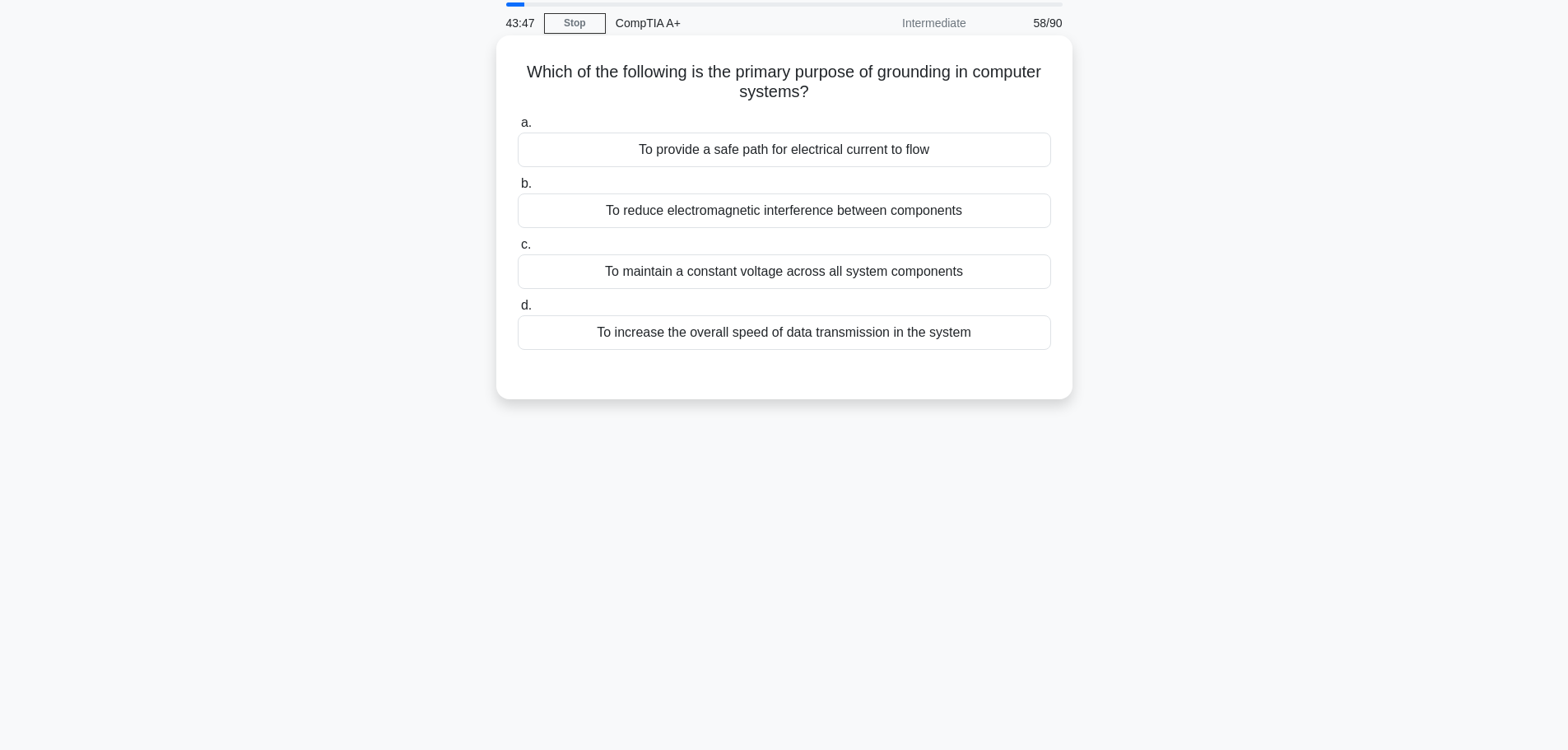
click at [747, 149] on div "To provide a safe path for electrical current to flow" at bounding box center [784, 150] width 533 height 35
click at [518, 128] on input "a. To provide a safe path for electrical current to flow" at bounding box center [518, 123] width 0 height 11
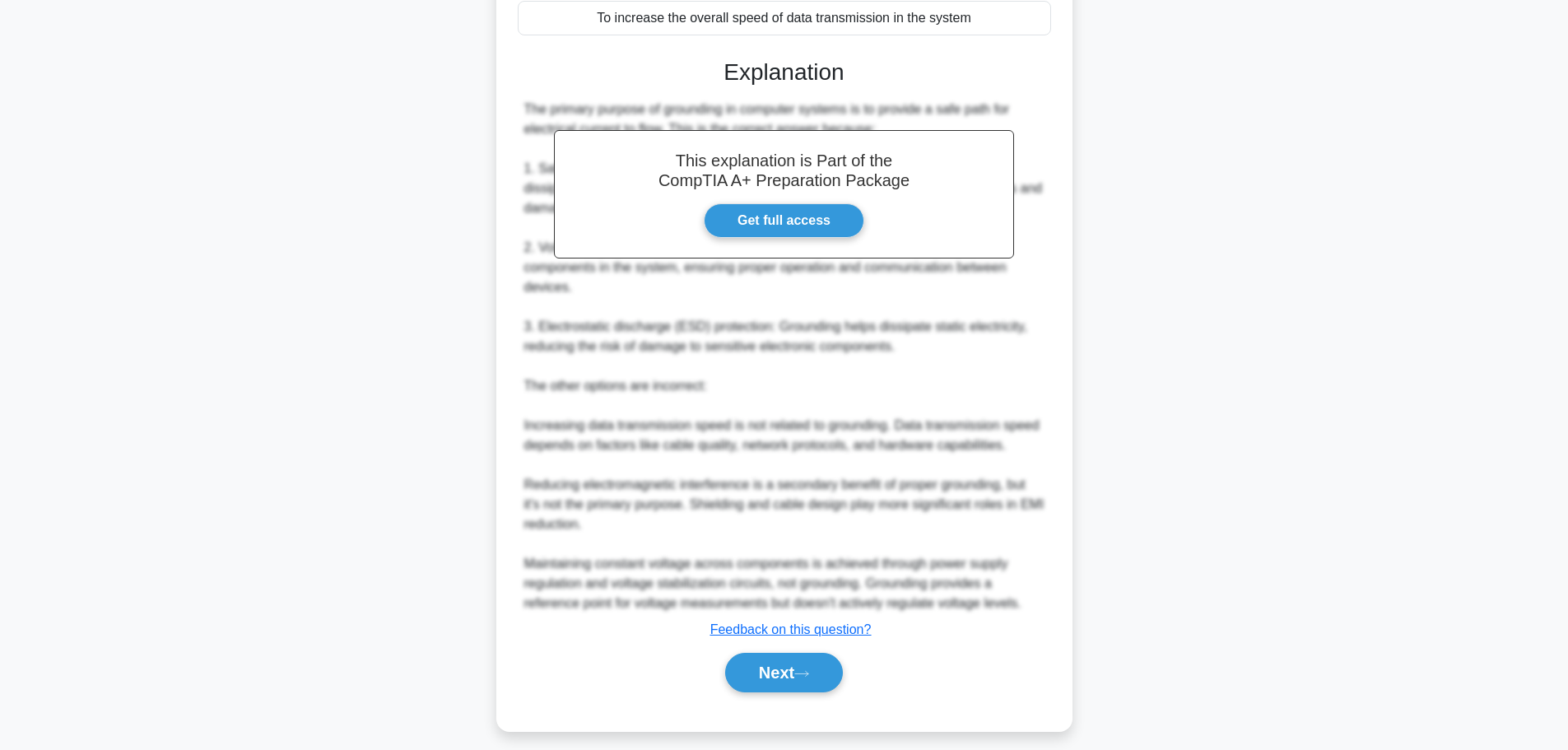
scroll to position [384, 0]
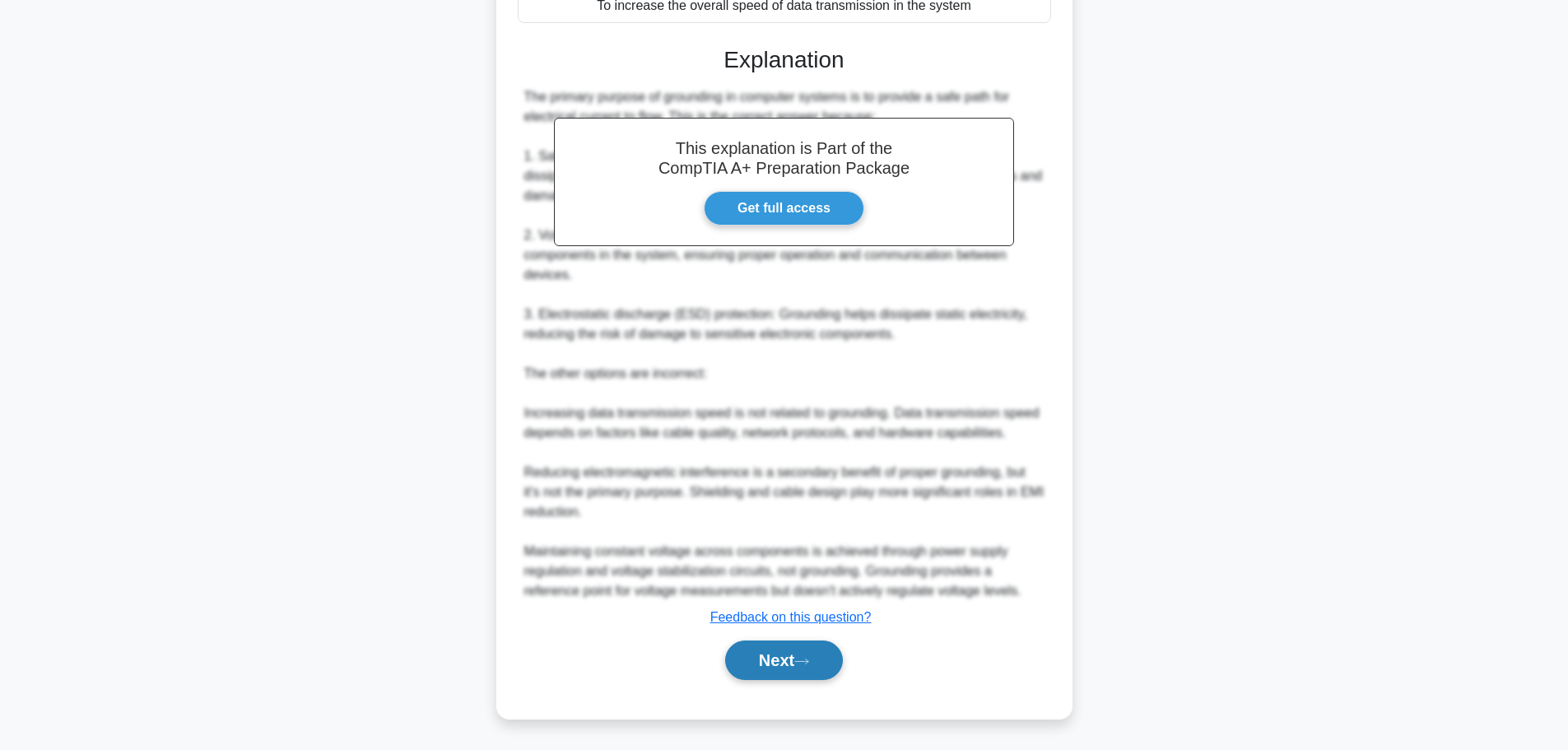
click at [773, 670] on button "Next" at bounding box center [784, 660] width 117 height 39
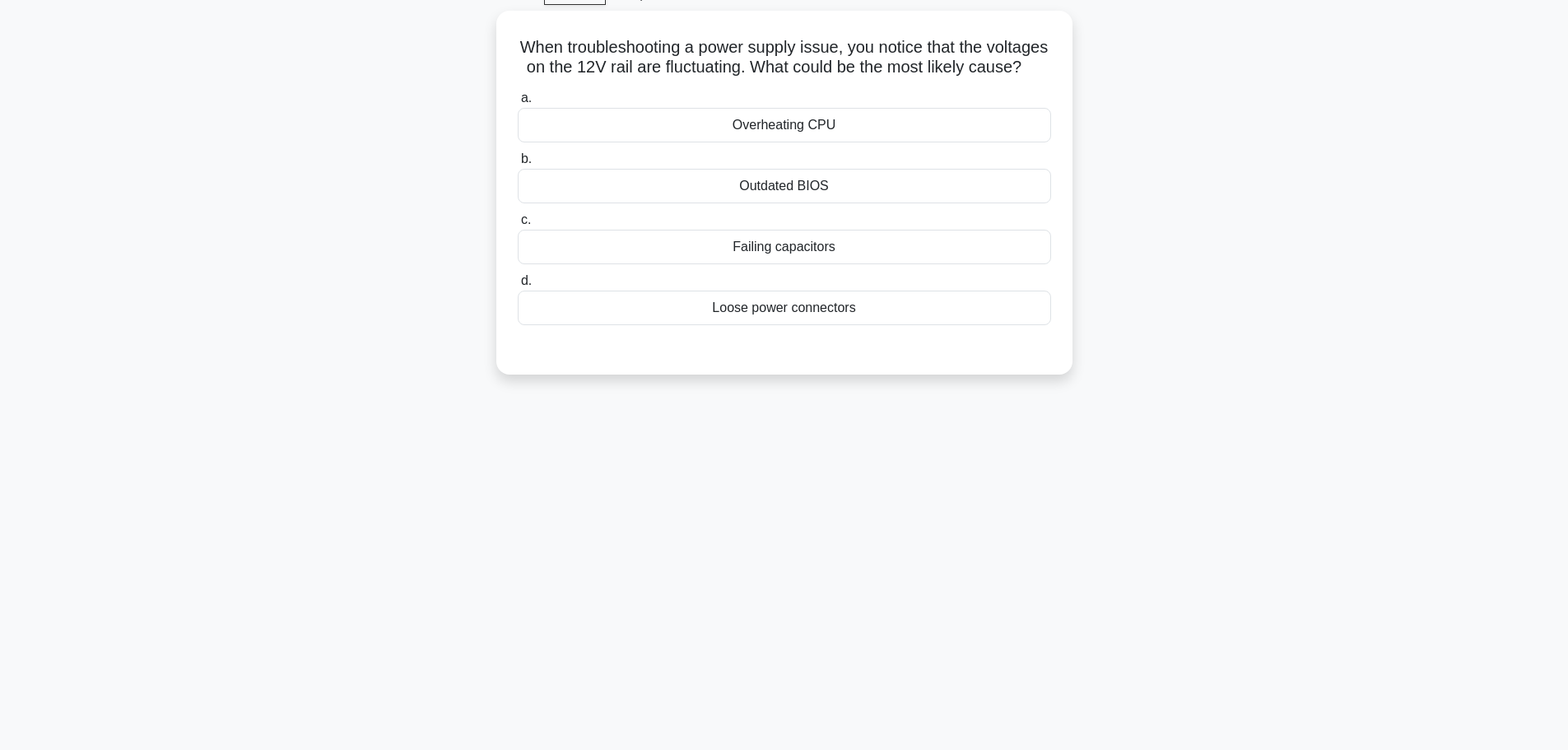
scroll to position [57, 0]
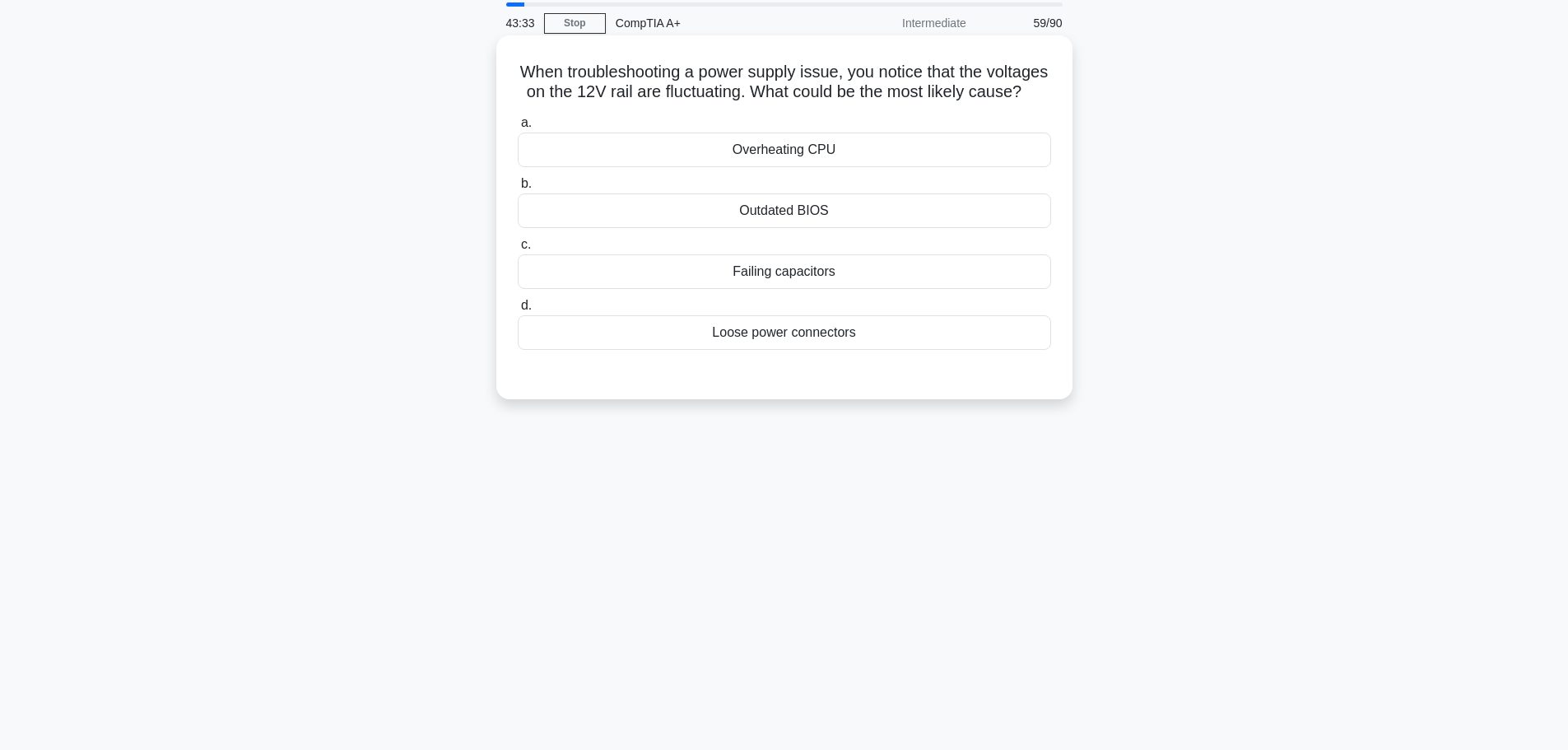
click at [779, 350] on div "Loose power connectors" at bounding box center [784, 333] width 533 height 35
click at [518, 311] on input "d. Loose power connectors" at bounding box center [518, 306] width 0 height 11
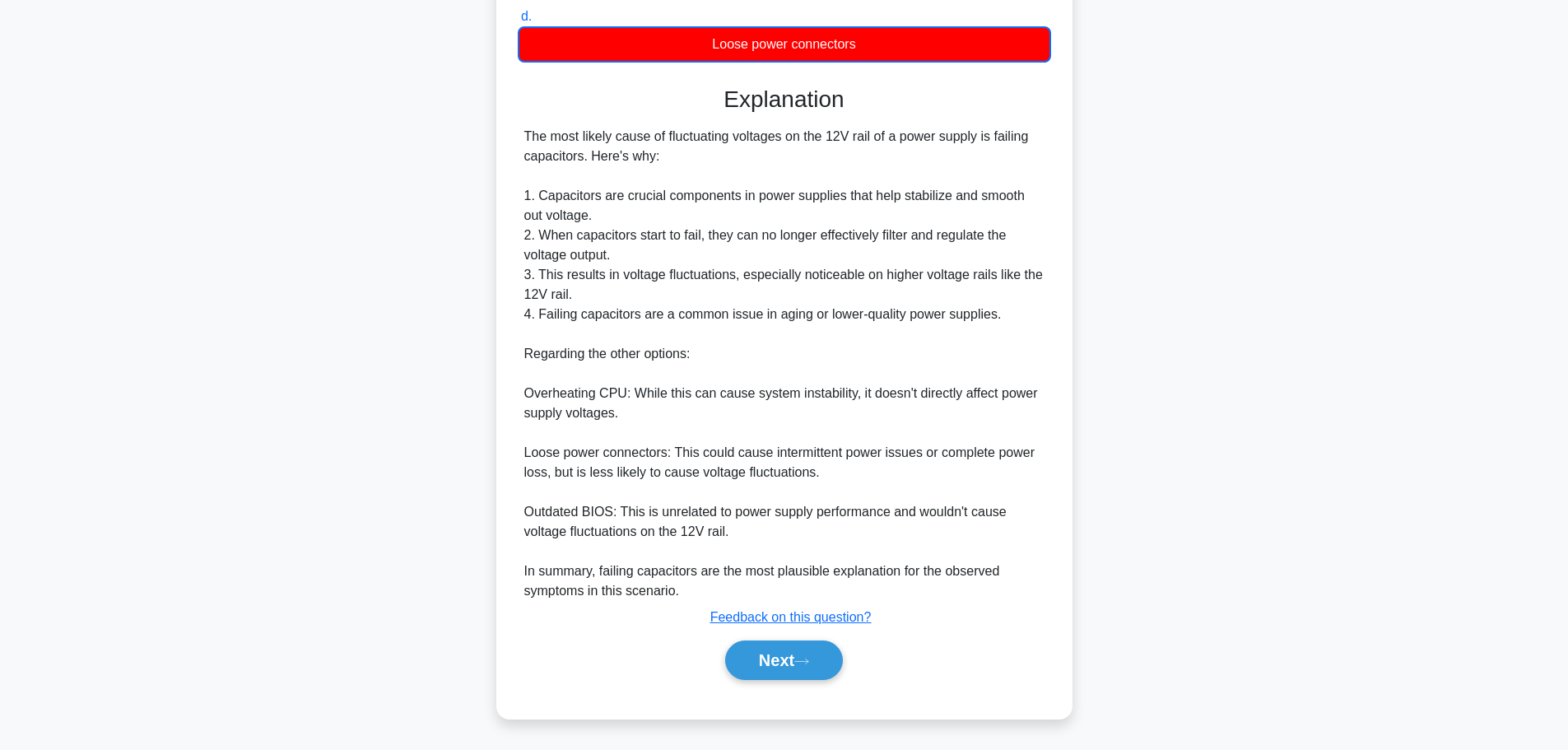
scroll to position [367, 0]
click at [783, 645] on button "Next" at bounding box center [784, 660] width 117 height 39
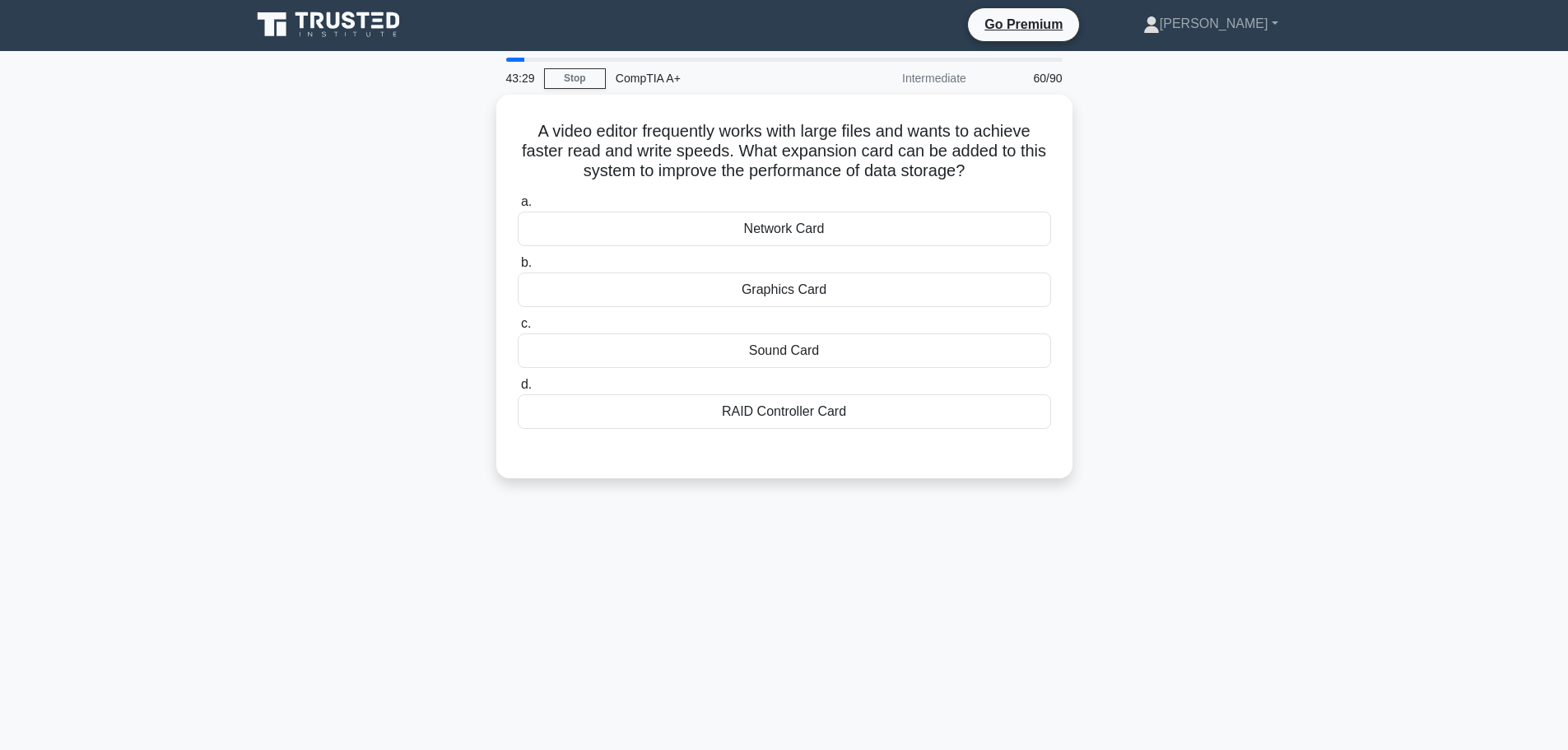
scroll to position [0, 0]
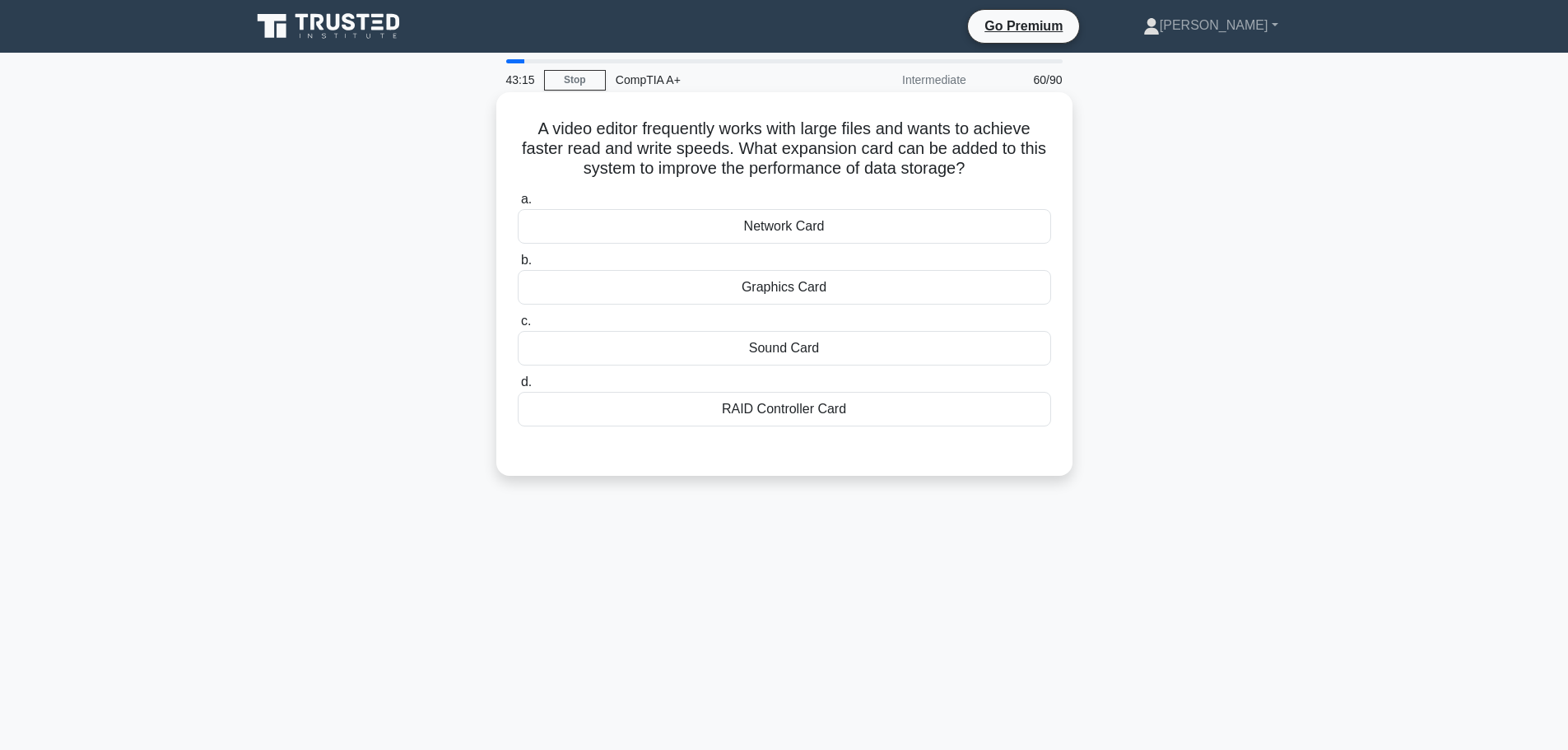
click at [786, 281] on div "Graphics Card" at bounding box center [784, 288] width 533 height 35
click at [518, 266] on input "b. Graphics Card" at bounding box center [518, 260] width 0 height 11
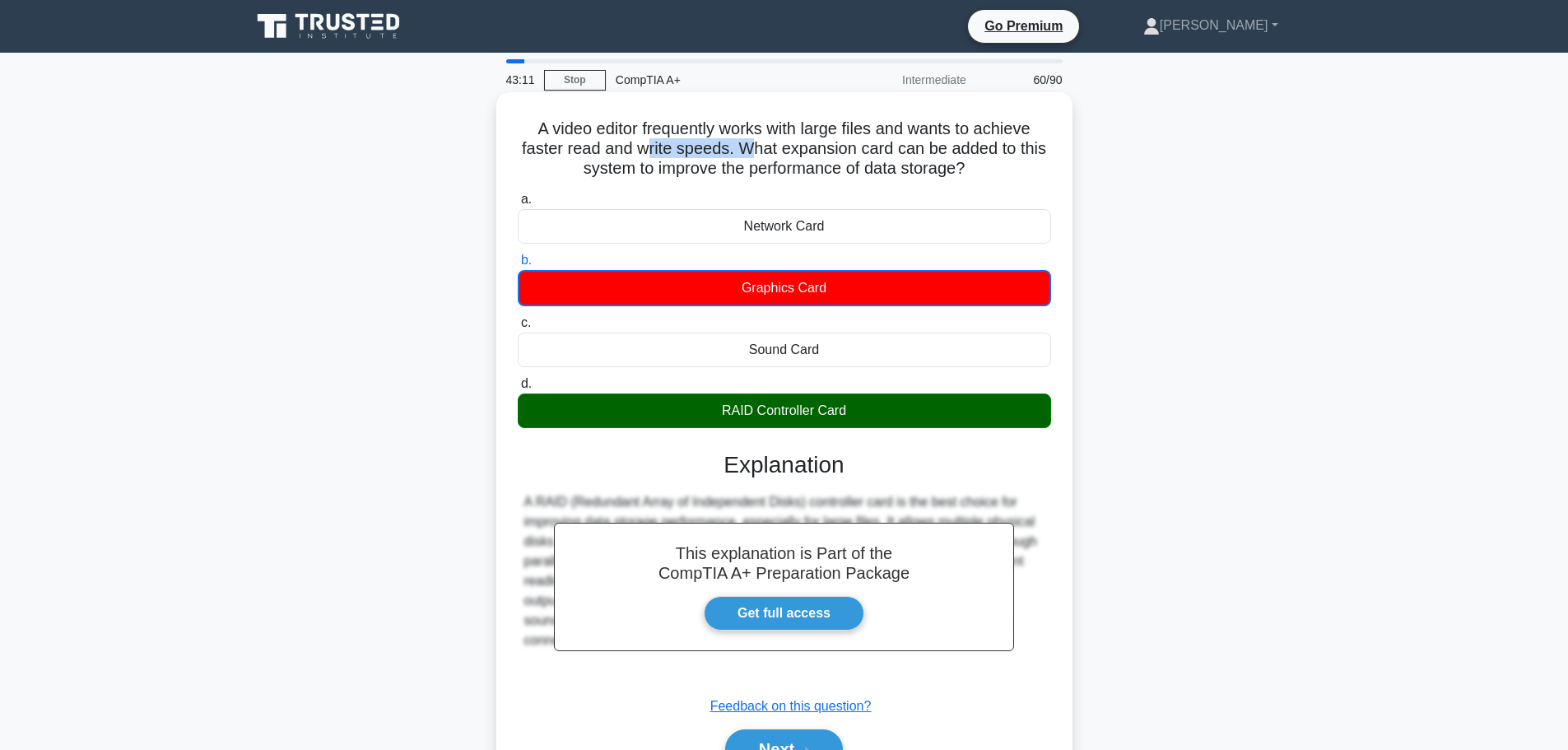
drag, startPoint x: 666, startPoint y: 155, endPoint x: 804, endPoint y: 159, distance: 138.1
click at [772, 155] on h5 "A video editor frequently works with large files and wants to achieve faster re…" at bounding box center [784, 149] width 537 height 61
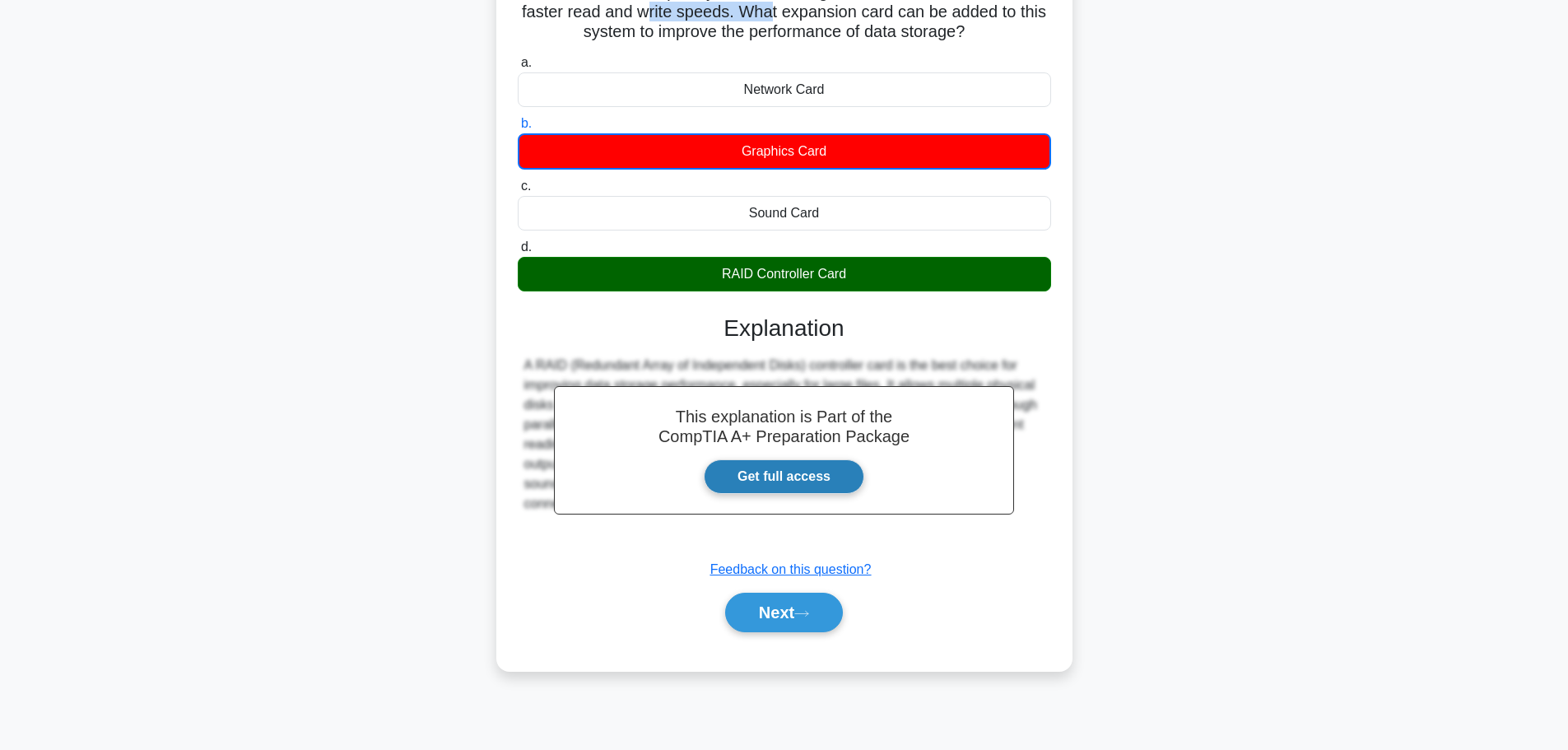
scroll to position [139, 0]
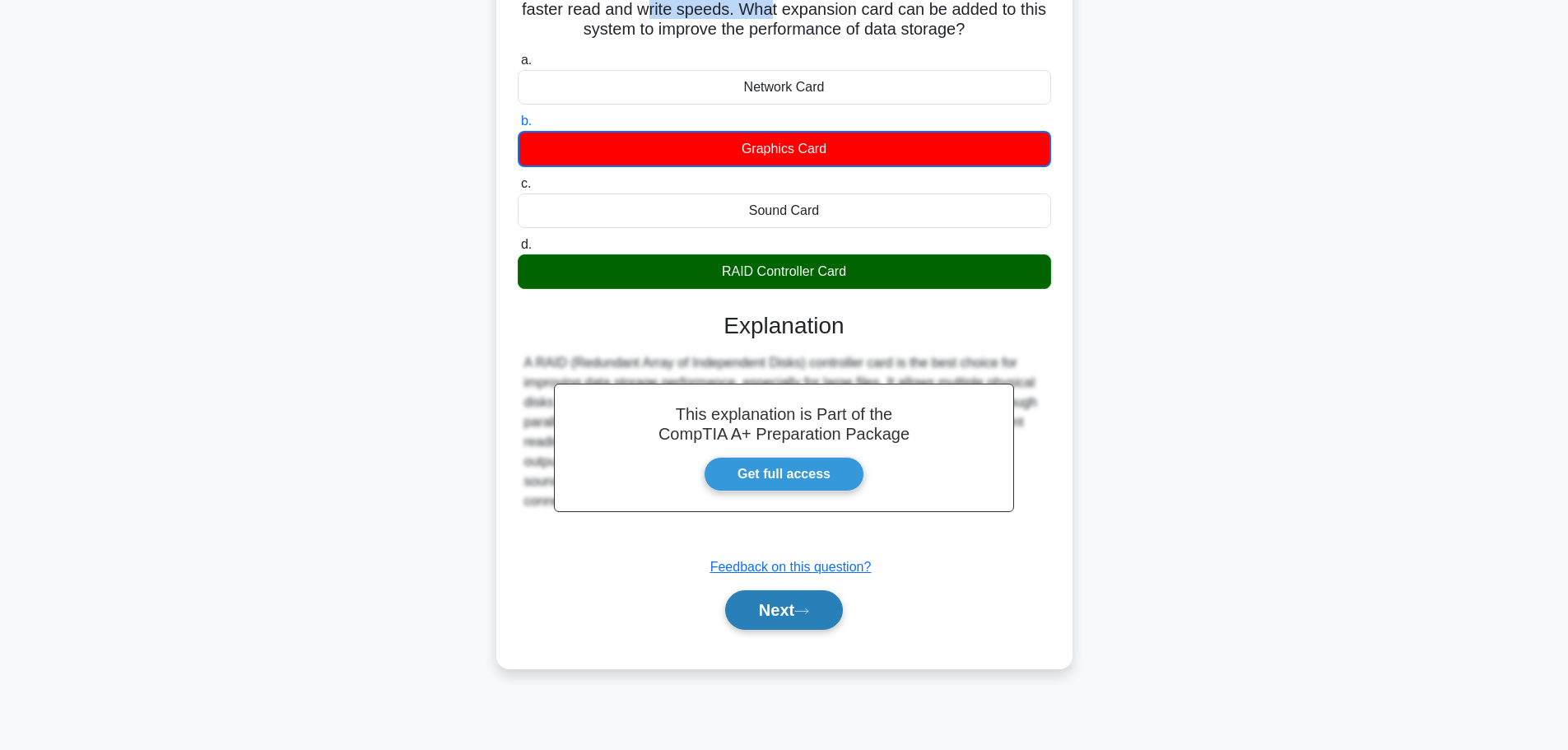
click at [806, 598] on button "Next" at bounding box center [784, 610] width 117 height 39
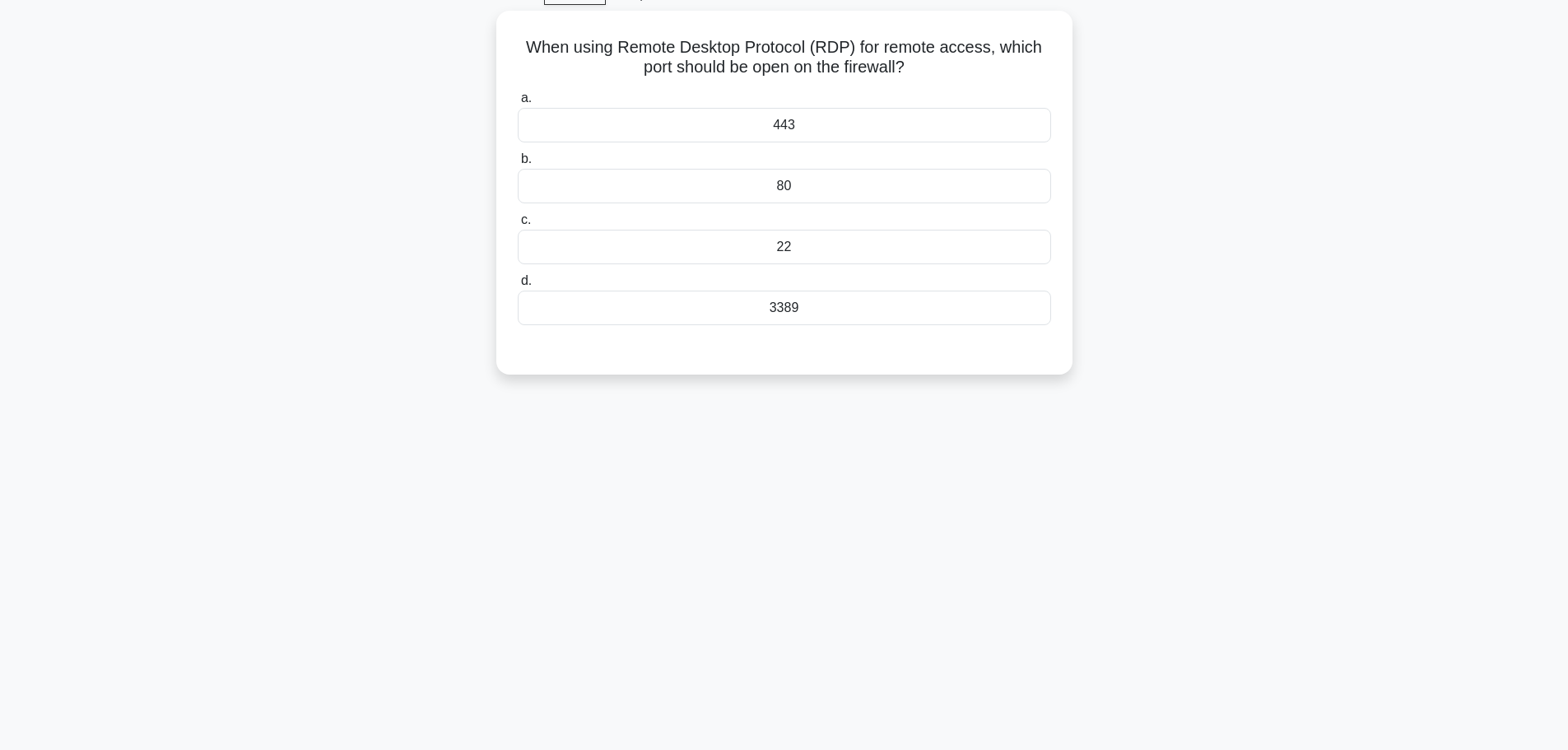
scroll to position [57, 0]
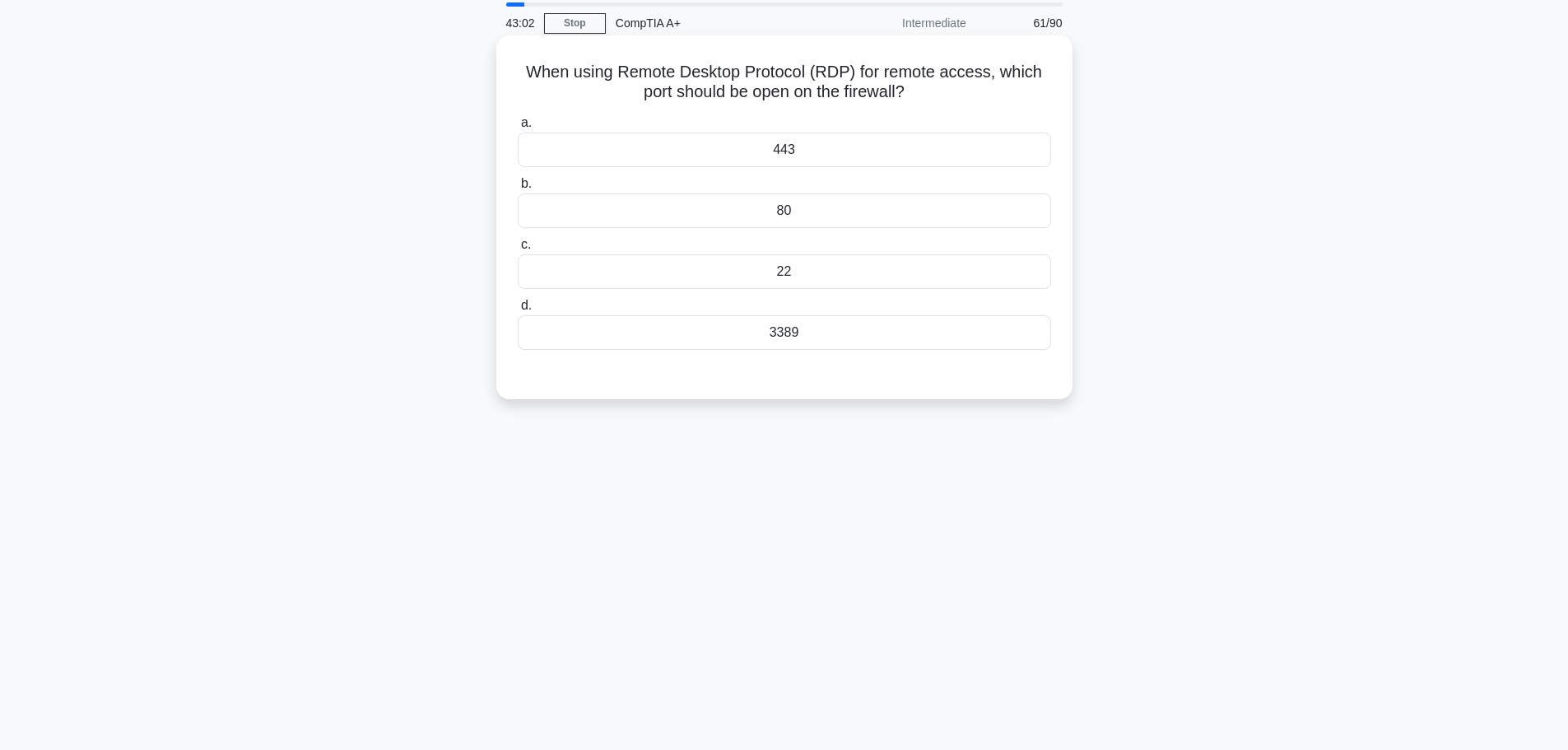
click at [773, 342] on div "3389" at bounding box center [784, 333] width 533 height 35
click at [518, 311] on input "d. 3389" at bounding box center [518, 306] width 0 height 11
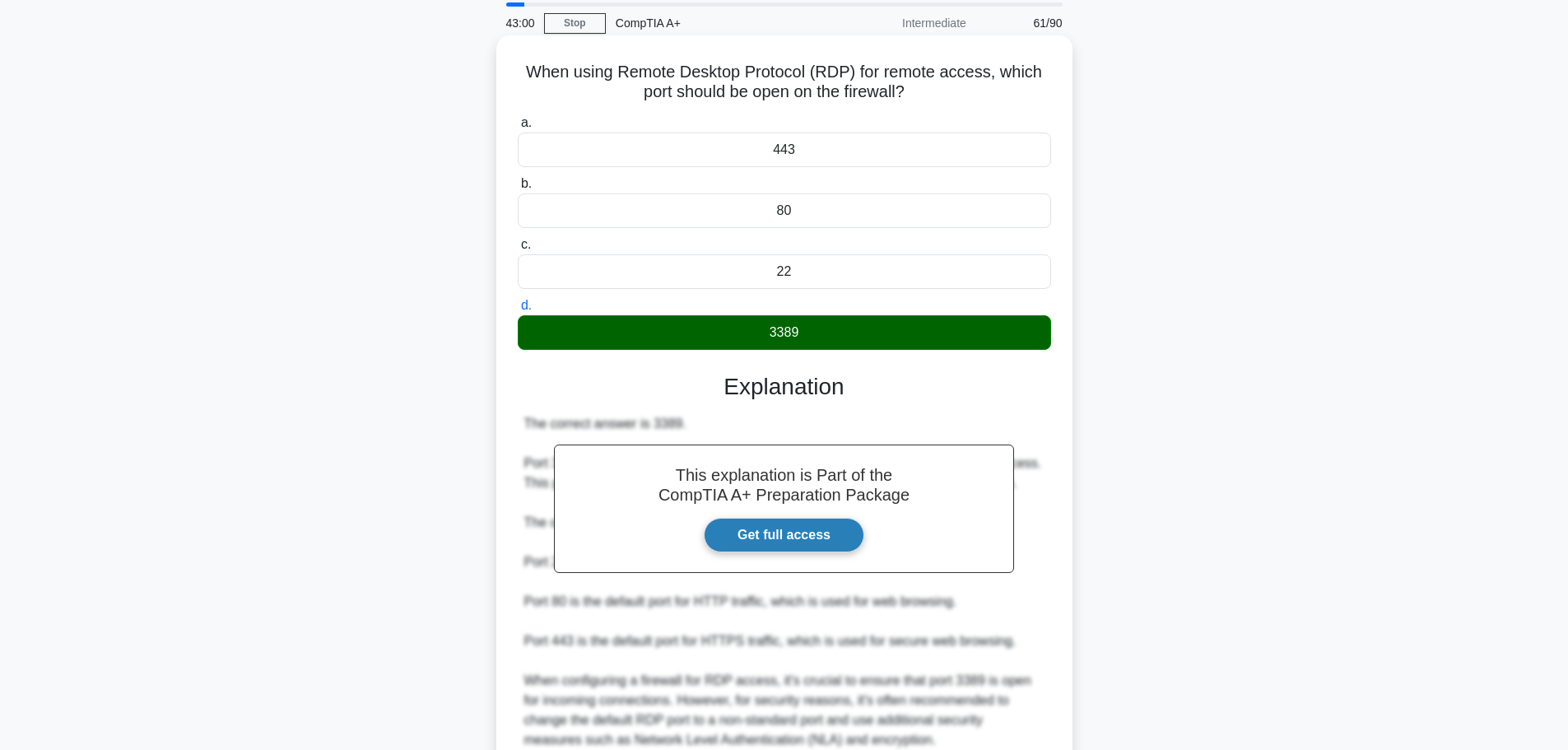
scroll to position [206, 0]
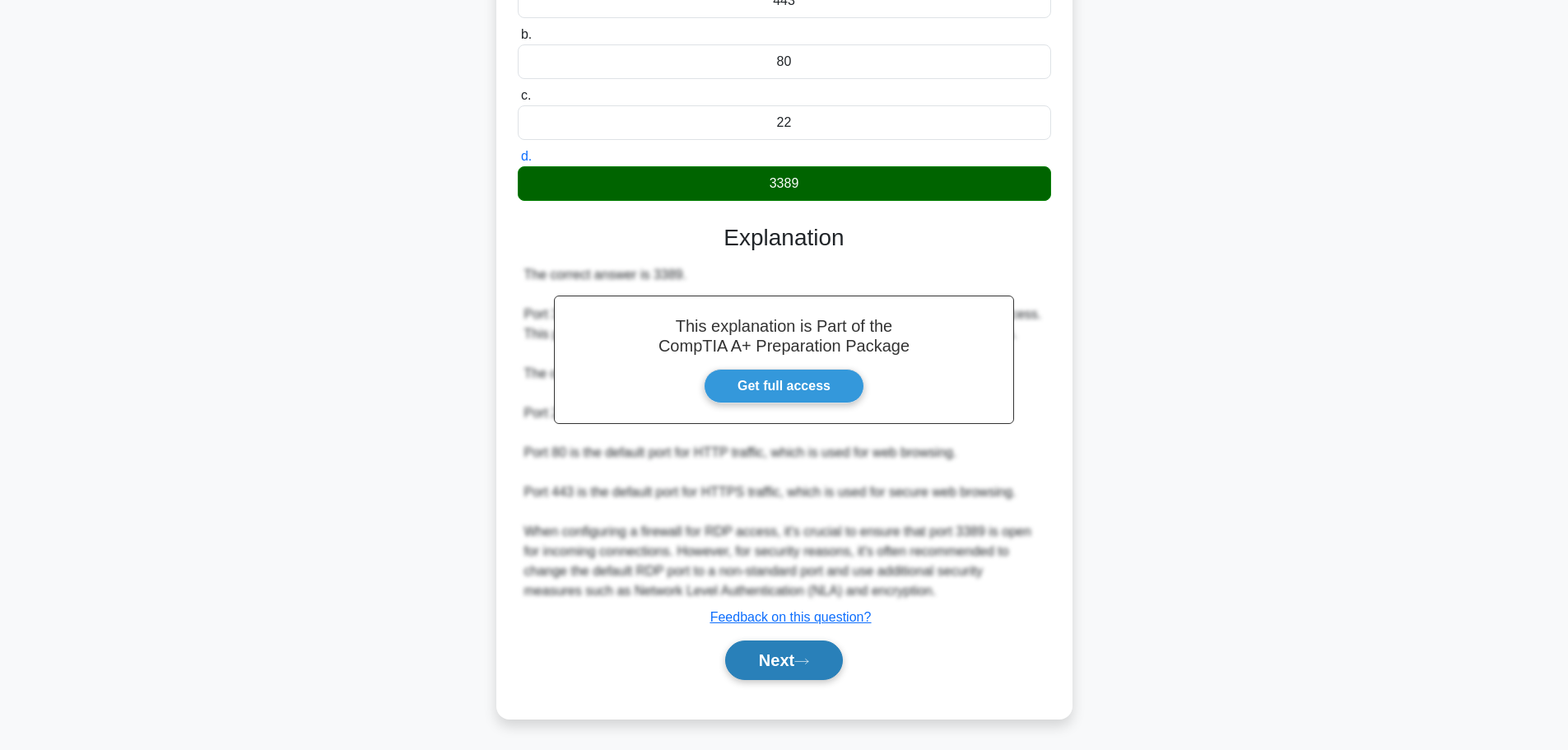
click at [816, 667] on button "Next" at bounding box center [784, 660] width 117 height 39
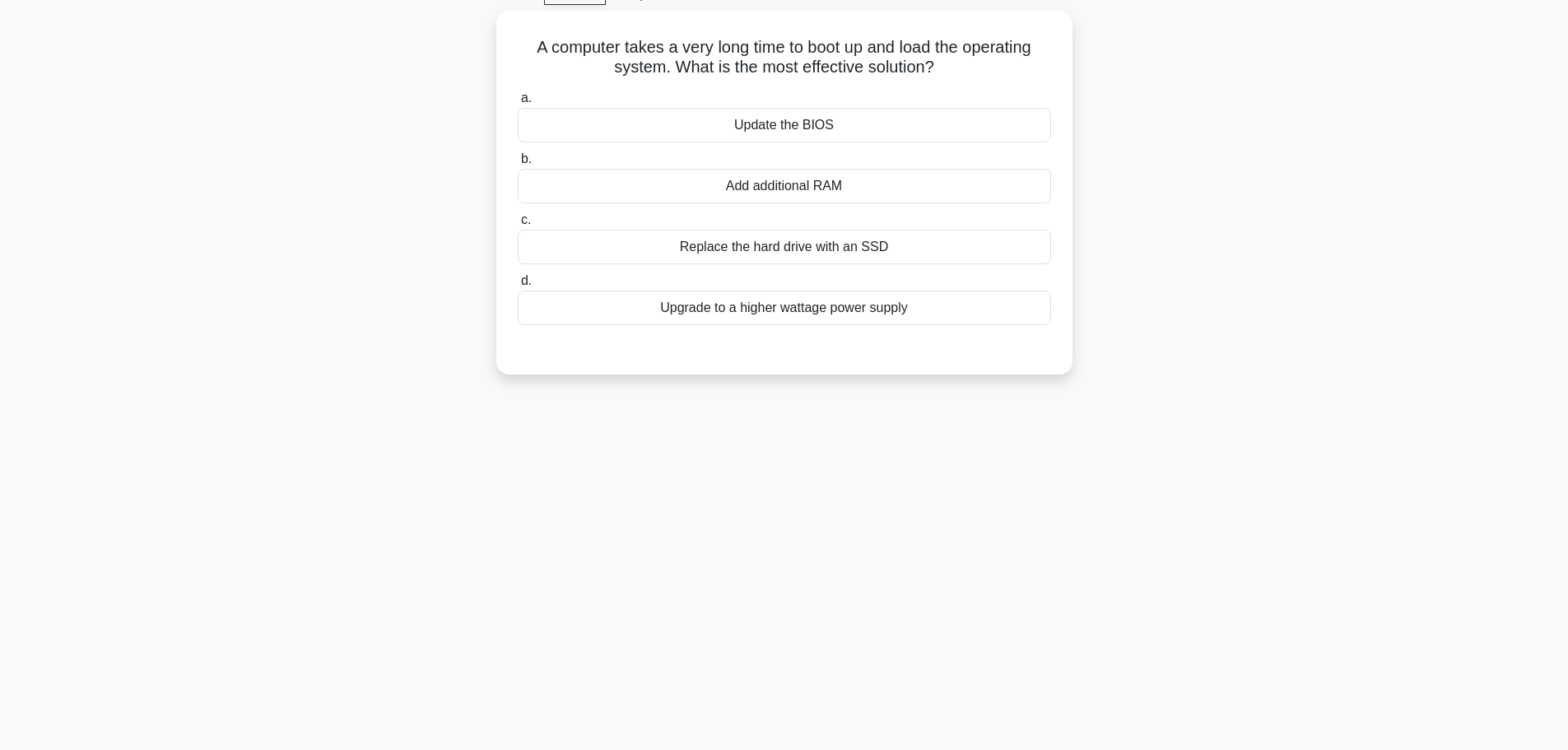
scroll to position [57, 0]
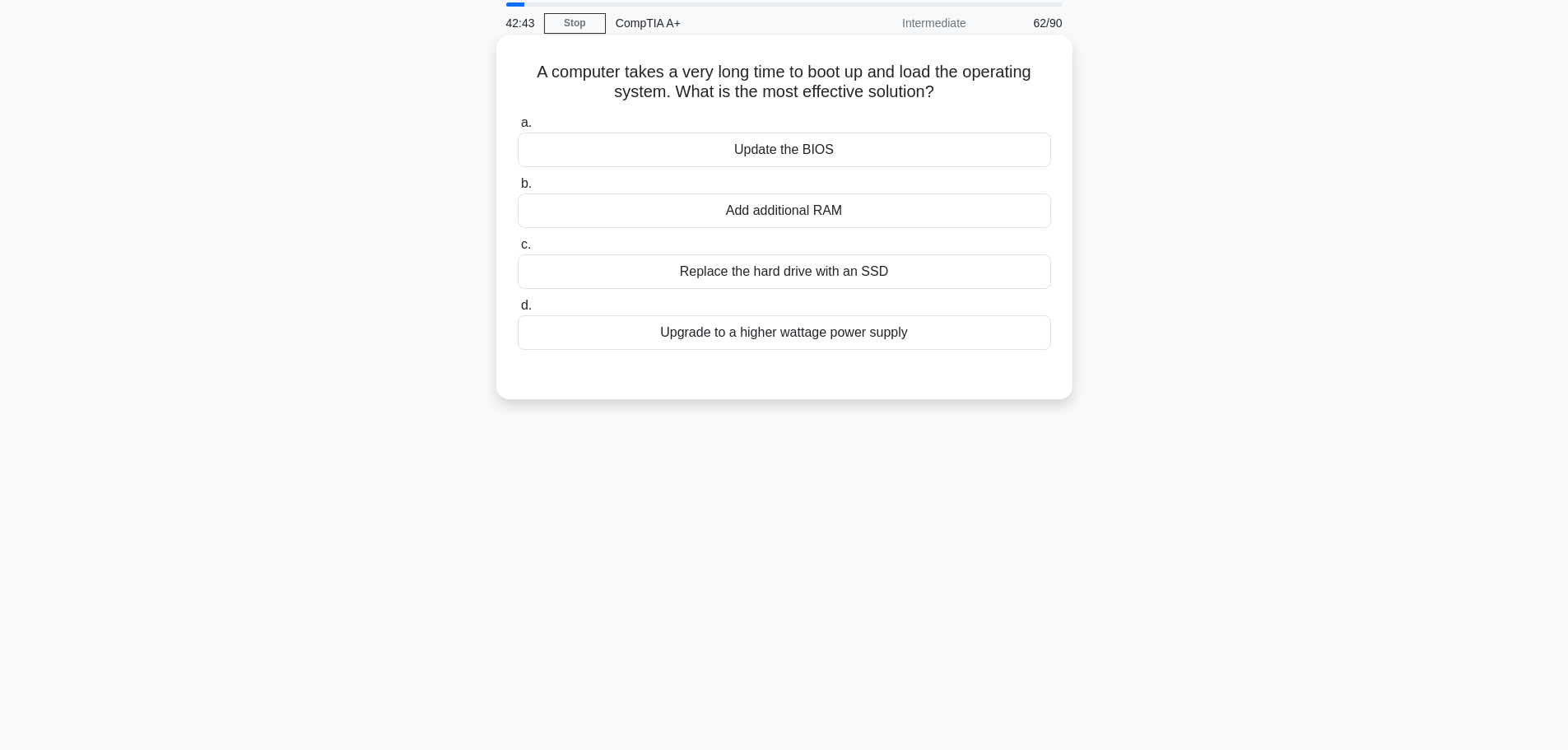
click at [864, 272] on div "Replace the hard drive with an SSD" at bounding box center [784, 271] width 533 height 35
click at [518, 250] on input "c. Replace the hard drive with an SSD" at bounding box center [518, 245] width 0 height 11
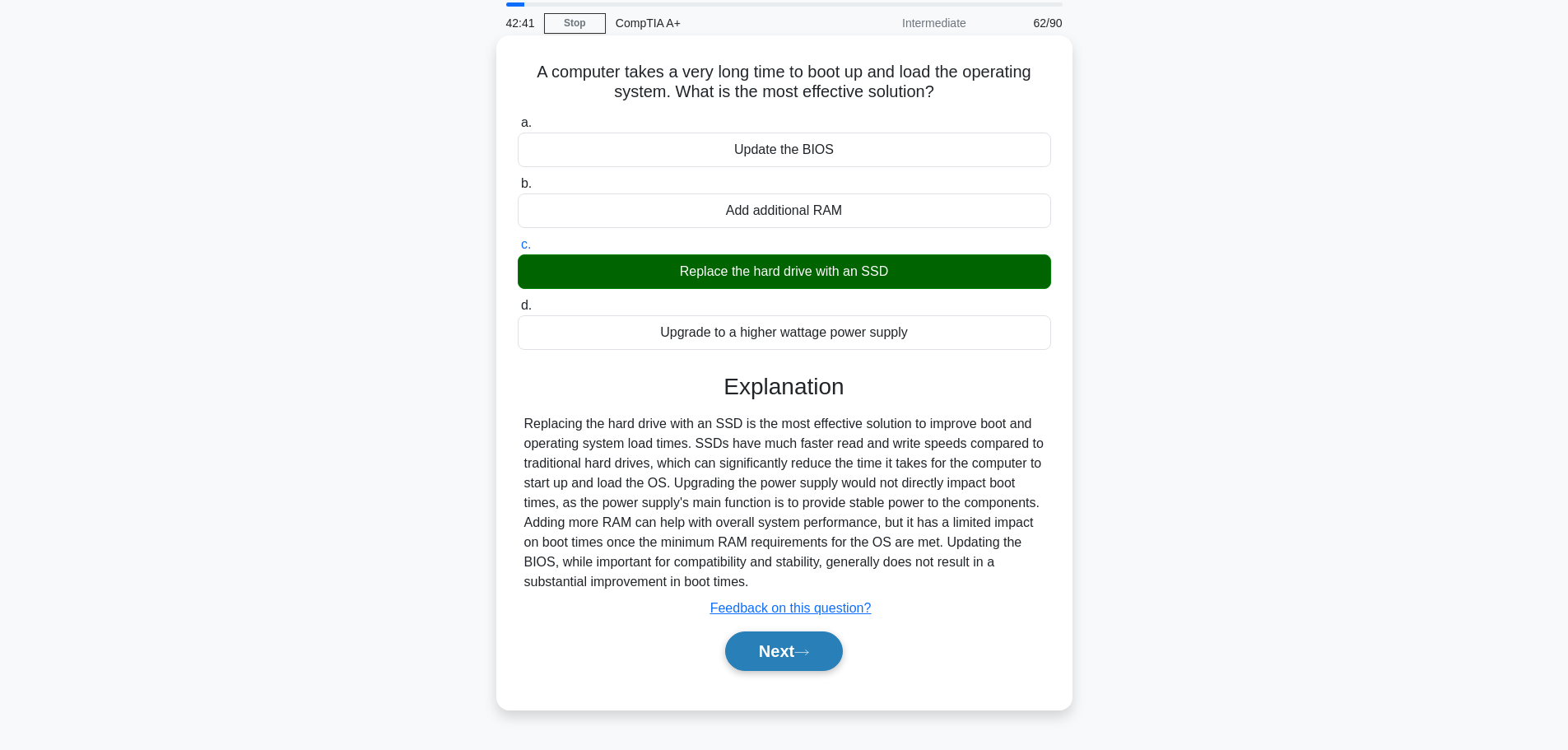
click at [809, 658] on button "Next" at bounding box center [784, 651] width 117 height 39
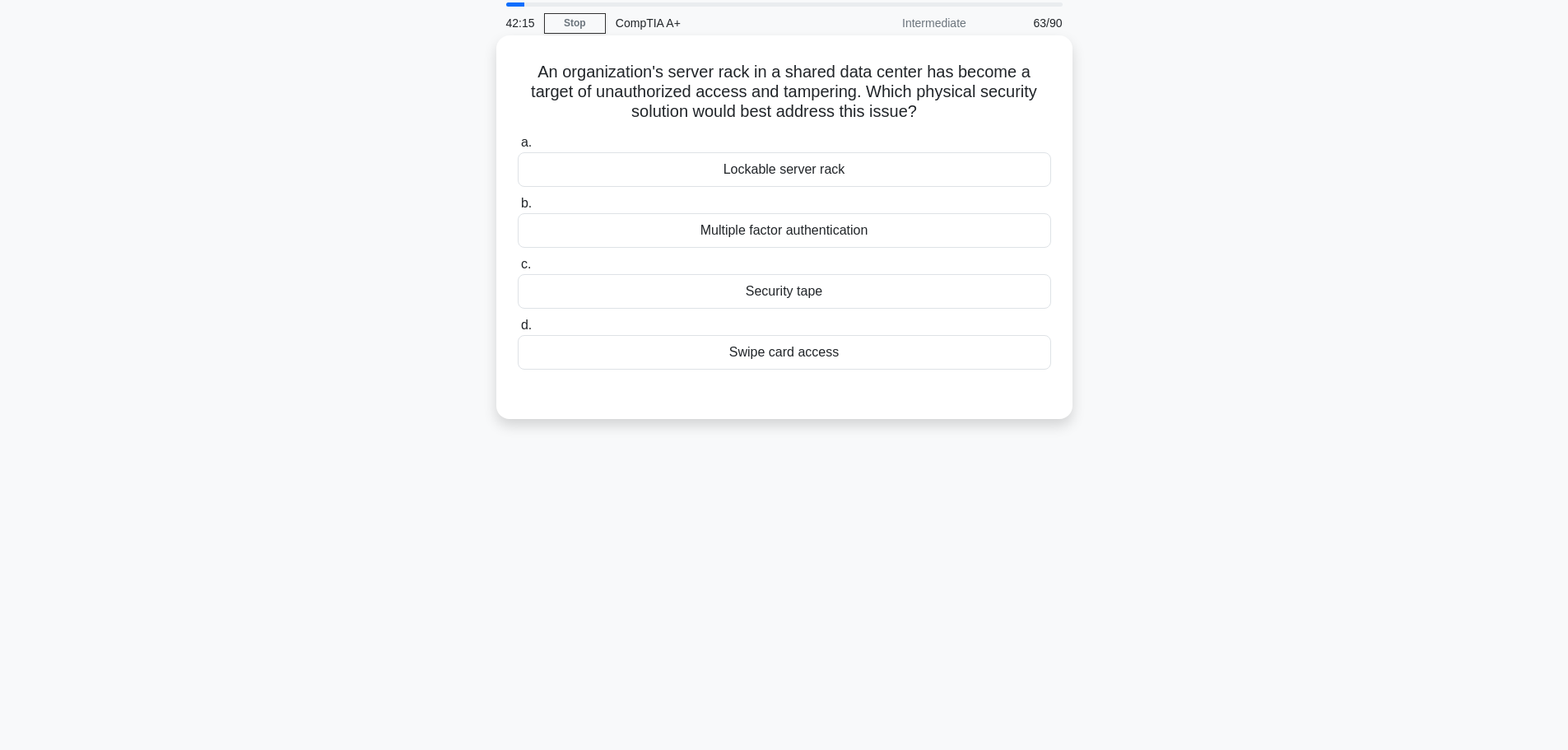
click at [804, 176] on div "Lockable server rack" at bounding box center [784, 170] width 533 height 35
click at [518, 149] on input "a. Lockable server rack" at bounding box center [518, 143] width 0 height 11
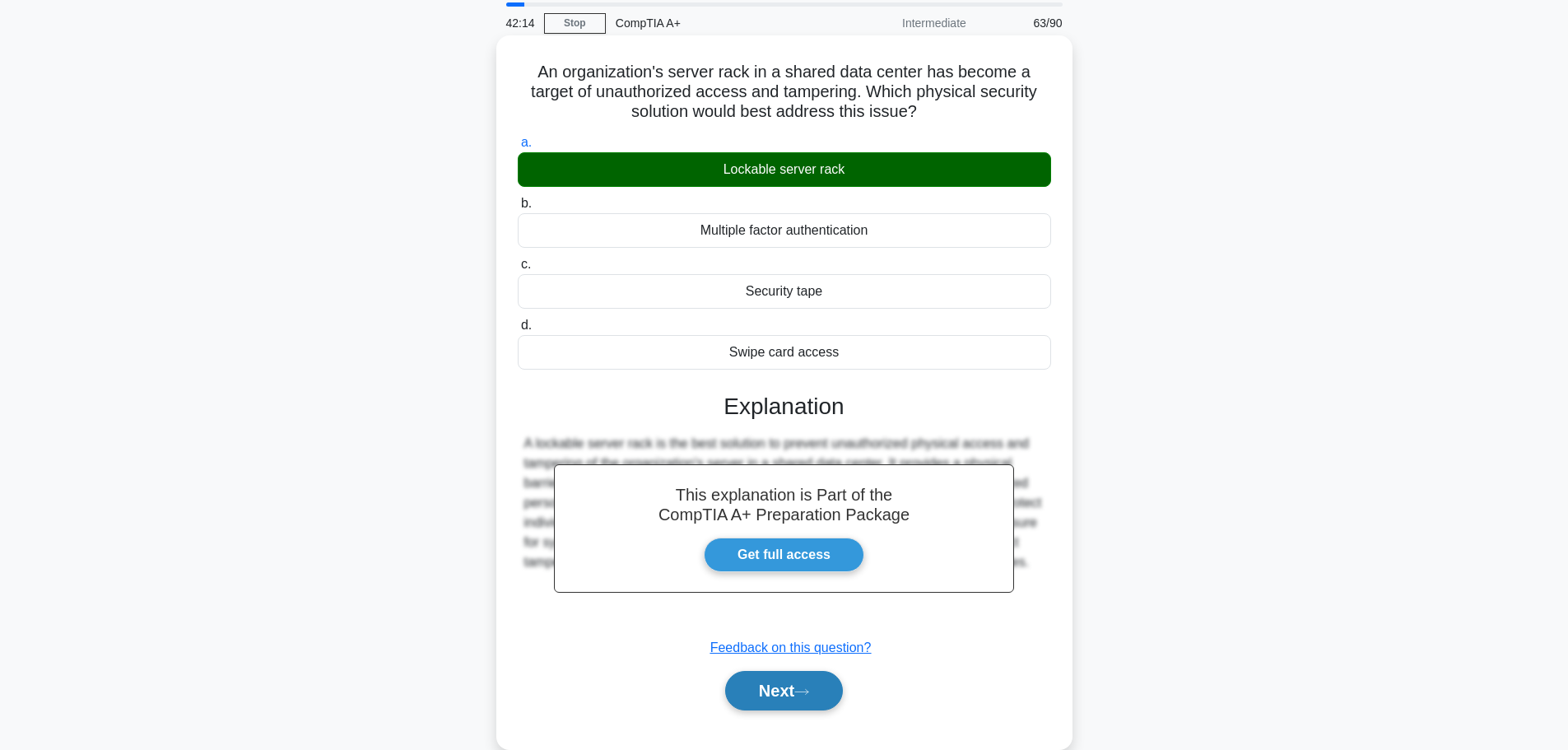
click at [776, 696] on button "Next" at bounding box center [784, 690] width 117 height 39
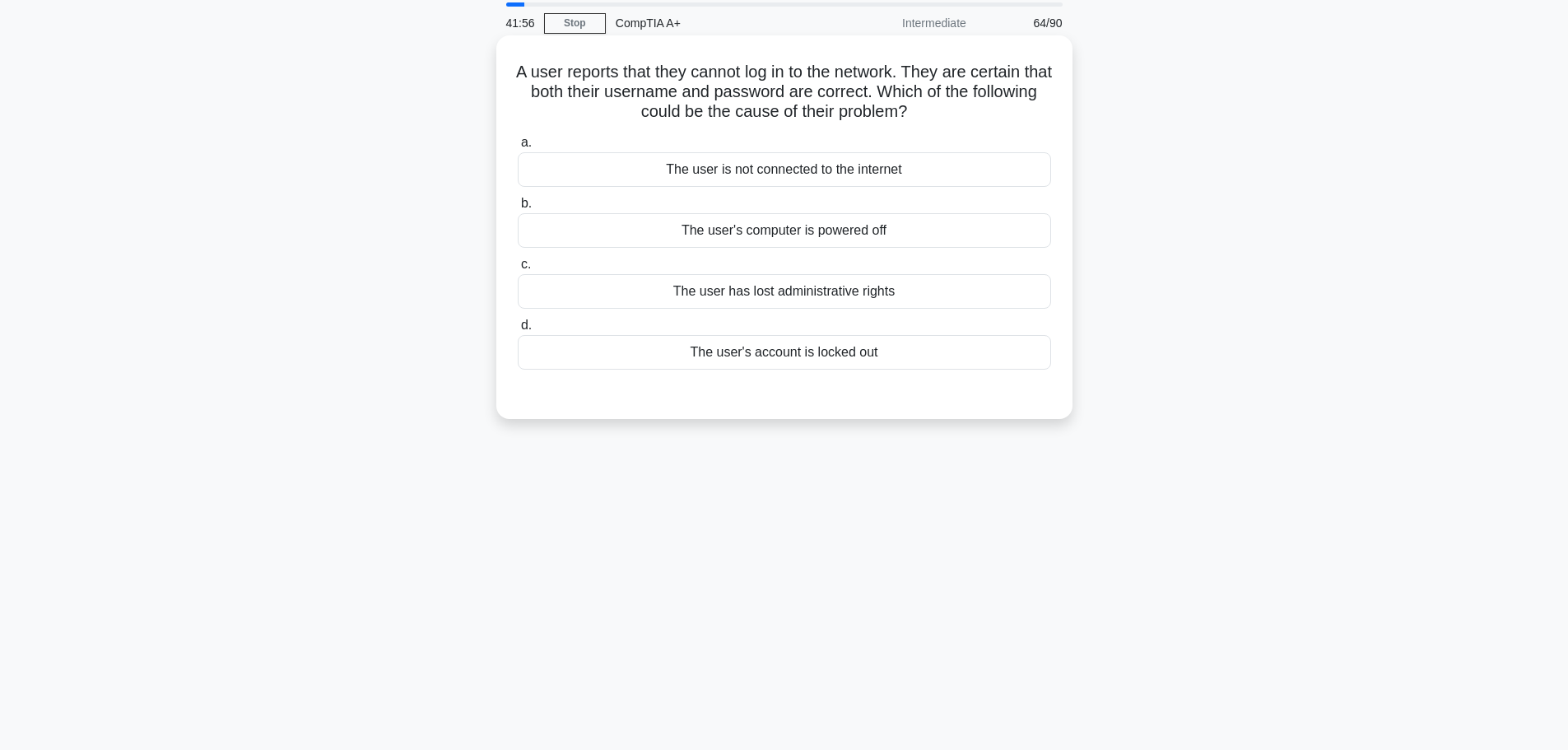
click at [819, 346] on div "The user's account is locked out" at bounding box center [784, 352] width 533 height 35
click at [518, 331] on input "d. The user's account is locked out" at bounding box center [518, 325] width 0 height 11
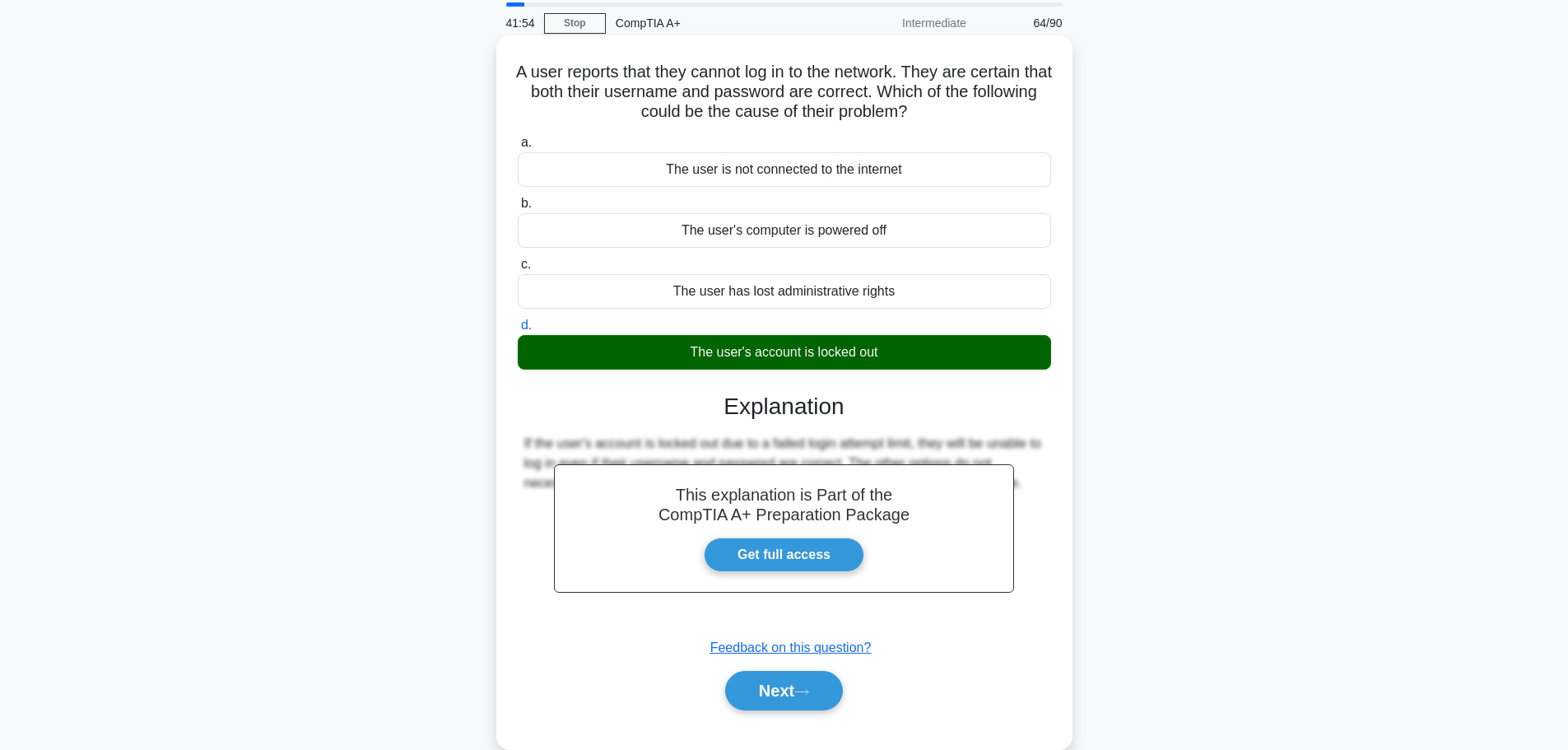
drag, startPoint x: 779, startPoint y: 699, endPoint x: 891, endPoint y: 652, distance: 121.5
click at [778, 699] on button "Next" at bounding box center [784, 690] width 117 height 39
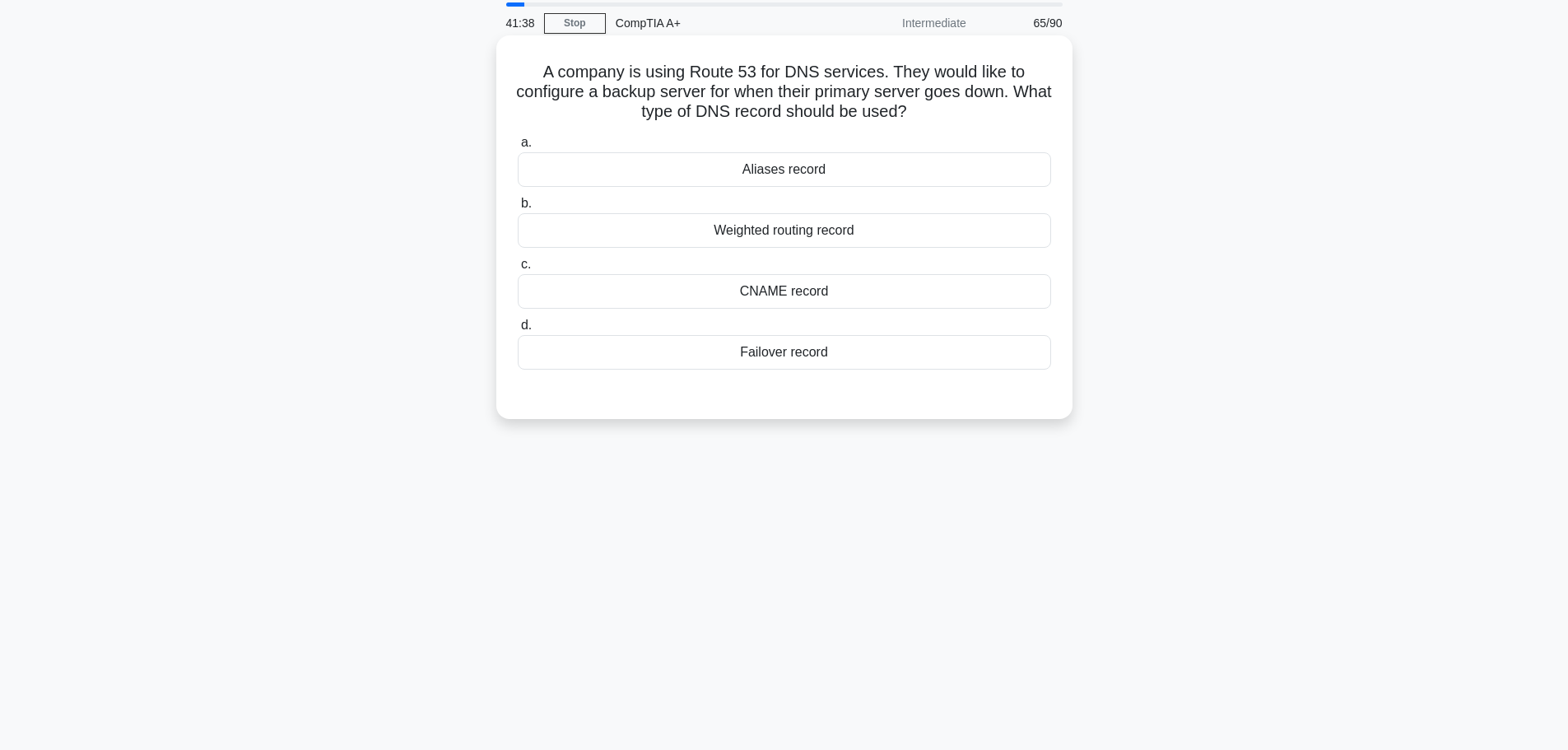
click at [822, 291] on div "CNAME record" at bounding box center [784, 292] width 533 height 35
click at [518, 270] on input "c. CNAME record" at bounding box center [518, 265] width 0 height 11
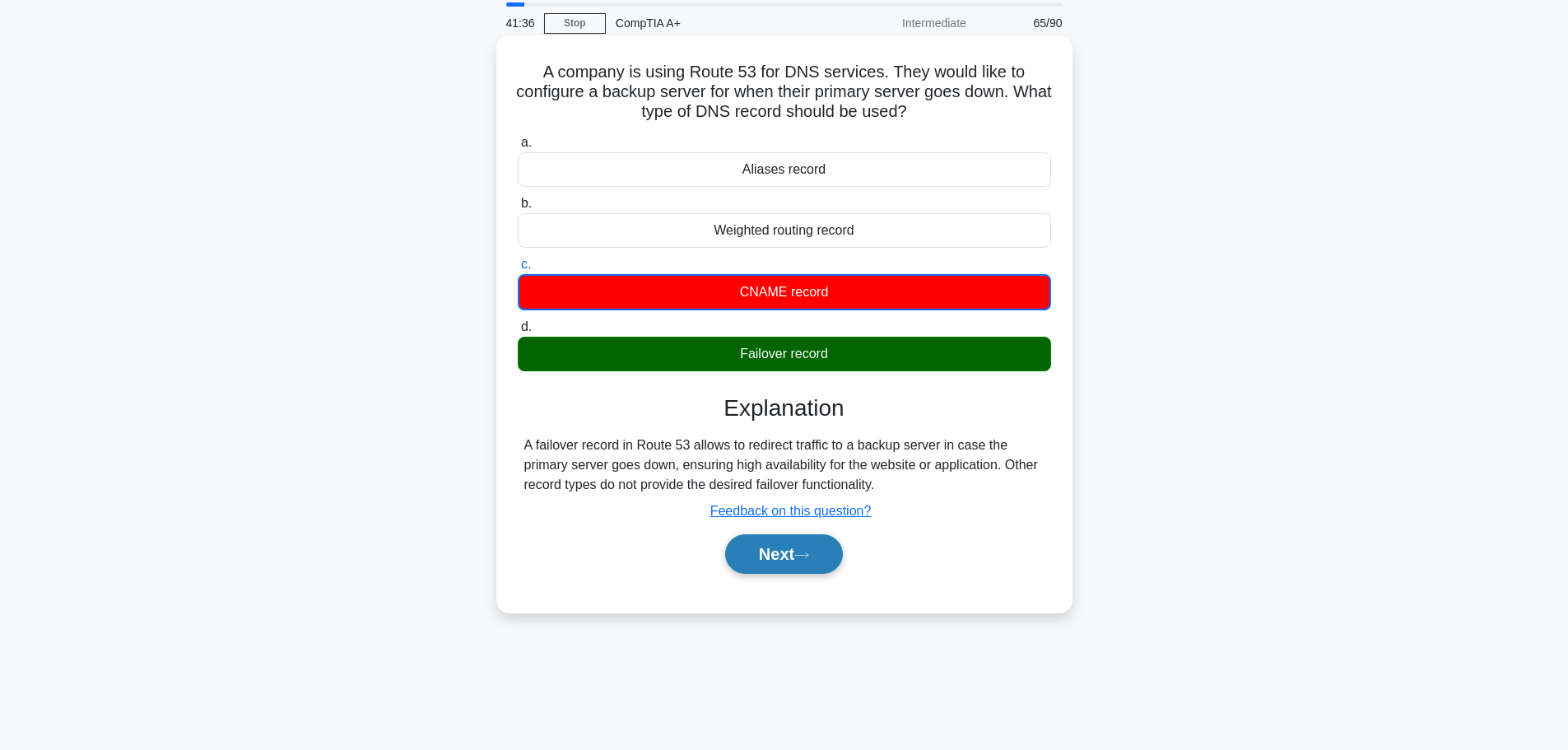
click at [802, 549] on button "Next" at bounding box center [784, 554] width 117 height 39
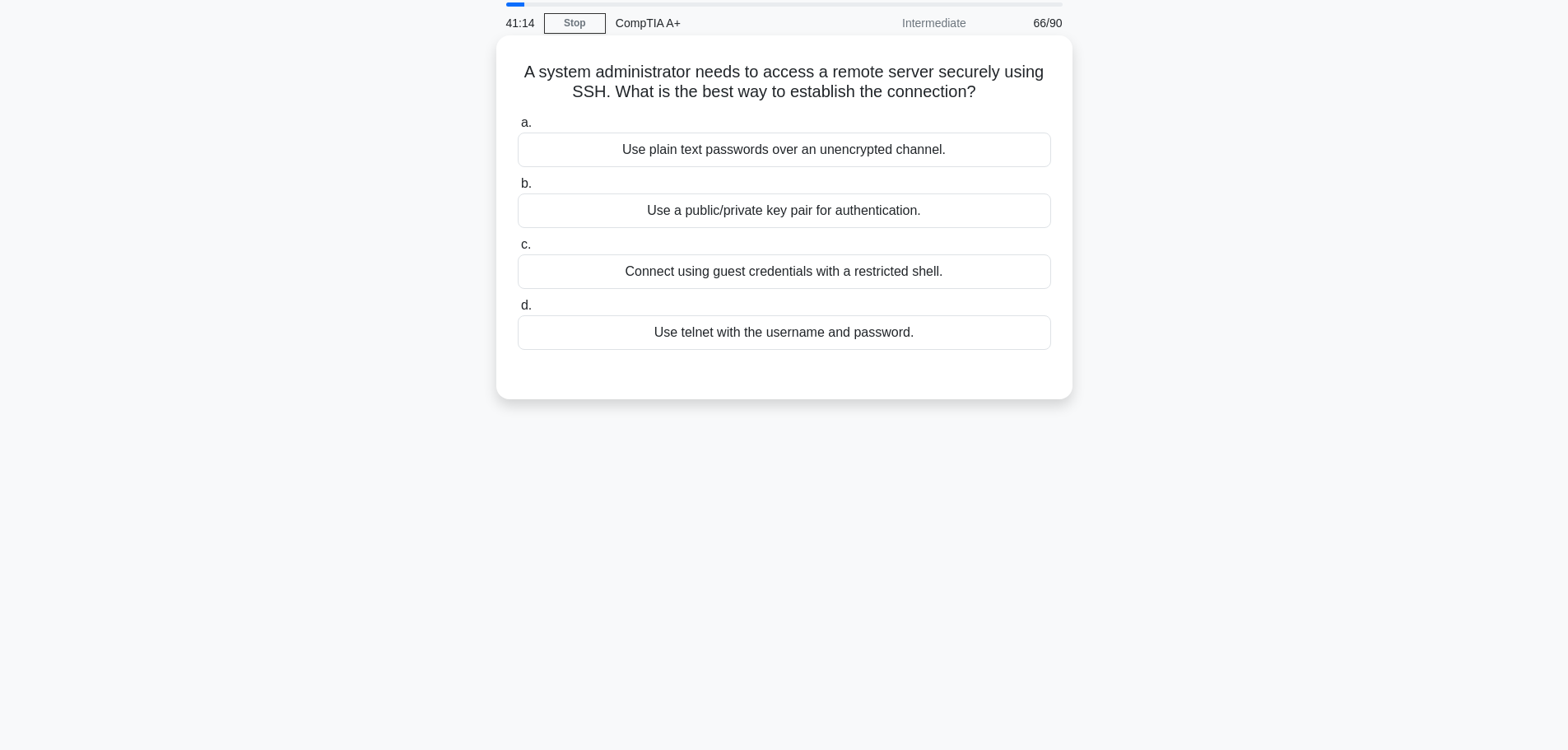
click at [861, 226] on div "Use a public/private key pair for authentication." at bounding box center [784, 211] width 533 height 35
click at [518, 190] on input "b. Use a public/private key pair for authentication." at bounding box center [518, 184] width 0 height 11
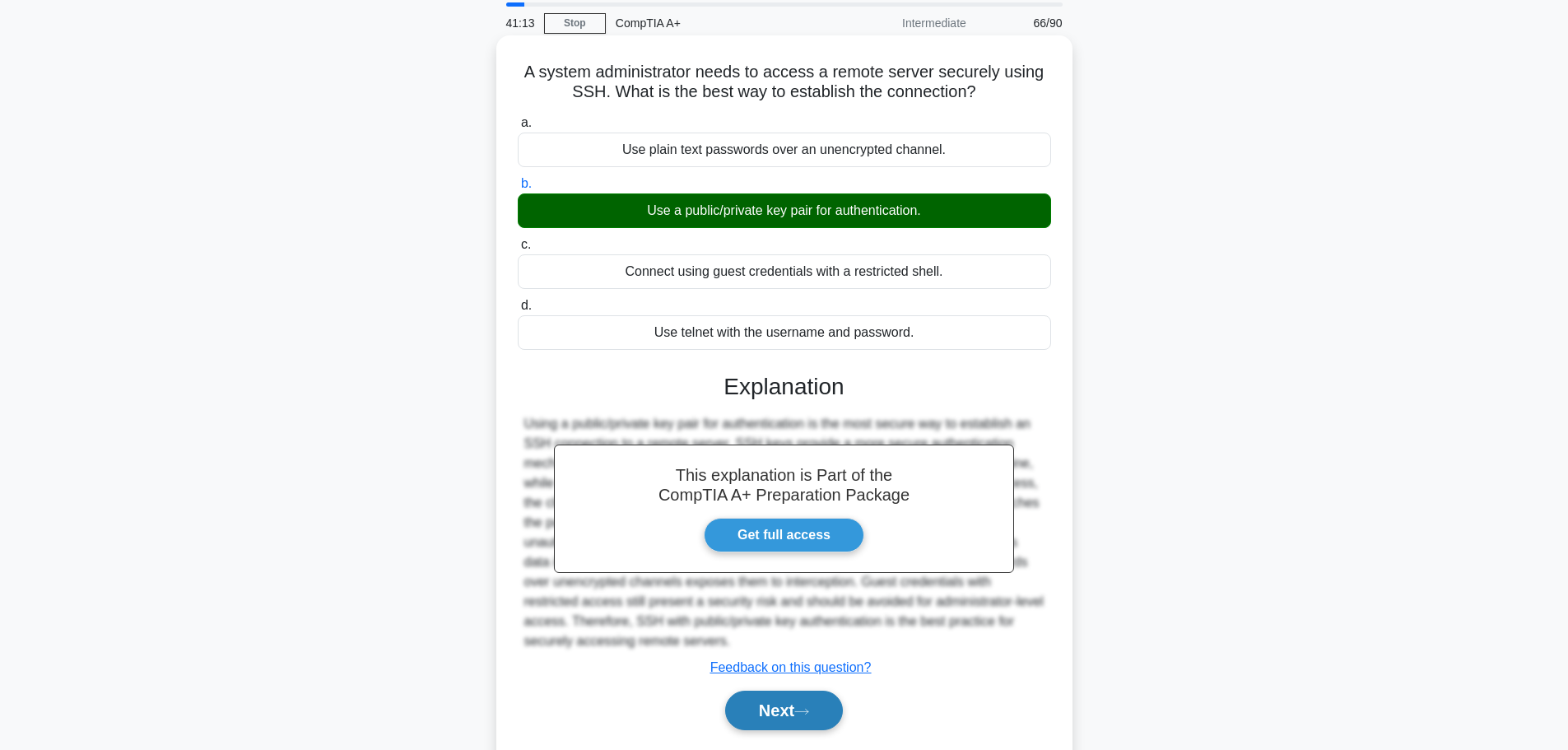
click at [795, 700] on button "Next" at bounding box center [784, 710] width 117 height 39
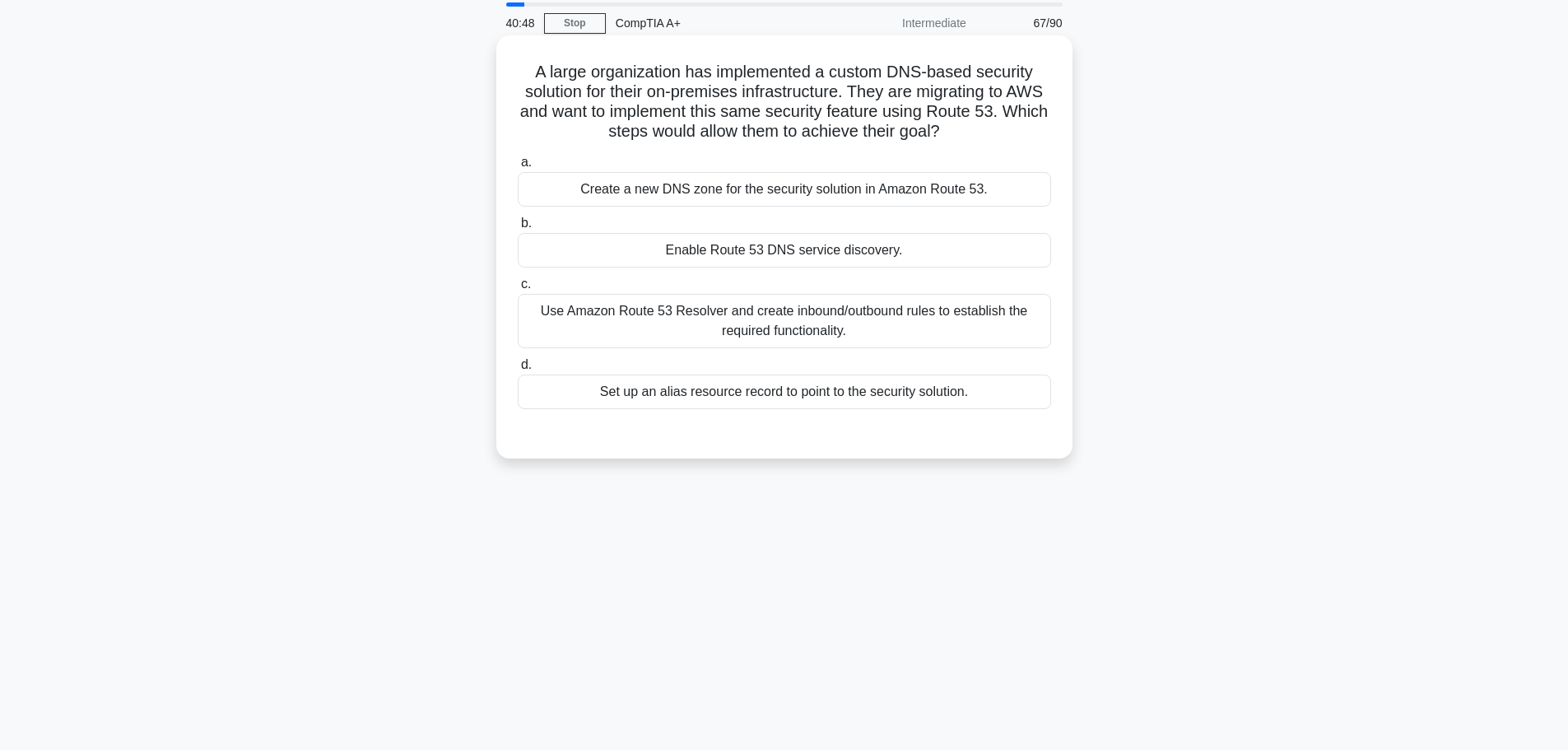
click at [787, 334] on div "Use Amazon Route 53 Resolver and create inbound/outbound rules to establish the…" at bounding box center [784, 321] width 533 height 54
click at [518, 290] on input "c. Use Amazon Route 53 Resolver and create inbound/outbound rules to establish …" at bounding box center [518, 284] width 0 height 11
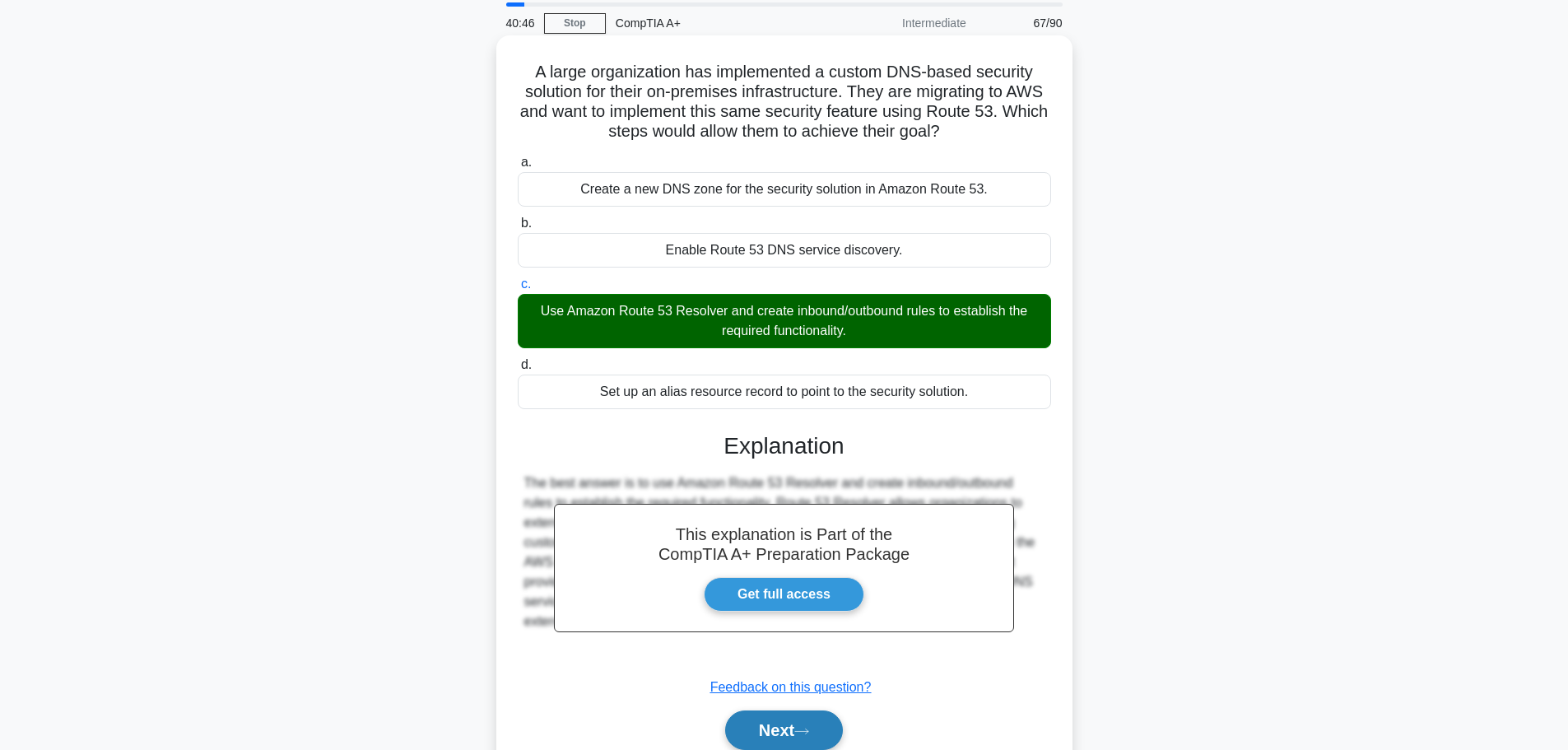
click at [789, 737] on button "Next" at bounding box center [784, 730] width 117 height 39
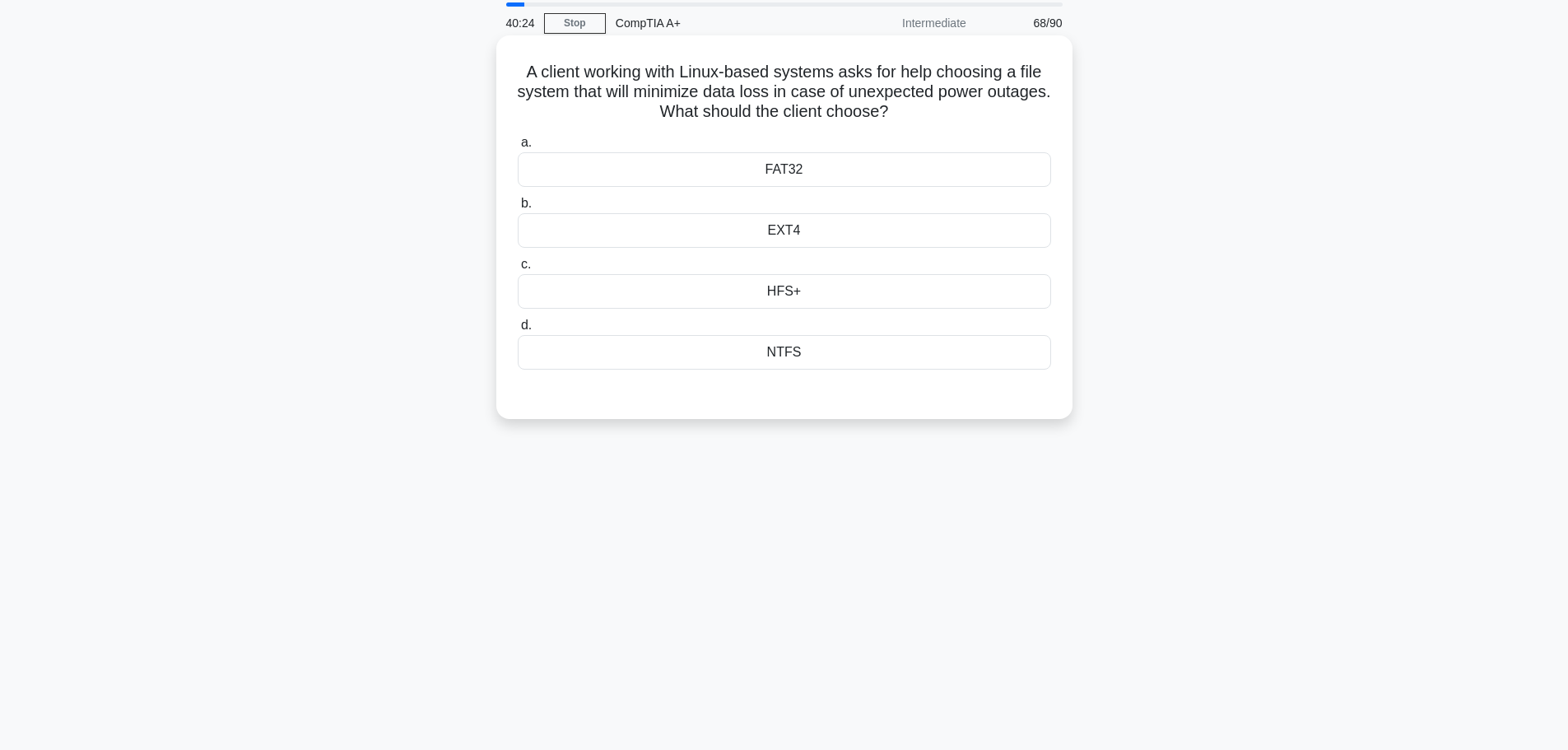
click at [780, 301] on div "HFS+" at bounding box center [784, 292] width 533 height 35
click at [518, 270] on input "c. HFS+" at bounding box center [518, 265] width 0 height 11
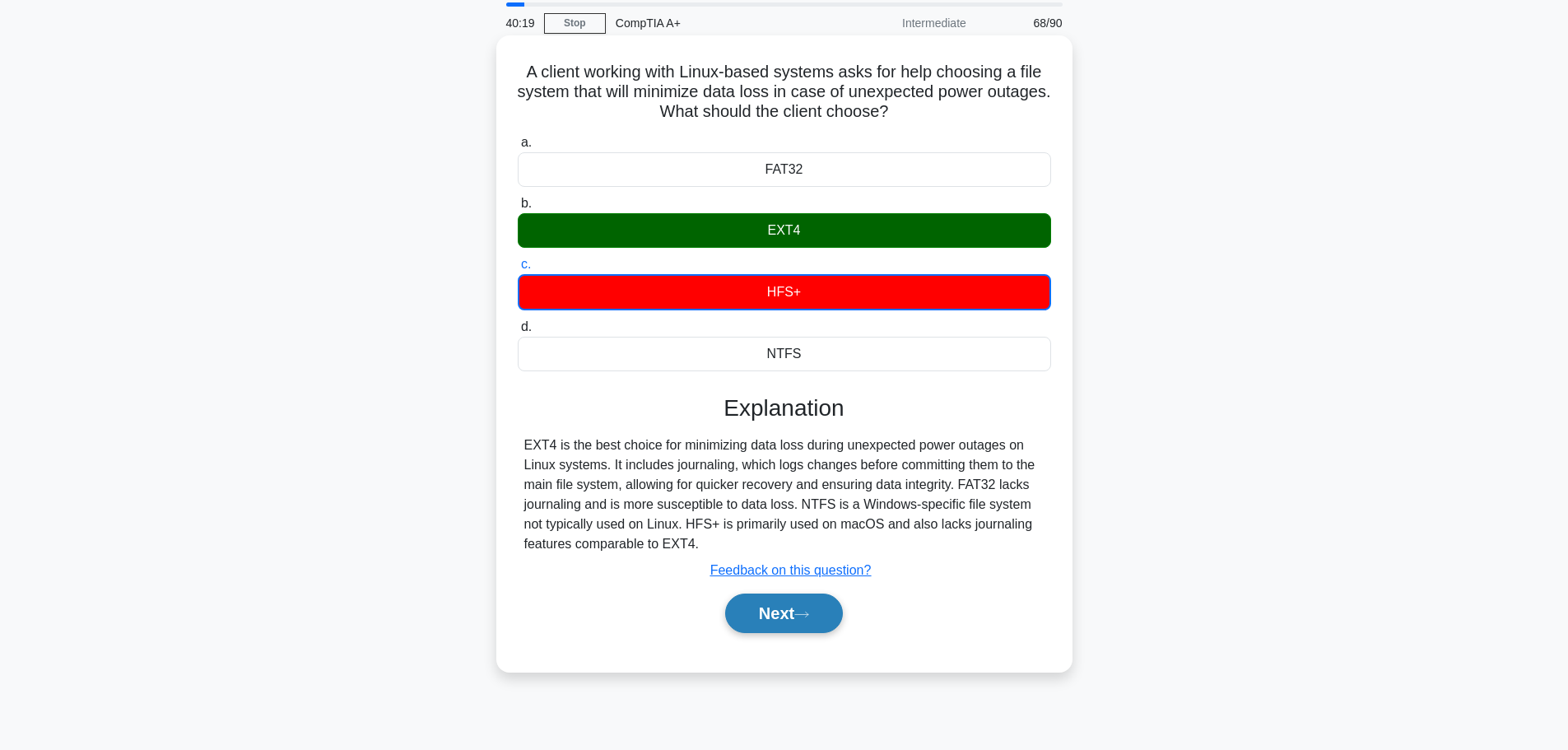
click at [785, 632] on button "Next" at bounding box center [784, 612] width 117 height 39
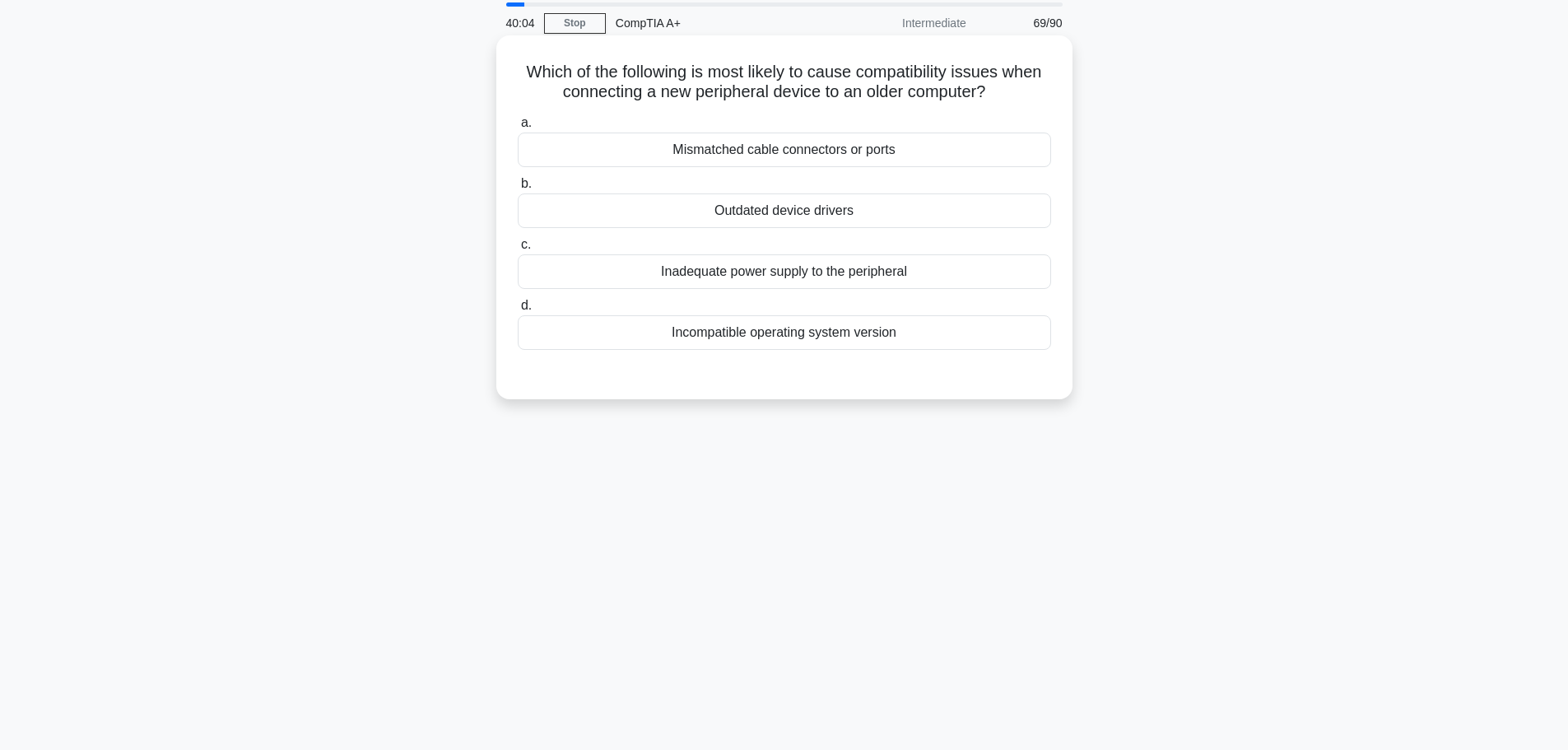
click at [803, 214] on div "Outdated device drivers" at bounding box center [784, 211] width 533 height 35
click at [518, 190] on input "b. Outdated device drivers" at bounding box center [518, 184] width 0 height 11
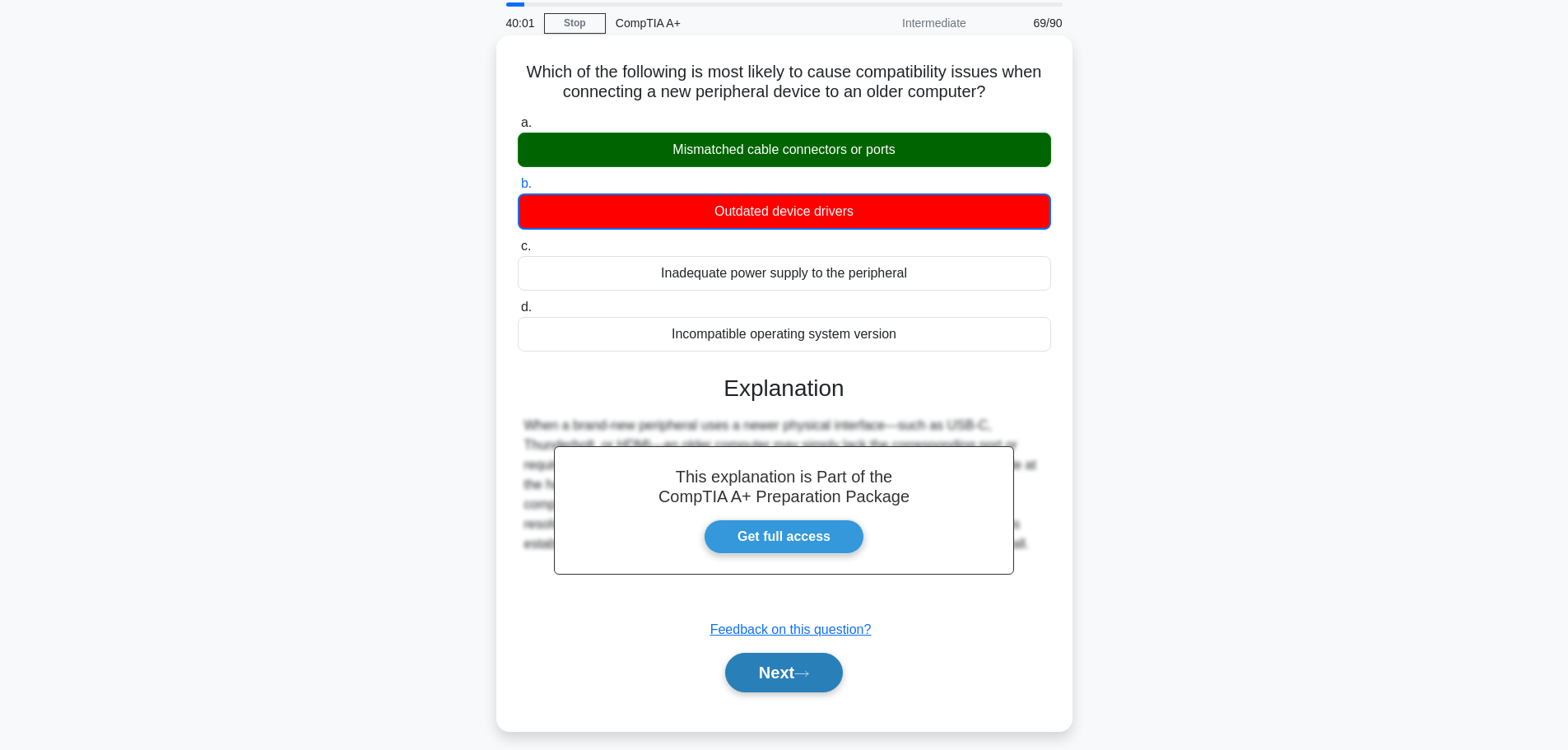
click at [801, 671] on icon at bounding box center [802, 674] width 15 height 9
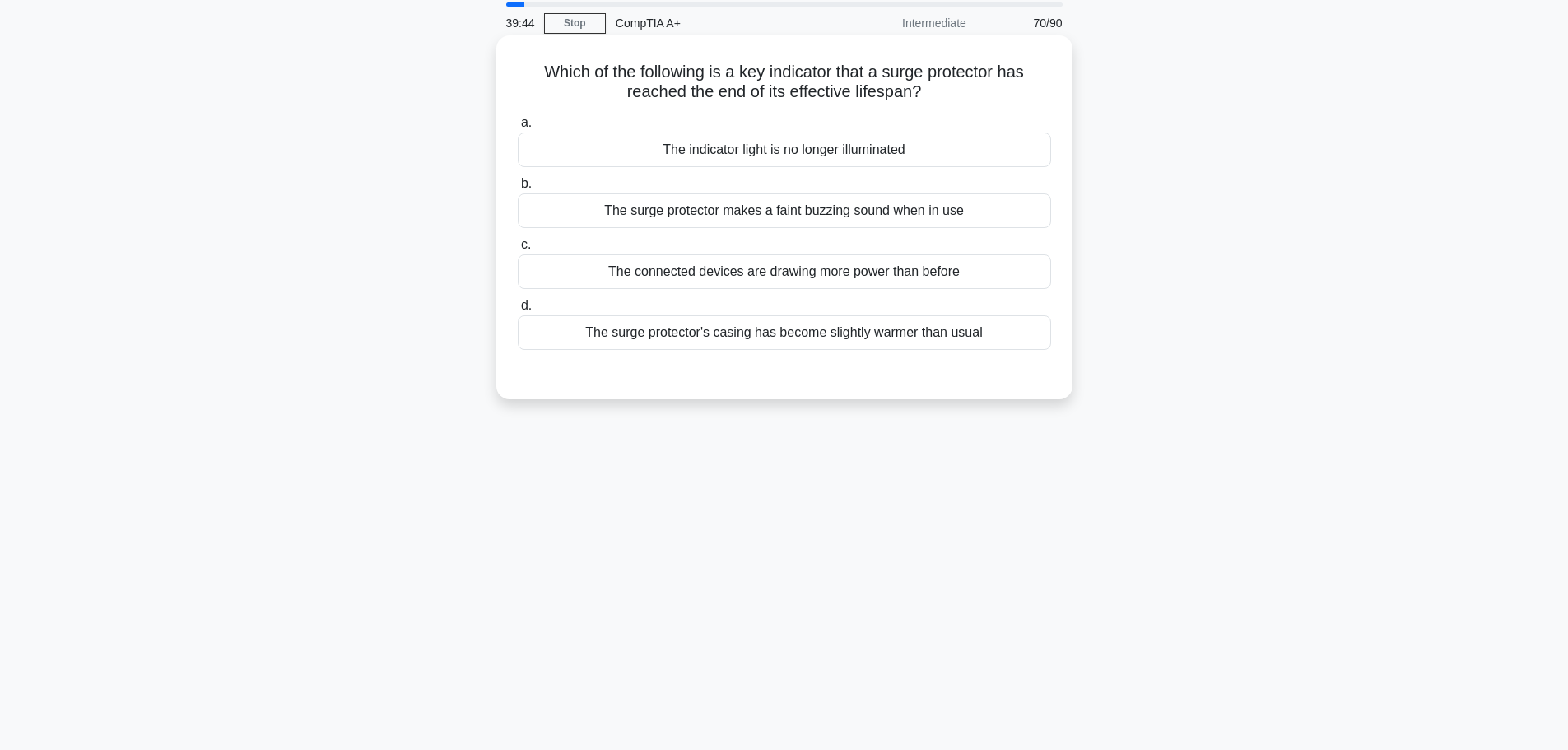
click at [817, 147] on div "The indicator light is no longer illuminated" at bounding box center [784, 150] width 533 height 35
click at [518, 128] on input "a. The indicator light is no longer illuminated" at bounding box center [518, 123] width 0 height 11
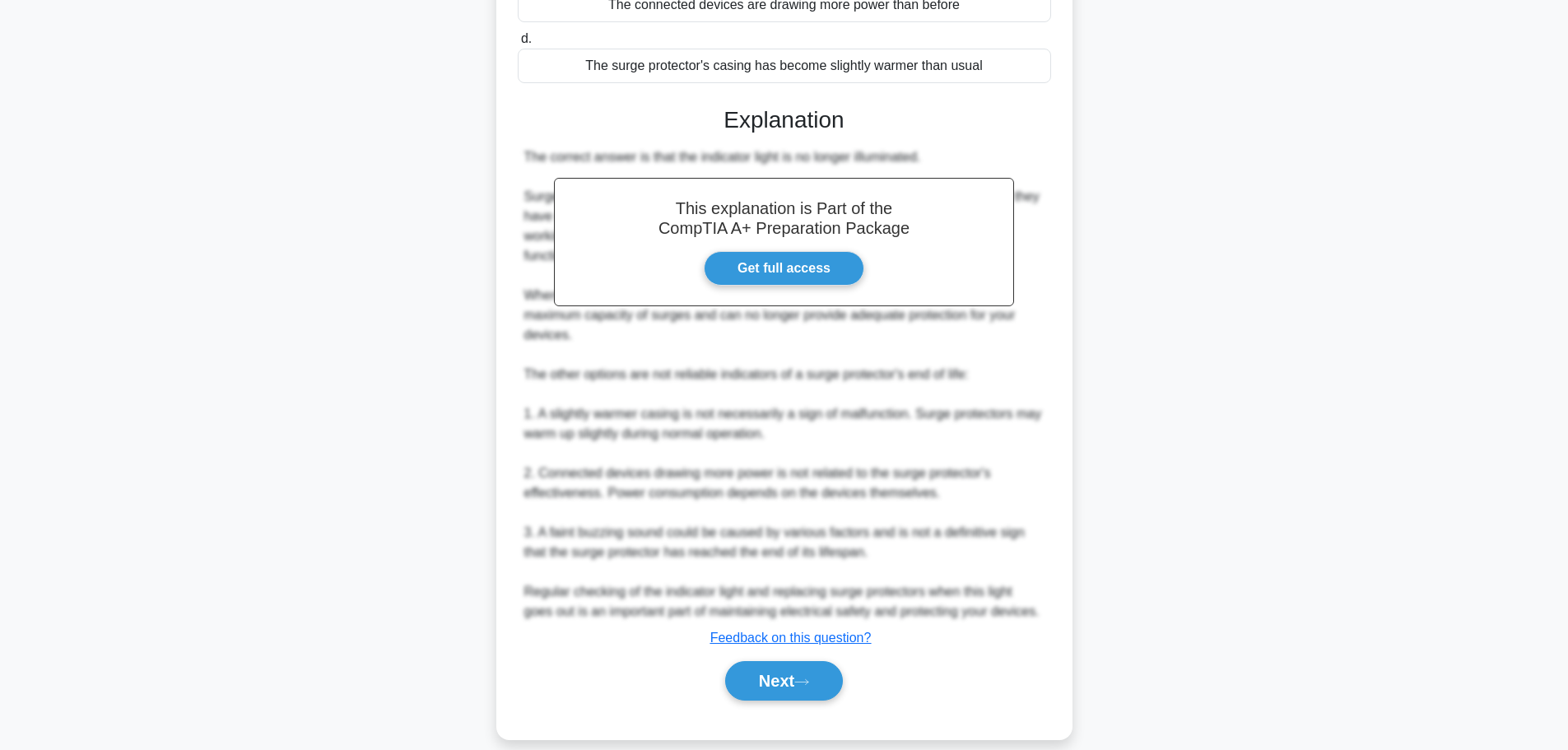
scroll to position [345, 0]
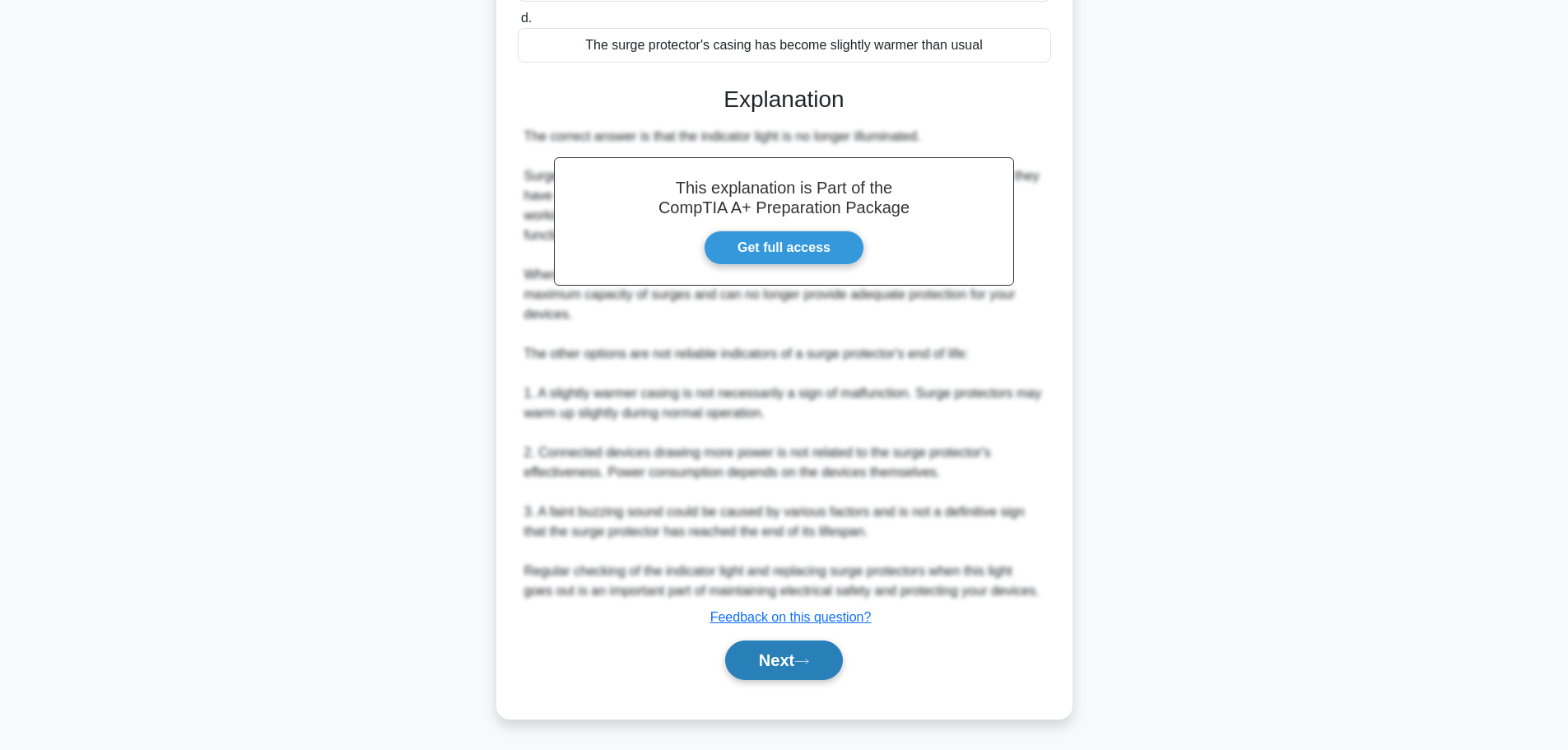
click at [777, 647] on button "Next" at bounding box center [784, 660] width 117 height 39
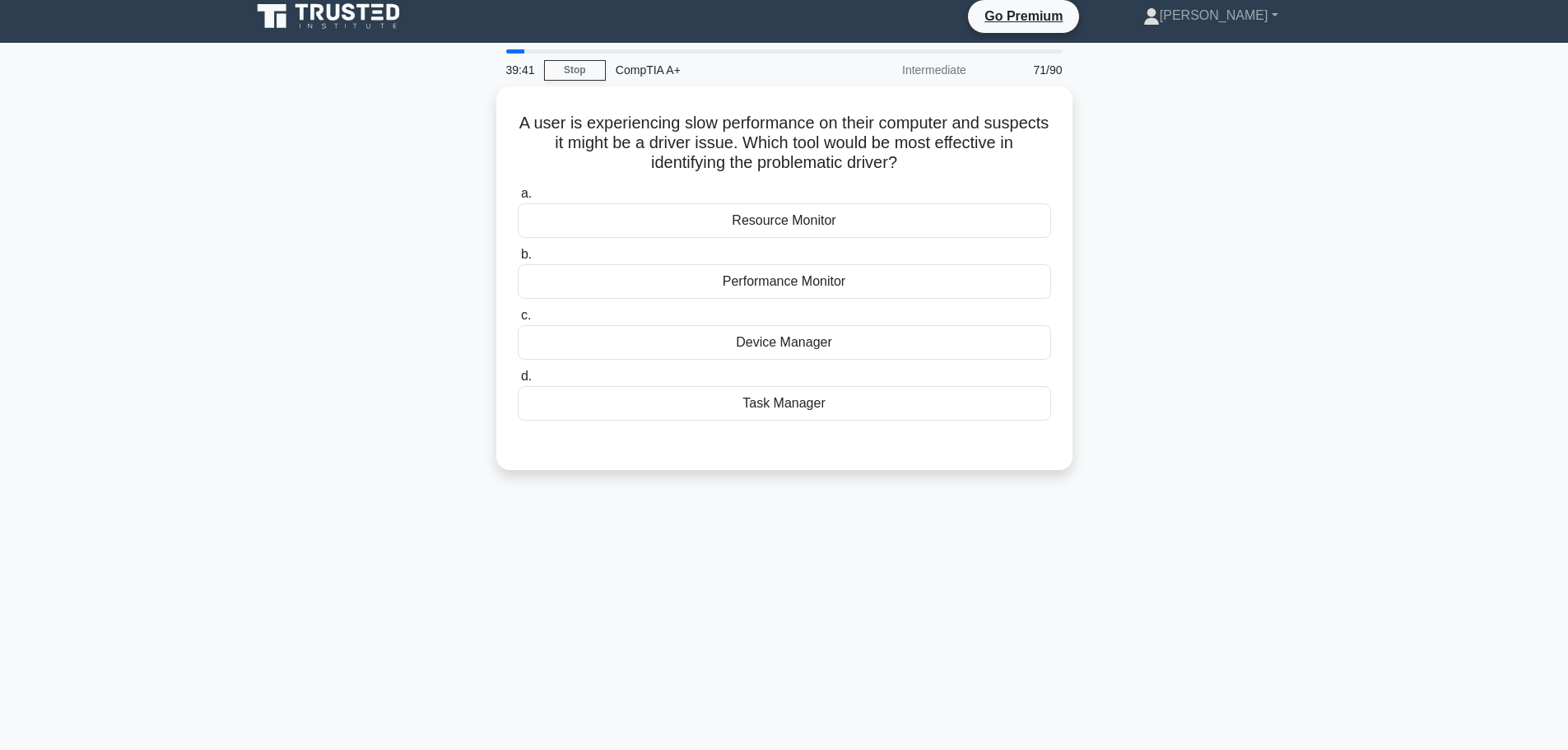
scroll to position [0, 0]
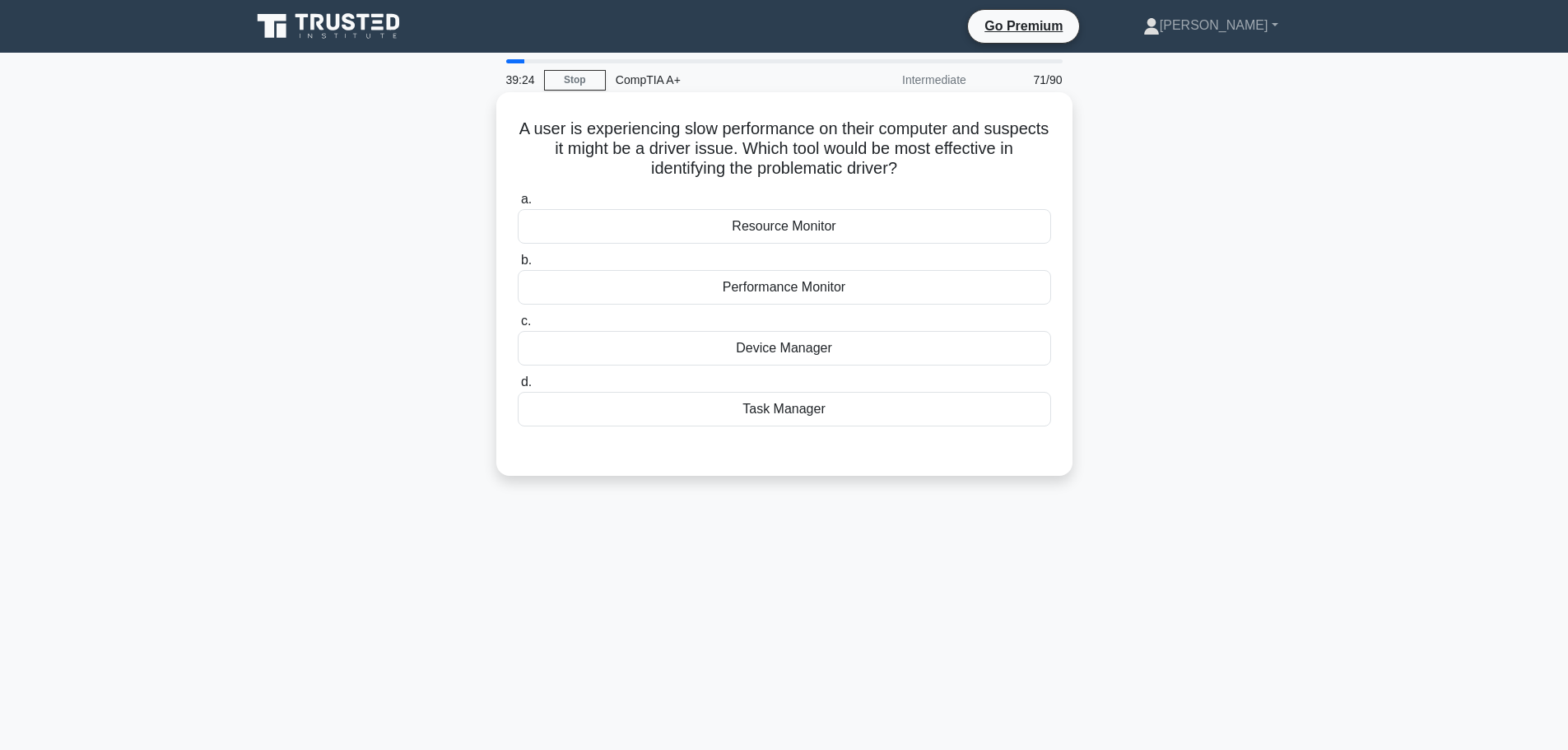
click at [803, 412] on div "Task Manager" at bounding box center [784, 409] width 533 height 35
click at [518, 388] on input "d. Task Manager" at bounding box center [518, 382] width 0 height 11
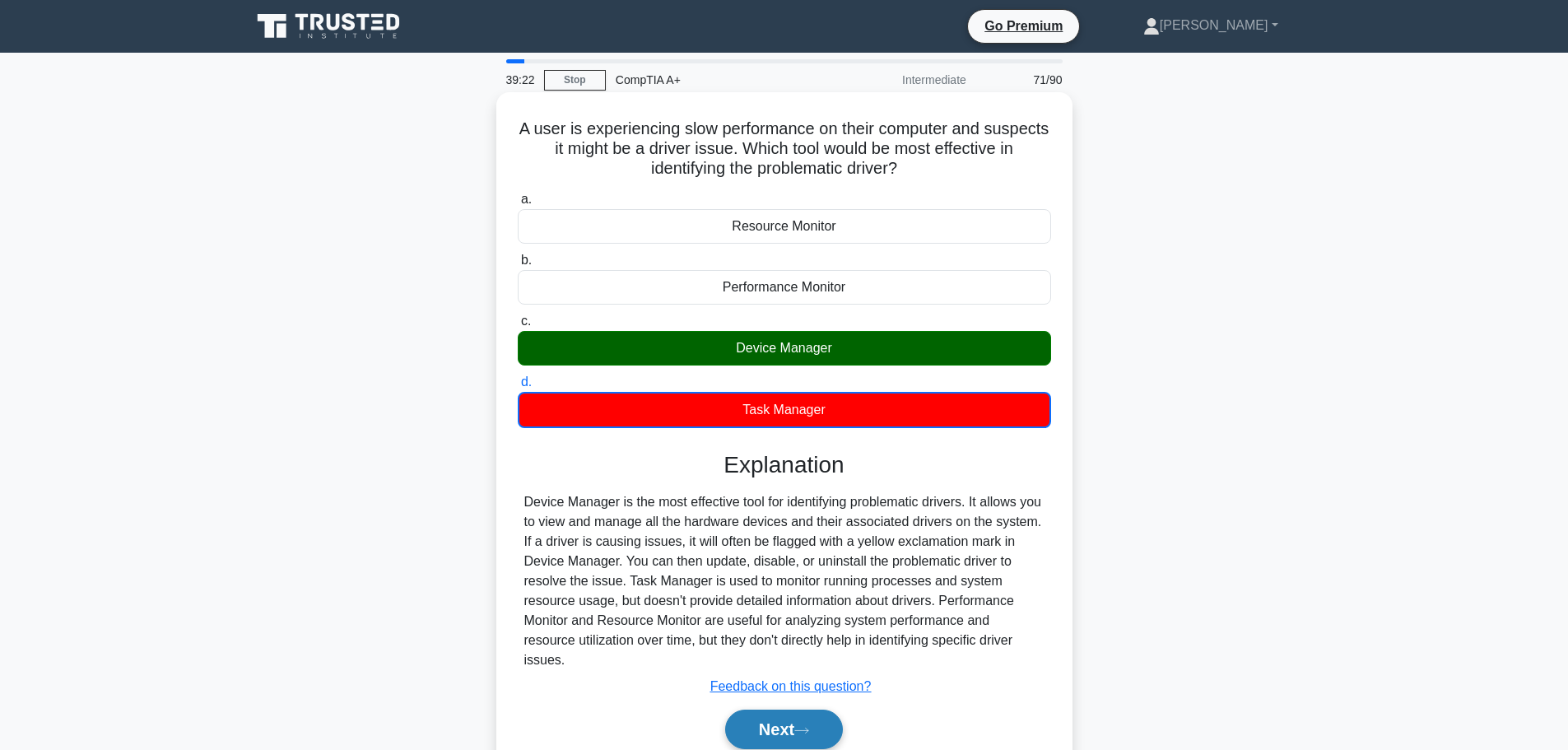
click at [787, 710] on button "Next" at bounding box center [784, 729] width 117 height 39
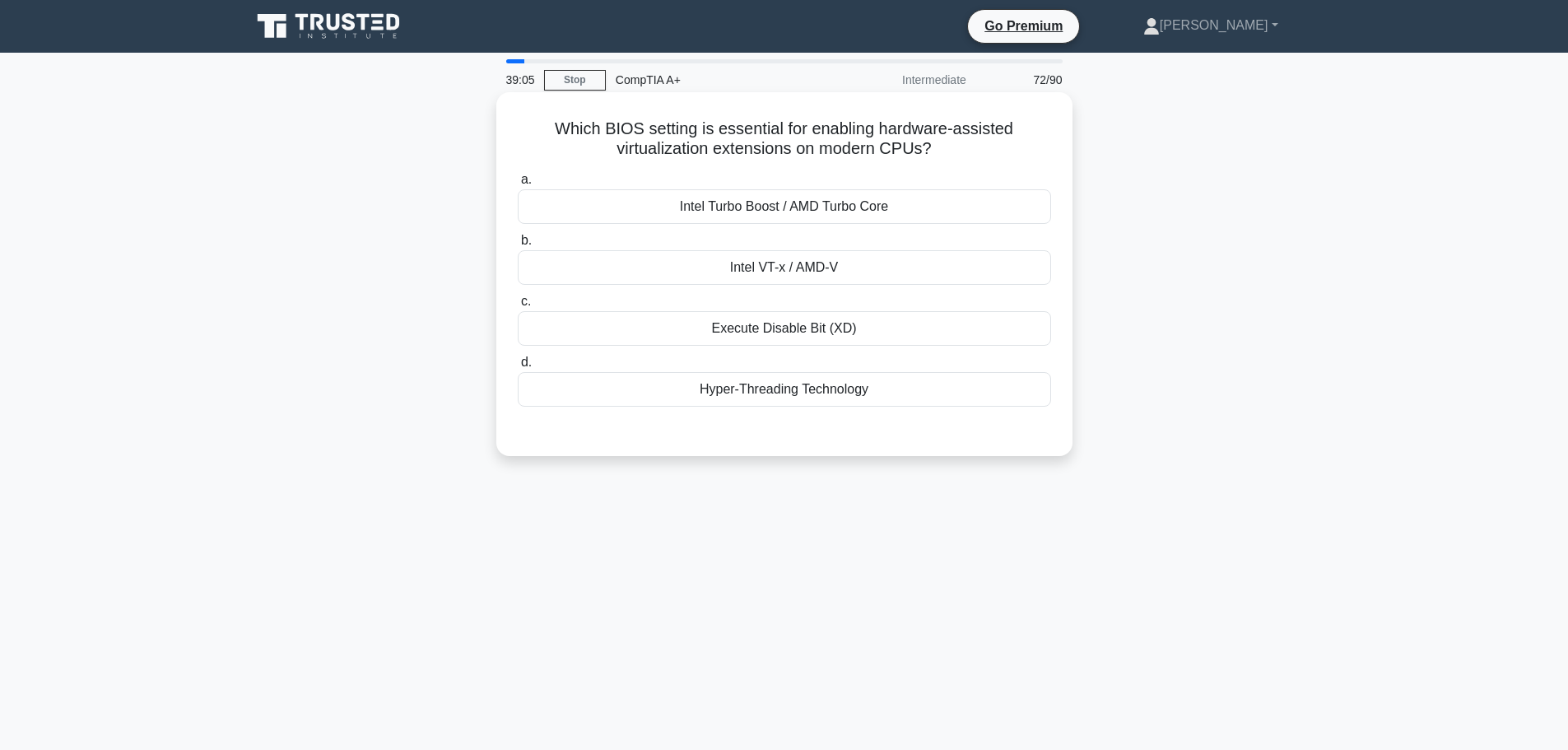
click at [781, 391] on div "Hyper-Threading Technology" at bounding box center [784, 390] width 533 height 35
click at [518, 368] on input "d. Hyper-Threading Technology" at bounding box center [518, 363] width 0 height 11
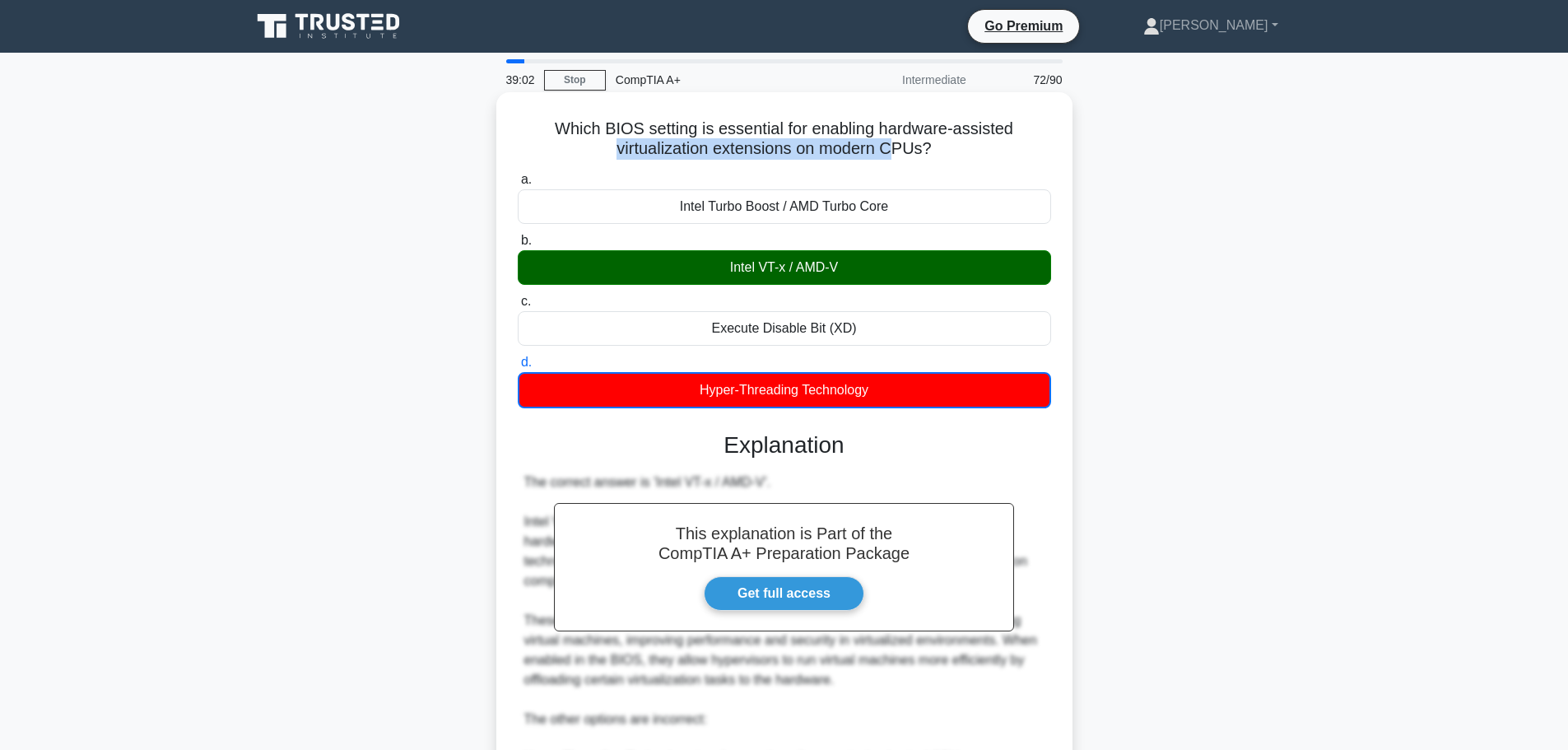
drag, startPoint x: 866, startPoint y: 157, endPoint x: 608, endPoint y: 149, distance: 258.1
click at [608, 149] on div "Which BIOS setting is essential for enabling hardware-assisted virtualization e…" at bounding box center [784, 598] width 563 height 998
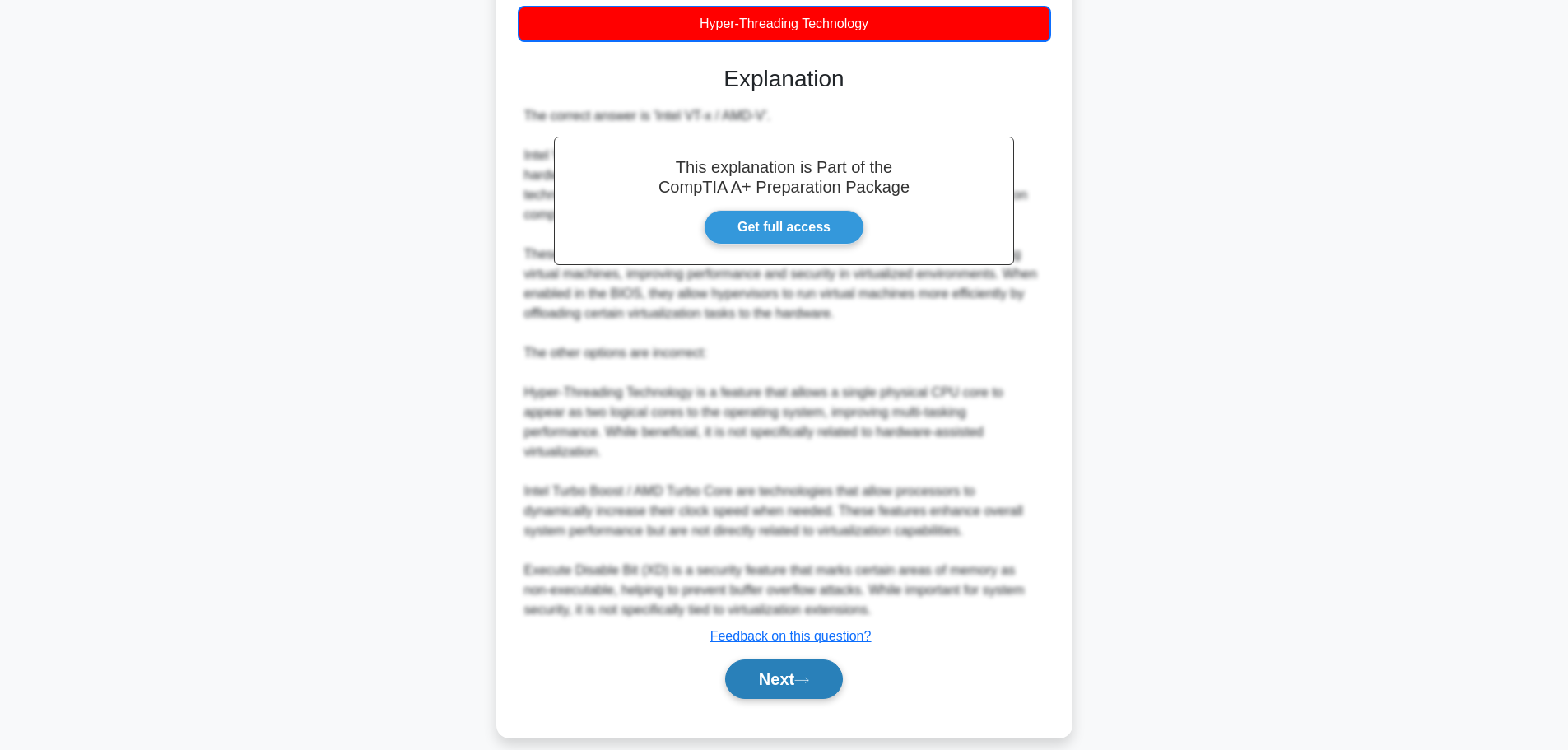
click at [773, 659] on button "Next" at bounding box center [784, 678] width 117 height 39
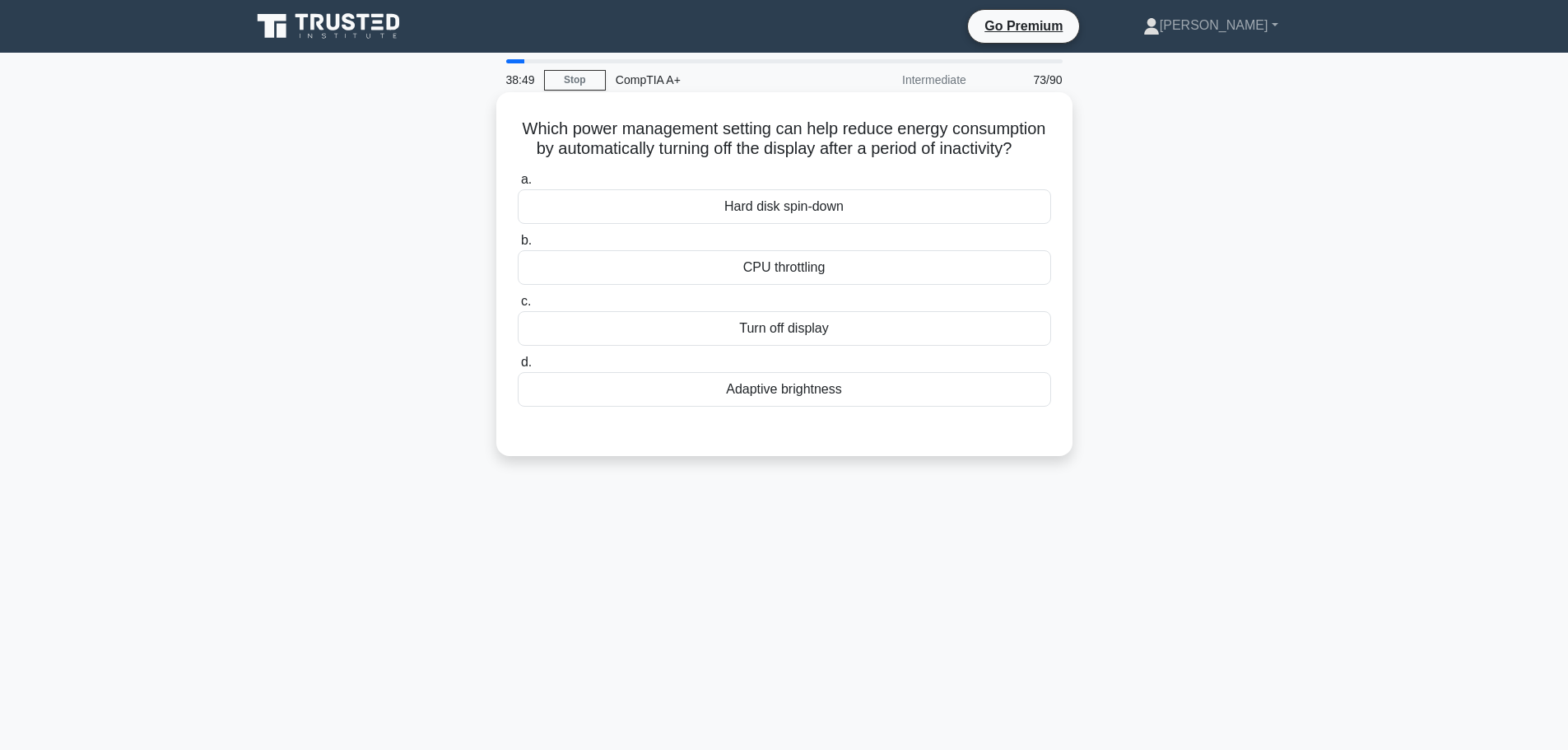
click at [795, 346] on div "Turn off display" at bounding box center [784, 328] width 533 height 35
click at [518, 307] on input "c. Turn off display" at bounding box center [518, 302] width 0 height 11
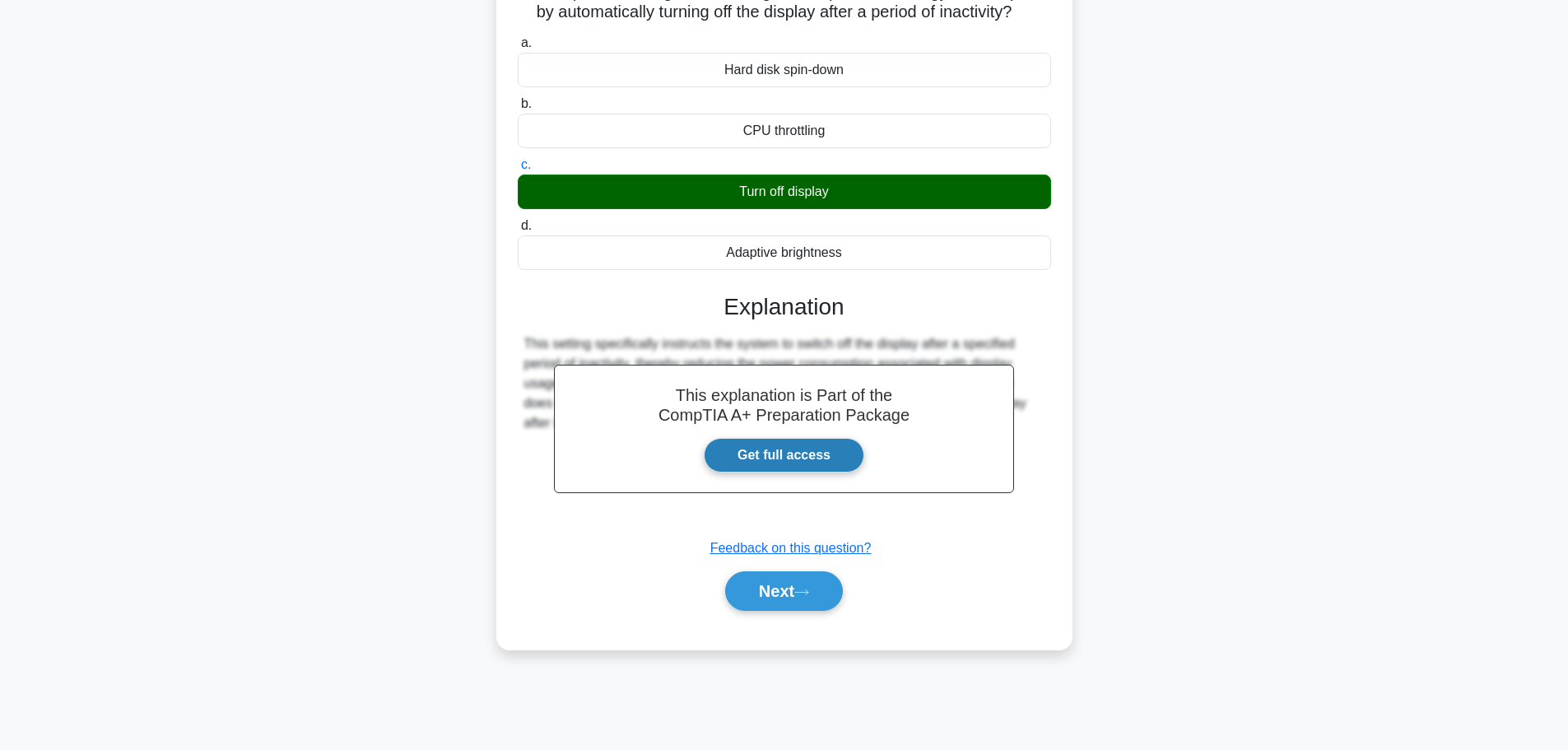
scroll to position [139, 0]
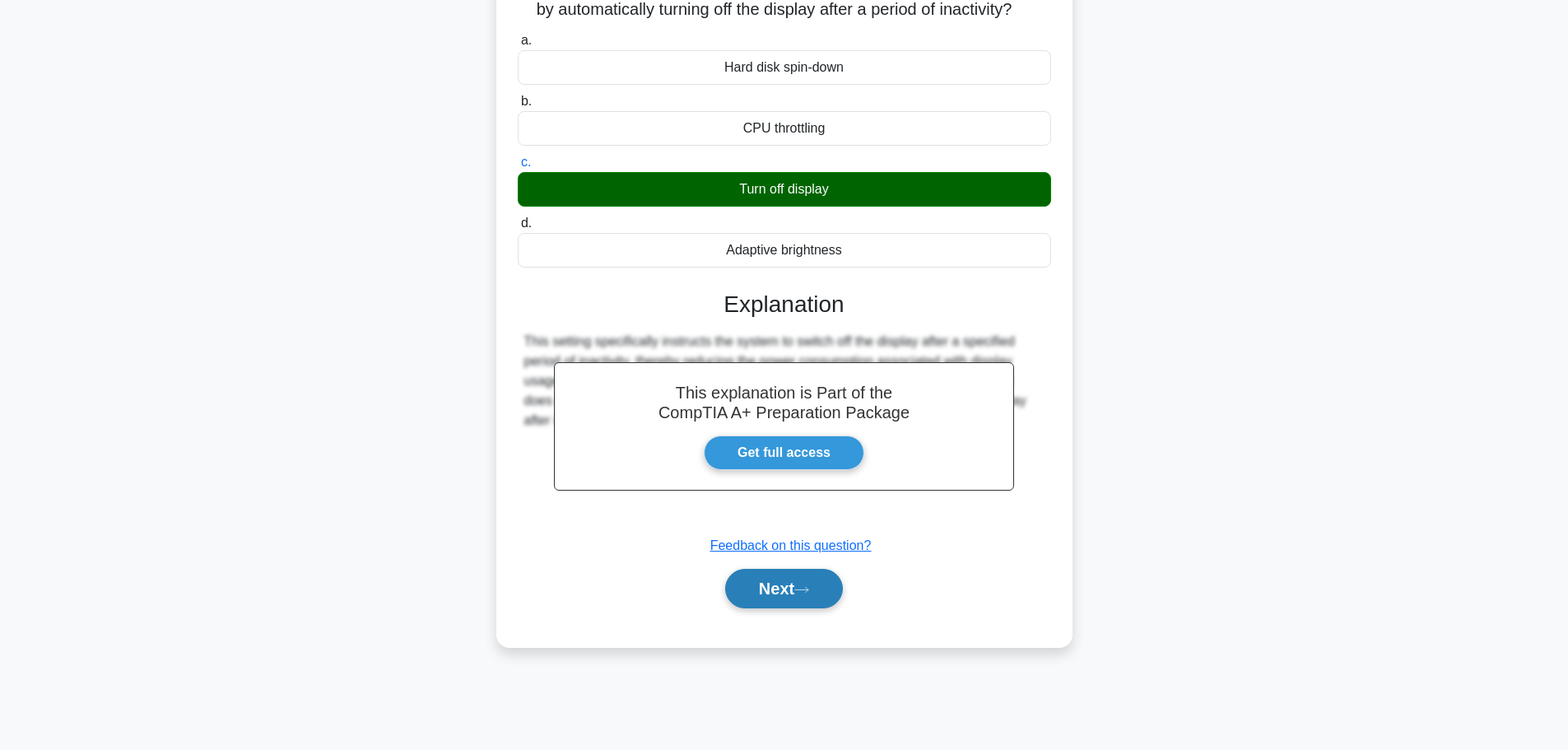
click at [775, 602] on button "Next" at bounding box center [784, 589] width 117 height 39
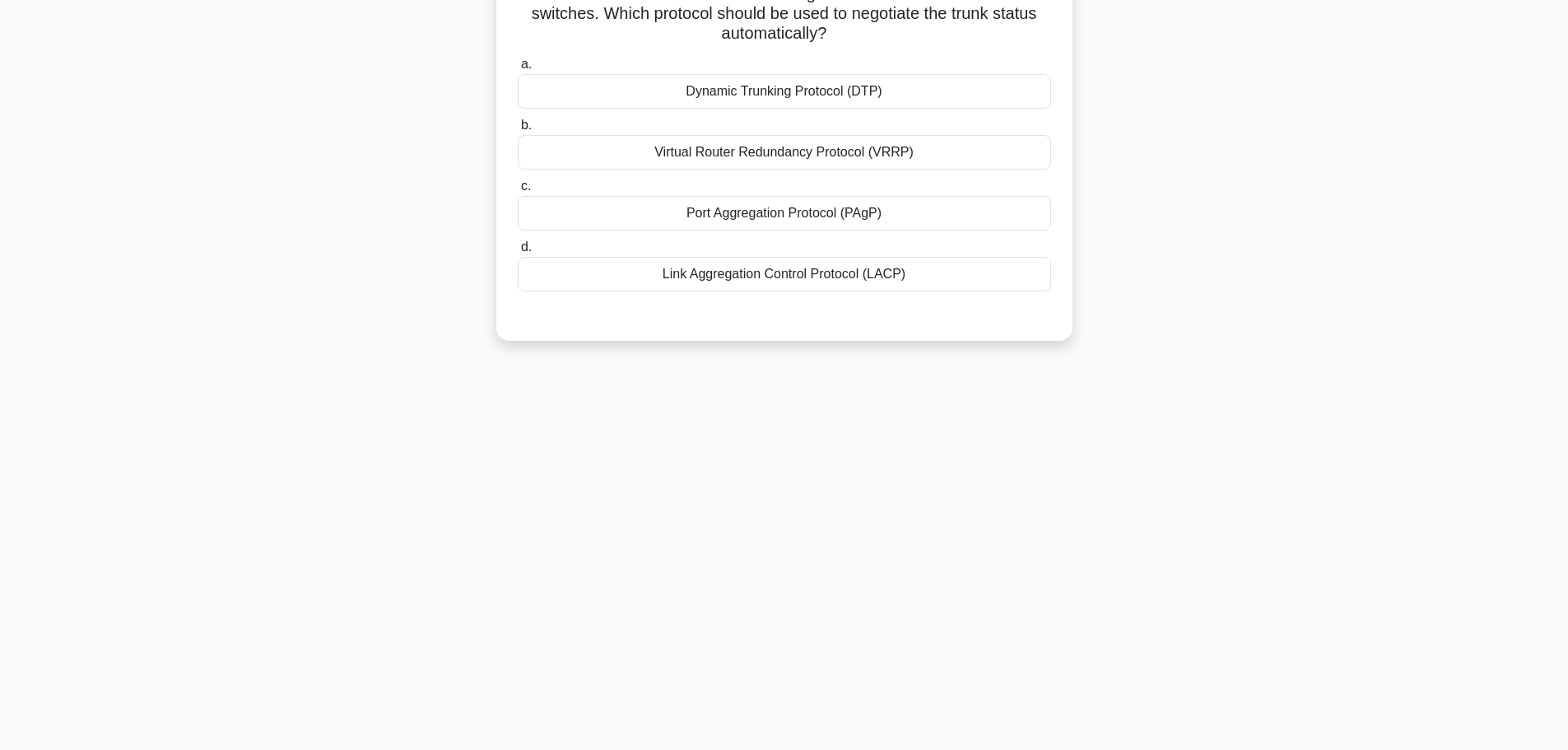
scroll to position [57, 0]
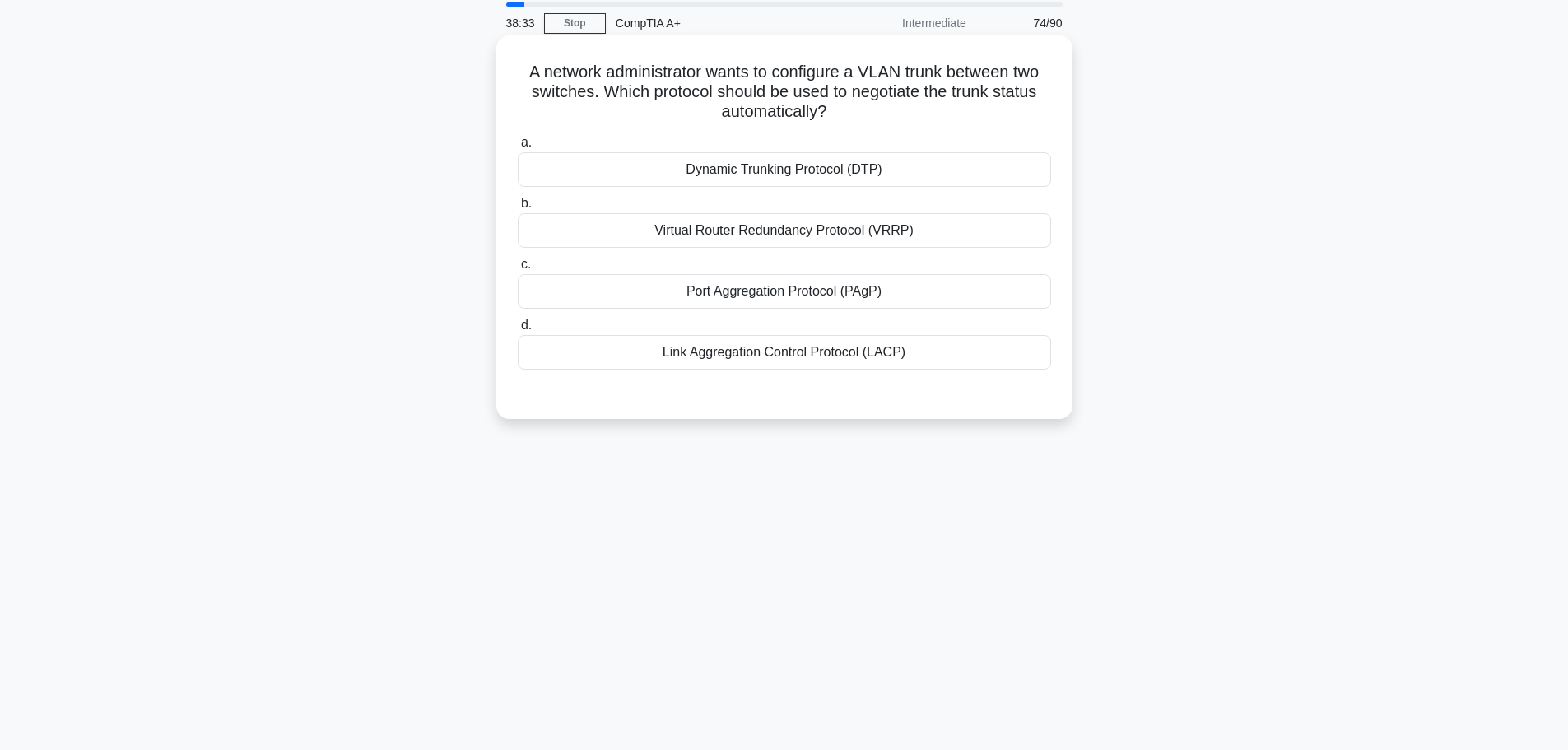
click at [777, 172] on div "Dynamic Trunking Protocol (DTP)" at bounding box center [784, 170] width 533 height 35
click at [518, 149] on input "a. Dynamic Trunking Protocol (DTP)" at bounding box center [518, 143] width 0 height 11
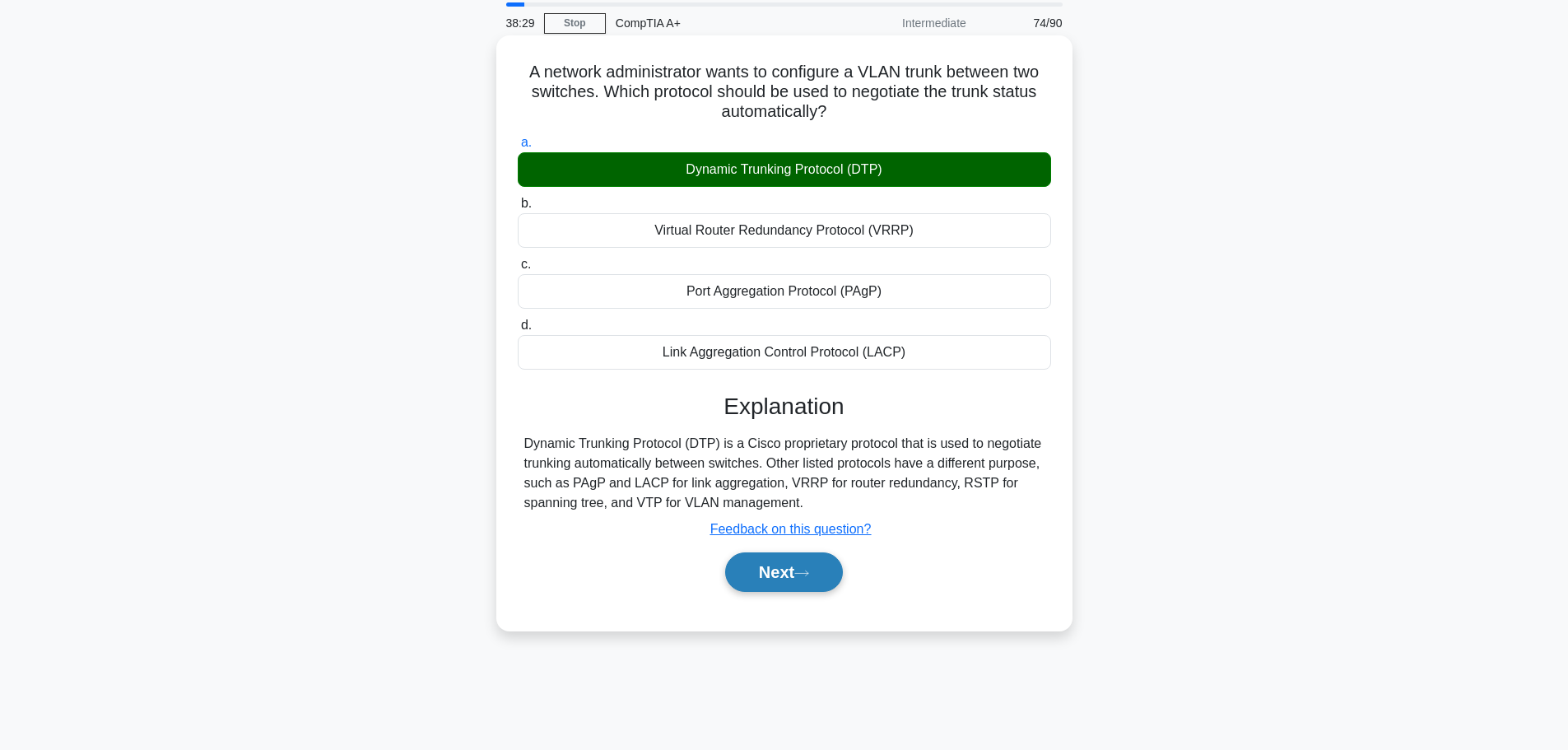
click at [802, 573] on icon at bounding box center [802, 574] width 15 height 9
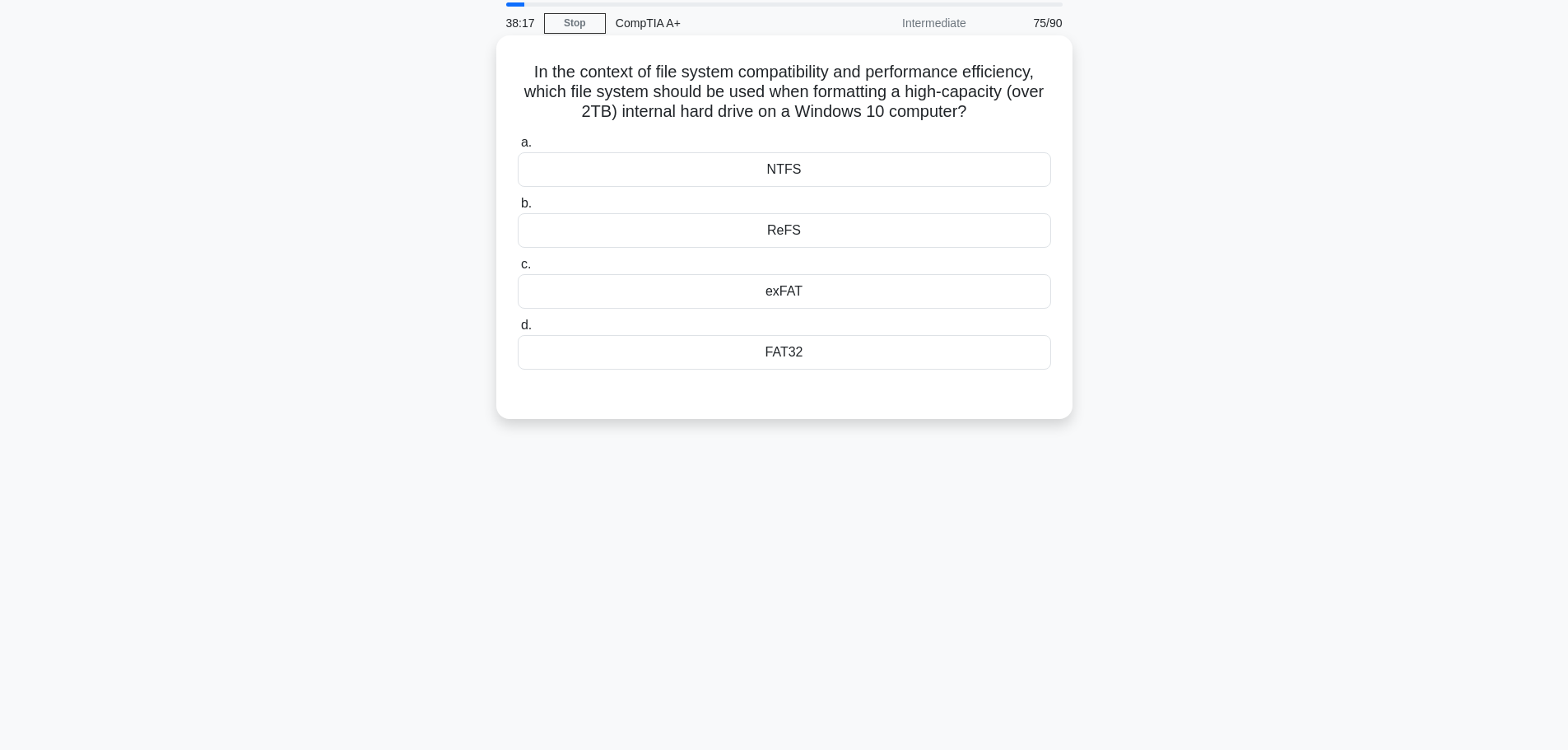
click at [788, 172] on div "NTFS" at bounding box center [784, 170] width 533 height 35
click at [518, 149] on input "a. NTFS" at bounding box center [518, 143] width 0 height 11
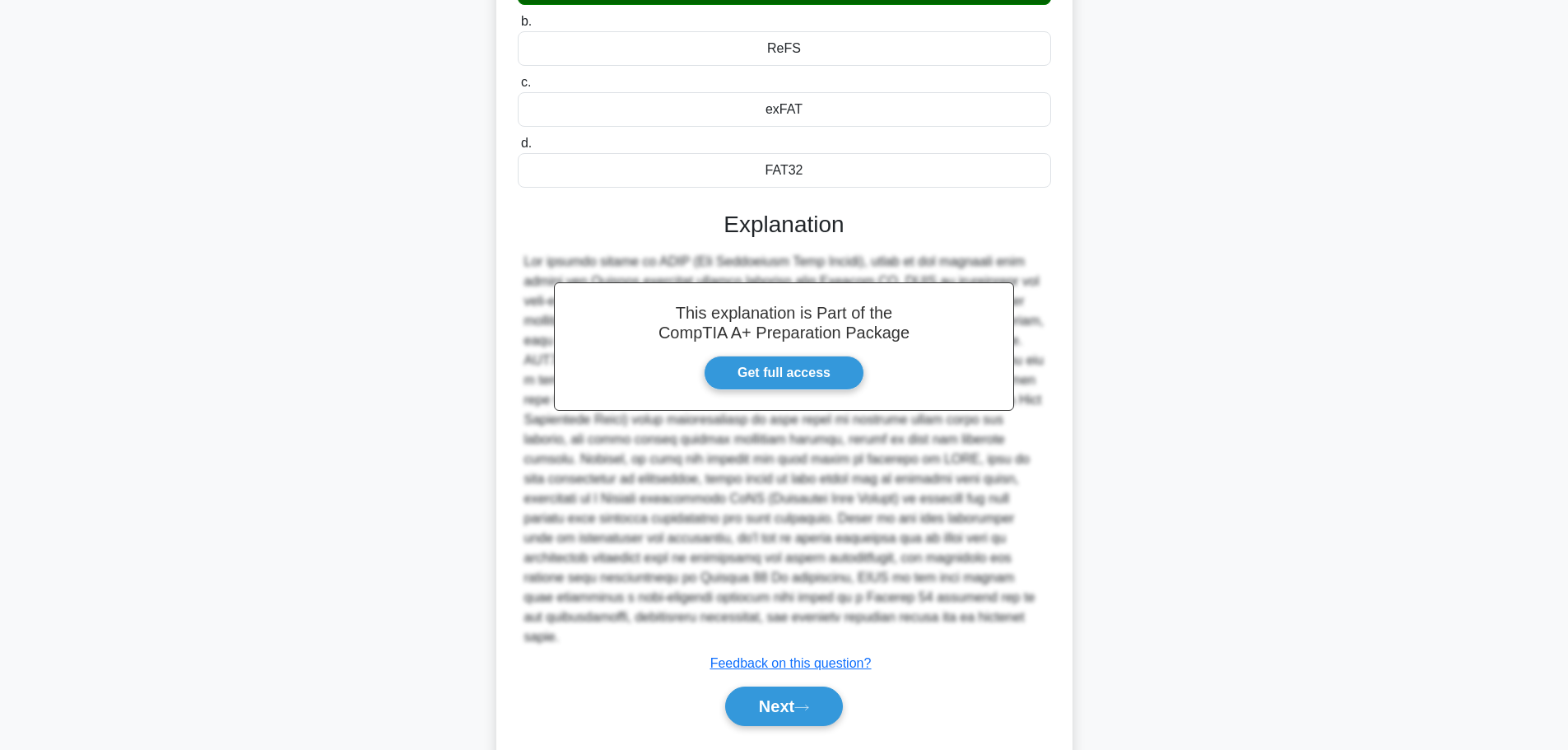
scroll to position [266, 0]
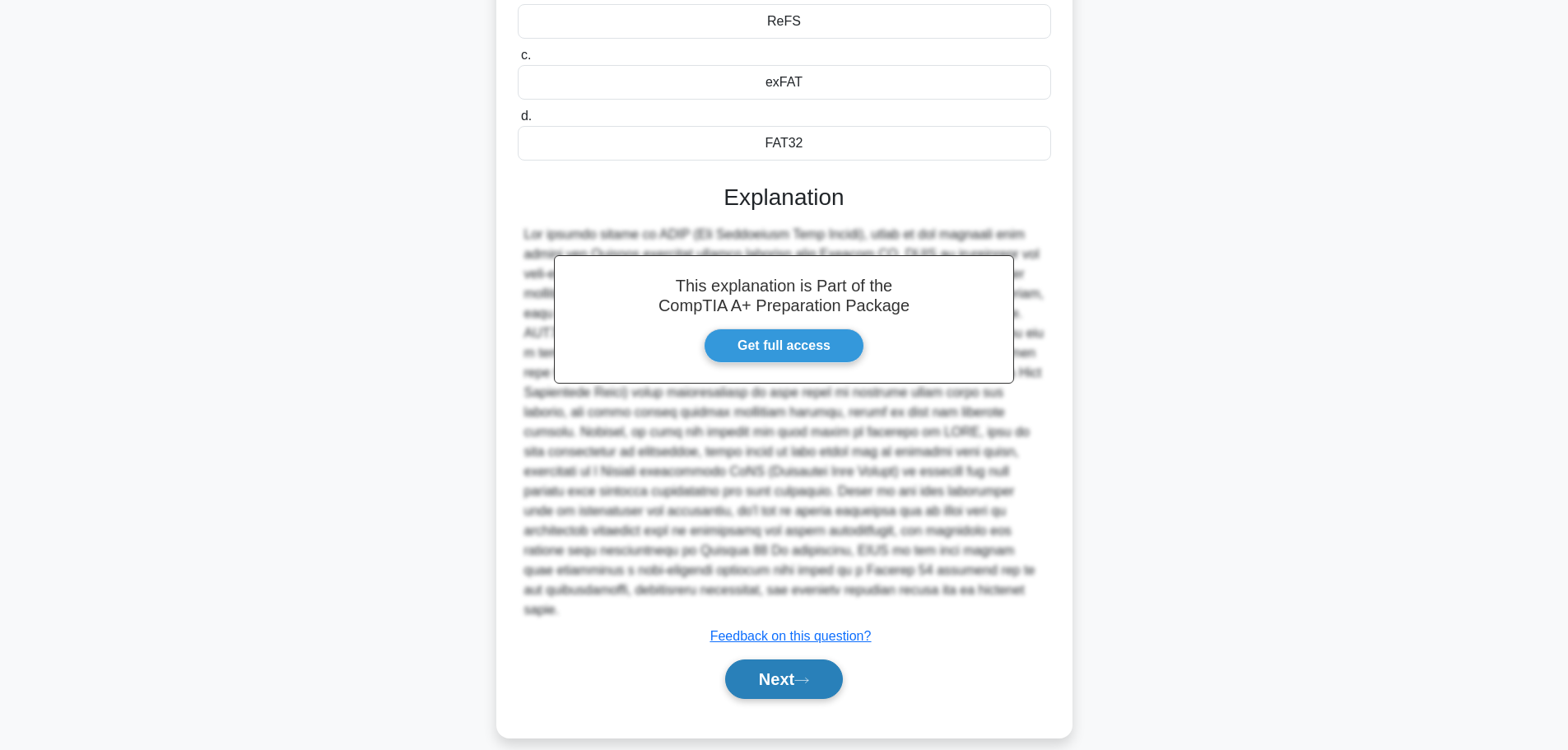
click at [795, 678] on button "Next" at bounding box center [784, 678] width 117 height 39
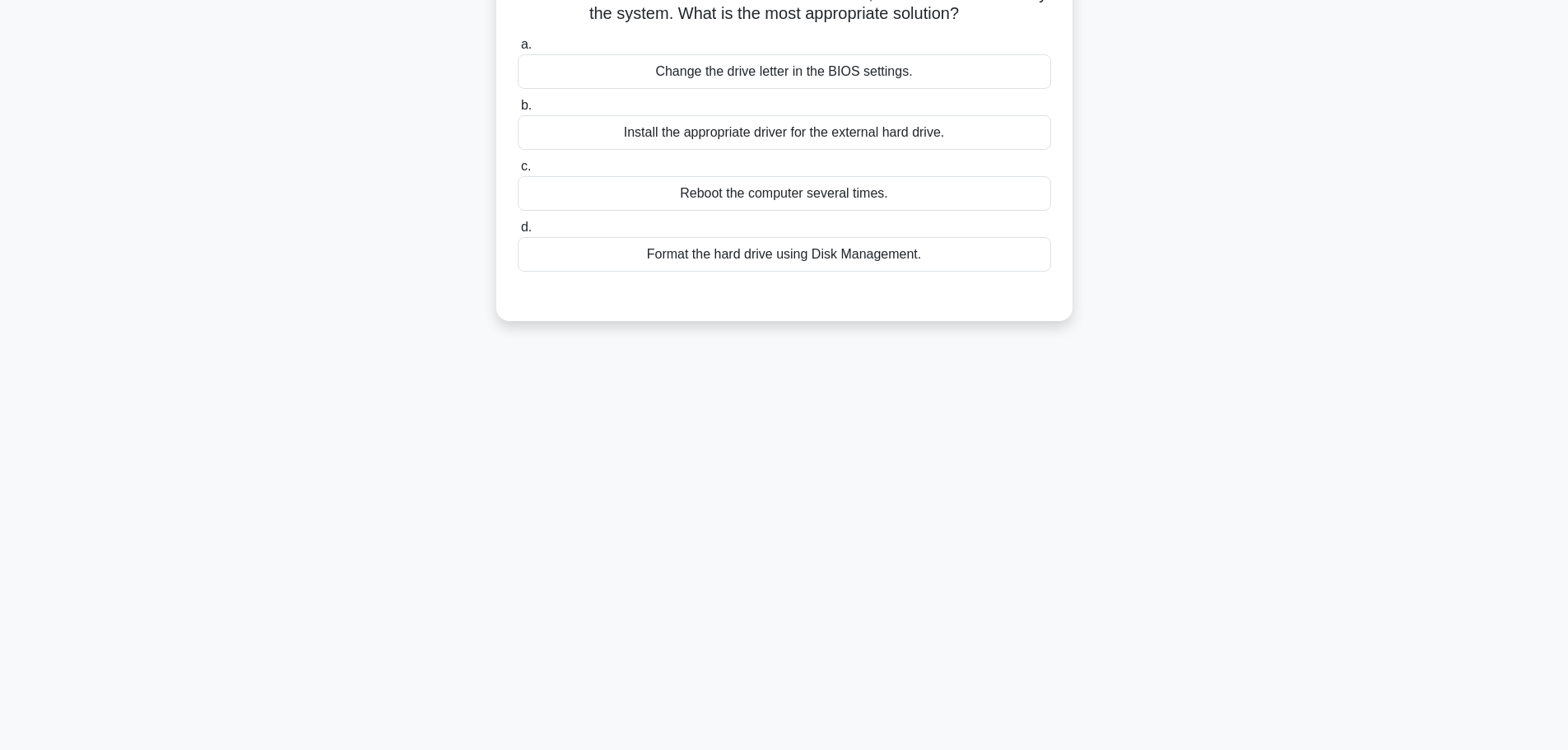
scroll to position [57, 0]
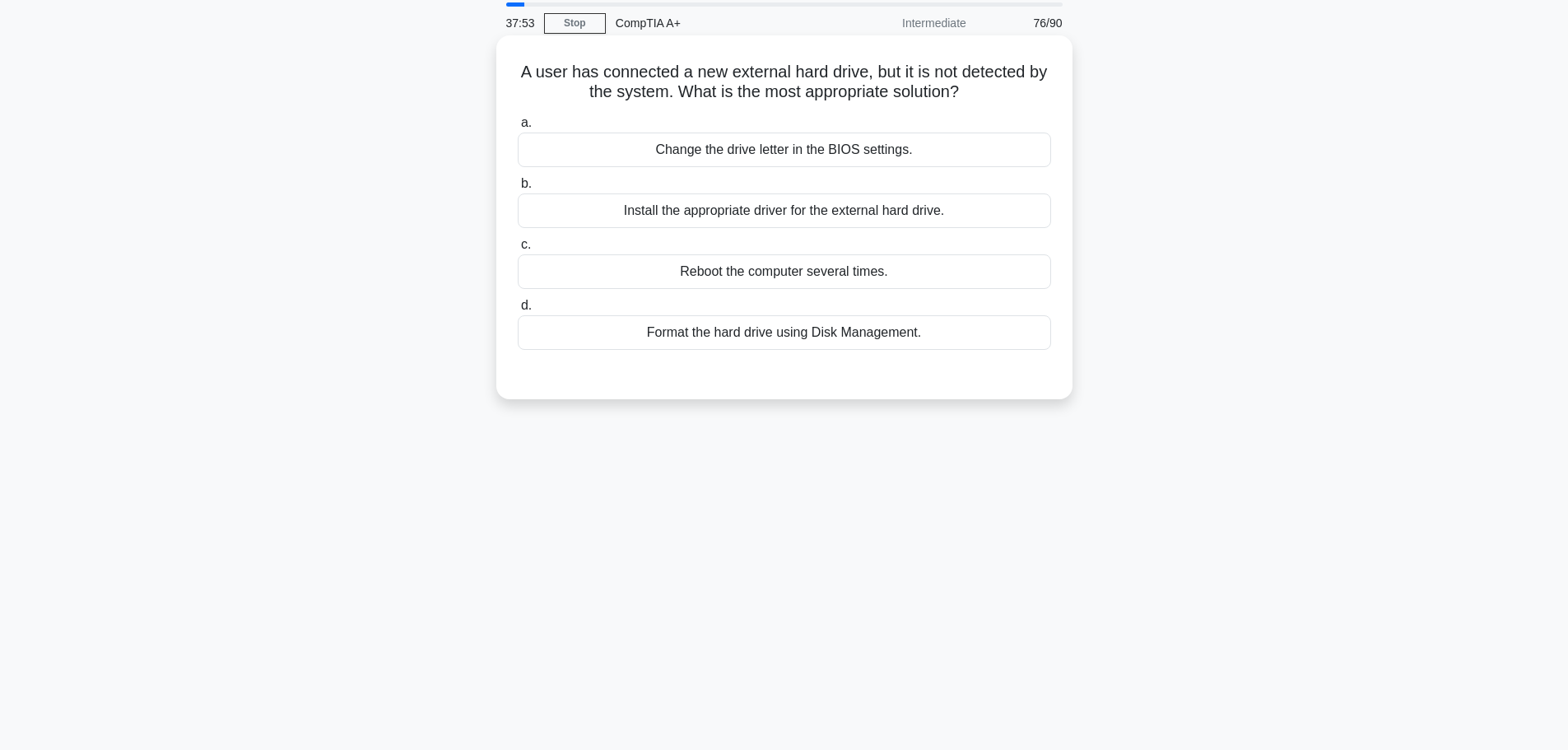
click at [782, 341] on div "Format the hard drive using Disk Management." at bounding box center [784, 333] width 533 height 35
click at [518, 311] on input "d. Format the hard drive using Disk Management." at bounding box center [518, 306] width 0 height 11
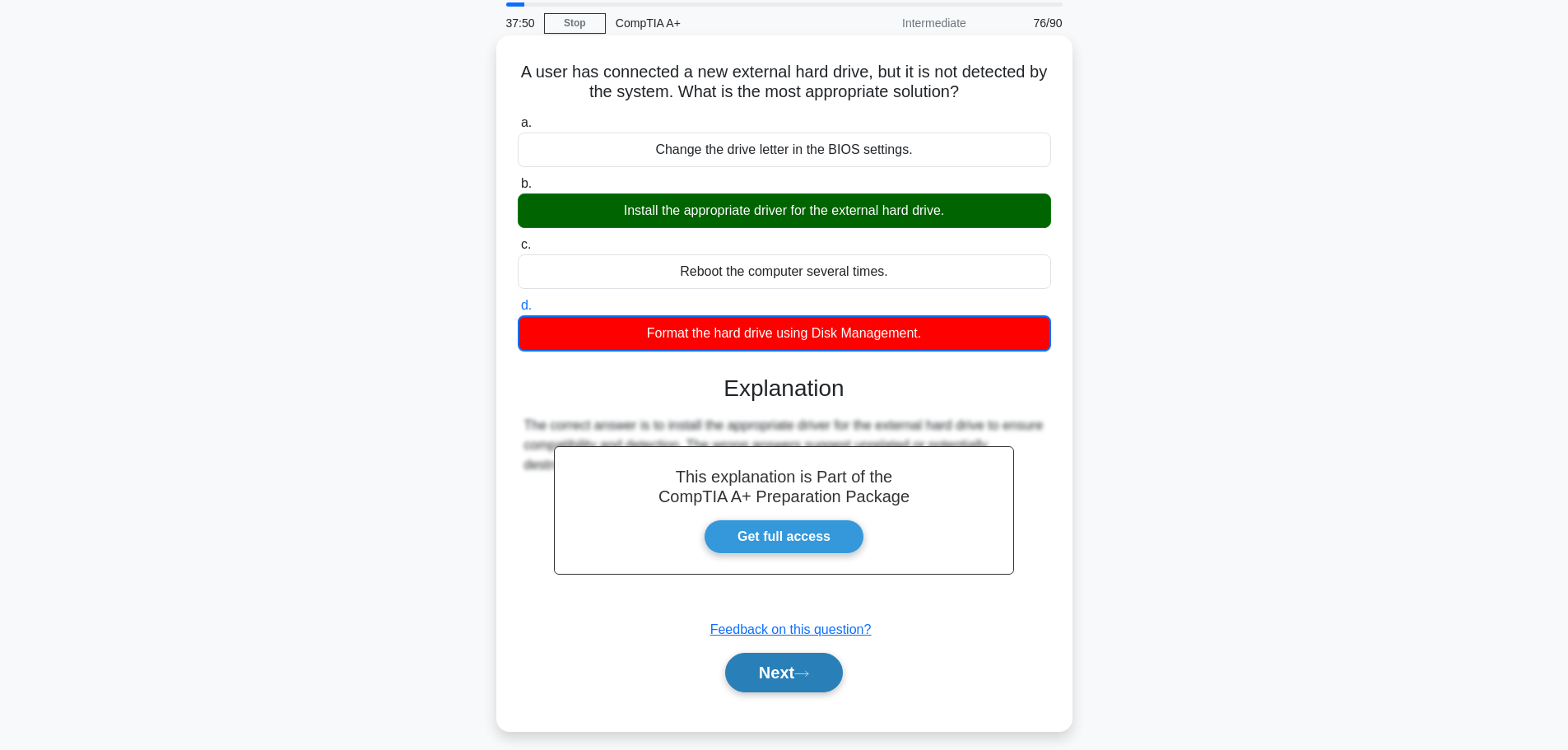
click at [817, 668] on button "Next" at bounding box center [784, 672] width 117 height 39
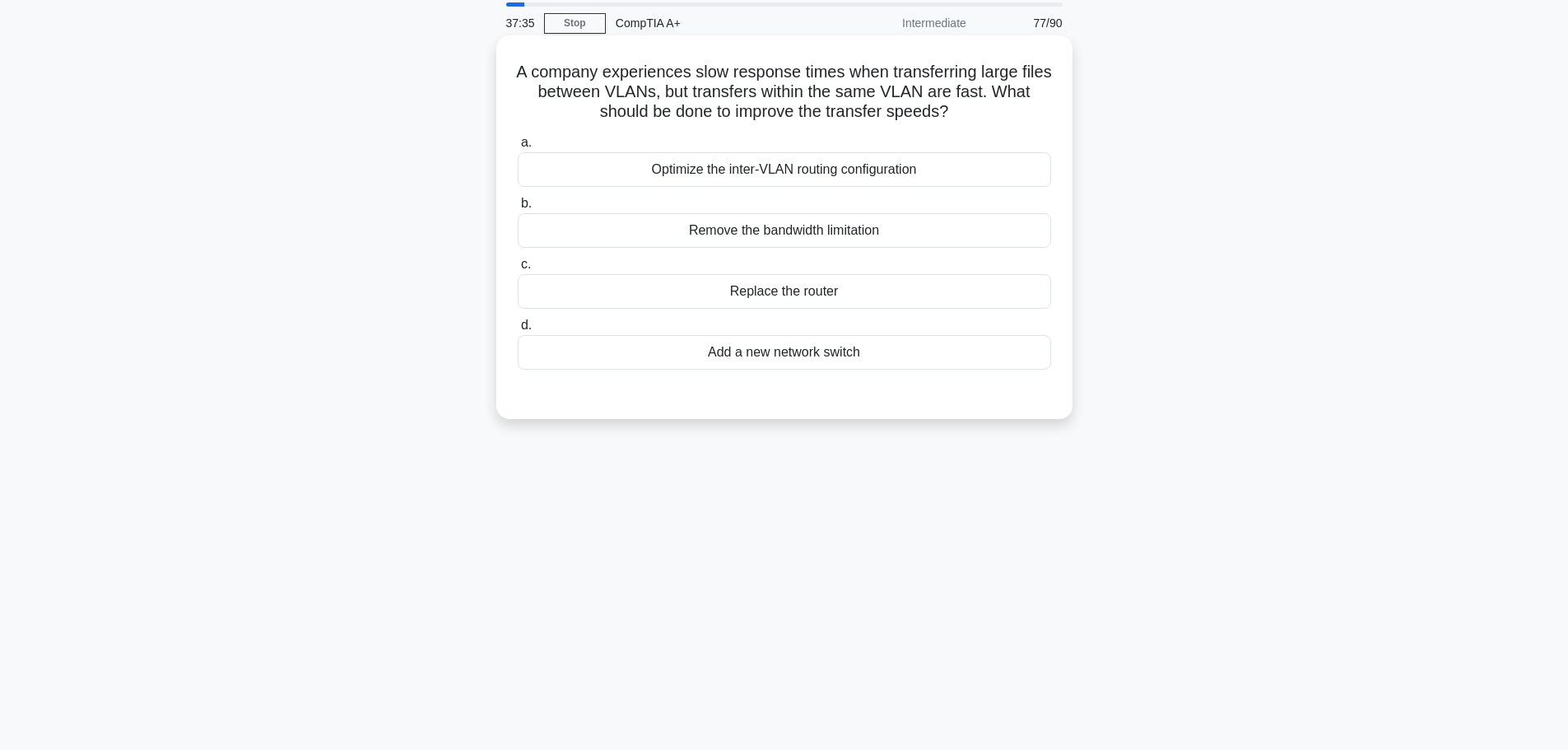
click at [787, 166] on div "Optimize the inter-VLAN routing configuration" at bounding box center [784, 170] width 533 height 35
click at [518, 149] on input "a. Optimize the inter-VLAN routing configuration" at bounding box center [518, 143] width 0 height 11
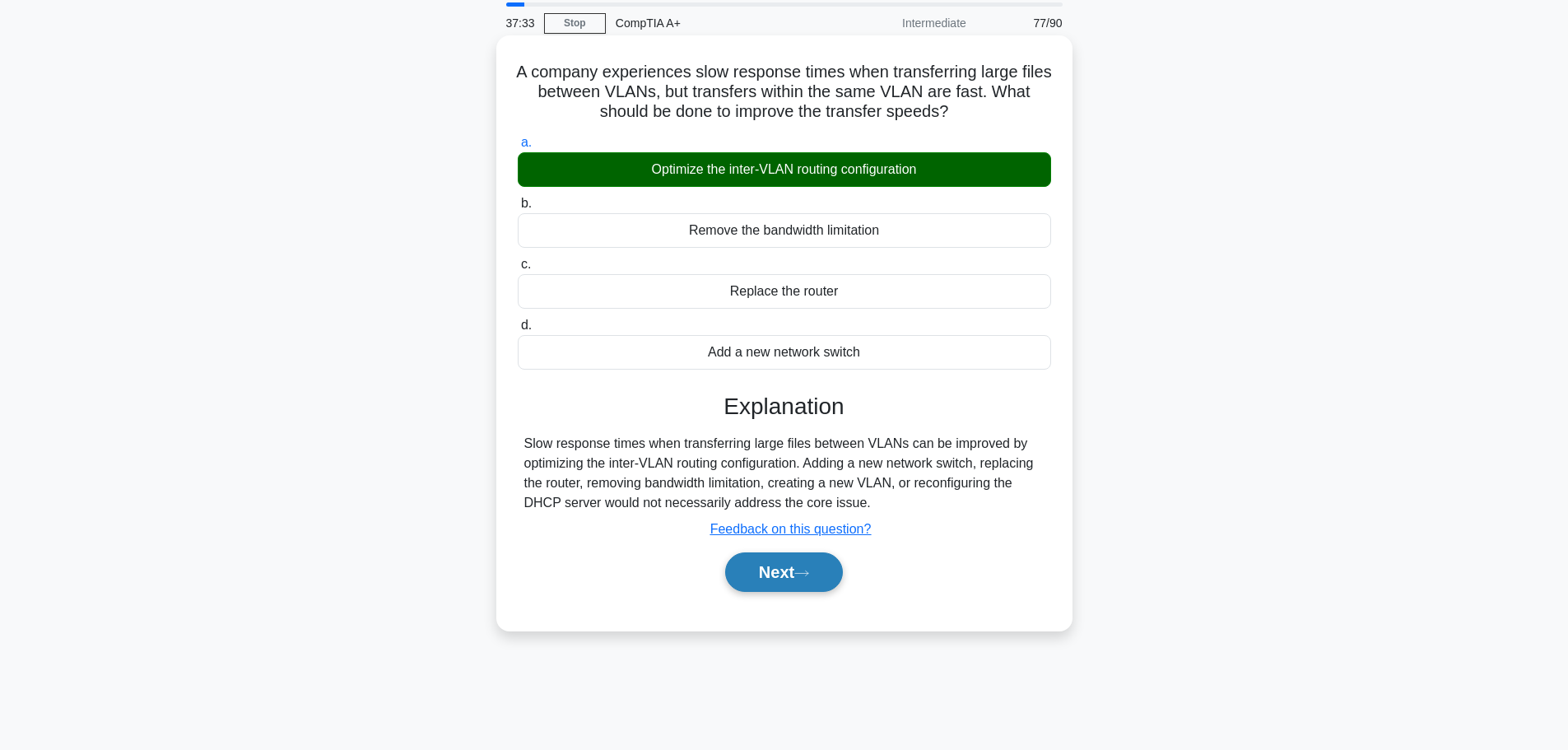
click at [772, 572] on button "Next" at bounding box center [784, 572] width 117 height 39
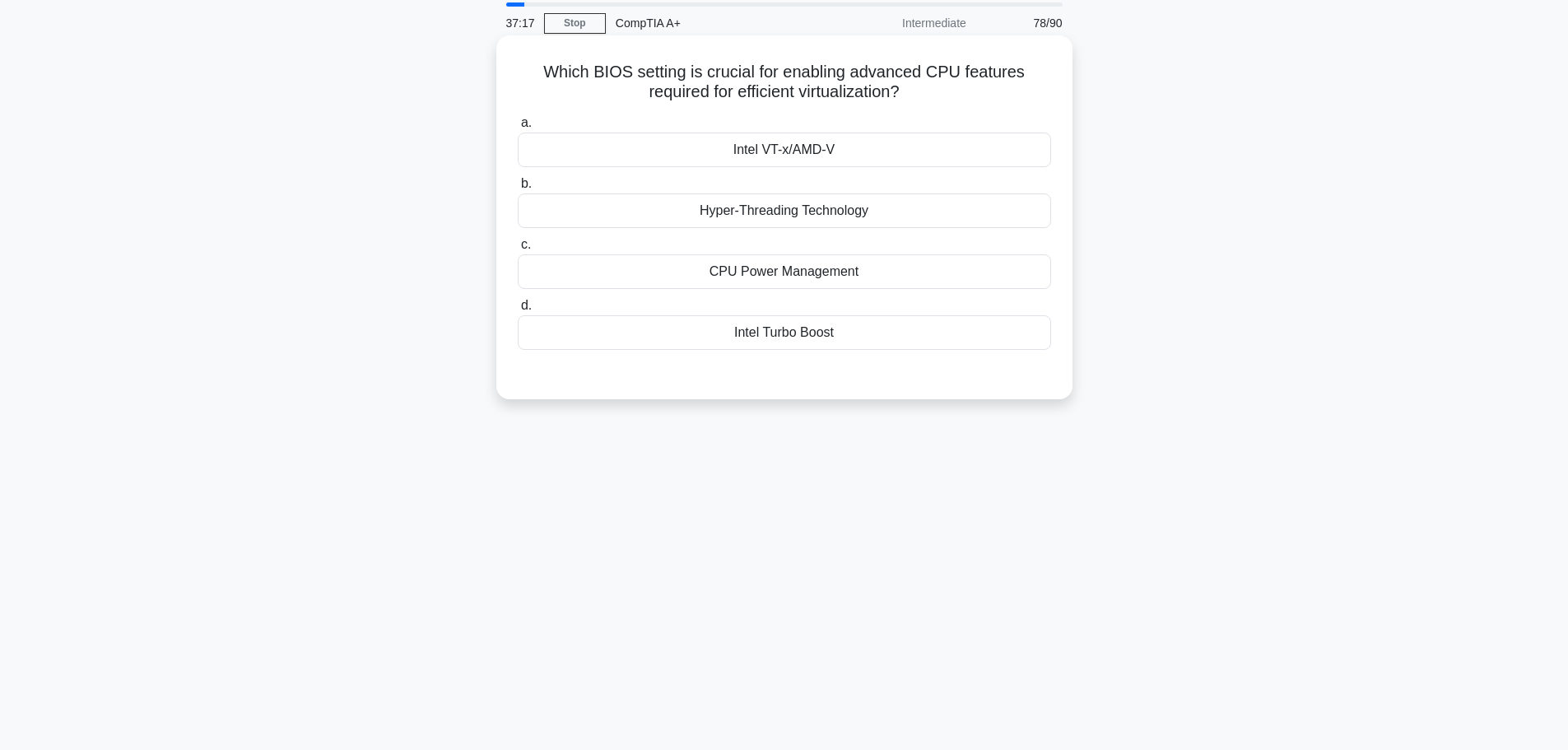
click at [806, 151] on div "Intel VT-x/AMD-V" at bounding box center [784, 150] width 533 height 35
click at [518, 128] on input "a. Intel VT-x/AMD-V" at bounding box center [518, 123] width 0 height 11
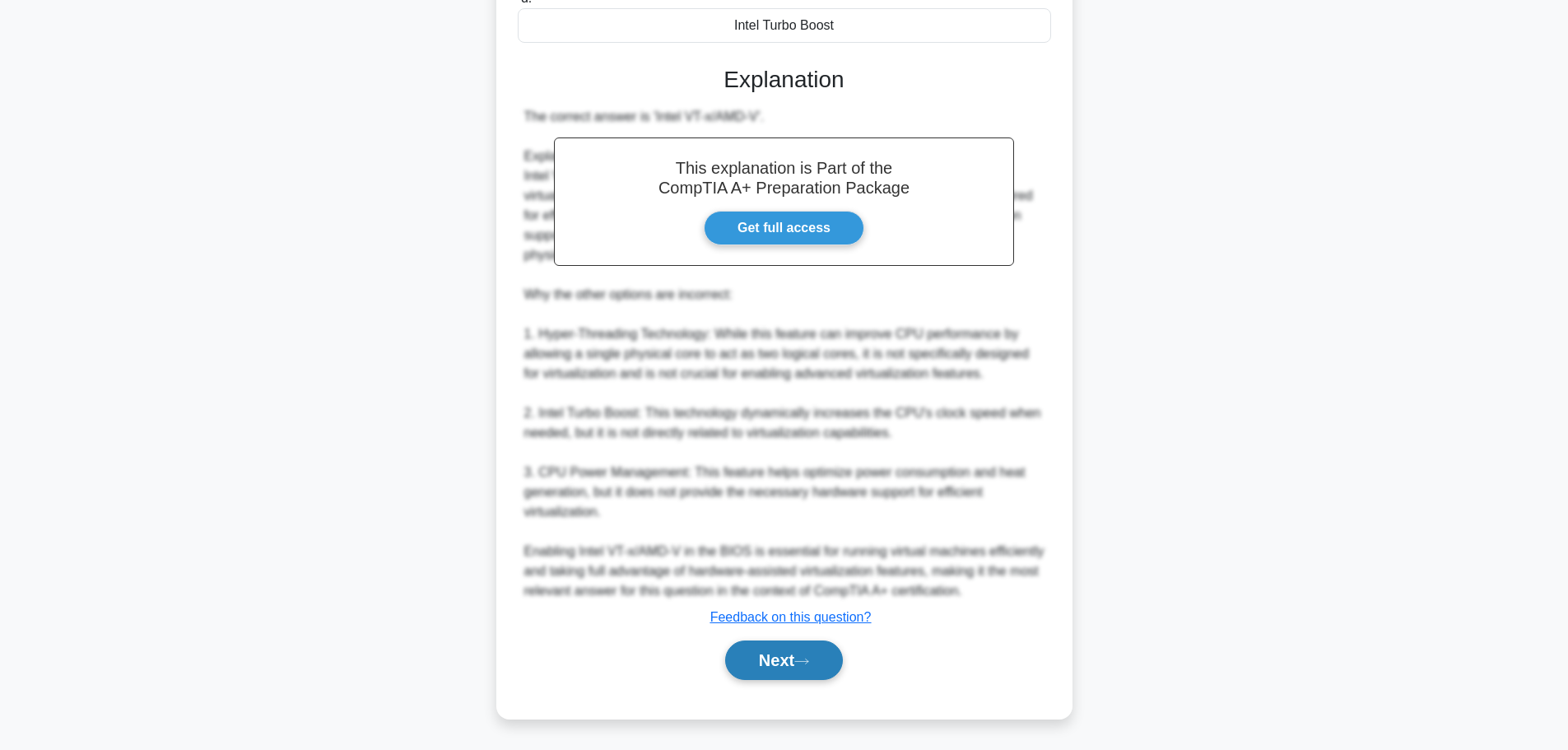
click at [787, 658] on button "Next" at bounding box center [784, 660] width 117 height 39
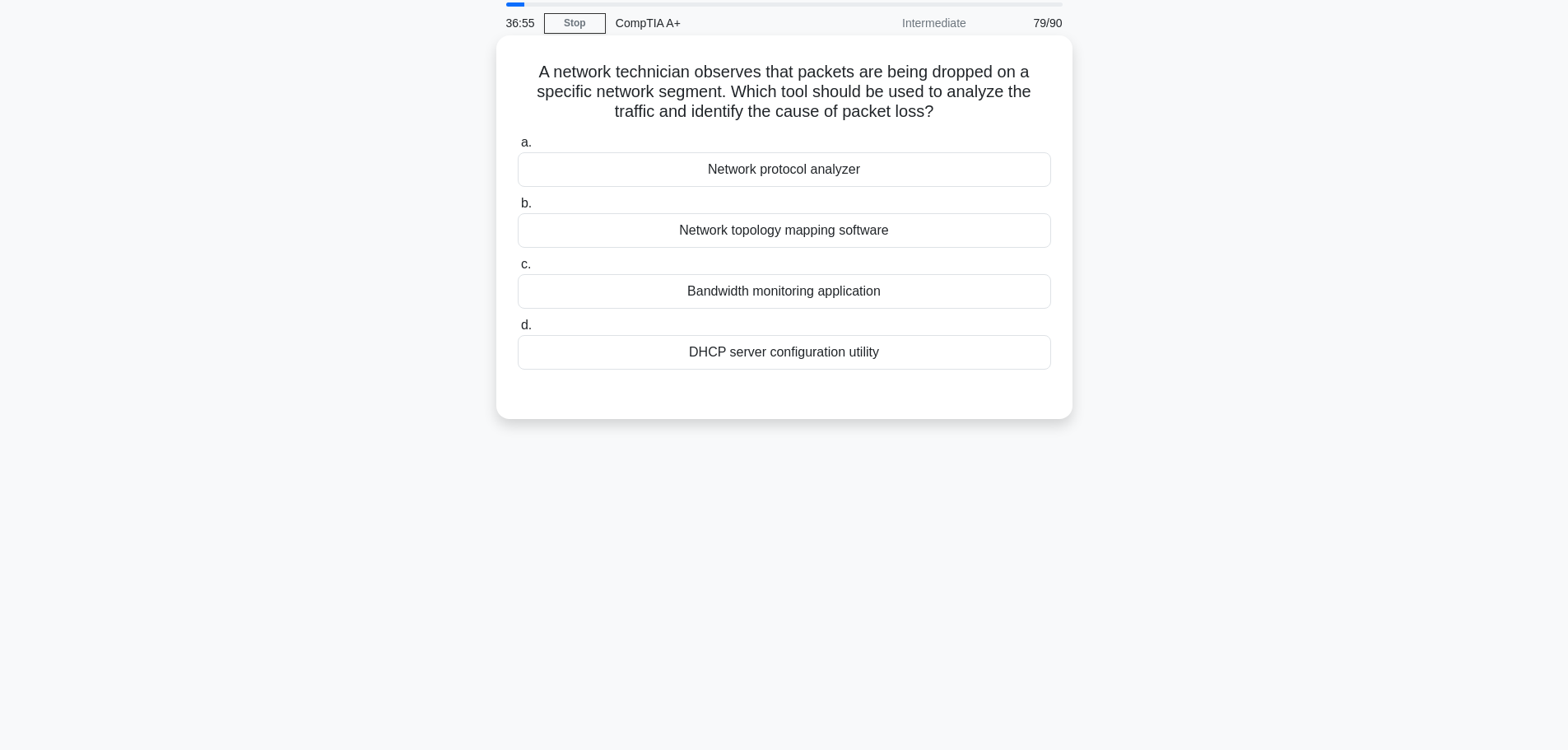
click at [805, 237] on div "Network topology mapping software" at bounding box center [784, 231] width 533 height 35
click at [518, 209] on input "b. Network topology mapping software" at bounding box center [518, 204] width 0 height 11
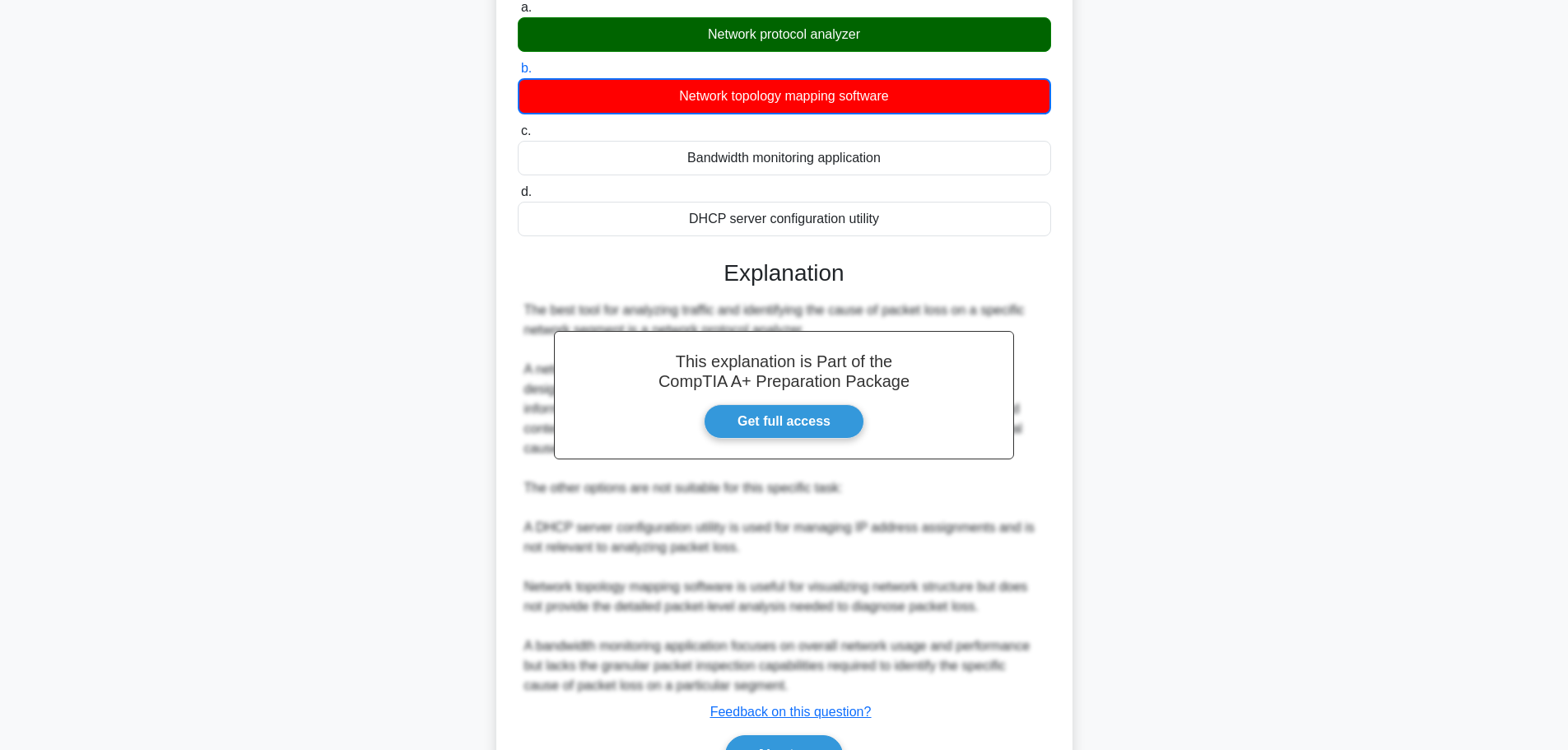
scroll to position [222, 0]
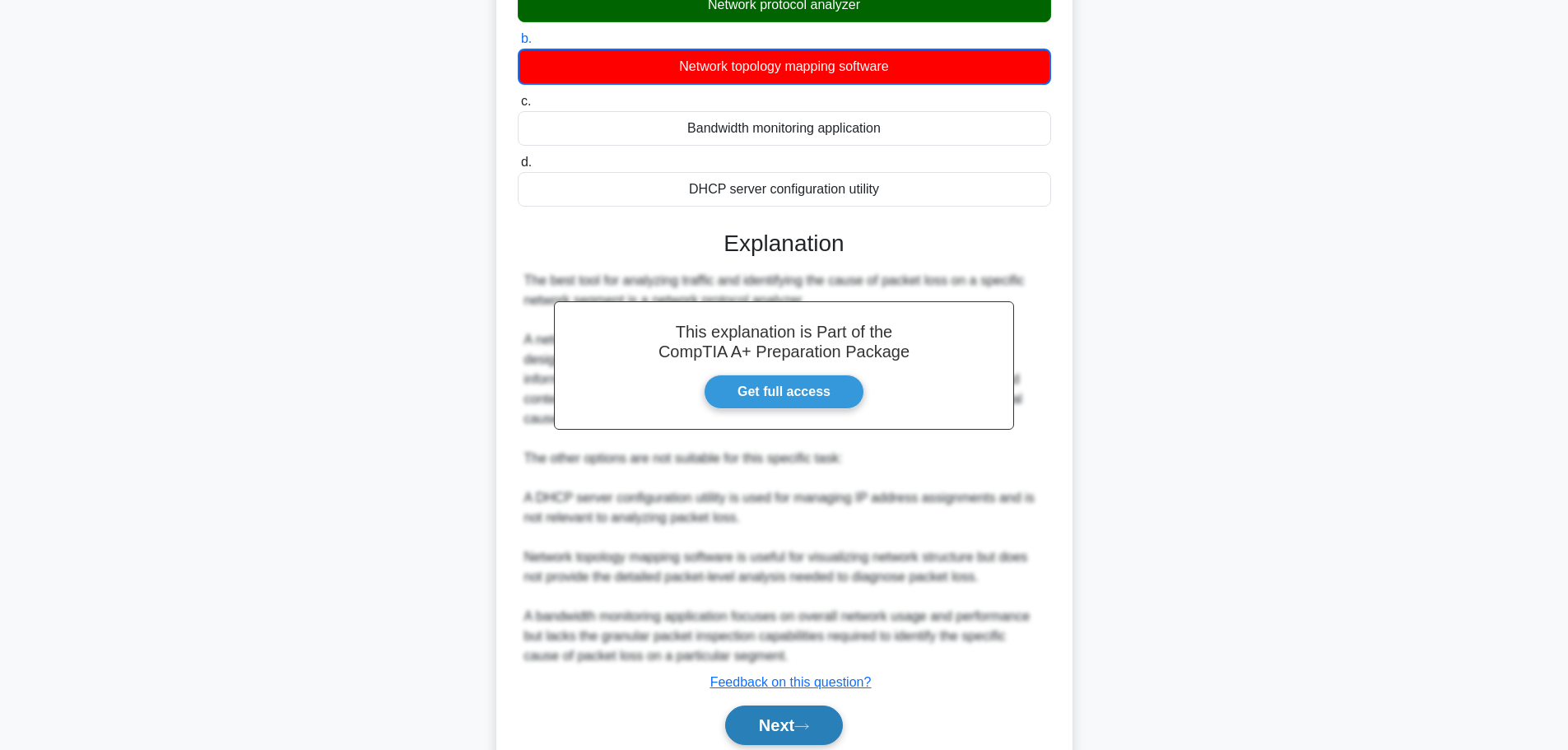
click at [788, 731] on button "Next" at bounding box center [784, 725] width 117 height 39
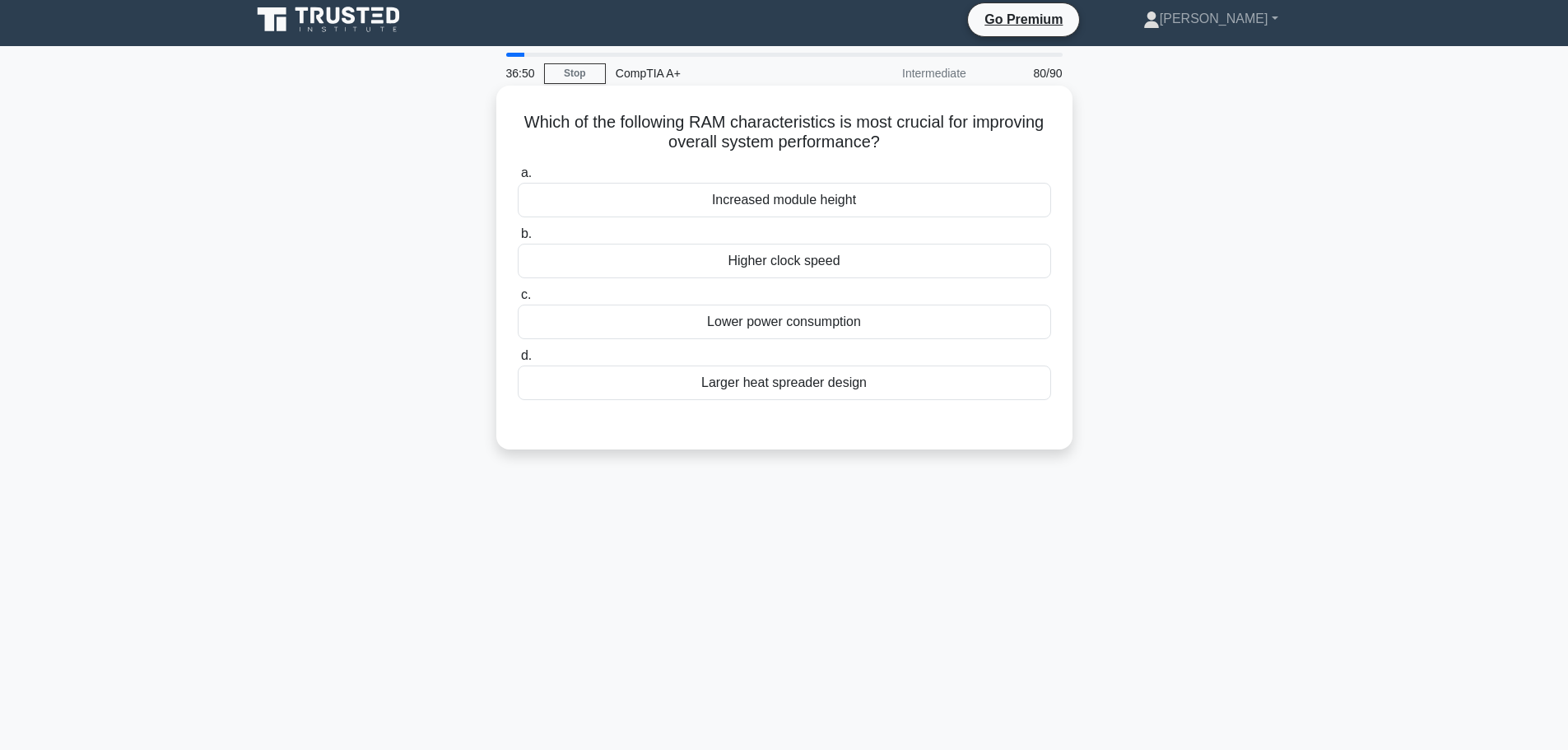
scroll to position [0, 0]
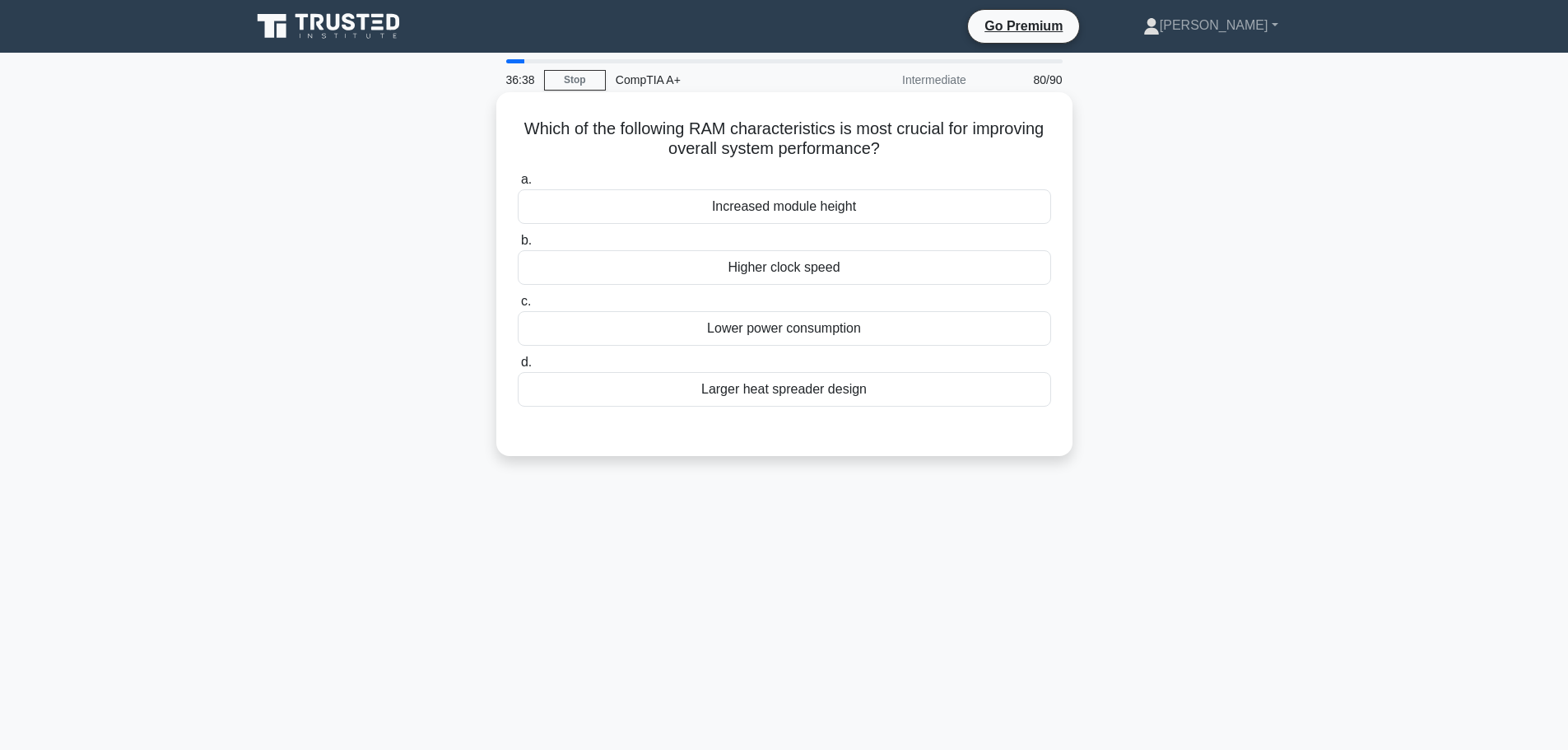
click at [779, 267] on div "Higher clock speed" at bounding box center [784, 268] width 533 height 35
click at [518, 247] on input "b. Higher clock speed" at bounding box center [518, 241] width 0 height 11
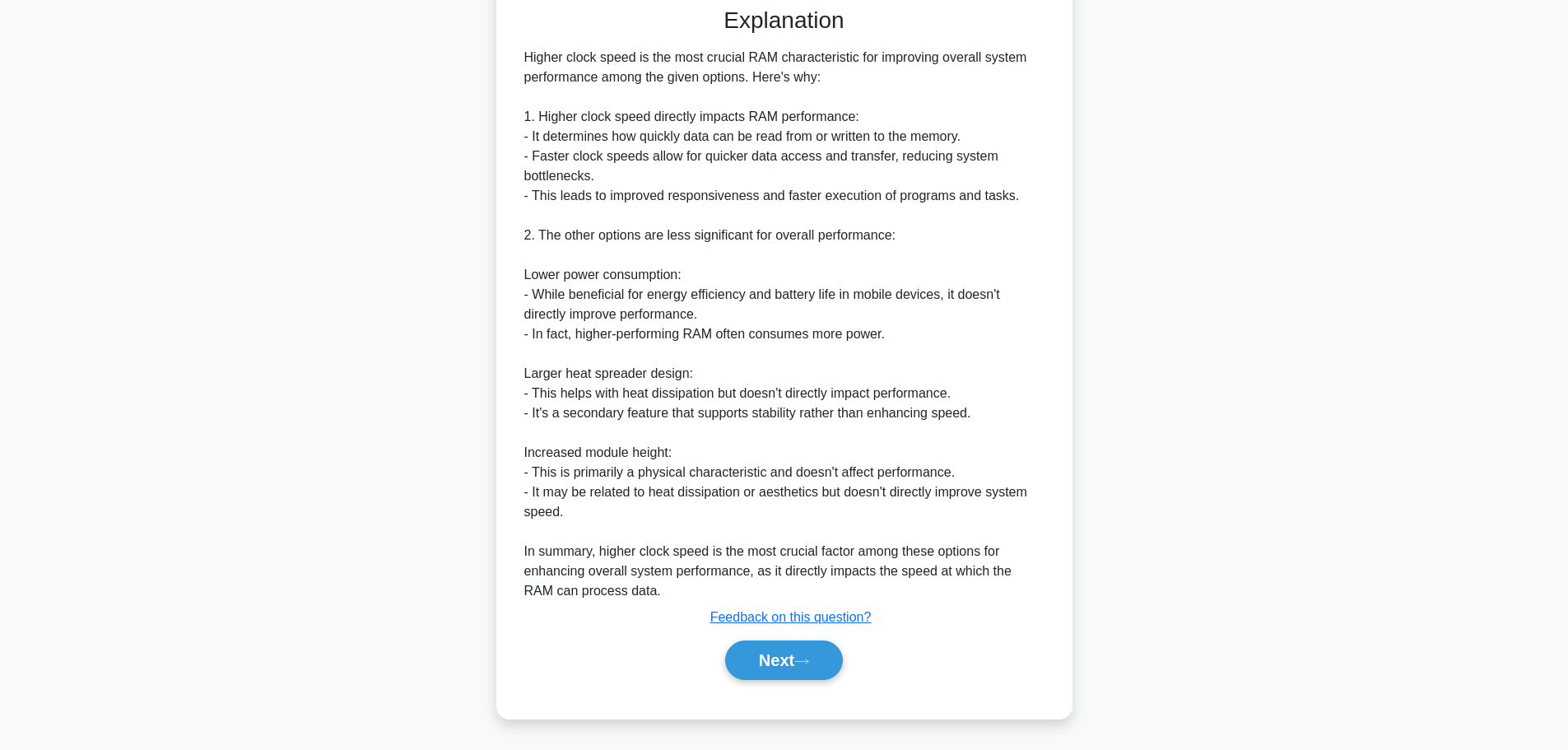
click at [780, 662] on button "Next" at bounding box center [784, 660] width 117 height 39
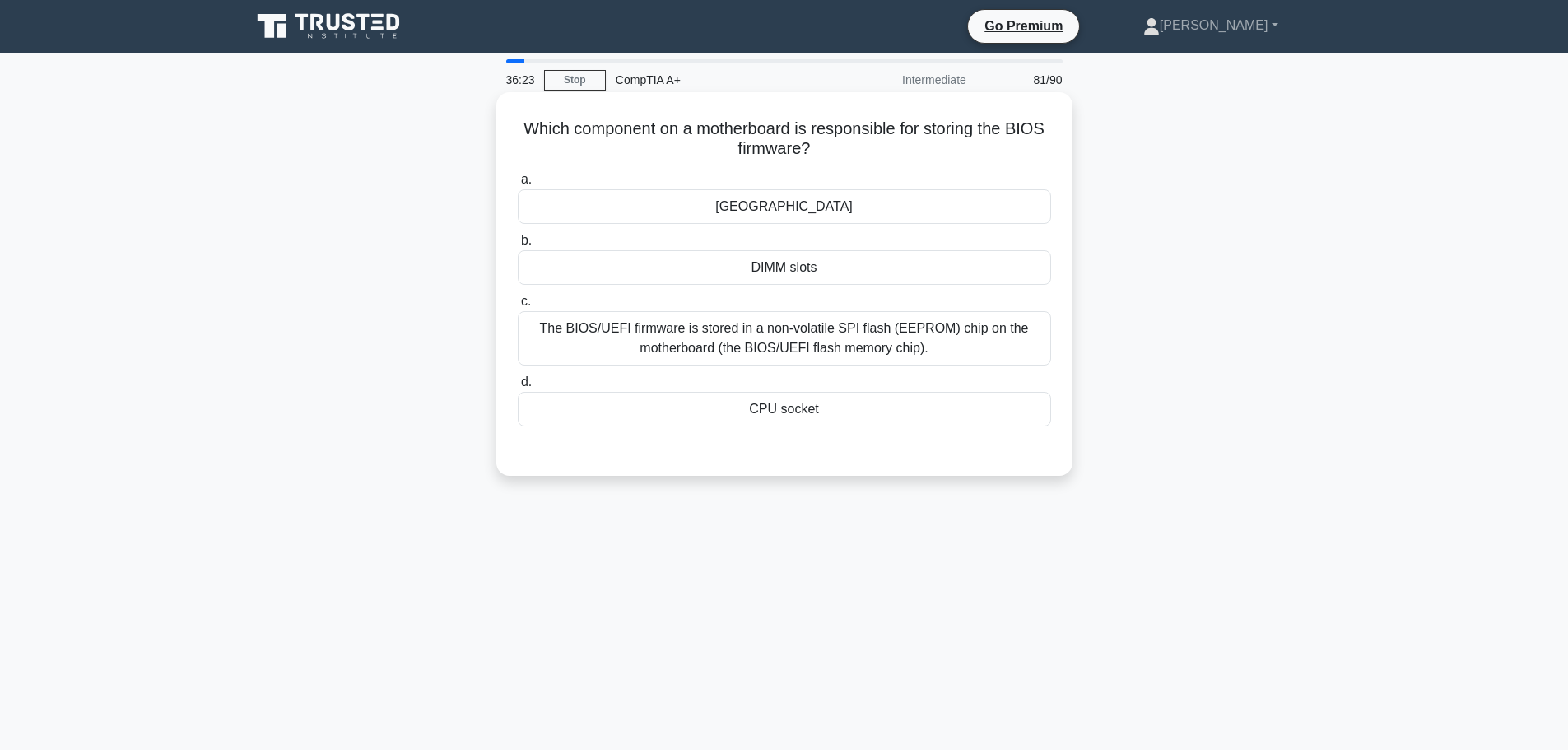
click at [774, 340] on div "The BIOS/UEFI firmware is stored in a non-volatile SPI flash (EEPROM) chip on t…" at bounding box center [784, 337] width 533 height 54
click at [518, 307] on input "c. The BIOS/UEFI firmware is stored in a non-volatile SPI flash (EEPROM) chip o…" at bounding box center [518, 302] width 0 height 11
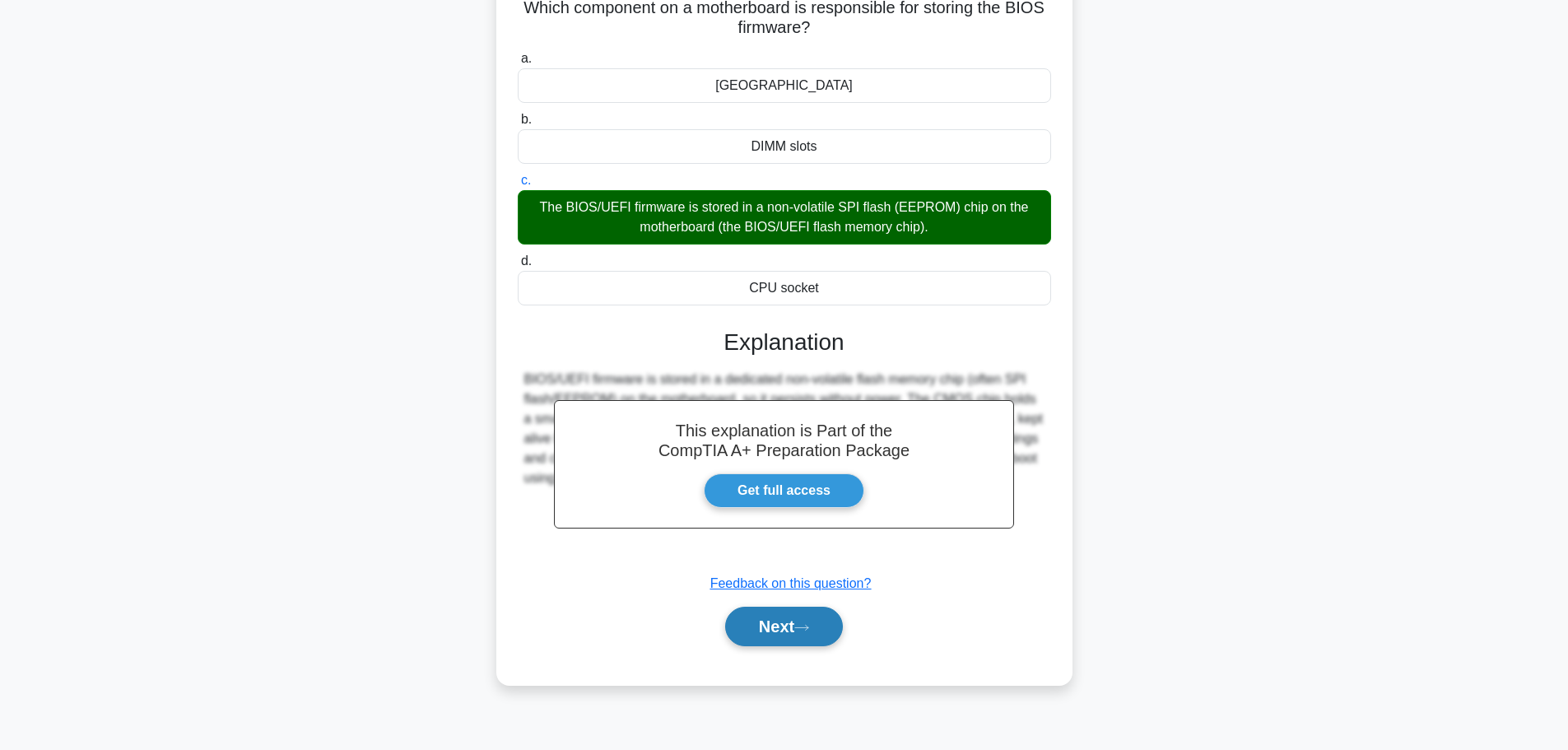
scroll to position [139, 0]
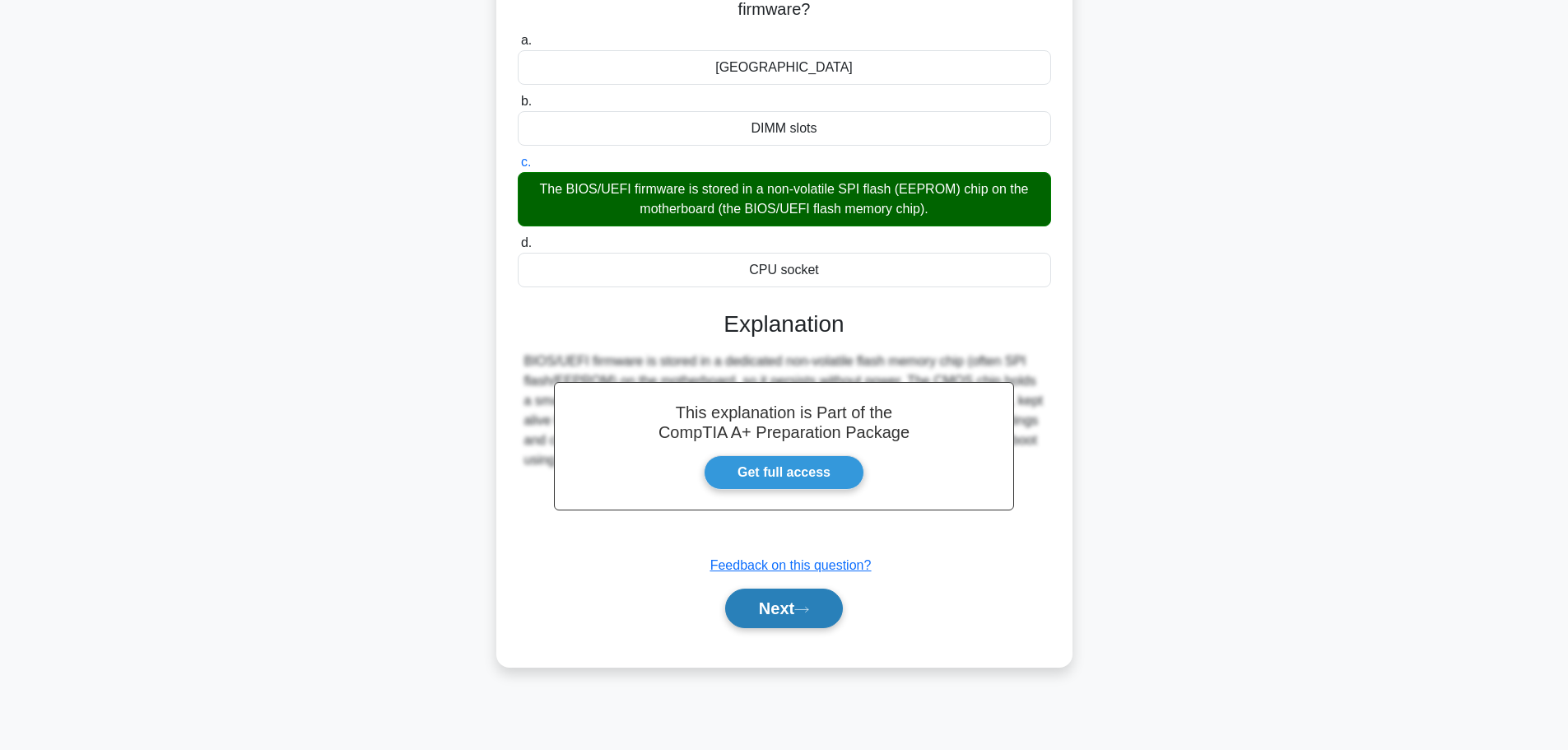
drag, startPoint x: 783, startPoint y: 600, endPoint x: 792, endPoint y: 598, distance: 9.2
click at [782, 600] on button "Next" at bounding box center [784, 608] width 117 height 39
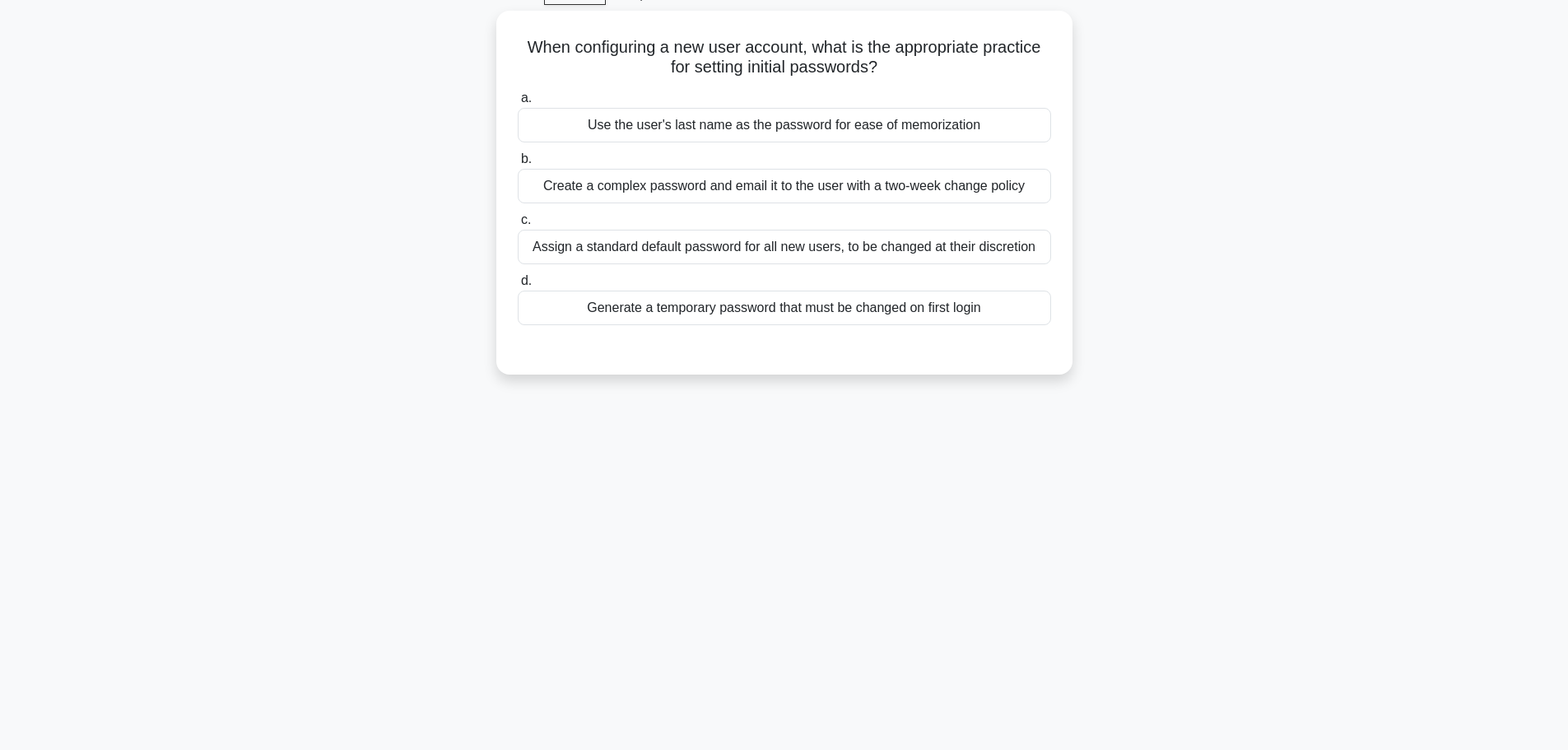
scroll to position [57, 0]
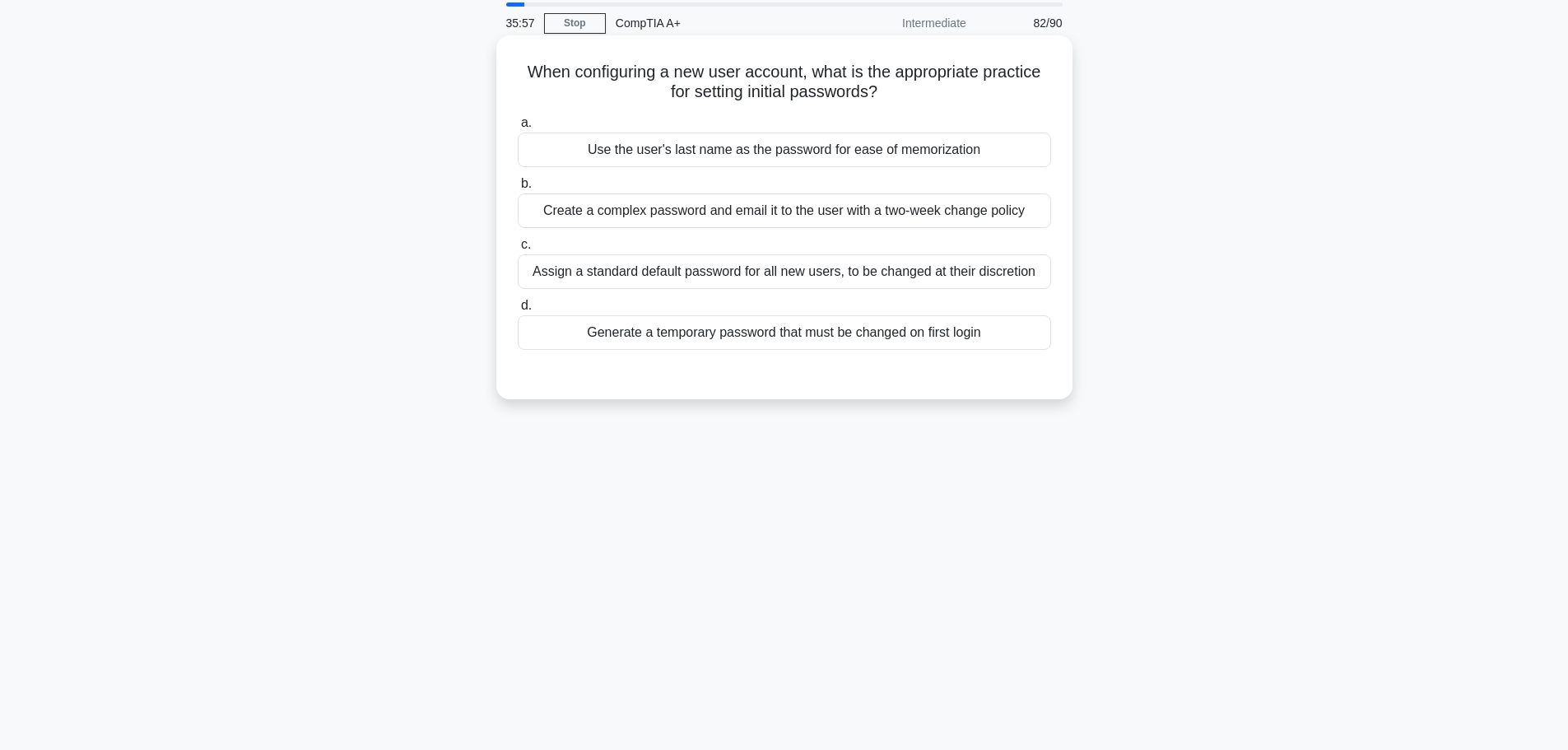
click at [773, 336] on div "Generate a temporary password that must be changed on first login" at bounding box center [784, 333] width 533 height 35
click at [518, 311] on input "d. Generate a temporary password that must be changed on first login" at bounding box center [518, 306] width 0 height 11
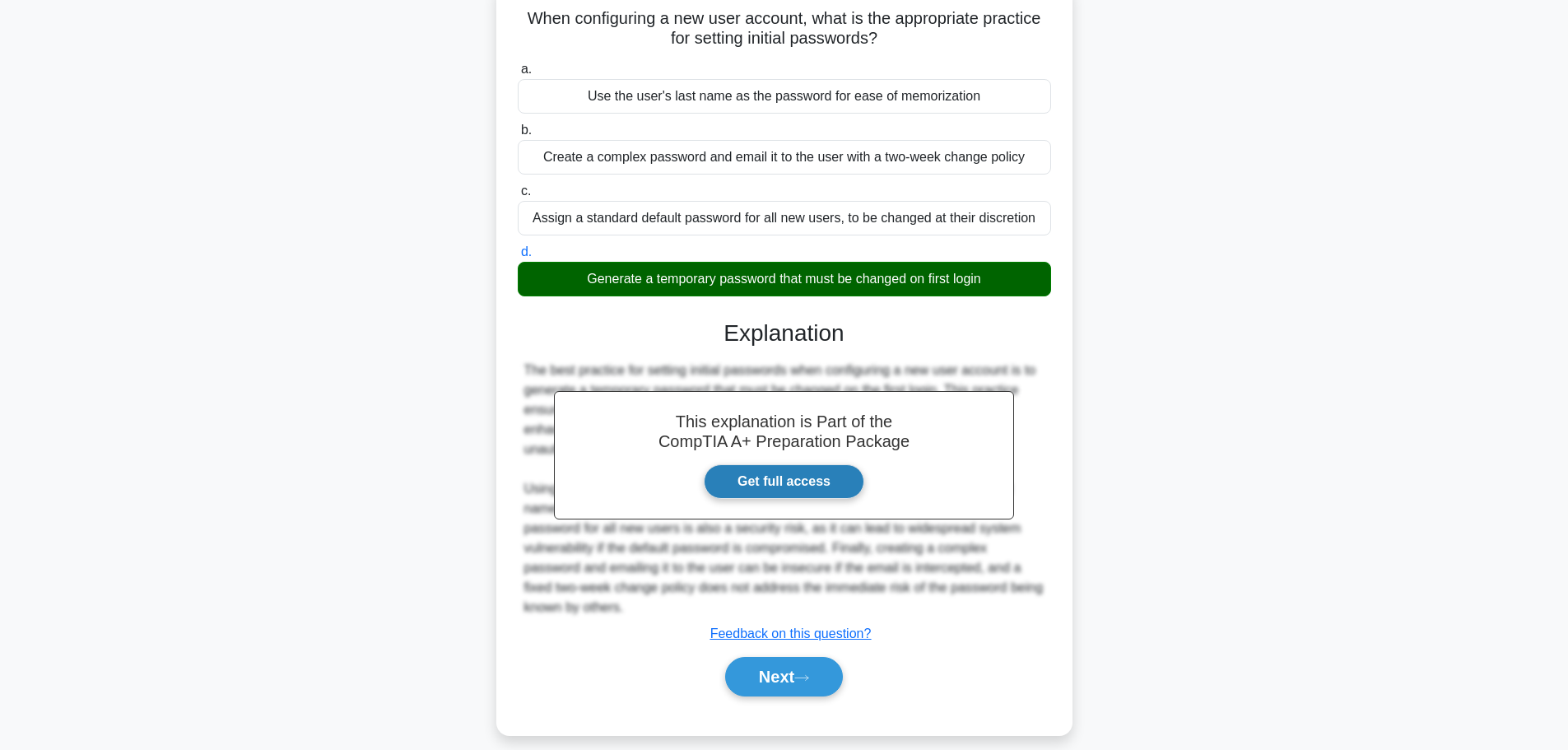
scroll to position [139, 0]
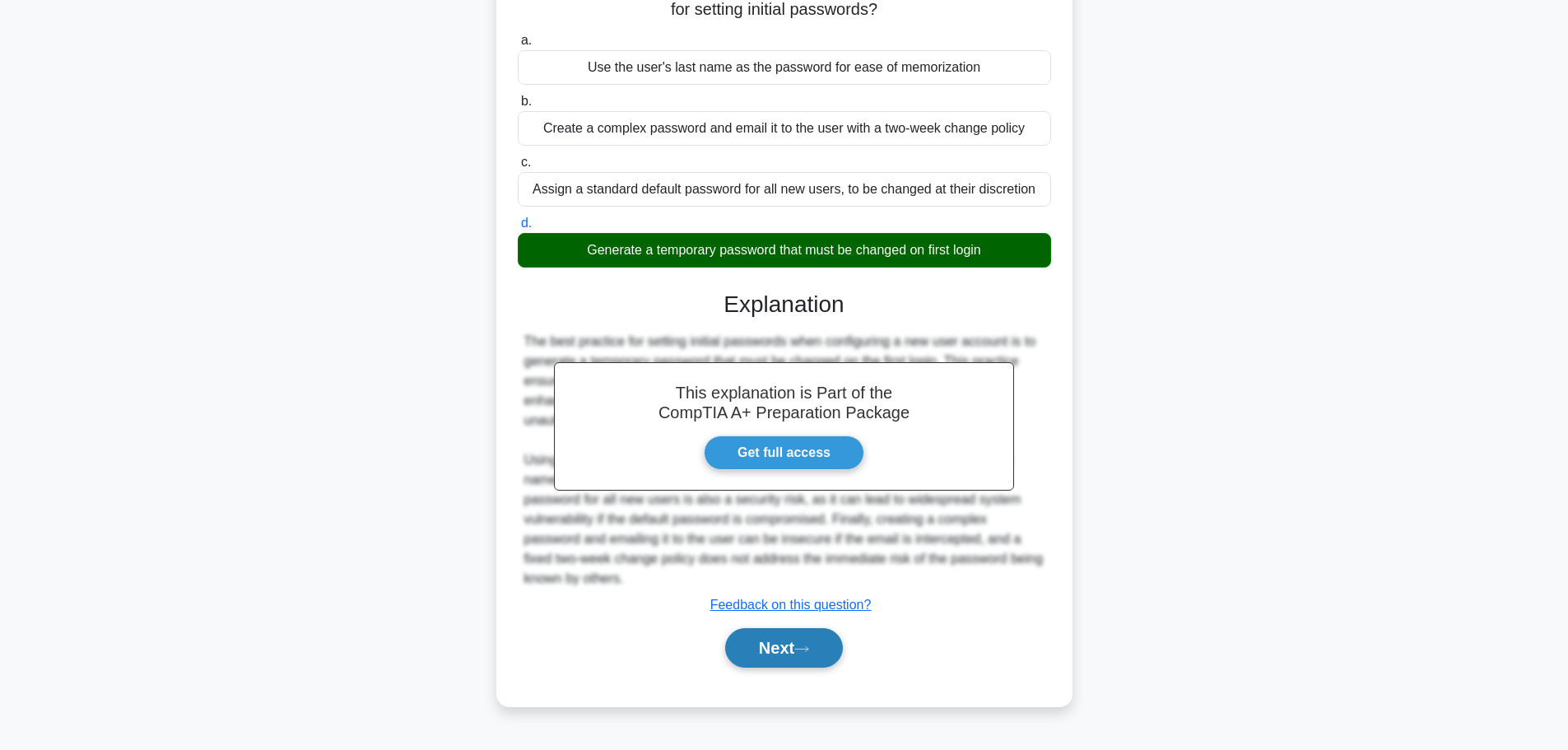
click at [780, 636] on button "Next" at bounding box center [784, 647] width 117 height 39
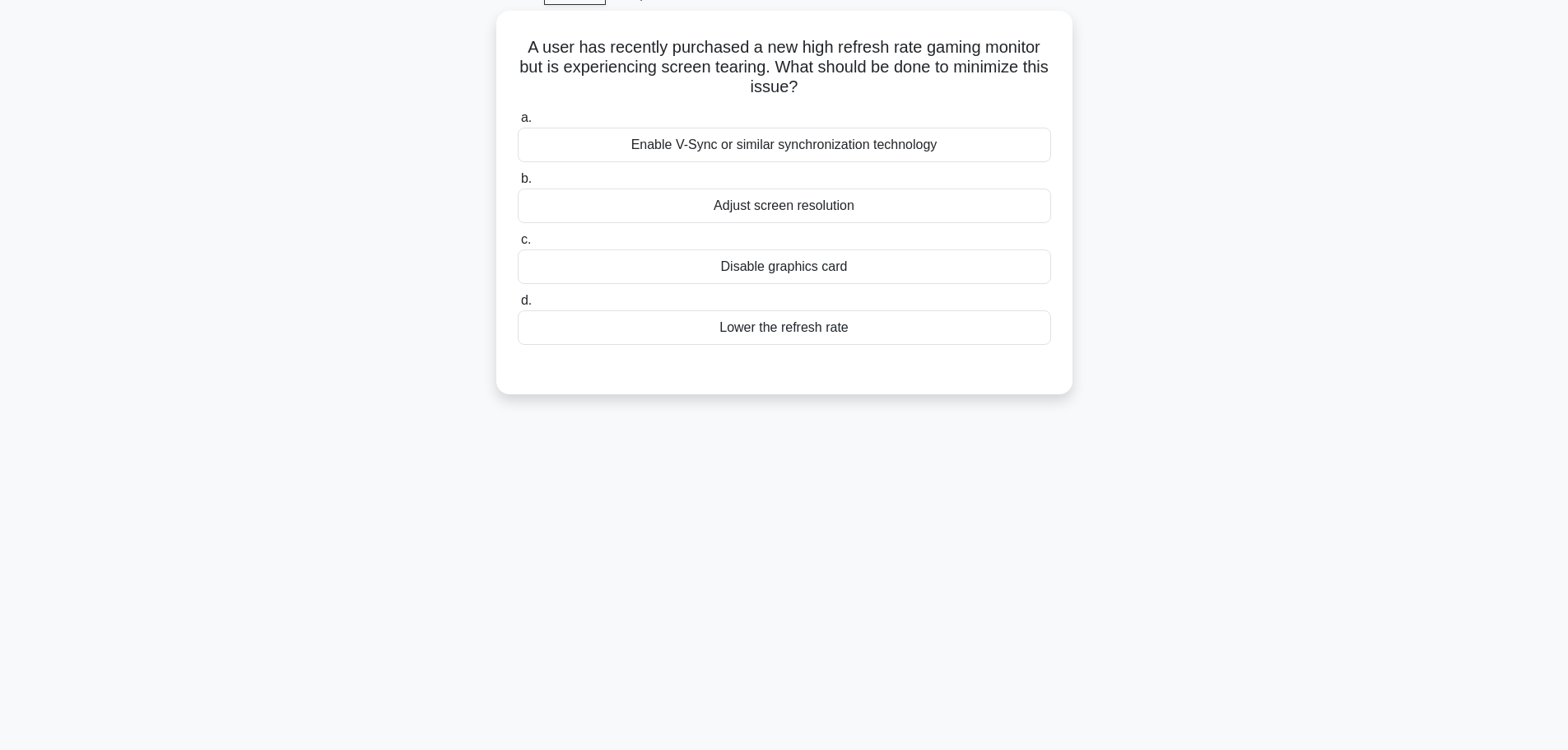
scroll to position [0, 0]
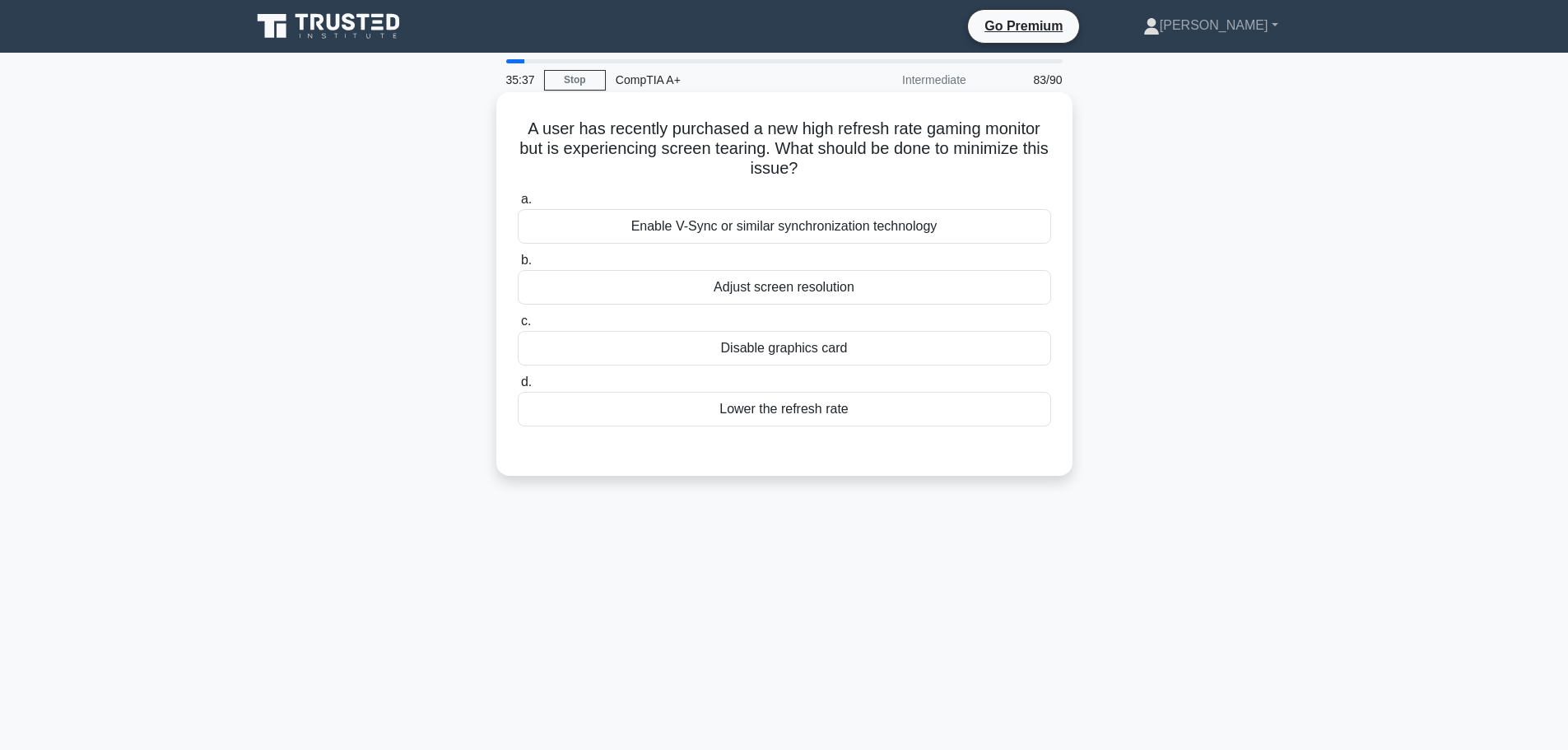
click at [781, 226] on div "Enable V-Sync or similar synchronization technology" at bounding box center [784, 226] width 533 height 35
click at [518, 205] on input "a. Enable V-Sync or similar synchronization technology" at bounding box center [518, 200] width 0 height 11
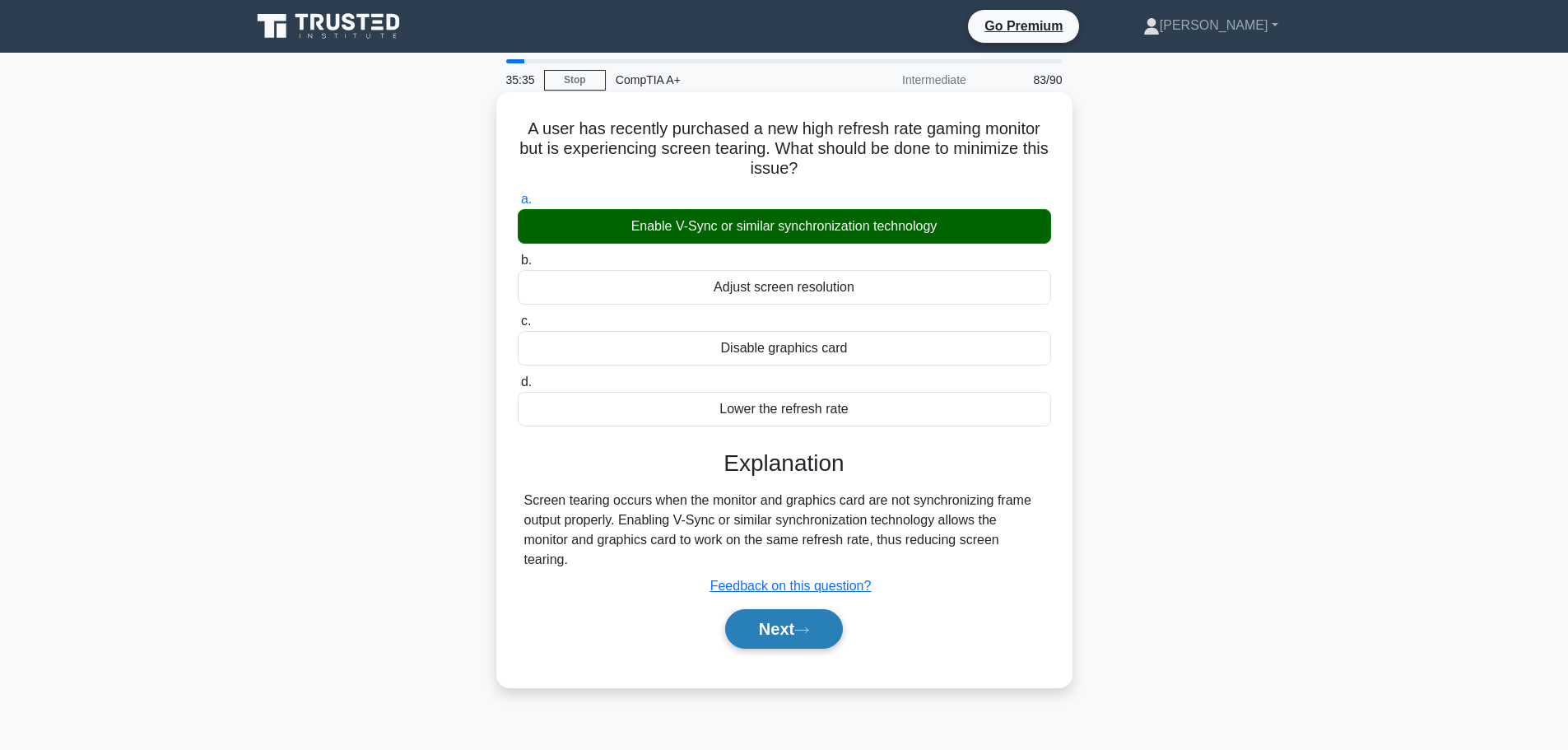
click at [802, 624] on button "Next" at bounding box center [784, 629] width 117 height 39
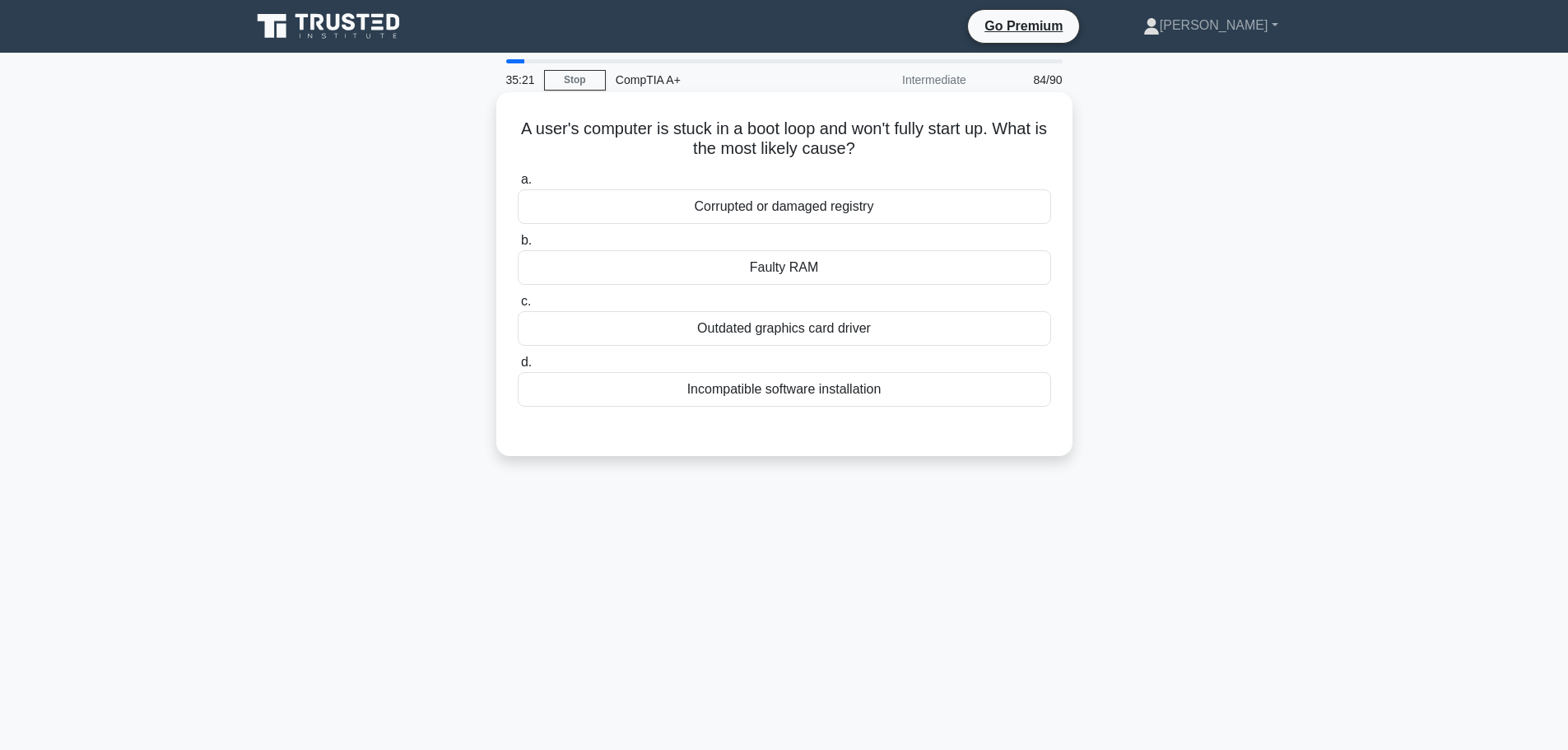
click at [803, 211] on div "Corrupted or damaged registry" at bounding box center [784, 207] width 533 height 35
click at [518, 185] on input "a. Corrupted or damaged registry" at bounding box center [518, 180] width 0 height 11
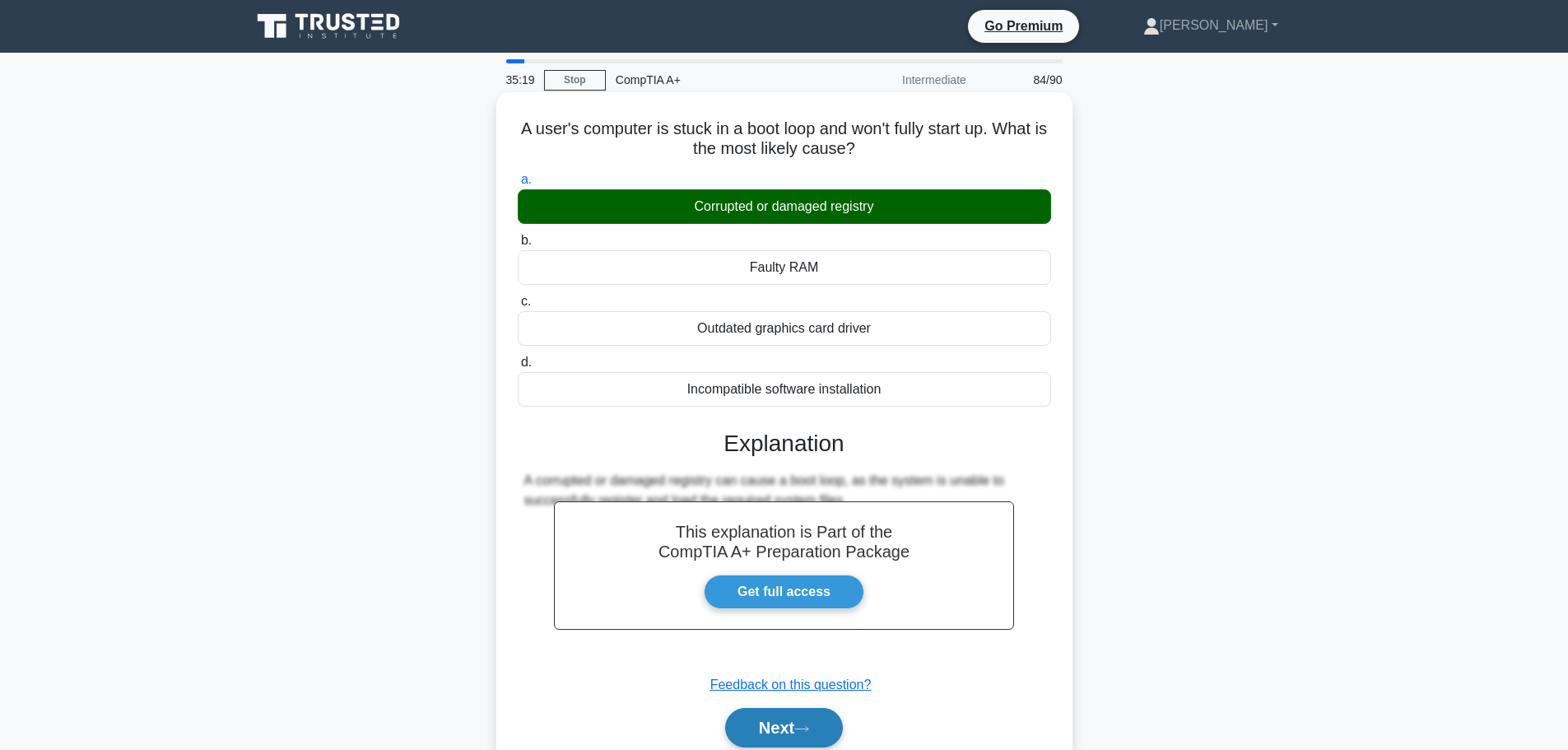
click at [793, 724] on button "Next" at bounding box center [784, 727] width 117 height 39
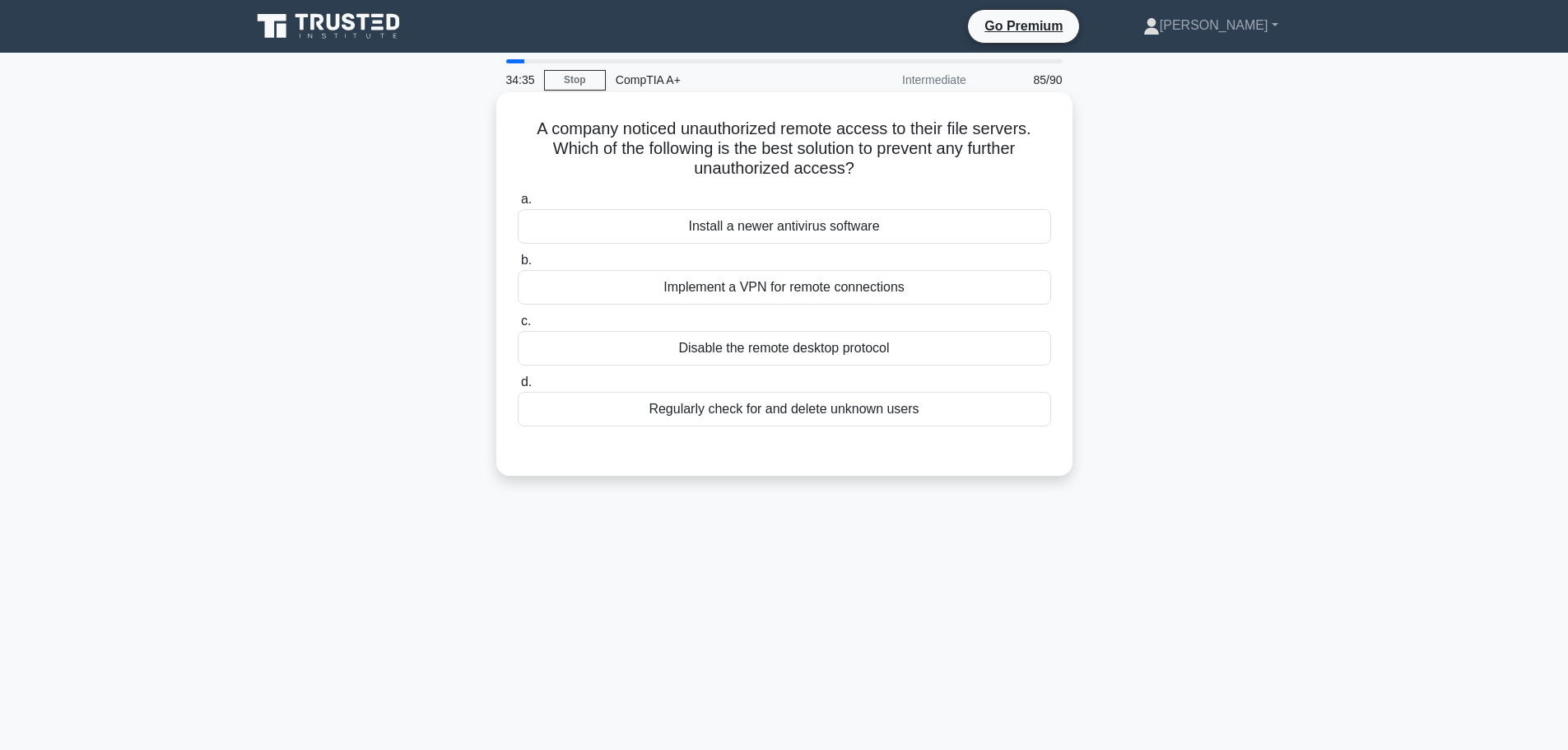
click at [798, 292] on div "Implement a VPN for remote connections" at bounding box center [784, 288] width 533 height 35
click at [518, 266] on input "b. Implement a VPN for remote connections" at bounding box center [518, 260] width 0 height 11
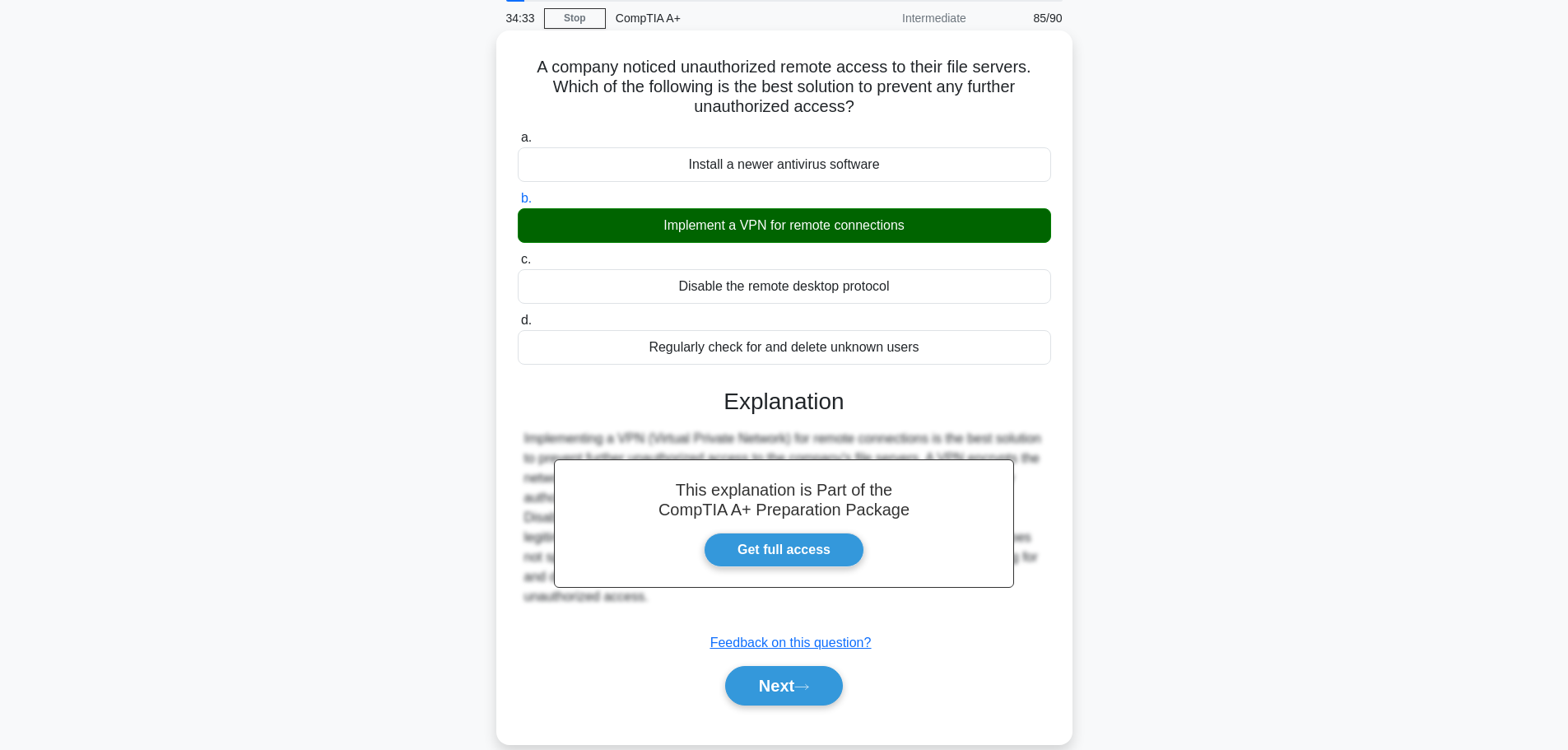
scroll to position [139, 0]
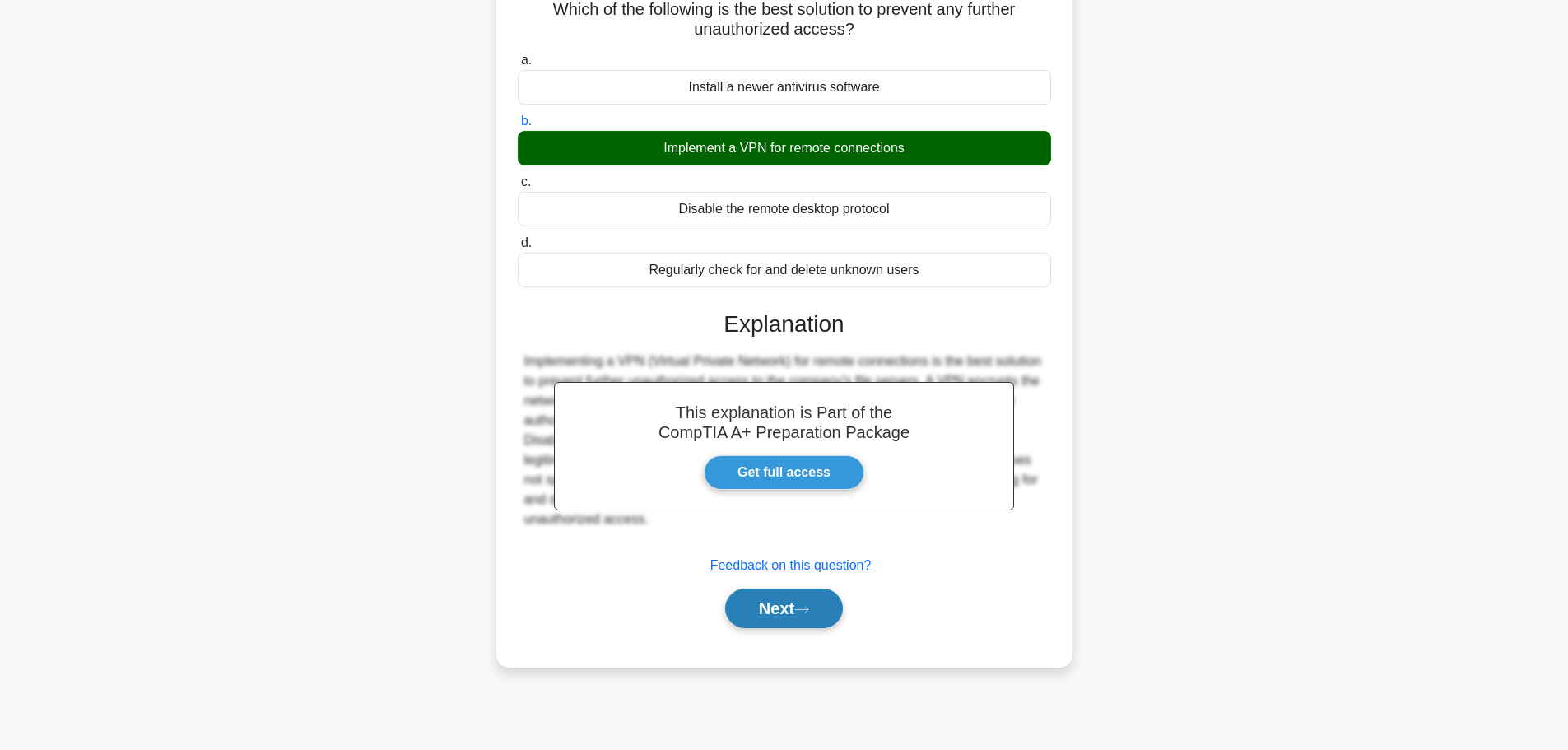
drag, startPoint x: 778, startPoint y: 625, endPoint x: 786, endPoint y: 617, distance: 11.3
click at [778, 625] on button "Next" at bounding box center [784, 608] width 117 height 39
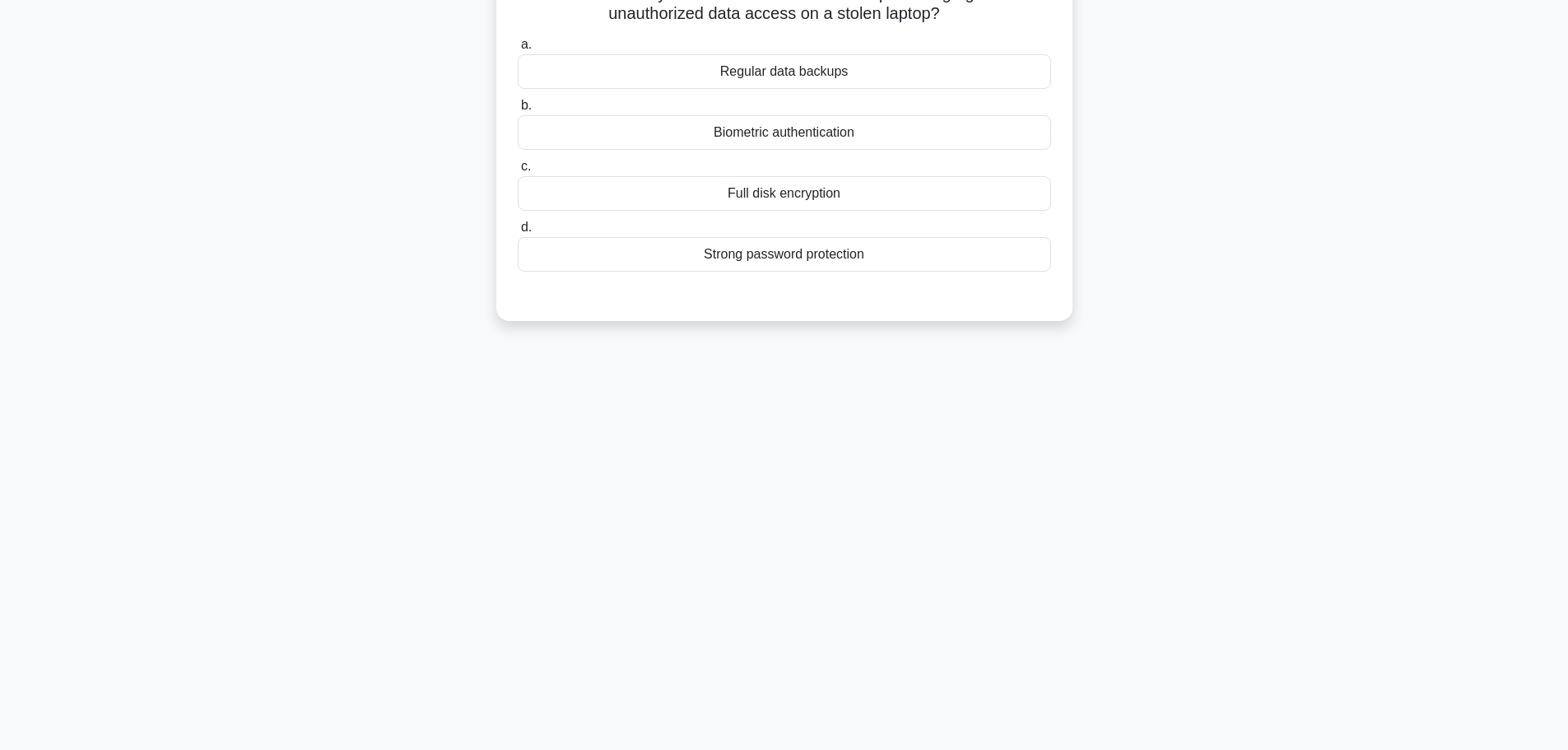
scroll to position [0, 0]
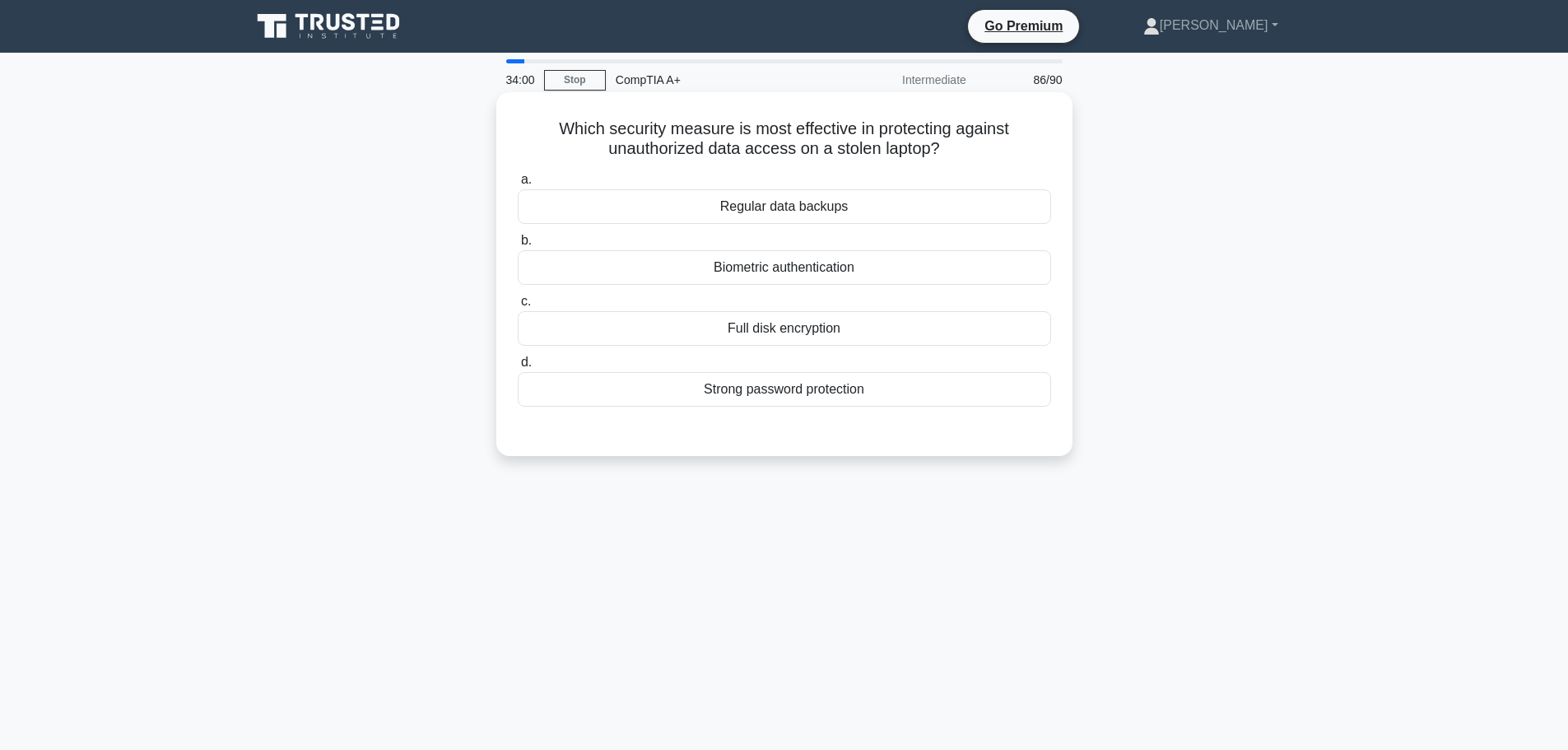
click at [788, 323] on div "Full disk encryption" at bounding box center [784, 328] width 533 height 35
click at [518, 307] on input "c. Full disk encryption" at bounding box center [518, 302] width 0 height 11
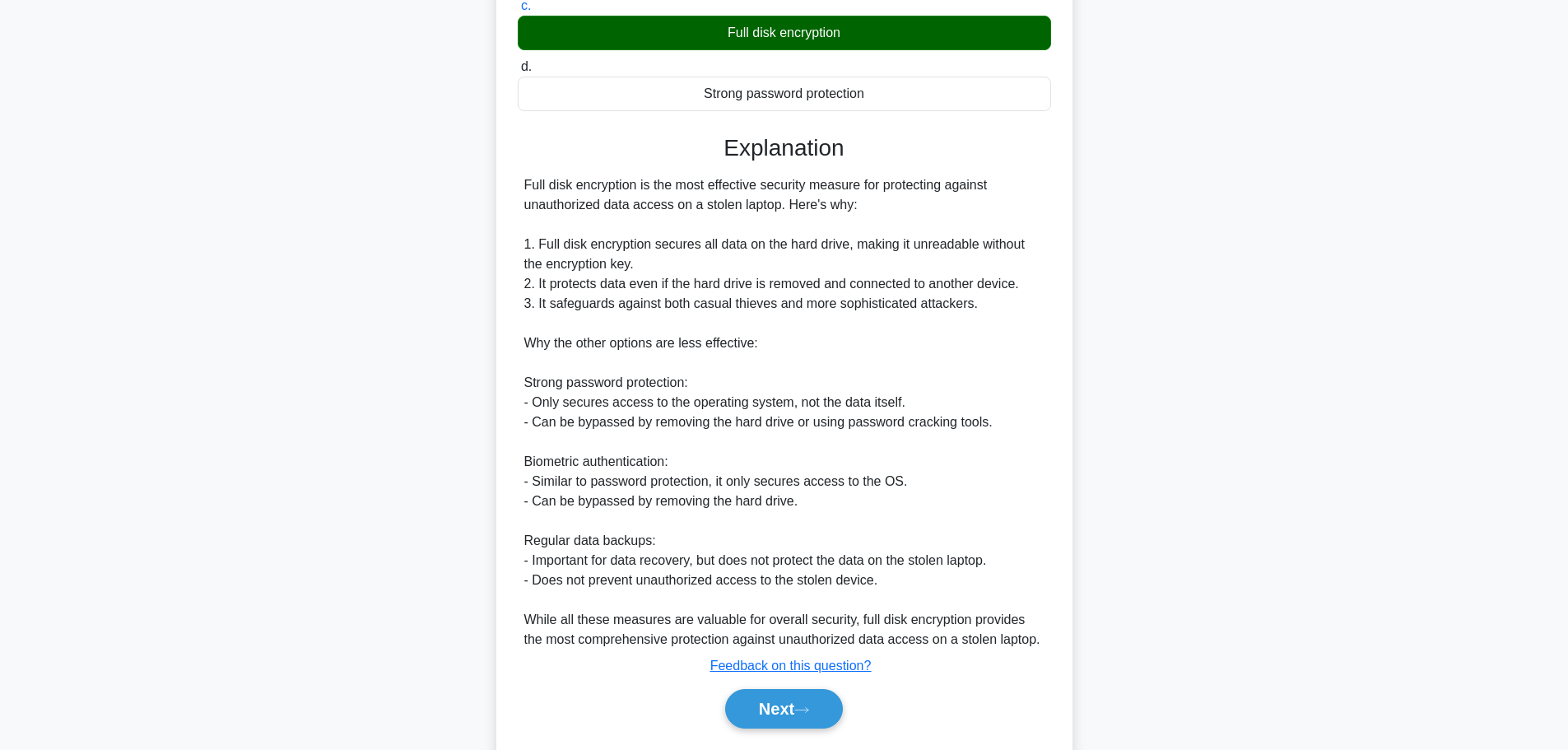
scroll to position [345, 0]
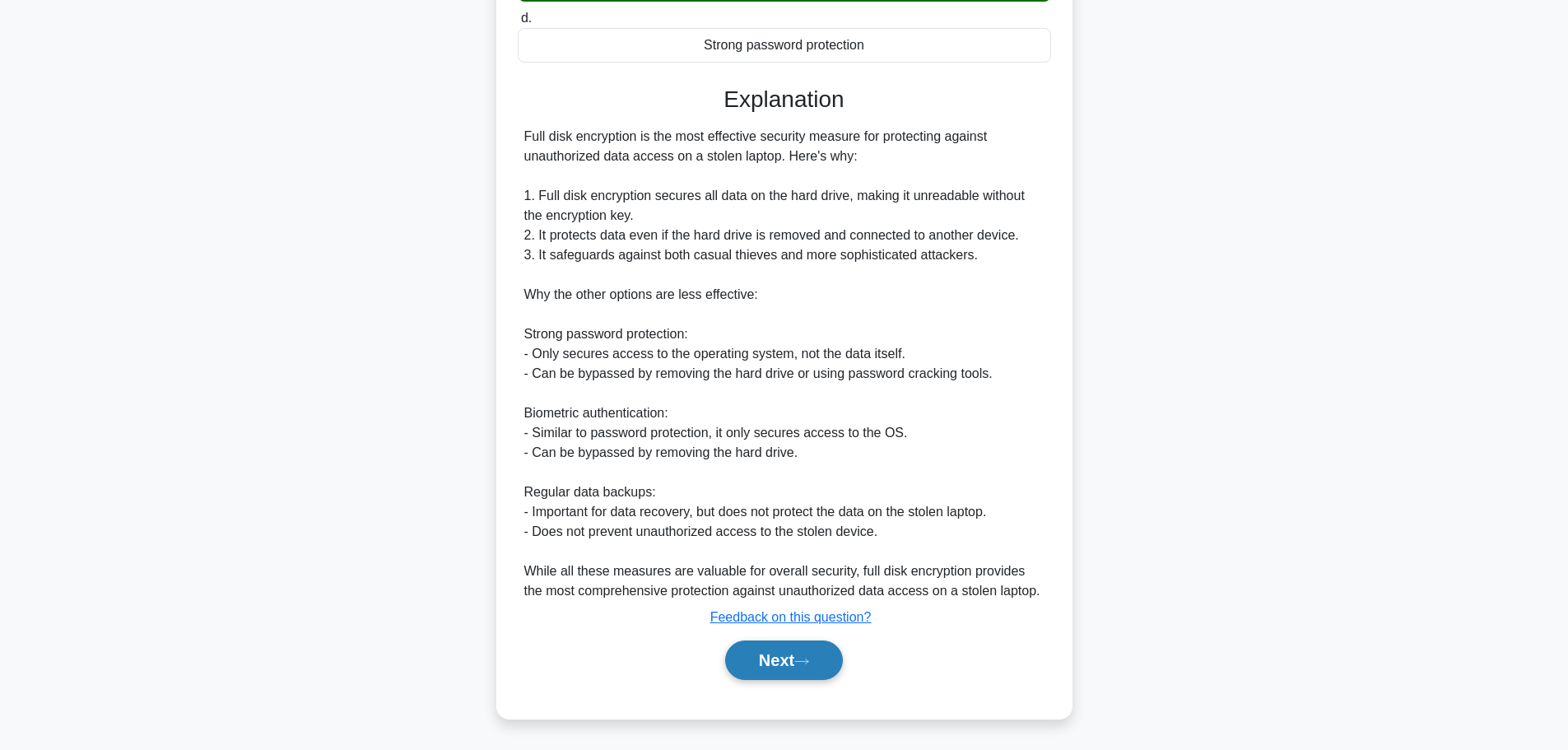
drag, startPoint x: 785, startPoint y: 659, endPoint x: 795, endPoint y: 658, distance: 10.0
click at [786, 659] on button "Next" at bounding box center [784, 660] width 117 height 39
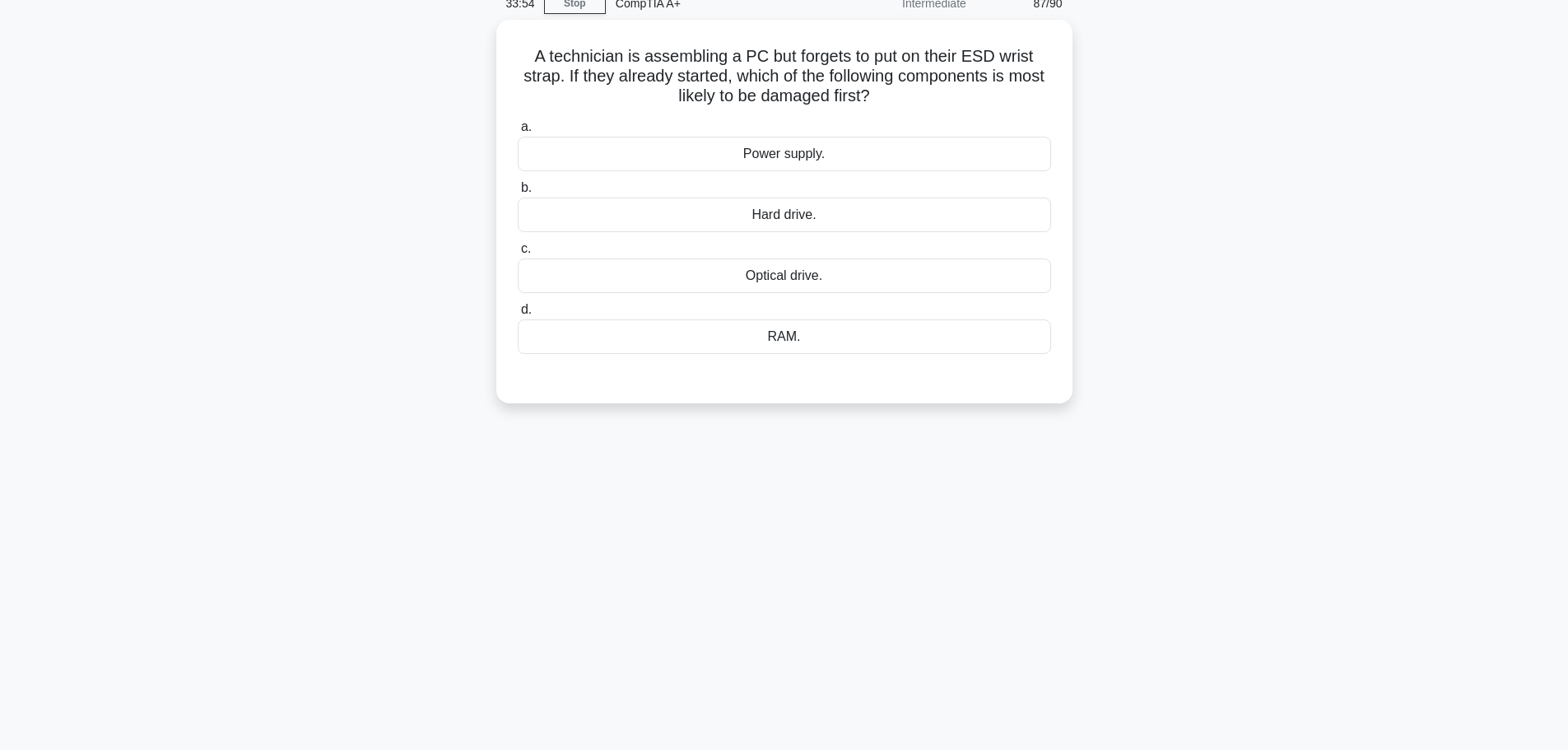
scroll to position [0, 0]
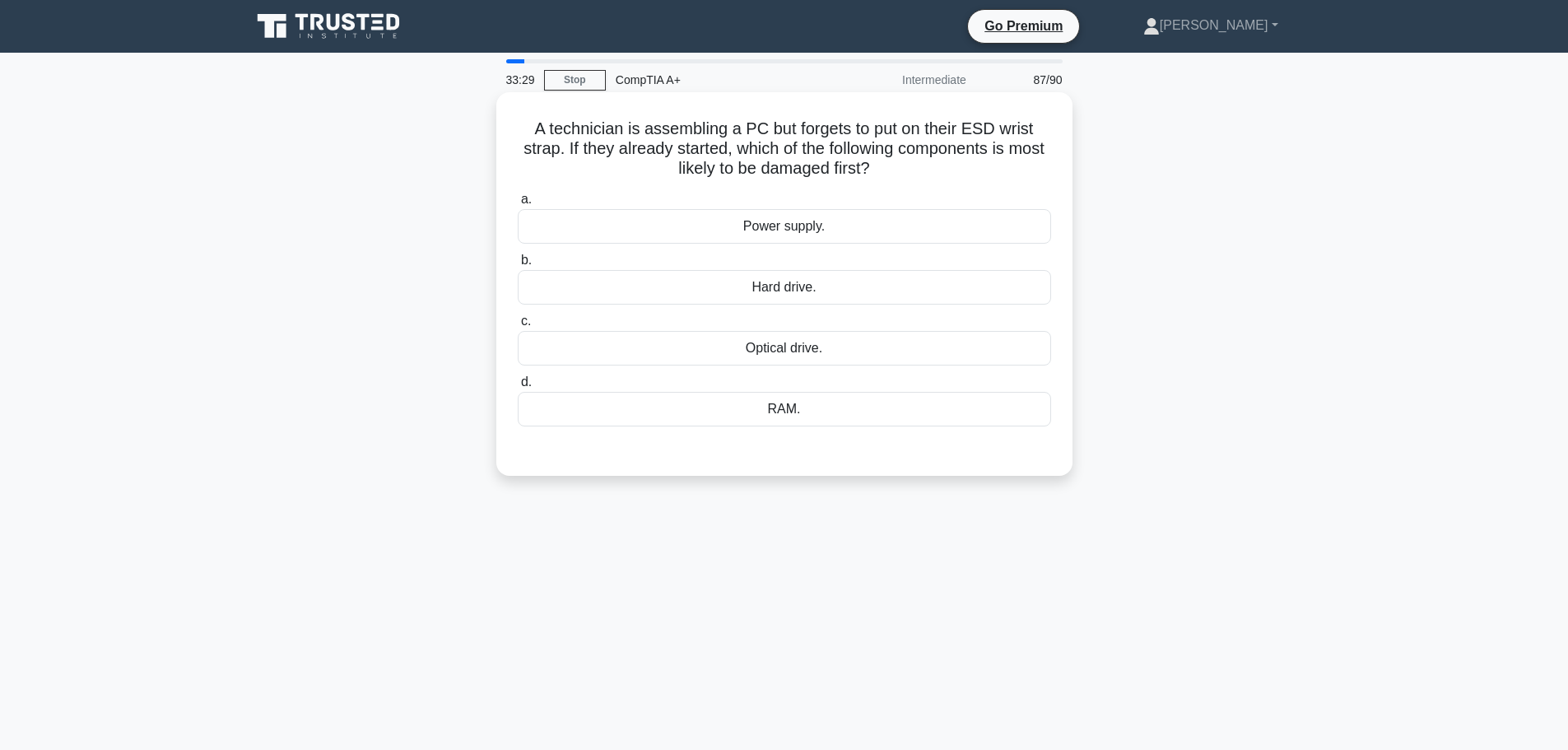
click at [773, 417] on div "RAM." at bounding box center [784, 409] width 533 height 35
click at [518, 388] on input "d. RAM." at bounding box center [518, 382] width 0 height 11
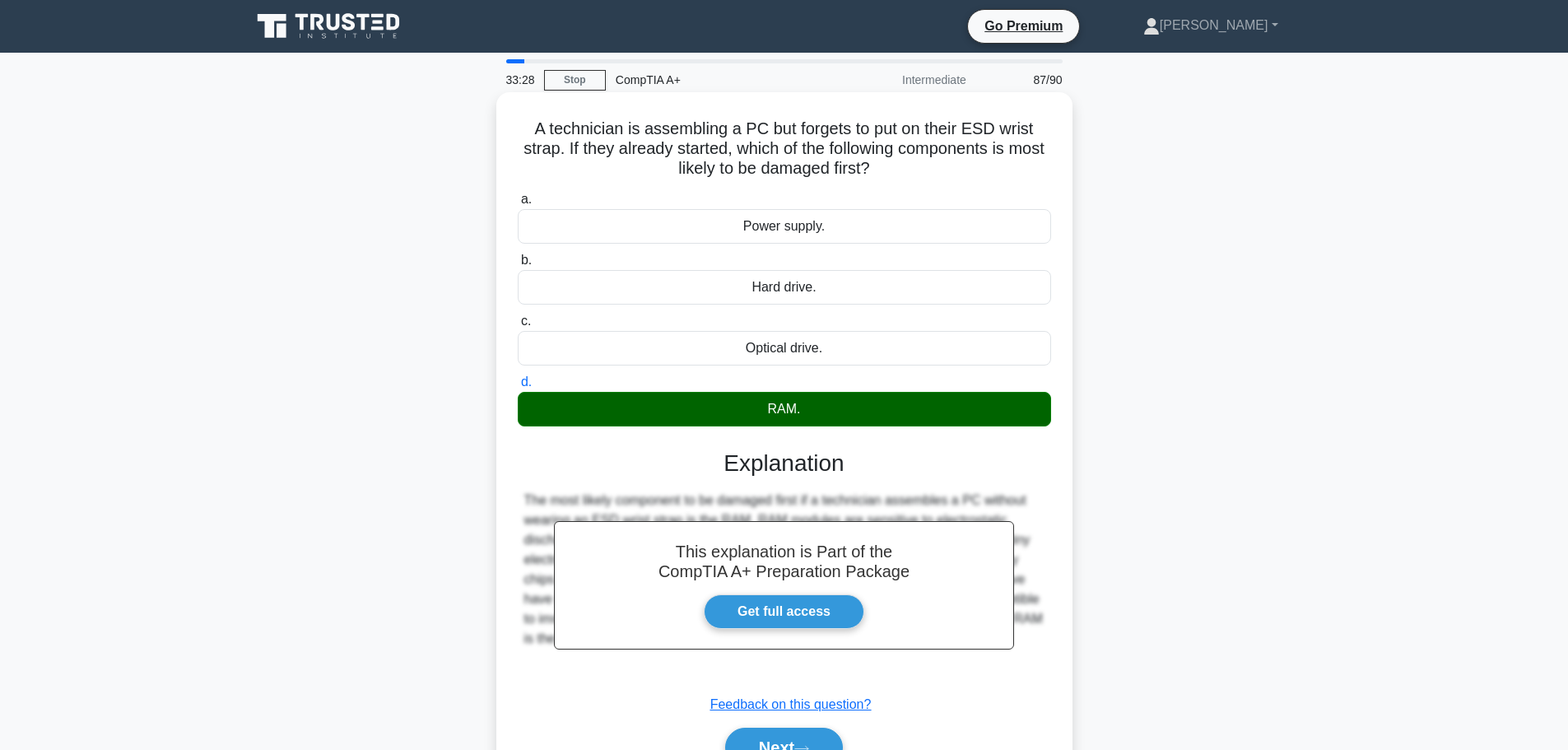
scroll to position [139, 0]
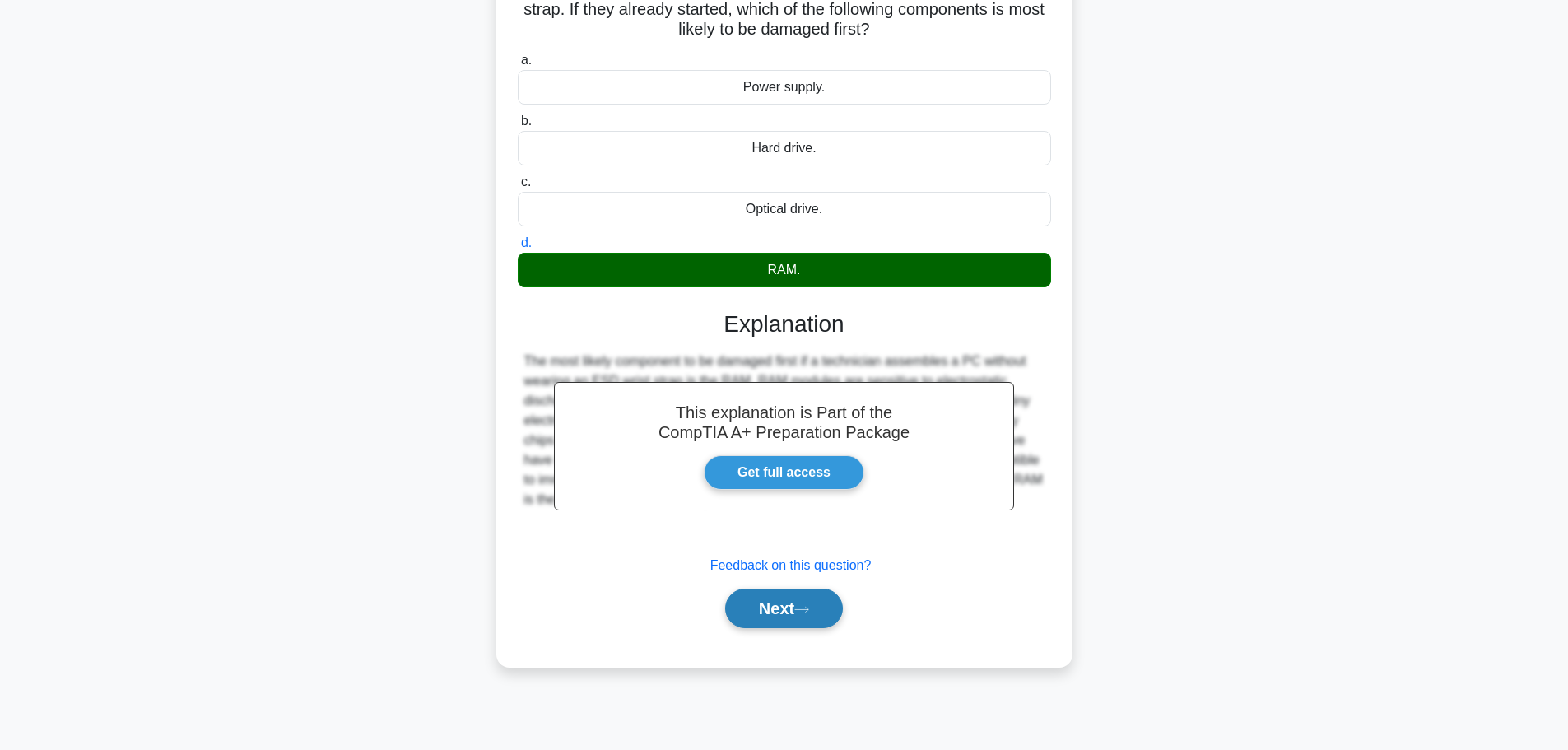
click at [794, 614] on button "Next" at bounding box center [784, 608] width 117 height 39
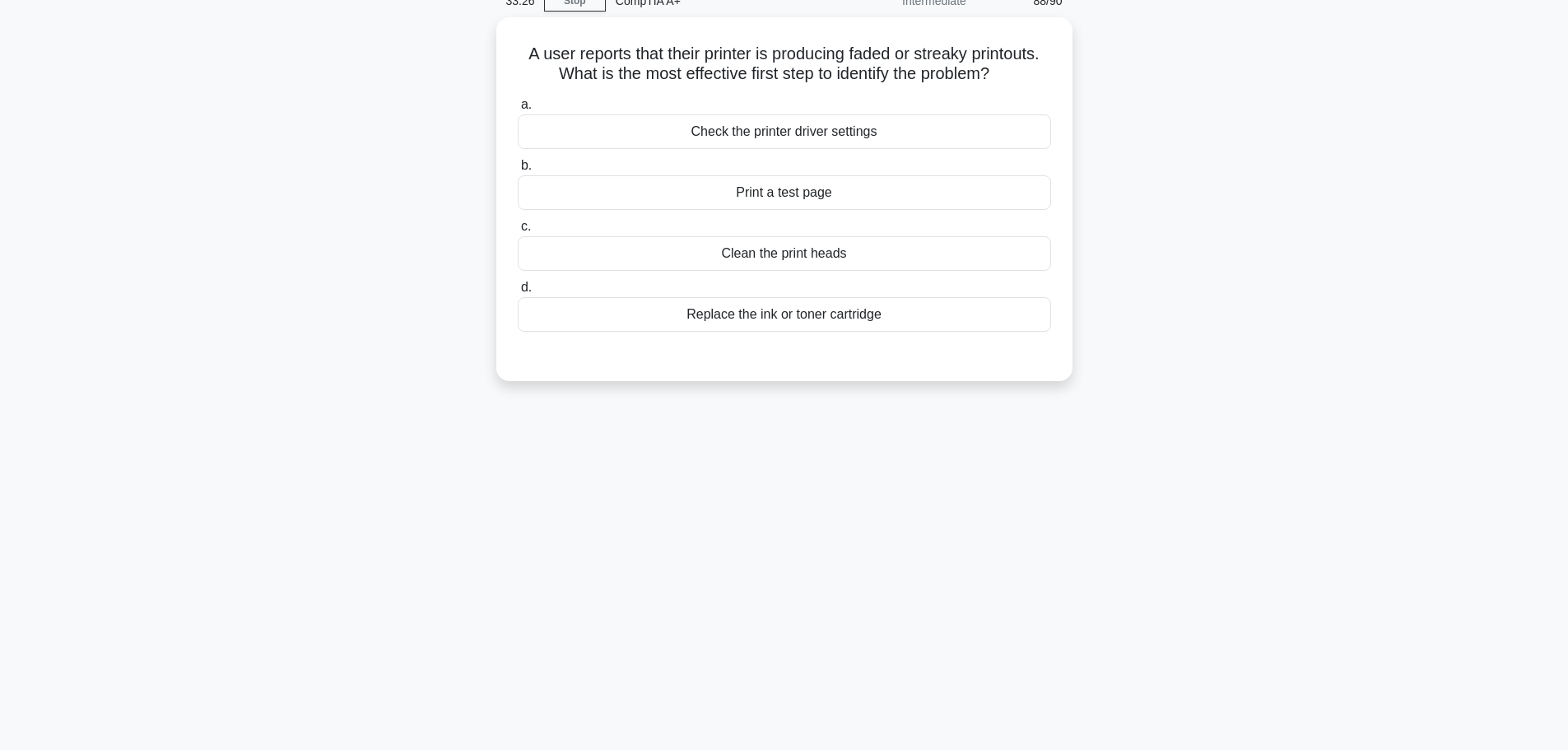
scroll to position [0, 0]
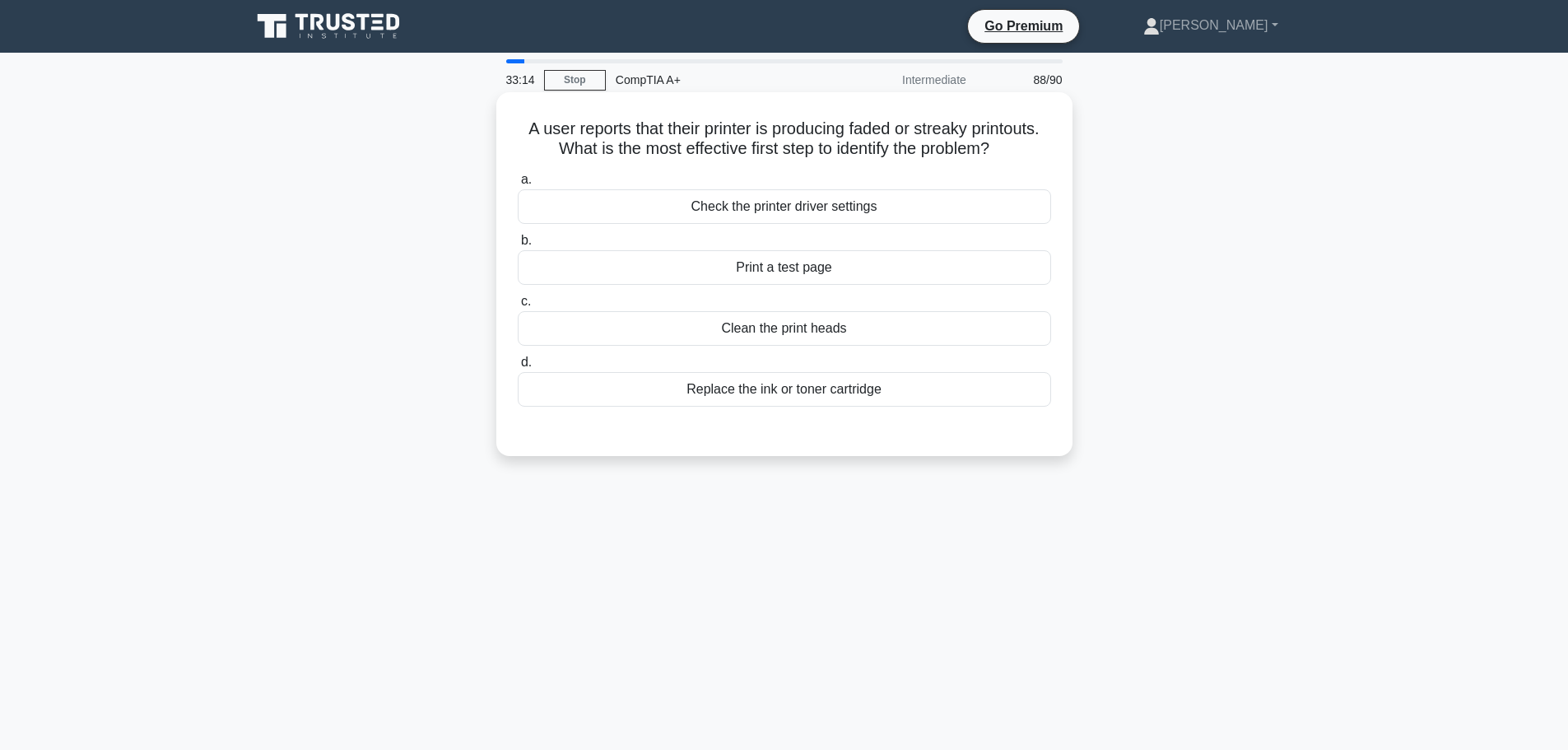
click at [795, 331] on div "Clean the print heads" at bounding box center [784, 328] width 533 height 35
click at [518, 307] on input "c. Clean the print heads" at bounding box center [518, 302] width 0 height 11
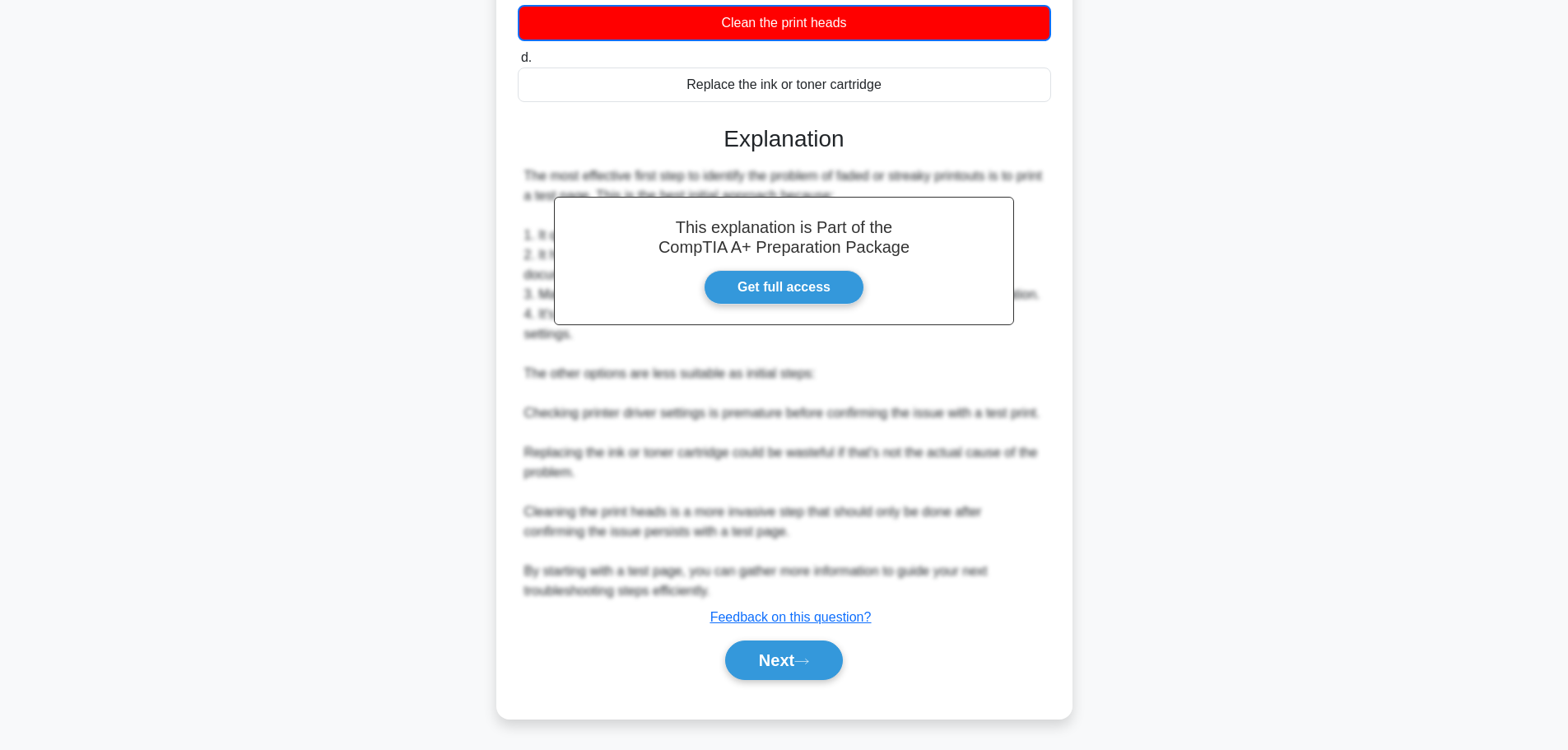
scroll to position [327, 0]
click at [770, 642] on button "Next" at bounding box center [784, 660] width 117 height 39
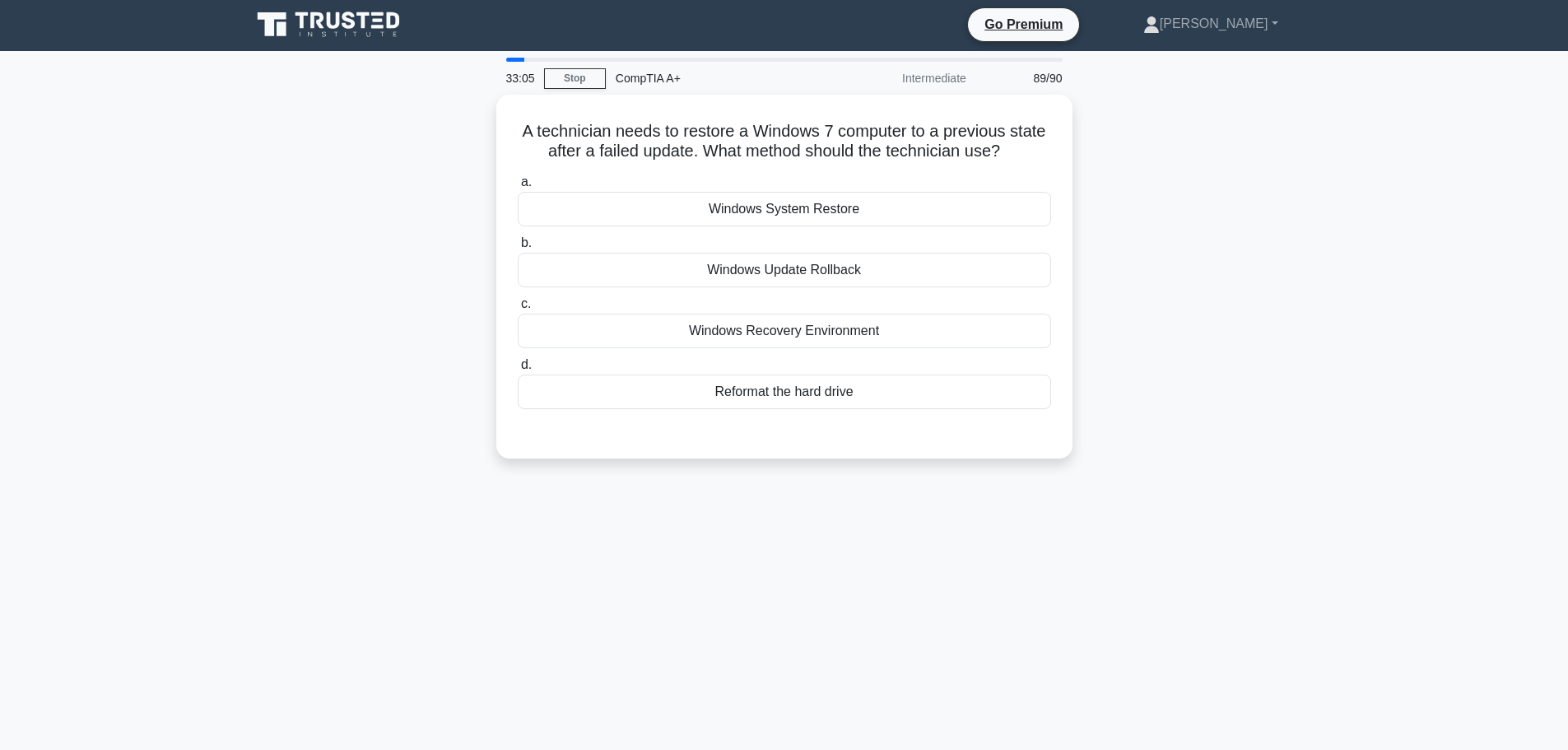
scroll to position [0, 0]
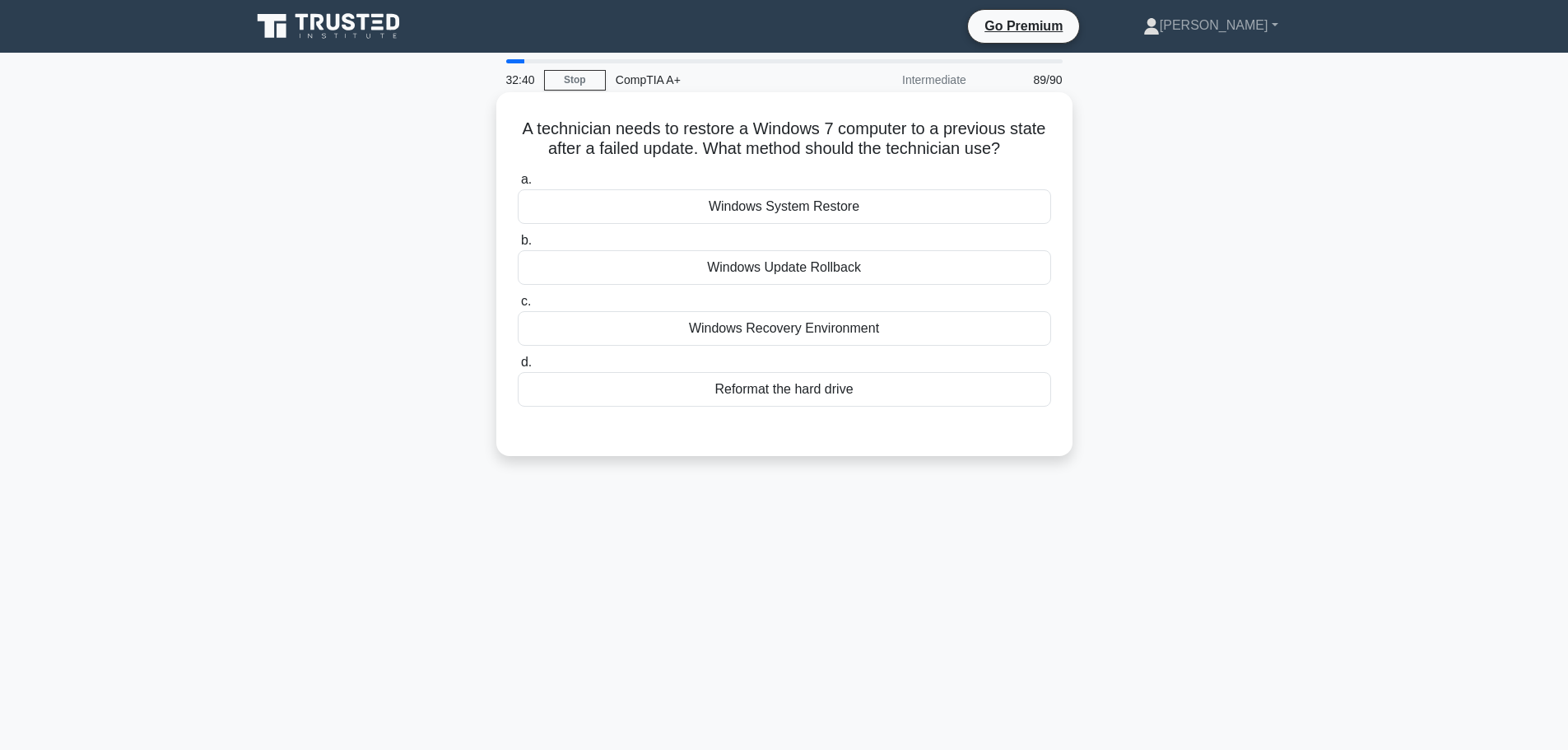
click at [778, 327] on div "Windows Recovery Environment" at bounding box center [784, 328] width 533 height 35
click at [518, 307] on input "c. Windows Recovery Environment" at bounding box center [518, 302] width 0 height 11
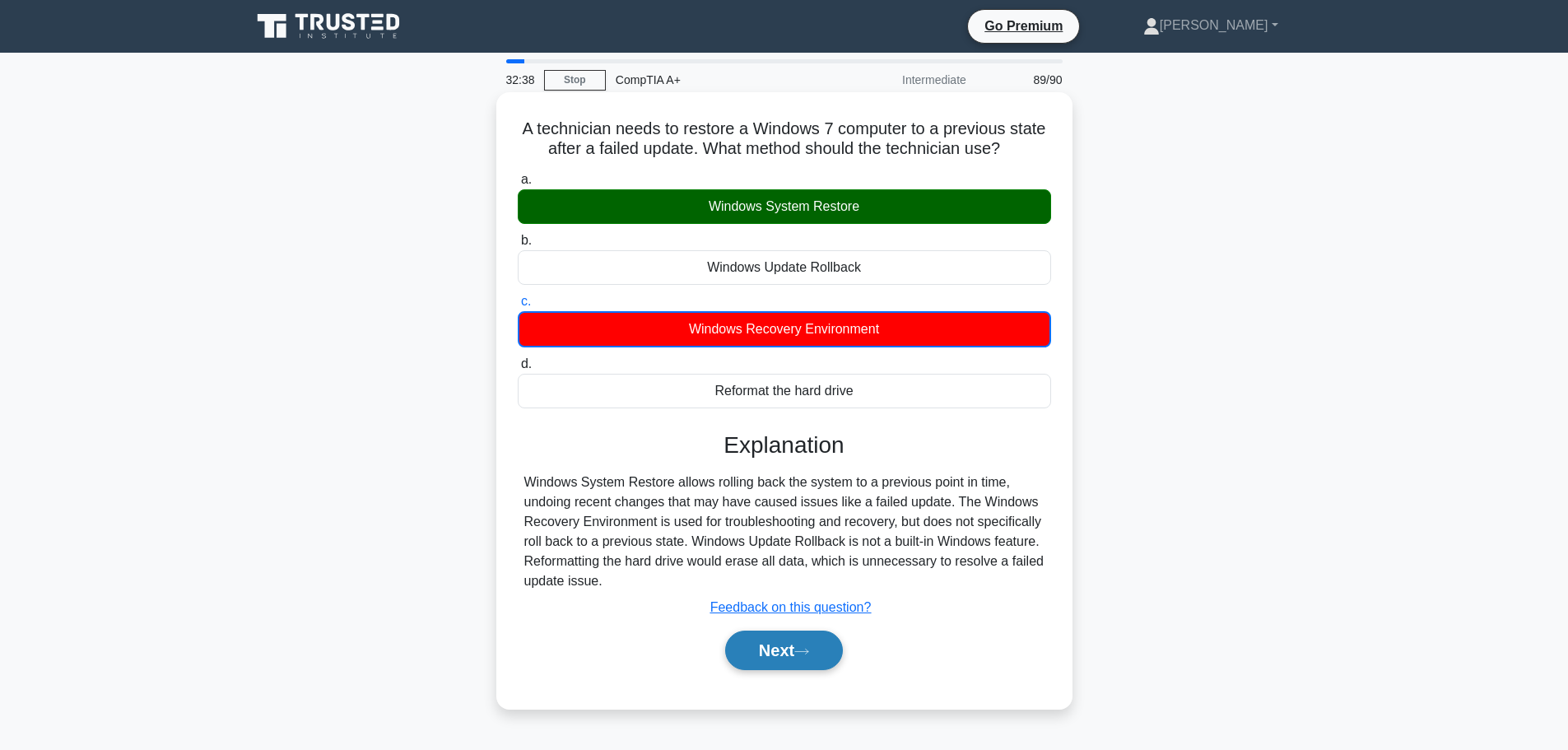
click at [765, 649] on button "Next" at bounding box center [784, 650] width 117 height 39
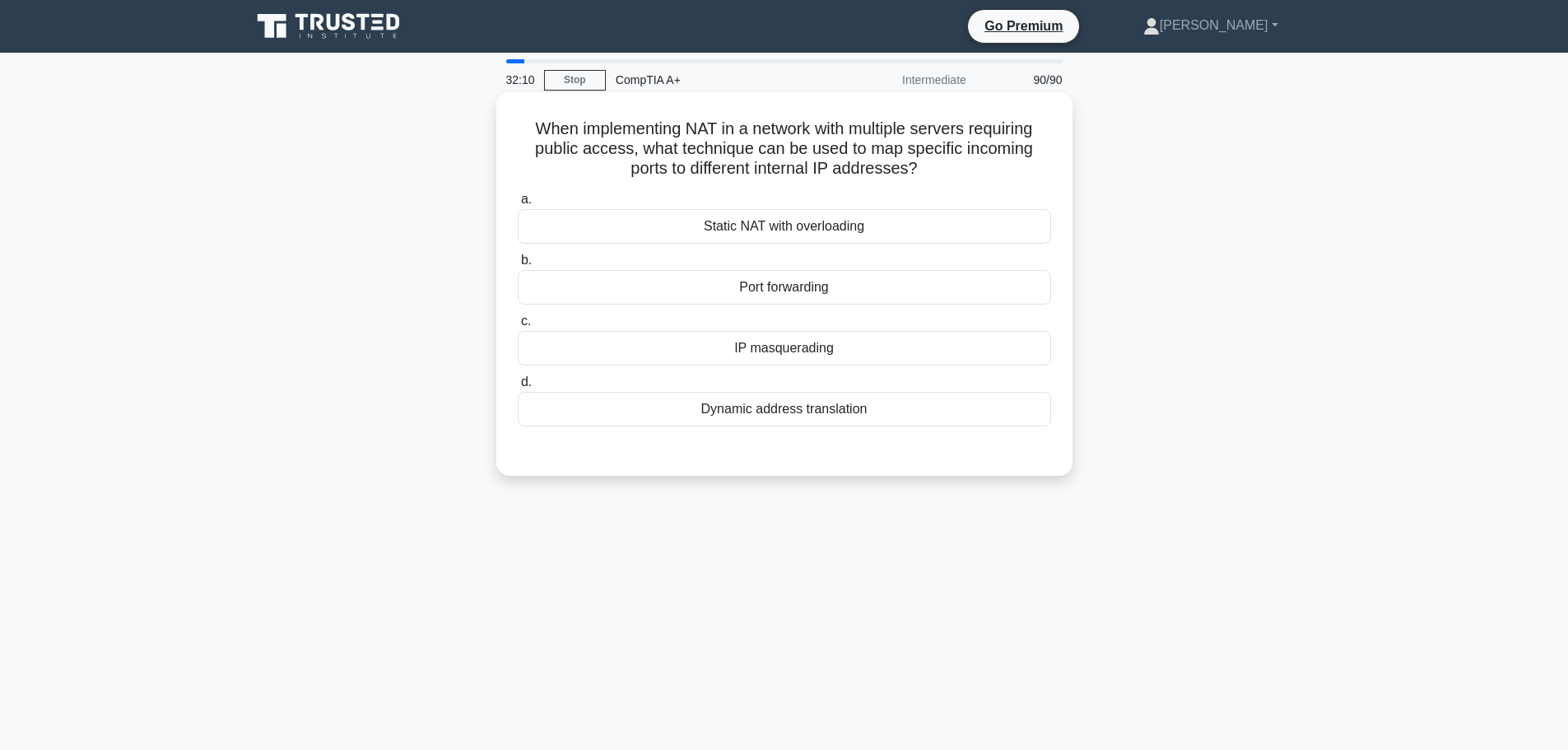
click at [799, 303] on div "Port forwarding" at bounding box center [784, 288] width 533 height 35
click at [518, 266] on input "b. Port forwarding" at bounding box center [518, 260] width 0 height 11
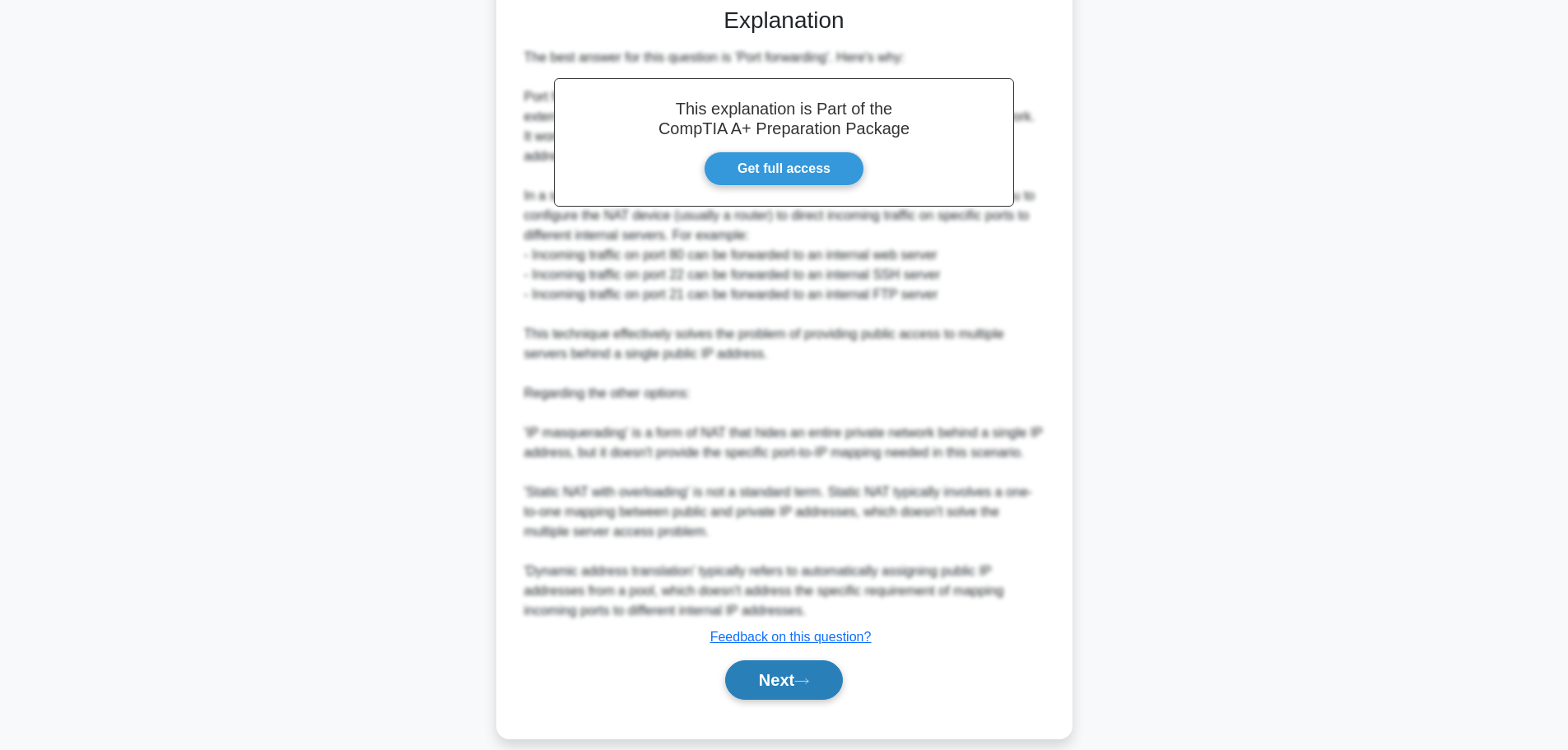
scroll to position [464, 0]
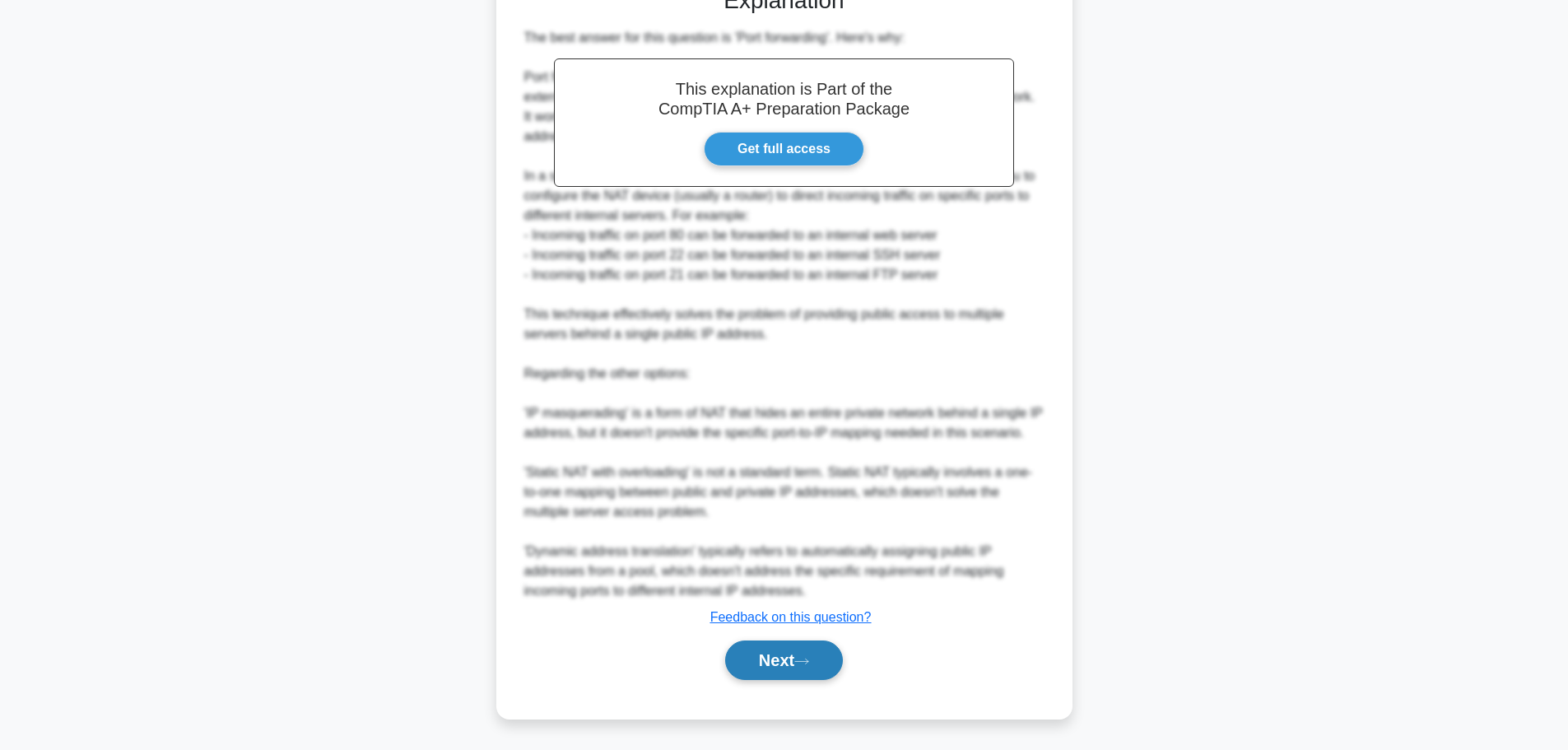
click at [803, 655] on button "Next" at bounding box center [784, 660] width 117 height 39
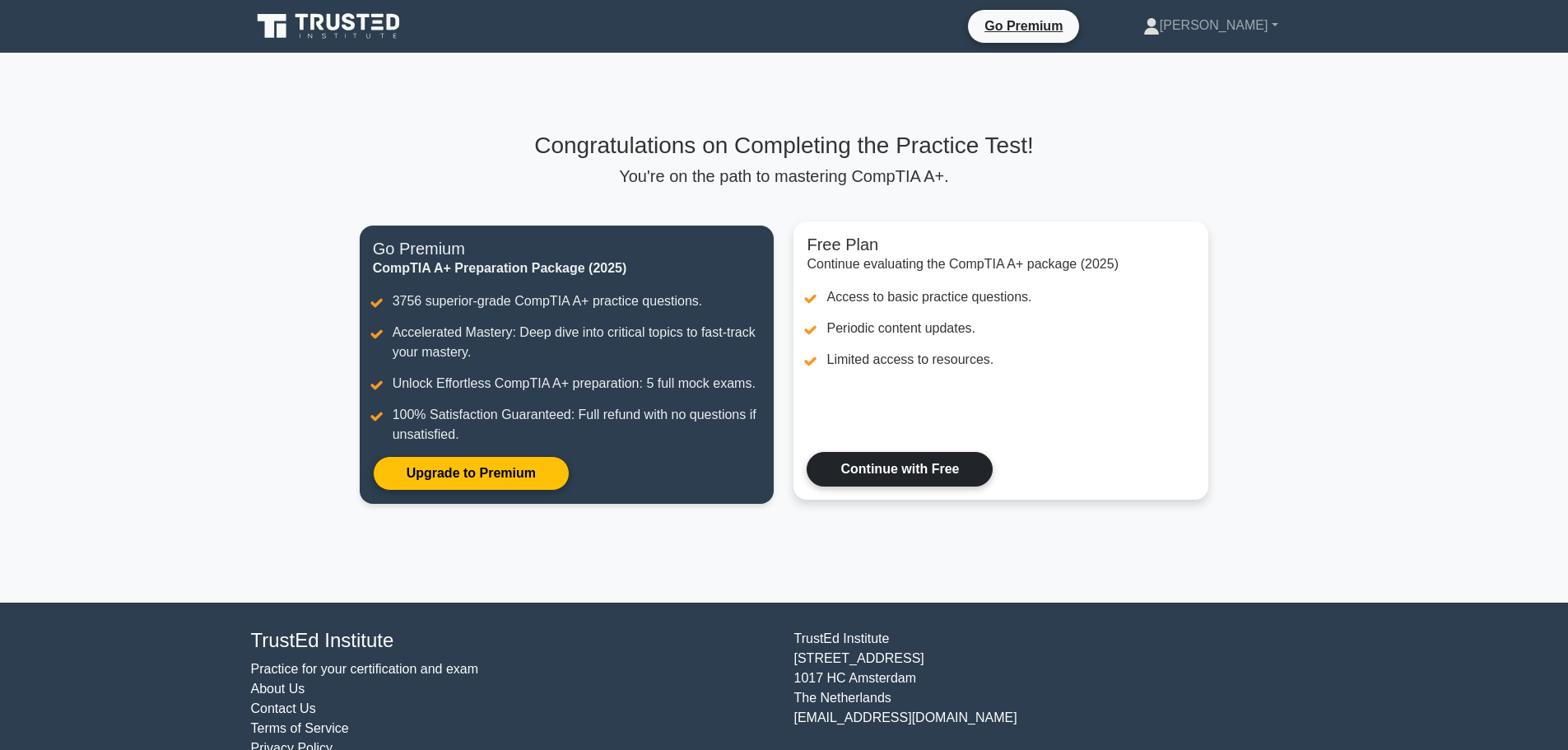
click at [909, 475] on link "Continue with Free" at bounding box center [899, 469] width 186 height 35
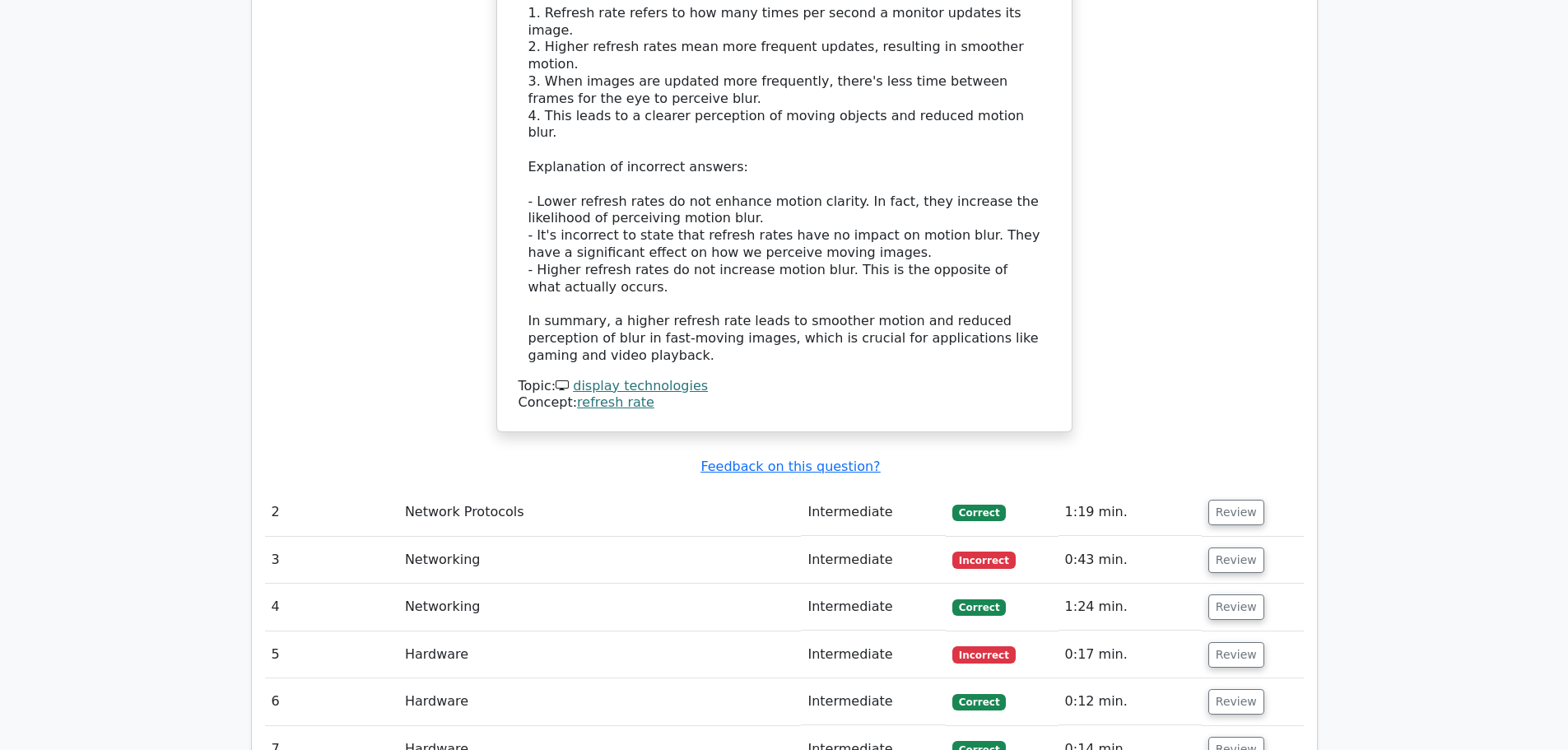
scroll to position [2470, 0]
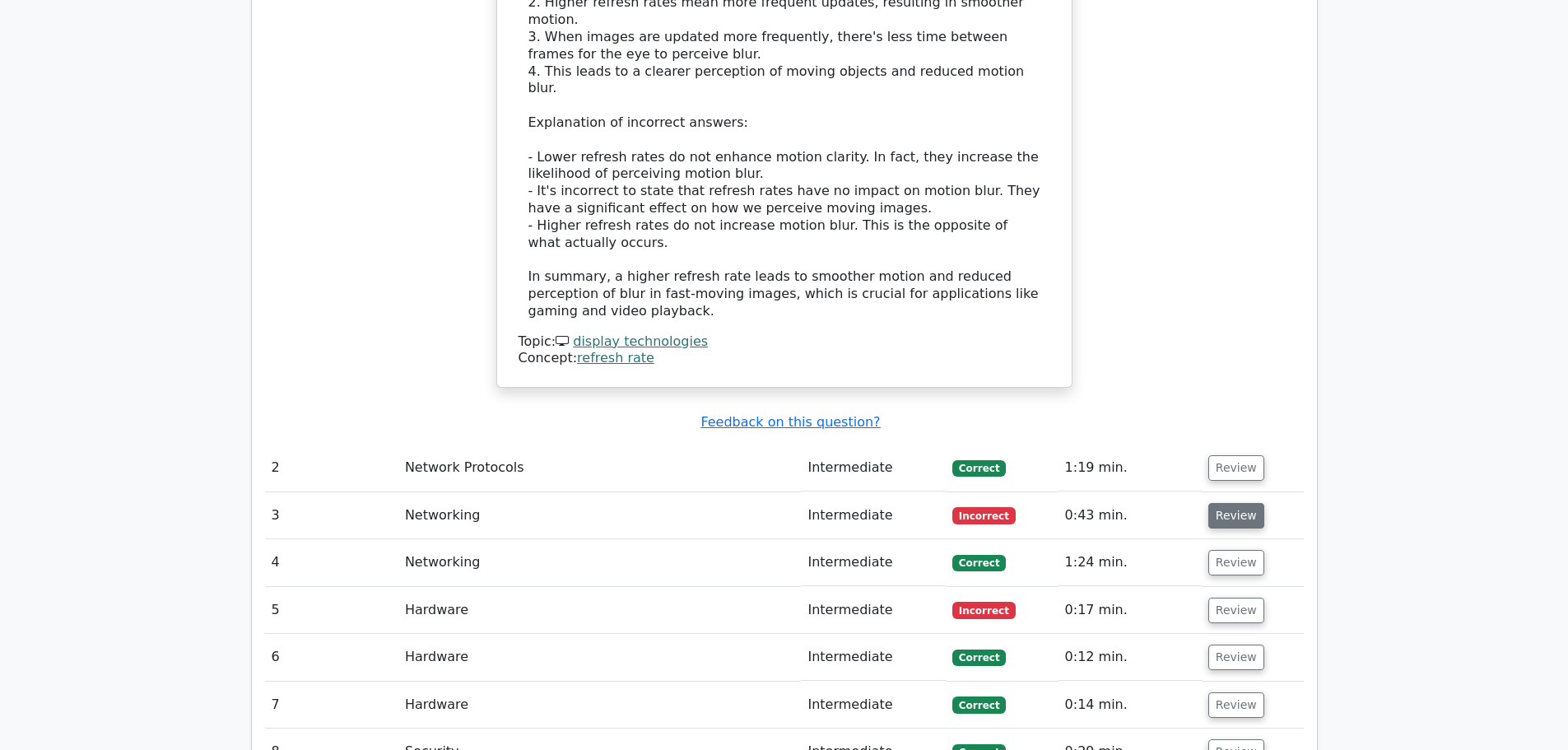
click at [1228, 503] on button "Review" at bounding box center [1235, 516] width 56 height 26
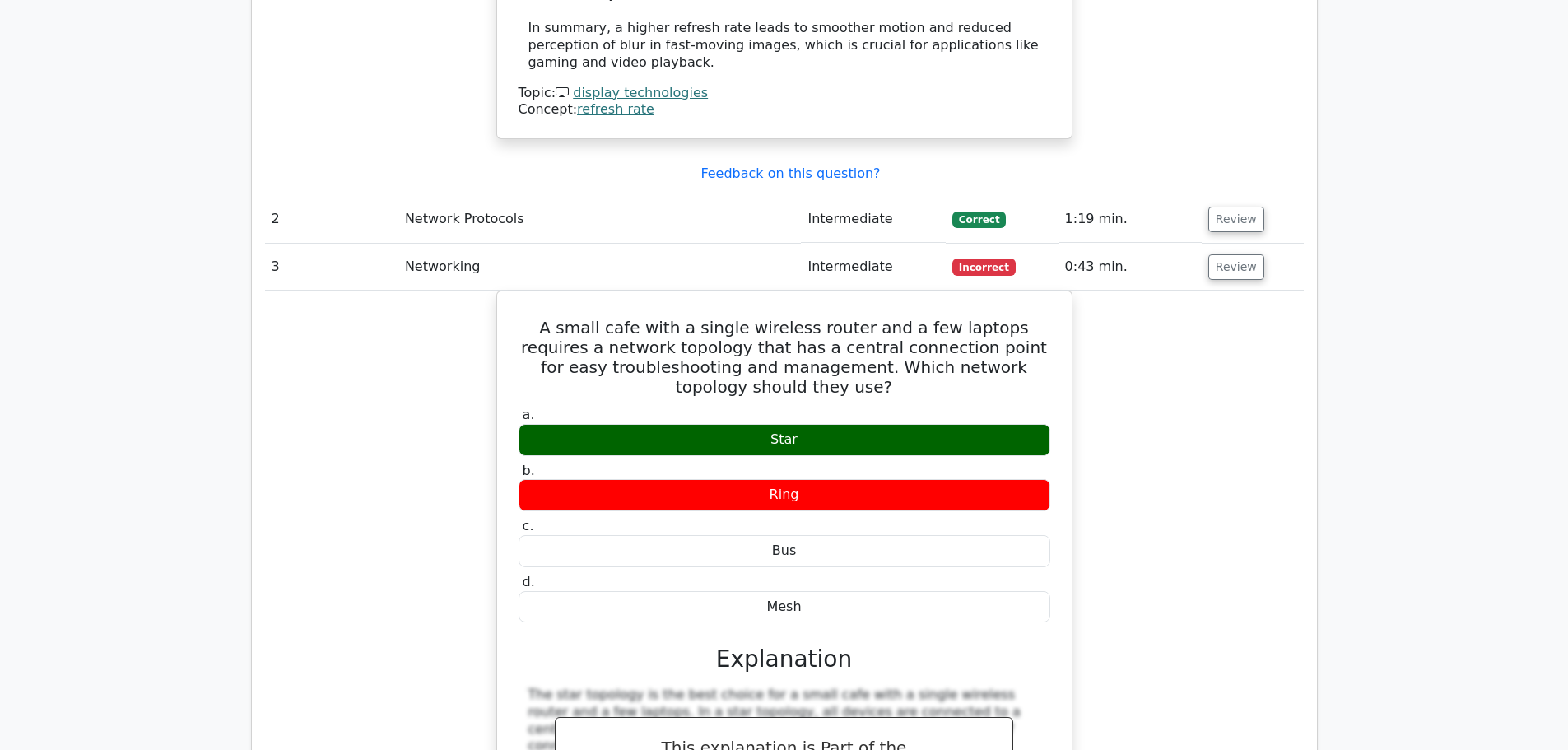
scroll to position [2718, 0]
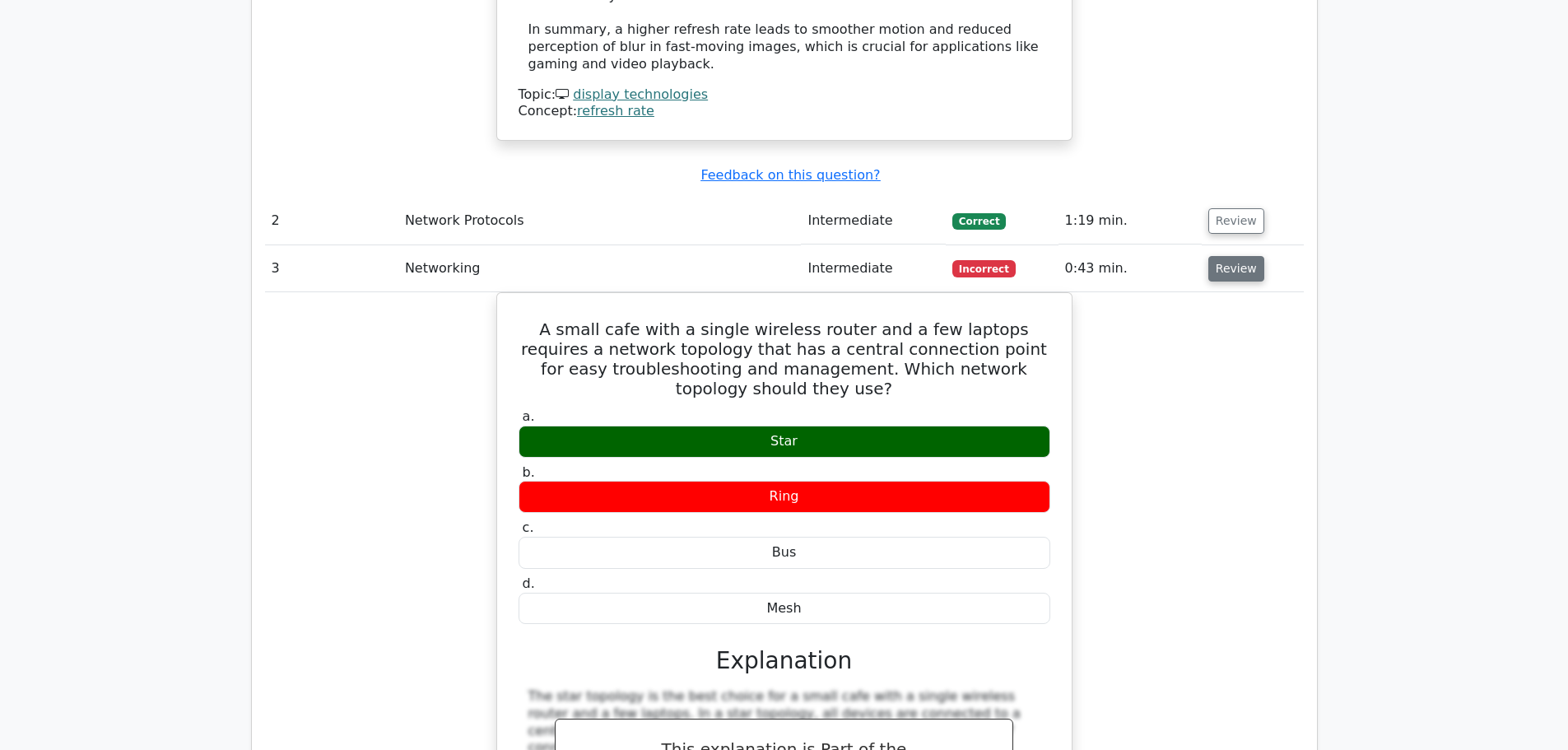
click at [1226, 256] on button "Review" at bounding box center [1235, 269] width 56 height 26
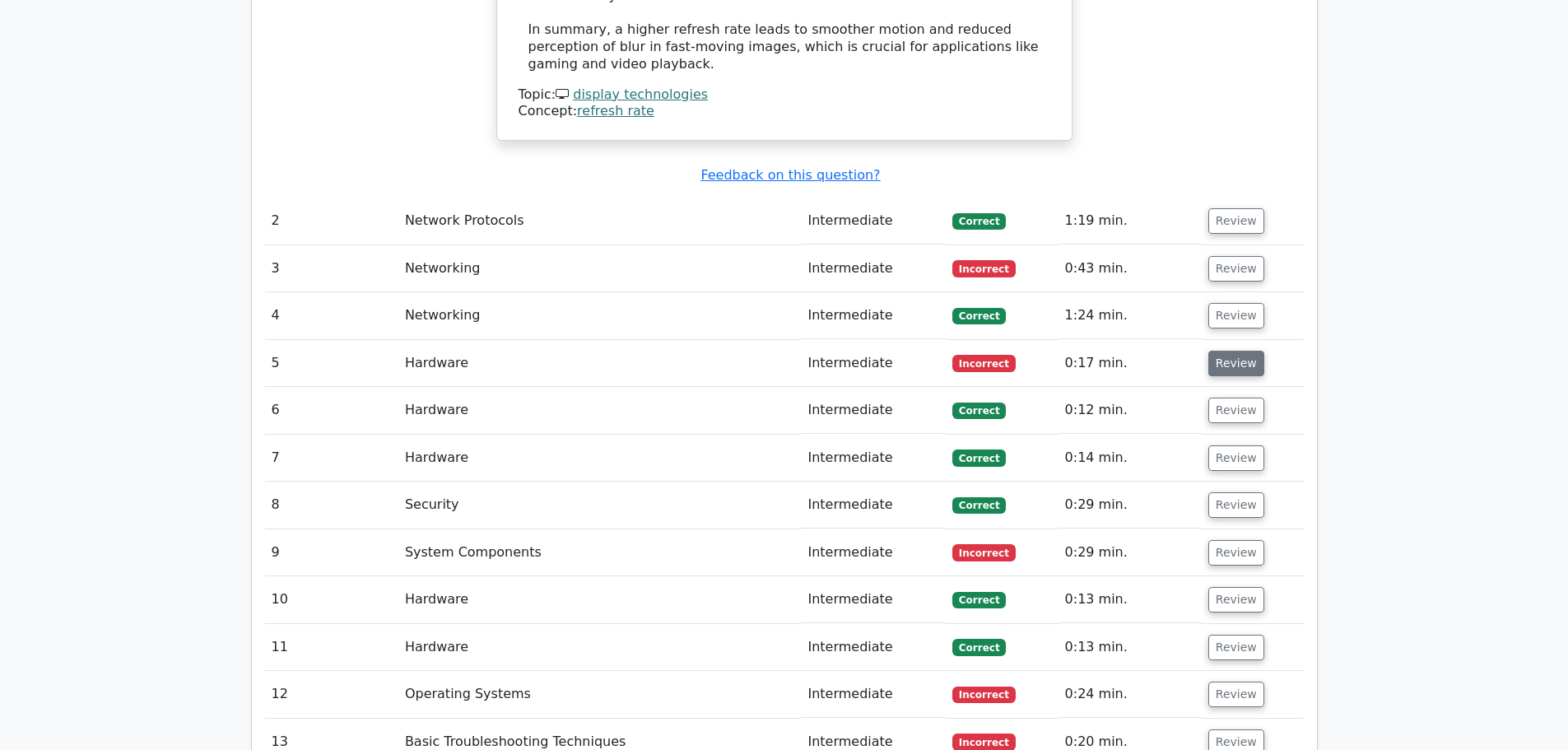
click at [1232, 351] on button "Review" at bounding box center [1235, 364] width 56 height 26
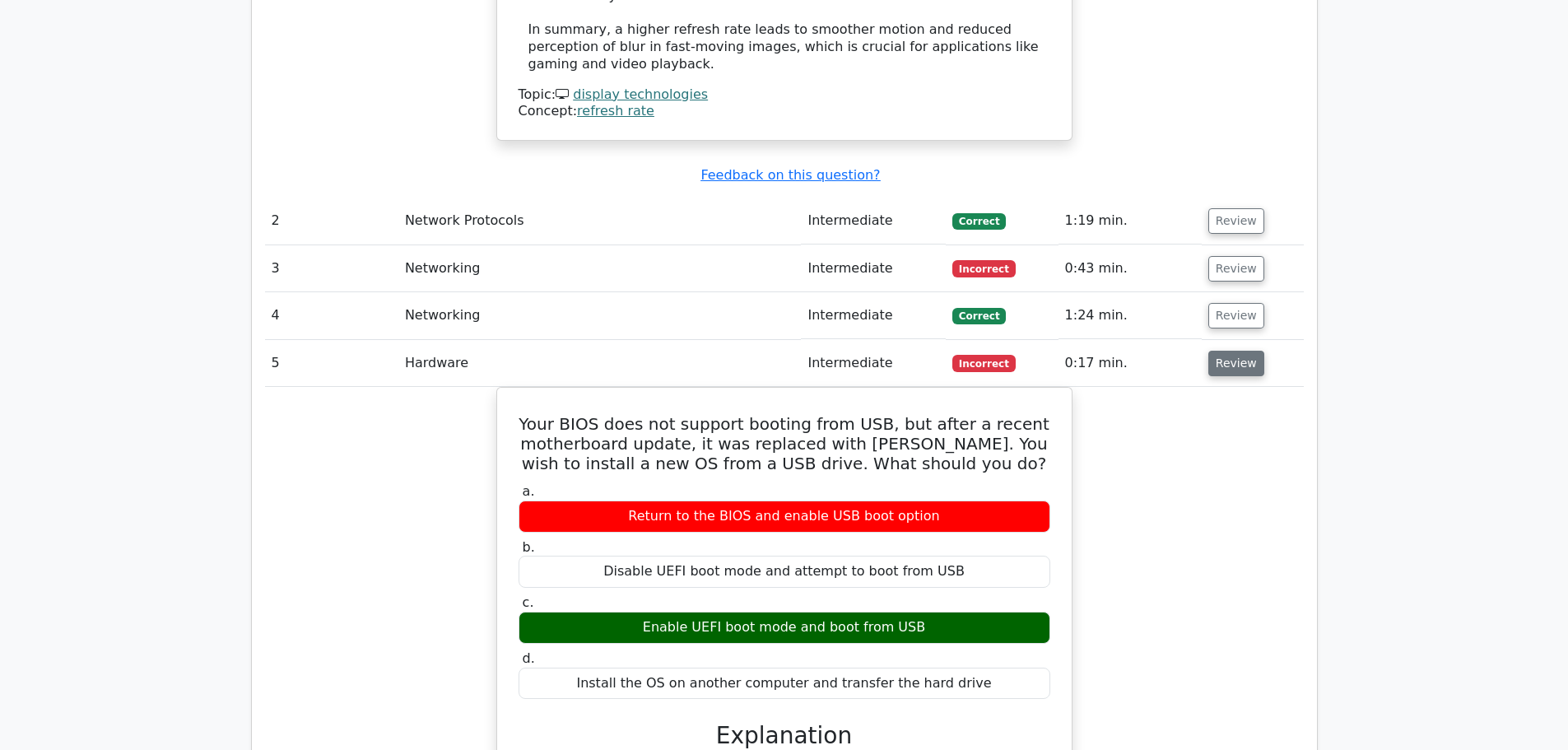
click at [1232, 351] on button "Review" at bounding box center [1235, 364] width 56 height 26
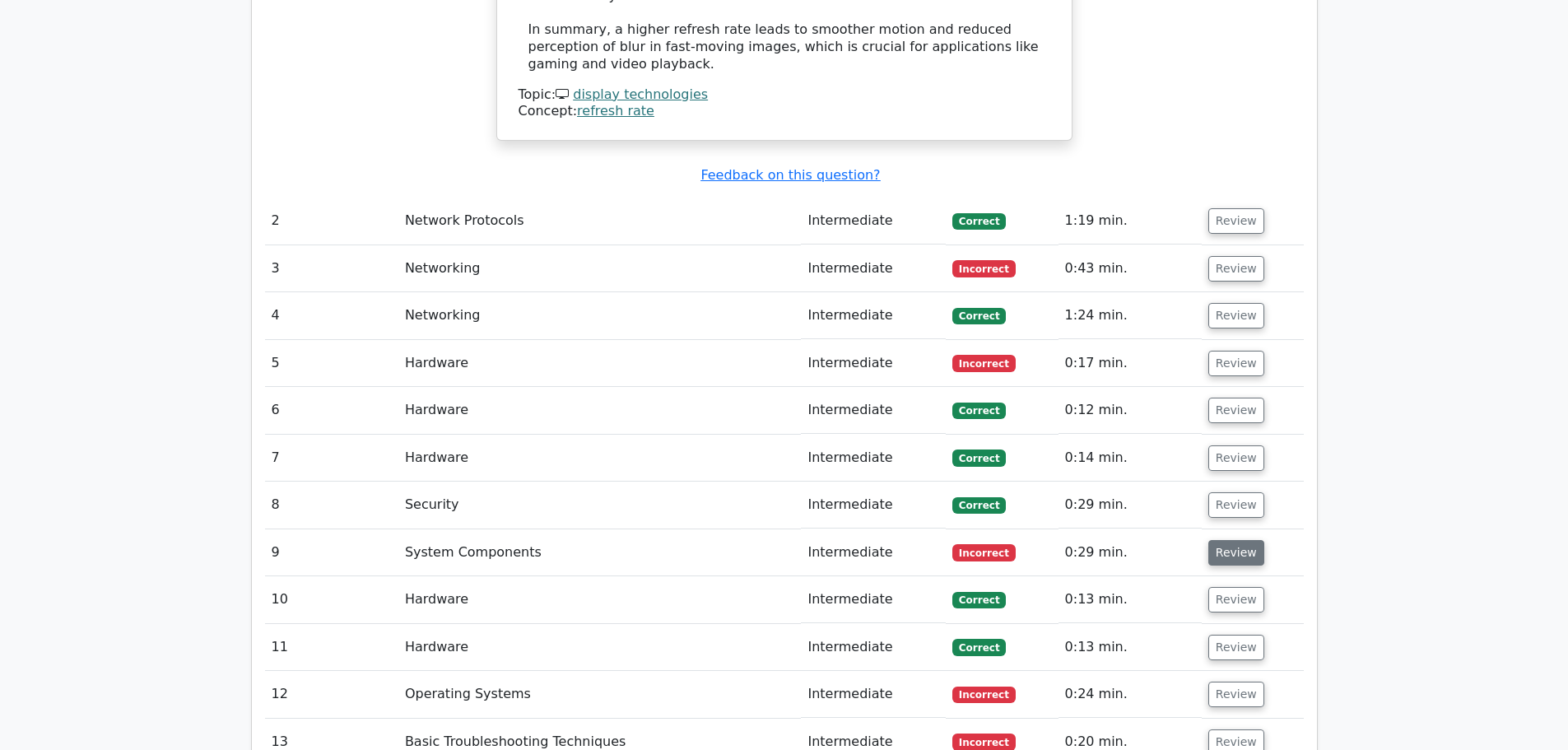
click at [1218, 540] on button "Review" at bounding box center [1235, 553] width 56 height 26
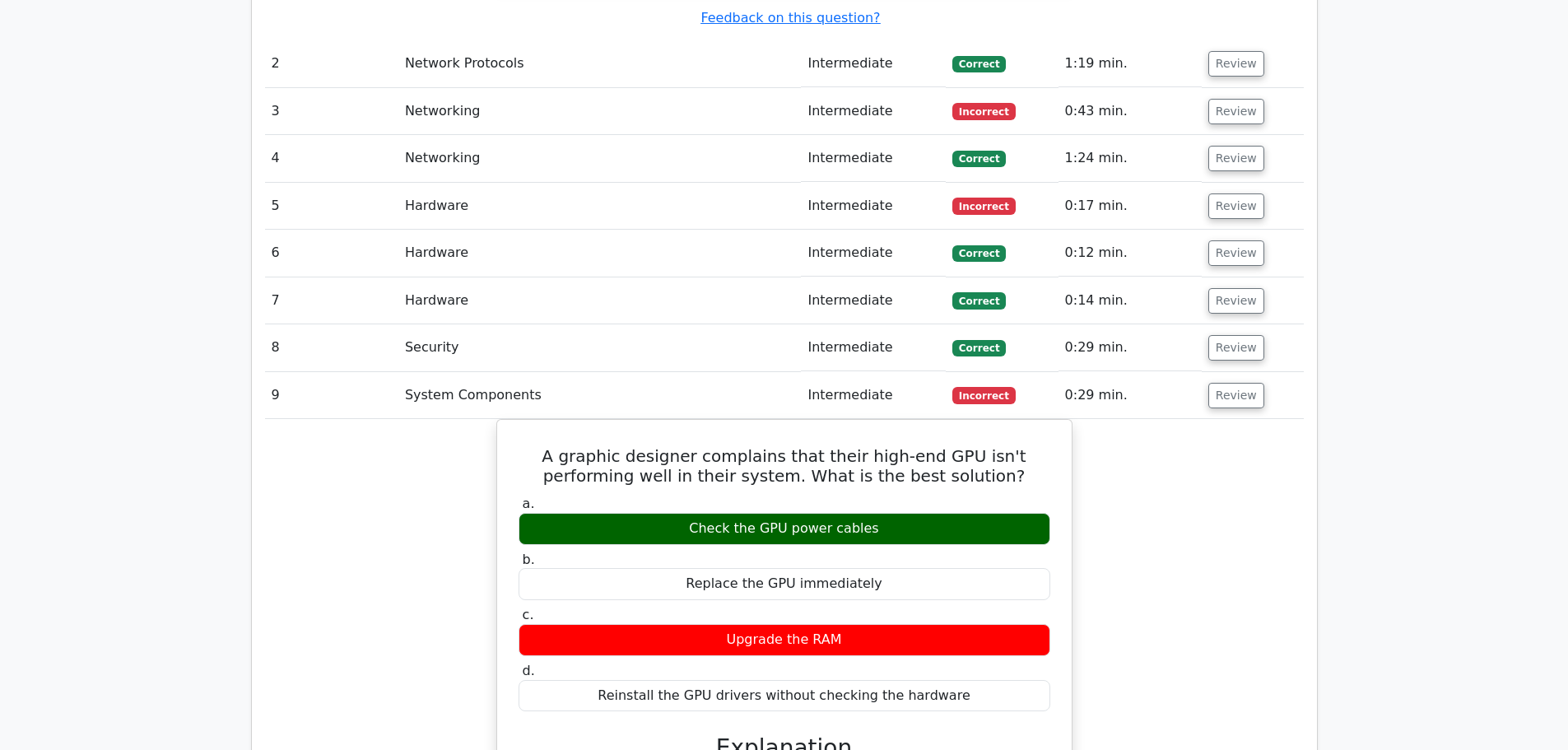
scroll to position [2799, 0]
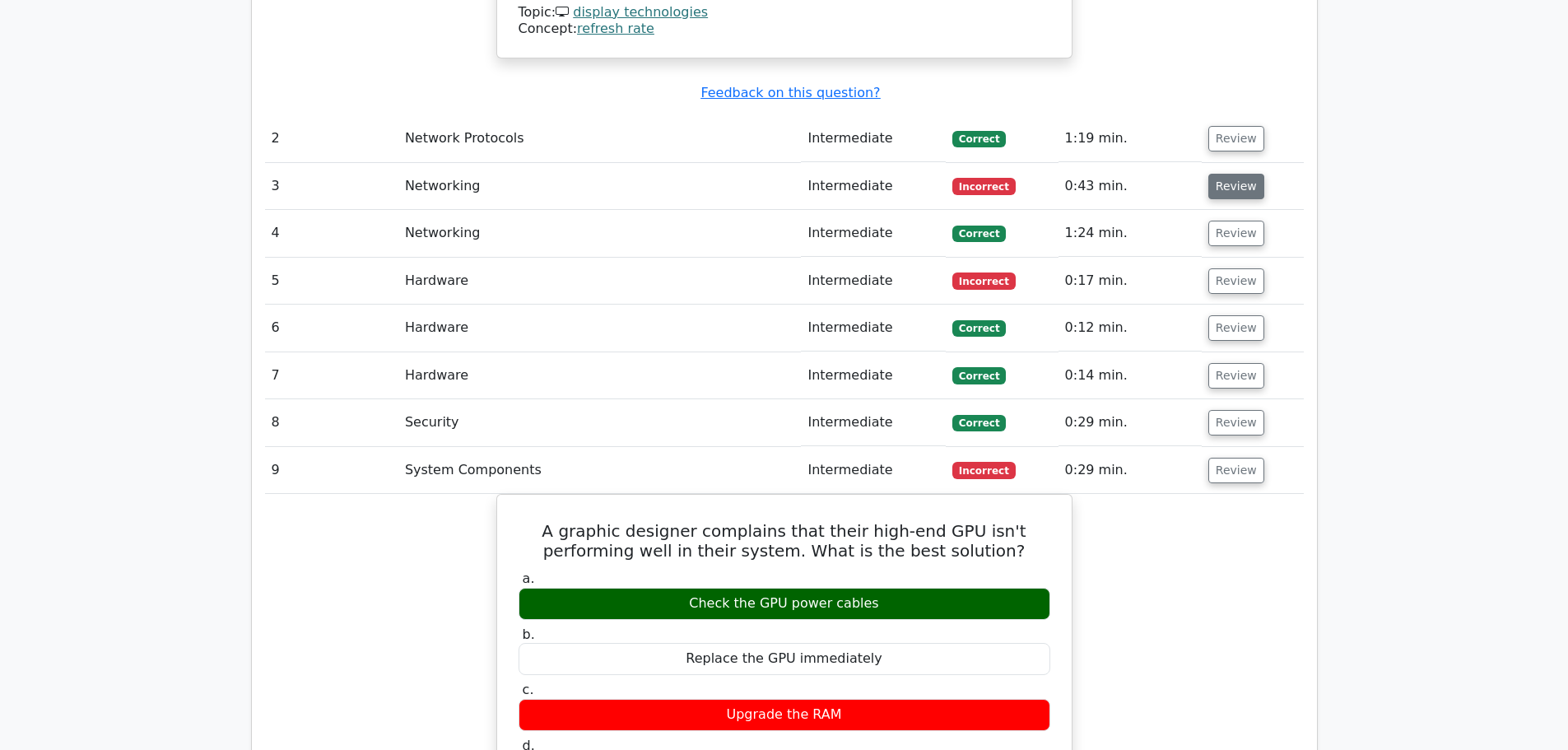
click at [1234, 173] on button "Review" at bounding box center [1235, 186] width 56 height 26
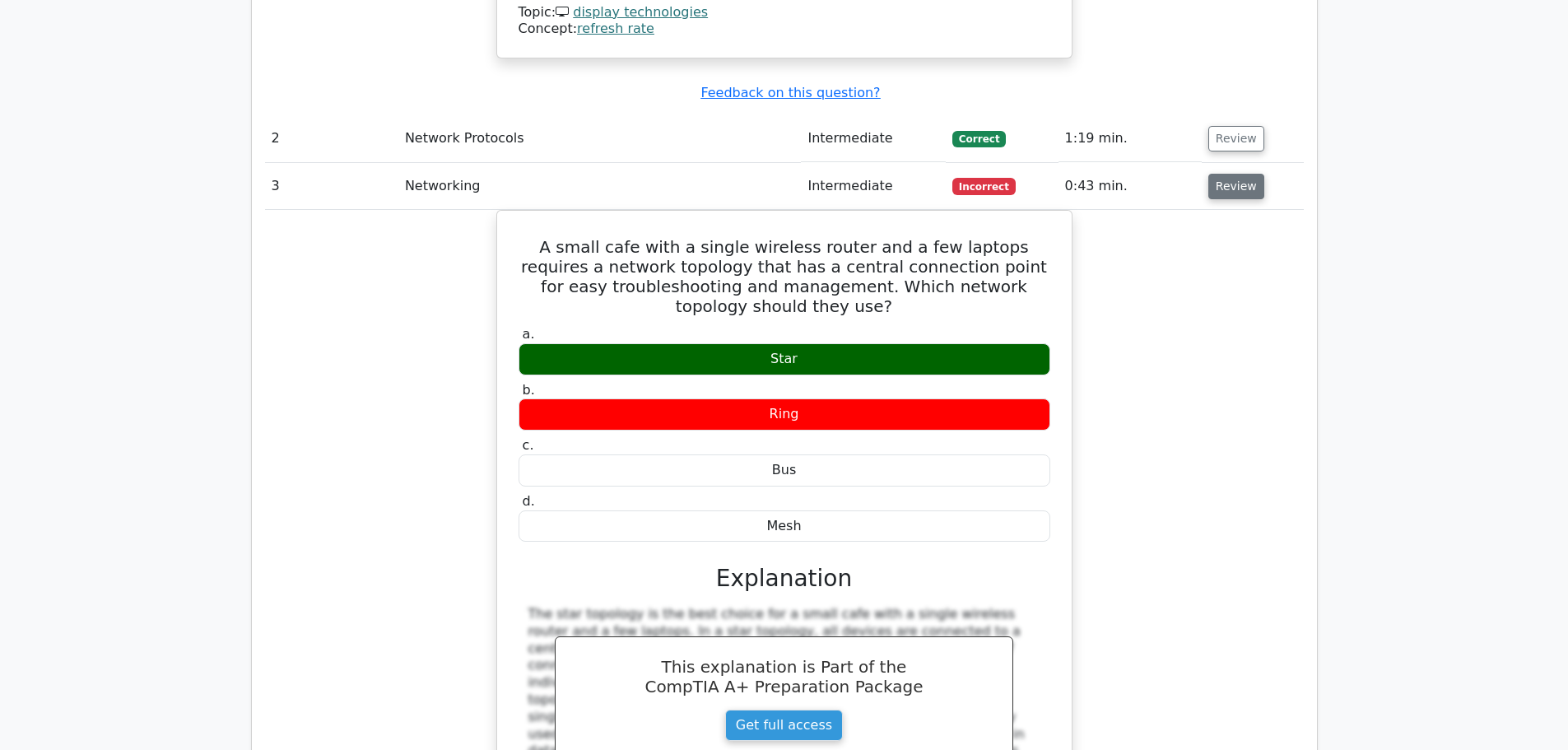
click at [1234, 173] on button "Review" at bounding box center [1235, 186] width 56 height 26
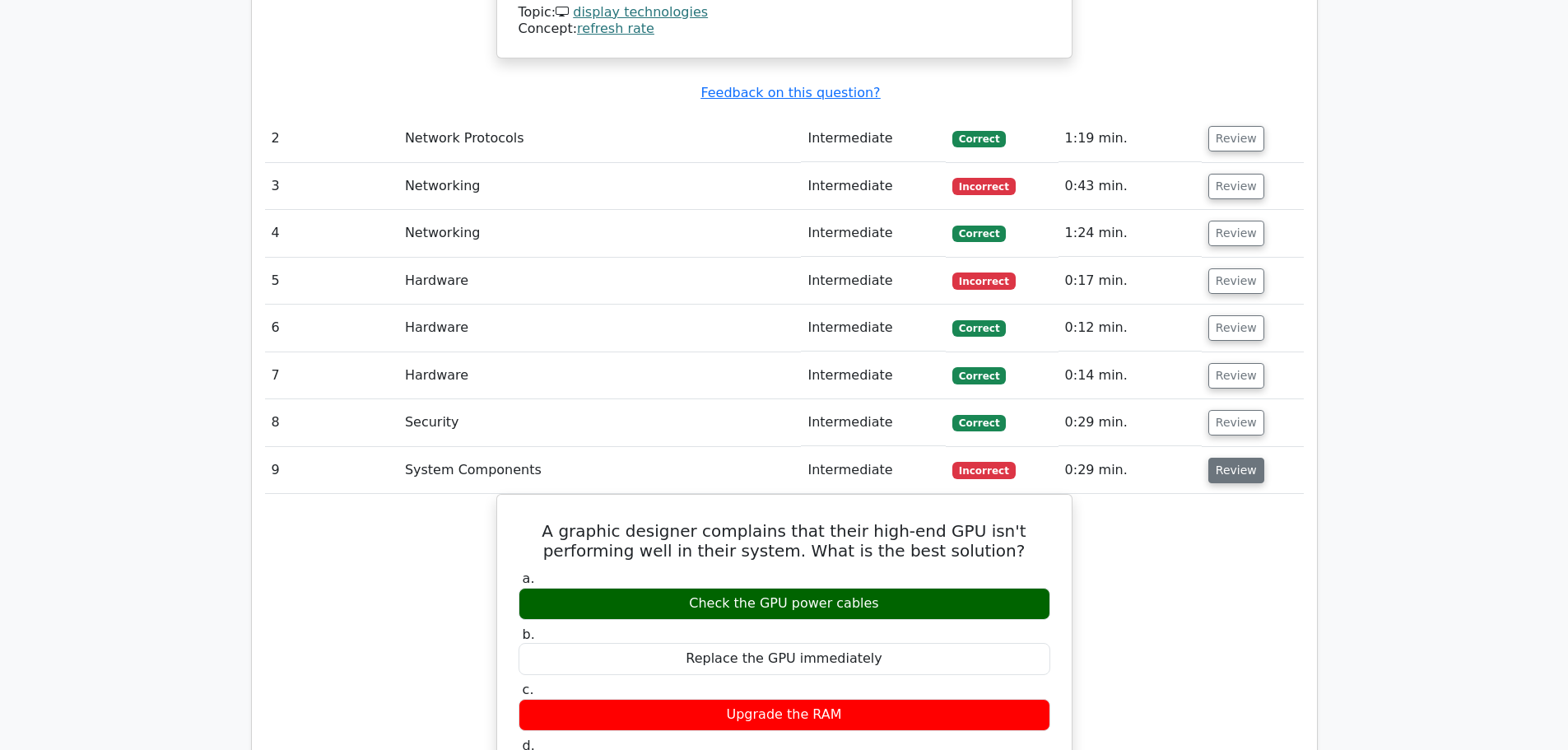
click at [1236, 458] on button "Review" at bounding box center [1235, 470] width 56 height 26
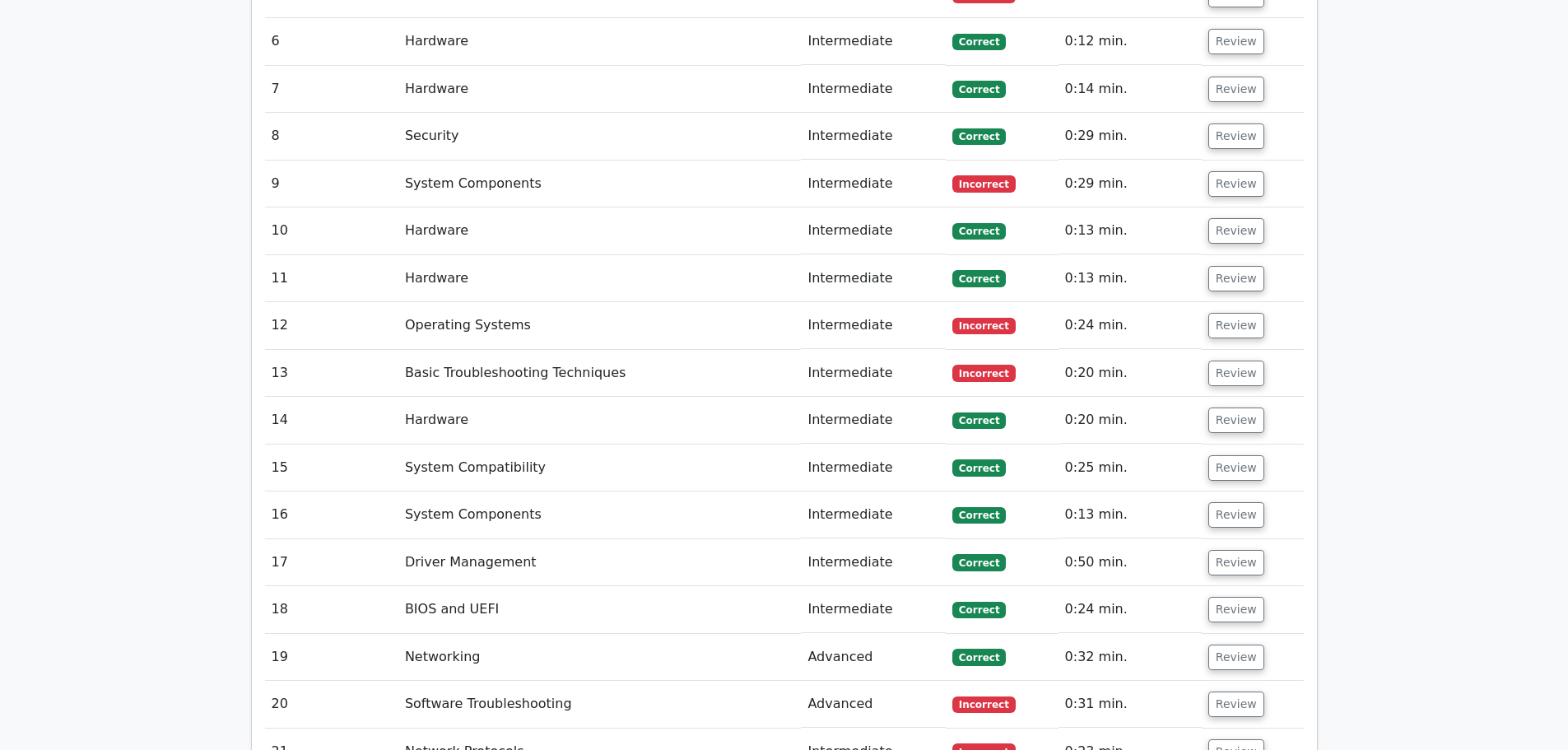
scroll to position [3129, 0]
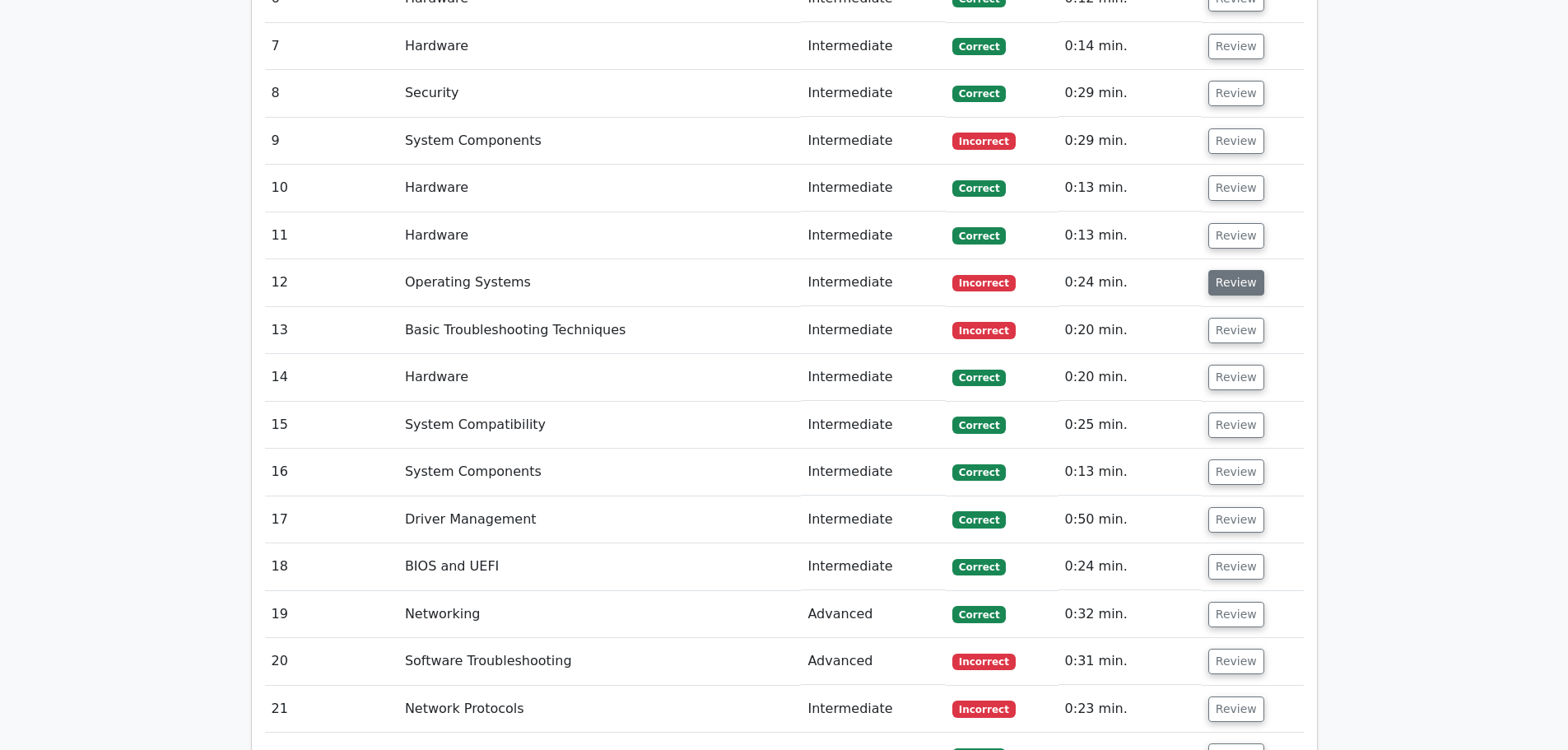
click at [1225, 270] on button "Review" at bounding box center [1235, 283] width 56 height 26
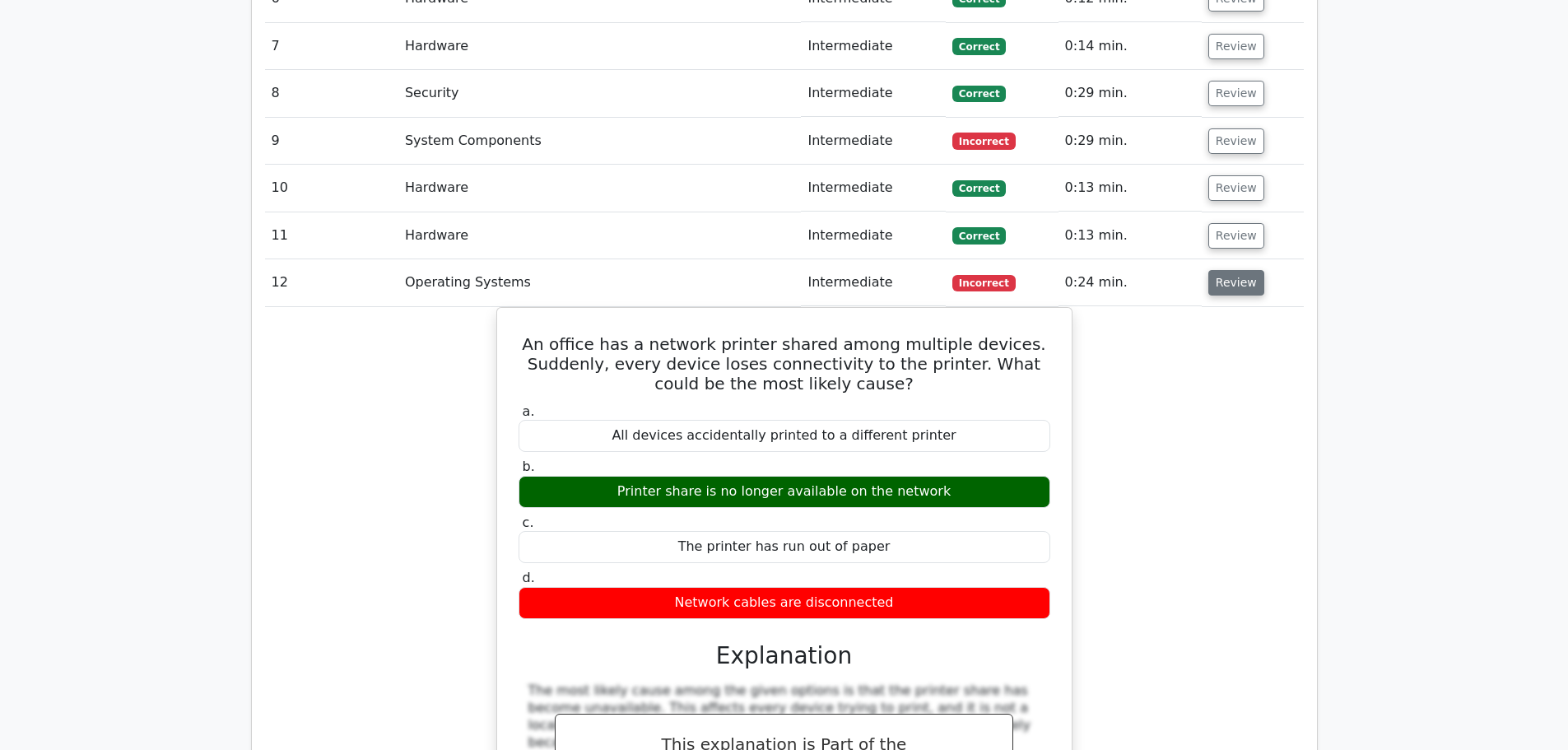
click at [1225, 270] on button "Review" at bounding box center [1235, 283] width 56 height 26
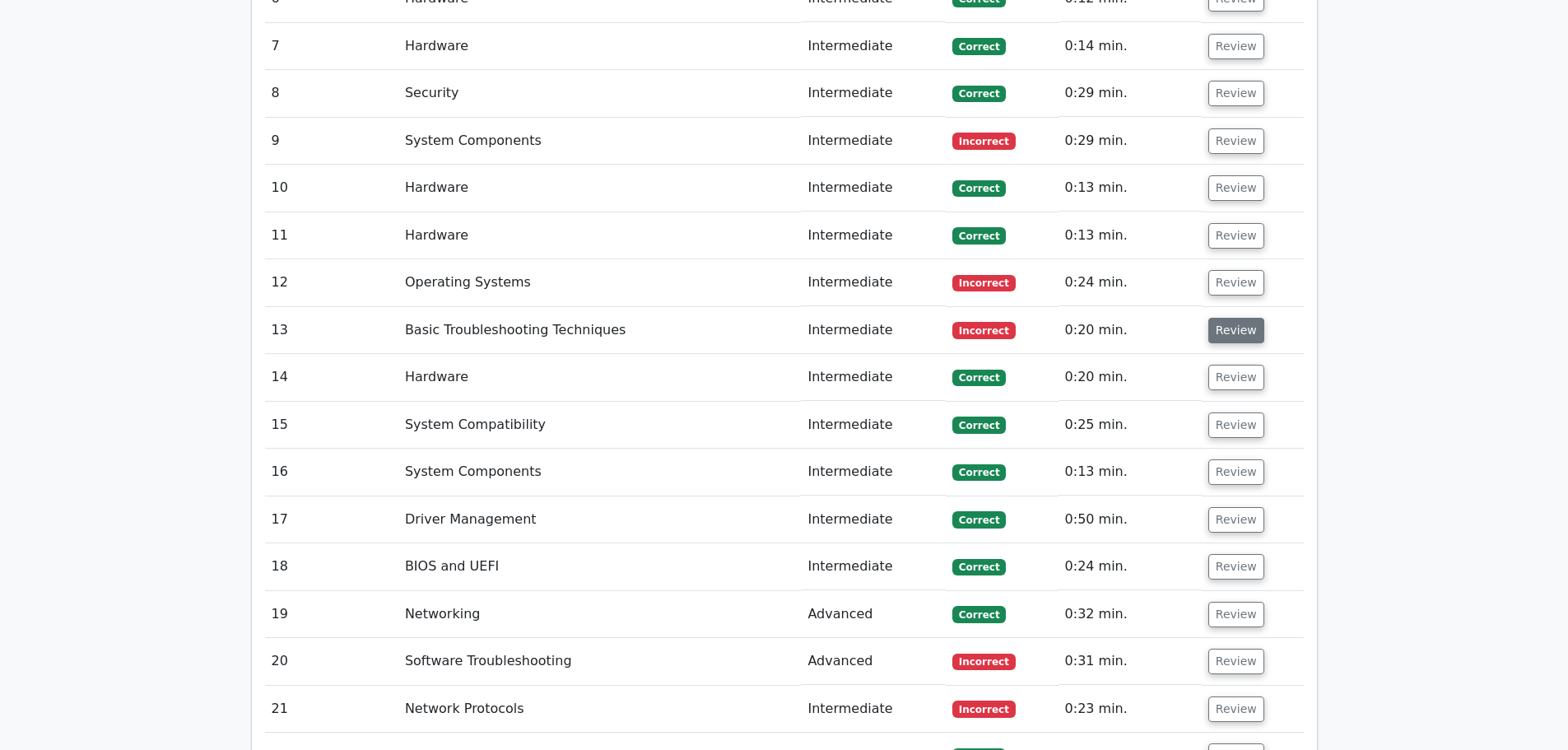
click at [1225, 318] on button "Review" at bounding box center [1235, 331] width 56 height 26
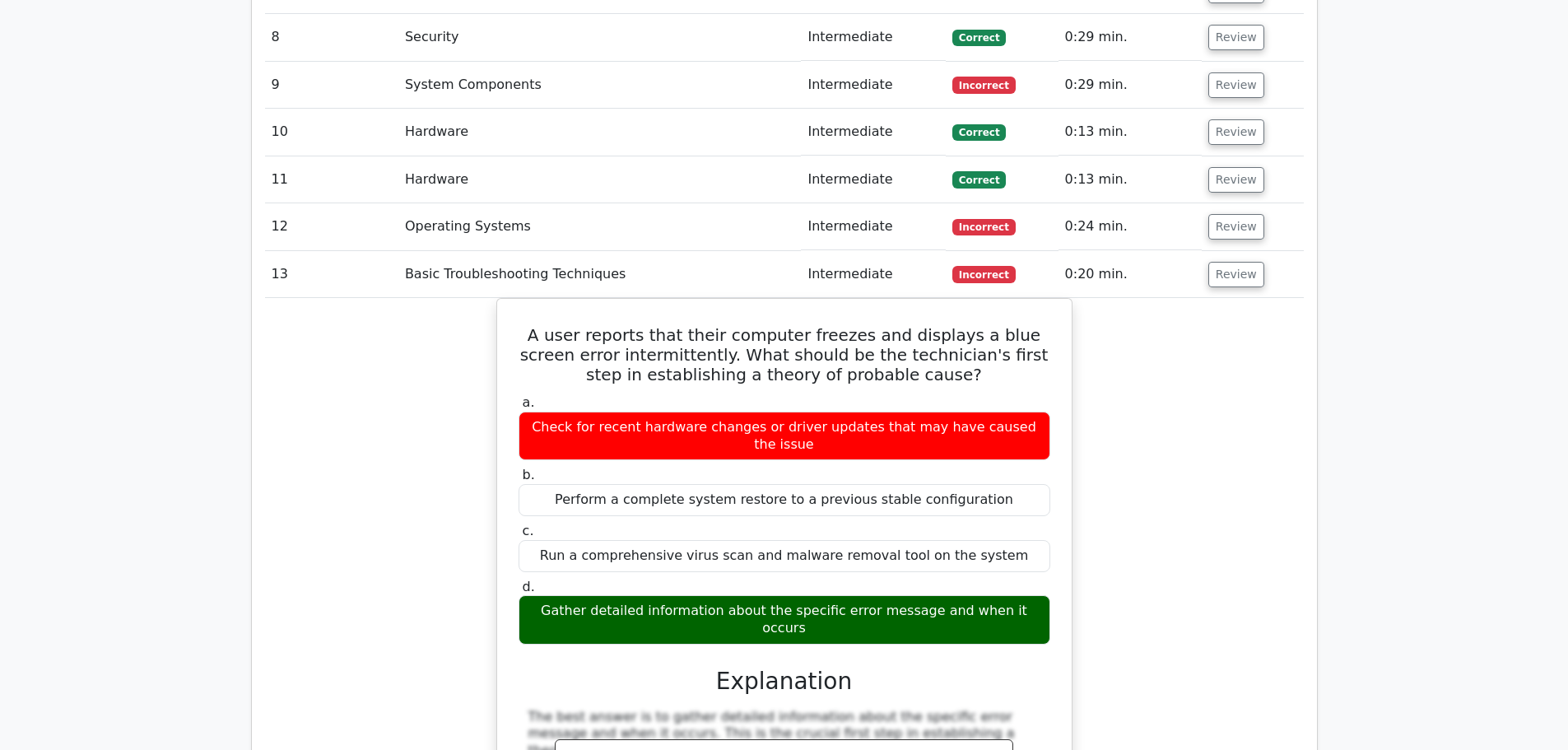
scroll to position [3211, 0]
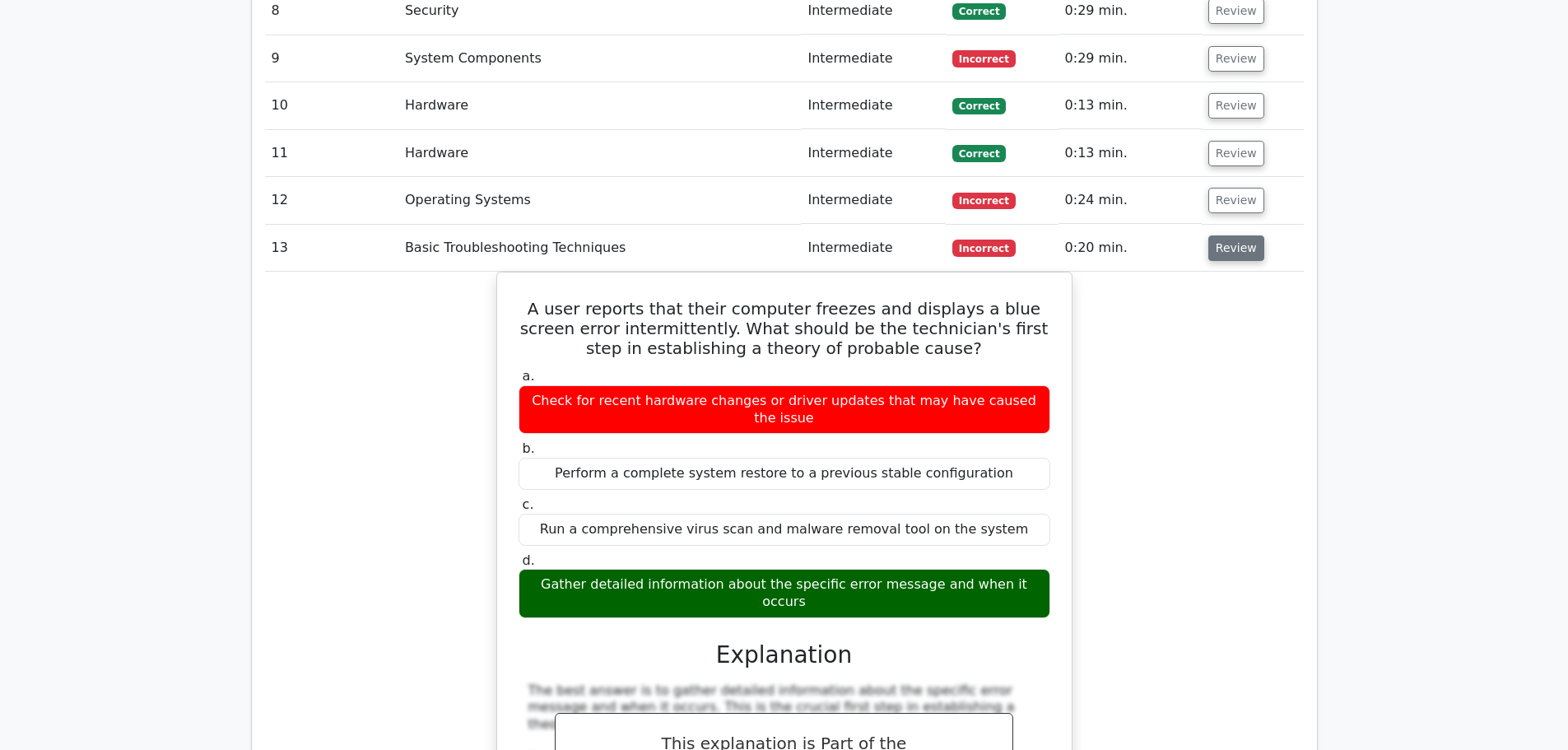
click at [1228, 236] on button "Review" at bounding box center [1235, 248] width 56 height 26
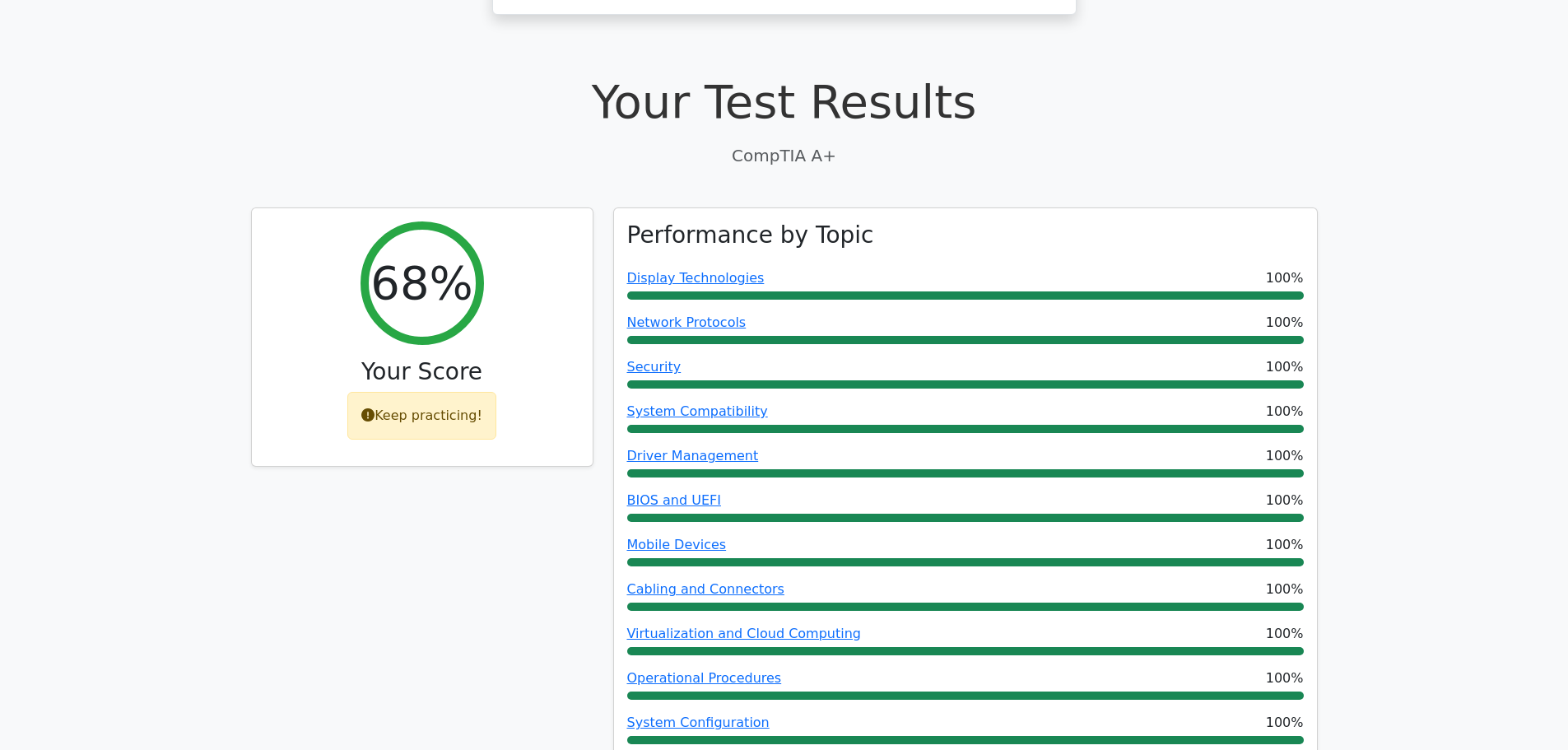
scroll to position [412, 0]
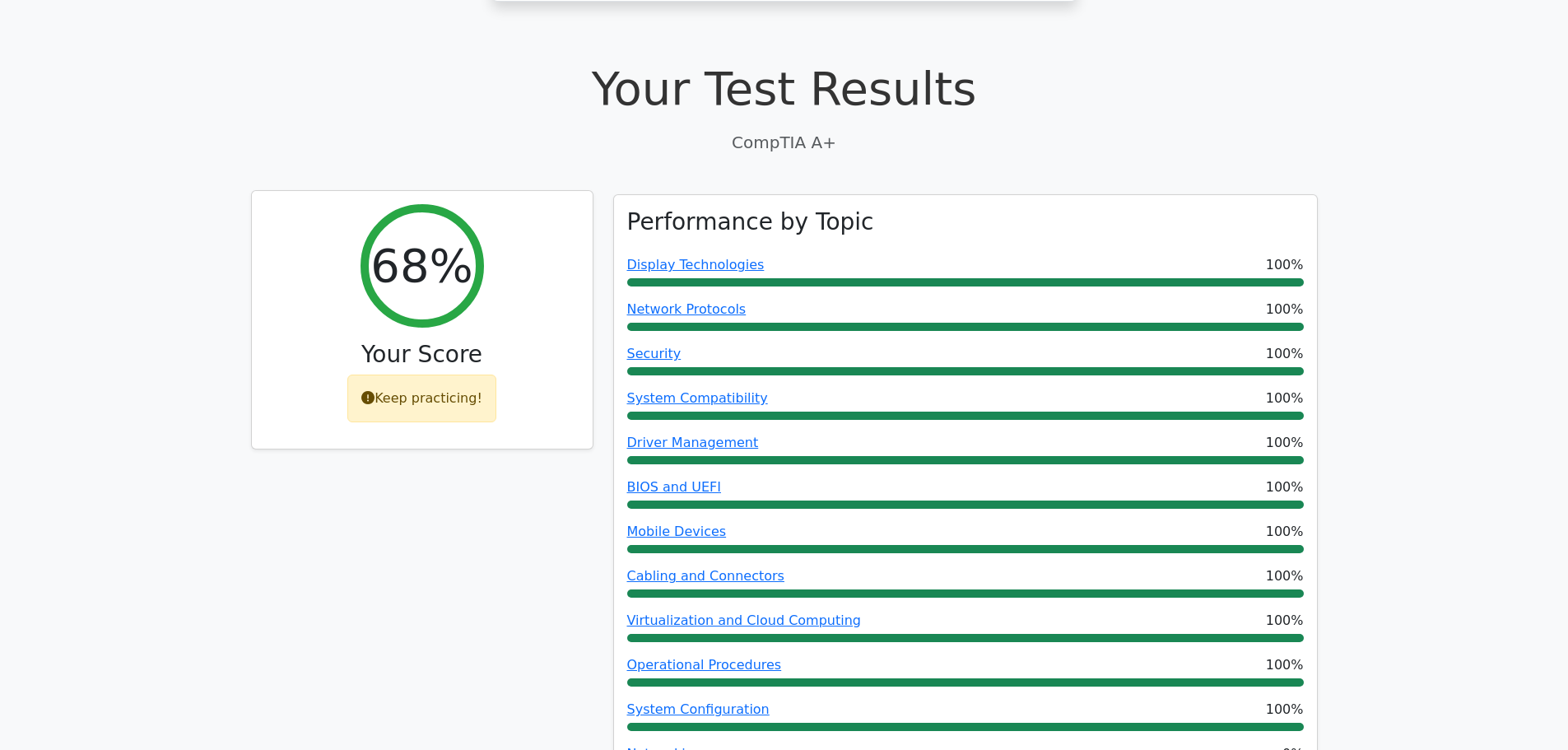
click at [422, 375] on div "Keep practicing!" at bounding box center [422, 399] width 149 height 48
click at [411, 341] on div "Your Score" at bounding box center [422, 358] width 314 height 35
click at [371, 392] on icon at bounding box center [367, 398] width 13 height 13
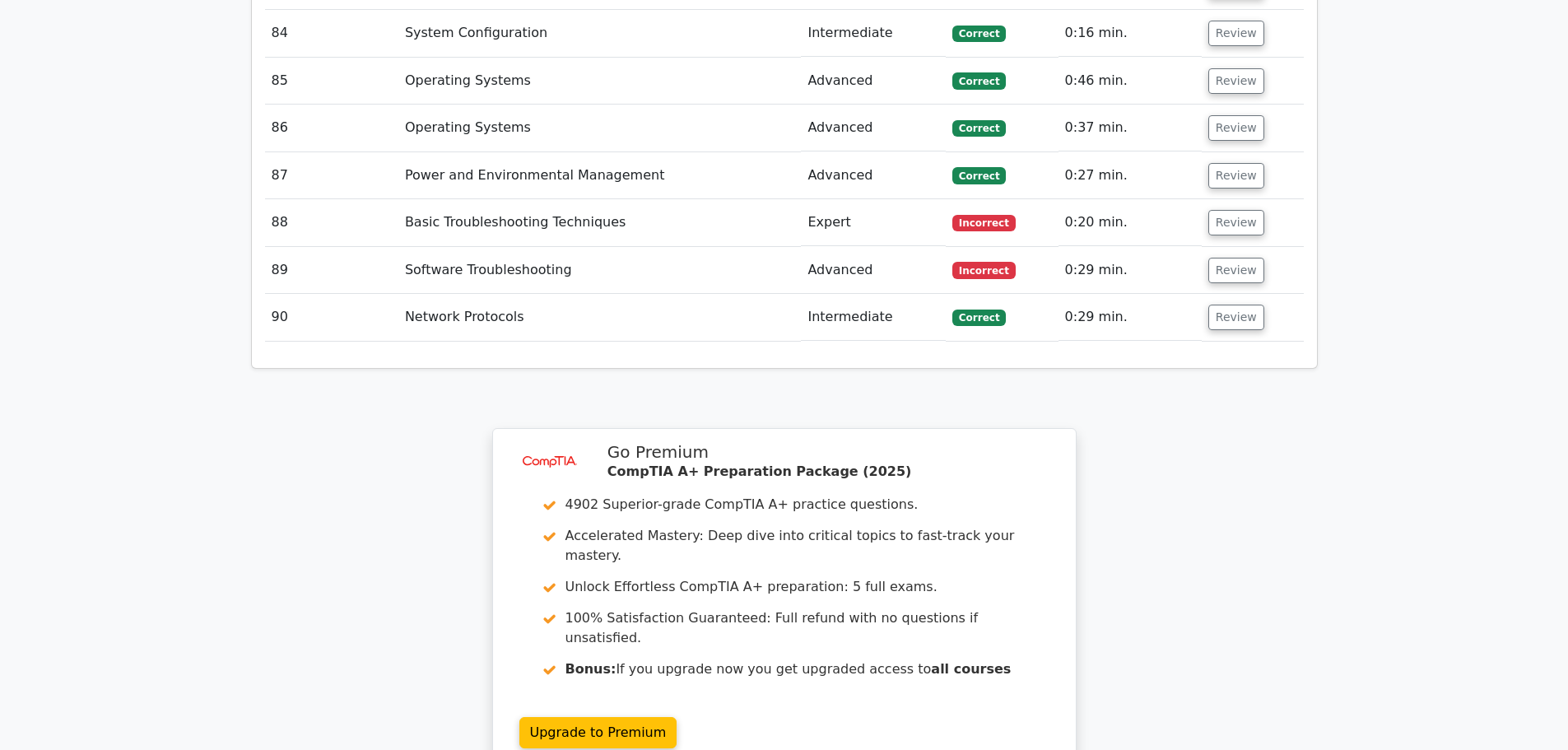
scroll to position [7023, 0]
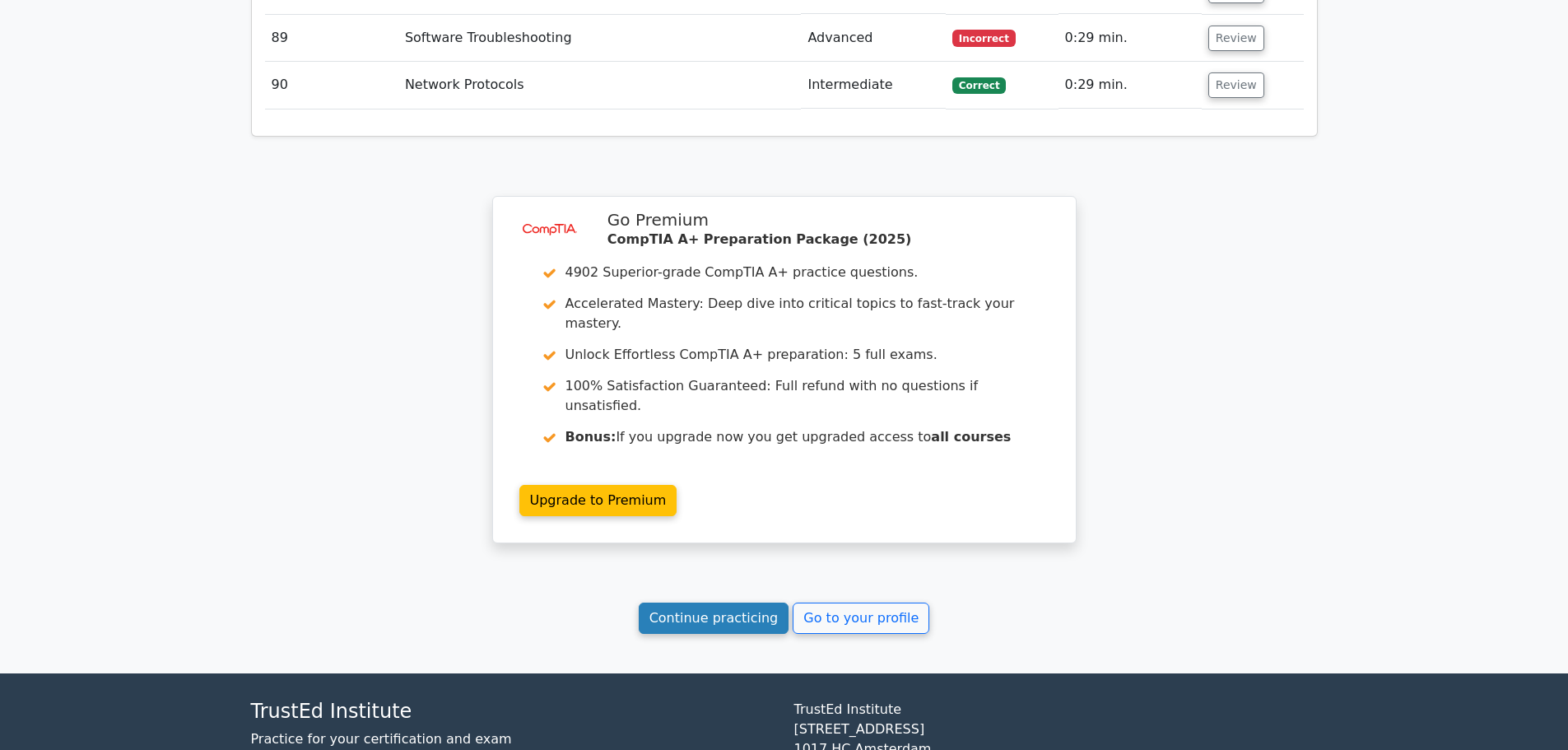
click at [737, 602] on link "Continue practicing" at bounding box center [714, 618] width 150 height 31
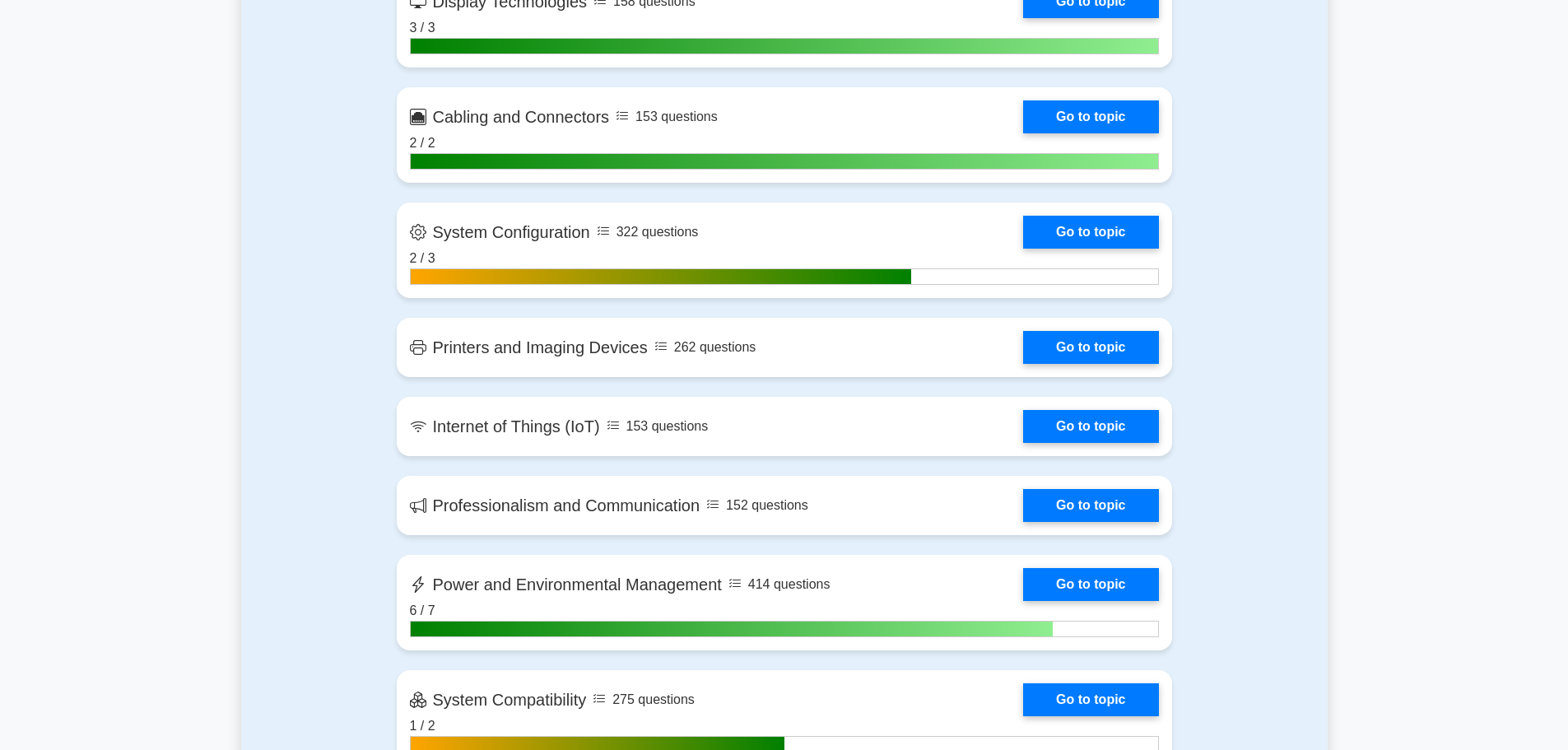
scroll to position [2635, 0]
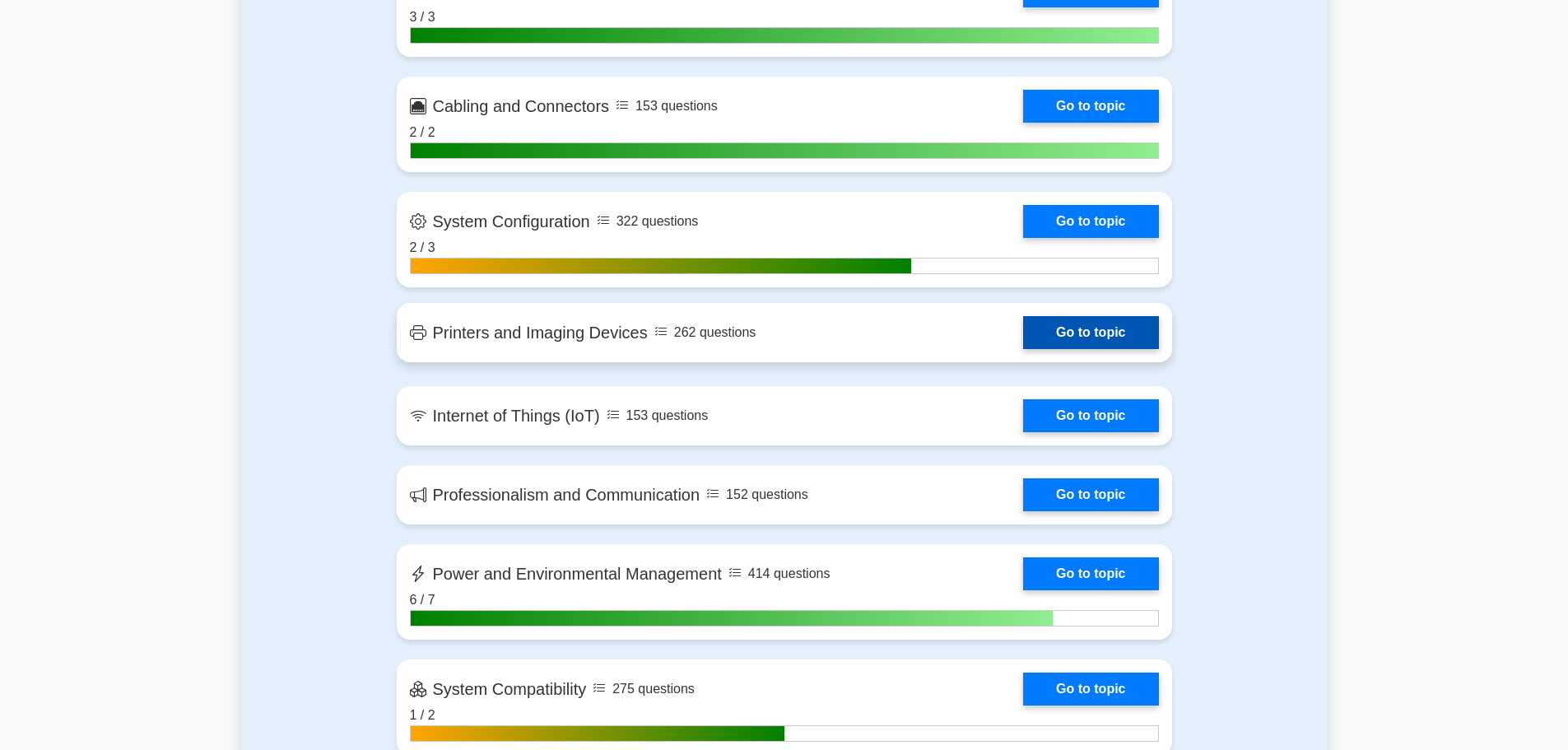
click at [1058, 335] on link "Go to topic" at bounding box center [1090, 333] width 135 height 33
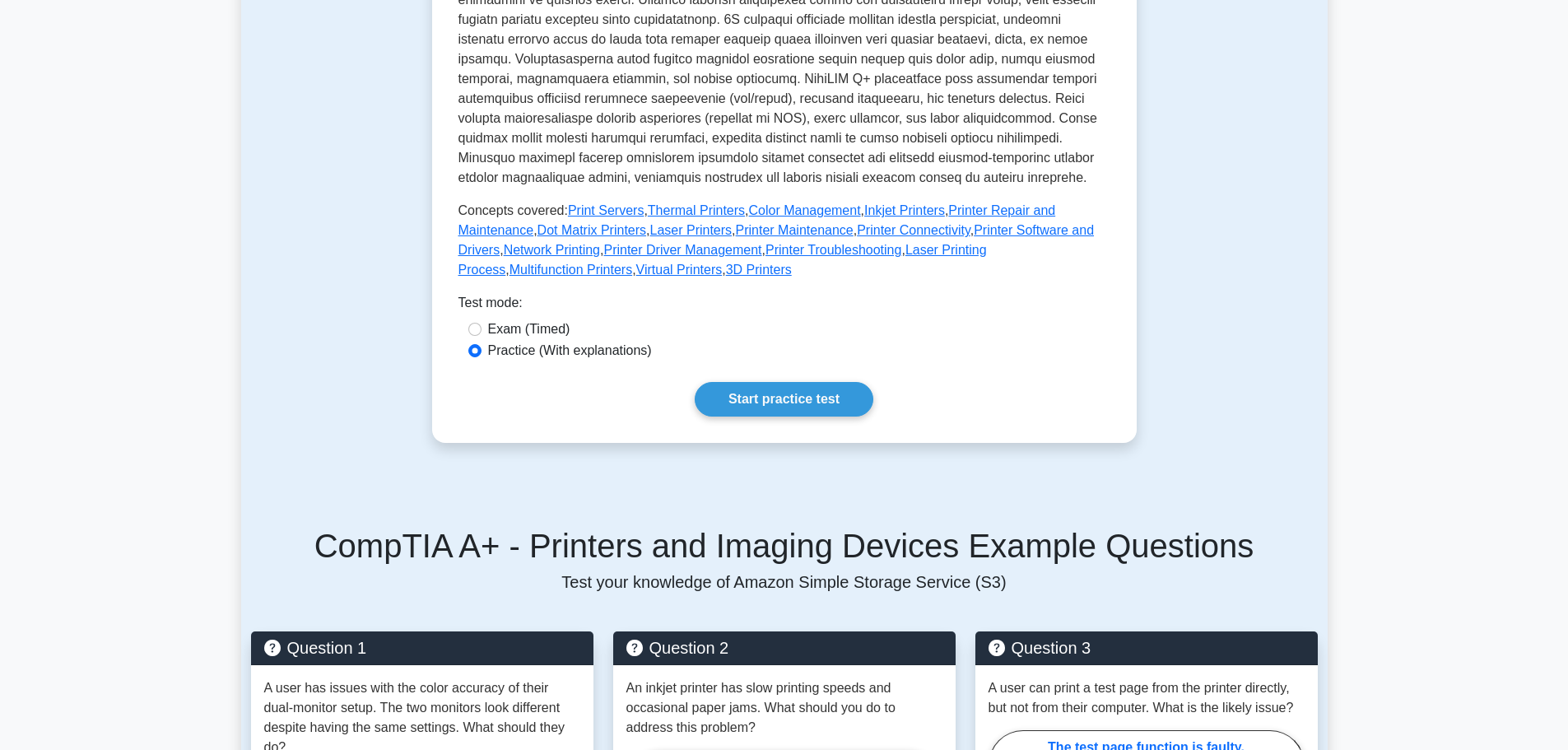
scroll to position [658, 0]
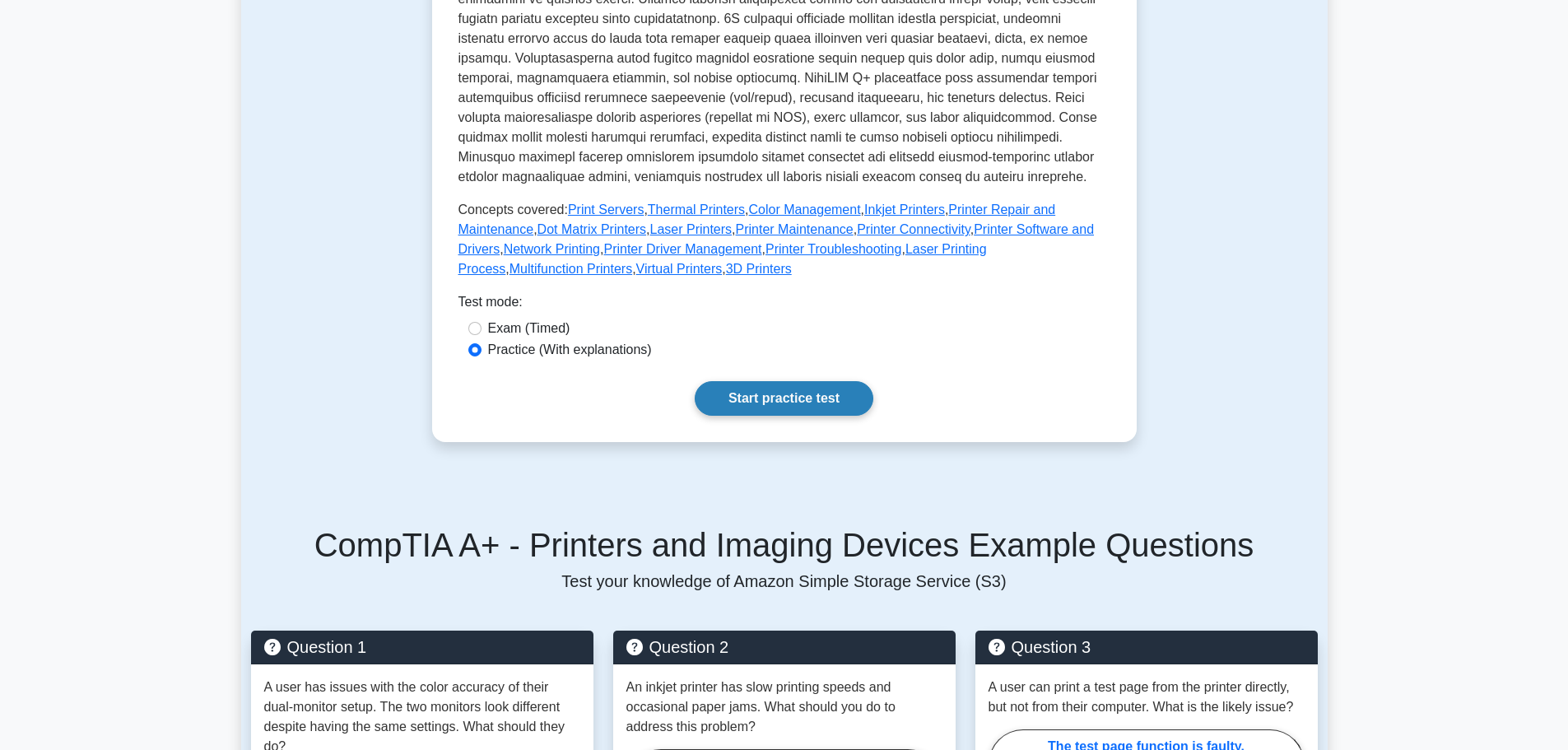
click at [786, 393] on link "Start practice test" at bounding box center [784, 399] width 179 height 35
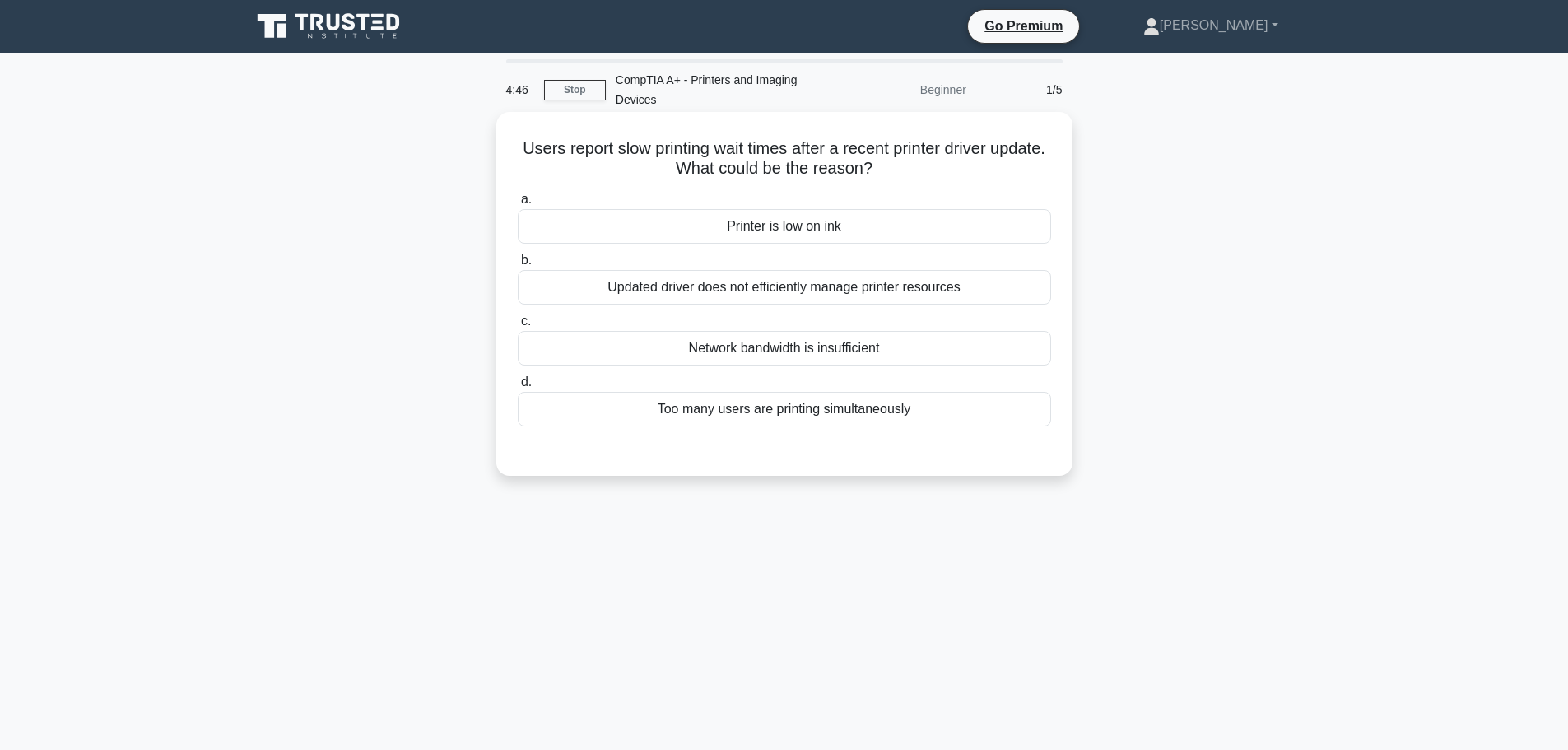
click at [763, 289] on div "Updated driver does not efficiently manage printer resources" at bounding box center [784, 288] width 533 height 35
click at [518, 266] on input "b. Updated driver does not efficiently manage printer resources" at bounding box center [518, 260] width 0 height 11
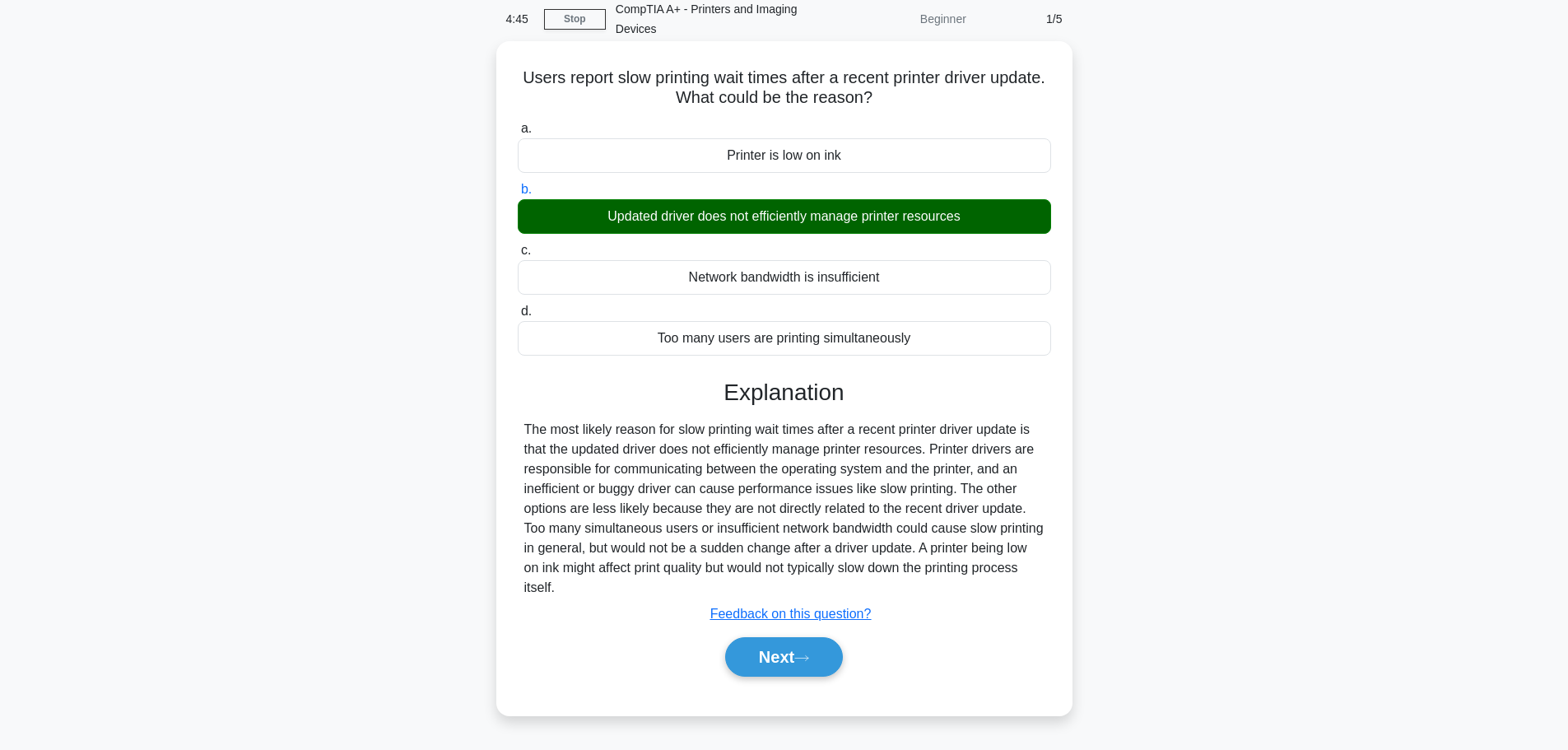
scroll to position [139, 0]
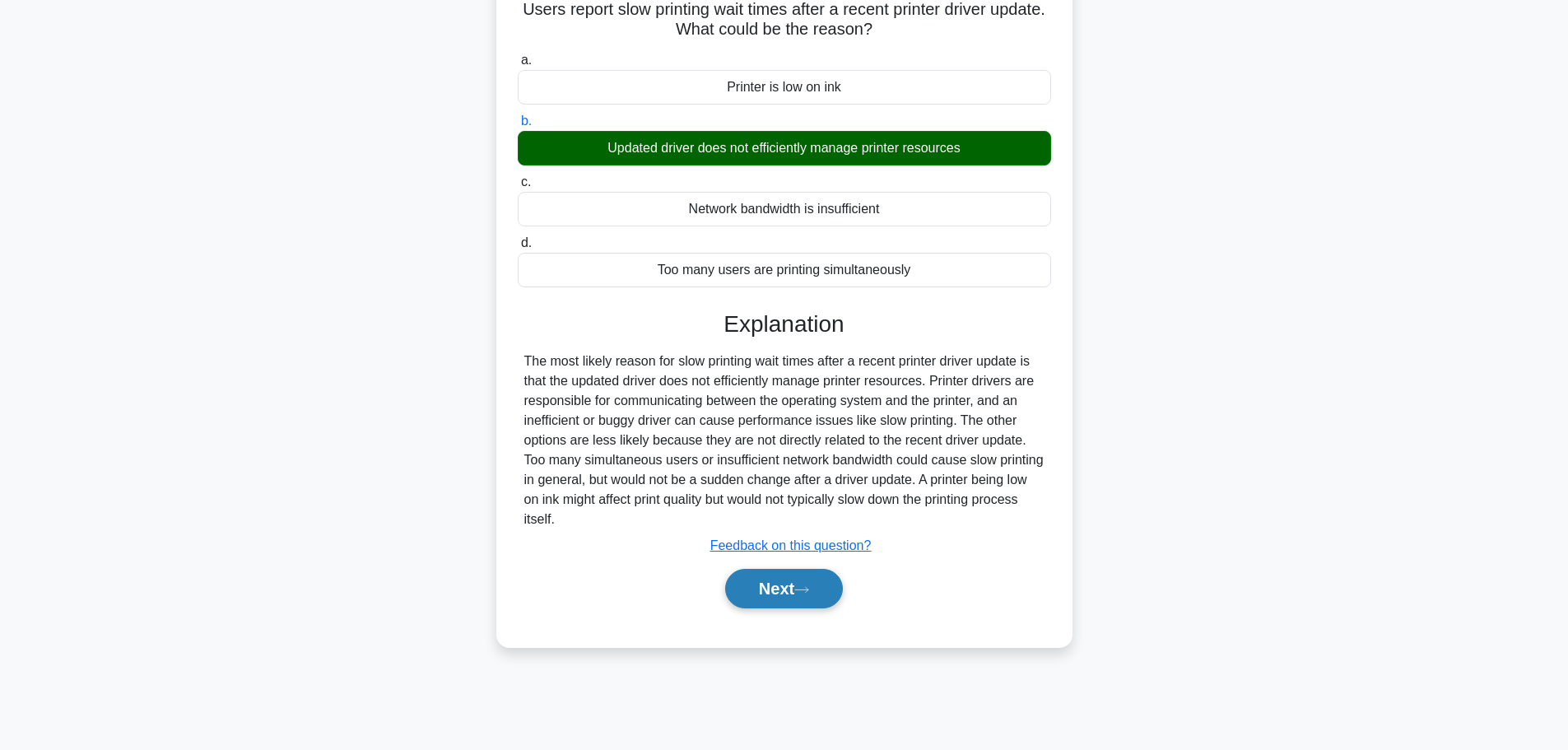
click at [785, 584] on button "Next" at bounding box center [784, 589] width 117 height 39
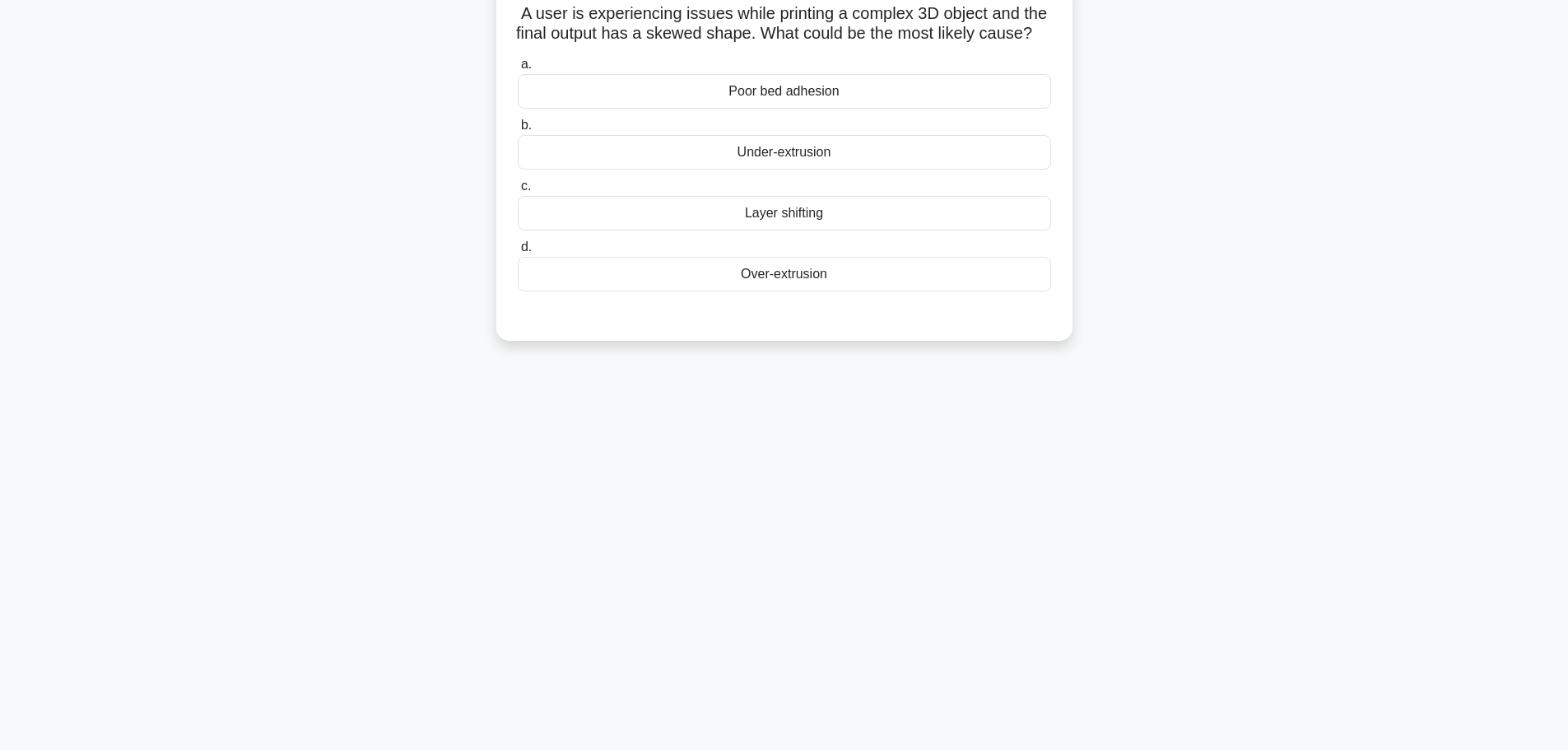
scroll to position [57, 0]
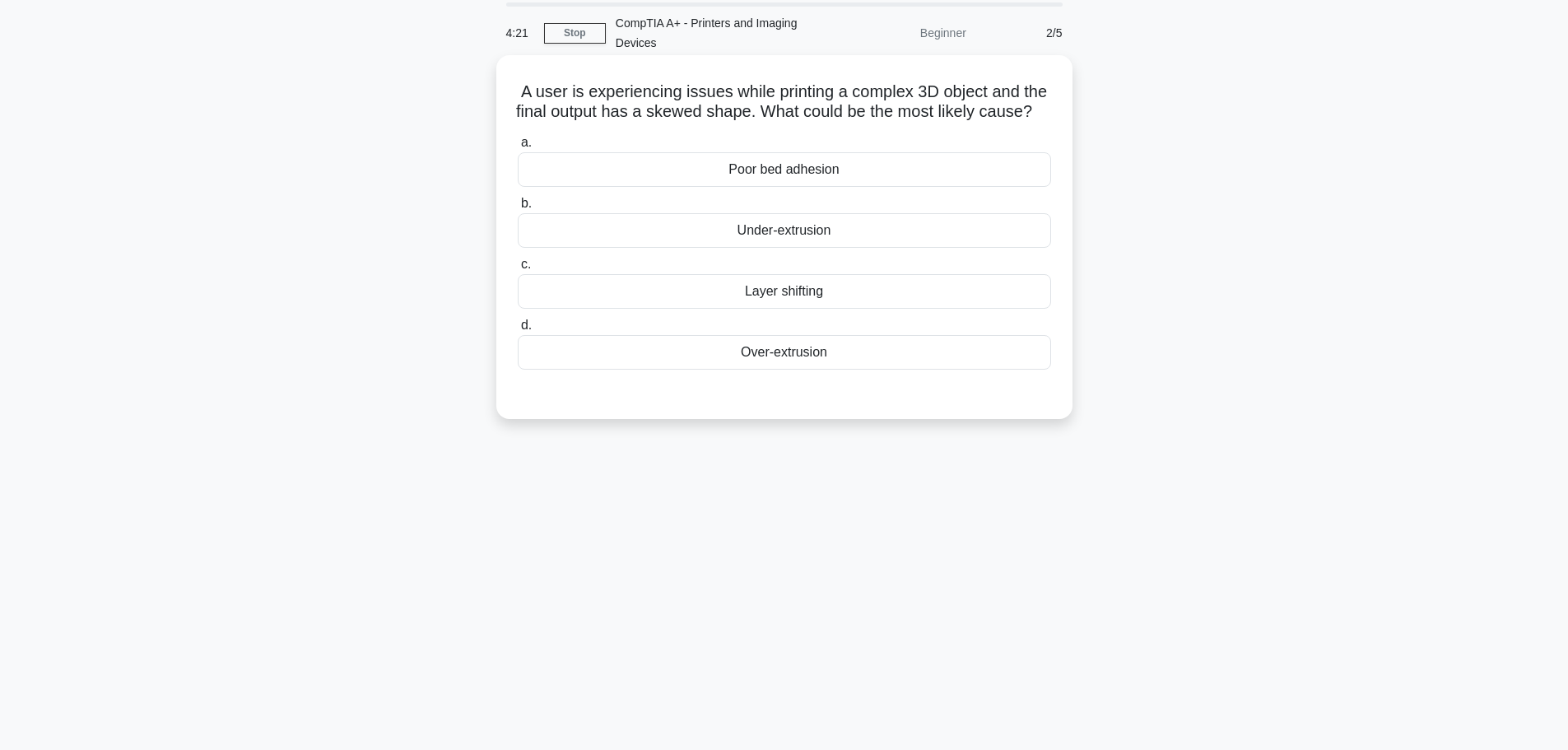
drag, startPoint x: 807, startPoint y: 136, endPoint x: 520, endPoint y: 93, distance: 290.2
click at [520, 93] on h5 "A user is experiencing issues while printing a complex 3D object and the final …" at bounding box center [784, 102] width 537 height 41
copy h5 "A user is experiencing issues while printing a complex 3D object and the final …"
click at [1175, 401] on div "A user is experiencing issues while printing a complex 3D object and the final …" at bounding box center [784, 251] width 1086 height 383
click at [819, 187] on div "Poor bed adhesion" at bounding box center [784, 170] width 533 height 35
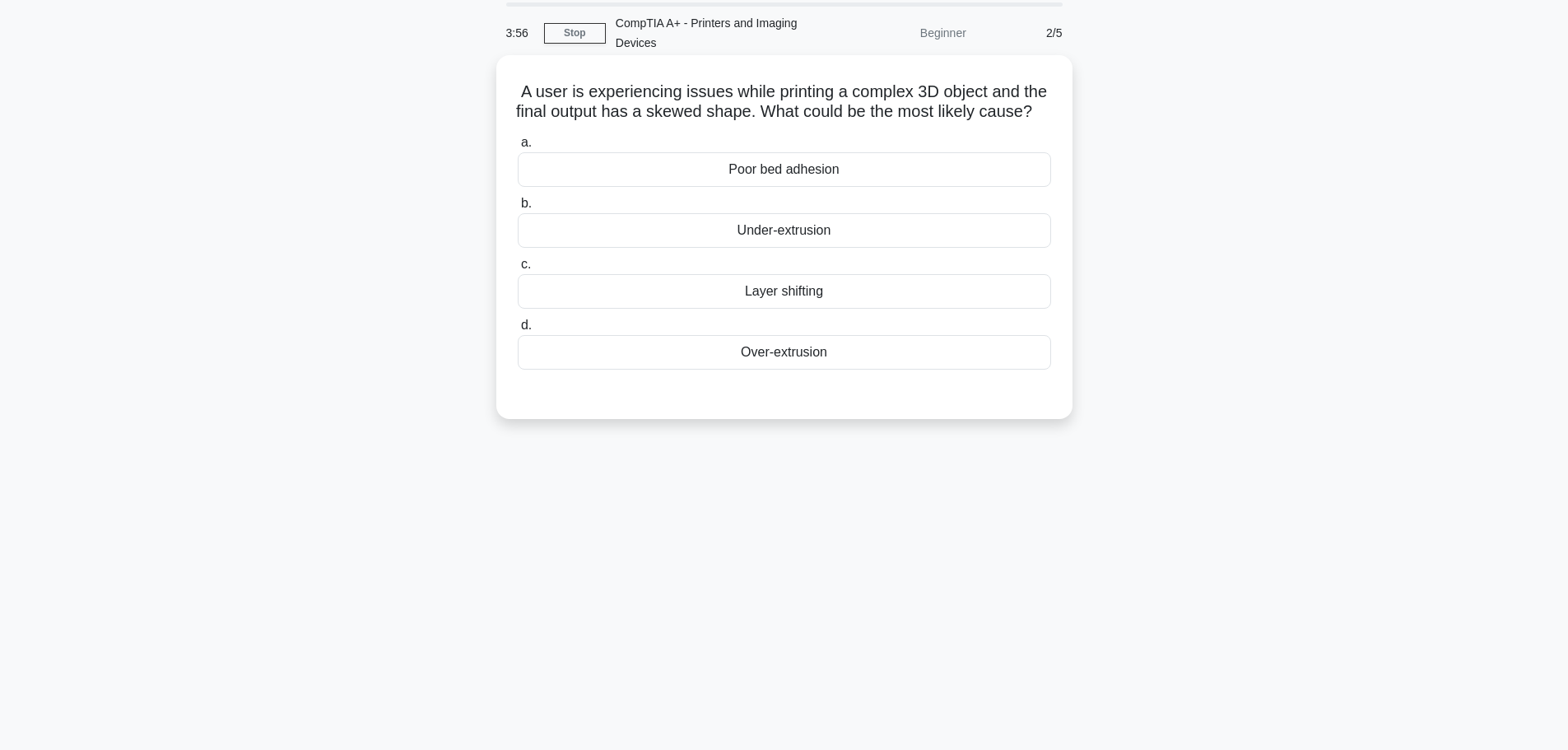
click at [518, 149] on input "a. Poor bed adhesion" at bounding box center [518, 143] width 0 height 11
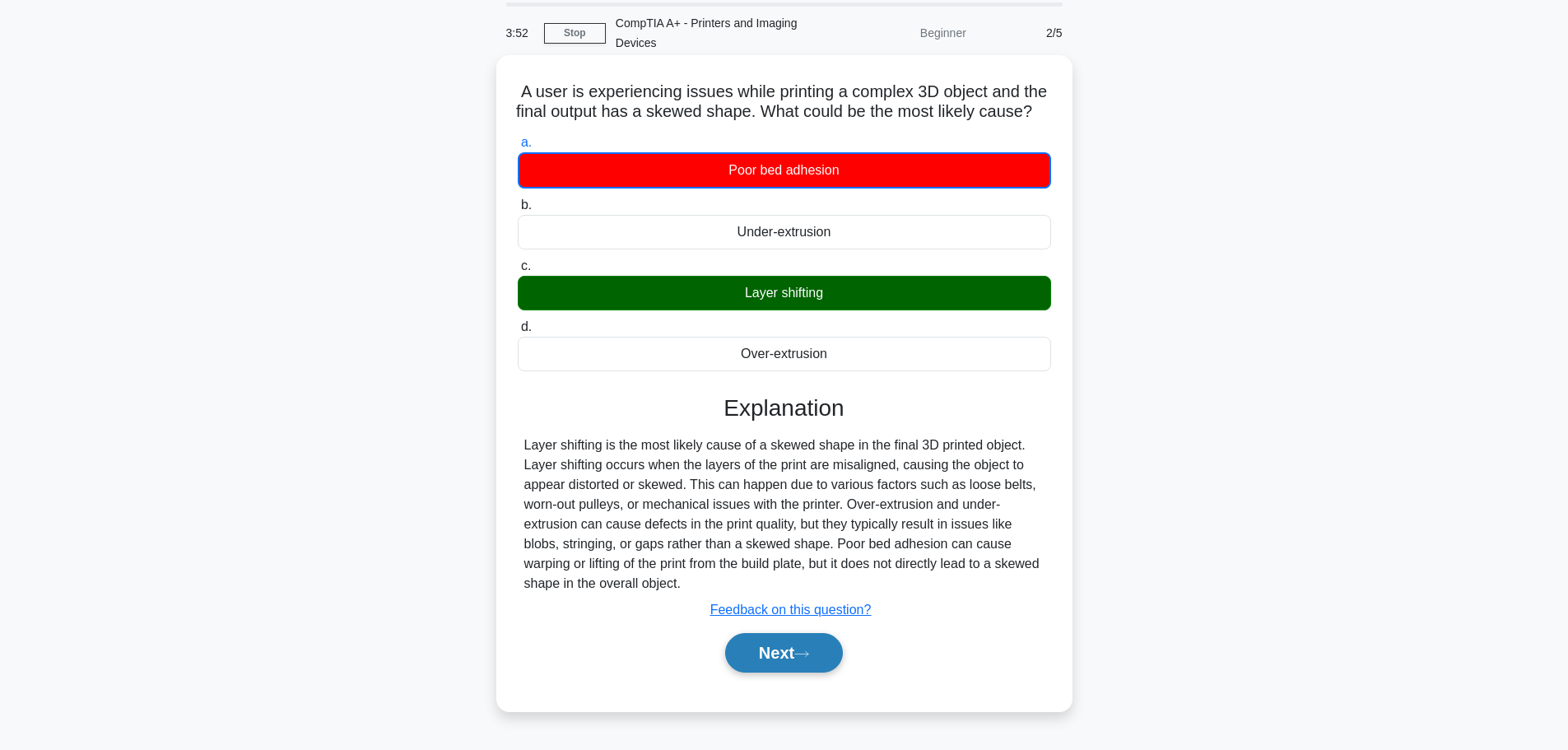
click at [792, 673] on button "Next" at bounding box center [784, 653] width 117 height 39
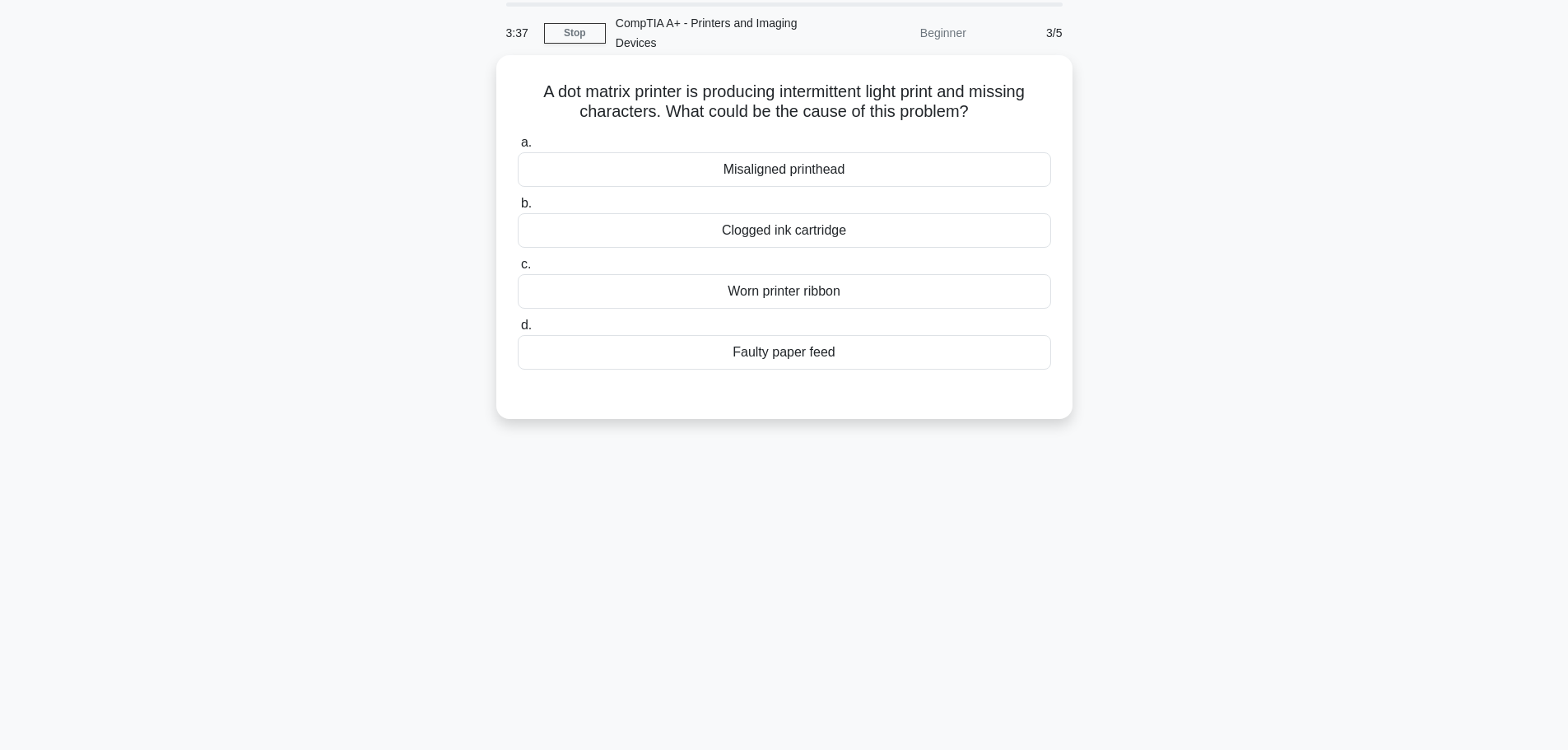
click at [817, 237] on div "Clogged ink cartridge" at bounding box center [784, 231] width 533 height 35
click at [518, 209] on input "b. Clogged ink cartridge" at bounding box center [518, 204] width 0 height 11
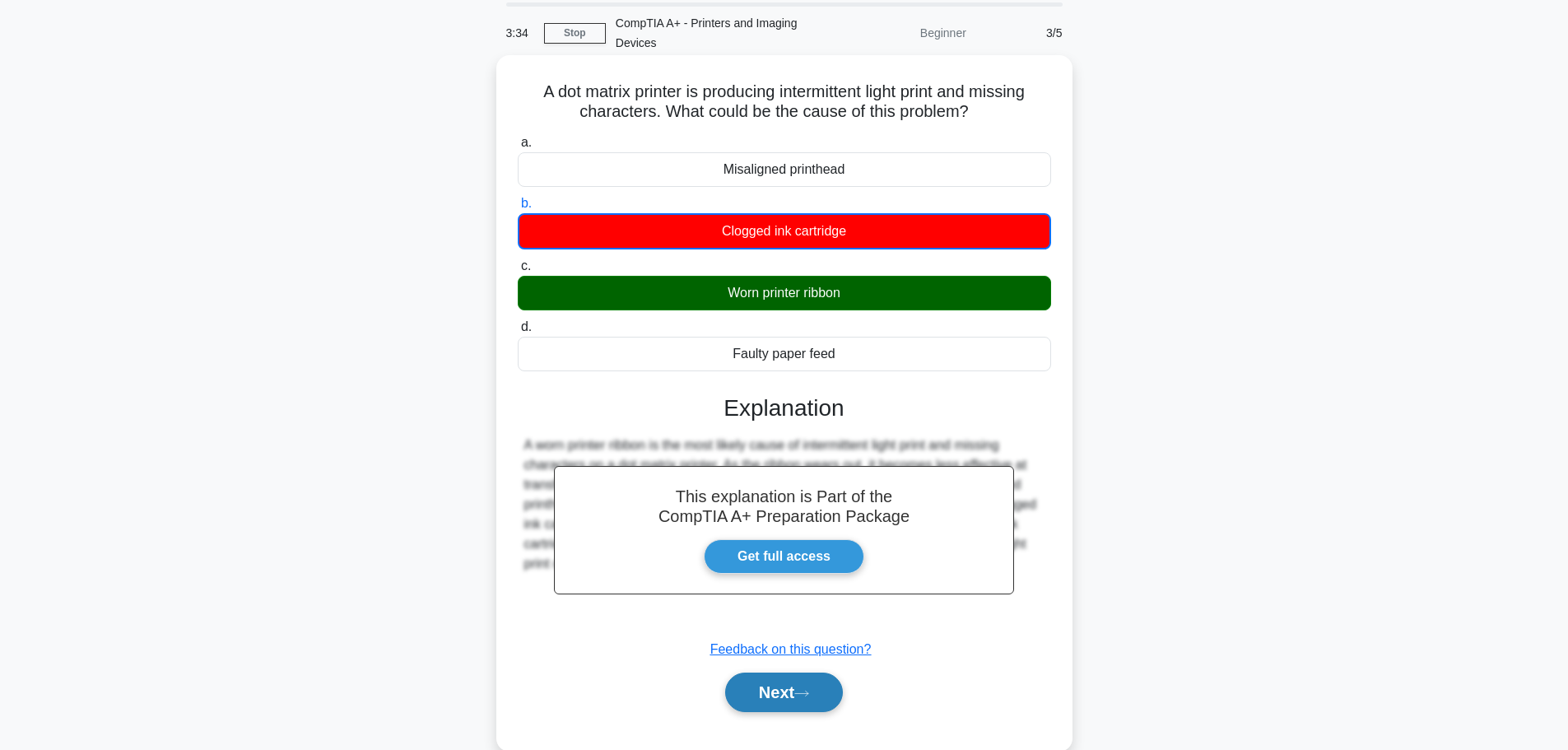
click at [785, 690] on button "Next" at bounding box center [784, 692] width 117 height 39
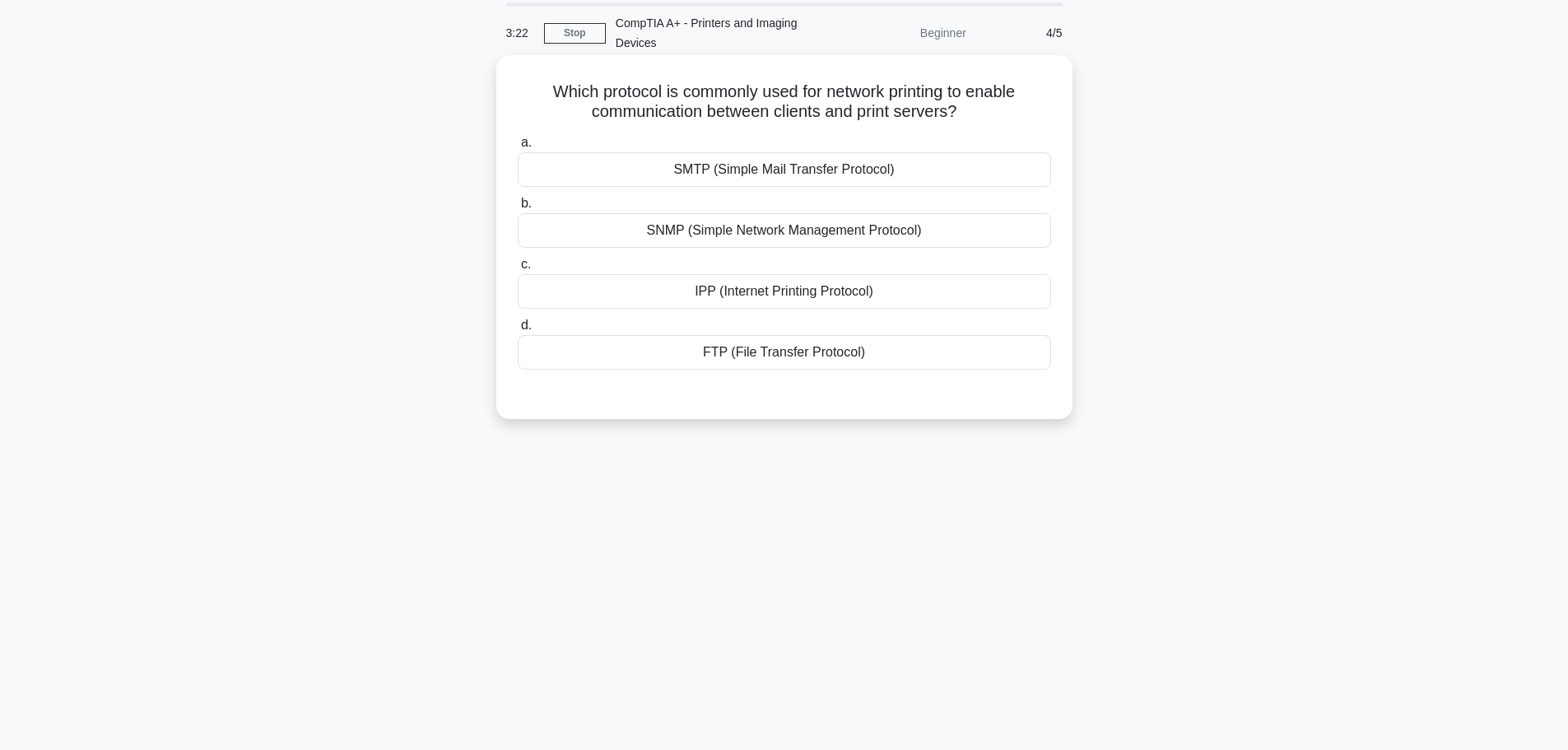
click at [796, 294] on div "IPP (Internet Printing Protocol)" at bounding box center [784, 292] width 533 height 35
click at [518, 270] on input "c. IPP (Internet Printing Protocol)" at bounding box center [518, 265] width 0 height 11
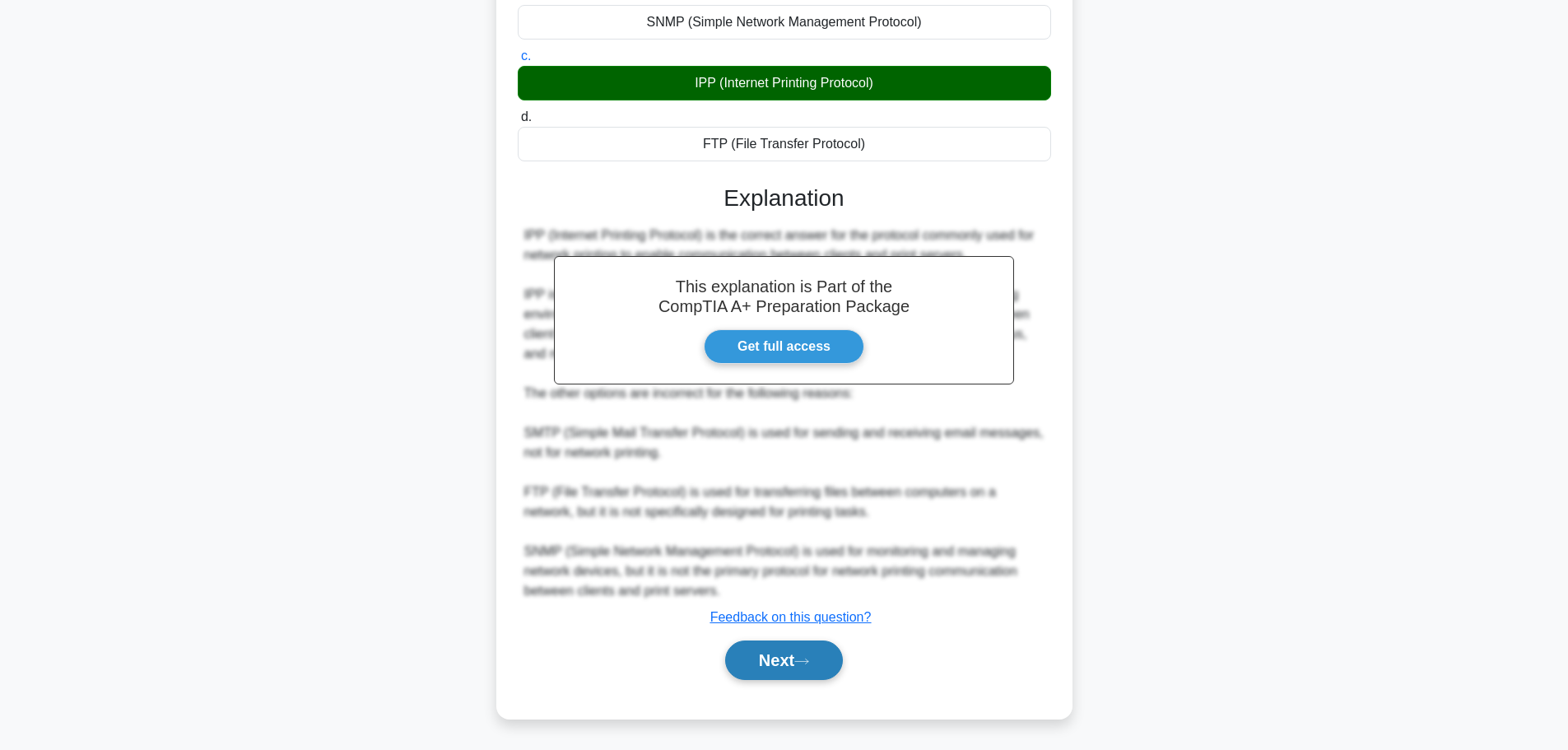
click at [775, 664] on button "Next" at bounding box center [784, 660] width 117 height 39
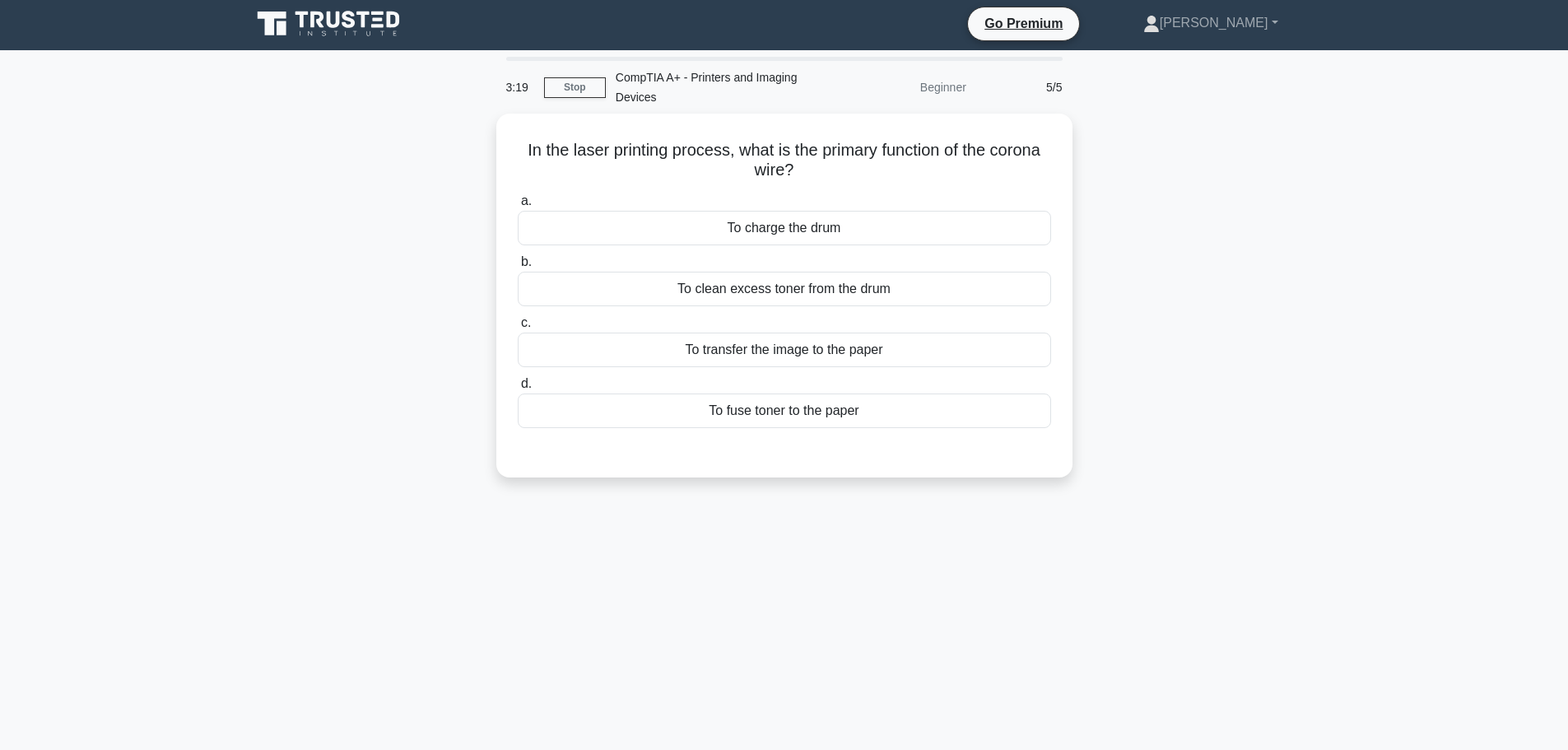
scroll to position [0, 0]
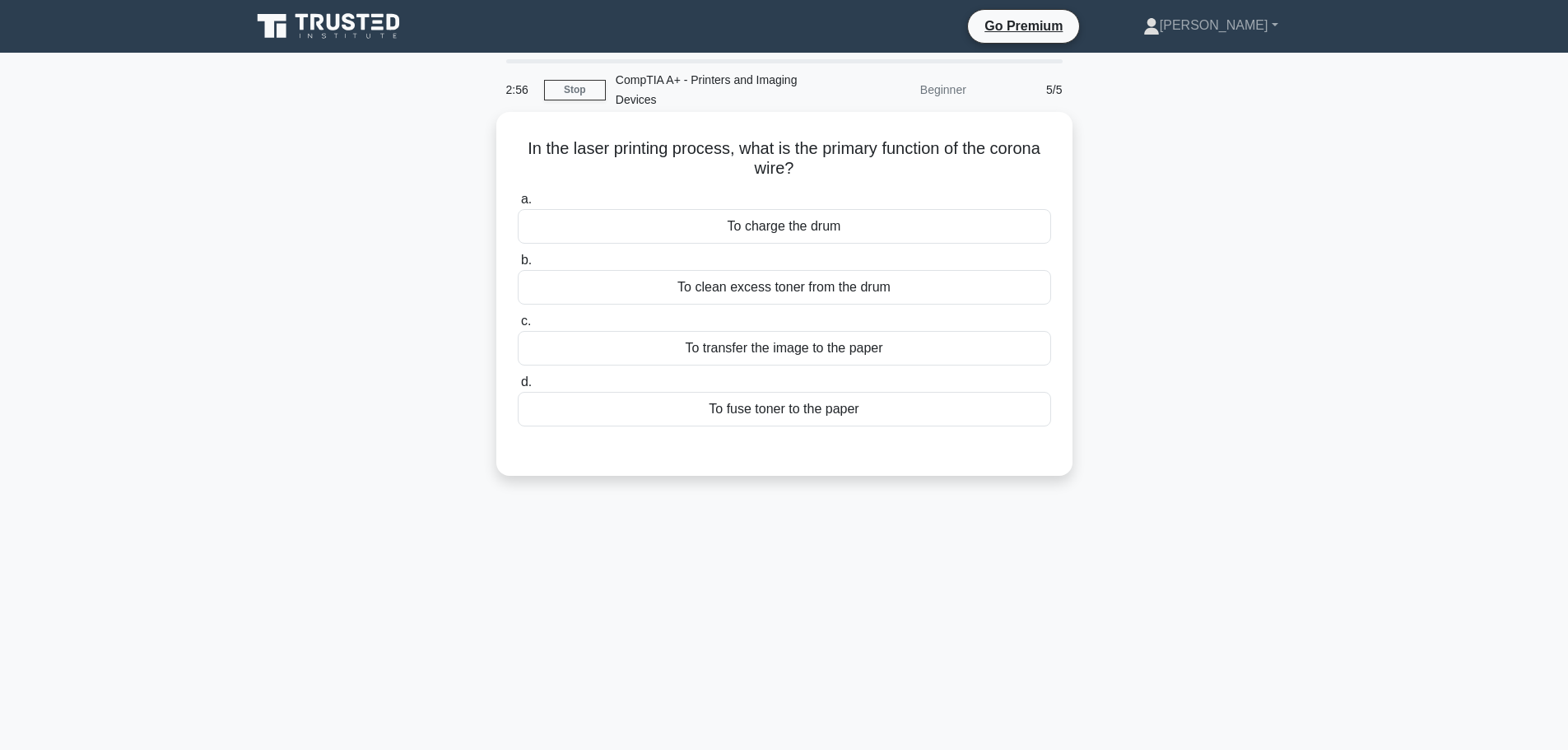
click at [821, 350] on div "To transfer the image to the paper" at bounding box center [784, 348] width 533 height 35
click at [518, 327] on input "c. To transfer the image to the paper" at bounding box center [518, 322] width 0 height 11
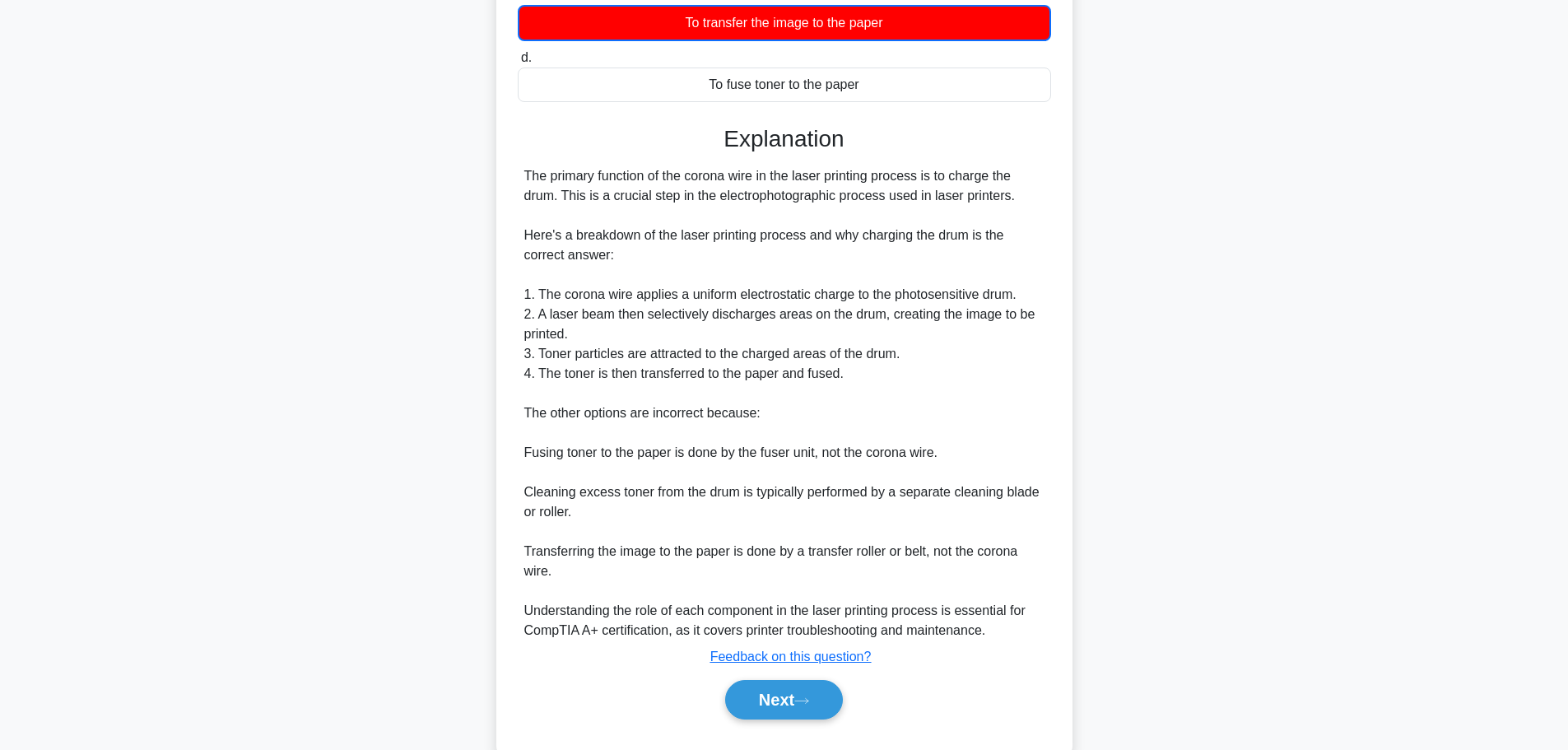
scroll to position [367, 0]
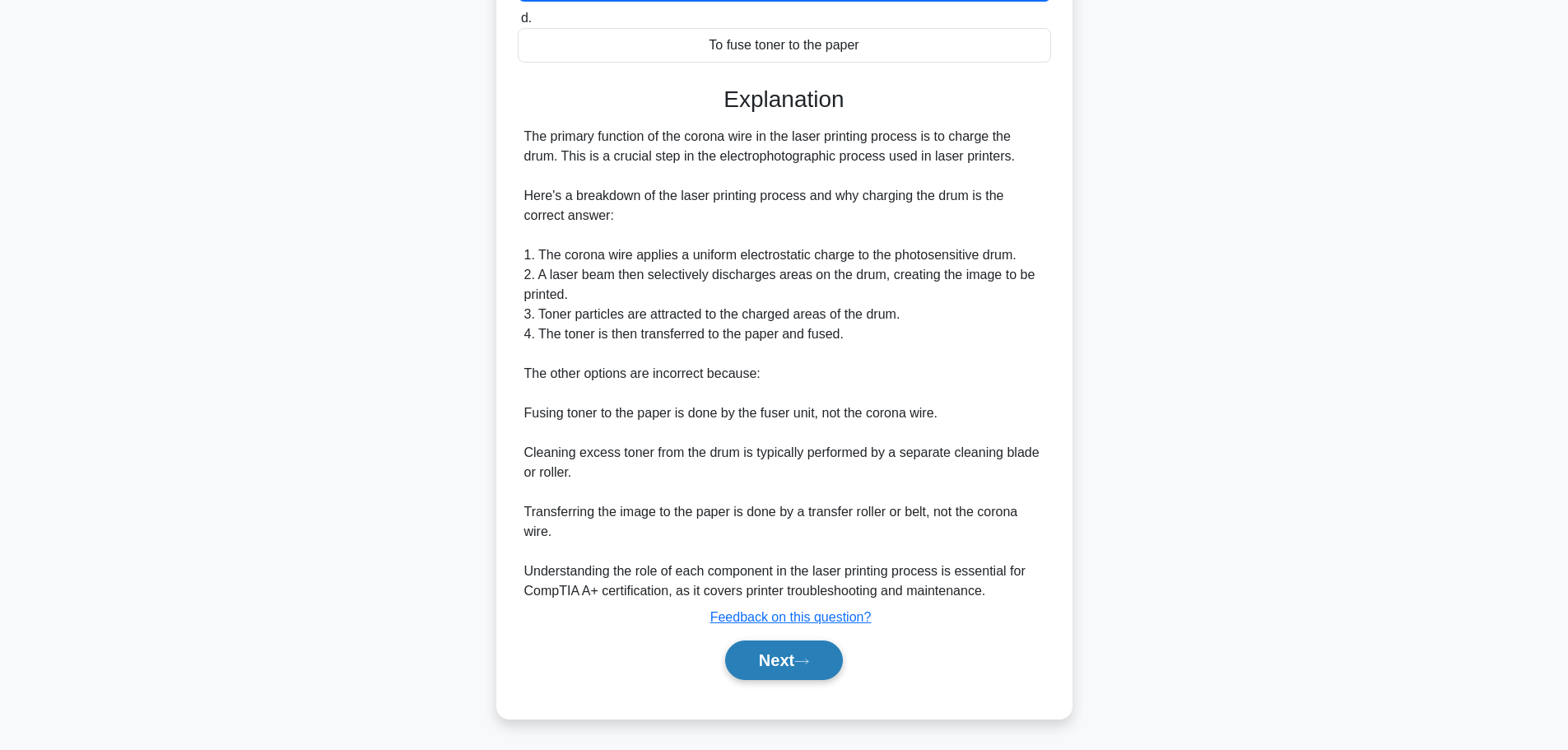
click at [841, 658] on button "Next" at bounding box center [784, 660] width 117 height 39
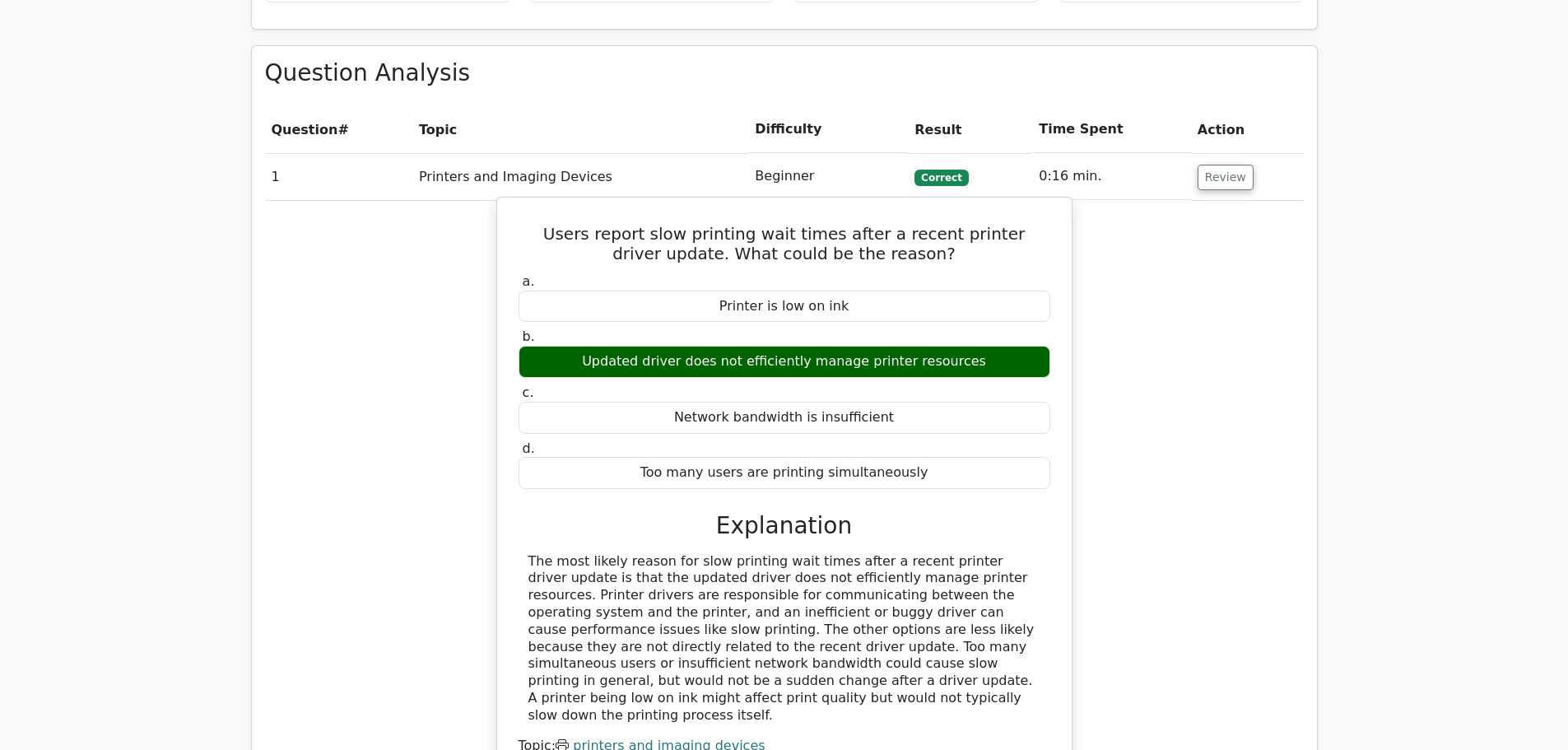
scroll to position [1070, 0]
